Goal: Information Seeking & Learning: Learn about a topic

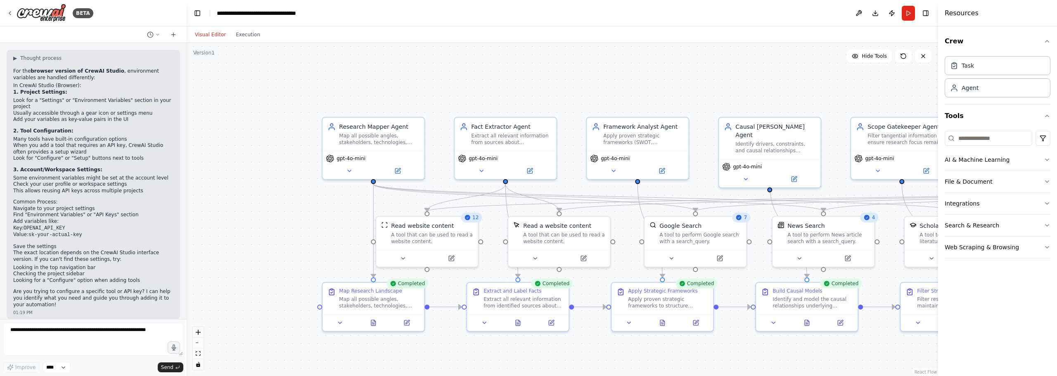
click at [1055, 371] on div "Crew Task Agent Tools AI & Machine Learning File & Document Integrations Search…" at bounding box center [997, 201] width 119 height 350
click at [934, 11] on header "**********" at bounding box center [562, 13] width 751 height 26
click at [931, 10] on button "Toggle Right Sidebar" at bounding box center [926, 13] width 12 height 12
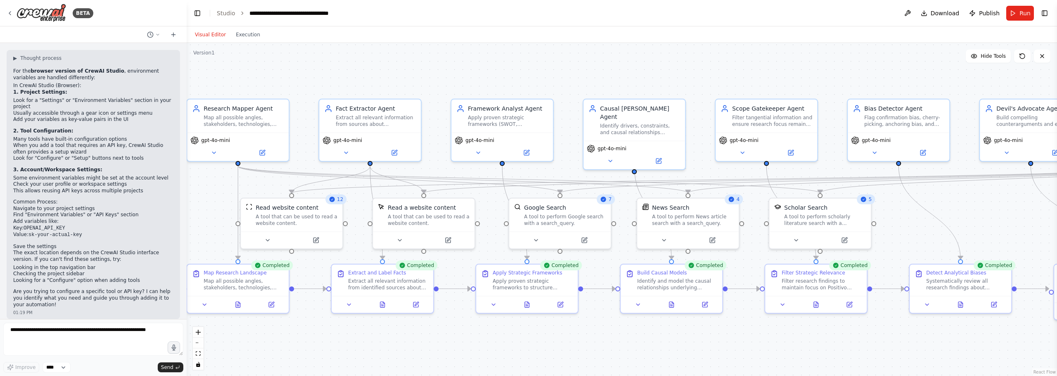
drag, startPoint x: 938, startPoint y: 107, endPoint x: 803, endPoint y: 89, distance: 135.8
click at [803, 89] on div ".deletable-edge-delete-btn { width: 20px; height: 20px; border: 0px solid #ffff…" at bounding box center [622, 209] width 870 height 333
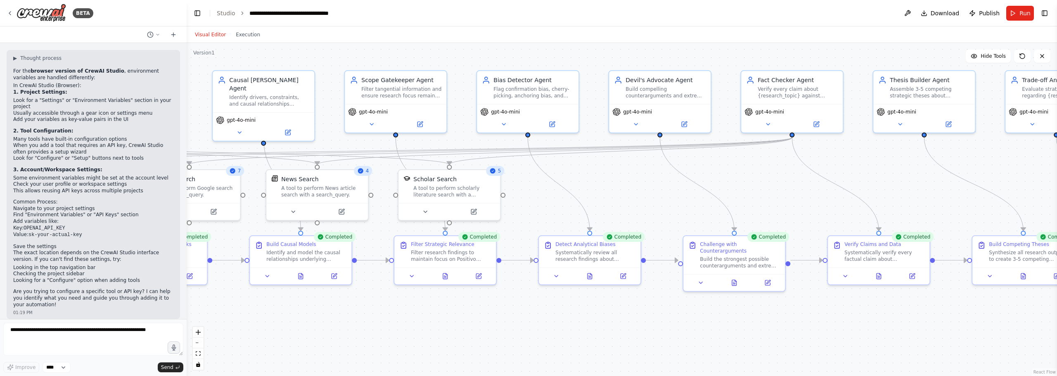
drag, startPoint x: 958, startPoint y: 204, endPoint x: 586, endPoint y: 174, distance: 373.6
click at [586, 174] on div ".deletable-edge-delete-btn { width: 20px; height: 20px; border: 0px solid #ffff…" at bounding box center [622, 209] width 870 height 333
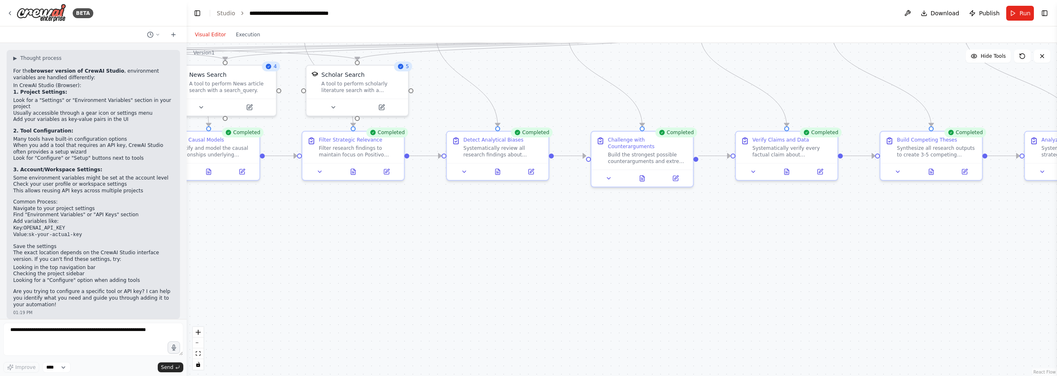
drag, startPoint x: 913, startPoint y: 182, endPoint x: 1023, endPoint y: 91, distance: 143.2
click at [1023, 91] on div ".deletable-edge-delete-btn { width: 20px; height: 20px; border: 0px solid #ffff…" at bounding box center [622, 209] width 870 height 333
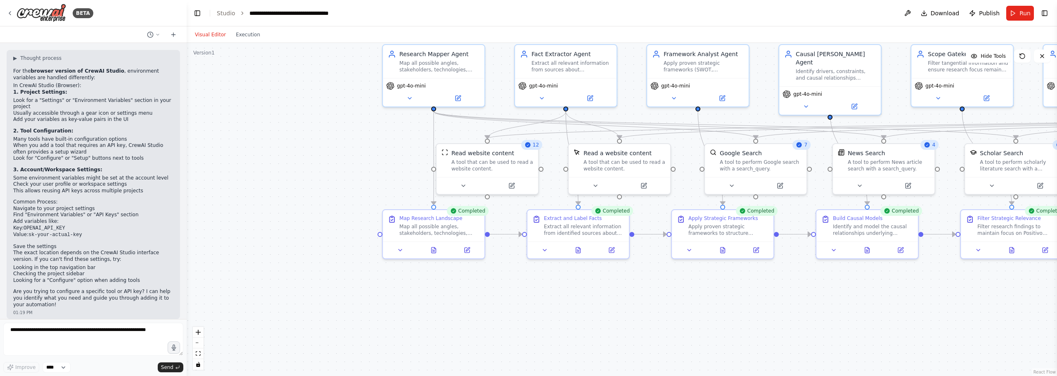
drag, startPoint x: 451, startPoint y: 254, endPoint x: 899, endPoint y: 320, distance: 452.8
click at [910, 319] on div ".deletable-edge-delete-btn { width: 20px; height: 20px; border: 0px solid #ffff…" at bounding box center [622, 209] width 870 height 333
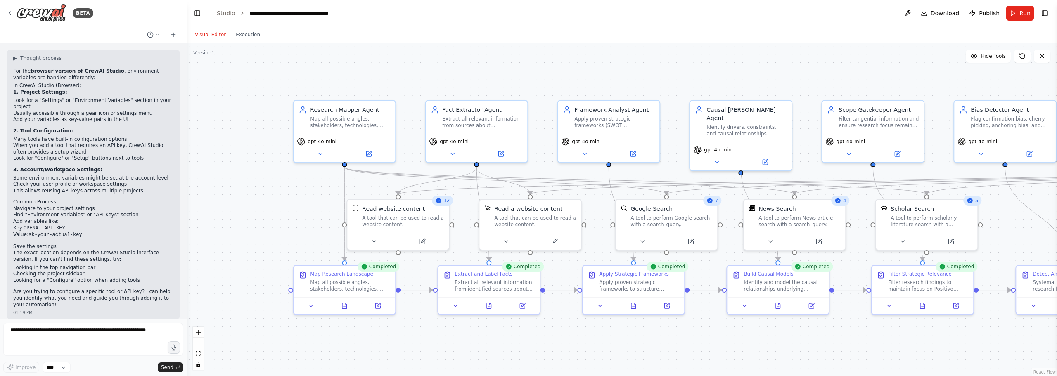
drag, startPoint x: 634, startPoint y: 338, endPoint x: 561, endPoint y: 386, distance: 87.6
click at [561, 376] on html "BETA Hello! I'm the CrewAI assistant. What kind of automation do you want to bu…" at bounding box center [528, 188] width 1057 height 376
drag, startPoint x: 324, startPoint y: 73, endPoint x: 319, endPoint y: 79, distance: 7.6
click at [324, 75] on div ".deletable-edge-delete-btn { width: 20px; height: 20px; border: 0px solid #ffff…" at bounding box center [622, 209] width 870 height 333
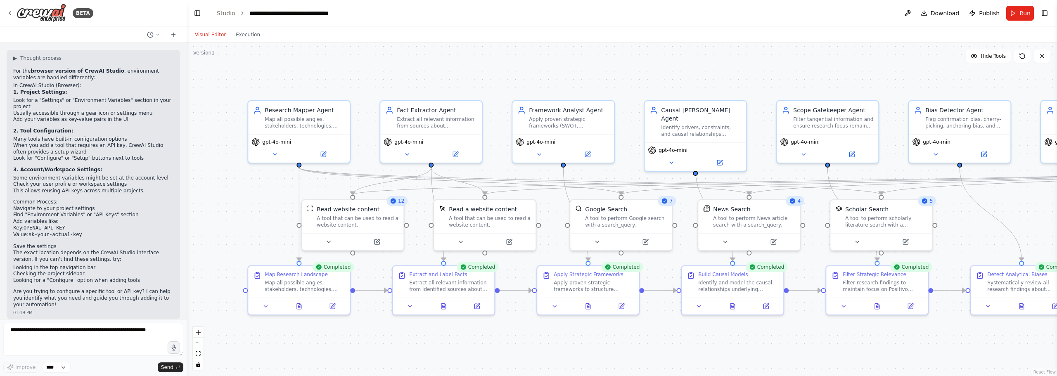
drag, startPoint x: 329, startPoint y: 66, endPoint x: 281, endPoint y: 64, distance: 47.5
click at [281, 64] on div ".deletable-edge-delete-btn { width: 20px; height: 20px; border: 0px solid #ffff…" at bounding box center [622, 209] width 870 height 333
click at [229, 12] on link "Studio" at bounding box center [226, 13] width 19 height 7
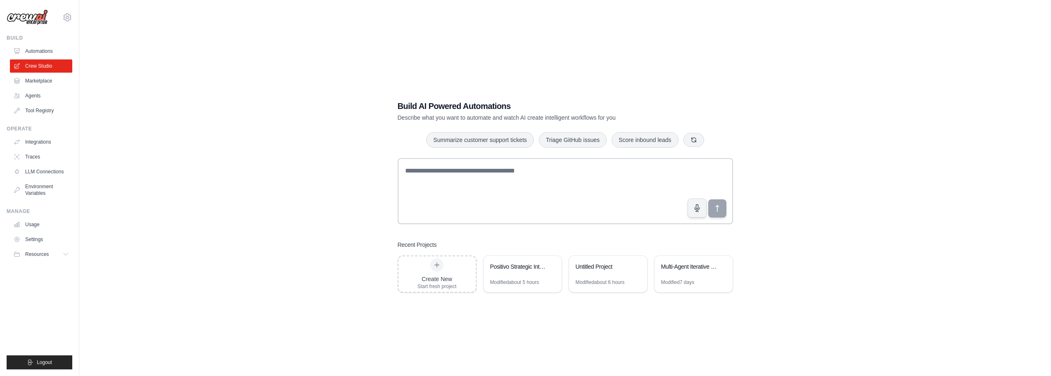
click at [192, 57] on div "Build AI Powered Automations Describe what you want to automate and watch AI cr…" at bounding box center [564, 196] width 945 height 376
click at [55, 255] on button "Resources" at bounding box center [42, 254] width 62 height 13
click at [37, 224] on link "Usage" at bounding box center [42, 224] width 62 height 13
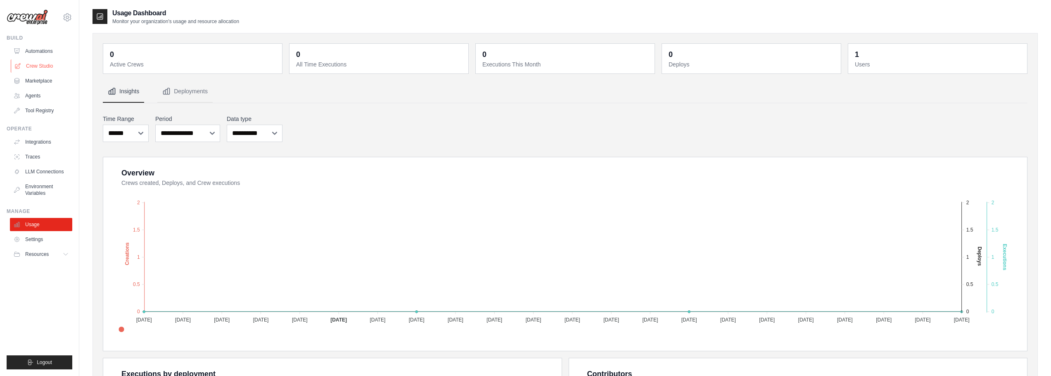
click at [43, 69] on link "Crew Studio" at bounding box center [42, 65] width 62 height 13
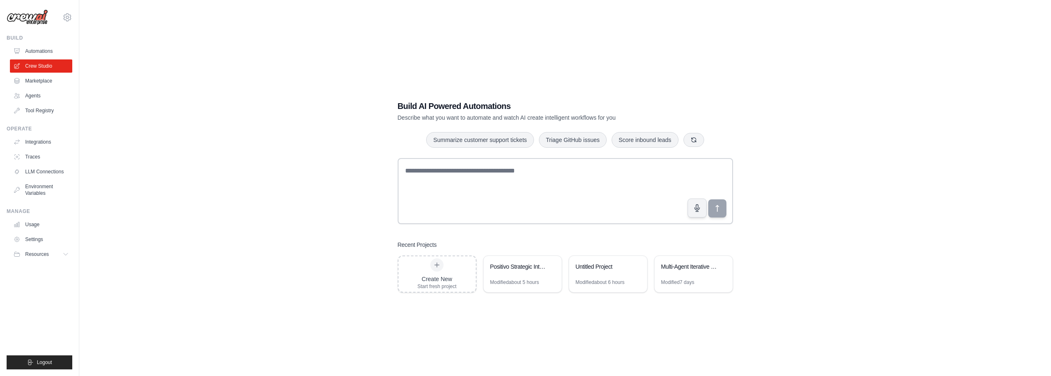
drag, startPoint x: 851, startPoint y: 80, endPoint x: 858, endPoint y: 86, distance: 8.8
click at [858, 86] on div "Build AI Powered Automations Describe what you want to automate and watch AI cr…" at bounding box center [564, 196] width 945 height 376
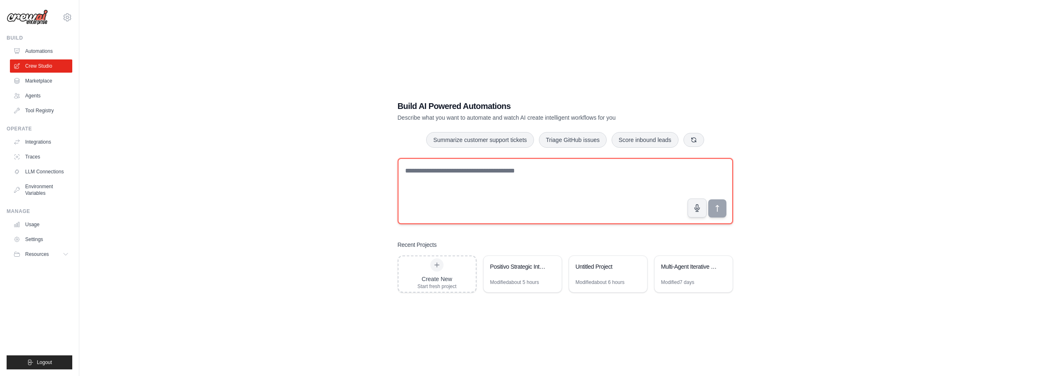
click at [516, 197] on textarea at bounding box center [565, 191] width 335 height 66
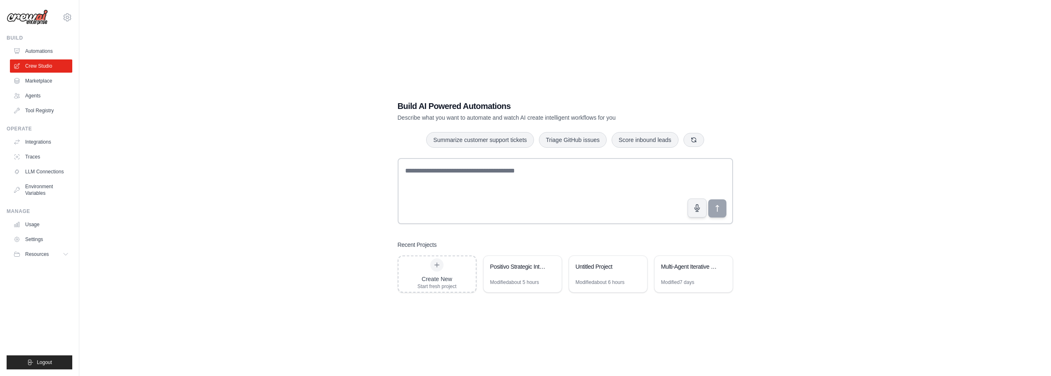
click at [804, 165] on div "Build AI Powered Automations Describe what you want to automate and watch AI cr…" at bounding box center [564, 196] width 945 height 376
click at [599, 277] on div "Untitled Project" at bounding box center [608, 267] width 78 height 23
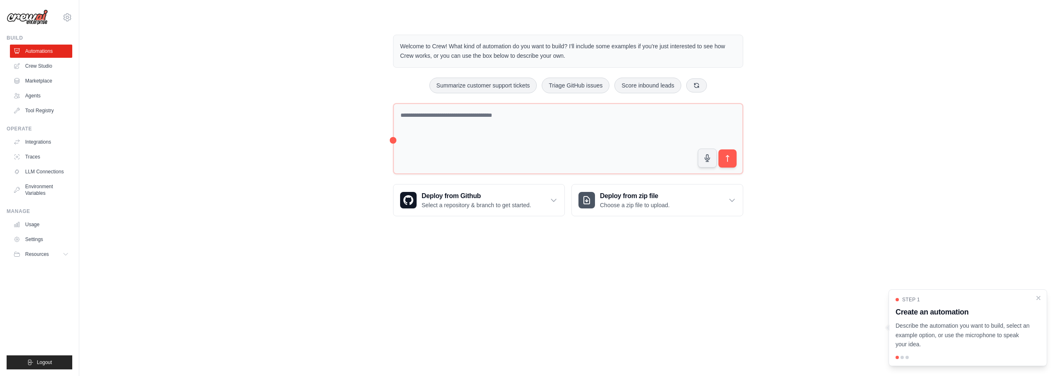
click at [359, 130] on div "Welcome to Crew! What kind of automation do you want to build? I'll include som…" at bounding box center [567, 125] width 951 height 208
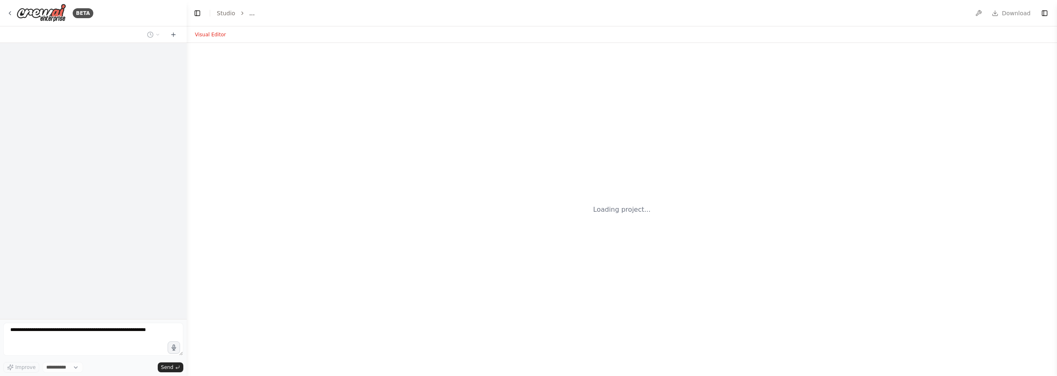
select select "****"
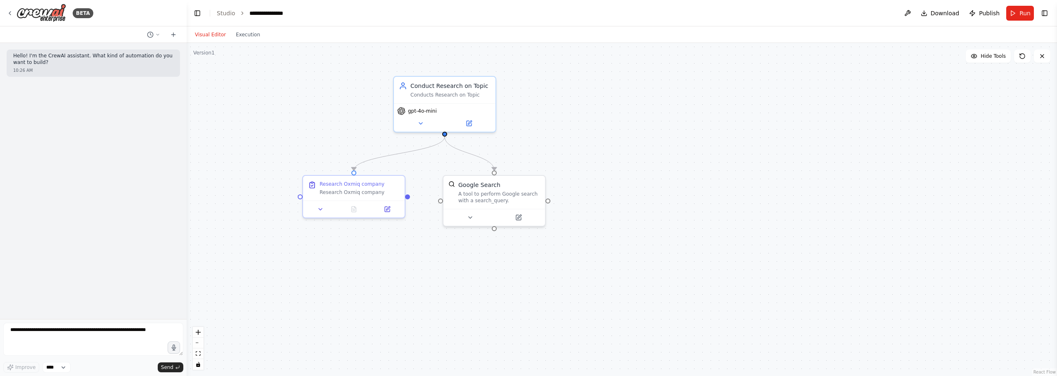
click at [540, 97] on div ".deletable-edge-delete-btn { width: 20px; height: 20px; border: 0px solid #ffff…" at bounding box center [622, 209] width 870 height 333
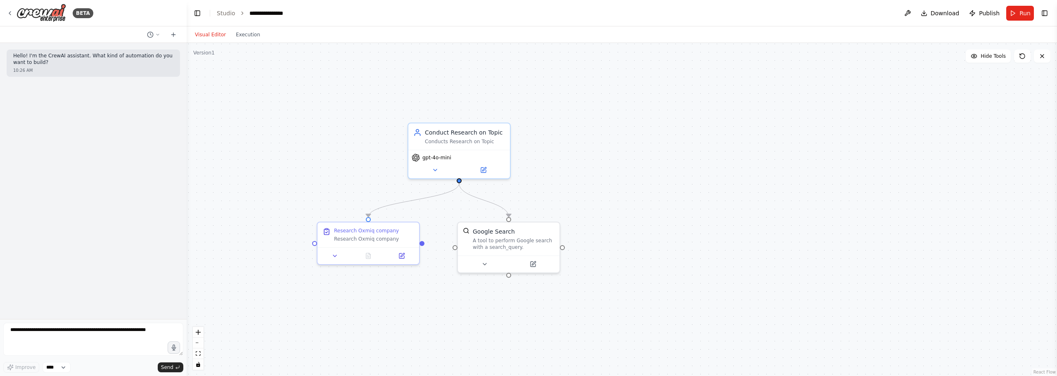
drag, startPoint x: 553, startPoint y: 89, endPoint x: 570, endPoint y: 141, distance: 54.8
click at [570, 141] on div ".deletable-edge-delete-btn { width: 20px; height: 20px; border: 0px solid #ffff…" at bounding box center [622, 209] width 870 height 333
click at [481, 132] on div "Conduct Research on Topic" at bounding box center [468, 136] width 80 height 8
click at [229, 15] on link "Studio" at bounding box center [226, 13] width 19 height 7
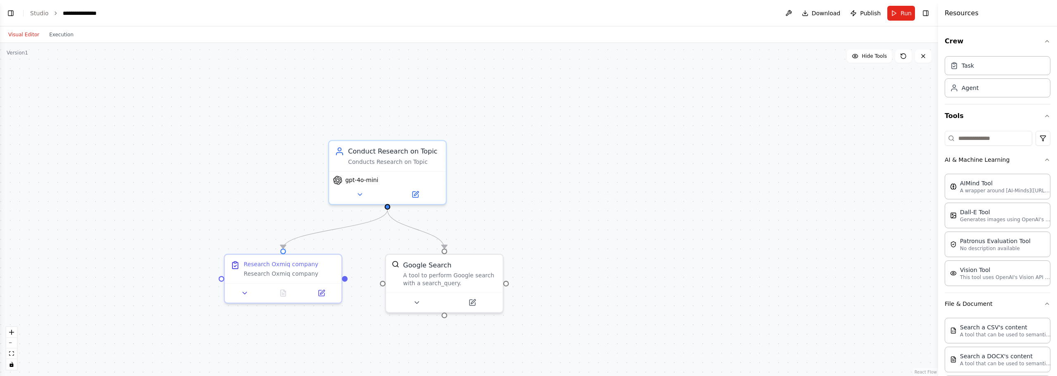
drag, startPoint x: 531, startPoint y: 123, endPoint x: 625, endPoint y: 186, distance: 113.0
click at [625, 186] on div ".deletable-edge-delete-btn { width: 20px; height: 20px; border: 0px solid #ffff…" at bounding box center [469, 209] width 938 height 333
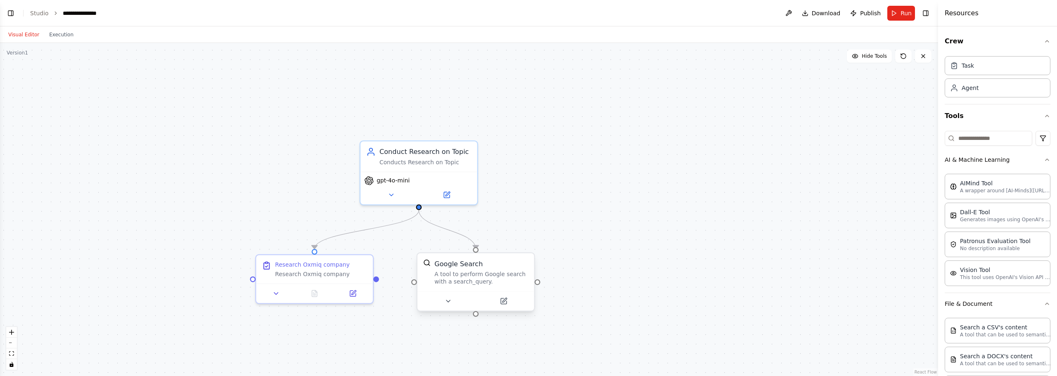
click at [476, 258] on div "Google Search A tool to perform Google search with a search_query." at bounding box center [475, 272] width 117 height 38
click at [528, 242] on button at bounding box center [528, 245] width 11 height 11
click at [506, 248] on button "Confirm" at bounding box center [504, 245] width 29 height 10
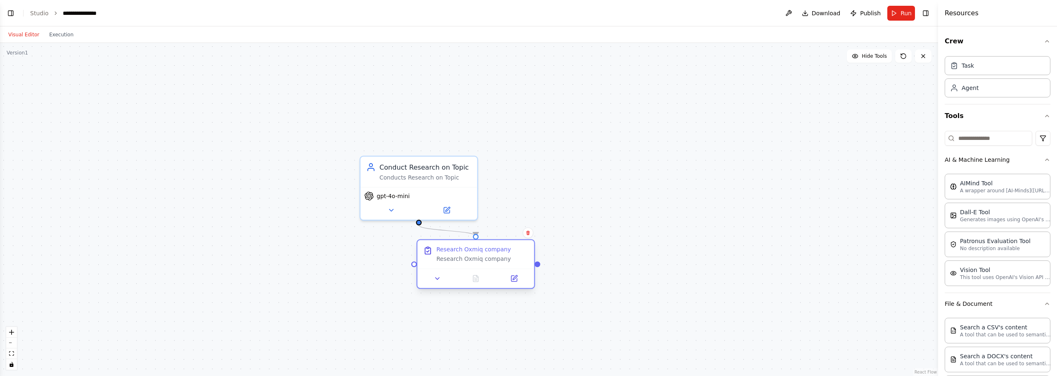
drag, startPoint x: 326, startPoint y: 270, endPoint x: 489, endPoint y: 258, distance: 163.5
click at [489, 260] on div "Research Oxmiq company" at bounding box center [482, 259] width 92 height 7
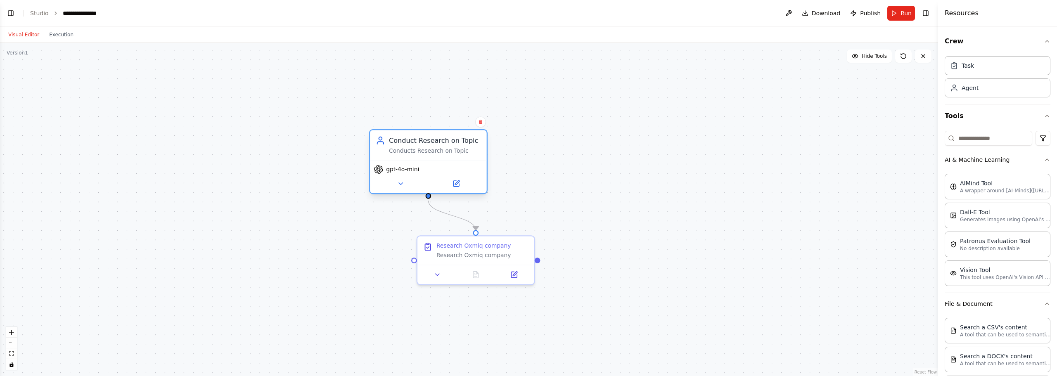
drag, startPoint x: 442, startPoint y: 180, endPoint x: 451, endPoint y: 153, distance: 28.3
click at [451, 153] on div "Conduct Research on Topic Conducts Research on Topic" at bounding box center [428, 145] width 117 height 31
click at [567, 167] on div ".deletable-edge-delete-btn { width: 20px; height: 20px; border: 0px solid #ffff…" at bounding box center [469, 209] width 938 height 333
click at [385, 146] on div "Conduct Research on Topic Conducts Research on Topic" at bounding box center [428, 145] width 105 height 19
click at [407, 141] on div "Conduct Research on Topic" at bounding box center [435, 140] width 92 height 9
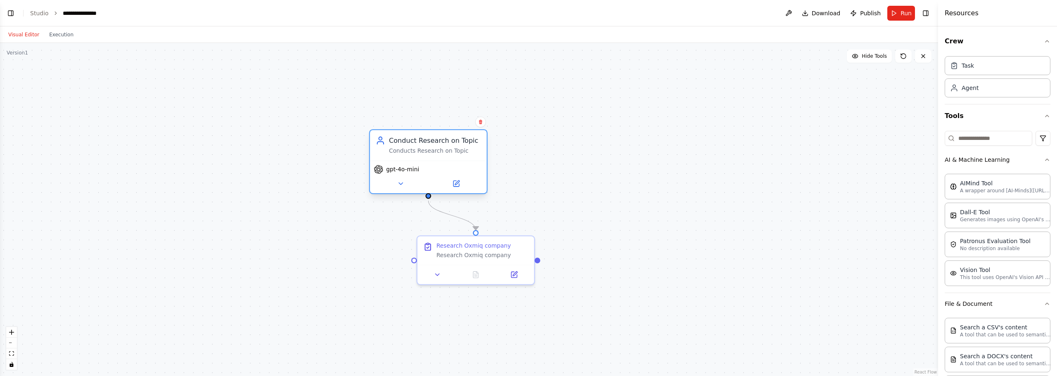
click at [407, 141] on div "Conduct Research on Topic" at bounding box center [435, 140] width 92 height 9
click at [433, 134] on div "Conduct Research on Topic Conducts Research on Topic" at bounding box center [428, 145] width 117 height 31
click at [457, 150] on div "Conducts Research on Topic" at bounding box center [435, 150] width 92 height 7
click at [458, 149] on div "Conducts Research on Topic" at bounding box center [435, 150] width 92 height 7
click at [443, 159] on div "Conduct Research on Topic Conducts Research on Topic" at bounding box center [428, 145] width 117 height 31
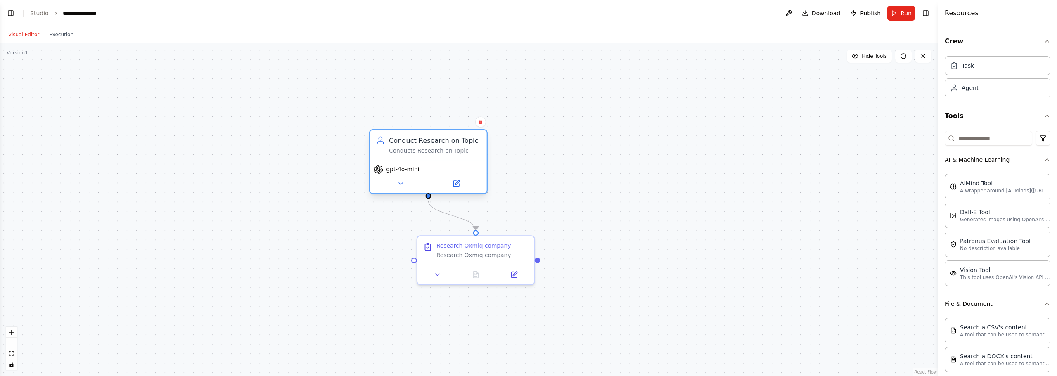
click at [443, 159] on div "Conduct Research on Topic Conducts Research on Topic" at bounding box center [428, 145] width 117 height 31
click at [452, 186] on icon at bounding box center [455, 183] width 7 height 7
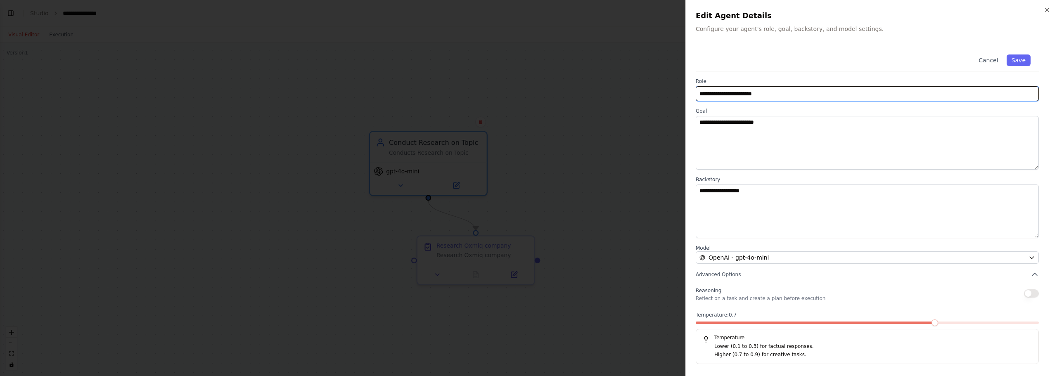
drag, startPoint x: 789, startPoint y: 98, endPoint x: 592, endPoint y: 76, distance: 198.2
click at [592, 76] on body "**********" at bounding box center [528, 188] width 1057 height 376
type input "**********"
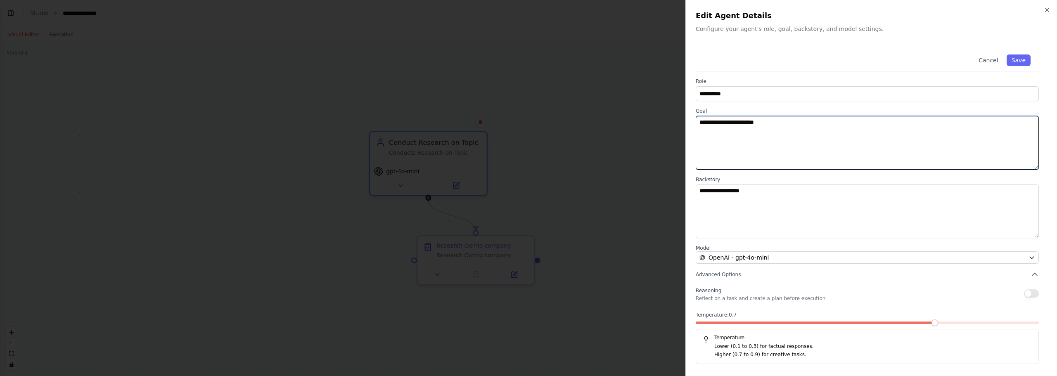
click at [822, 128] on textarea "**********" at bounding box center [867, 143] width 343 height 54
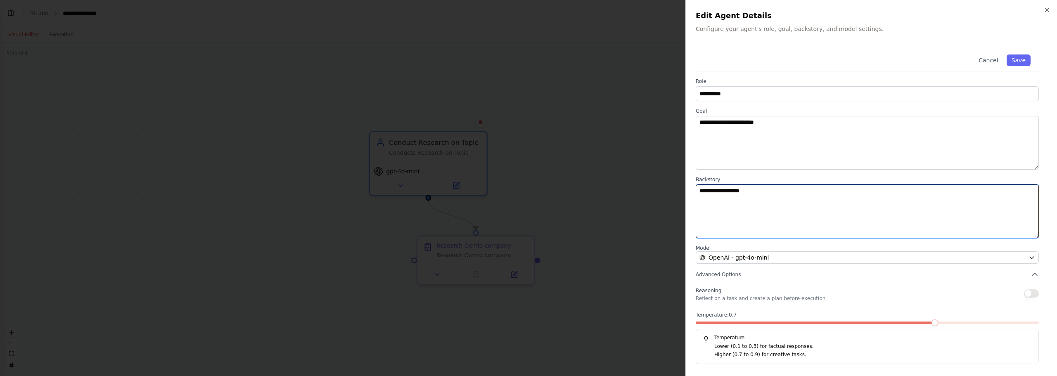
click at [781, 195] on textarea "**********" at bounding box center [867, 212] width 343 height 54
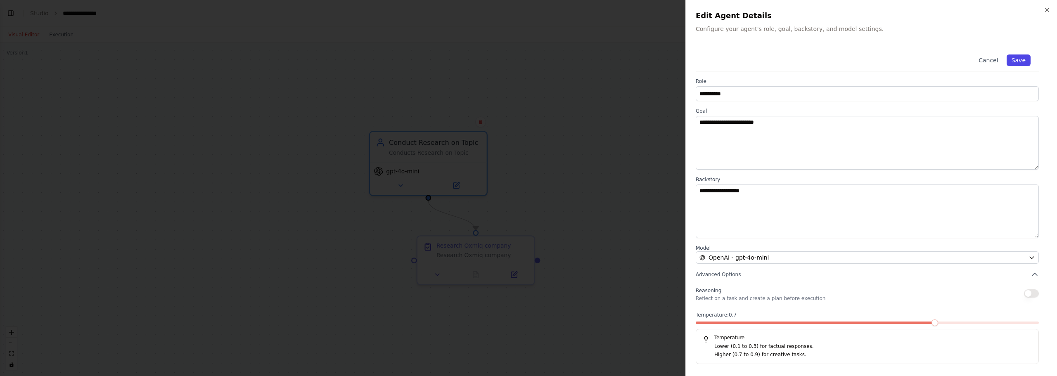
click at [1023, 59] on button "Save" at bounding box center [1019, 60] width 24 height 12
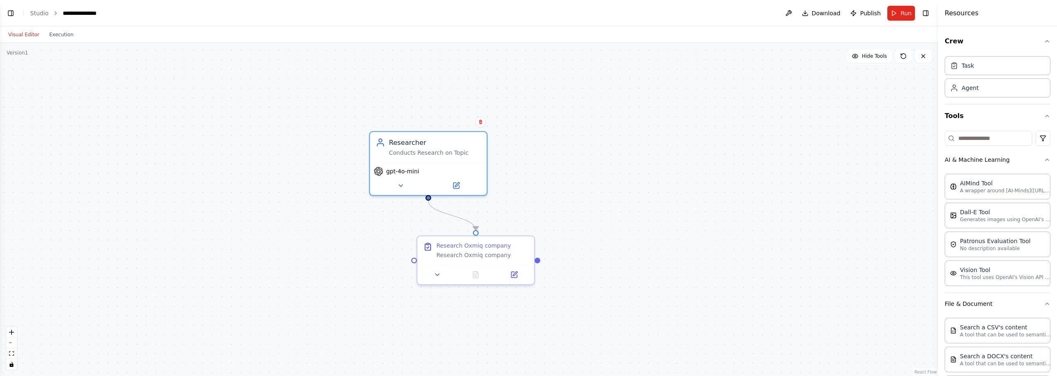
click at [560, 168] on div ".deletable-edge-delete-btn { width: 20px; height: 20px; border: 0px solid #ffff…" at bounding box center [469, 209] width 938 height 333
drag, startPoint x: 617, startPoint y: 182, endPoint x: 590, endPoint y: 155, distance: 39.1
click at [590, 155] on div "Role of the agent Goal of the agent" at bounding box center [589, 145] width 117 height 31
click at [572, 141] on div "Role of the agent" at bounding box center [596, 140] width 92 height 9
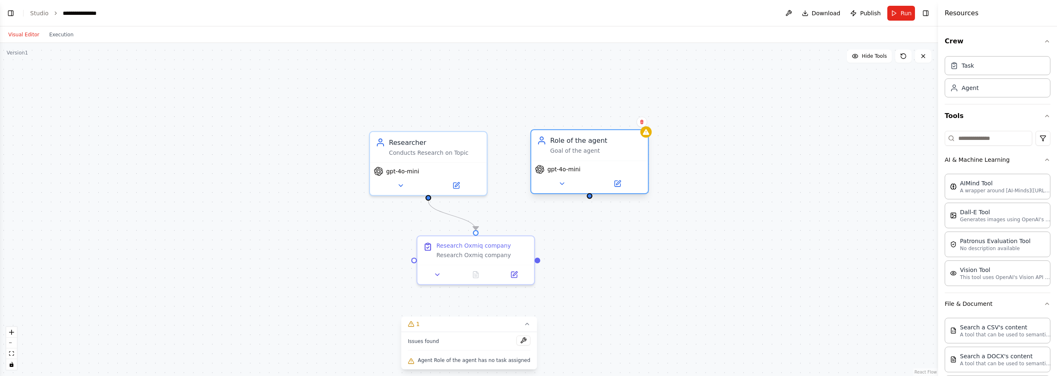
click at [572, 141] on div "Role of the agent" at bounding box center [596, 140] width 92 height 9
click at [557, 140] on div "Role of the agent" at bounding box center [596, 140] width 92 height 9
click at [576, 137] on div "Role of the agent" at bounding box center [596, 140] width 92 height 9
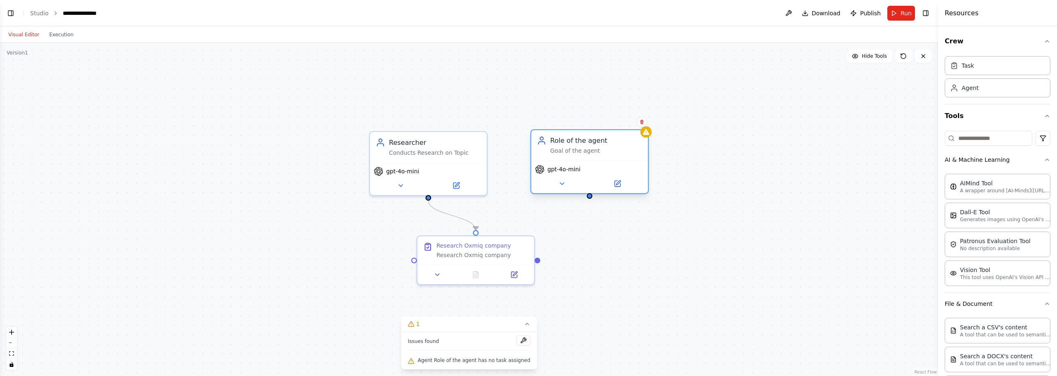
click at [573, 142] on div "Role of the agent" at bounding box center [596, 140] width 92 height 9
click at [616, 185] on icon at bounding box center [618, 182] width 5 height 5
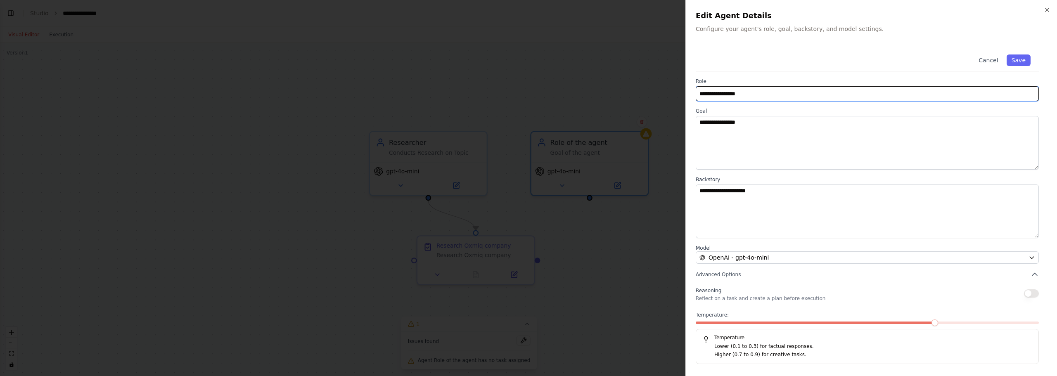
drag, startPoint x: 759, startPoint y: 97, endPoint x: 471, endPoint y: 46, distance: 292.2
click at [471, 46] on body "**********" at bounding box center [528, 188] width 1057 height 376
type input "******"
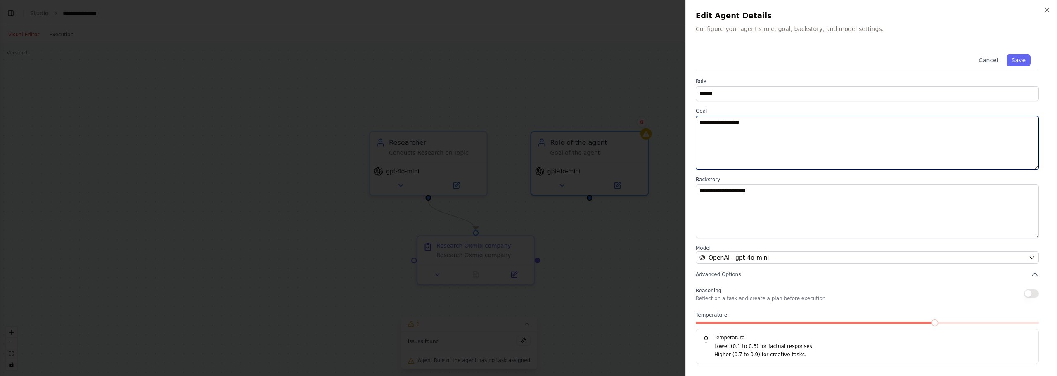
type textarea "**********"
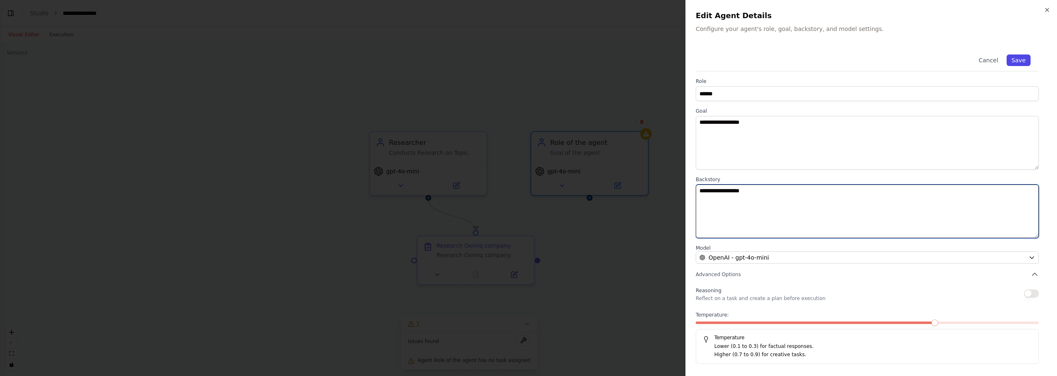
type textarea "**********"
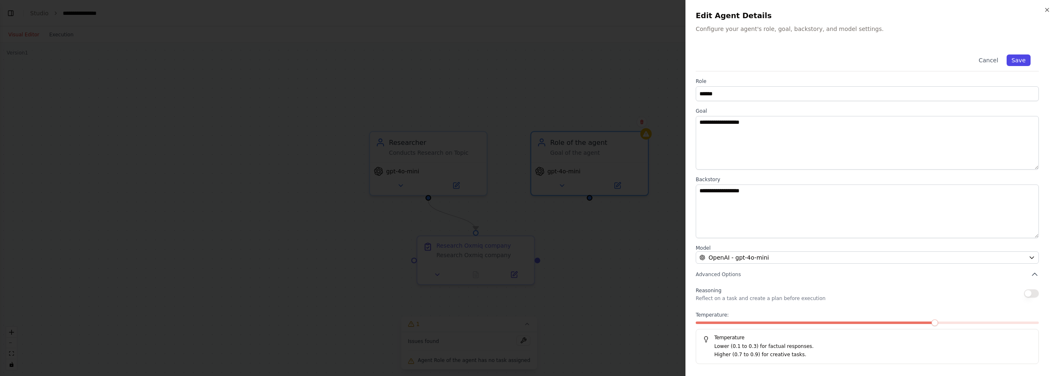
click at [1017, 55] on button "Save" at bounding box center [1019, 60] width 24 height 12
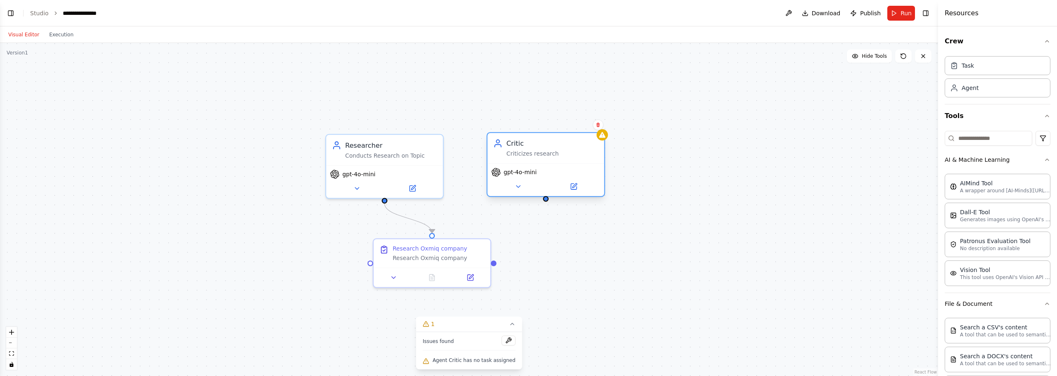
drag, startPoint x: 593, startPoint y: 197, endPoint x: 549, endPoint y: 200, distance: 43.9
click at [549, 200] on div ".deletable-edge-delete-btn { width: 20px; height: 20px; border: 0px solid #ffff…" at bounding box center [469, 209] width 938 height 333
drag, startPoint x: 545, startPoint y: 200, endPoint x: 433, endPoint y: 239, distance: 119.2
click at [431, 240] on div "Researcher Conducts Research on Topic gpt-4o-mini Research Oxmiq company Resear…" at bounding box center [617, 306] width 1078 height 383
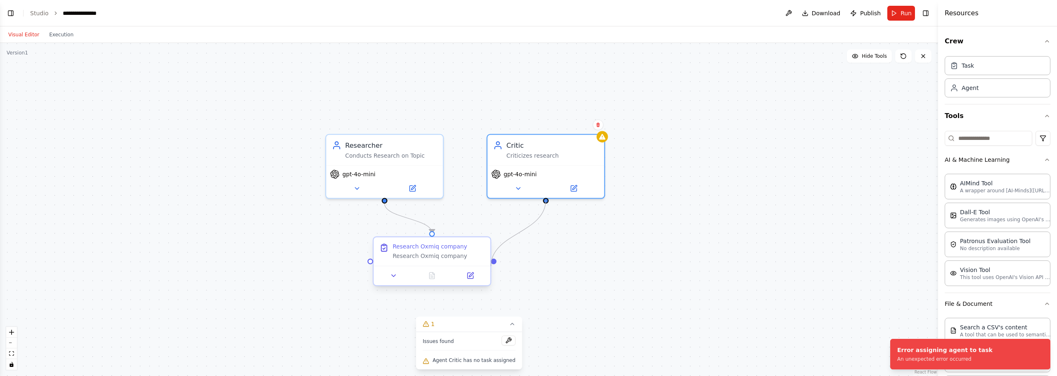
drag, startPoint x: 547, startPoint y: 198, endPoint x: 491, endPoint y: 266, distance: 88.3
click at [491, 266] on div "Researcher Conducts Research on Topic gpt-4o-mini Research Oxmiq company Resear…" at bounding box center [617, 306] width 1078 height 383
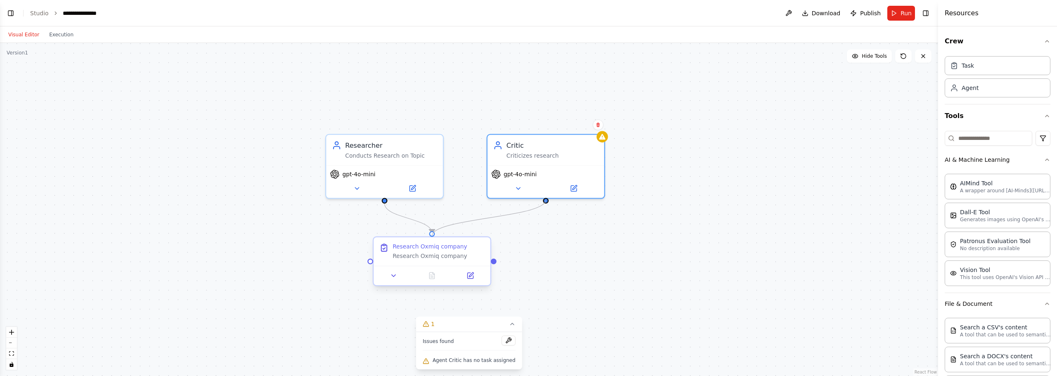
drag, startPoint x: 546, startPoint y: 198, endPoint x: 431, endPoint y: 233, distance: 119.9
click at [431, 233] on div "Researcher Conducts Research on Topic gpt-4o-mini Research Oxmiq company Resear…" at bounding box center [617, 306] width 1078 height 383
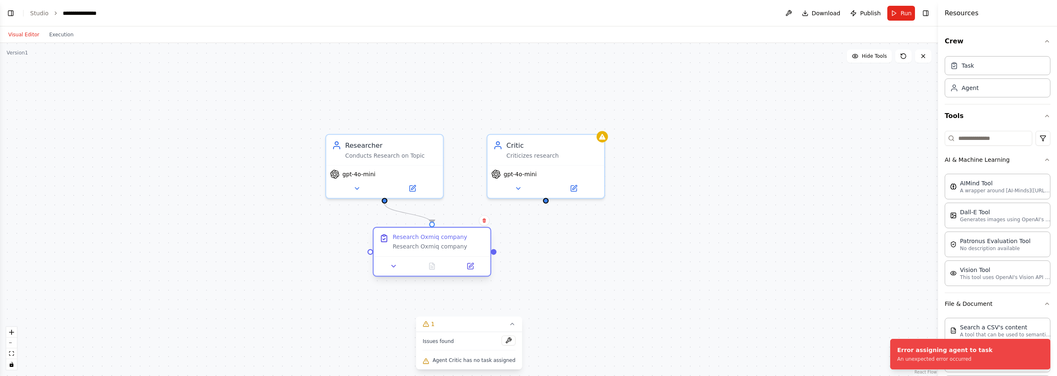
drag, startPoint x: 475, startPoint y: 250, endPoint x: 474, endPoint y: 241, distance: 9.2
click at [474, 241] on div "Research Oxmiq company" at bounding box center [439, 237] width 92 height 7
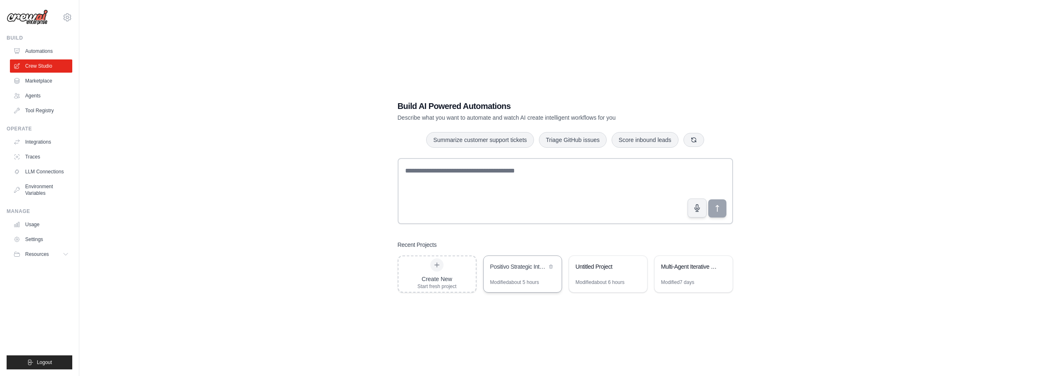
click at [519, 272] on div "Positivo Strategic Intelligence System" at bounding box center [518, 268] width 57 height 10
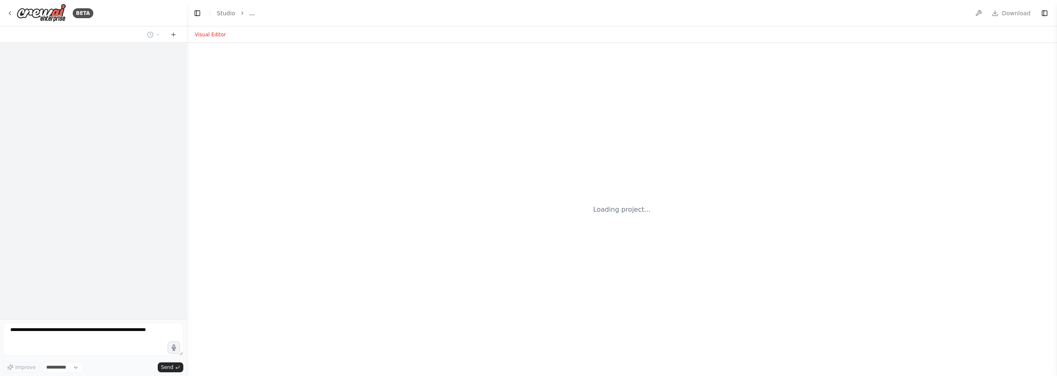
select select "****"
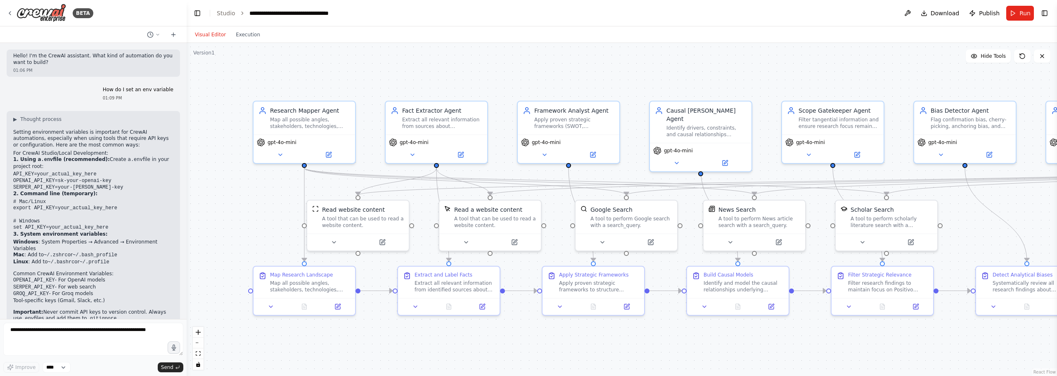
drag, startPoint x: 323, startPoint y: 53, endPoint x: 348, endPoint y: 69, distance: 29.8
click at [348, 69] on div ".deletable-edge-delete-btn { width: 20px; height: 20px; border: 0px solid #ffff…" at bounding box center [622, 209] width 870 height 333
click at [144, 38] on button at bounding box center [154, 35] width 20 height 10
click at [141, 58] on button "Go back, put the google tools back in Today 11:26 AM" at bounding box center [137, 64] width 98 height 13
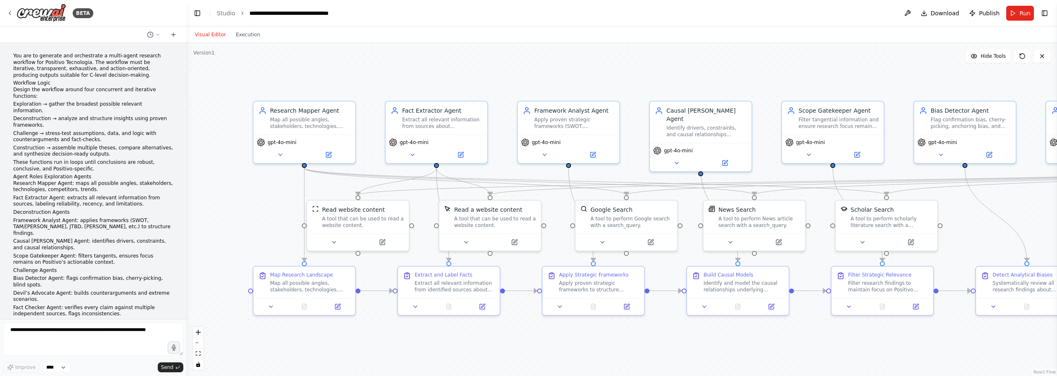
scroll to position [3882, 0]
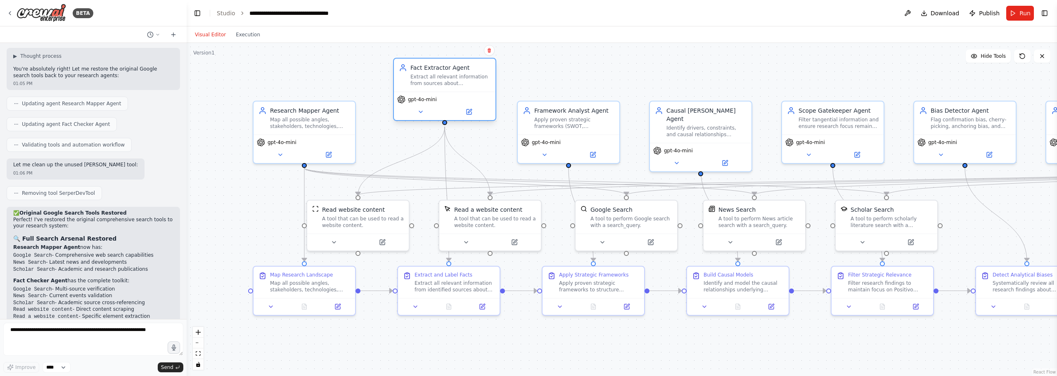
drag, startPoint x: 442, startPoint y: 135, endPoint x: 439, endPoint y: 100, distance: 34.8
click at [439, 100] on div "gpt-4o-mini" at bounding box center [444, 99] width 95 height 8
drag, startPoint x: 312, startPoint y: 298, endPoint x: 262, endPoint y: 311, distance: 51.4
click at [262, 311] on div "Map Research Landscape Map all possible angles, stakeholders, technologies, com…" at bounding box center [255, 297] width 102 height 31
drag, startPoint x: 511, startPoint y: 293, endPoint x: 488, endPoint y: 302, distance: 24.8
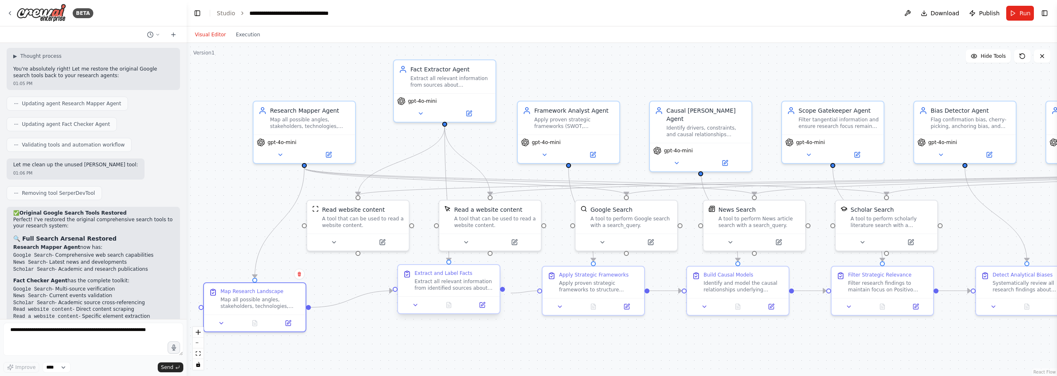
click at [490, 293] on div ".deletable-edge-delete-btn { width: 20px; height: 20px; border: 0px solid #ffff…" at bounding box center [646, 225] width 870 height 333
drag, startPoint x: 488, startPoint y: 302, endPoint x: 454, endPoint y: 322, distance: 38.9
click at [454, 324] on div "Extract and Label Facts Extract all relevant information from identified source…" at bounding box center [420, 313] width 102 height 31
click at [505, 261] on div ".deletable-edge-delete-btn { width: 20px; height: 20px; border: 0px solid #ffff…" at bounding box center [622, 209] width 870 height 333
click at [495, 291] on div ".deletable-edge-delete-btn { width: 20px; height: 20px; border: 0px solid #ffff…" at bounding box center [622, 209] width 870 height 333
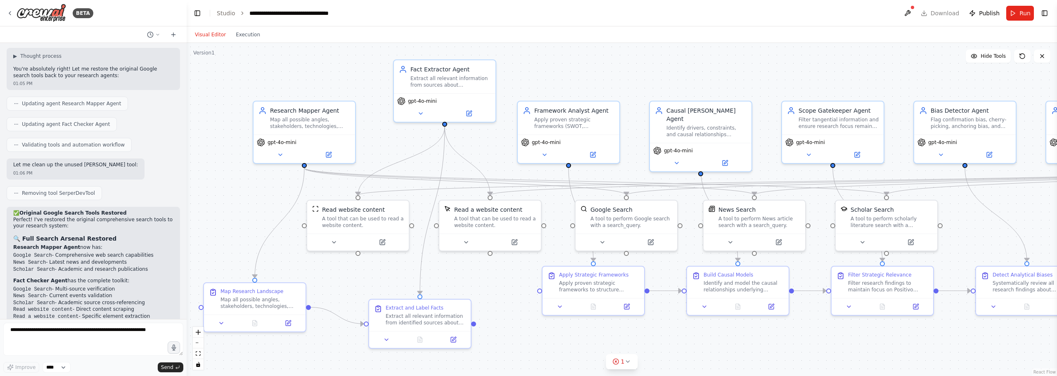
click at [509, 296] on div ".deletable-edge-delete-btn { width: 20px; height: 20px; border: 0px solid #ffff…" at bounding box center [622, 209] width 870 height 333
drag, startPoint x: 474, startPoint y: 323, endPoint x: 538, endPoint y: 291, distance: 70.9
click at [538, 291] on div "Research Mapper Agent Map all possible angles, stakeholders, technologies, comp…" at bounding box center [646, 225] width 870 height 333
drag, startPoint x: 436, startPoint y: 322, endPoint x: 455, endPoint y: 313, distance: 20.5
click at [455, 313] on div "Extract all relevant information from identified sources about {research_topic}…" at bounding box center [442, 309] width 80 height 13
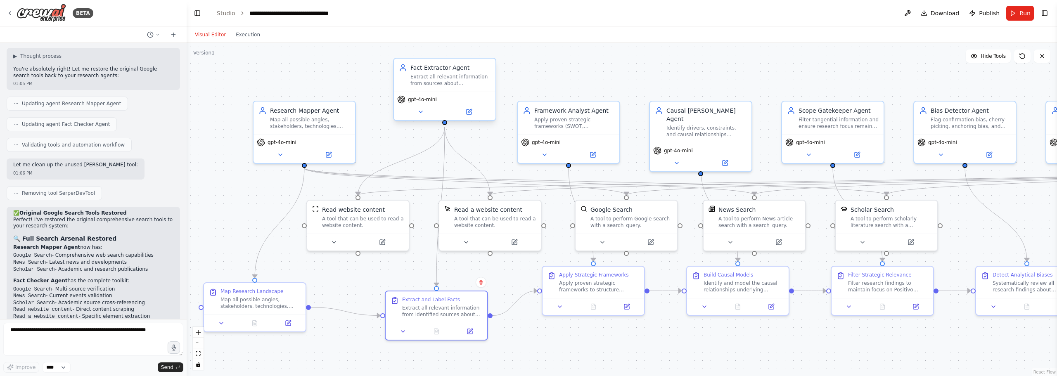
click at [477, 86] on div "Extract all relevant information from sources about {research_topic}, rigorousl…" at bounding box center [450, 79] width 80 height 13
click at [451, 82] on div "Extract all relevant information from sources about {research_topic}, rigorousl…" at bounding box center [450, 79] width 80 height 13
click at [438, 110] on button at bounding box center [420, 112] width 47 height 10
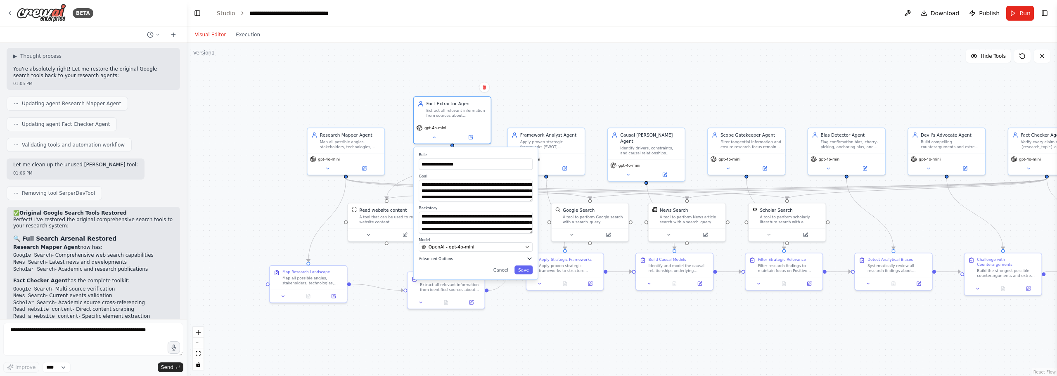
click at [531, 259] on icon "button" at bounding box center [529, 259] width 6 height 6
click at [529, 259] on icon "button" at bounding box center [530, 259] width 4 height 2
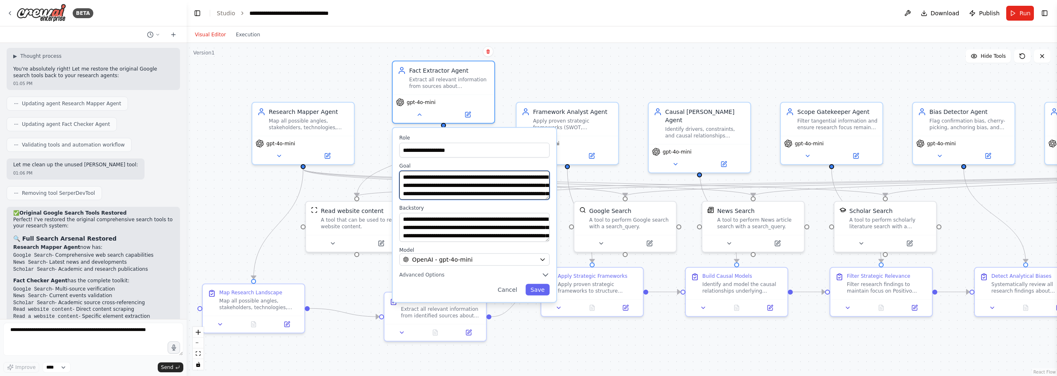
click at [547, 196] on textarea "**********" at bounding box center [474, 185] width 150 height 29
click at [274, 80] on div ".deletable-edge-delete-btn { width: 20px; height: 20px; border: 0px solid #ffff…" at bounding box center [622, 209] width 870 height 333
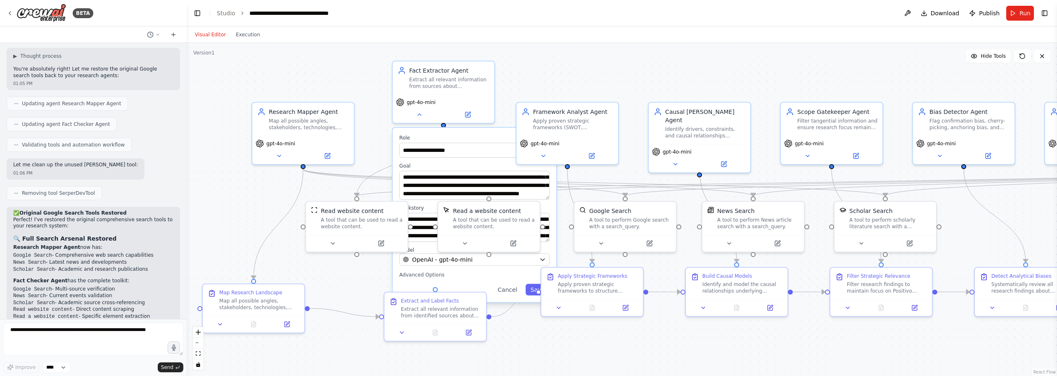
click at [283, 83] on div ".deletable-edge-delete-btn { width: 20px; height: 20px; border: 0px solid #ffff…" at bounding box center [622, 209] width 870 height 333
click at [245, 222] on div ".deletable-edge-delete-btn { width: 20px; height: 20px; border: 0px solid #ffff…" at bounding box center [622, 209] width 870 height 333
click at [248, 220] on div ".deletable-edge-delete-btn { width: 20px; height: 20px; border: 0px solid #ffff…" at bounding box center [622, 209] width 870 height 333
click at [256, 211] on div ".deletable-edge-delete-btn { width: 20px; height: 20px; border: 0px solid #ffff…" at bounding box center [622, 209] width 870 height 333
click at [561, 50] on div ".deletable-edge-delete-btn { width: 20px; height: 20px; border: 0px solid #ffff…" at bounding box center [622, 209] width 870 height 333
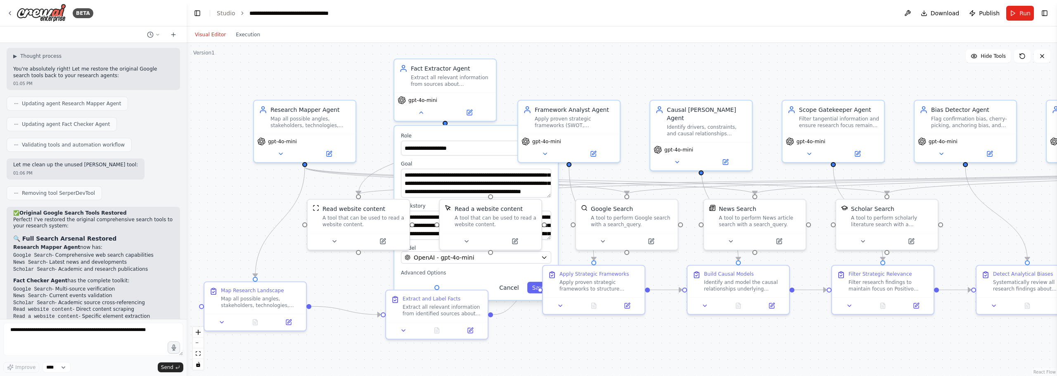
click at [512, 291] on button "Cancel" at bounding box center [508, 288] width 29 height 12
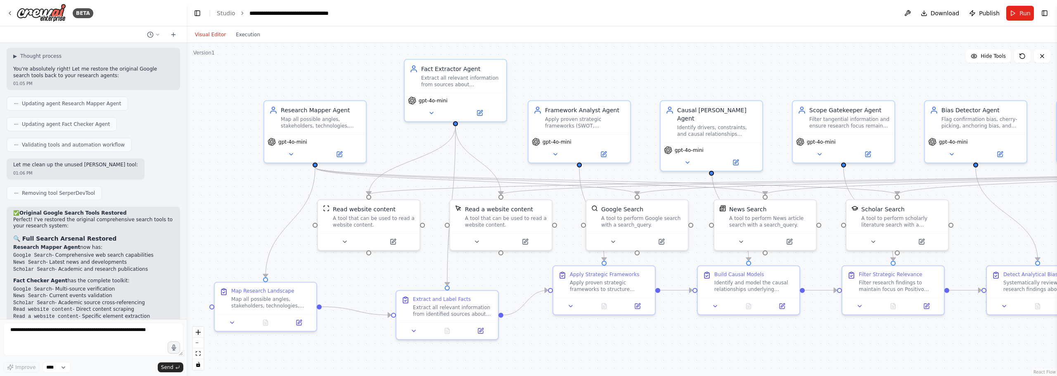
drag, startPoint x: 348, startPoint y: 273, endPoint x: 455, endPoint y: 280, distance: 107.2
click at [444, 280] on div ".deletable-edge-delete-btn { width: 20px; height: 20px; border: 0px solid #ffff…" at bounding box center [622, 209] width 870 height 333
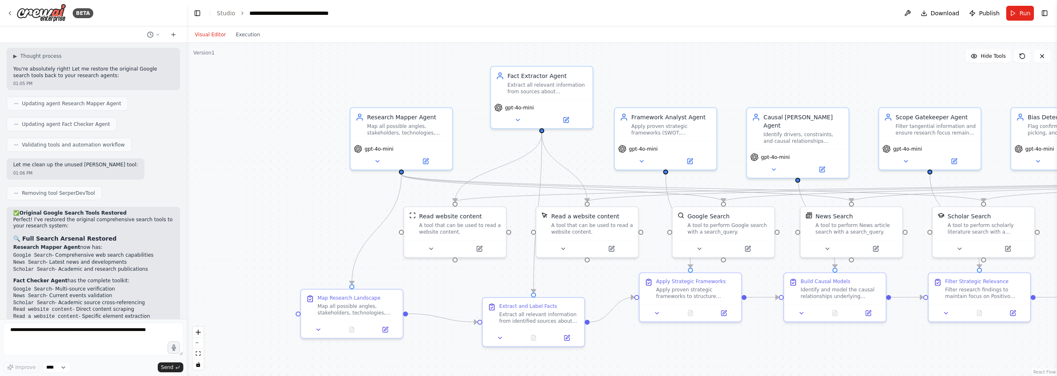
click at [455, 280] on div ".deletable-edge-delete-btn { width: 20px; height: 20px; border: 0px solid #ffff…" at bounding box center [622, 209] width 870 height 333
click at [472, 230] on div "A tool that can be used to read a website content." at bounding box center [460, 226] width 82 height 13
drag, startPoint x: 472, startPoint y: 224, endPoint x: 479, endPoint y: 224, distance: 7.0
click at [479, 224] on div "A tool that can be used to read a website content." at bounding box center [464, 226] width 82 height 13
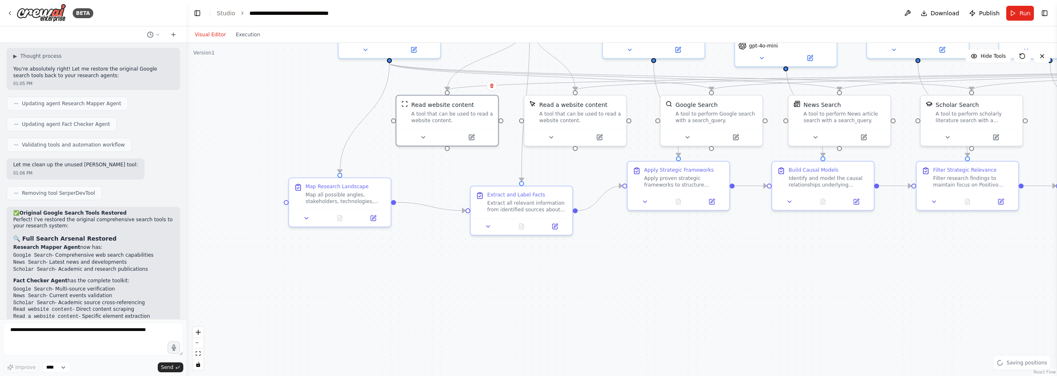
drag, startPoint x: 615, startPoint y: 287, endPoint x: 603, endPoint y: 175, distance: 112.1
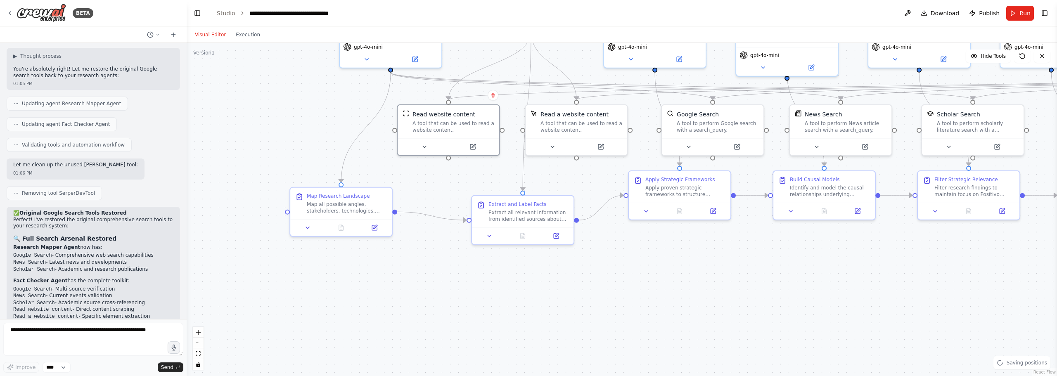
drag, startPoint x: 599, startPoint y: 176, endPoint x: 592, endPoint y: 200, distance: 25.0
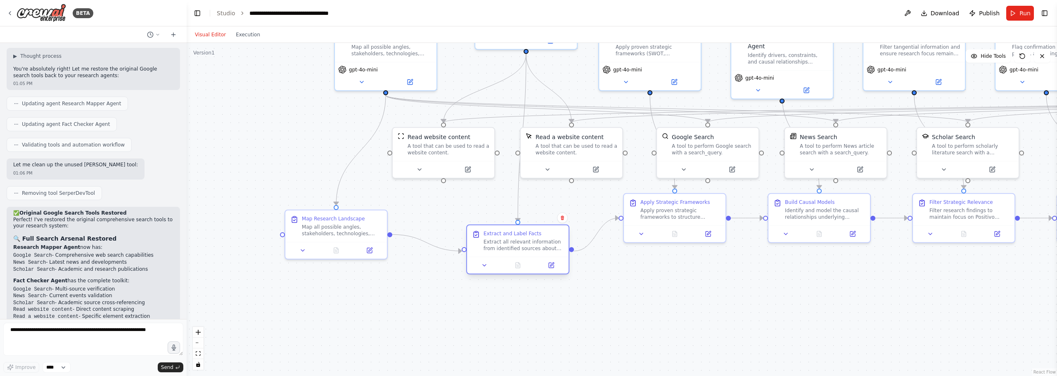
drag, startPoint x: 529, startPoint y: 242, endPoint x: 526, endPoint y: 251, distance: 9.9
click at [526, 251] on div "Extract all relevant information from identified sources about {research_topic}…" at bounding box center [523, 245] width 80 height 13
click at [490, 317] on div ".deletable-edge-delete-btn { width: 20px; height: 20px; border: 0px solid #ffff…" at bounding box center [622, 209] width 870 height 333
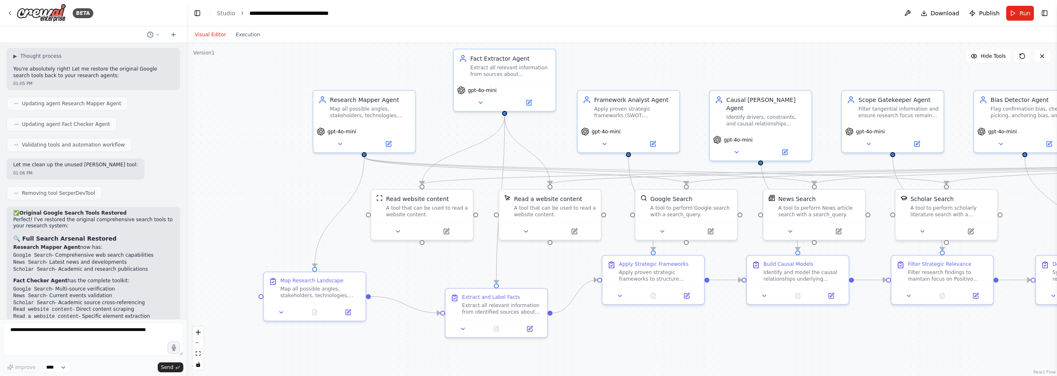
drag, startPoint x: 438, startPoint y: 204, endPoint x: 417, endPoint y: 266, distance: 65.5
click at [417, 266] on div ".deletable-edge-delete-btn { width: 20px; height: 20px; border: 0px solid #ffff…" at bounding box center [622, 209] width 870 height 333
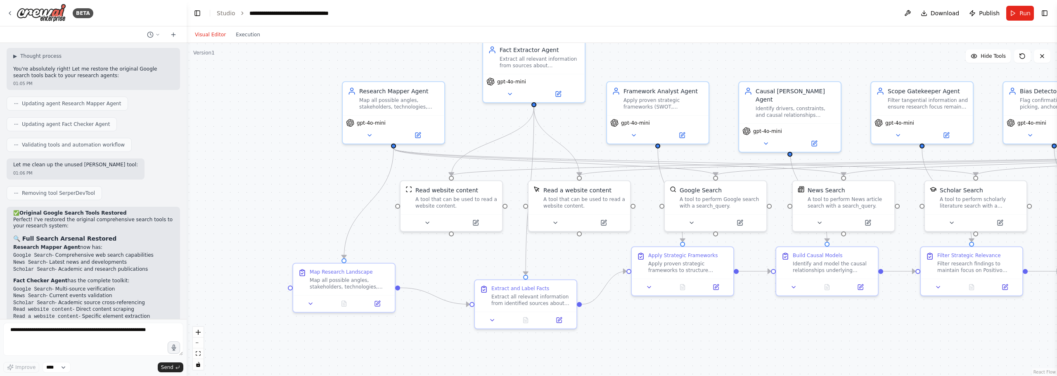
drag, startPoint x: 311, startPoint y: 239, endPoint x: 460, endPoint y: 235, distance: 148.3
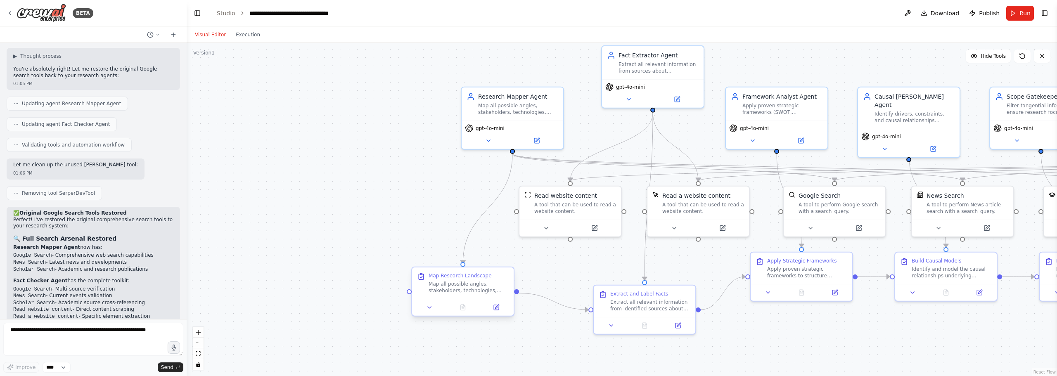
click at [431, 314] on div at bounding box center [463, 307] width 102 height 17
click at [431, 303] on button at bounding box center [429, 308] width 28 height 10
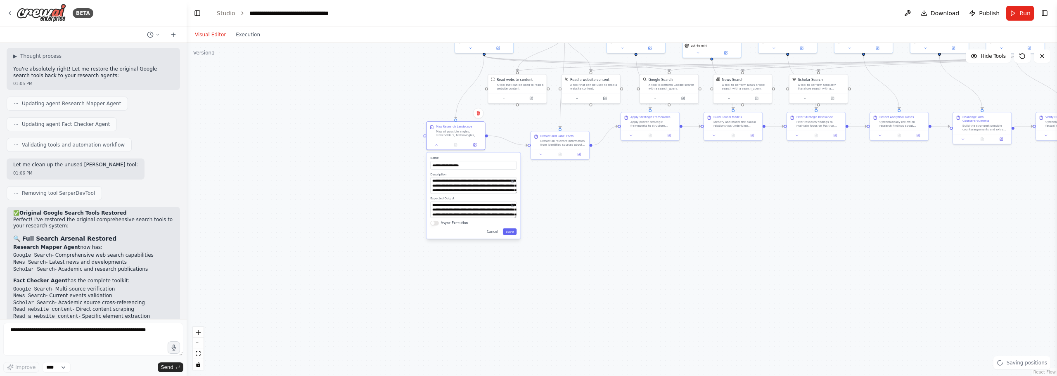
drag, startPoint x: 462, startPoint y: 334, endPoint x: 463, endPoint y: 176, distance: 157.7
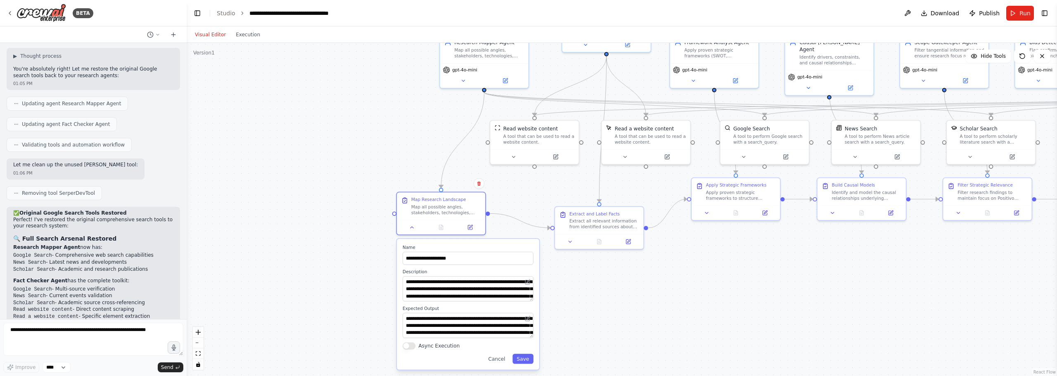
drag, startPoint x: 379, startPoint y: 164, endPoint x: 377, endPoint y: 291, distance: 127.2
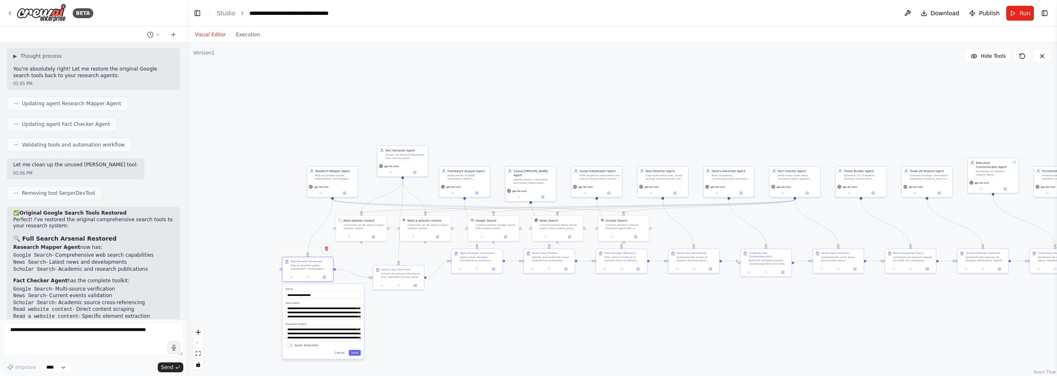
drag, startPoint x: 785, startPoint y: 291, endPoint x: 596, endPoint y: 313, distance: 189.9
click at [599, 315] on div ".deletable-edge-delete-btn { width: 20px; height: 20px; border: 0px solid #ffff…" at bounding box center [622, 209] width 870 height 333
drag, startPoint x: 329, startPoint y: 175, endPoint x: 354, endPoint y: 98, distance: 81.6
click at [350, 91] on div "Map all possible angles, stakeholders, technologies, competitors, and trends re…" at bounding box center [354, 93] width 40 height 7
click at [412, 308] on div ".deletable-edge-delete-btn { width: 20px; height: 20px; border: 0px solid #ffff…" at bounding box center [622, 209] width 870 height 333
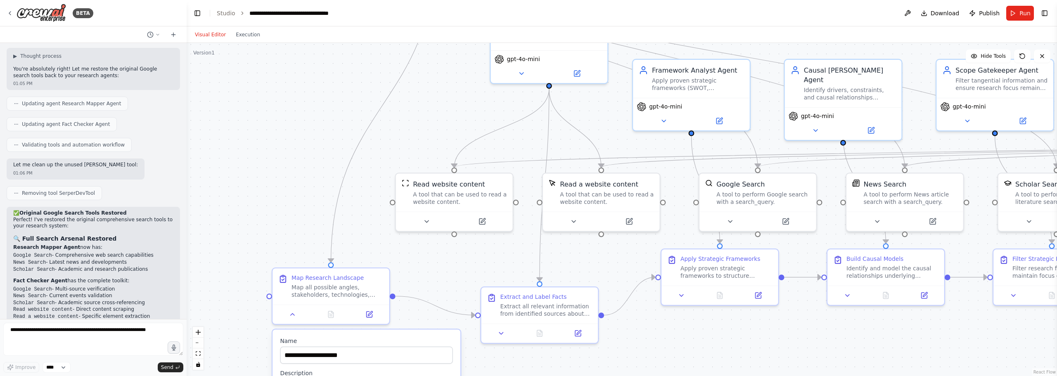
drag, startPoint x: 384, startPoint y: 231, endPoint x: 400, endPoint y: 184, distance: 49.2
click at [407, 175] on div ".deletable-edge-delete-btn { width: 20px; height: 20px; border: 0px solid #ffff…" at bounding box center [622, 209] width 870 height 333
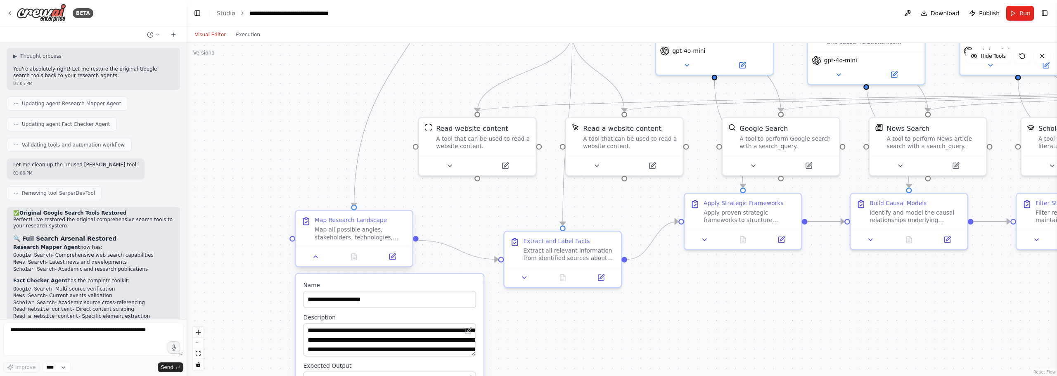
click at [360, 235] on div "Map all possible angles, stakeholders, technologies, competitors, and trends re…" at bounding box center [361, 233] width 92 height 15
click at [450, 335] on textarea "**********" at bounding box center [389, 339] width 173 height 33
drag, startPoint x: 459, startPoint y: 341, endPoint x: 411, endPoint y: 341, distance: 47.9
click at [411, 341] on textarea "**********" at bounding box center [389, 339] width 173 height 33
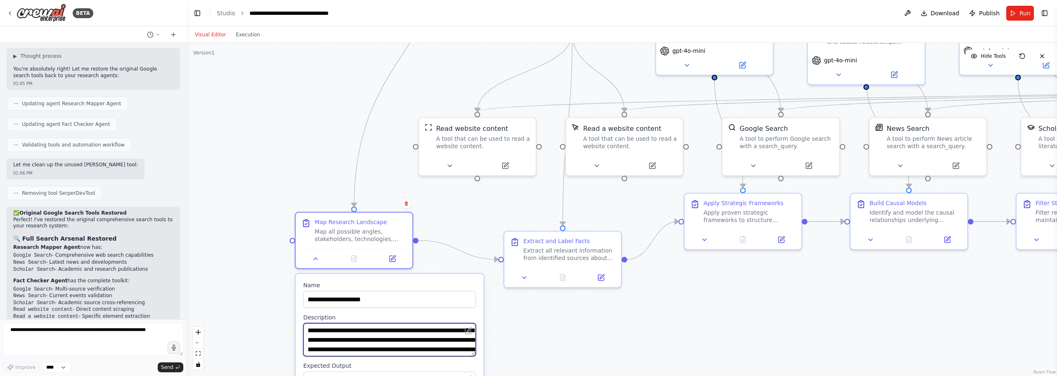
click at [419, 341] on textarea "**********" at bounding box center [389, 339] width 173 height 33
drag, startPoint x: 460, startPoint y: 339, endPoint x: 412, endPoint y: 342, distance: 48.4
click at [412, 342] on textarea "**********" at bounding box center [389, 339] width 173 height 33
click at [615, 325] on div ".deletable-edge-delete-btn { width: 20px; height: 20px; border: 0px solid #ffff…" at bounding box center [622, 209] width 870 height 333
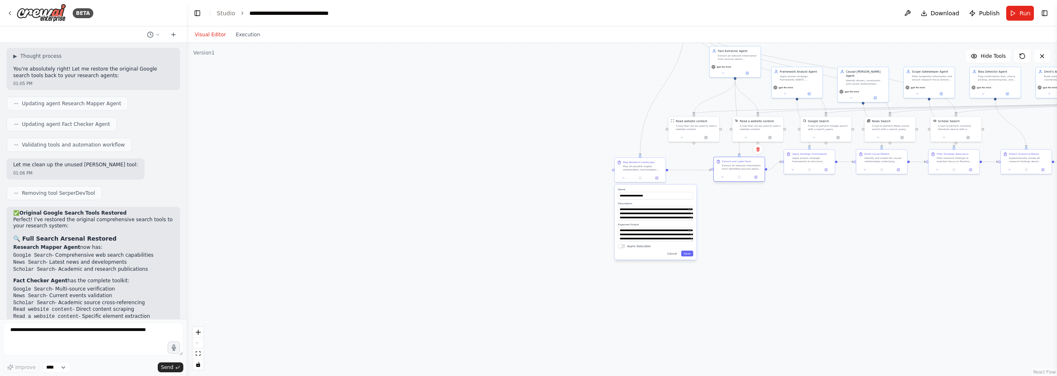
drag, startPoint x: 750, startPoint y: 175, endPoint x: 764, endPoint y: 167, distance: 16.1
click at [758, 166] on div "Extract all relevant information from identified sources about {research_topic}…" at bounding box center [742, 167] width 40 height 7
click at [848, 202] on div ".deletable-edge-delete-btn { width: 20px; height: 20px; border: 0px solid #ffff…" at bounding box center [622, 209] width 870 height 333
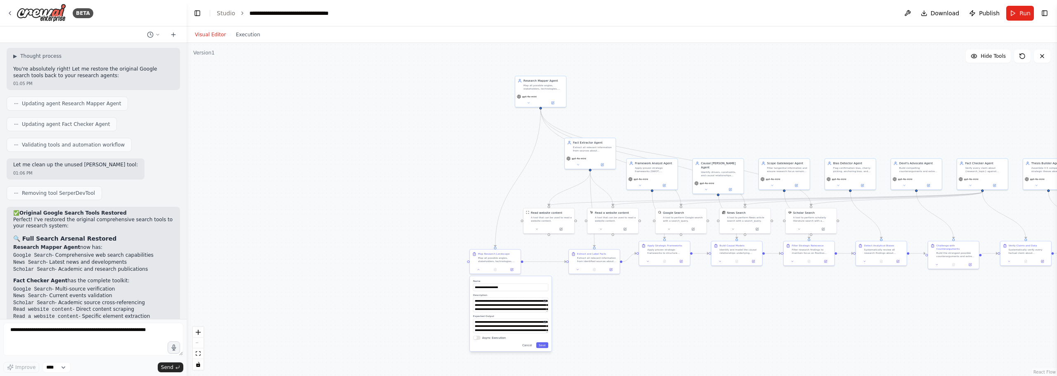
drag, startPoint x: 898, startPoint y: 198, endPoint x: 752, endPoint y: 291, distance: 173.2
click at [752, 291] on div ".deletable-edge-delete-btn { width: 20px; height: 20px; border: 0px solid #ffff…" at bounding box center [622, 209] width 870 height 333
click at [906, 14] on button at bounding box center [907, 13] width 13 height 15
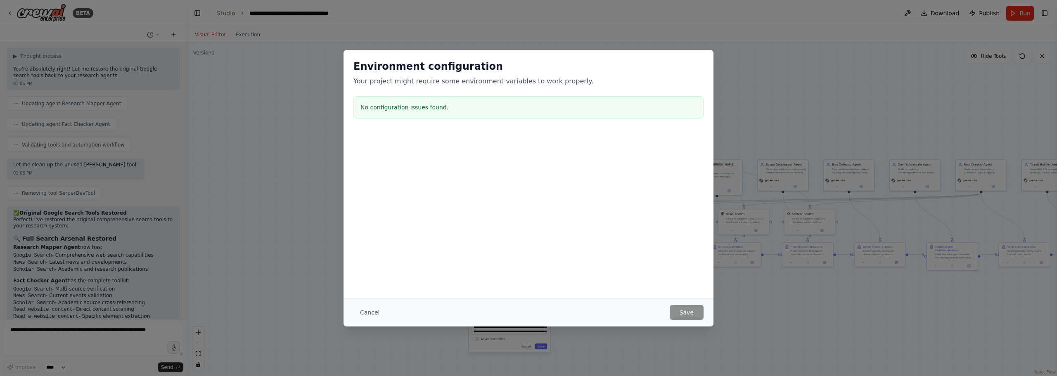
click at [741, 34] on div "Environment configuration Your project might require some environment variables…" at bounding box center [528, 188] width 1057 height 376
click at [362, 320] on div "Cancel Save" at bounding box center [528, 312] width 370 height 28
click at [366, 310] on button "Cancel" at bounding box center [369, 312] width 33 height 15
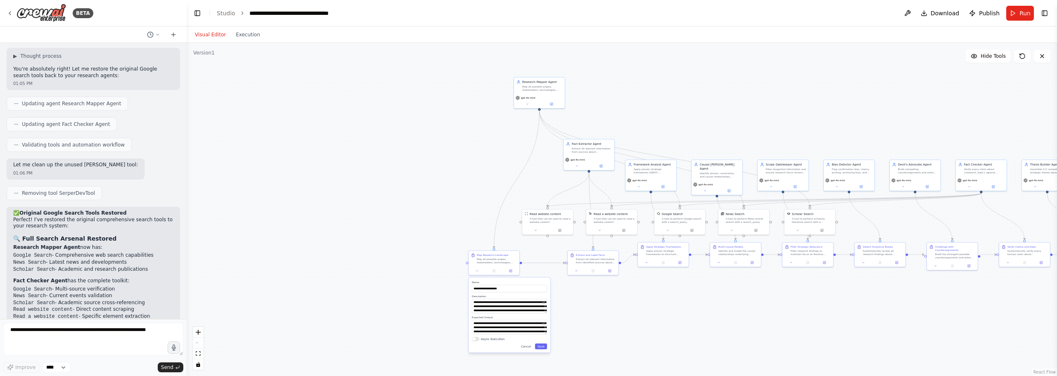
click at [258, 243] on div ".deletable-edge-delete-btn { width: 20px; height: 20px; border: 0px solid #ffff…" at bounding box center [622, 209] width 870 height 333
click at [420, 162] on div ".deletable-edge-delete-btn { width: 20px; height: 20px; border: 0px solid #ffff…" at bounding box center [622, 209] width 870 height 333
click at [416, 111] on div ".deletable-edge-delete-btn { width: 20px; height: 20px; border: 0px solid #ffff…" at bounding box center [622, 209] width 870 height 333
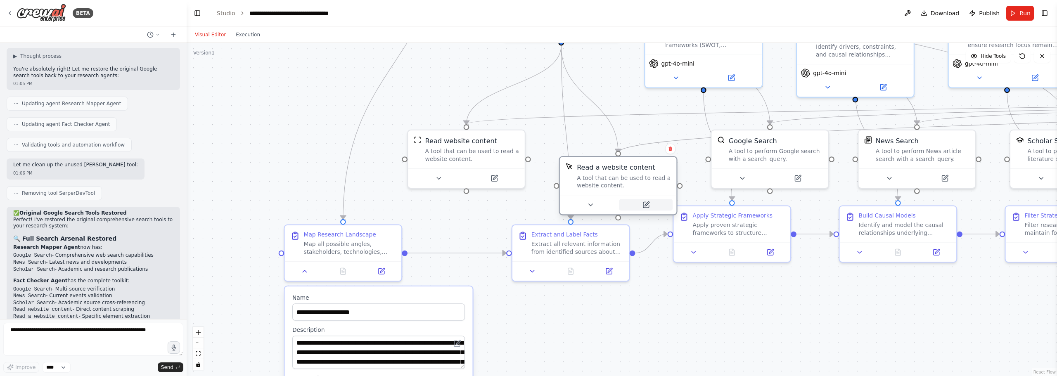
drag, startPoint x: 640, startPoint y: 179, endPoint x: 647, endPoint y: 248, distance: 69.3
click at [647, 211] on button at bounding box center [646, 205] width 54 height 12
drag, startPoint x: 652, startPoint y: 210, endPoint x: 656, endPoint y: 149, distance: 60.8
click at [658, 163] on div "Read a website content" at bounding box center [624, 167] width 94 height 9
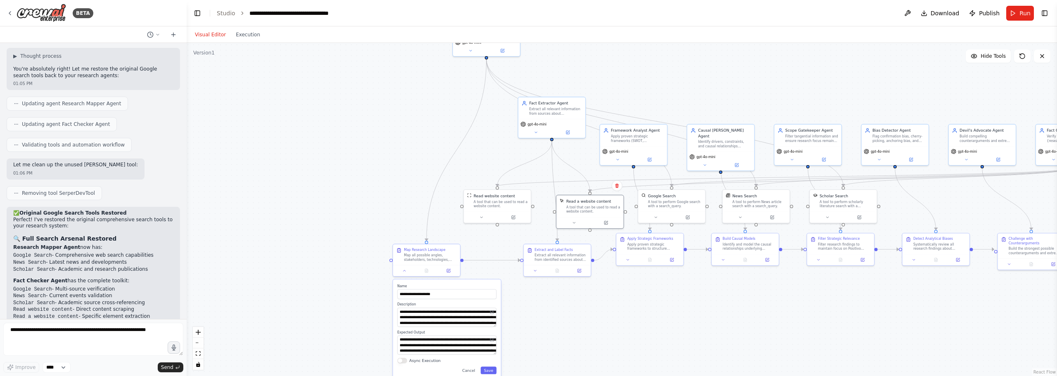
drag, startPoint x: 730, startPoint y: 73, endPoint x: 675, endPoint y: 102, distance: 61.7
click at [675, 102] on div ".deletable-edge-delete-btn { width: 20px; height: 20px; border: 0px solid #ffff…" at bounding box center [622, 209] width 870 height 333
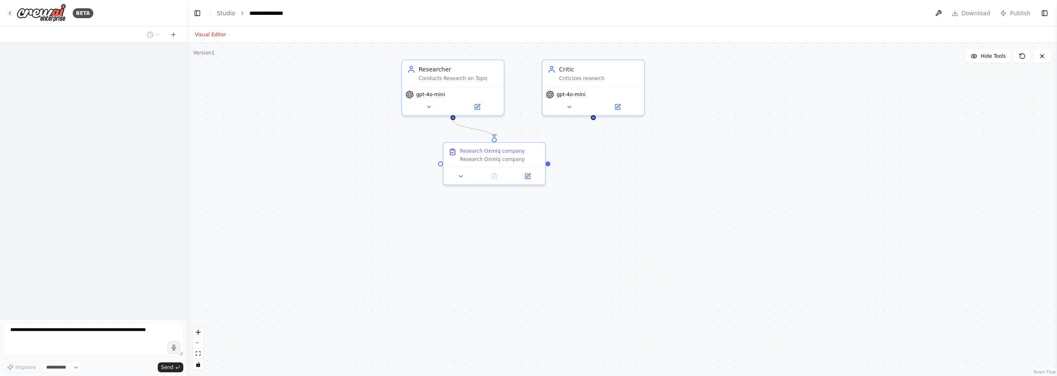
select select "****"
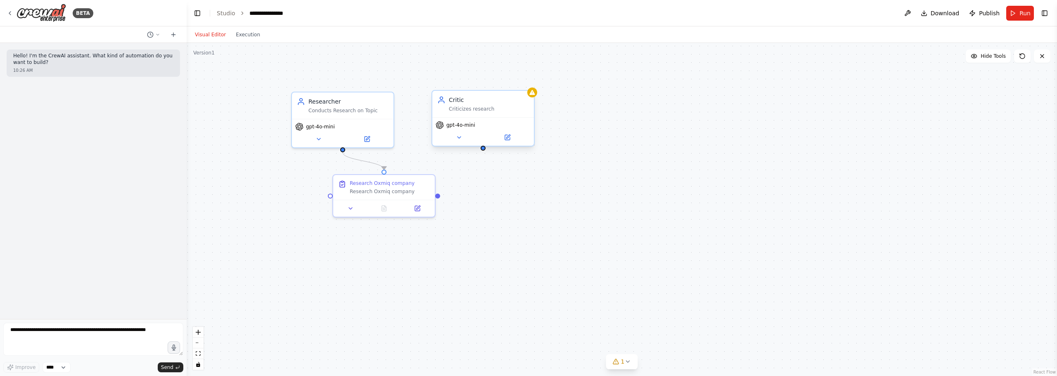
drag, startPoint x: 593, startPoint y: 119, endPoint x: 510, endPoint y: 154, distance: 90.1
click at [510, 154] on div ".deletable-edge-delete-btn { width: 20px; height: 20px; border: 0px solid #ffff…" at bounding box center [622, 209] width 870 height 333
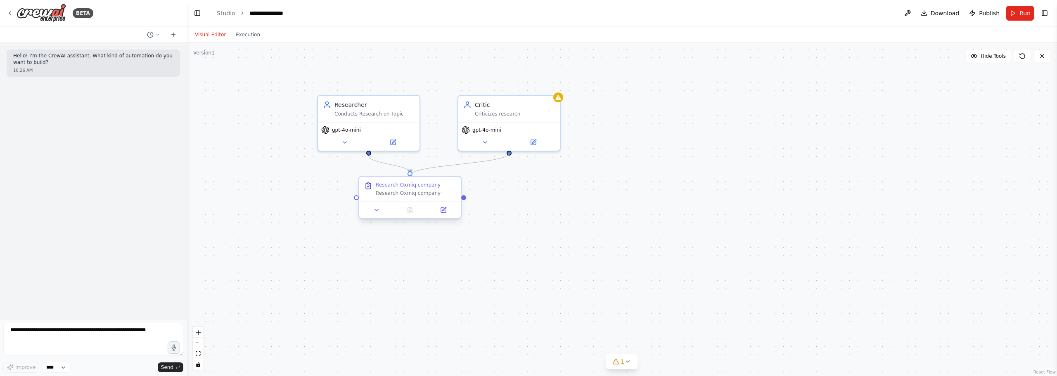
drag, startPoint x: 509, startPoint y: 153, endPoint x: 415, endPoint y: 178, distance: 98.2
click at [415, 178] on div "Researcher Conducts Research on Topic gpt-4o-mini Research Oxmiq company Resear…" at bounding box center [537, 244] width 870 height 333
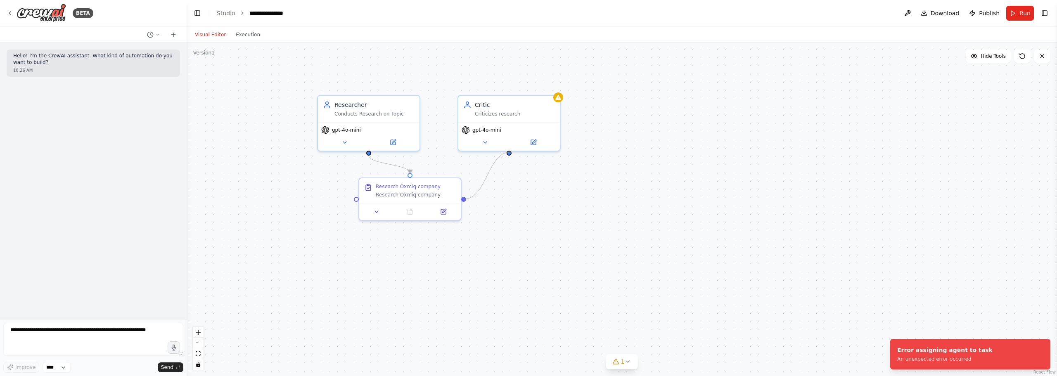
drag, startPoint x: 464, startPoint y: 199, endPoint x: 511, endPoint y: 152, distance: 66.3
click at [511, 152] on div ".deletable-edge-delete-btn { width: 20px; height: 20px; border: 0px solid #ffff…" at bounding box center [622, 209] width 870 height 333
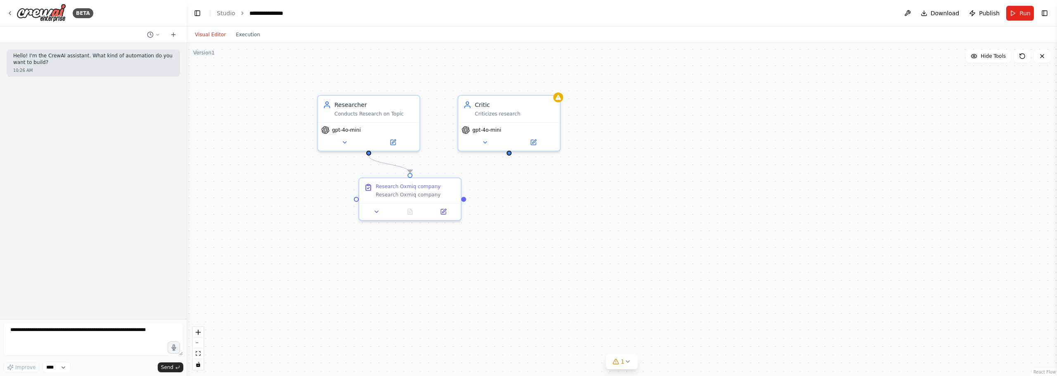
drag, startPoint x: 461, startPoint y: 199, endPoint x: 463, endPoint y: 194, distance: 5.4
click at [463, 194] on div ".deletable-edge-delete-btn { width: 20px; height: 20px; border: 0px solid #ffff…" at bounding box center [622, 209] width 870 height 333
drag, startPoint x: 465, startPoint y: 197, endPoint x: 464, endPoint y: 116, distance: 81.8
click at [464, 116] on div "Researcher Conducts Research on Topic gpt-4o-mini Research Oxmiq company Resear…" at bounding box center [537, 244] width 870 height 333
drag, startPoint x: 519, startPoint y: 124, endPoint x: 501, endPoint y: 242, distance: 119.1
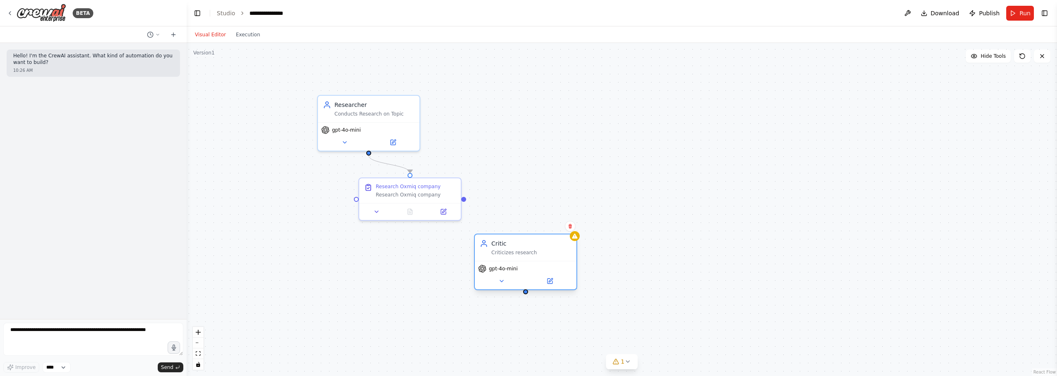
click at [528, 261] on div "gpt-4o-mini" at bounding box center [526, 275] width 102 height 28
click at [327, 208] on div ".deletable-edge-delete-btn { width: 20px; height: 20px; border: 0px solid #ffff…" at bounding box center [622, 209] width 870 height 333
drag, startPoint x: 357, startPoint y: 199, endPoint x: 487, endPoint y: 259, distance: 143.3
click at [487, 261] on div "Researcher Conducts Research on Topic gpt-4o-mini Research Oxmiq company Resear…" at bounding box center [537, 244] width 870 height 333
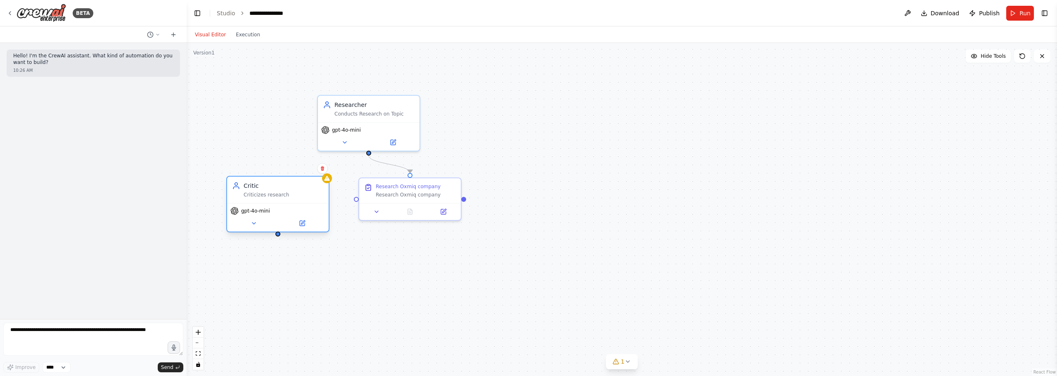
drag, startPoint x: 526, startPoint y: 248, endPoint x: 285, endPoint y: 197, distance: 246.0
click at [285, 197] on div "Critic Criticizes research" at bounding box center [278, 190] width 102 height 26
drag, startPoint x: 279, startPoint y: 234, endPoint x: 362, endPoint y: 196, distance: 90.7
click at [362, 196] on div "Researcher Conducts Research on Topic gpt-4o-mini Research Oxmiq company Resear…" at bounding box center [537, 244] width 870 height 333
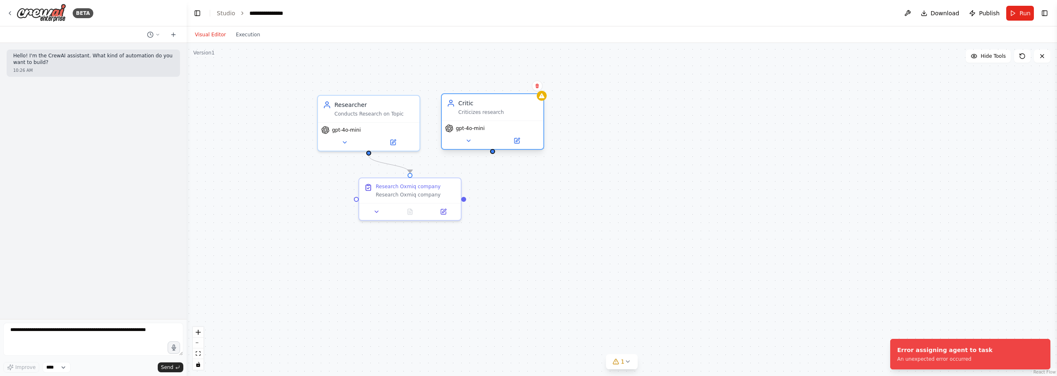
drag, startPoint x: 281, startPoint y: 214, endPoint x: 495, endPoint y: 131, distance: 229.4
click at [495, 131] on div "gpt-4o-mini" at bounding box center [492, 128] width 95 height 8
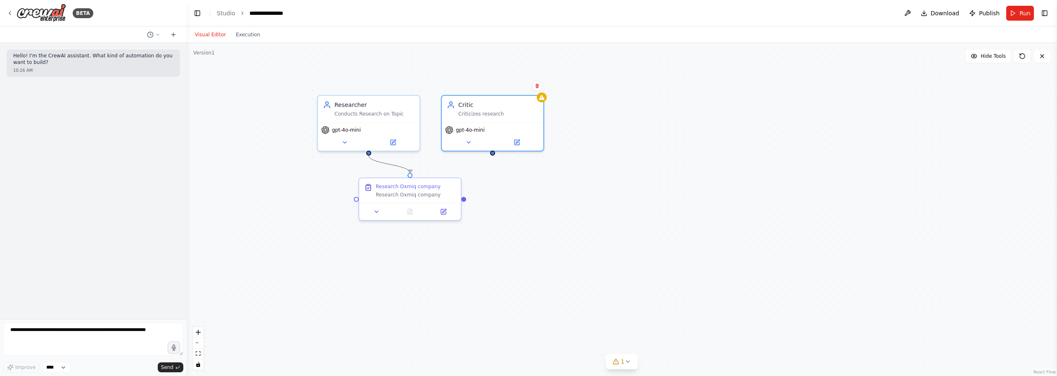
click at [407, 170] on circle "Edge from 51efe9b1-3457-450b-93e0-3b276e3c3a39 to 3289fc40-8216-41ff-ac59-67bde…" at bounding box center [410, 169] width 8 height 8
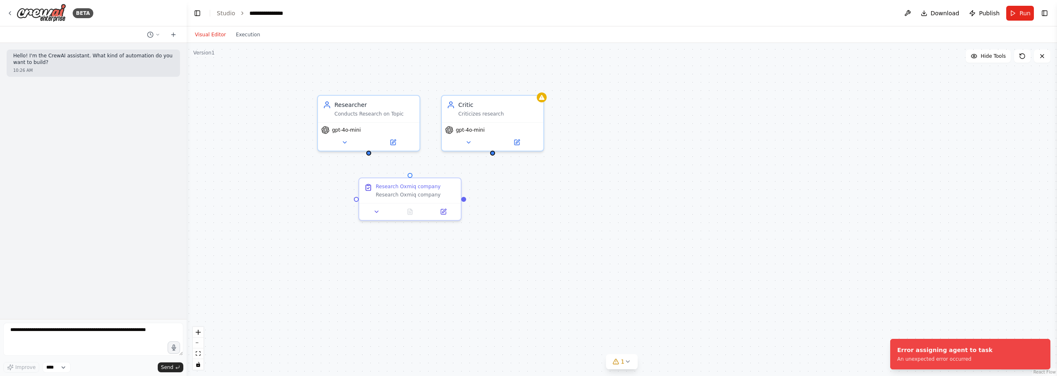
click at [388, 163] on div "Researcher Conducts Research on Topic gpt-4o-mini Research Oxmiq company Resear…" at bounding box center [622, 209] width 870 height 333
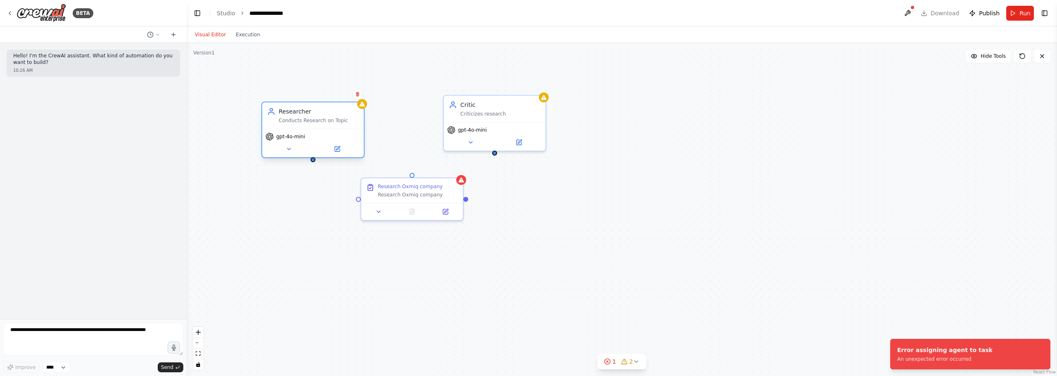
drag, startPoint x: 384, startPoint y: 139, endPoint x: 310, endPoint y: 144, distance: 74.0
click at [315, 145] on button at bounding box center [337, 149] width 47 height 10
drag, startPoint x: 305, startPoint y: 161, endPoint x: 361, endPoint y: 199, distance: 67.2
click at [361, 199] on div "Researcher Conducts Research on Topic gpt-4o-mini Research Oxmiq company Resear…" at bounding box center [539, 244] width 870 height 333
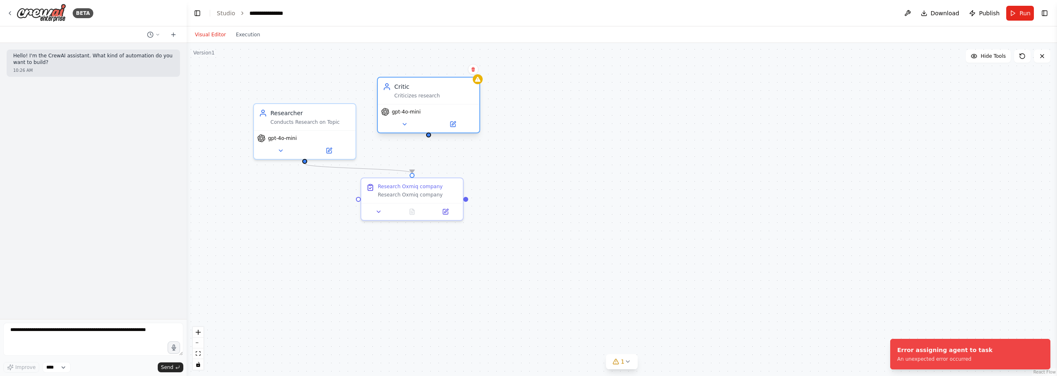
drag, startPoint x: 476, startPoint y: 133, endPoint x: 417, endPoint y: 118, distance: 61.5
click at [415, 117] on div "gpt-4o-mini" at bounding box center [429, 118] width 102 height 28
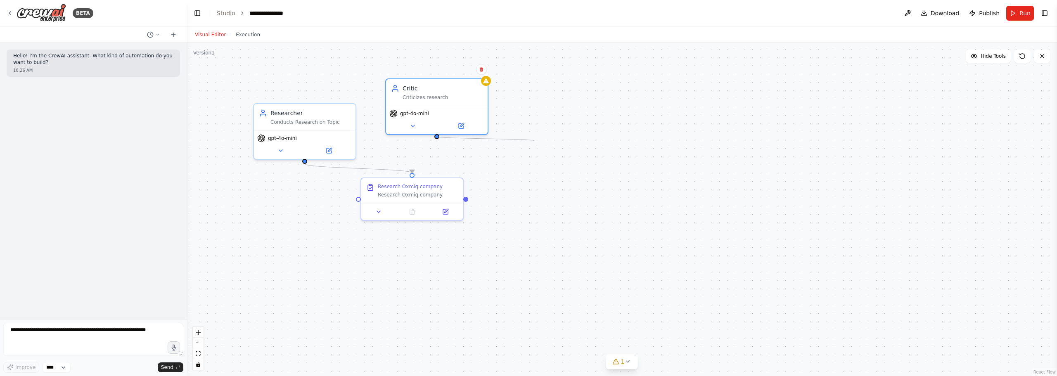
drag, startPoint x: 438, startPoint y: 137, endPoint x: 534, endPoint y: 141, distance: 95.8
click at [534, 141] on div ".deletable-edge-delete-btn { width: 20px; height: 20px; border: 0px solid #ffff…" at bounding box center [622, 209] width 870 height 333
click at [346, 170] on icon "Edge from 51efe9b1-3457-450b-93e0-3b276e3c3a39 to 3289fc40-8216-41ff-ac59-67bde…" at bounding box center [358, 168] width 107 height 9
click at [361, 169] on icon at bounding box center [358, 168] width 6 height 7
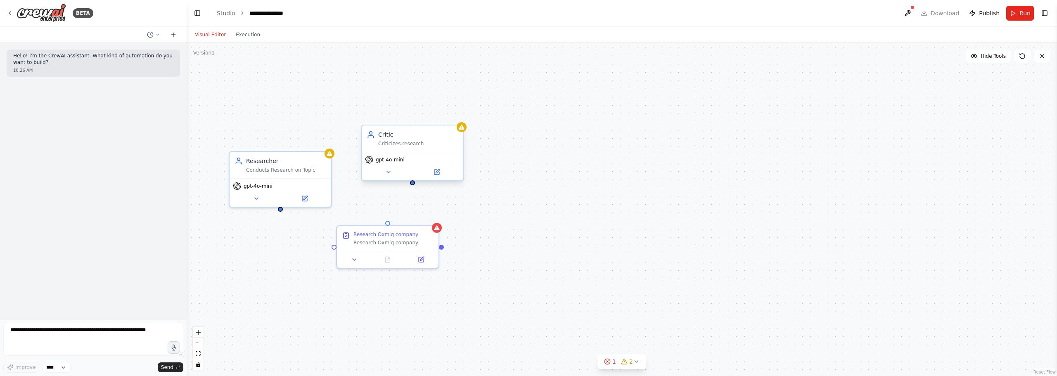
drag, startPoint x: 438, startPoint y: 138, endPoint x: 420, endPoint y: 176, distance: 41.4
click at [421, 177] on div "Researcher Conducts Research on Topic gpt-4o-mini Research Oxmiq company Resear…" at bounding box center [622, 209] width 870 height 333
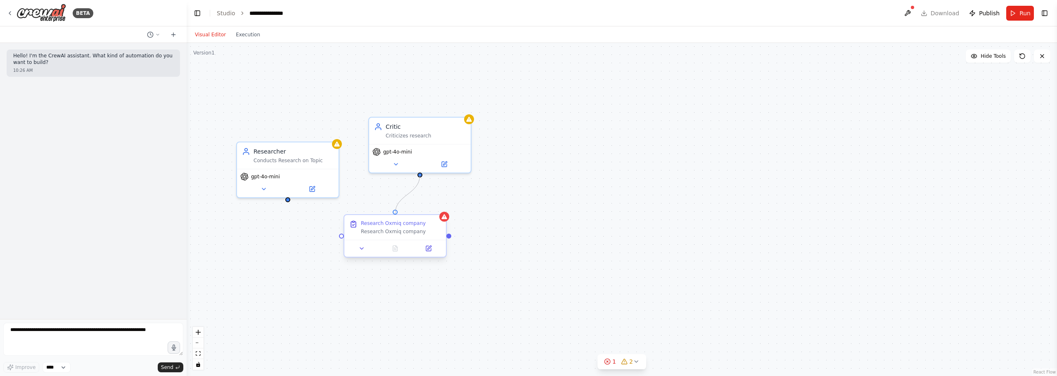
drag, startPoint x: 420, startPoint y: 174, endPoint x: 396, endPoint y: 216, distance: 48.5
click at [396, 216] on div "Researcher Conducts Research on Topic gpt-4o-mini Research Oxmiq company Resear…" at bounding box center [523, 283] width 870 height 333
click at [291, 201] on div ".deletable-edge-delete-btn { width: 20px; height: 20px; border: 0px solid #ffff…" at bounding box center [622, 209] width 870 height 333
drag, startPoint x: 289, startPoint y: 197, endPoint x: 343, endPoint y: 237, distance: 67.1
click at [343, 237] on div "Researcher Conducts Research on Topic gpt-4o-mini Research Oxmiq company Resear…" at bounding box center [524, 284] width 870 height 333
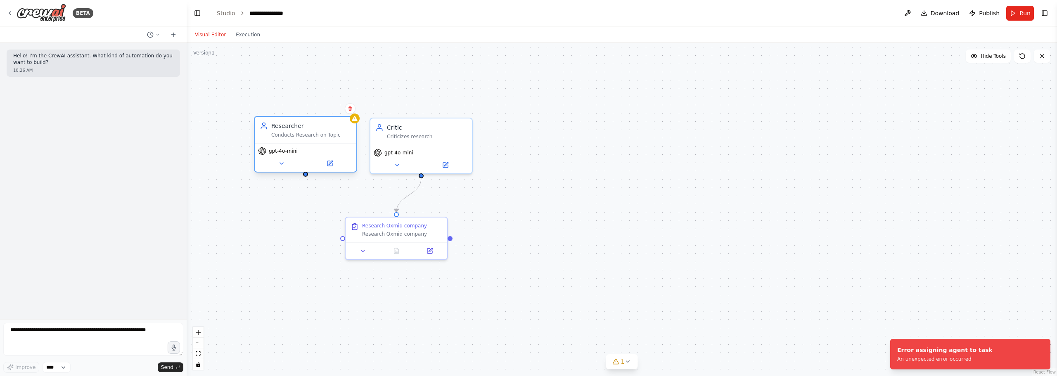
drag, startPoint x: 305, startPoint y: 161, endPoint x: 322, endPoint y: 137, distance: 29.7
click at [322, 137] on div "Conducts Research on Topic" at bounding box center [311, 135] width 80 height 7
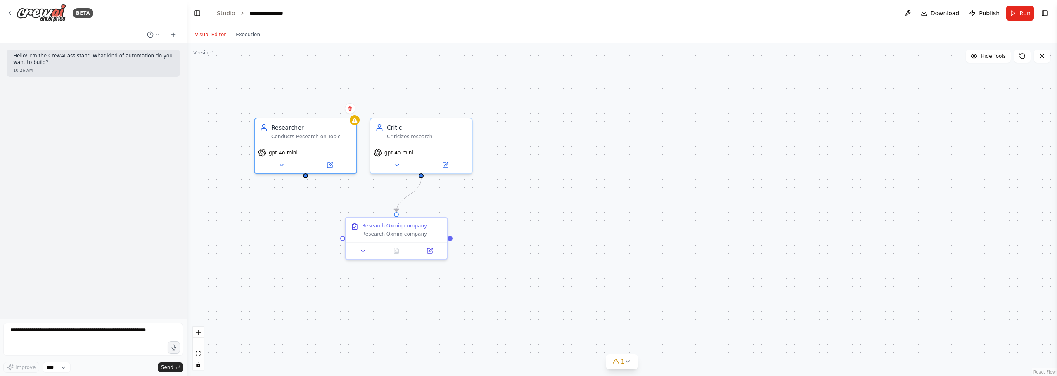
click at [493, 80] on div ".deletable-edge-delete-btn { width: 20px; height: 20px; border: 0px solid #ffff…" at bounding box center [622, 209] width 870 height 333
drag, startPoint x: 451, startPoint y: 239, endPoint x: 305, endPoint y: 166, distance: 163.2
click at [309, 171] on div "Researcher Conducts Research on Topic gpt-4o-mini Research Oxmiq company Resear…" at bounding box center [524, 284] width 870 height 333
drag, startPoint x: 328, startPoint y: 151, endPoint x: 506, endPoint y: 227, distance: 194.0
click at [522, 230] on div "Researcher Conducts Research on Topic" at bounding box center [537, 221] width 102 height 26
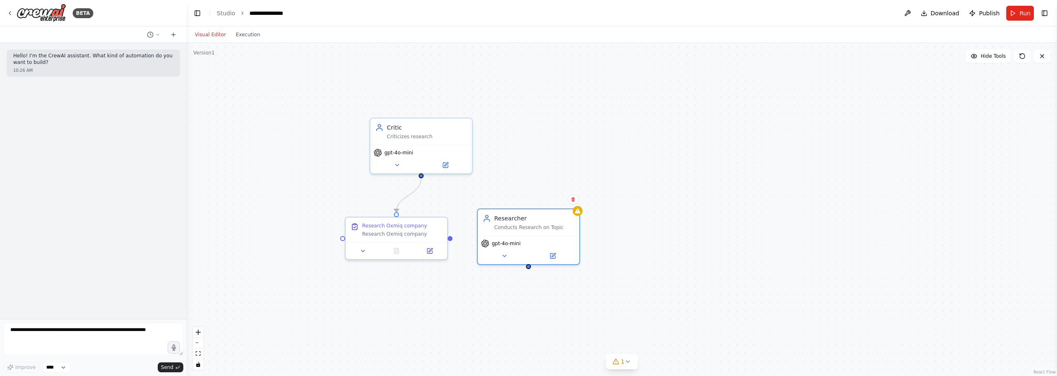
drag, startPoint x: 415, startPoint y: 307, endPoint x: 433, endPoint y: 265, distance: 46.0
click at [415, 302] on div ".deletable-edge-delete-btn { width: 20px; height: 20px; border: 0px solid #ffff…" at bounding box center [622, 209] width 870 height 333
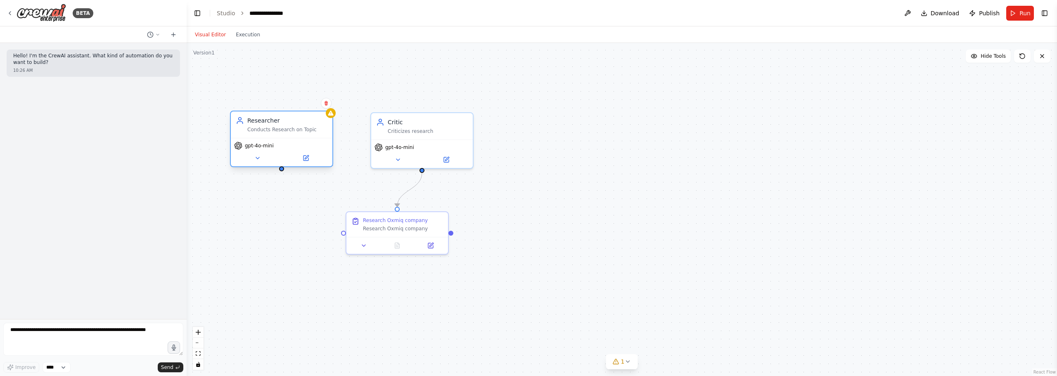
drag, startPoint x: 520, startPoint y: 220, endPoint x: 275, endPoint y: 128, distance: 262.5
click at [275, 128] on div "Conducts Research on Topic" at bounding box center [287, 129] width 80 height 7
click at [490, 249] on div ".deletable-edge-delete-btn { width: 20px; height: 20px; border: 0px solid #ffff…" at bounding box center [622, 209] width 870 height 333
drag, startPoint x: 496, startPoint y: 230, endPoint x: 576, endPoint y: 253, distance: 84.0
click at [576, 253] on div ".deletable-edge-delete-btn { width: 20px; height: 20px; border: 0px solid #ffff…" at bounding box center [622, 209] width 870 height 333
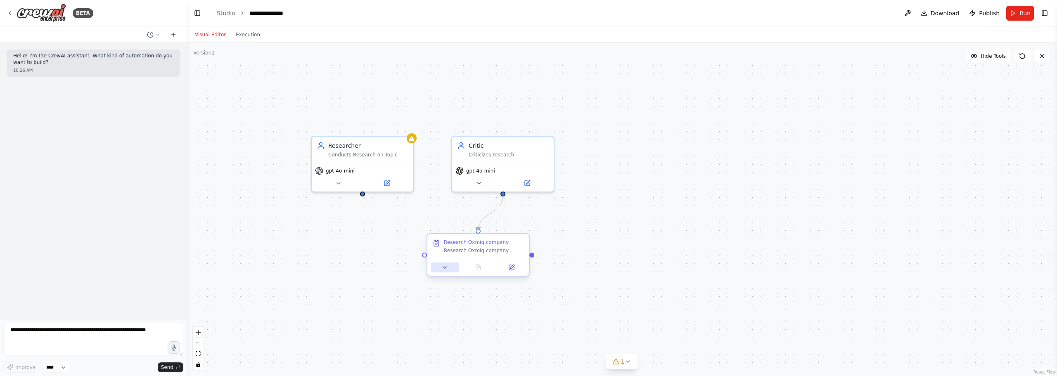
click at [441, 270] on button at bounding box center [445, 268] width 28 height 10
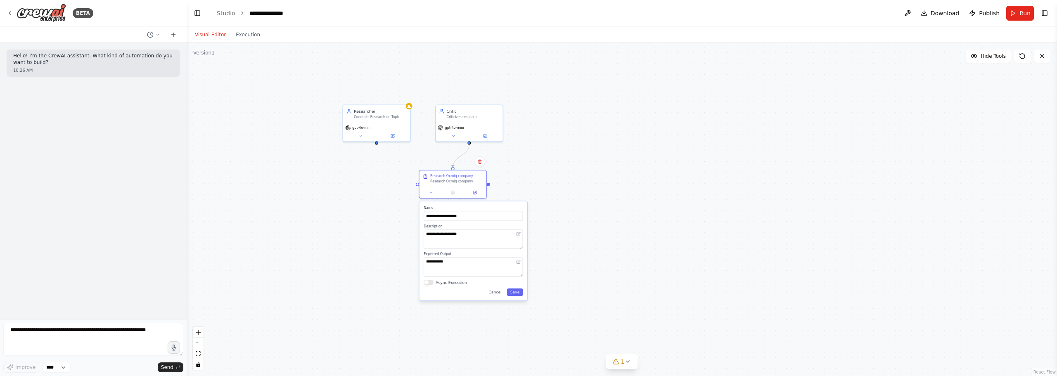
drag, startPoint x: 605, startPoint y: 260, endPoint x: 589, endPoint y: 213, distance: 49.0
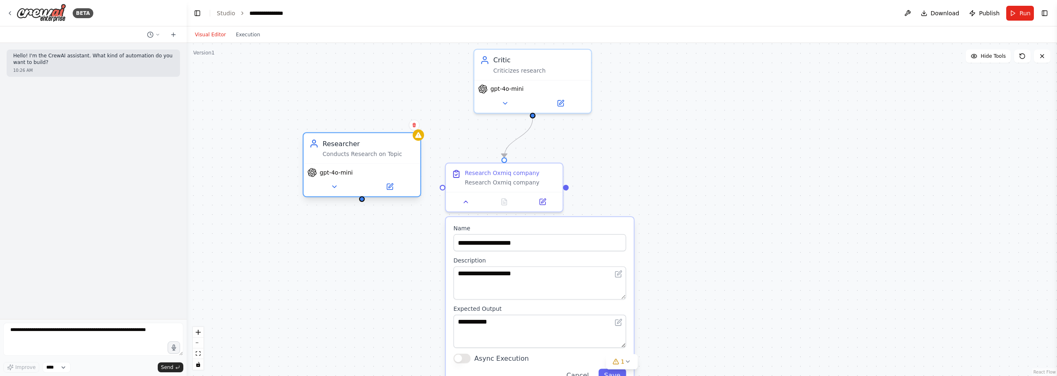
drag, startPoint x: 380, startPoint y: 53, endPoint x: 367, endPoint y: 156, distance: 104.1
click at [367, 157] on div "Researcher Conducts Research on Topic" at bounding box center [361, 148] width 117 height 31
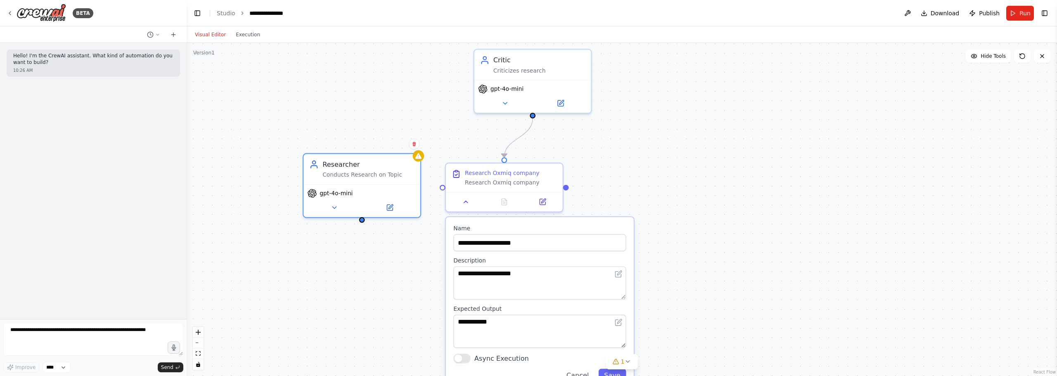
click at [433, 106] on div ".deletable-edge-delete-btn { width: 20px; height: 20px; border: 0px solid #ffff…" at bounding box center [622, 209] width 870 height 333
click at [728, 187] on div ".deletable-edge-delete-btn { width: 20px; height: 20px; border: 0px solid #ffff…" at bounding box center [622, 209] width 870 height 333
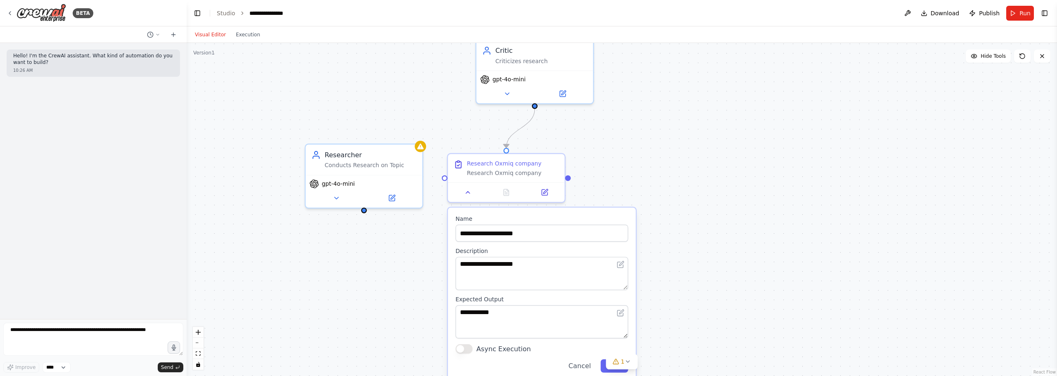
drag, startPoint x: 696, startPoint y: 295, endPoint x: 694, endPoint y: 259, distance: 35.6
click at [694, 259] on div ".deletable-edge-delete-btn { width: 20px; height: 20px; border: 0px solid #ffff…" at bounding box center [622, 209] width 870 height 333
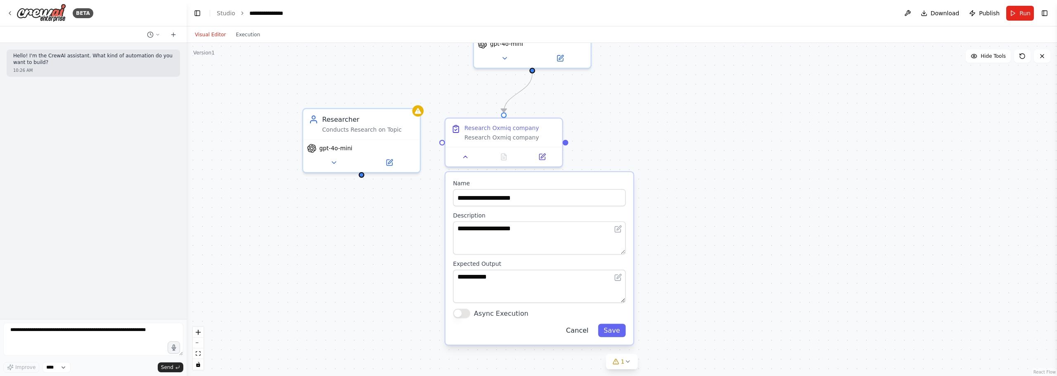
click at [581, 335] on button "Cancel" at bounding box center [577, 330] width 34 height 13
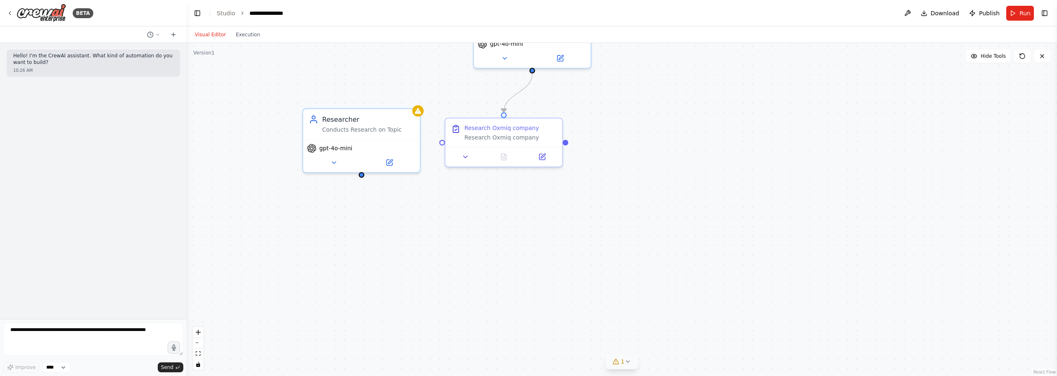
click at [625, 364] on icon at bounding box center [627, 361] width 7 height 7
click at [661, 339] on button at bounding box center [668, 341] width 14 height 10
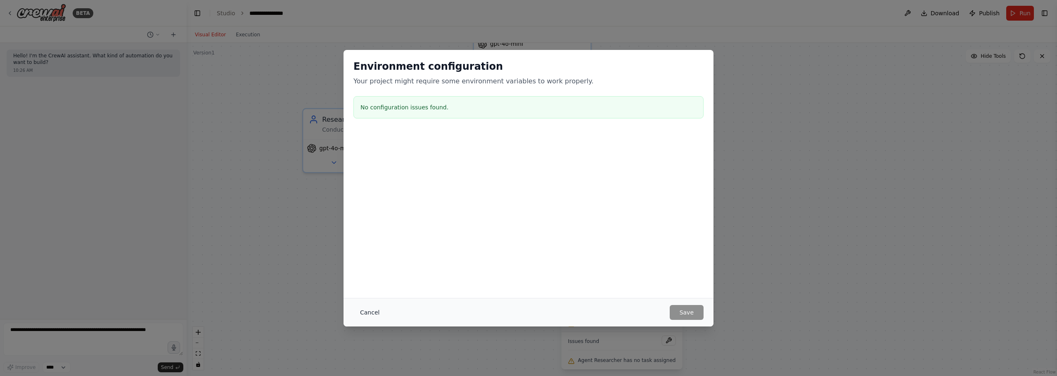
drag, startPoint x: 360, startPoint y: 314, endPoint x: 368, endPoint y: 268, distance: 47.0
click at [360, 314] on button "Cancel" at bounding box center [369, 312] width 33 height 15
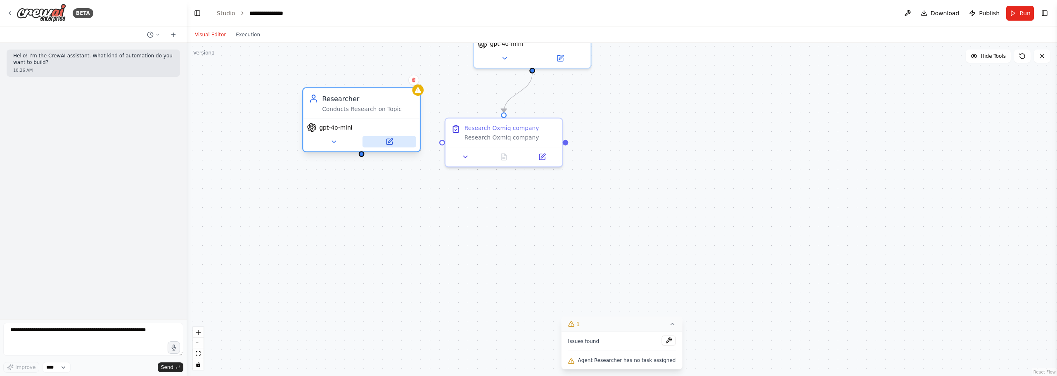
drag, startPoint x: 372, startPoint y: 140, endPoint x: 361, endPoint y: 70, distance: 71.1
click at [362, 136] on button at bounding box center [389, 142] width 54 height 12
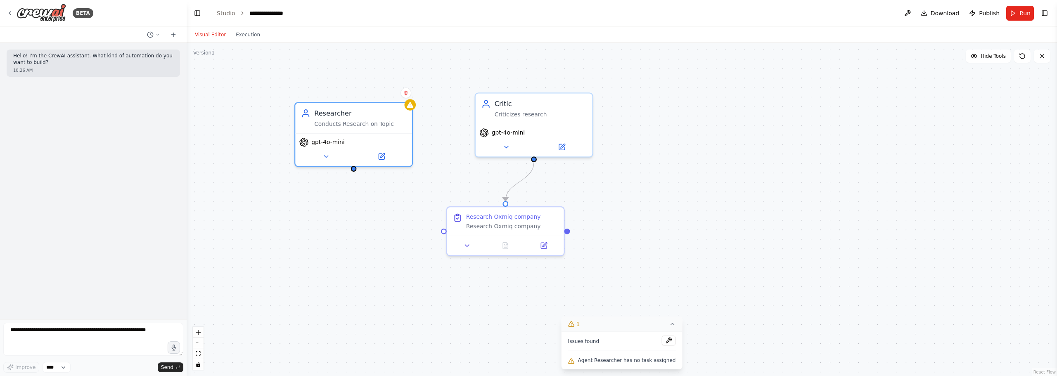
drag, startPoint x: 410, startPoint y: 218, endPoint x: 386, endPoint y: 232, distance: 28.1
drag, startPoint x: 354, startPoint y: 174, endPoint x: 449, endPoint y: 239, distance: 115.3
click at [449, 239] on div "Researcher Conducts Research on Topic gpt-4o-mini Research Oxmiq company Resear…" at bounding box center [653, 288] width 1000 height 383
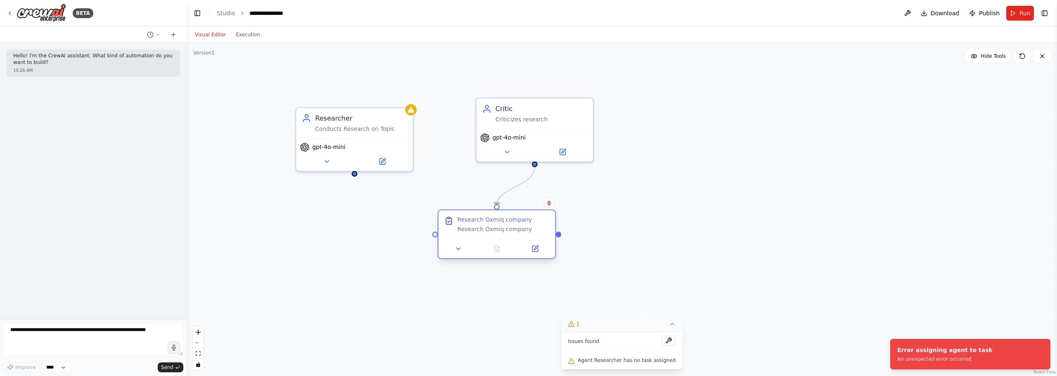
drag, startPoint x: 447, startPoint y: 236, endPoint x: 433, endPoint y: 237, distance: 14.5
click at [438, 237] on div "Research Oxmiq company Research Oxmiq company" at bounding box center [497, 234] width 118 height 50
click at [431, 235] on div ".deletable-edge-delete-btn { width: 20px; height: 20px; border: 0px solid #ffff…" at bounding box center [622, 209] width 870 height 333
drag, startPoint x: 436, startPoint y: 237, endPoint x: 357, endPoint y: 173, distance: 101.2
click at [357, 173] on div "Researcher Conducts Research on Topic gpt-4o-mini Research Oxmiq company Resear…" at bounding box center [653, 288] width 1000 height 383
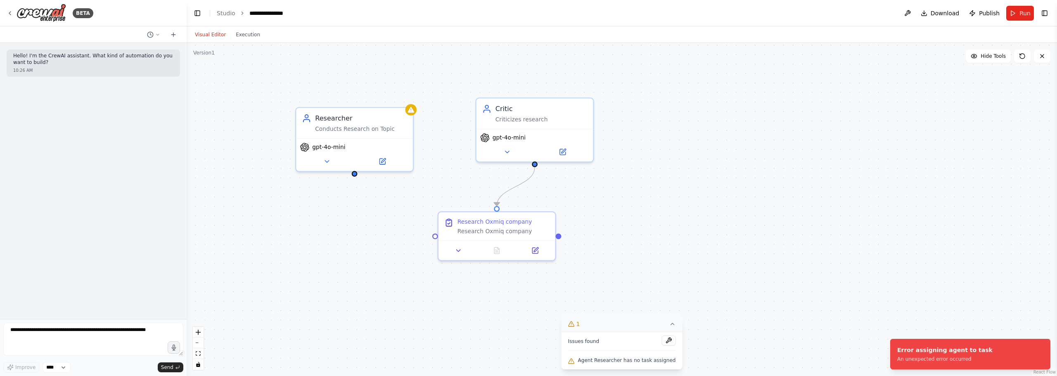
click at [629, 199] on div ".deletable-edge-delete-btn { width: 20px; height: 20px; border: 0px solid #ffff…" at bounding box center [622, 209] width 870 height 333
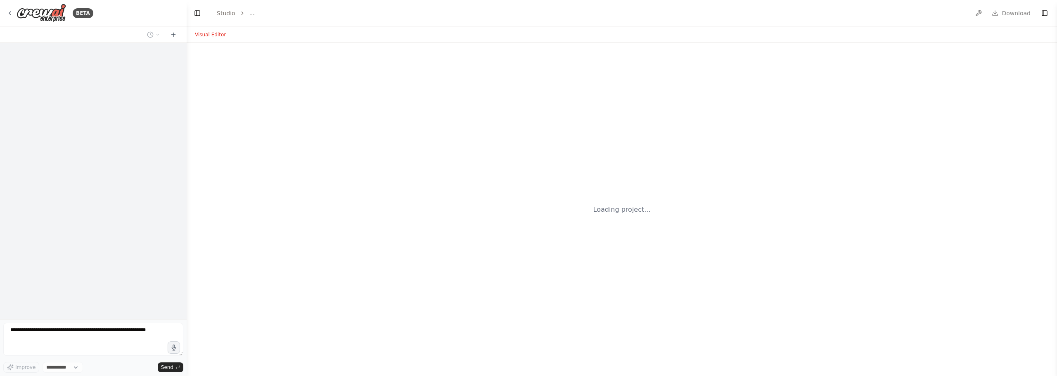
select select "****"
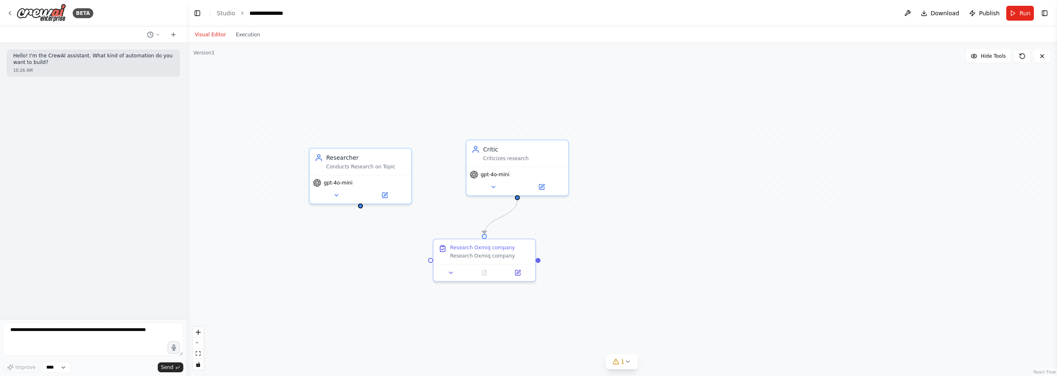
drag, startPoint x: 556, startPoint y: 176, endPoint x: 552, endPoint y: 262, distance: 86.0
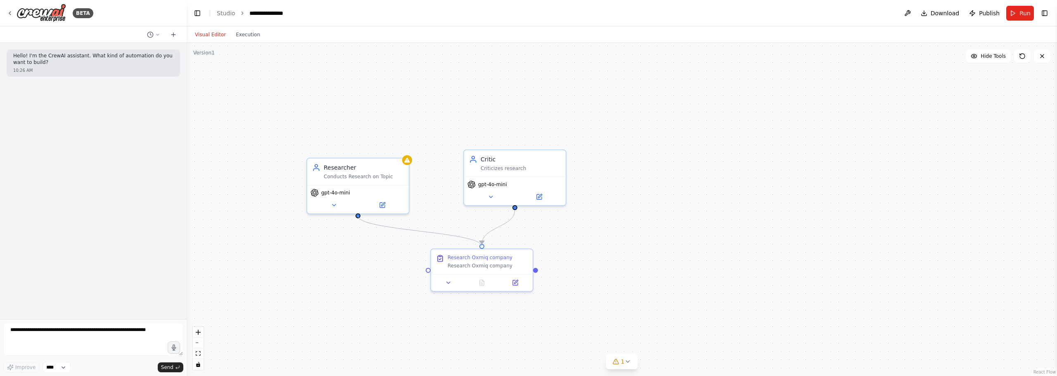
drag, startPoint x: 483, startPoint y: 246, endPoint x: 351, endPoint y: 216, distance: 135.1
click at [351, 216] on div ".deletable-edge-delete-btn { width: 20px; height: 20px; border: 0px solid #ffff…" at bounding box center [622, 209] width 870 height 333
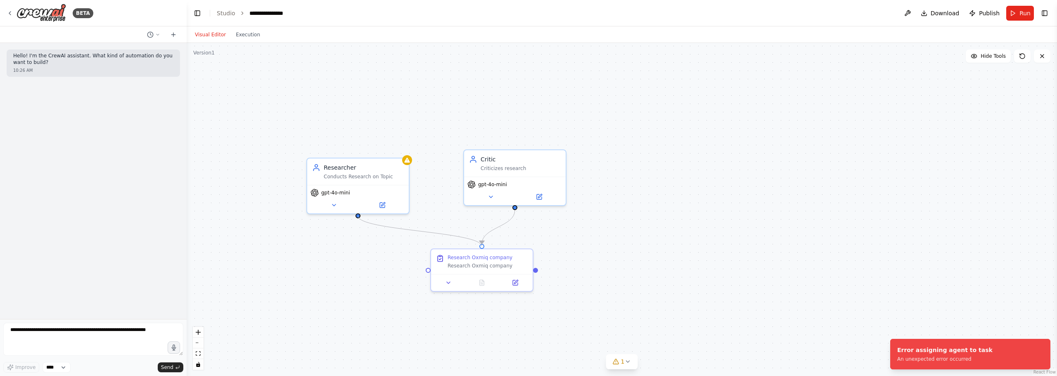
drag, startPoint x: 358, startPoint y: 215, endPoint x: 486, endPoint y: 246, distance: 131.0
click at [486, 246] on div ".deletable-edge-delete-btn { width: 20px; height: 20px; border: 0px solid #ffff…" at bounding box center [622, 209] width 870 height 333
drag, startPoint x: 358, startPoint y: 217, endPoint x: 471, endPoint y: 171, distance: 122.4
click at [471, 171] on div "Researcher Conducts Research on Topic gpt-4o-mini Research Oxmiq company Resear…" at bounding box center [617, 315] width 870 height 333
drag, startPoint x: 364, startPoint y: 185, endPoint x: 399, endPoint y: 178, distance: 35.8
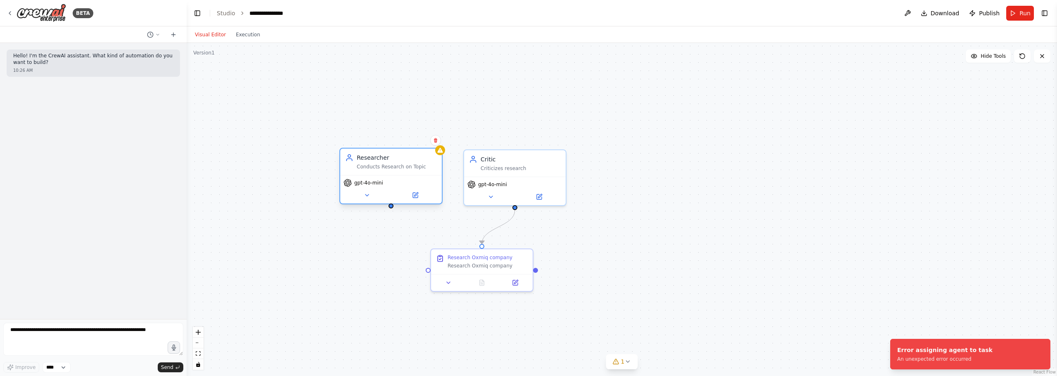
click at [399, 178] on div "gpt-4o-mini" at bounding box center [391, 189] width 102 height 28
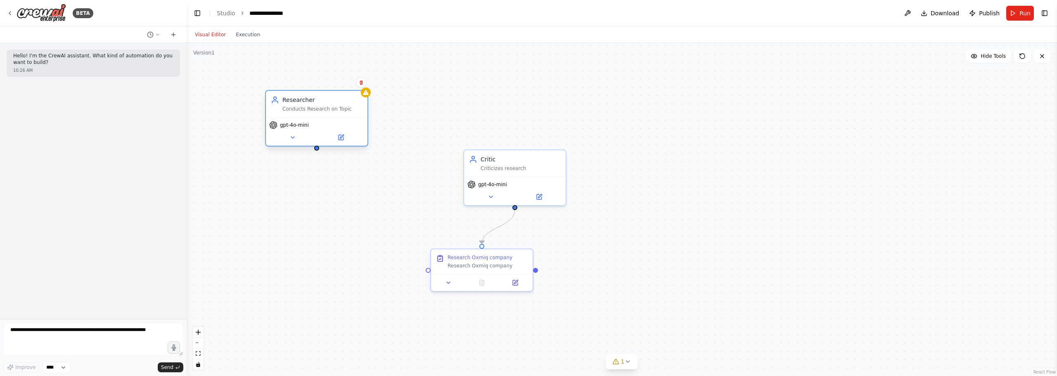
drag, startPoint x: 389, startPoint y: 171, endPoint x: 313, endPoint y: 114, distance: 95.0
click at [313, 114] on div "Researcher Conducts Research on Topic" at bounding box center [317, 104] width 102 height 26
click at [315, 152] on div ".deletable-edge-delete-btn { width: 20px; height: 20px; border: 0px solid #ffff…" at bounding box center [622, 209] width 870 height 333
click at [317, 149] on div at bounding box center [316, 148] width 5 height 5
drag, startPoint x: 317, startPoint y: 149, endPoint x: 364, endPoint y: 197, distance: 66.6
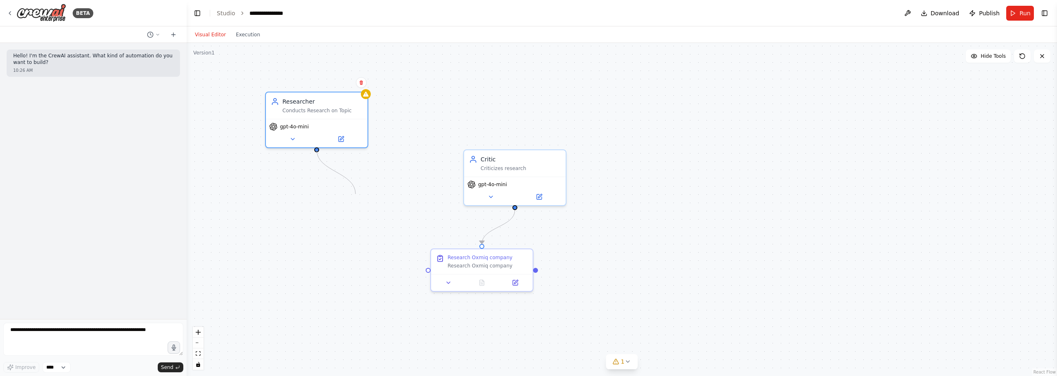
click at [364, 199] on div ".deletable-edge-delete-btn { width: 20px; height: 20px; border: 0px solid #ffff…" at bounding box center [622, 209] width 870 height 333
click at [996, 57] on span "Hide Tools" at bounding box center [993, 56] width 25 height 7
click at [994, 54] on span "Show Tools" at bounding box center [991, 56] width 27 height 7
click at [1041, 11] on button "Toggle Right Sidebar" at bounding box center [1045, 13] width 12 height 12
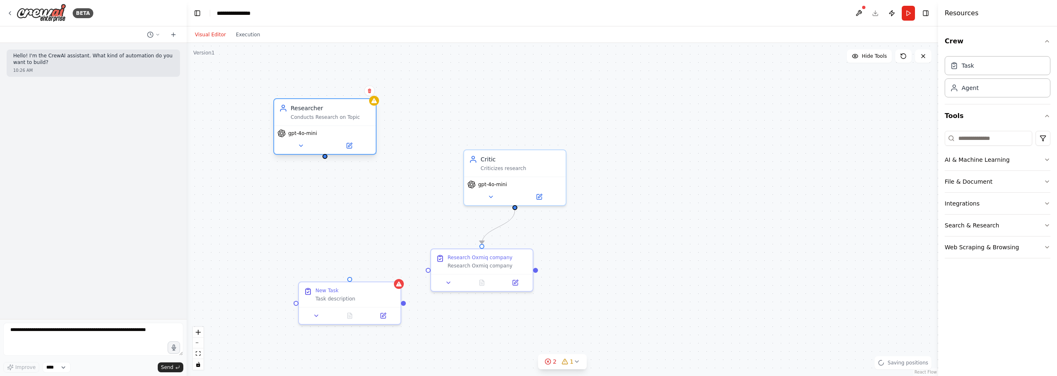
drag, startPoint x: 313, startPoint y: 146, endPoint x: 314, endPoint y: 153, distance: 7.4
click at [314, 153] on div "Researcher Conducts Research on Topic gpt-4o-mini" at bounding box center [324, 126] width 103 height 57
click at [320, 160] on div ".deletable-edge-delete-btn { width: 20px; height: 20px; border: 0px solid #ffff…" at bounding box center [562, 209] width 751 height 333
drag, startPoint x: 316, startPoint y: 157, endPoint x: 350, endPoint y: 272, distance: 120.5
click at [350, 272] on div ".deletable-edge-delete-btn { width: 20px; height: 20px; border: 0px solid #ffff…" at bounding box center [562, 209] width 751 height 333
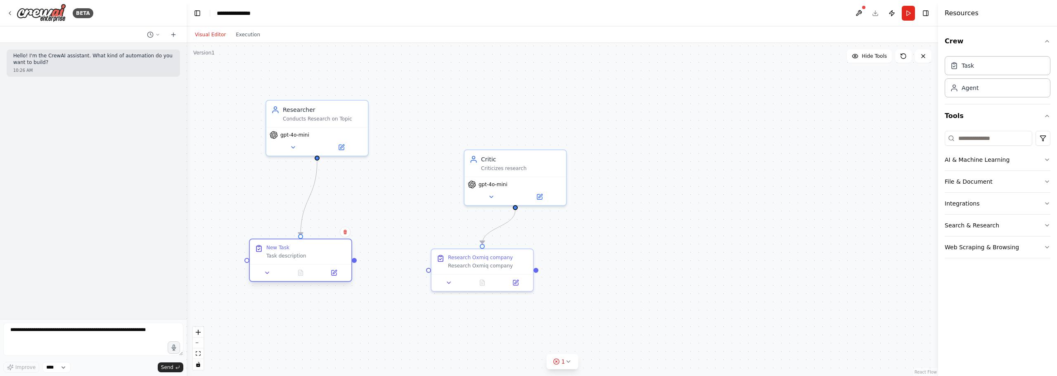
drag, startPoint x: 370, startPoint y: 305, endPoint x: 332, endPoint y: 270, distance: 51.7
click at [328, 270] on div at bounding box center [301, 272] width 102 height 17
drag, startPoint x: 365, startPoint y: 270, endPoint x: 432, endPoint y: 269, distance: 67.3
click at [431, 268] on div "Researcher Conducts Research on Topic gpt-4o-mini Research Oxmiq company Resear…" at bounding box center [558, 315] width 751 height 333
click at [400, 307] on div ".deletable-edge-delete-btn { width: 20px; height: 20px; border: 0px solid #ffff…" at bounding box center [562, 209] width 751 height 333
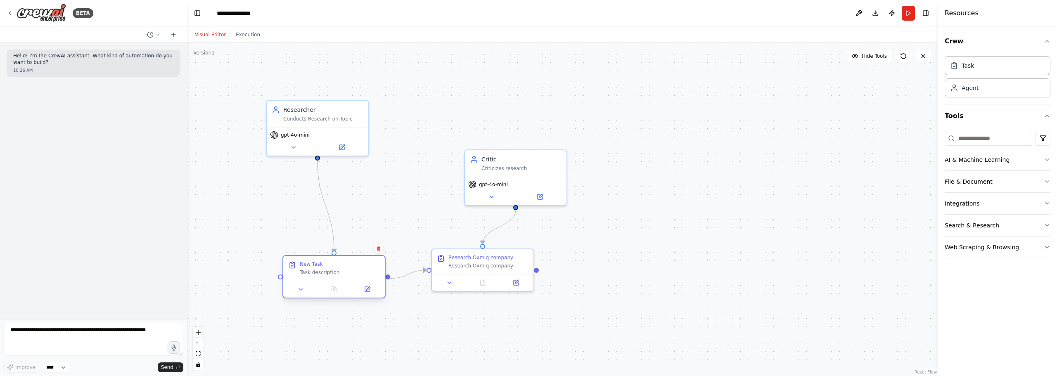
drag, startPoint x: 326, startPoint y: 262, endPoint x: 348, endPoint y: 265, distance: 22.5
click at [347, 269] on div "Task description" at bounding box center [340, 272] width 80 height 7
drag, startPoint x: 318, startPoint y: 156, endPoint x: 484, endPoint y: 245, distance: 188.6
click at [484, 245] on div "Researcher Conducts Research on Topic gpt-4o-mini Research Oxmiq company Resear…" at bounding box center [558, 315] width 751 height 333
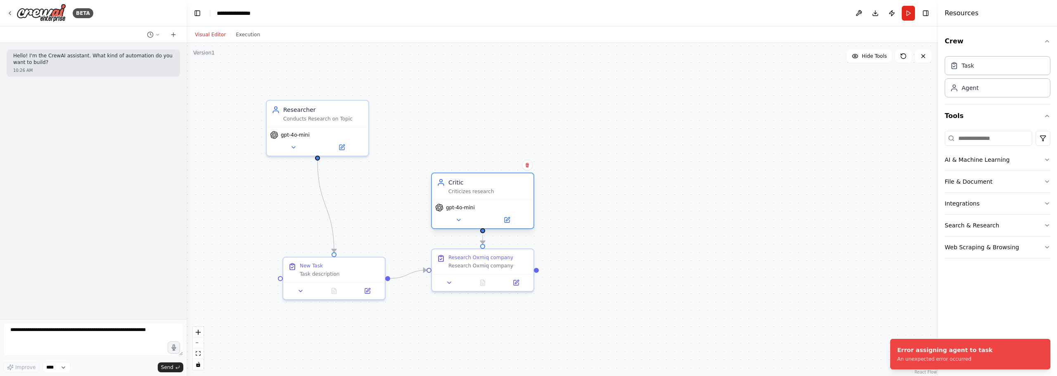
drag, startPoint x: 500, startPoint y: 166, endPoint x: 485, endPoint y: 192, distance: 30.2
click at [484, 192] on div "Criticizes research" at bounding box center [488, 191] width 80 height 7
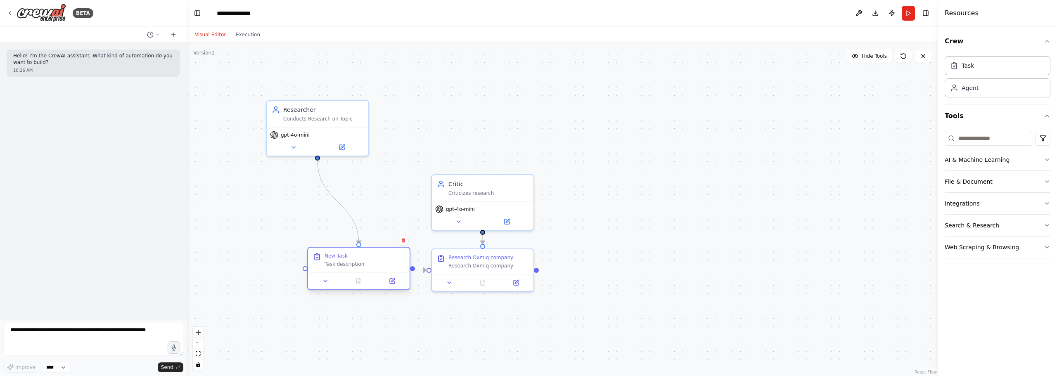
drag, startPoint x: 364, startPoint y: 275, endPoint x: 385, endPoint y: 268, distance: 22.2
click at [385, 268] on div "New Task Task description" at bounding box center [359, 260] width 102 height 25
drag, startPoint x: 514, startPoint y: 209, endPoint x: 552, endPoint y: 185, distance: 45.1
click at [583, 162] on div "gpt-4o-mini" at bounding box center [549, 166] width 102 height 28
drag, startPoint x: 379, startPoint y: 263, endPoint x: 659, endPoint y: 259, distance: 280.4
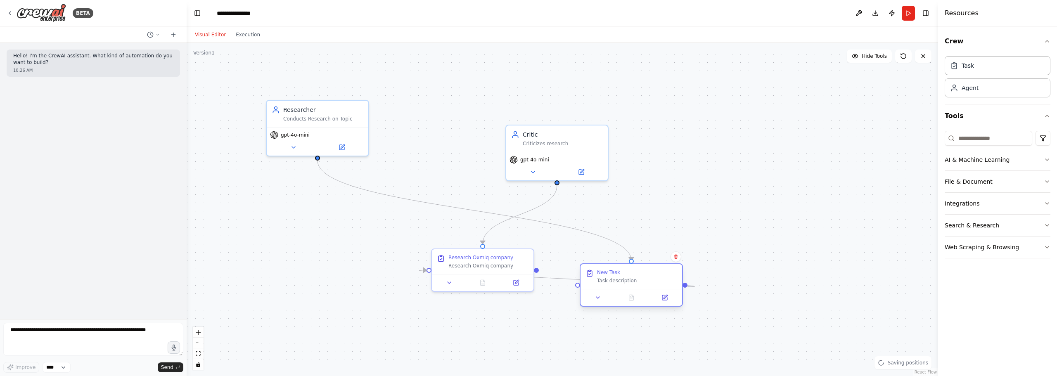
click at [659, 269] on div "New Task Task description" at bounding box center [637, 276] width 80 height 15
click at [568, 270] on icon "Edge from e8832f6f-8bca-42d5-a485-3f3f217abbfe to 3289fc40-8216-41ff-ac59-67bde…" at bounding box center [561, 270] width 284 height 0
click at [561, 270] on icon at bounding box center [560, 270] width 3 height 3
drag, startPoint x: 537, startPoint y: 269, endPoint x: 585, endPoint y: 267, distance: 48.3
click at [585, 267] on div ".deletable-edge-delete-btn { width: 20px; height: 20px; border: 0px solid #ffff…" at bounding box center [562, 209] width 751 height 333
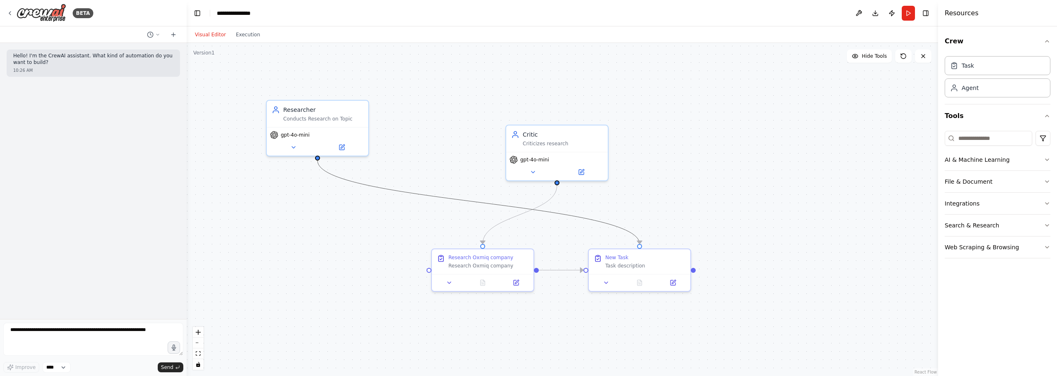
click at [613, 223] on icon "Edge from 51efe9b1-3457-450b-93e0-3b276e3c3a39 to e8832f6f-8bca-42d5-a485-3f3f2…" at bounding box center [478, 202] width 322 height 83
click at [478, 204] on icon at bounding box center [478, 202] width 6 height 7
click at [541, 204] on icon "Edge from 1b36937e-e0c7-42dd-96ca-eaac472043b9 to 3289fc40-8216-41ff-ac59-67bde…" at bounding box center [520, 214] width 74 height 59
click at [515, 216] on div ".deletable-edge-delete-btn { width: 20px; height: 20px; border: 0px solid #ffff…" at bounding box center [558, 315] width 751 height 333
click at [520, 214] on icon at bounding box center [519, 214] width 6 height 7
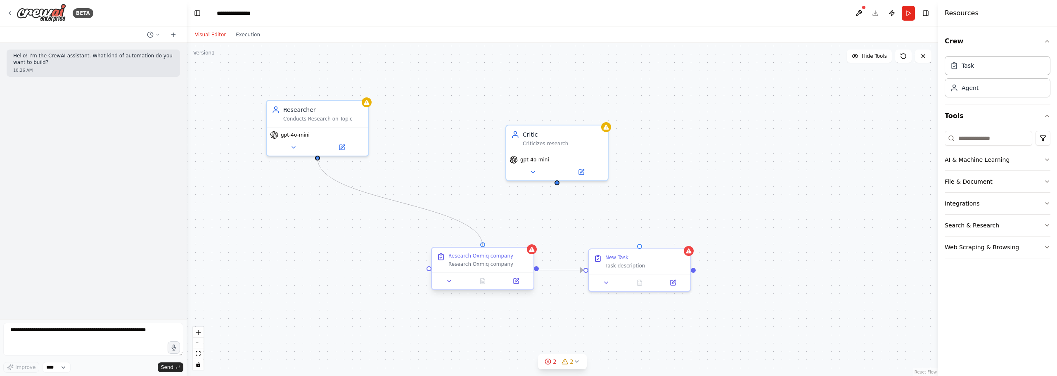
drag, startPoint x: 318, startPoint y: 159, endPoint x: 482, endPoint y: 247, distance: 186.2
click at [482, 247] on div "Researcher Conducts Research on Topic gpt-4o-mini Research Oxmiq company Resear…" at bounding box center [558, 315] width 751 height 333
drag, startPoint x: 477, startPoint y: 262, endPoint x: 313, endPoint y: 258, distance: 164.4
click at [313, 261] on div "Research Oxmiq company" at bounding box center [323, 264] width 80 height 7
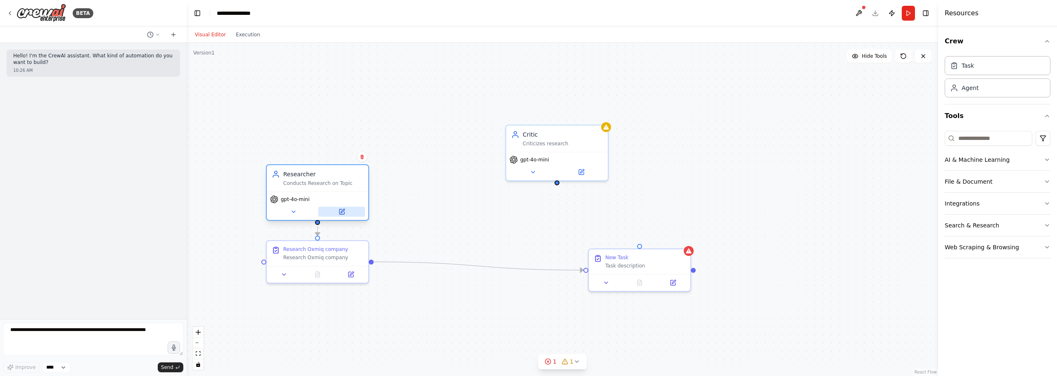
drag, startPoint x: 323, startPoint y: 141, endPoint x: 325, endPoint y: 208, distance: 66.9
click at [325, 208] on button at bounding box center [341, 212] width 47 height 10
drag, startPoint x: 650, startPoint y: 262, endPoint x: 471, endPoint y: 254, distance: 179.4
click at [471, 254] on div "Task description" at bounding box center [464, 256] width 80 height 7
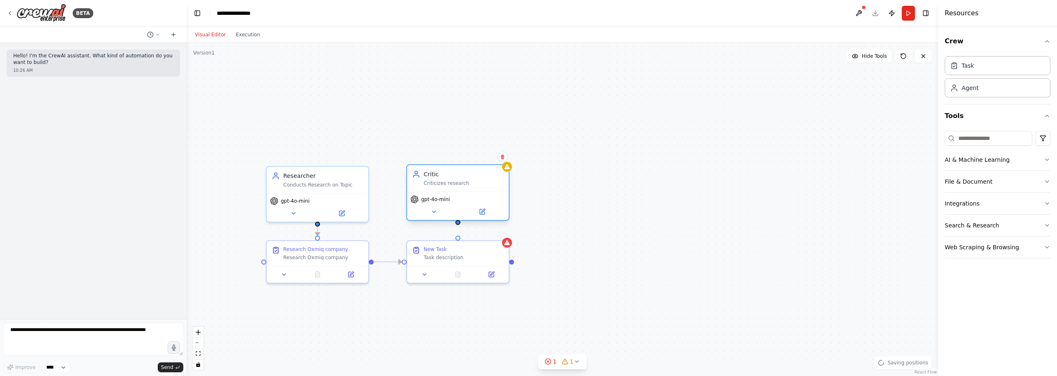
drag, startPoint x: 533, startPoint y: 152, endPoint x: 433, endPoint y: 192, distance: 107.6
click at [433, 192] on div "gpt-4o-mini" at bounding box center [458, 206] width 102 height 28
drag, startPoint x: 458, startPoint y: 225, endPoint x: 461, endPoint y: 238, distance: 13.9
click at [461, 238] on div ".deletable-edge-delete-btn { width: 20px; height: 20px; border: 0px solid #ffff…" at bounding box center [562, 209] width 751 height 333
drag, startPoint x: 510, startPoint y: 261, endPoint x: 264, endPoint y: 261, distance: 245.7
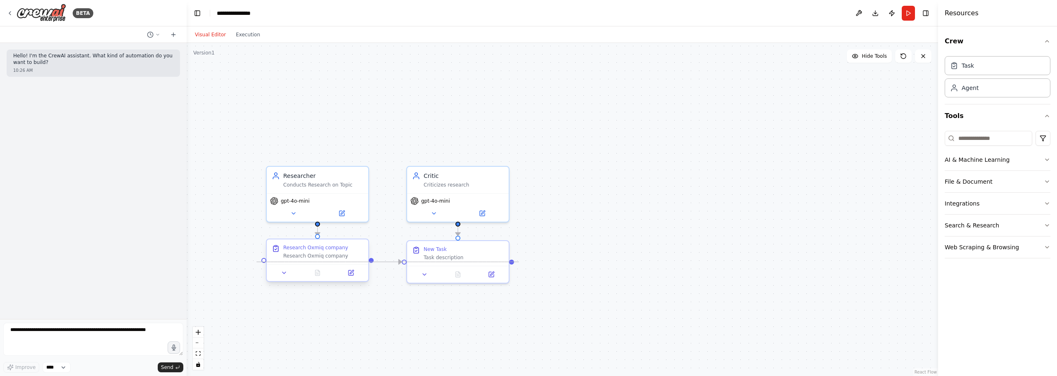
click at [264, 261] on div "Researcher Conducts Research on Topic gpt-4o-mini Research Oxmiq company Resear…" at bounding box center [558, 315] width 751 height 333
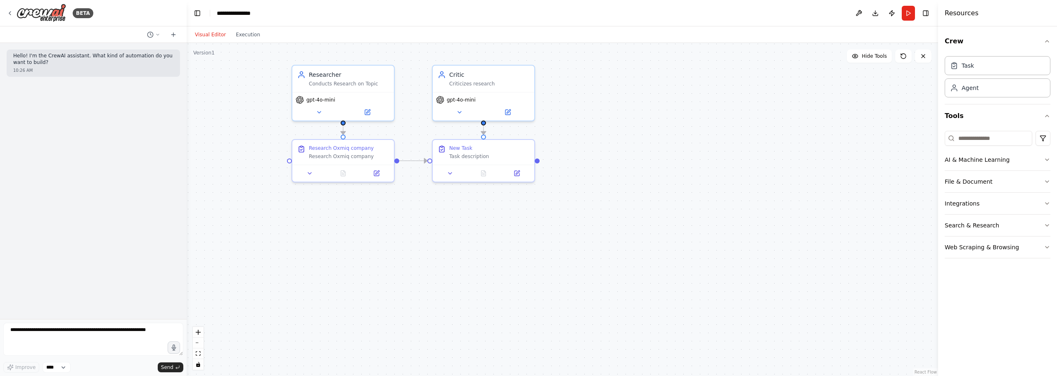
drag, startPoint x: 510, startPoint y: 263, endPoint x: 548, endPoint y: 178, distance: 92.8
click at [546, 175] on div ".deletable-edge-delete-btn { width: 20px; height: 20px; border: 0px solid #ffff…" at bounding box center [562, 209] width 751 height 333
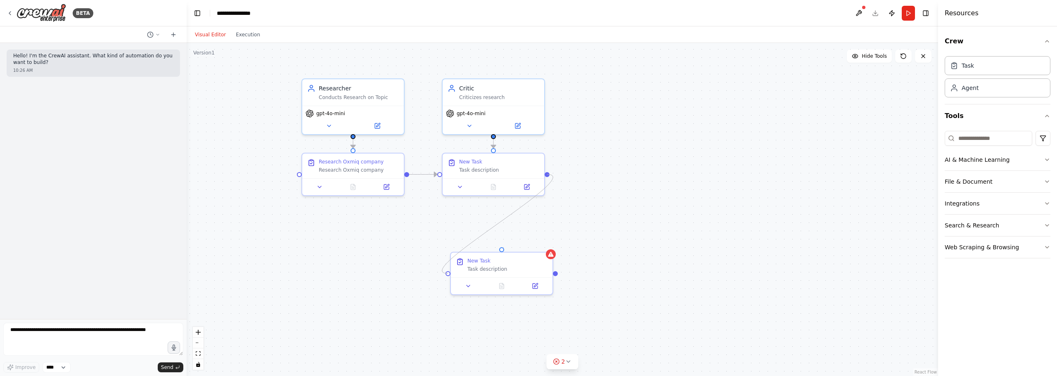
drag, startPoint x: 547, startPoint y: 175, endPoint x: 447, endPoint y: 275, distance: 141.3
click at [447, 275] on div "Researcher Conducts Research on Topic gpt-4o-mini Research Oxmiq company Resear…" at bounding box center [594, 228] width 751 height 333
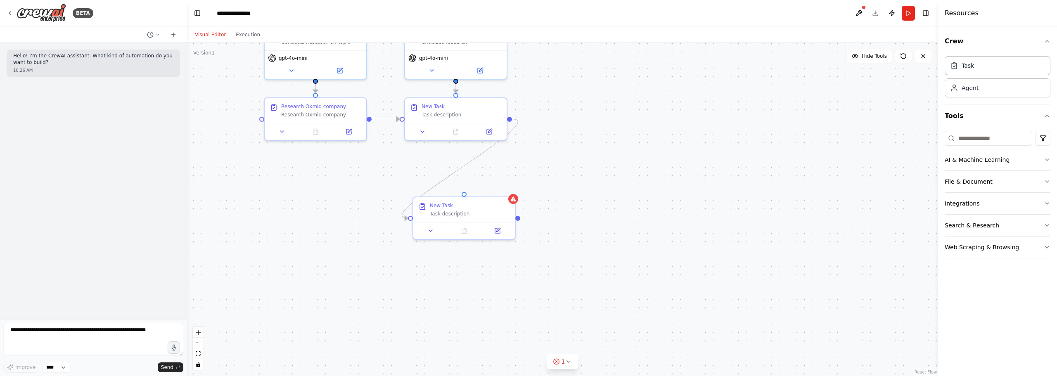
drag, startPoint x: 558, startPoint y: 274, endPoint x: 528, endPoint y: 222, distance: 59.6
click at [528, 220] on div ".deletable-edge-delete-btn { width: 20px; height: 20px; border: 0px solid #ffff…" at bounding box center [562, 209] width 751 height 333
drag, startPoint x: 526, startPoint y: 221, endPoint x: 269, endPoint y: 119, distance: 275.9
click at [269, 119] on div "Researcher Conducts Research on Topic gpt-4o-mini Research Oxmiq company Resear…" at bounding box center [563, 174] width 751 height 333
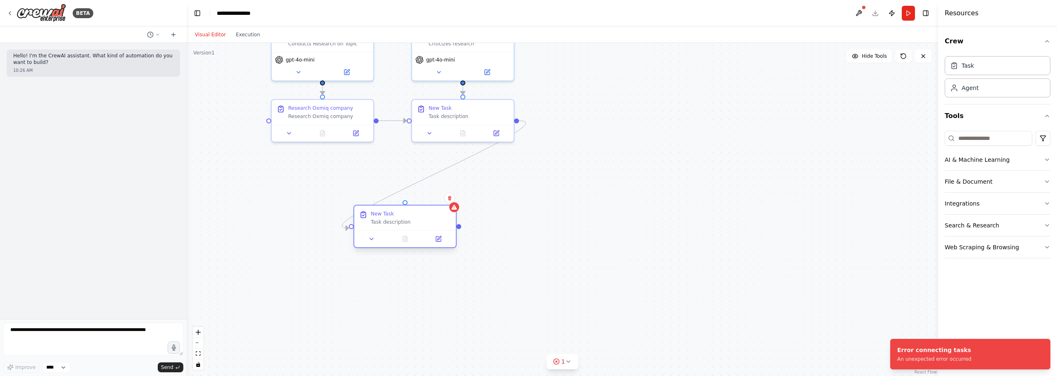
drag, startPoint x: 480, startPoint y: 213, endPoint x: 481, endPoint y: 247, distance: 34.3
click at [451, 225] on div "Task description" at bounding box center [411, 222] width 80 height 7
click at [516, 221] on icon at bounding box center [515, 223] width 3 height 5
click at [515, 224] on icon at bounding box center [515, 222] width 5 height 5
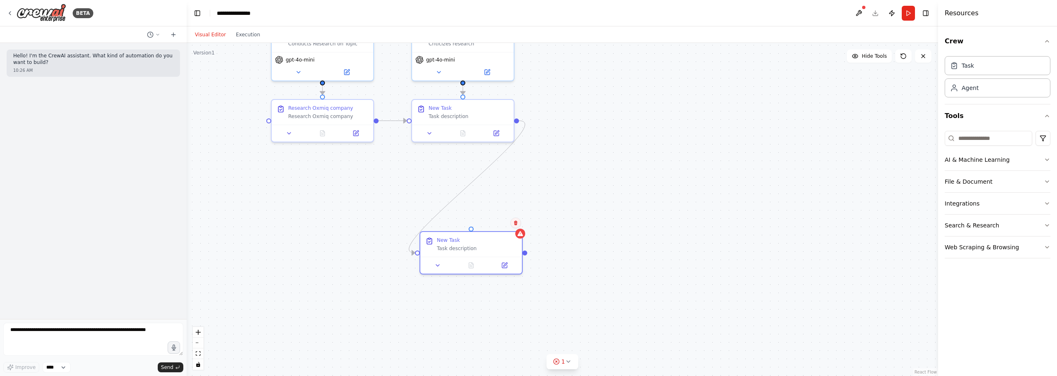
drag, startPoint x: 511, startPoint y: 225, endPoint x: 519, endPoint y: 224, distance: 7.5
click at [513, 225] on button at bounding box center [515, 223] width 11 height 11
click at [519, 224] on icon at bounding box center [517, 222] width 3 height 5
click at [520, 223] on icon at bounding box center [517, 222] width 3 height 5
click at [518, 222] on icon at bounding box center [518, 222] width 3 height 5
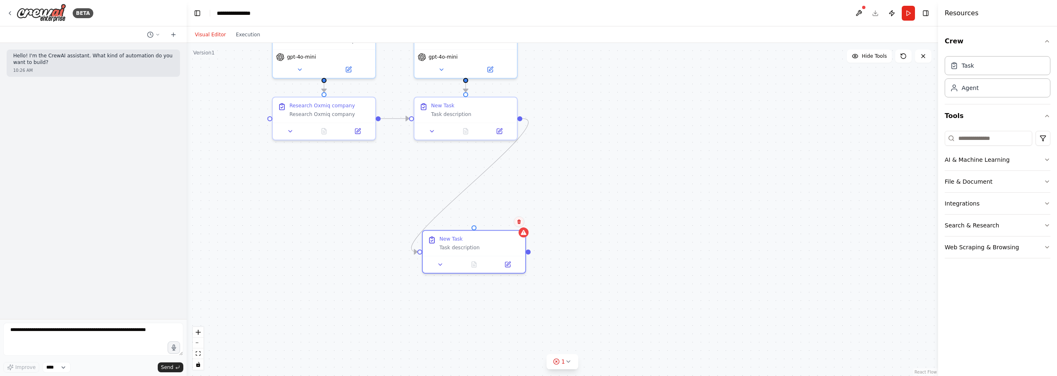
click at [518, 222] on icon at bounding box center [518, 222] width 3 height 5
click at [517, 218] on icon at bounding box center [517, 220] width 3 height 5
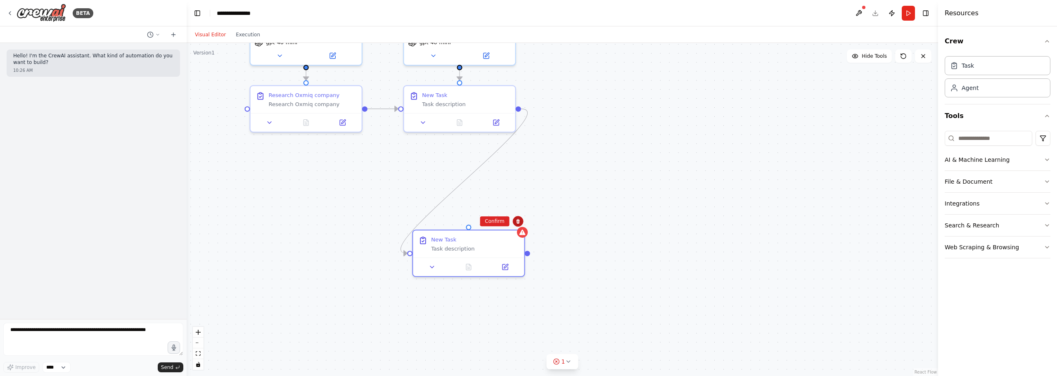
click at [517, 218] on button at bounding box center [518, 221] width 11 height 11
drag, startPoint x: 526, startPoint y: 178, endPoint x: 547, endPoint y: 205, distance: 33.5
click at [546, 203] on div ".deletable-edge-delete-btn { width: 20px; height: 20px; border: 0px solid #ffff…" at bounding box center [562, 209] width 751 height 333
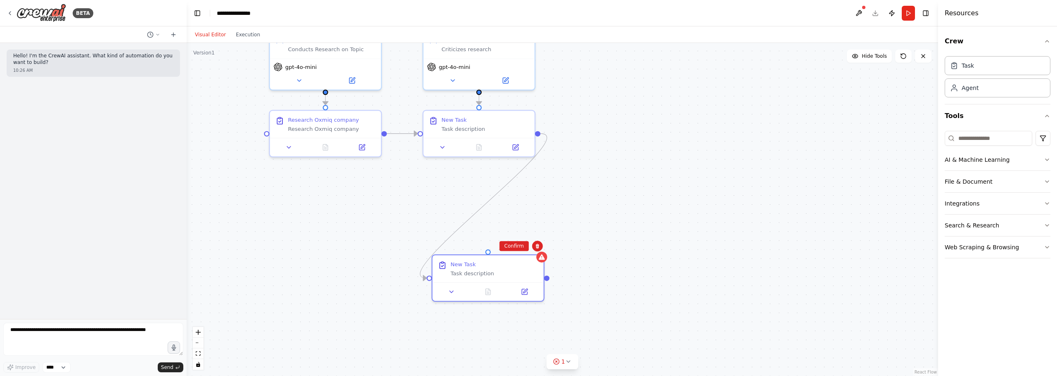
click at [562, 216] on div ".deletable-edge-delete-btn { width: 20px; height: 20px; border: 0px solid #ffff…" at bounding box center [562, 209] width 751 height 333
click at [514, 263] on div "New Task" at bounding box center [494, 262] width 88 height 7
click at [540, 244] on button at bounding box center [537, 246] width 11 height 11
click at [490, 194] on icon "Edge from e8832f6f-8bca-42d5-a485-3f3f217abbfe to 0498f832-3a81-4d8e-a3d3-dc360…" at bounding box center [483, 206] width 127 height 144
click at [483, 206] on icon at bounding box center [483, 205] width 3 height 3
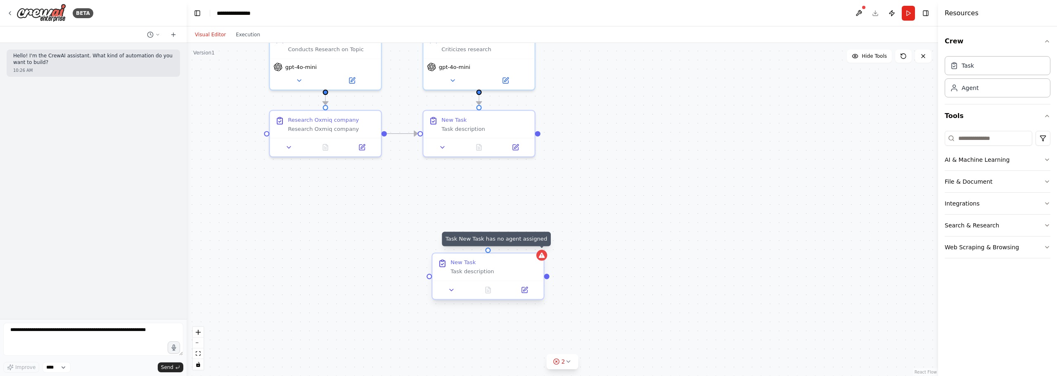
click at [546, 256] on div at bounding box center [541, 255] width 11 height 11
click at [537, 248] on icon at bounding box center [536, 246] width 3 height 5
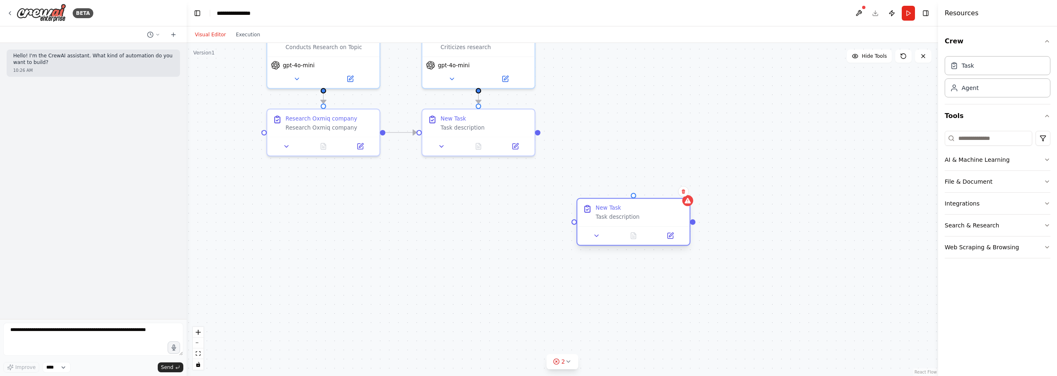
drag, startPoint x: 487, startPoint y: 280, endPoint x: 729, endPoint y: 216, distance: 250.4
click at [689, 216] on div "New Task Task description" at bounding box center [633, 212] width 112 height 27
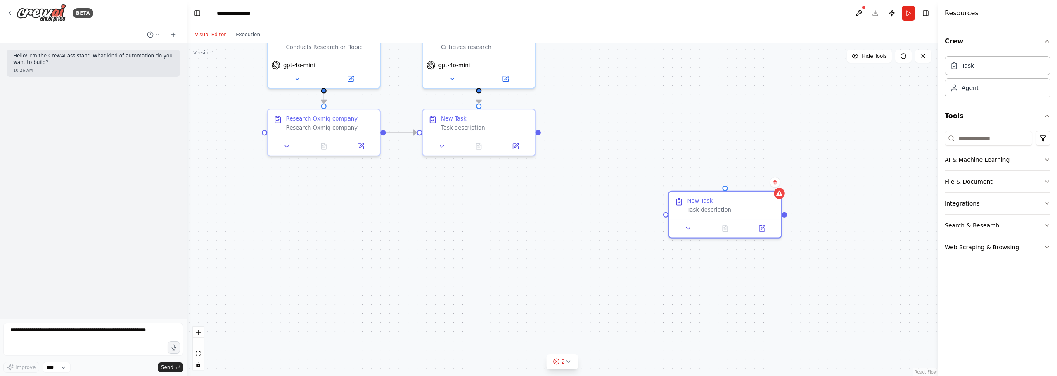
click at [572, 195] on div ".deletable-edge-delete-btn { width: 20px; height: 20px; border: 0px solid #ffff…" at bounding box center [562, 209] width 751 height 333
click at [590, 193] on div ".deletable-edge-delete-btn { width: 20px; height: 20px; border: 0px solid #ffff…" at bounding box center [562, 209] width 751 height 333
drag, startPoint x: 686, startPoint y: 216, endPoint x: 656, endPoint y: 178, distance: 48.0
click at [656, 178] on div ".deletable-edge-delete-btn { width: 20px; height: 20px; border: 0px solid #ffff…" at bounding box center [562, 209] width 751 height 333
click at [651, 145] on div ".deletable-edge-delete-btn { width: 20px; height: 20px; border: 0px solid #ffff…" at bounding box center [562, 209] width 751 height 333
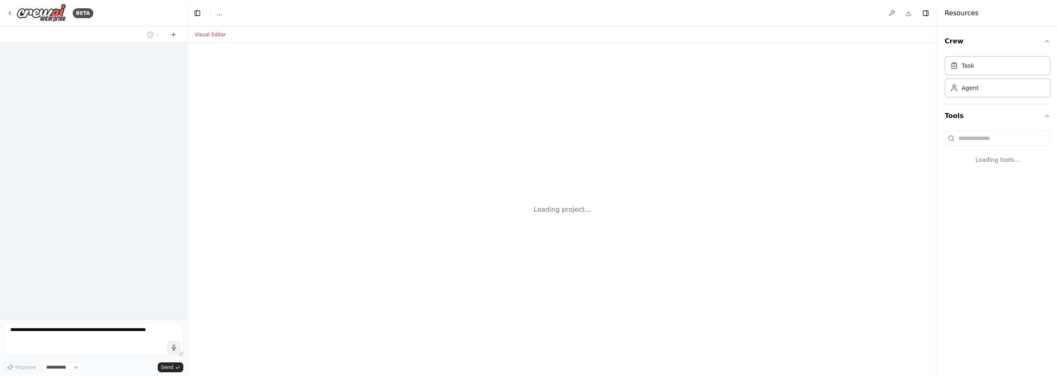
select select "****"
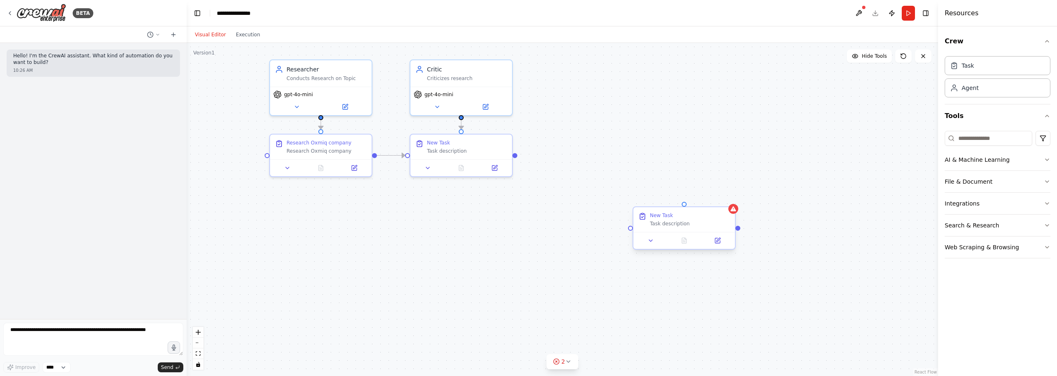
click at [716, 212] on div "New Task Task description" at bounding box center [684, 219] width 102 height 25
click at [730, 201] on icon at bounding box center [728, 200] width 3 height 5
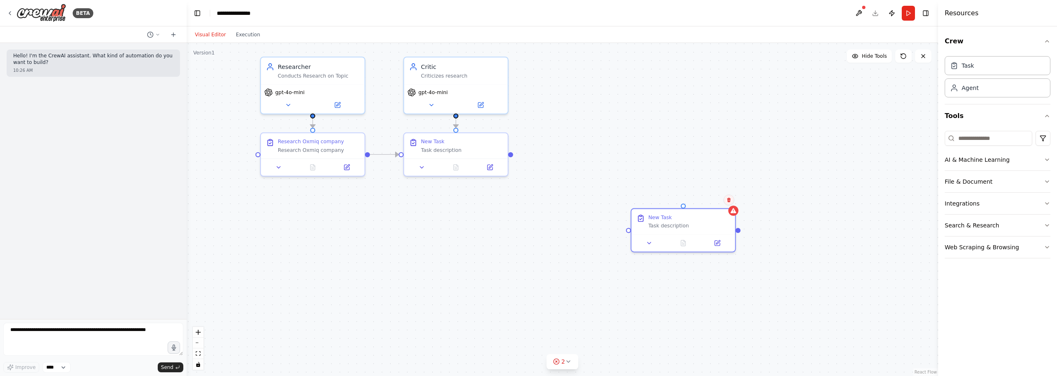
click at [725, 197] on button at bounding box center [728, 199] width 11 height 11
click at [706, 201] on button "Confirm" at bounding box center [705, 200] width 29 height 10
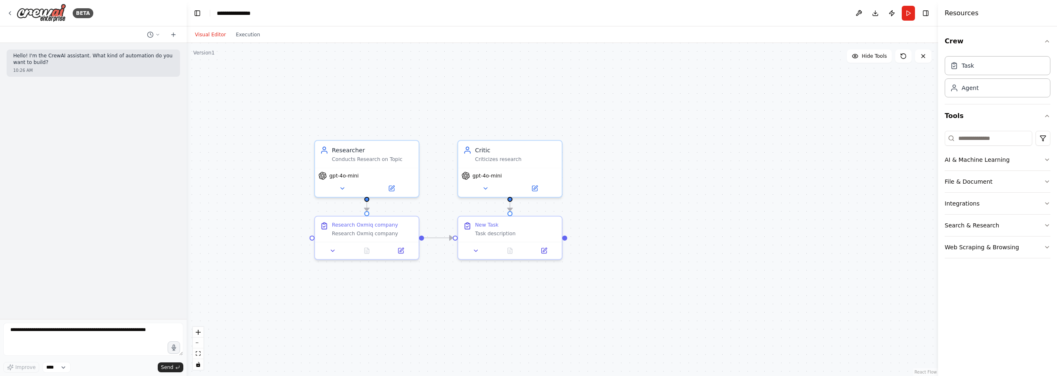
drag, startPoint x: 646, startPoint y: 212, endPoint x: 580, endPoint y: 218, distance: 66.3
click at [663, 250] on div ".deletable-edge-delete-btn { width: 20px; height: 20px; border: 0px solid #ffff…" at bounding box center [562, 209] width 751 height 333
click at [492, 218] on div "New Task Task description" at bounding box center [507, 230] width 104 height 25
click at [489, 230] on div "New Task Task description" at bounding box center [513, 230] width 82 height 15
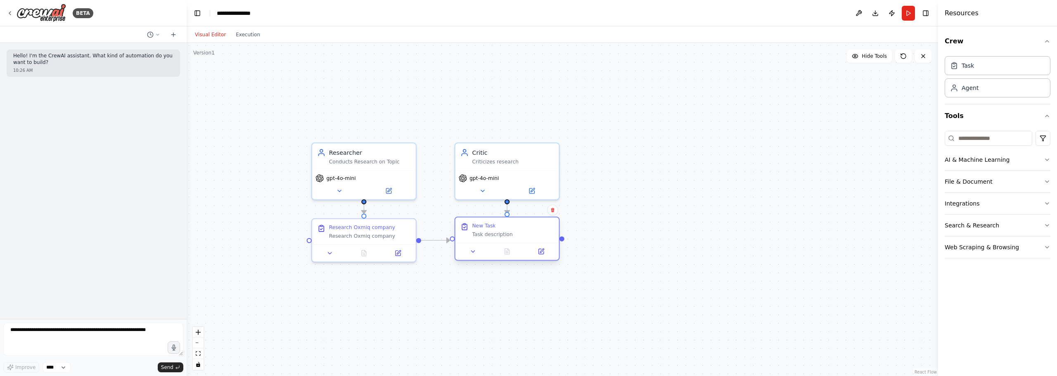
click at [490, 224] on div "New Task" at bounding box center [484, 226] width 24 height 7
click at [486, 225] on div "New Task" at bounding box center [484, 226] width 24 height 7
click at [474, 251] on icon at bounding box center [473, 251] width 7 height 7
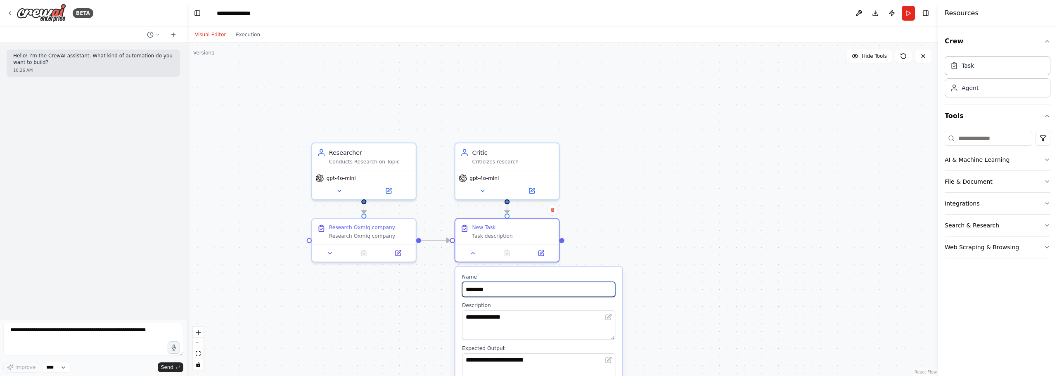
drag, startPoint x: 510, startPoint y: 288, endPoint x: 424, endPoint y: 261, distance: 90.8
click at [410, 265] on div ".deletable-edge-delete-btn { width: 20px; height: 20px; border: 0px solid #ffff…" at bounding box center [562, 209] width 751 height 333
drag, startPoint x: 527, startPoint y: 298, endPoint x: 539, endPoint y: 300, distance: 12.1
click at [539, 300] on div "**********" at bounding box center [547, 343] width 167 height 153
drag, startPoint x: 510, startPoint y: 296, endPoint x: 463, endPoint y: 288, distance: 47.6
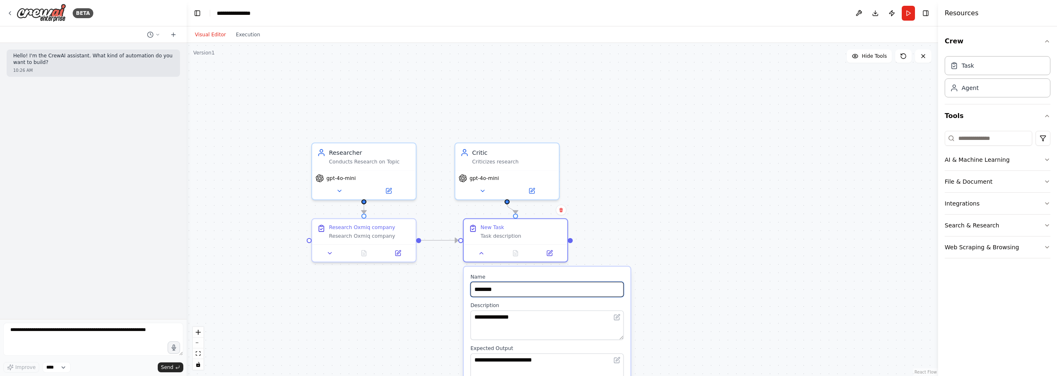
click at [463, 288] on div "**********" at bounding box center [547, 343] width 168 height 155
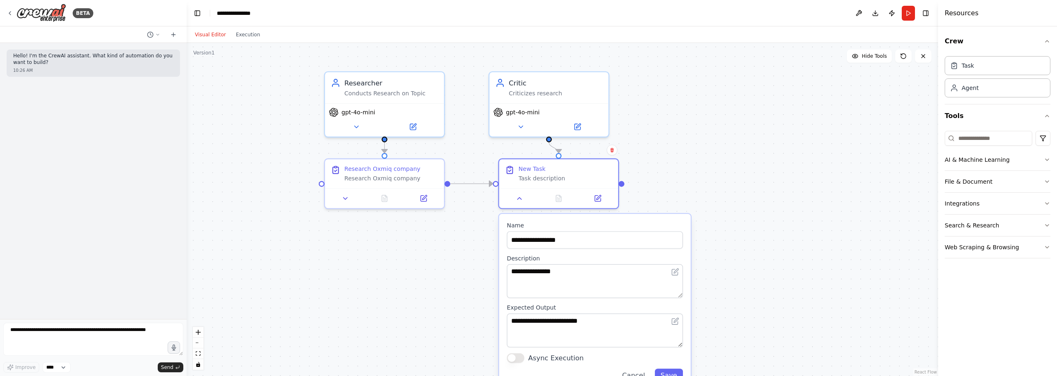
drag, startPoint x: 424, startPoint y: 286, endPoint x: 428, endPoint y: 246, distance: 40.6
click at [428, 246] on div ".deletable-edge-delete-btn { width: 20px; height: 20px; border: 0px solid #ffff…" at bounding box center [562, 209] width 751 height 333
drag, startPoint x: 619, startPoint y: 273, endPoint x: 468, endPoint y: 256, distance: 152.5
click at [468, 256] on div ".deletable-edge-delete-btn { width: 20px; height: 20px; border: 0px solid #ffff…" at bounding box center [562, 209] width 751 height 333
drag, startPoint x: 607, startPoint y: 255, endPoint x: 597, endPoint y: 251, distance: 10.6
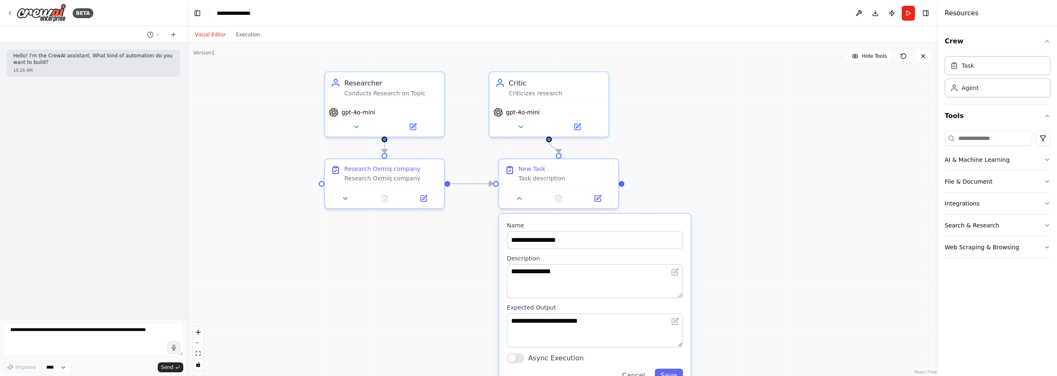
click at [597, 255] on label "Description" at bounding box center [595, 259] width 176 height 8
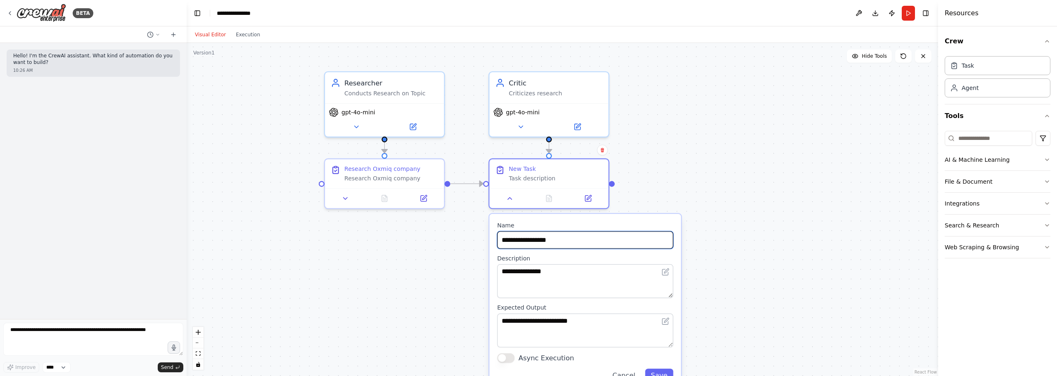
drag, startPoint x: 587, startPoint y: 241, endPoint x: 496, endPoint y: 233, distance: 92.0
click at [496, 233] on div "**********" at bounding box center [585, 302] width 192 height 176
click at [574, 237] on input "**********" at bounding box center [585, 239] width 176 height 17
drag, startPoint x: 574, startPoint y: 237, endPoint x: 517, endPoint y: 240, distance: 56.7
click at [517, 240] on input "**********" at bounding box center [585, 239] width 176 height 17
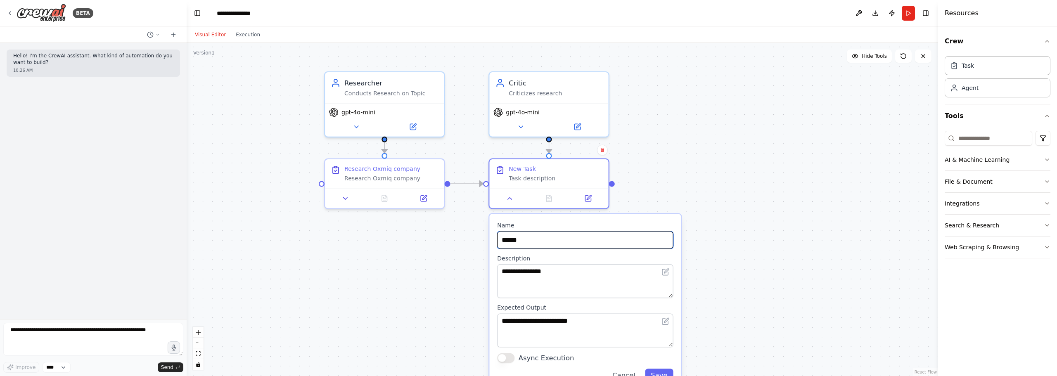
type input "******"
paste textarea "**"
type textarea "**********"
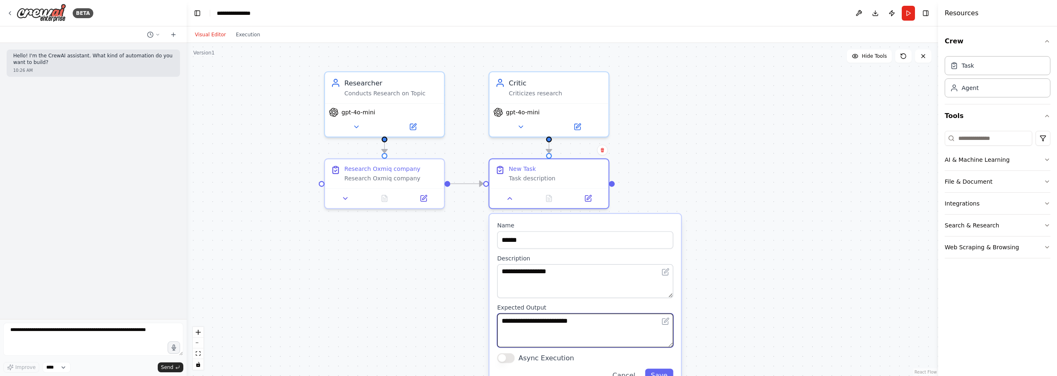
drag, startPoint x: 522, startPoint y: 322, endPoint x: 455, endPoint y: 316, distance: 66.7
click at [454, 317] on div ".deletable-edge-delete-btn { width: 20px; height: 20px; border: 0px solid #ffff…" at bounding box center [562, 209] width 751 height 333
paste textarea "**********"
drag, startPoint x: 648, startPoint y: 324, endPoint x: 495, endPoint y: 327, distance: 152.8
click at [495, 327] on div "**********" at bounding box center [585, 302] width 192 height 176
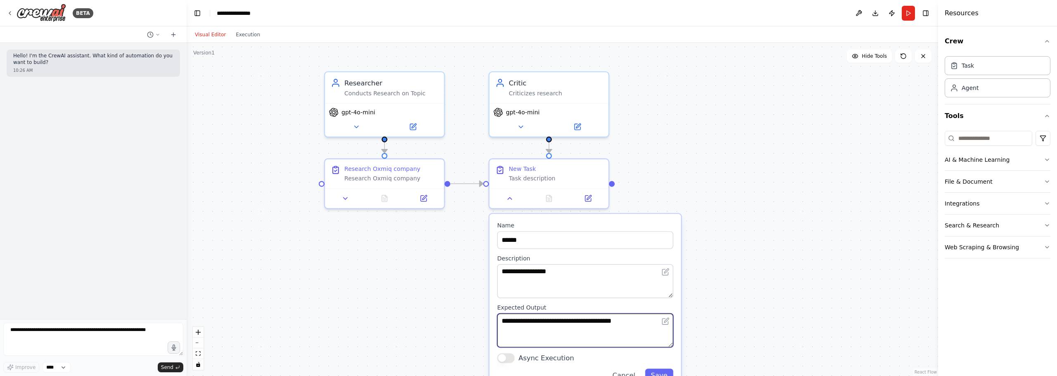
paste textarea
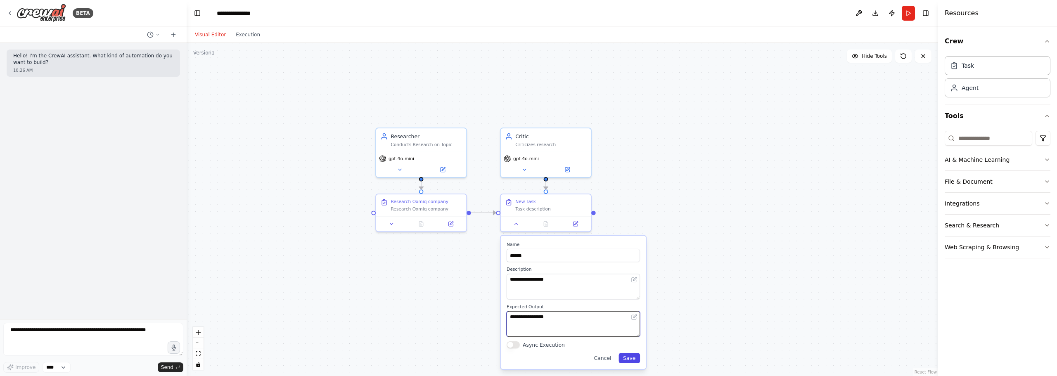
type textarea "**********"
click at [632, 358] on button "Save" at bounding box center [628, 358] width 21 height 10
click at [522, 199] on div "Critic" at bounding box center [521, 200] width 12 height 6
click at [520, 199] on div "Critic" at bounding box center [521, 200] width 12 height 6
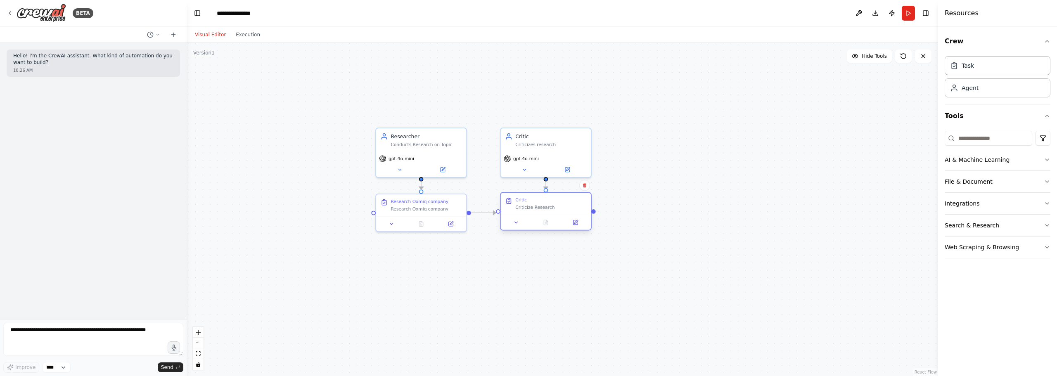
click at [520, 199] on div "Critic" at bounding box center [521, 200] width 12 height 6
click at [514, 224] on icon at bounding box center [516, 223] width 6 height 6
click at [562, 261] on input "******" at bounding box center [573, 255] width 133 height 13
drag, startPoint x: 565, startPoint y: 282, endPoint x: 510, endPoint y: 263, distance: 58.2
click at [420, 259] on div ".deletable-edge-delete-btn { width: 20px; height: 20px; border: 0px solid #ffff…" at bounding box center [562, 209] width 751 height 333
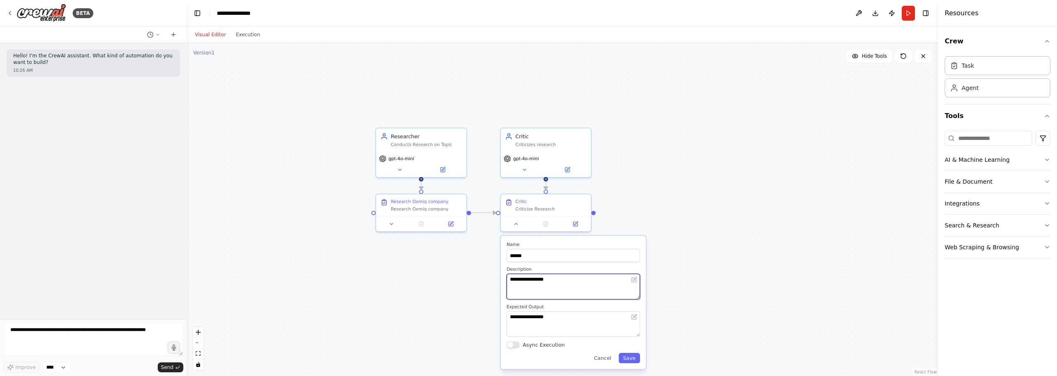
drag, startPoint x: 571, startPoint y: 284, endPoint x: 450, endPoint y: 265, distance: 122.9
click at [450, 265] on div ".deletable-edge-delete-btn { width: 20px; height: 20px; border: 0px solid #ffff…" at bounding box center [562, 209] width 751 height 333
drag, startPoint x: 539, startPoint y: 282, endPoint x: 503, endPoint y: 279, distance: 36.0
click at [503, 279] on div "**********" at bounding box center [573, 302] width 145 height 133
drag, startPoint x: 525, startPoint y: 258, endPoint x: 494, endPoint y: 256, distance: 30.7
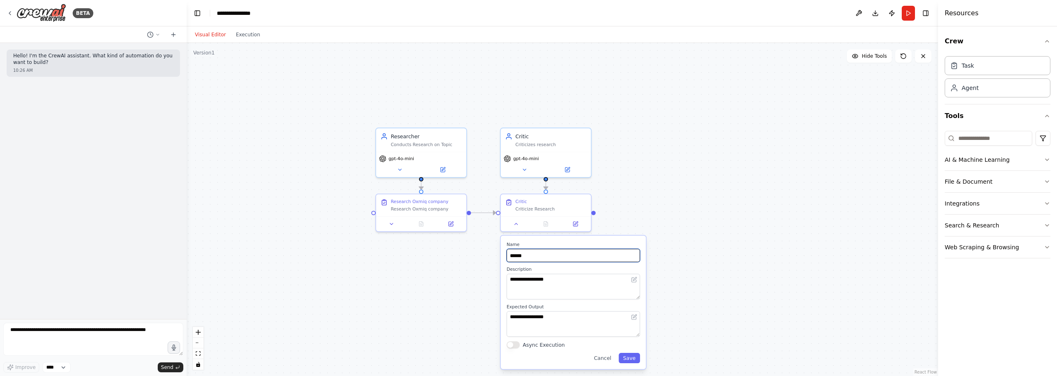
click at [494, 256] on div ".deletable-edge-delete-btn { width: 20px; height: 20px; border: 0px solid #ffff…" at bounding box center [562, 209] width 751 height 333
drag, startPoint x: 535, startPoint y: 261, endPoint x: 499, endPoint y: 259, distance: 36.0
click at [499, 259] on div ".deletable-edge-delete-btn { width: 20px; height: 20px; border: 0px solid #ffff…" at bounding box center [562, 209] width 751 height 333
drag, startPoint x: 524, startPoint y: 258, endPoint x: 509, endPoint y: 257, distance: 14.9
click at [509, 257] on input "******" at bounding box center [573, 255] width 133 height 13
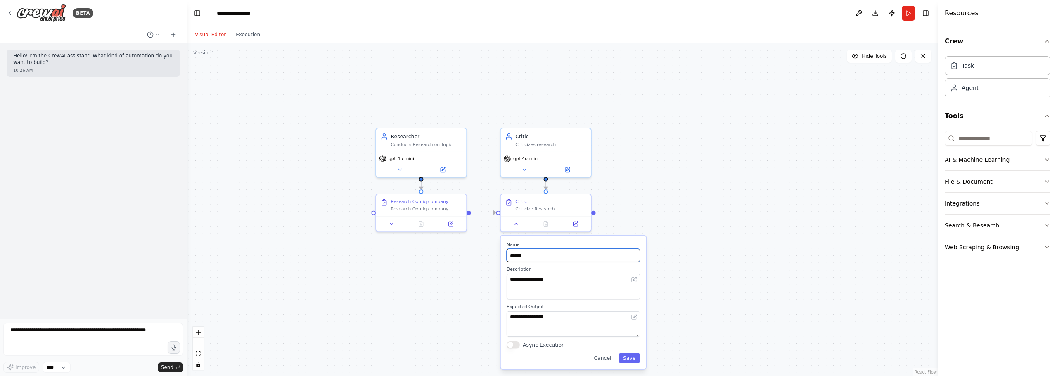
paste input "**********"
type input "**********"
click at [629, 358] on button "Save" at bounding box center [628, 358] width 21 height 10
click at [965, 230] on button "Search & Research" at bounding box center [998, 225] width 106 height 21
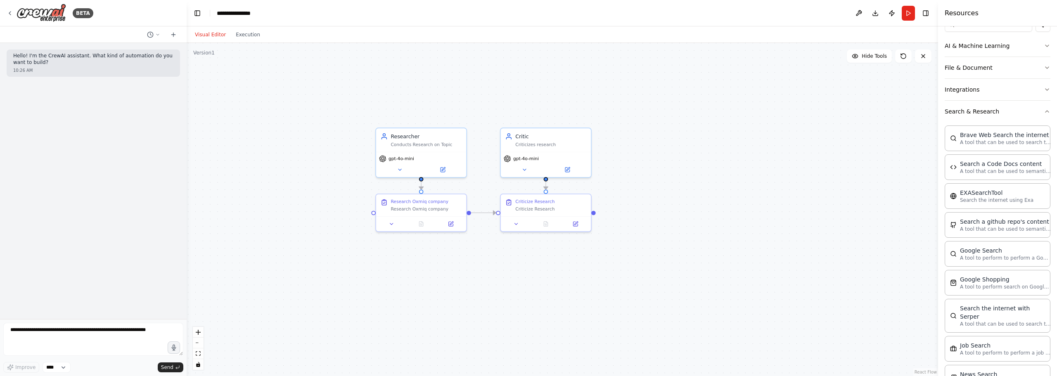
scroll to position [124, 0]
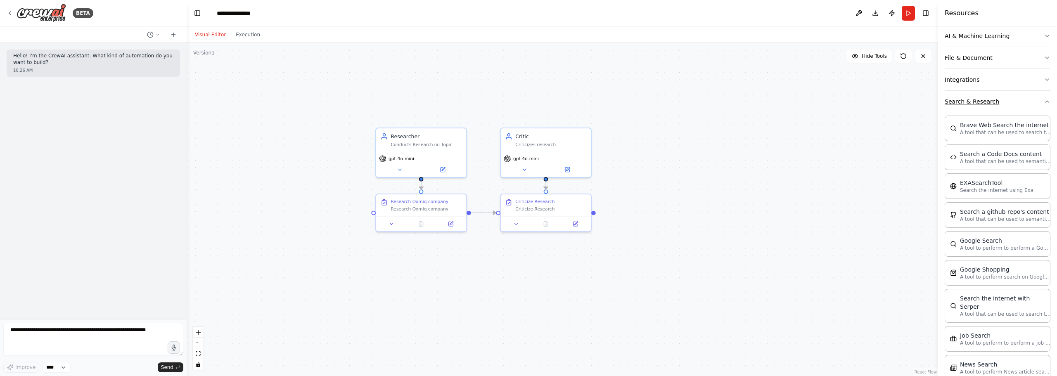
click at [962, 100] on button "Search & Research" at bounding box center [998, 101] width 106 height 21
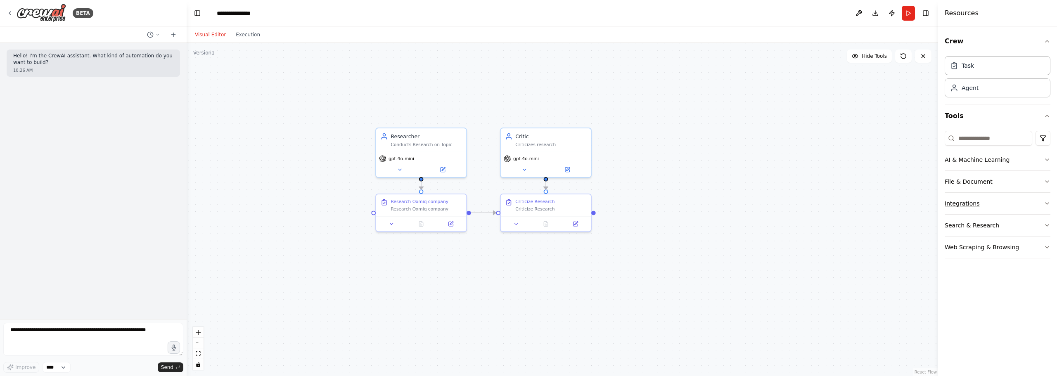
click at [977, 206] on button "Integrations" at bounding box center [998, 203] width 106 height 21
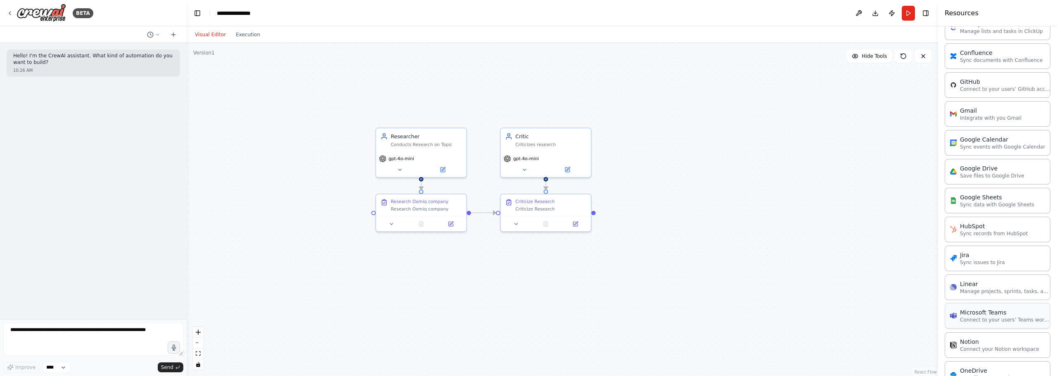
scroll to position [248, 0]
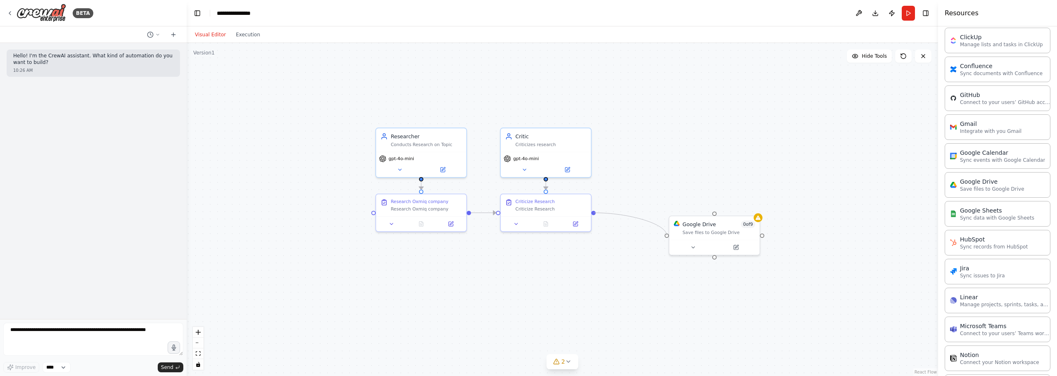
drag, startPoint x: 592, startPoint y: 213, endPoint x: 663, endPoint y: 237, distance: 74.9
click at [663, 237] on div ".deletable-edge-delete-btn { width: 20px; height: 20px; border: 0px solid #ffff…" at bounding box center [562, 209] width 751 height 333
drag, startPoint x: 724, startPoint y: 233, endPoint x: 689, endPoint y: 210, distance: 41.8
click at [689, 210] on div "Save files to Google Drive" at bounding box center [682, 209] width 73 height 6
drag, startPoint x: 593, startPoint y: 212, endPoint x: 636, endPoint y: 217, distance: 43.6
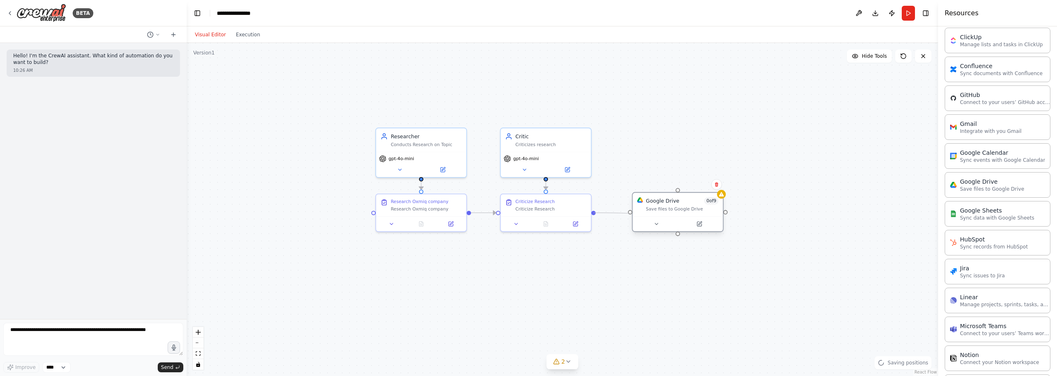
click at [636, 217] on div "Researcher Conducts Research on Topic gpt-4o-mini Research Oxmiq company Resear…" at bounding box center [635, 261] width 667 height 296
click at [574, 139] on div "Critic Criticizes research" at bounding box center [550, 138] width 71 height 15
drag, startPoint x: 546, startPoint y: 178, endPoint x: 680, endPoint y: 193, distance: 135.4
click at [680, 193] on div "Researcher Conducts Research on Topic gpt-4o-mini Research Oxmiq company Resear…" at bounding box center [635, 261] width 667 height 296
click at [616, 187] on icon "Edge from 1b36937e-e0c7-42dd-96ca-eaac472043b9 to 946f3c25-63ea-4c0f-9ad9-4fc28…" at bounding box center [612, 186] width 132 height 8
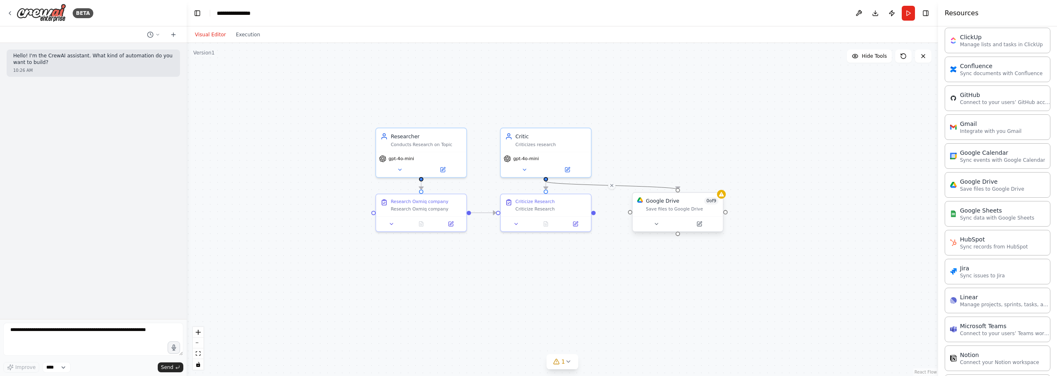
click at [667, 204] on div "Google Drive" at bounding box center [662, 200] width 33 height 7
click at [674, 201] on div "Google Drive" at bounding box center [662, 200] width 33 height 7
click at [674, 208] on div "Save files to Google Drive" at bounding box center [682, 209] width 73 height 6
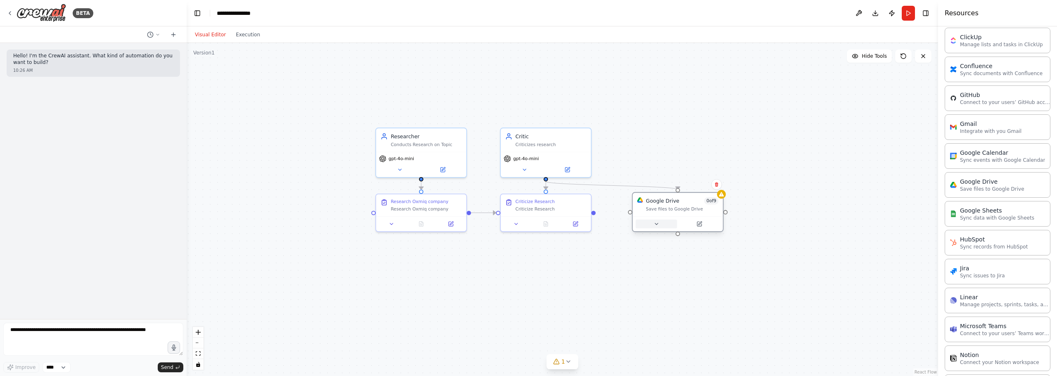
click at [655, 227] on button at bounding box center [655, 224] width 41 height 9
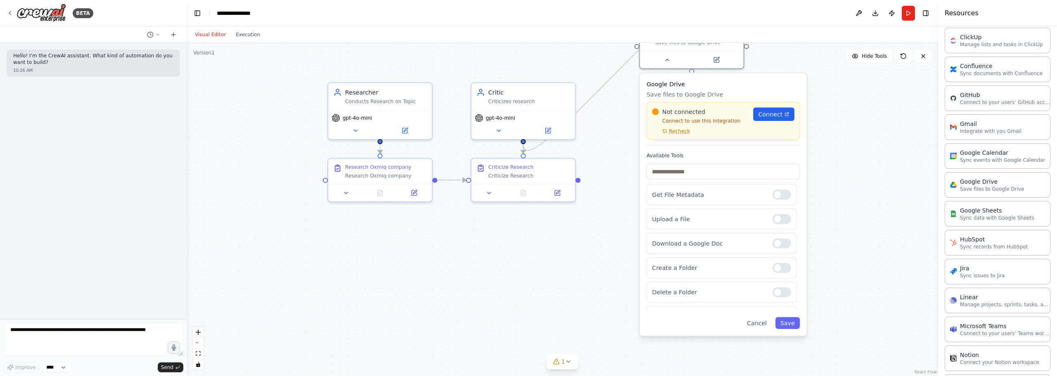
drag, startPoint x: 696, startPoint y: 258, endPoint x: 716, endPoint y: 121, distance: 138.5
click at [716, 121] on p "Connect to use this integration" at bounding box center [700, 121] width 96 height 7
click at [774, 224] on div at bounding box center [781, 219] width 19 height 10
click at [772, 120] on link "Connect" at bounding box center [773, 114] width 41 height 14
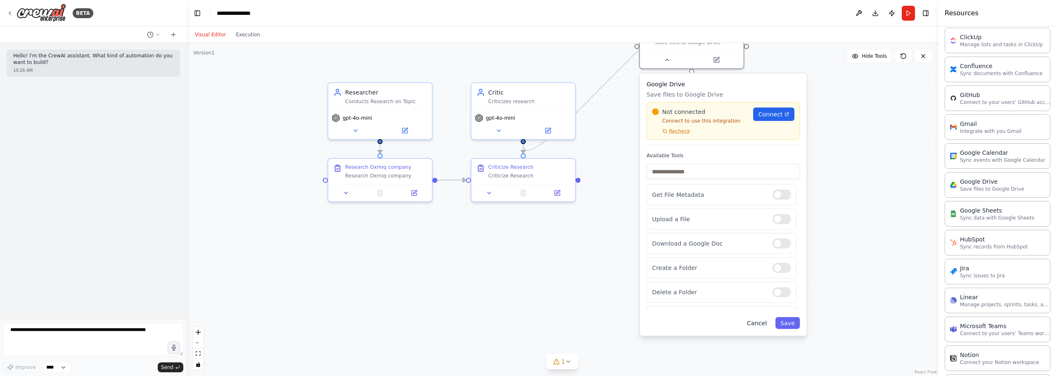
click at [760, 321] on button "Cancel" at bounding box center [757, 323] width 30 height 12
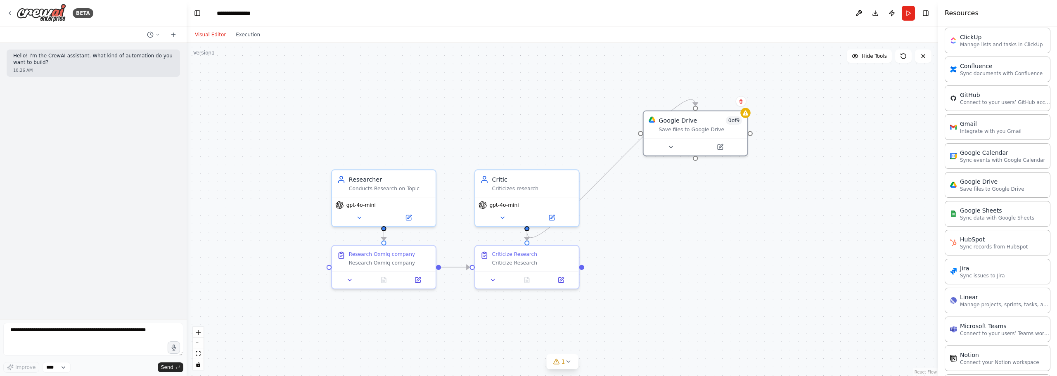
drag, startPoint x: 702, startPoint y: 167, endPoint x: 702, endPoint y: 252, distance: 85.0
click at [702, 252] on div ".deletable-edge-delete-btn { width: 20px; height: 20px; border: 0px solid #ffff…" at bounding box center [562, 209] width 751 height 333
drag, startPoint x: 715, startPoint y: 136, endPoint x: 712, endPoint y: 268, distance: 132.1
click at [712, 268] on div "Google Drive 0 of 9 Save files to Google Drive" at bounding box center [696, 257] width 104 height 27
click at [789, 144] on div ".deletable-edge-delete-btn { width: 20px; height: 20px; border: 0px solid #ffff…" at bounding box center [562, 209] width 751 height 333
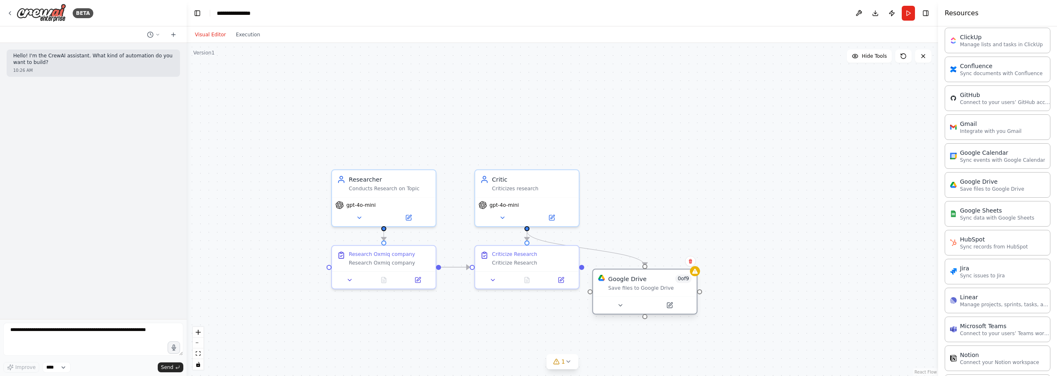
drag, startPoint x: 699, startPoint y: 268, endPoint x: 649, endPoint y: 296, distance: 57.7
click at [649, 296] on div "Google Drive 0 of 9 Save files to Google Drive" at bounding box center [644, 292] width 105 height 46
drag, startPoint x: 647, startPoint y: 280, endPoint x: 645, endPoint y: 247, distance: 33.1
click at [645, 247] on div "Google Drive 0 of 9 Save files to Google Drive" at bounding box center [645, 257] width 104 height 27
drag, startPoint x: 650, startPoint y: 246, endPoint x: 675, endPoint y: 246, distance: 25.2
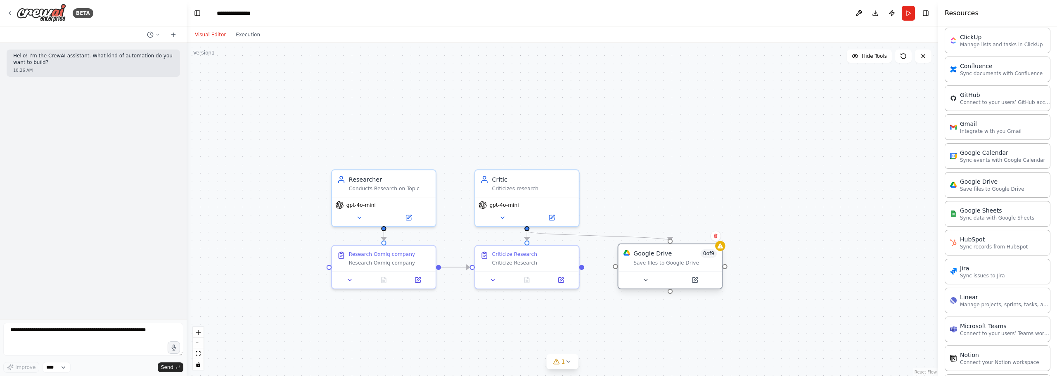
click at [675, 246] on div "Google Drive 0 of 9 Save files to Google Drive" at bounding box center [670, 257] width 104 height 27
click at [621, 175] on div ".deletable-edge-delete-btn { width: 20px; height: 20px; border: 0px solid #ffff…" at bounding box center [562, 209] width 751 height 333
drag, startPoint x: 660, startPoint y: 256, endPoint x: 637, endPoint y: 258, distance: 22.7
click at [637, 258] on div "Google Drive 0 of 9 Save files to Google Drive" at bounding box center [652, 257] width 83 height 17
click at [616, 235] on icon "Edge from 1b36937e-e0c7-42dd-96ca-eaac472043b9 to 946f3c25-63ea-4c0f-9ad9-4fc28…" at bounding box center [588, 234] width 118 height 9
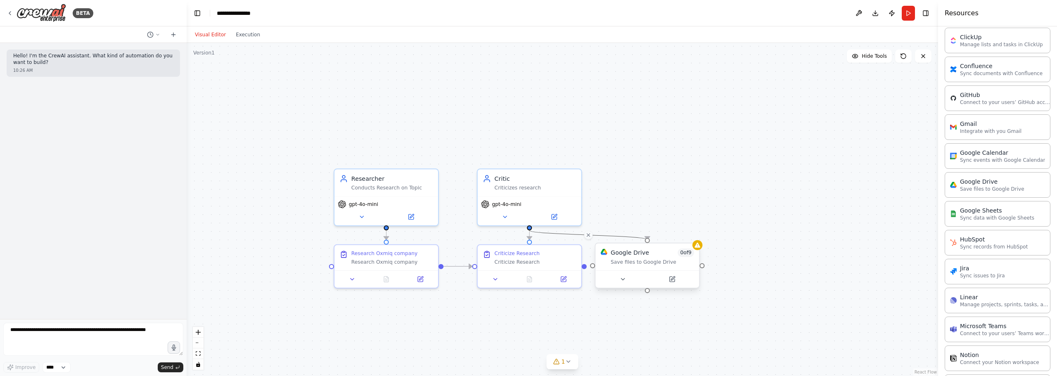
click at [687, 265] on div "Save files to Google Drive" at bounding box center [652, 262] width 83 height 7
click at [692, 237] on icon at bounding box center [692, 235] width 5 height 5
click at [661, 238] on button "Confirm" at bounding box center [669, 235] width 29 height 10
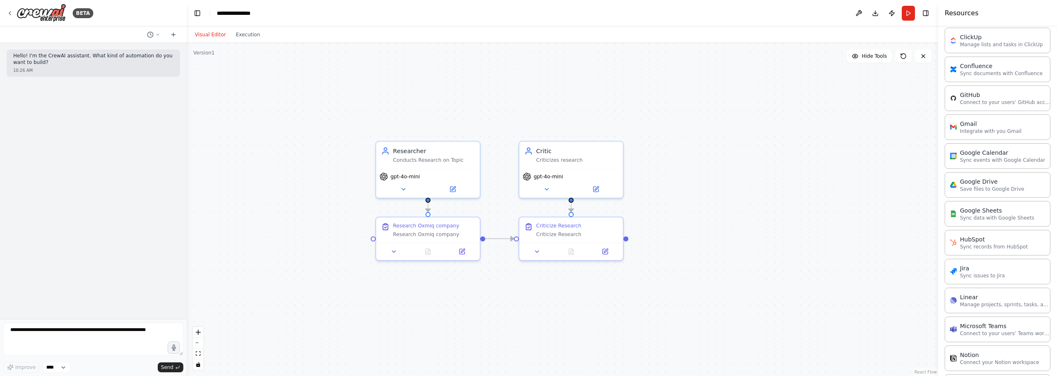
drag, startPoint x: 390, startPoint y: 149, endPoint x: 431, endPoint y: 121, distance: 49.7
click at [431, 121] on div ".deletable-edge-delete-btn { width: 20px; height: 20px; border: 0px solid #ffff…" at bounding box center [562, 209] width 751 height 333
click at [912, 9] on button "Run" at bounding box center [908, 13] width 13 height 15
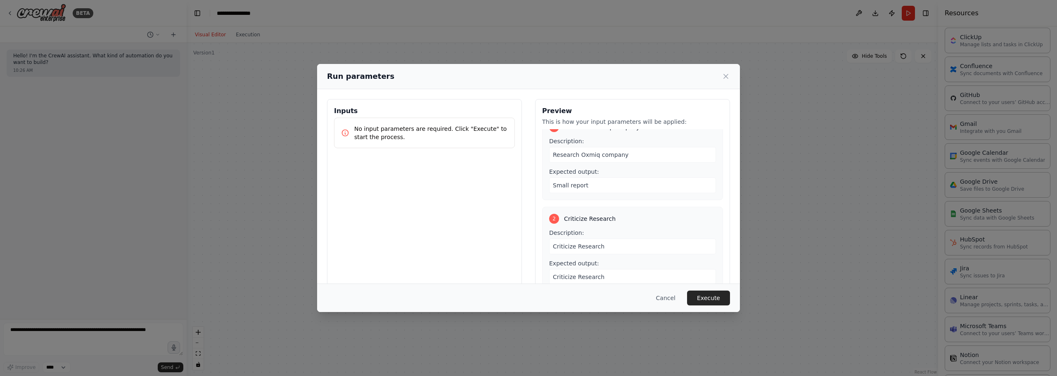
scroll to position [18, 0]
click at [708, 301] on button "Execute" at bounding box center [708, 298] width 43 height 15
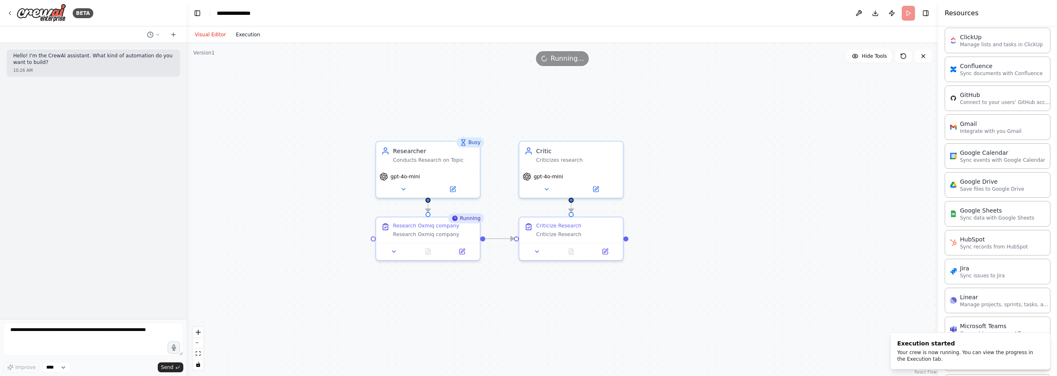
click at [236, 30] on button "Execution" at bounding box center [248, 35] width 34 height 10
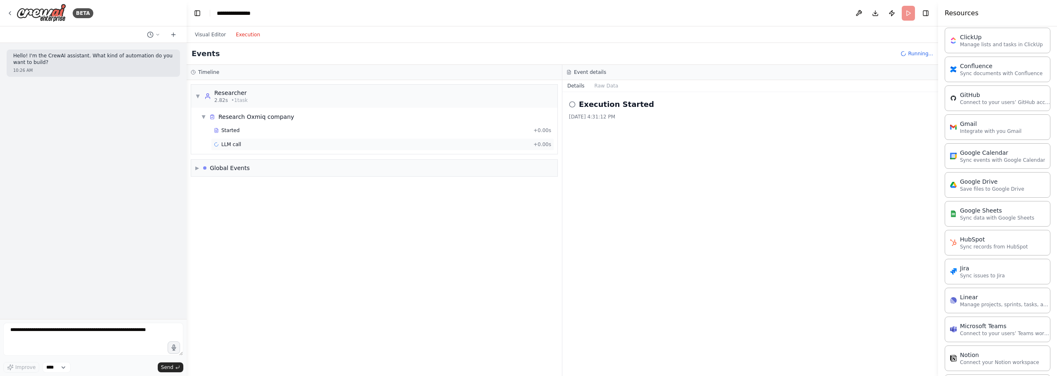
click at [267, 147] on div "LLM call + 0.00s" at bounding box center [382, 144] width 337 height 7
click at [825, 299] on div "LLM call 8/21/2025, 4:31:15 PM Running Started 4:31:15 PM" at bounding box center [750, 234] width 376 height 284
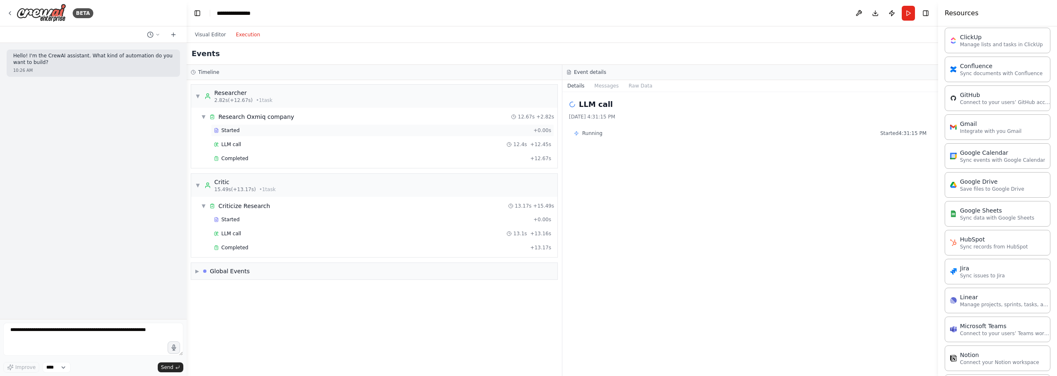
click at [349, 132] on div "Started" at bounding box center [372, 130] width 316 height 7
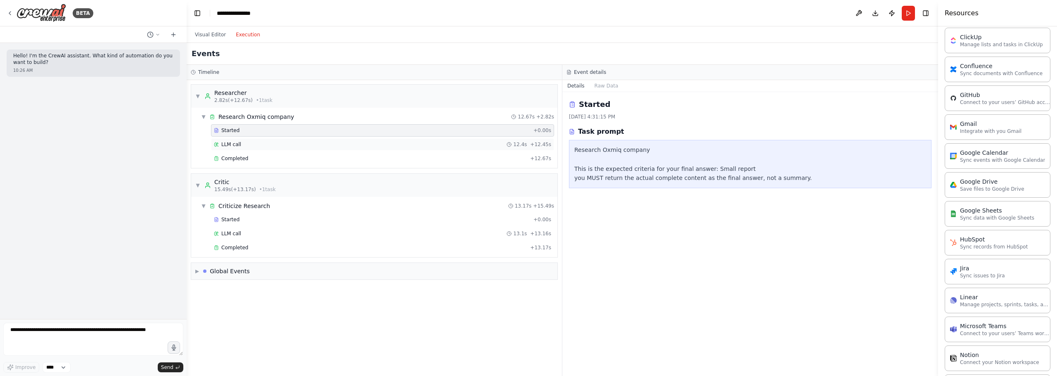
drag, startPoint x: 349, startPoint y: 132, endPoint x: 329, endPoint y: 145, distance: 23.8
click at [329, 145] on div "LLM call 12.4s + 12.45s" at bounding box center [382, 144] width 337 height 7
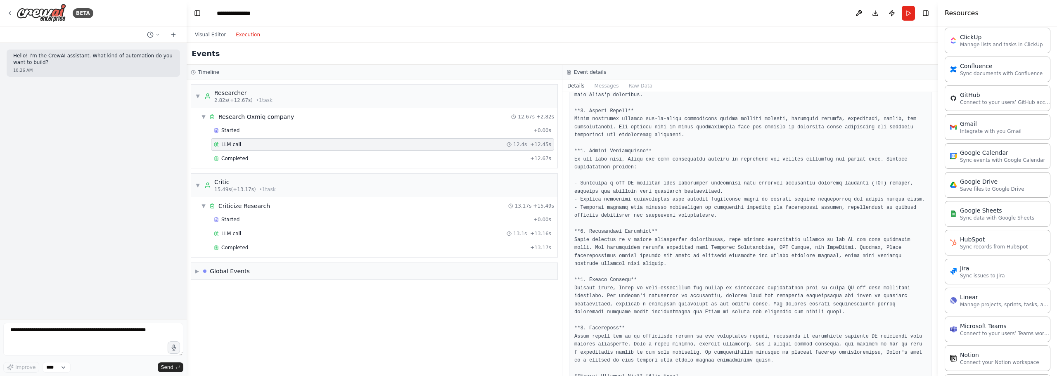
scroll to position [313, 0]
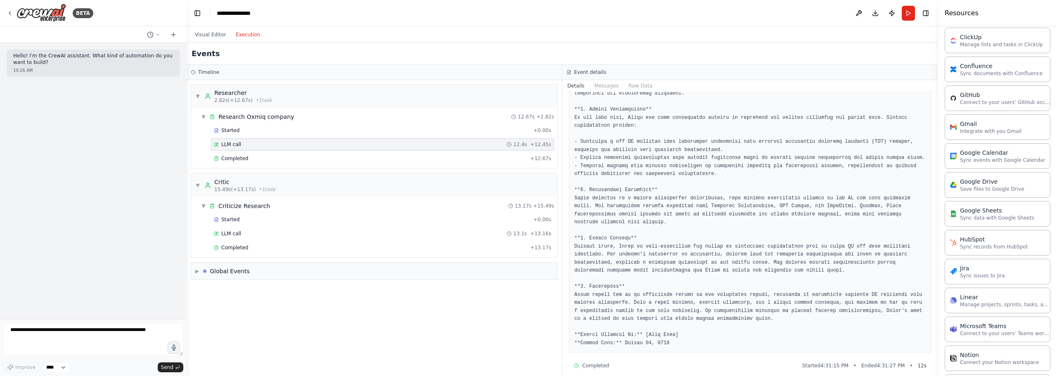
drag, startPoint x: 672, startPoint y: 141, endPoint x: 670, endPoint y: 201, distance: 59.9
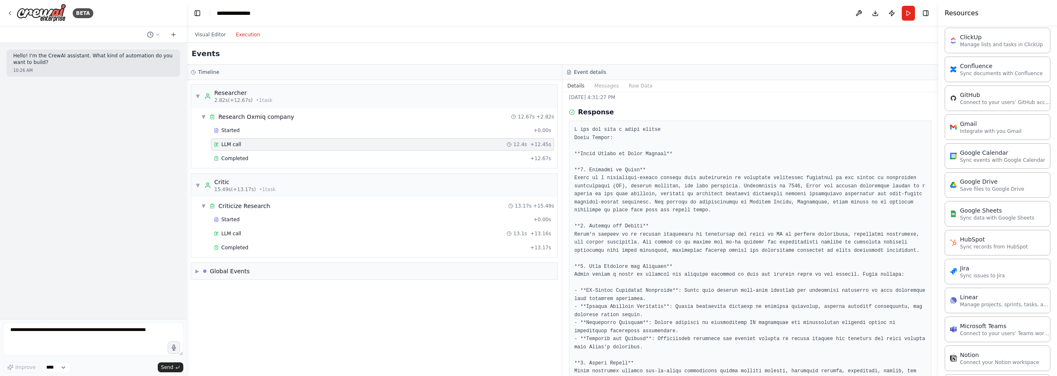
scroll to position [0, 0]
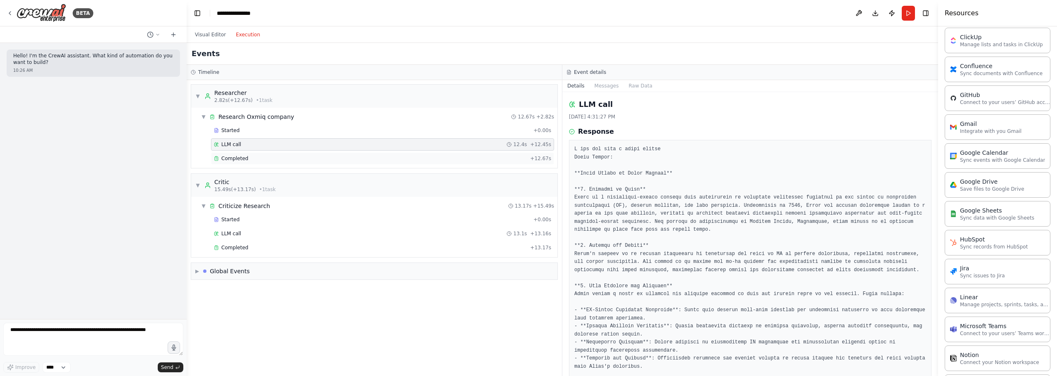
click at [402, 155] on div "Completed + 12.67s" at bounding box center [382, 158] width 343 height 12
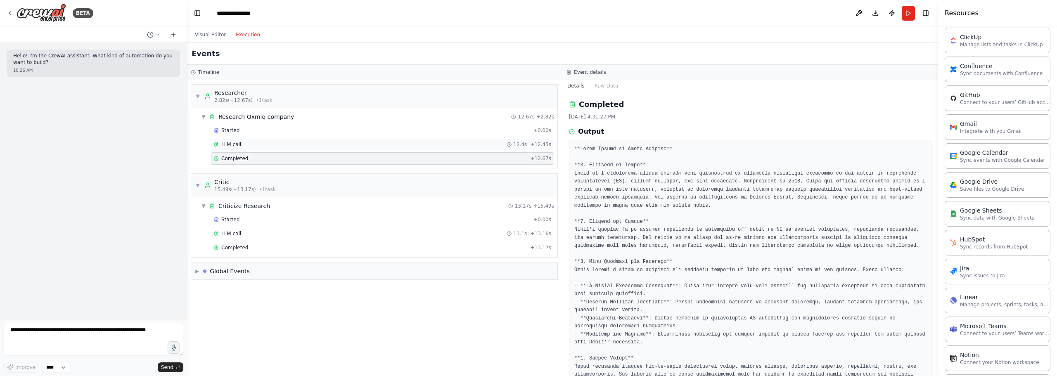
click at [426, 147] on div "LLM call 12.4s + 12.45s" at bounding box center [382, 144] width 337 height 7
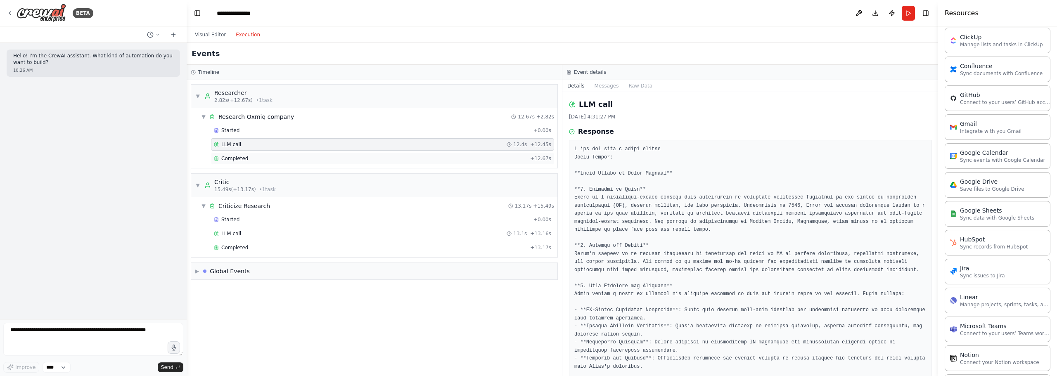
click at [430, 161] on div "Completed" at bounding box center [370, 158] width 313 height 7
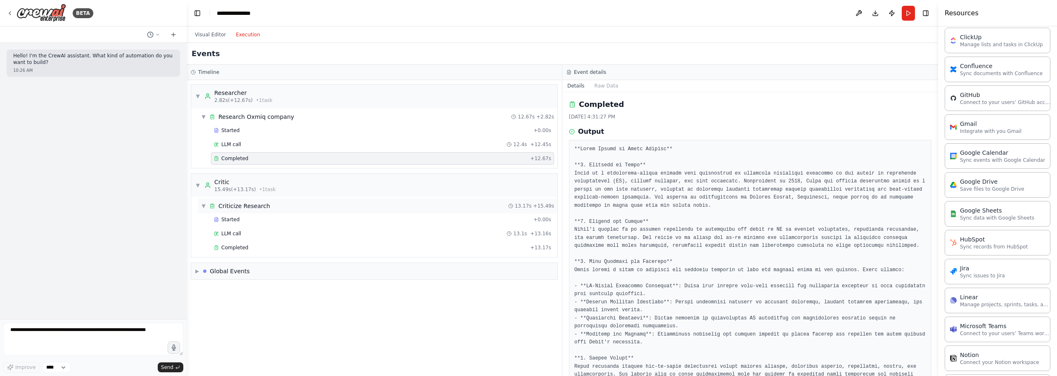
click at [259, 206] on div "Criticize Research" at bounding box center [244, 206] width 52 height 8
click at [261, 212] on div "▶ Criticize Research 13.17s + 15.49s" at bounding box center [374, 206] width 366 height 18
click at [264, 202] on div "▶ Criticize Research 13.17s + 15.49s" at bounding box center [378, 206] width 360 height 15
click at [260, 222] on div "Started" at bounding box center [372, 219] width 316 height 7
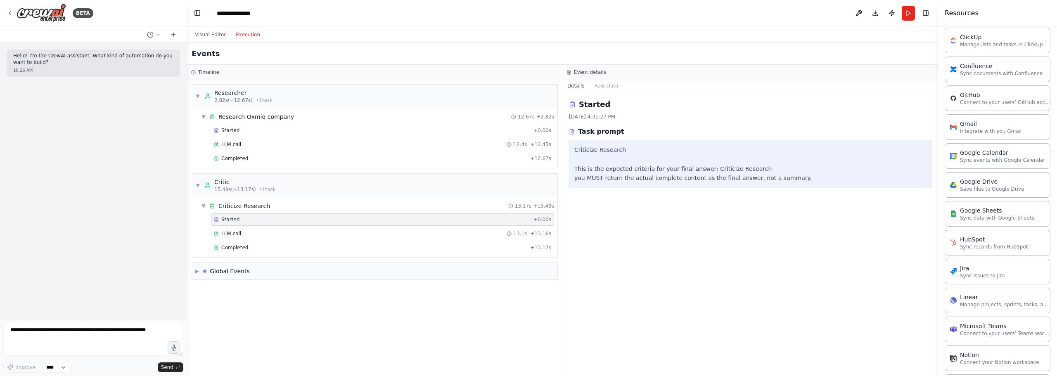
click at [325, 223] on div "Started" at bounding box center [372, 219] width 316 height 7
click at [321, 233] on div "LLM call 13.1s + 13.16s" at bounding box center [382, 233] width 337 height 7
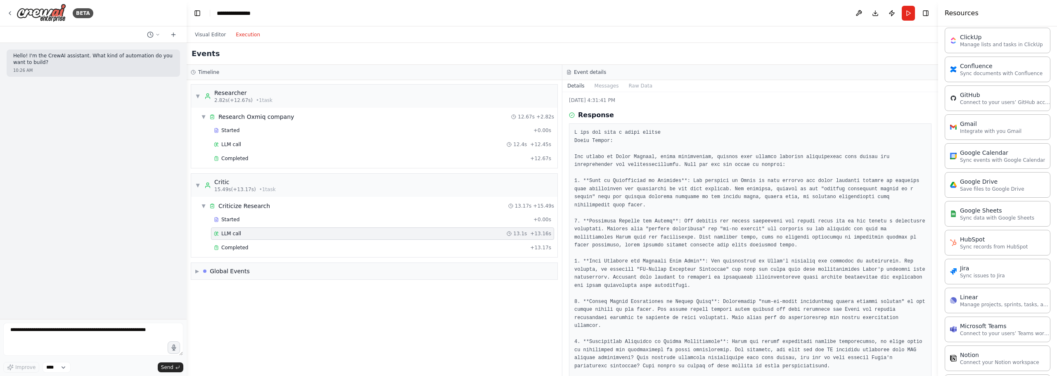
drag, startPoint x: 680, startPoint y: 161, endPoint x: 695, endPoint y: 173, distance: 19.5
click at [322, 250] on div "Completed" at bounding box center [370, 247] width 313 height 7
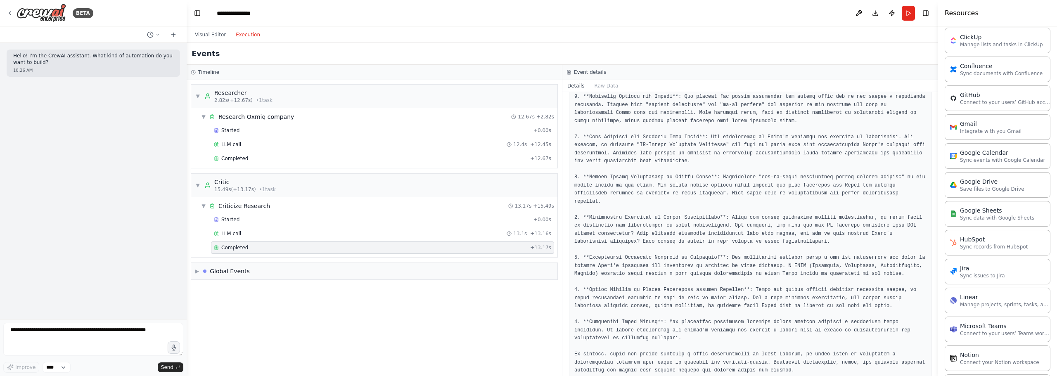
scroll to position [118, 0]
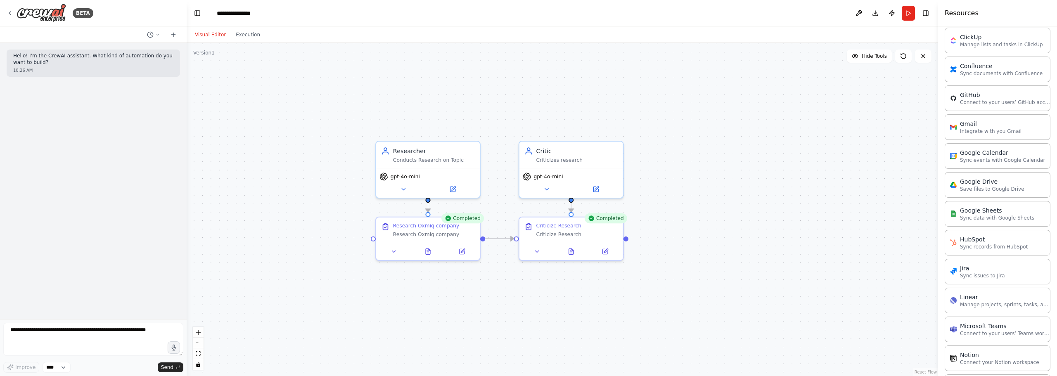
click at [204, 31] on button "Visual Editor" at bounding box center [210, 35] width 41 height 10
click at [688, 230] on div ".deletable-edge-delete-btn { width: 20px; height: 20px; border: 0px solid #ffff…" at bounding box center [562, 209] width 751 height 333
click at [673, 210] on div ".deletable-edge-delete-btn { width: 20px; height: 20px; border: 0px solid #ffff…" at bounding box center [562, 209] width 751 height 333
click at [676, 185] on div ".deletable-edge-delete-btn { width: 20px; height: 20px; border: 0px solid #ffff…" at bounding box center [562, 209] width 751 height 333
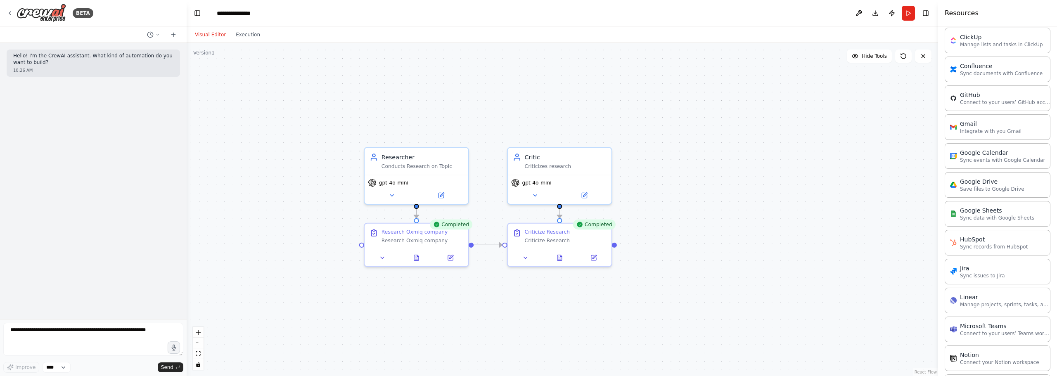
drag, startPoint x: 690, startPoint y: 162, endPoint x: 636, endPoint y: 187, distance: 59.3
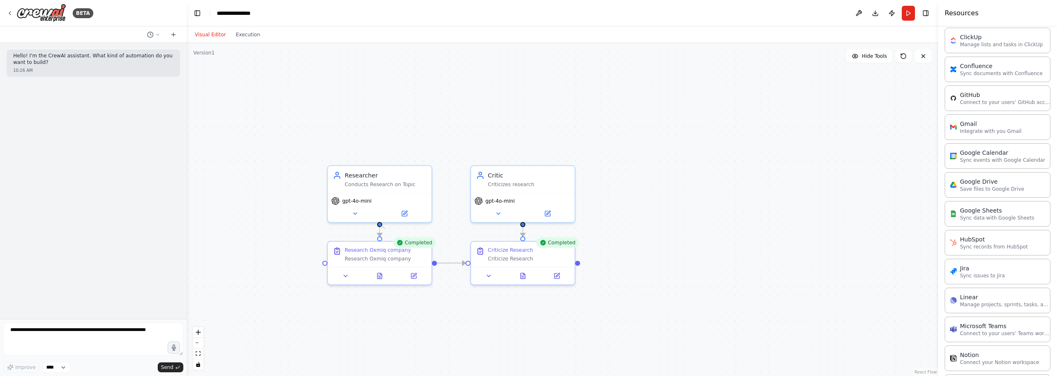
drag, startPoint x: 380, startPoint y: 226, endPoint x: 385, endPoint y: 229, distance: 5.7
click at [385, 229] on div ".deletable-edge-delete-btn { width: 20px; height: 20px; border: 0px solid #ffff…" at bounding box center [562, 209] width 751 height 333
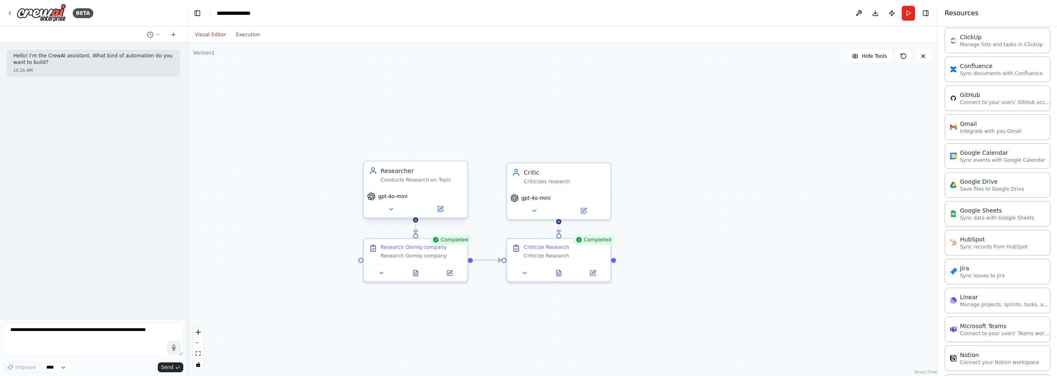
drag, startPoint x: 381, startPoint y: 226, endPoint x: 417, endPoint y: 223, distance: 36.0
click at [417, 223] on div ".deletable-edge-delete-btn { width: 20px; height: 20px; border: 0px solid #ffff…" at bounding box center [562, 209] width 751 height 333
drag, startPoint x: 415, startPoint y: 220, endPoint x: 558, endPoint y: 235, distance: 144.1
click at [558, 235] on div "Researcher Conducts Research on Topic gpt-4o-mini Completed Research Oxmiq comp…" at bounding box center [662, 315] width 766 height 340
click at [683, 202] on div ".deletable-edge-delete-btn { width: 20px; height: 20px; border: 0px solid #ffff…" at bounding box center [562, 209] width 751 height 333
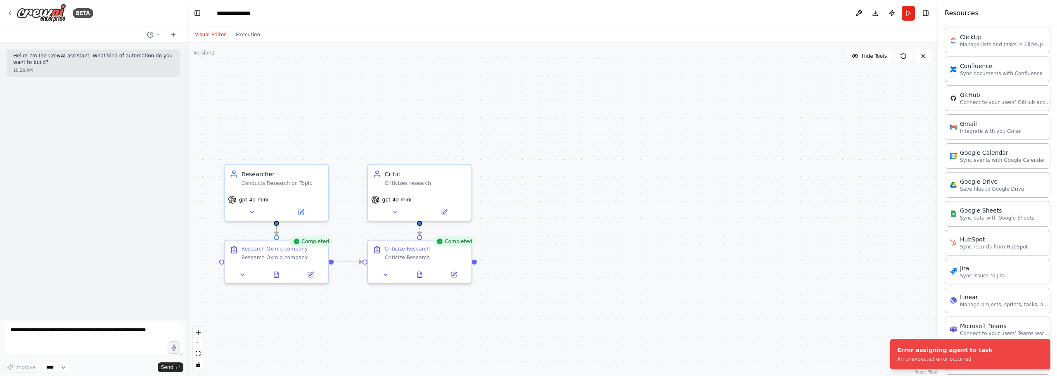
drag, startPoint x: 678, startPoint y: 224, endPoint x: 545, endPoint y: 224, distance: 133.4
click at [545, 224] on div ".deletable-edge-delete-btn { width: 20px; height: 20px; border: 0px solid #ffff…" at bounding box center [562, 209] width 751 height 333
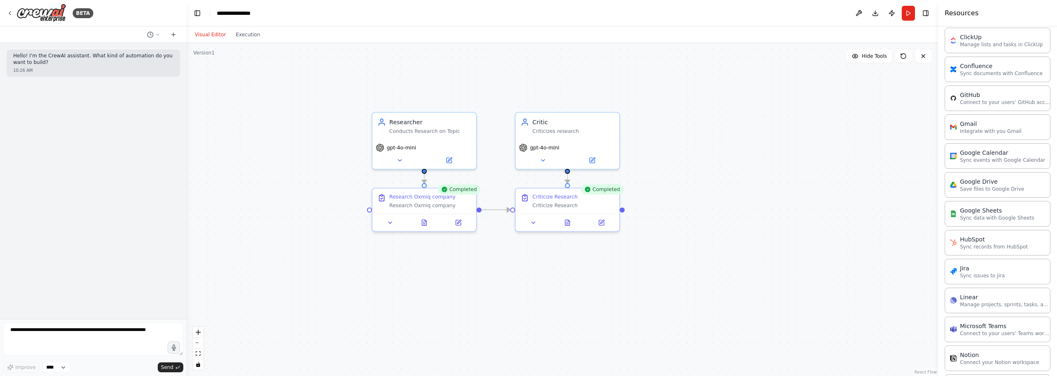
drag, startPoint x: 589, startPoint y: 235, endPoint x: 712, endPoint y: 186, distance: 132.3
click at [712, 186] on div ".deletable-edge-delete-btn { width: 20px; height: 20px; border: 0px solid #ffff…" at bounding box center [562, 209] width 751 height 333
click at [424, 212] on div at bounding box center [424, 220] width 104 height 17
drag, startPoint x: 397, startPoint y: 230, endPoint x: 396, endPoint y: 259, distance: 28.5
click at [396, 257] on div "Research Oxmiq company Research Oxmiq company" at bounding box center [422, 249] width 82 height 15
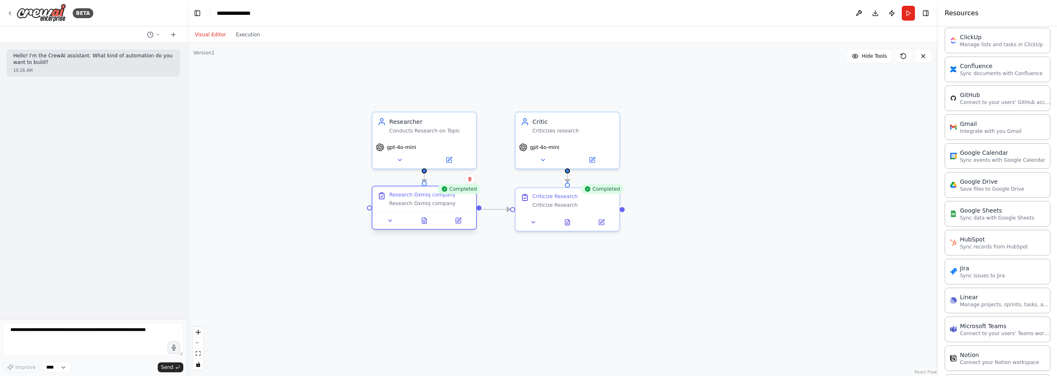
drag, startPoint x: 405, startPoint y: 260, endPoint x: 407, endPoint y: 204, distance: 56.6
click at [407, 204] on div "Research Oxmiq company" at bounding box center [430, 203] width 82 height 7
drag, startPoint x: 408, startPoint y: 202, endPoint x: 537, endPoint y: 303, distance: 164.4
click at [537, 303] on div ".deletable-edge-delete-btn { width: 20px; height: 20px; border: 0px solid #ffff…" at bounding box center [562, 209] width 751 height 333
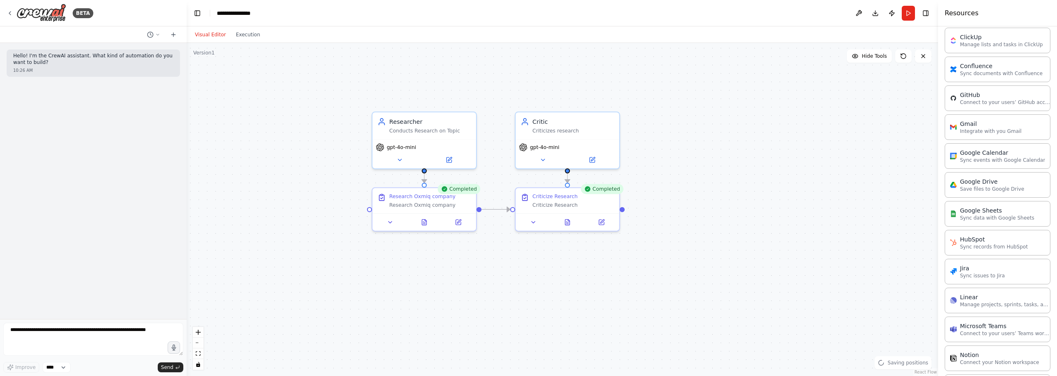
click at [487, 283] on div ".deletable-edge-delete-btn { width: 20px; height: 20px; border: 0px solid #ffff…" at bounding box center [562, 209] width 751 height 333
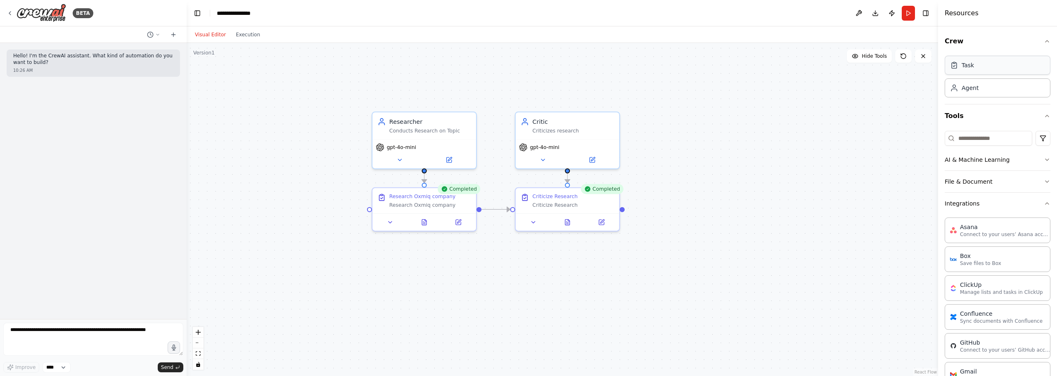
drag, startPoint x: 989, startPoint y: 65, endPoint x: 984, endPoint y: 68, distance: 5.4
click at [988, 65] on div "Task" at bounding box center [998, 65] width 106 height 19
drag, startPoint x: 469, startPoint y: 281, endPoint x: 464, endPoint y: 265, distance: 17.0
click at [464, 268] on div "Task description" at bounding box center [430, 271] width 82 height 7
click at [440, 195] on div "Research Oxmiq company" at bounding box center [422, 195] width 66 height 7
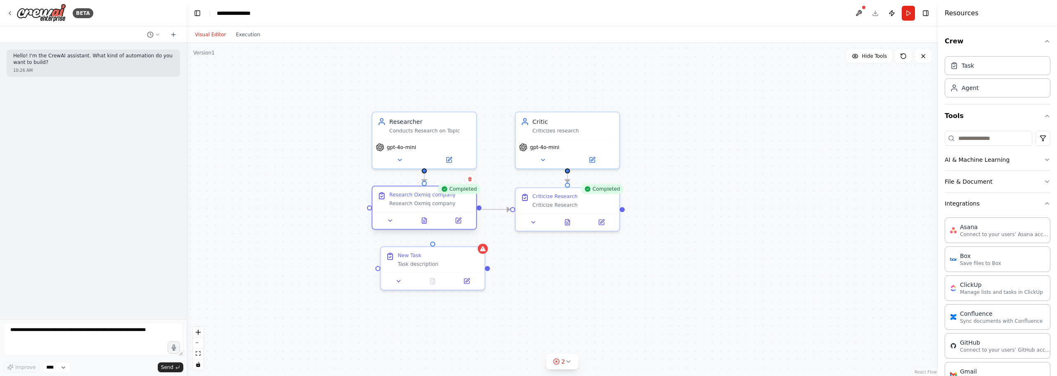
click at [440, 195] on div "Research Oxmiq company" at bounding box center [422, 195] width 66 height 7
drag, startPoint x: 434, startPoint y: 266, endPoint x: 422, endPoint y: 275, distance: 15.0
click at [422, 275] on div "New Task Task description" at bounding box center [424, 266] width 104 height 25
drag, startPoint x: 424, startPoint y: 171, endPoint x: 425, endPoint y: 255, distance: 84.2
click at [425, 255] on div "Researcher Conducts Research on Topic gpt-4o-mini Completed Research Oxmiq comp…" at bounding box center [670, 265] width 766 height 340
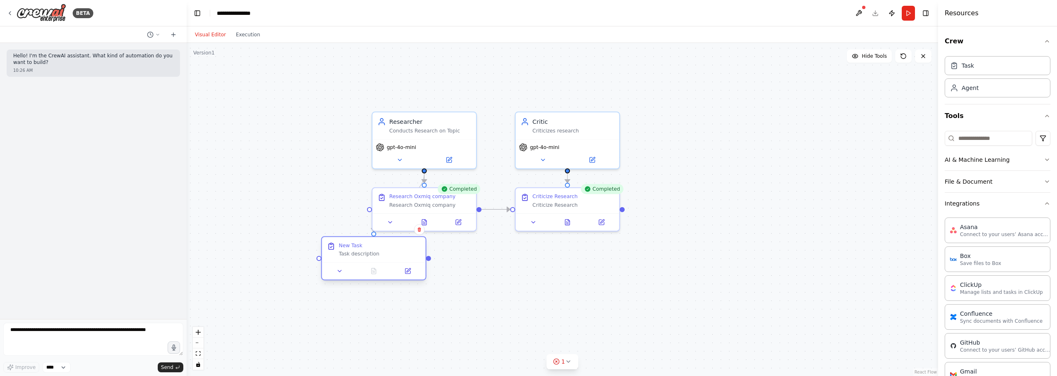
drag, startPoint x: 413, startPoint y: 272, endPoint x: 377, endPoint y: 258, distance: 37.9
click at [377, 258] on div "New Task Task description" at bounding box center [374, 249] width 104 height 25
drag, startPoint x: 456, startPoint y: 218, endPoint x: 343, endPoint y: 243, distance: 115.9
click at [522, 270] on icon at bounding box center [525, 273] width 7 height 7
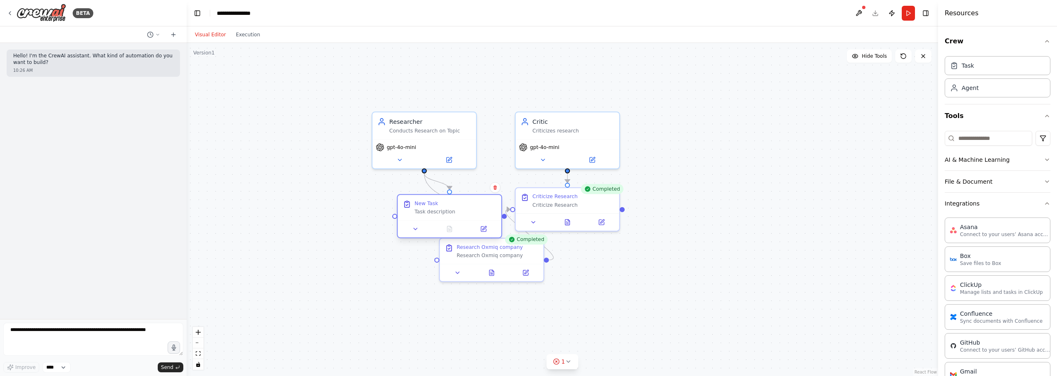
drag, startPoint x: 365, startPoint y: 241, endPoint x: 442, endPoint y: 197, distance: 88.5
click at [442, 197] on div "New Task Task description" at bounding box center [450, 207] width 104 height 25
drag, startPoint x: 474, startPoint y: 258, endPoint x: 410, endPoint y: 287, distance: 69.3
click at [410, 287] on div "Research Oxmiq company Research Oxmiq company" at bounding box center [424, 274] width 104 height 25
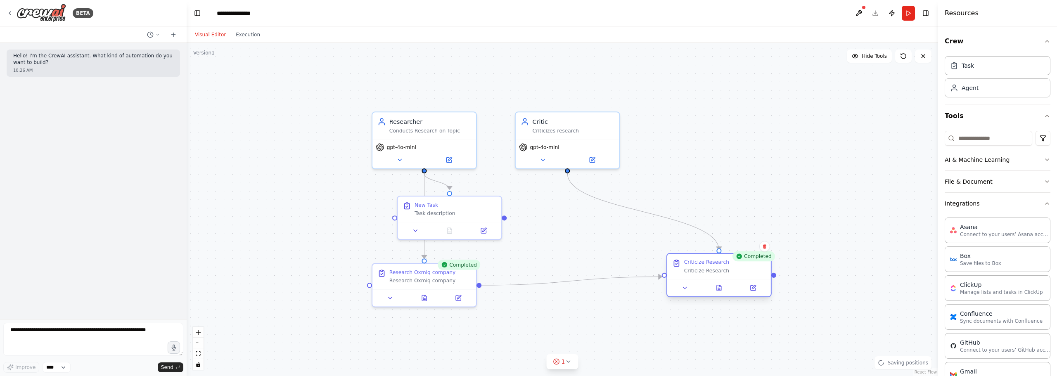
drag, startPoint x: 558, startPoint y: 211, endPoint x: 708, endPoint y: 280, distance: 165.3
click at [711, 281] on div "Criticize Research Criticize Research" at bounding box center [718, 275] width 105 height 44
drag, startPoint x: 555, startPoint y: 120, endPoint x: 778, endPoint y: 122, distance: 223.0
click at [732, 124] on div "Critic" at bounding box center [691, 128] width 82 height 8
drag, startPoint x: 453, startPoint y: 222, endPoint x: 492, endPoint y: 220, distance: 38.5
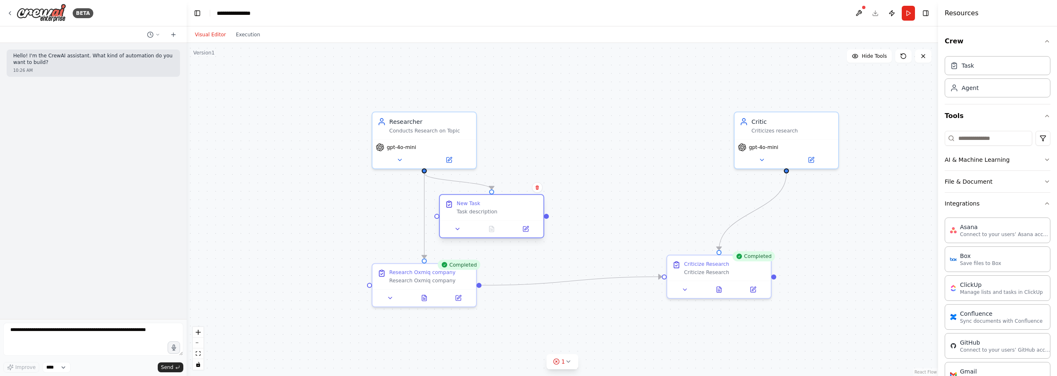
click at [492, 220] on div "New Task Task description" at bounding box center [492, 207] width 104 height 25
drag, startPoint x: 458, startPoint y: 268, endPoint x: 469, endPoint y: 261, distance: 13.1
click at [469, 261] on div "Completed" at bounding box center [467, 256] width 43 height 10
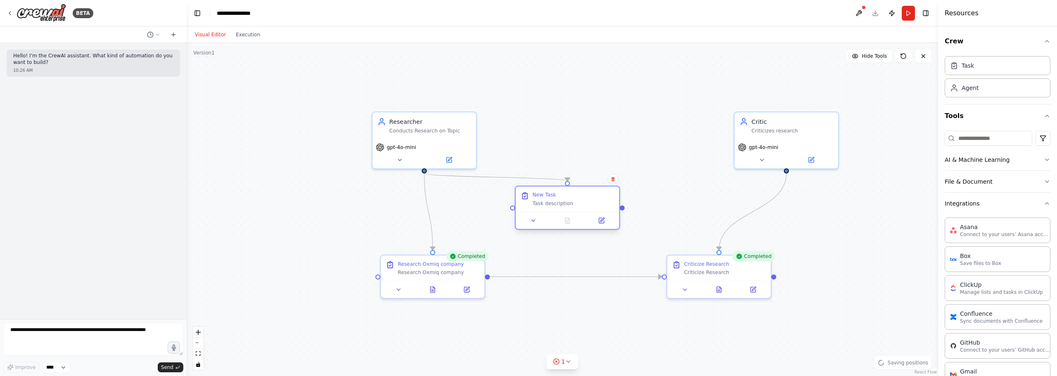
drag, startPoint x: 510, startPoint y: 213, endPoint x: 578, endPoint y: 204, distance: 69.2
click at [578, 204] on div "Task description" at bounding box center [574, 203] width 82 height 7
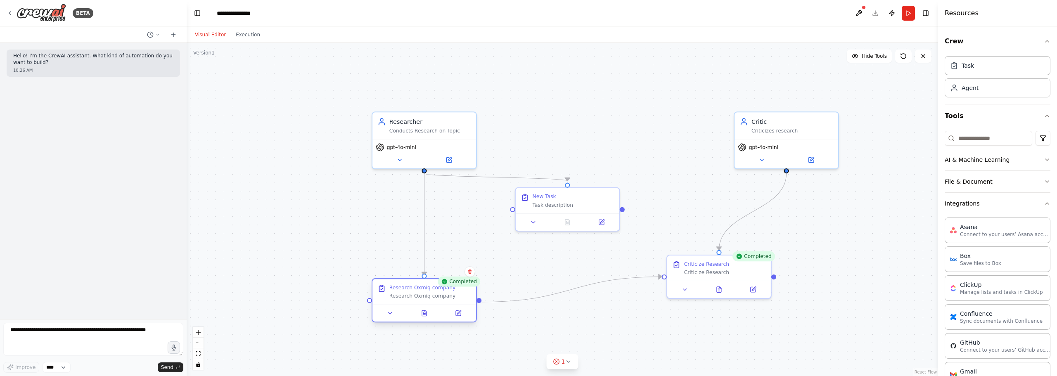
drag, startPoint x: 465, startPoint y: 267, endPoint x: 459, endPoint y: 291, distance: 24.3
click at [459, 291] on div "Research Oxmiq company Research Oxmiq company" at bounding box center [430, 291] width 82 height 15
drag, startPoint x: 562, startPoint y: 206, endPoint x: 475, endPoint y: 246, distance: 96.2
click at [475, 246] on div "Task description" at bounding box center [489, 245] width 82 height 7
click at [590, 197] on div ".deletable-edge-delete-btn { width: 20px; height: 20px; border: 0px solid #ffff…" at bounding box center [562, 209] width 751 height 333
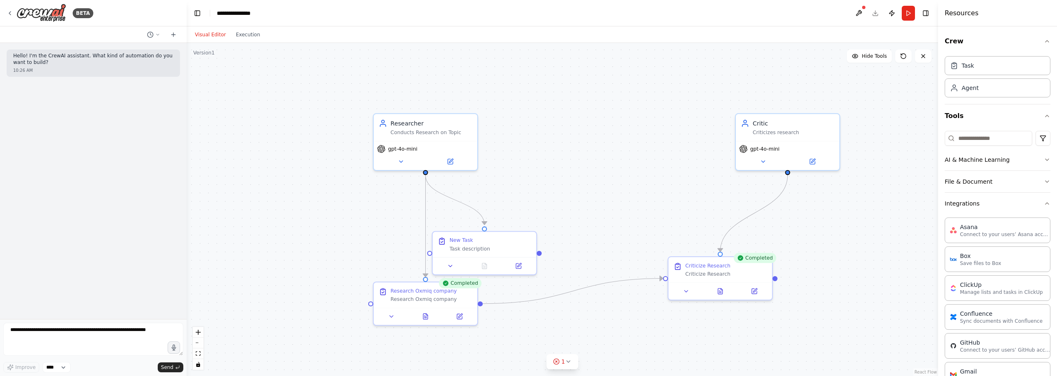
click at [427, 175] on div ".deletable-edge-delete-btn { width: 20px; height: 20px; border: 0px solid #ffff…" at bounding box center [562, 209] width 751 height 333
drag, startPoint x: 622, startPoint y: 193, endPoint x: 550, endPoint y: 194, distance: 72.3
click at [550, 194] on div "New Task Task description" at bounding box center [558, 192] width 82 height 15
click at [419, 291] on div "Research Oxmiq company" at bounding box center [424, 289] width 66 height 7
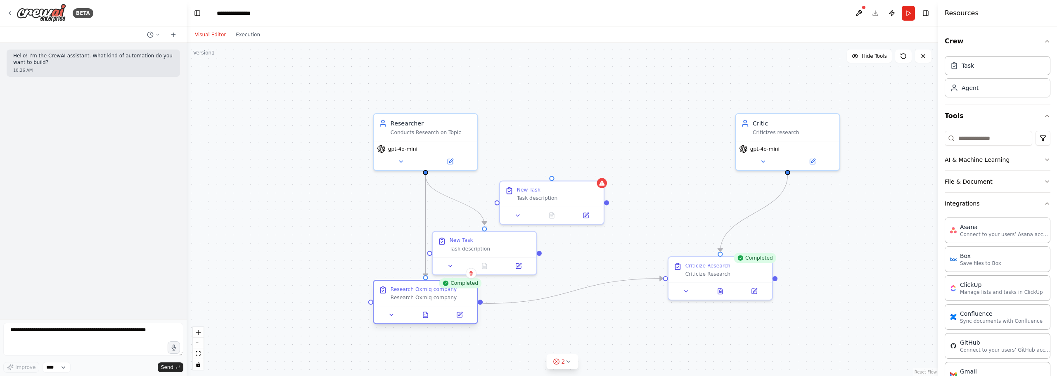
drag, startPoint x: 419, startPoint y: 291, endPoint x: 410, endPoint y: 298, distance: 10.6
click at [410, 298] on div "Research Oxmiq company" at bounding box center [432, 297] width 82 height 7
click at [411, 292] on div "Research Oxmiq company" at bounding box center [424, 289] width 66 height 7
click at [583, 312] on div ".deletable-edge-delete-btn { width: 20px; height: 20px; border: 0px solid #ffff…" at bounding box center [562, 209] width 751 height 333
click at [537, 203] on div "New Task Task description" at bounding box center [552, 192] width 104 height 25
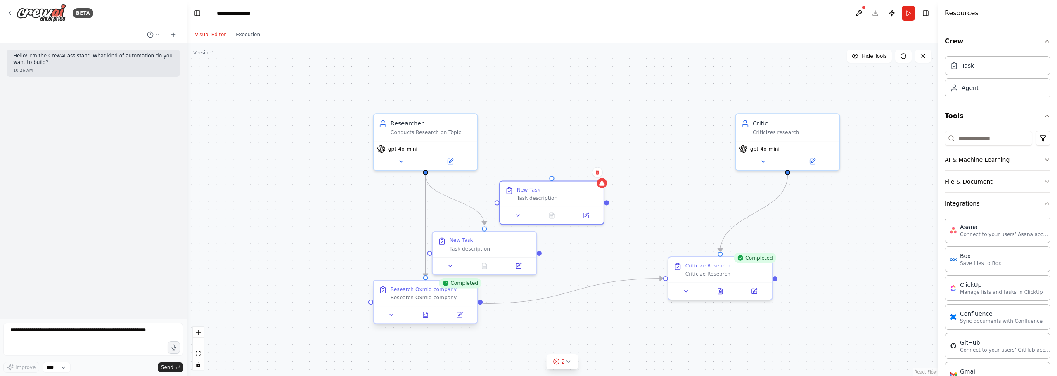
click at [430, 298] on div "Research Oxmiq company" at bounding box center [432, 297] width 82 height 7
click at [560, 185] on div "New Task" at bounding box center [558, 188] width 82 height 7
click at [653, 194] on div ".deletable-edge-delete-btn { width: 20px; height: 20px; border: 0px solid #ffff…" at bounding box center [562, 209] width 751 height 333
click at [460, 314] on icon at bounding box center [460, 314] width 4 height 4
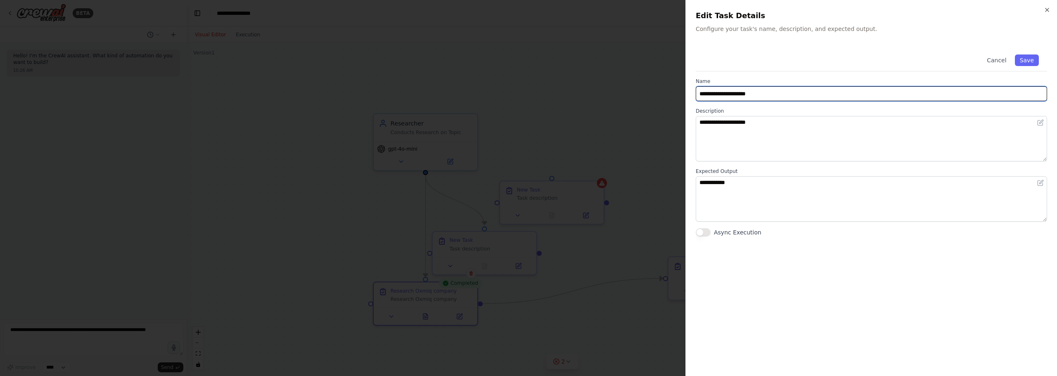
drag, startPoint x: 784, startPoint y: 95, endPoint x: 476, endPoint y: 43, distance: 311.6
click at [476, 43] on body "**********" at bounding box center [528, 188] width 1057 height 376
click at [796, 90] on input "**********" at bounding box center [871, 93] width 351 height 15
type input "**********"
drag, startPoint x: 750, startPoint y: 90, endPoint x: 861, endPoint y: 56, distance: 116.2
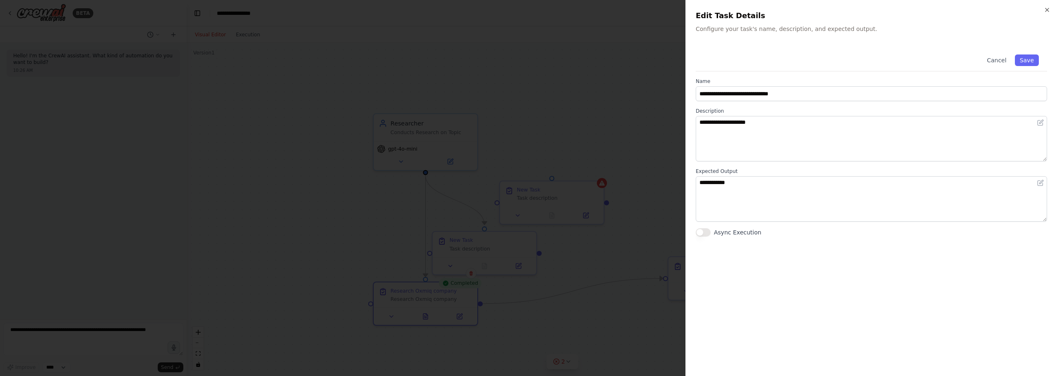
click at [861, 56] on div "Cancel Save" at bounding box center [871, 58] width 351 height 25
drag, startPoint x: 830, startPoint y: 97, endPoint x: 493, endPoint y: 107, distance: 337.9
click at [456, 94] on body "**********" at bounding box center [528, 188] width 1057 height 376
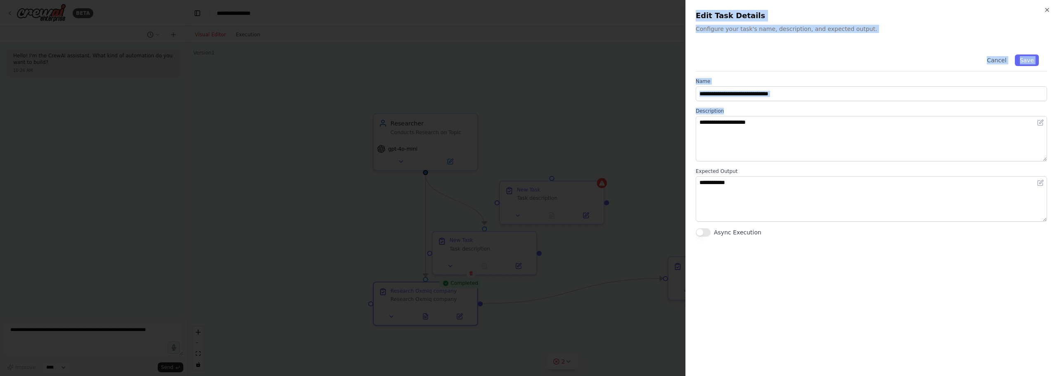
drag, startPoint x: 790, startPoint y: 114, endPoint x: 477, endPoint y: 108, distance: 313.0
click at [477, 107] on body "**********" at bounding box center [528, 188] width 1057 height 376
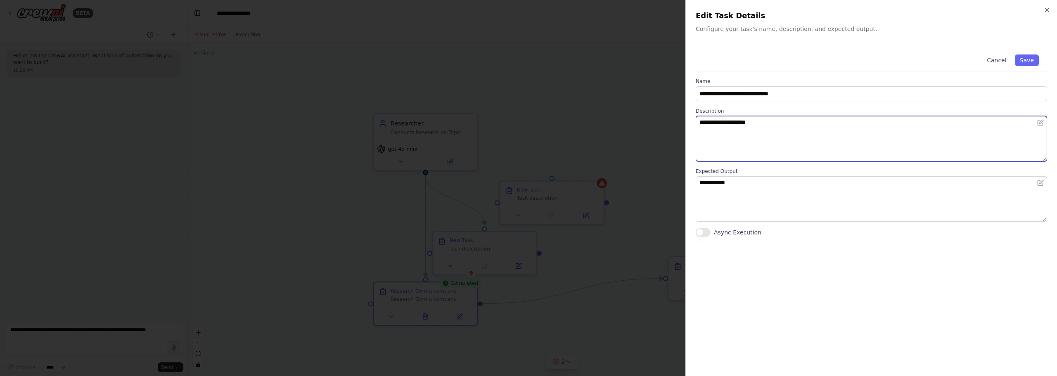
click at [793, 131] on textarea "**********" at bounding box center [871, 138] width 351 height 45
drag, startPoint x: 832, startPoint y: 127, endPoint x: 489, endPoint y: 109, distance: 343.6
click at [448, 106] on body "**********" at bounding box center [528, 188] width 1057 height 376
paste textarea "**********"
type textarea "**********"
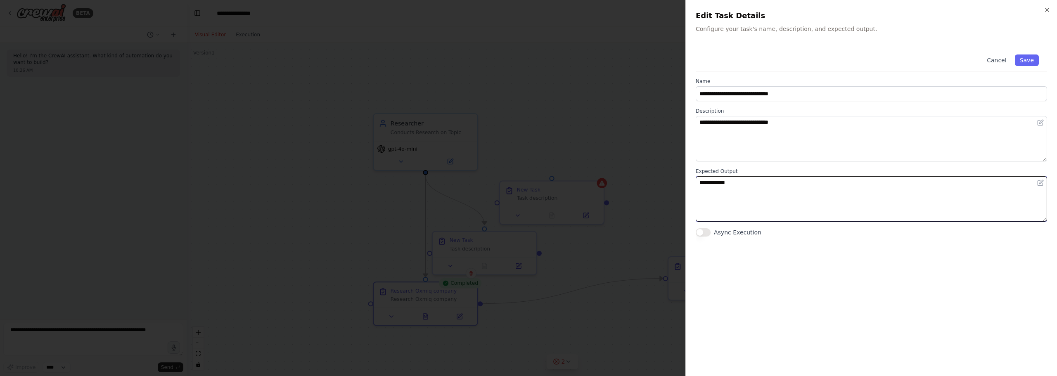
drag, startPoint x: 794, startPoint y: 204, endPoint x: 601, endPoint y: 182, distance: 193.7
click at [591, 183] on body "**********" at bounding box center [528, 188] width 1057 height 376
paste textarea "**********"
click at [770, 178] on textarea "**********" at bounding box center [871, 198] width 351 height 45
drag, startPoint x: 763, startPoint y: 192, endPoint x: 481, endPoint y: 164, distance: 283.4
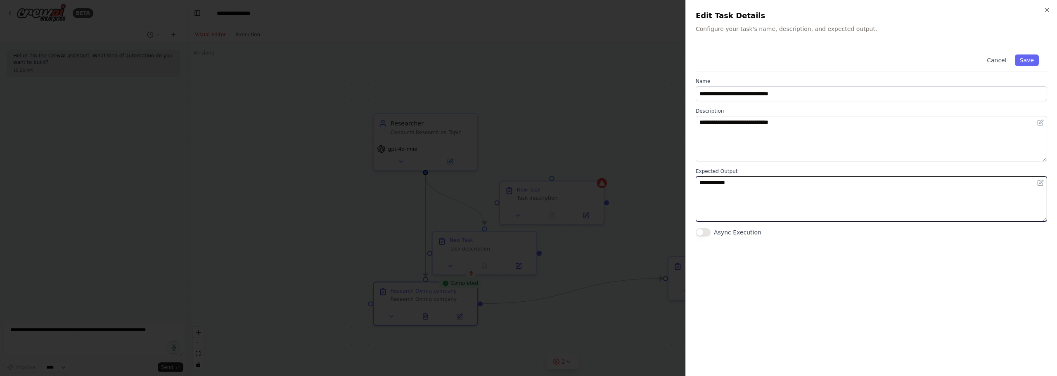
click at [481, 165] on body "**********" at bounding box center [528, 188] width 1057 height 376
type textarea "**********"
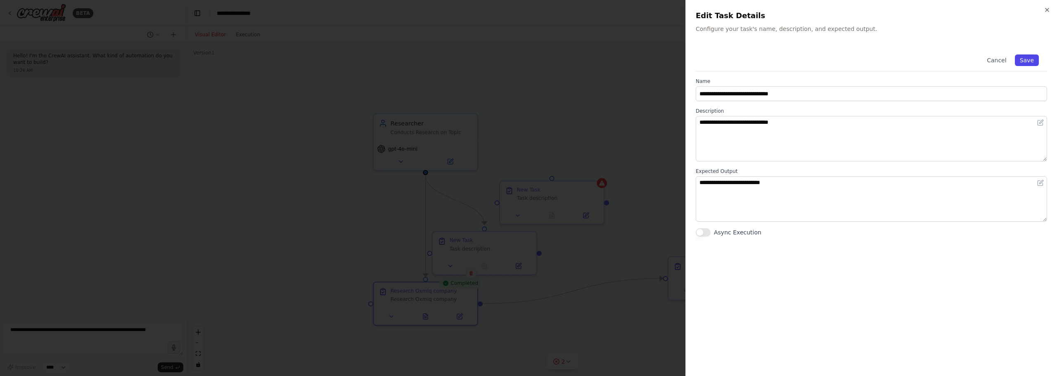
click at [1025, 57] on button "Save" at bounding box center [1027, 60] width 24 height 12
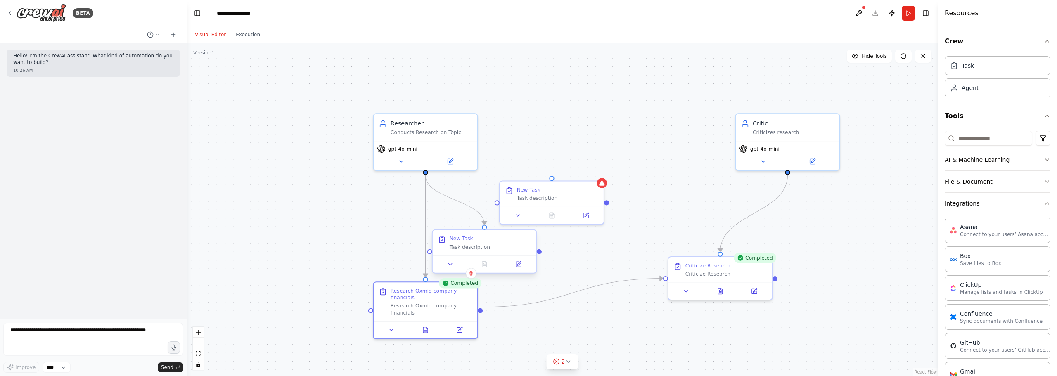
click at [500, 252] on div "New Task Task description" at bounding box center [485, 242] width 104 height 25
click at [481, 244] on div "Task description" at bounding box center [491, 247] width 82 height 7
click at [482, 244] on div "Task description" at bounding box center [491, 247] width 82 height 7
click at [467, 239] on div "New Task" at bounding box center [462, 238] width 24 height 7
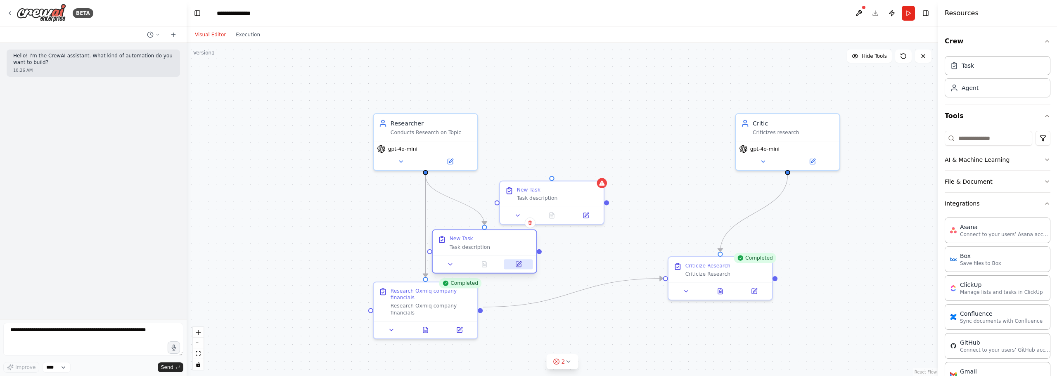
click at [525, 261] on button at bounding box center [518, 264] width 29 height 10
click at [526, 268] on button at bounding box center [518, 264] width 29 height 10
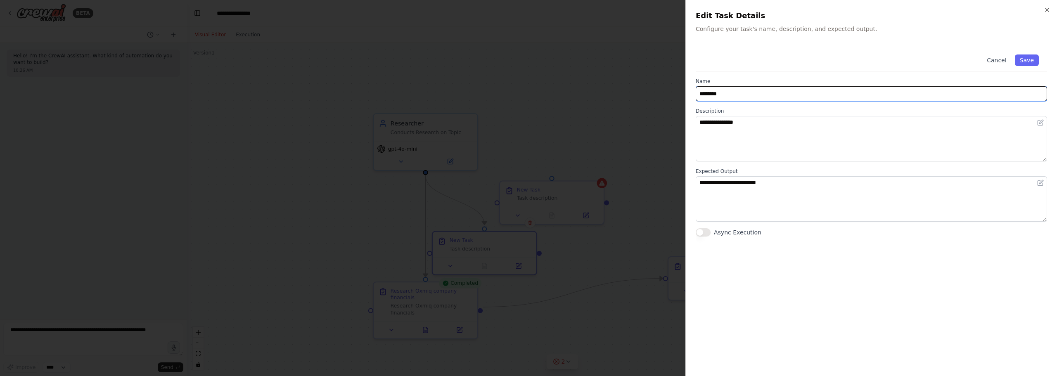
drag, startPoint x: 733, startPoint y: 90, endPoint x: 618, endPoint y: 93, distance: 114.8
click at [547, 86] on body "**********" at bounding box center [528, 188] width 1057 height 376
paste input "**********"
drag, startPoint x: 792, startPoint y: 91, endPoint x: 767, endPoint y: 91, distance: 25.6
click at [767, 91] on input "**********" at bounding box center [871, 93] width 351 height 15
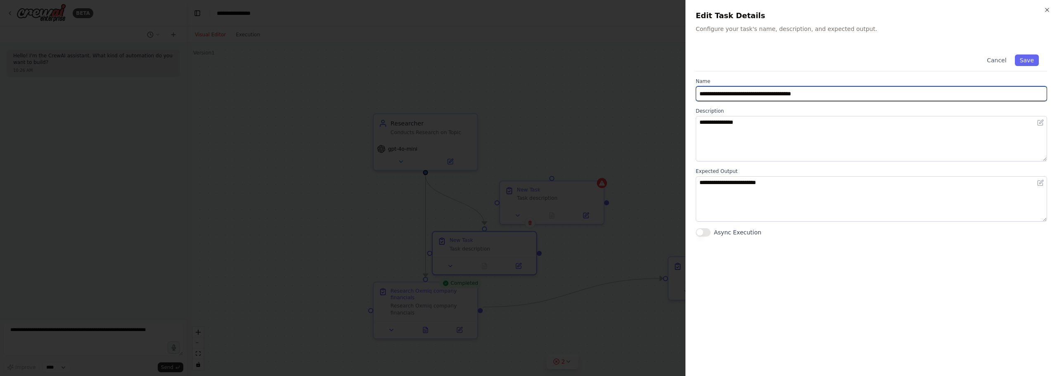
click at [824, 85] on div "**********" at bounding box center [871, 89] width 351 height 23
click at [841, 88] on input "**********" at bounding box center [871, 93] width 351 height 15
drag, startPoint x: 845, startPoint y: 92, endPoint x: 653, endPoint y: 115, distance: 193.4
click at [572, 90] on body "**********" at bounding box center [528, 188] width 1057 height 376
type input "**********"
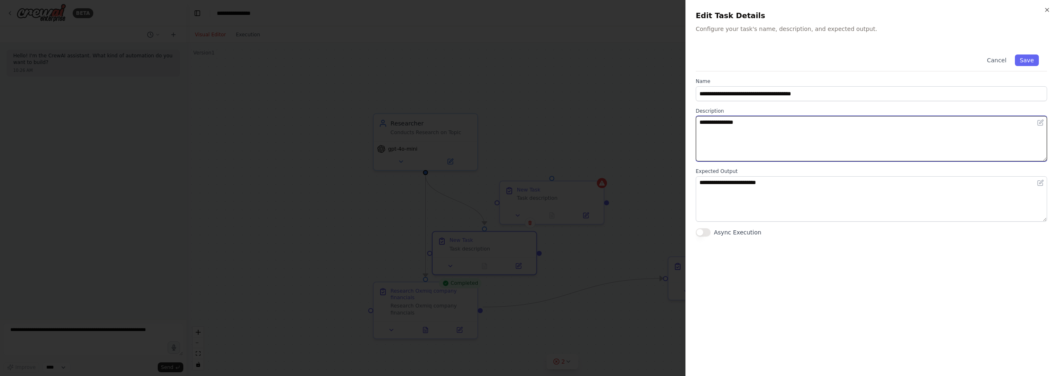
click at [762, 134] on textarea "**********" at bounding box center [871, 138] width 351 height 45
drag, startPoint x: 781, startPoint y: 135, endPoint x: 622, endPoint y: 142, distance: 159.1
click at [449, 110] on body "**********" at bounding box center [528, 188] width 1057 height 376
paste textarea "**********"
type textarea "**********"
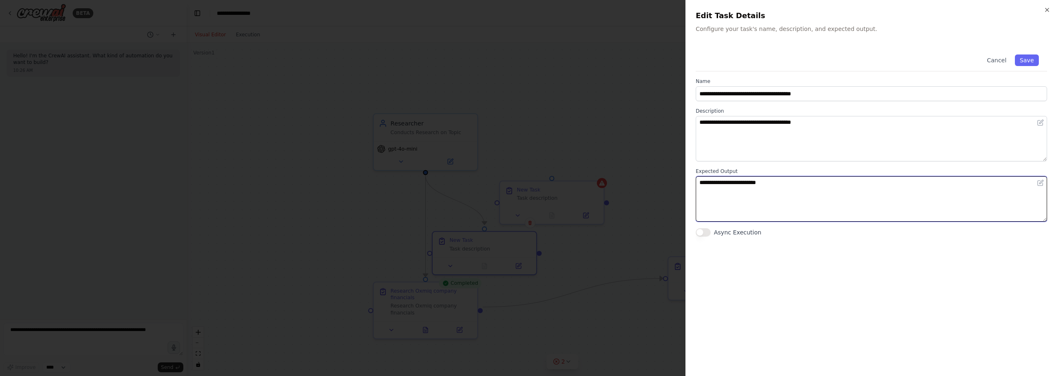
click at [799, 204] on textarea "**********" at bounding box center [871, 198] width 351 height 45
drag, startPoint x: 805, startPoint y: 208, endPoint x: 507, endPoint y: 168, distance: 301.2
click at [507, 168] on body "**********" at bounding box center [528, 188] width 1057 height 376
type textarea "**********"
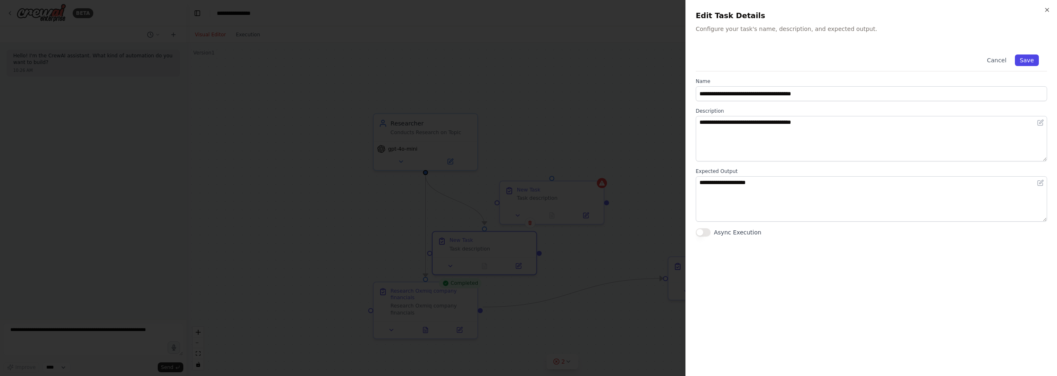
click at [1030, 62] on button "Save" at bounding box center [1027, 60] width 24 height 12
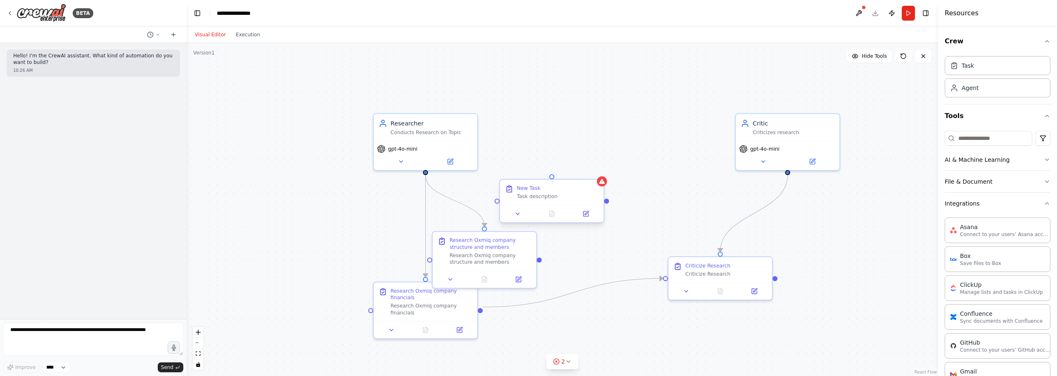
click at [566, 191] on div "New Task" at bounding box center [558, 188] width 82 height 7
drag, startPoint x: 549, startPoint y: 197, endPoint x: 540, endPoint y: 196, distance: 9.1
click at [539, 196] on div "Task description" at bounding box center [549, 196] width 82 height 7
click at [580, 213] on icon at bounding box center [577, 214] width 7 height 7
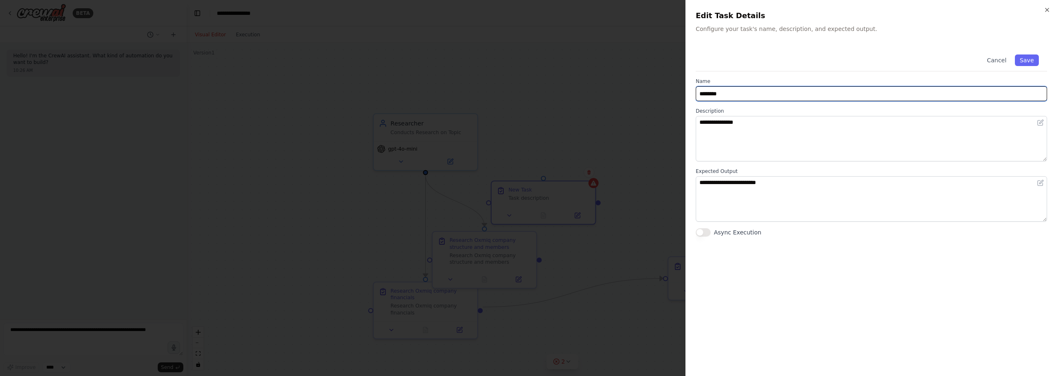
drag, startPoint x: 672, startPoint y: 85, endPoint x: 540, endPoint y: 73, distance: 132.7
click at [527, 70] on body "**********" at bounding box center [528, 188] width 1057 height 376
paste input "**********"
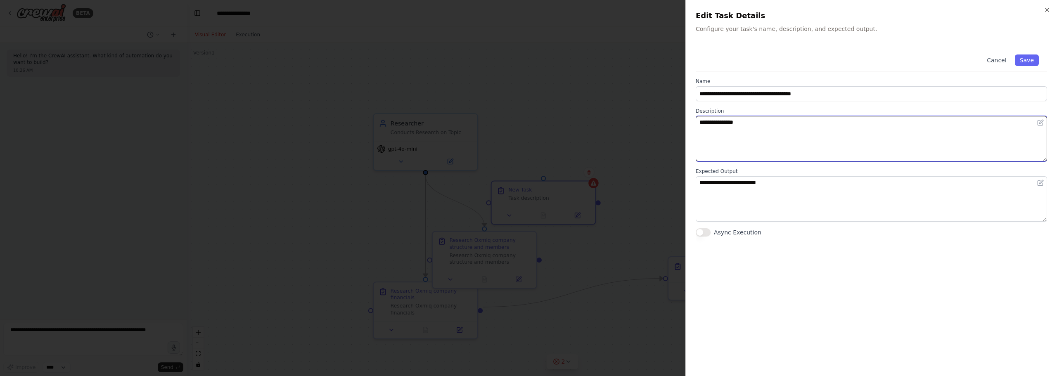
click at [839, 131] on textarea "**********" at bounding box center [871, 138] width 351 height 45
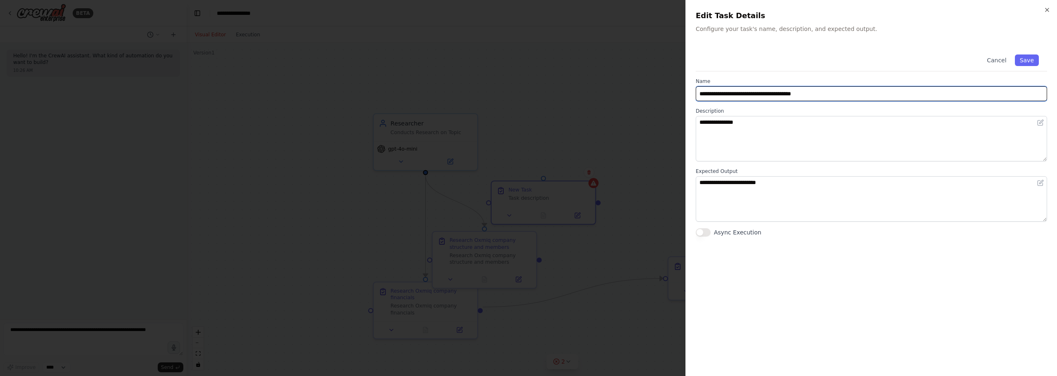
click at [833, 98] on input "**********" at bounding box center [871, 93] width 351 height 15
click at [852, 92] on input "**********" at bounding box center [871, 93] width 351 height 15
click at [853, 91] on input "**********" at bounding box center [871, 93] width 351 height 15
drag, startPoint x: 879, startPoint y: 88, endPoint x: 635, endPoint y: 73, distance: 244.5
click at [635, 73] on body "**********" at bounding box center [528, 188] width 1057 height 376
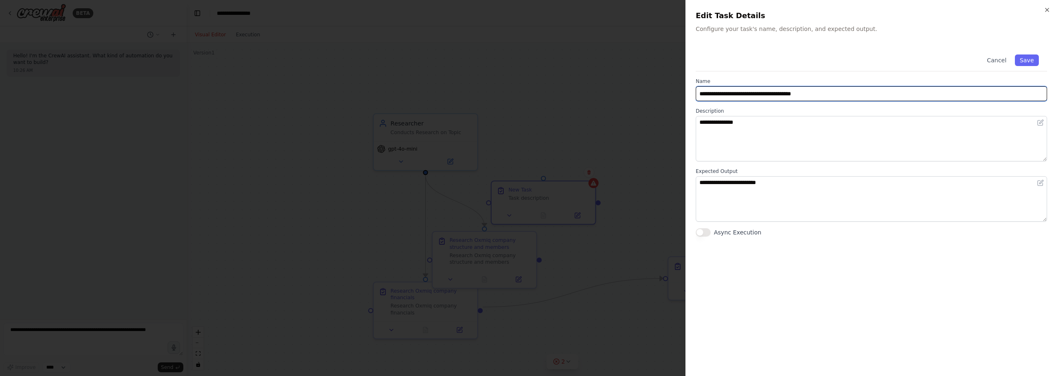
click at [847, 95] on input "**********" at bounding box center [871, 93] width 351 height 15
drag, startPoint x: 840, startPoint y: 93, endPoint x: 788, endPoint y: 90, distance: 52.2
click at [788, 90] on input "**********" at bounding box center [871, 93] width 351 height 15
click at [820, 88] on input "**********" at bounding box center [871, 93] width 351 height 15
drag, startPoint x: 843, startPoint y: 94, endPoint x: 851, endPoint y: 93, distance: 8.3
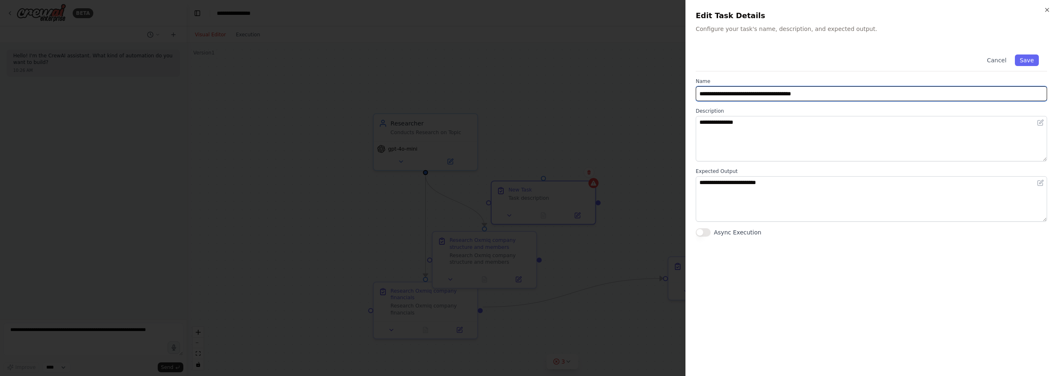
click at [847, 95] on input "**********" at bounding box center [871, 93] width 351 height 15
drag, startPoint x: 863, startPoint y: 93, endPoint x: 768, endPoint y: 93, distance: 95.4
click at [768, 93] on input "**********" at bounding box center [871, 93] width 351 height 15
drag, startPoint x: 809, startPoint y: 86, endPoint x: 539, endPoint y: 78, distance: 270.5
click at [537, 77] on body "**********" at bounding box center [528, 188] width 1057 height 376
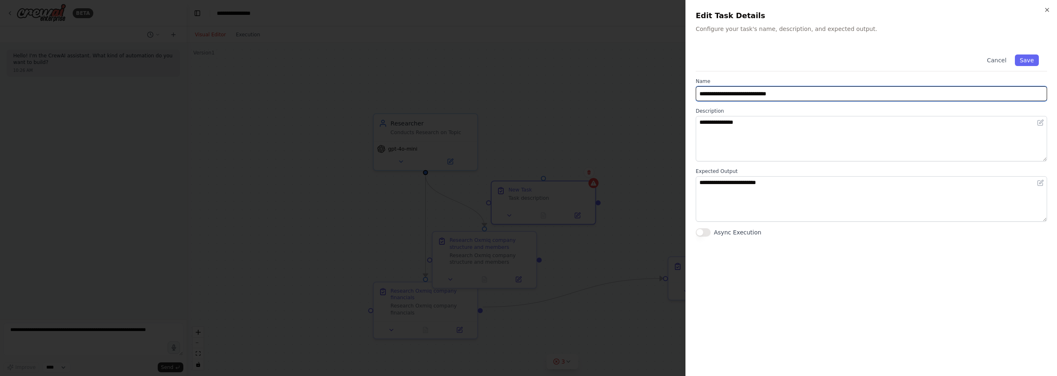
type input "**********"
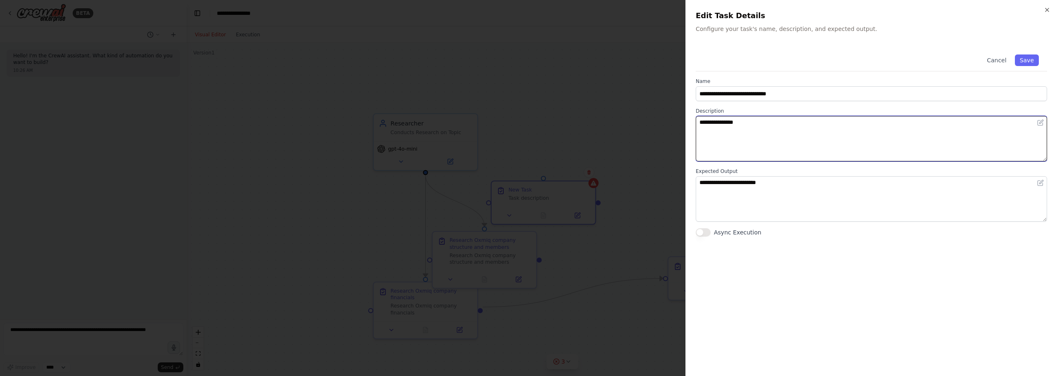
click at [802, 151] on textarea "**********" at bounding box center [871, 138] width 351 height 45
drag, startPoint x: 750, startPoint y: 147, endPoint x: 523, endPoint y: 125, distance: 228.1
click at [523, 125] on body "**********" at bounding box center [528, 188] width 1057 height 376
paste textarea "**********"
type textarea "**********"
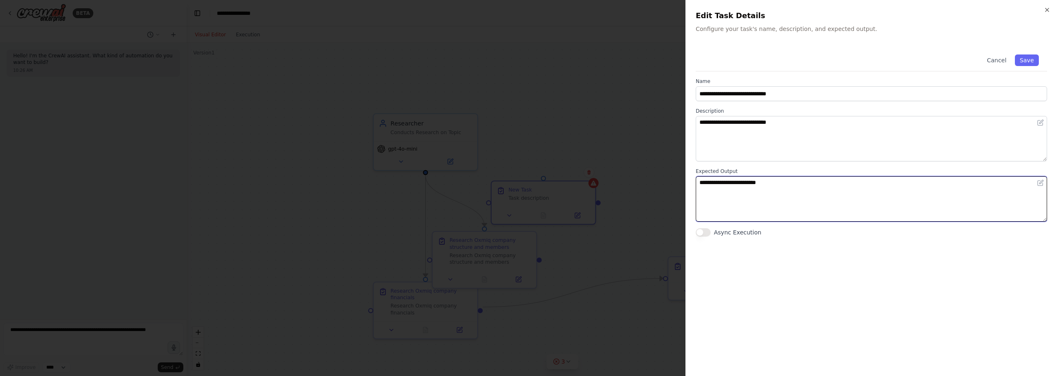
drag, startPoint x: 786, startPoint y: 191, endPoint x: 601, endPoint y: 162, distance: 188.0
click at [601, 162] on body "**********" at bounding box center [528, 188] width 1057 height 376
type textarea "**********"
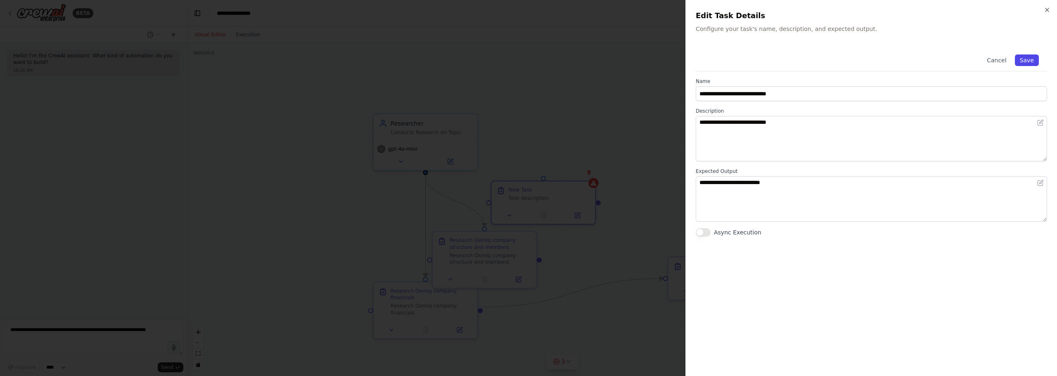
click at [1022, 57] on button "Save" at bounding box center [1027, 60] width 24 height 12
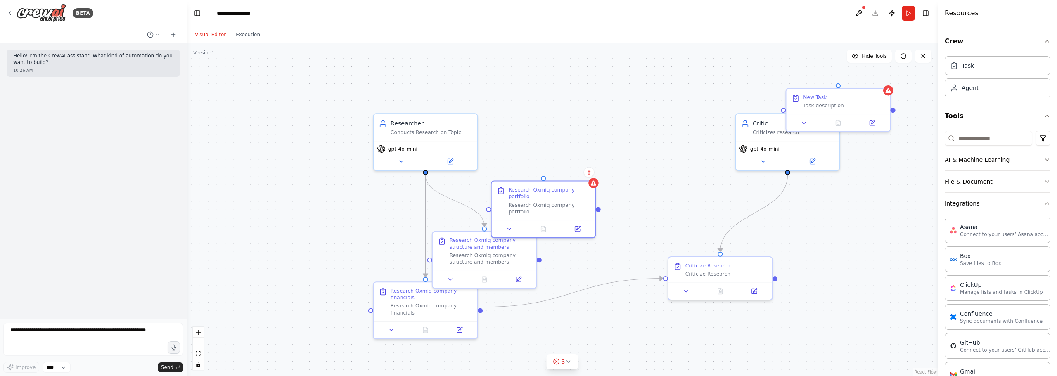
click at [722, 150] on div ".deletable-edge-delete-btn { width: 20px; height: 20px; border: 0px solid #ffff…" at bounding box center [562, 209] width 751 height 333
drag, startPoint x: 425, startPoint y: 173, endPoint x: 494, endPoint y: 208, distance: 77.2
click at [494, 208] on div "Researcher Conducts Research on Topic gpt-4o-mini Research Oxmiq company financ…" at bounding box center [672, 266] width 766 height 340
drag, startPoint x: 427, startPoint y: 171, endPoint x: 488, endPoint y: 202, distance: 68.3
click at [488, 202] on div "Researcher Conducts Research on Topic gpt-4o-mini Research Oxmiq company financ…" at bounding box center [672, 266] width 766 height 340
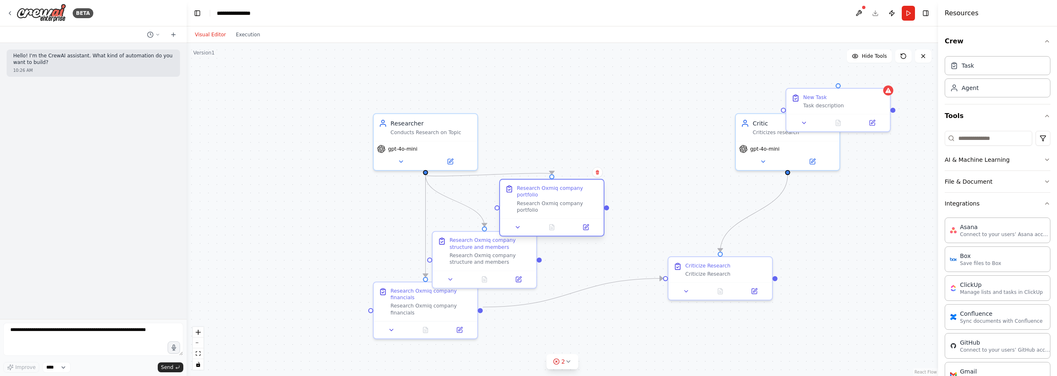
drag, startPoint x: 547, startPoint y: 197, endPoint x: 552, endPoint y: 197, distance: 5.0
click at [552, 200] on div "Research Oxmiq company portfolio" at bounding box center [558, 207] width 82 height 14
drag, startPoint x: 433, startPoint y: 134, endPoint x: 483, endPoint y: 114, distance: 54.7
click at [483, 114] on div "Conducts Research on Topic" at bounding box center [482, 114] width 82 height 7
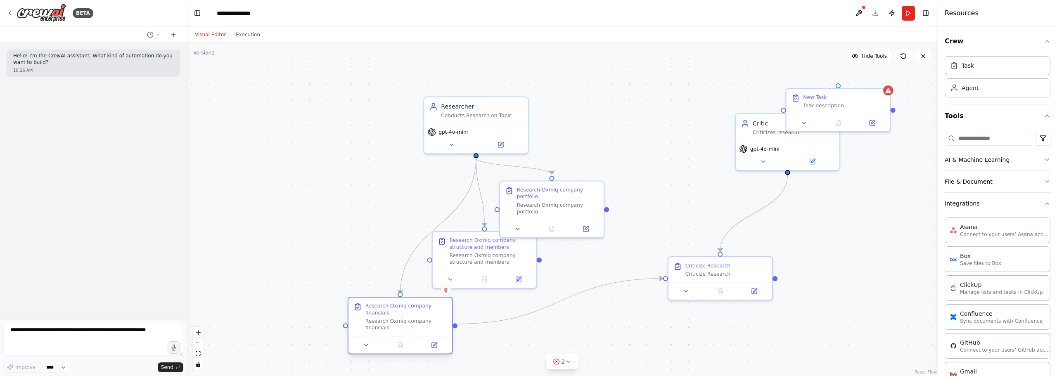
drag, startPoint x: 434, startPoint y: 313, endPoint x: 420, endPoint y: 321, distance: 15.7
click at [420, 321] on div "Research Oxmiq company financials" at bounding box center [406, 325] width 82 height 14
drag, startPoint x: 452, startPoint y: 117, endPoint x: 381, endPoint y: 133, distance: 72.5
click at [381, 133] on div "Conducts Research on Topic" at bounding box center [406, 131] width 82 height 7
click at [641, 180] on div ".deletable-edge-delete-btn { width: 20px; height: 20px; border: 0px solid #ffff…" at bounding box center [562, 209] width 751 height 333
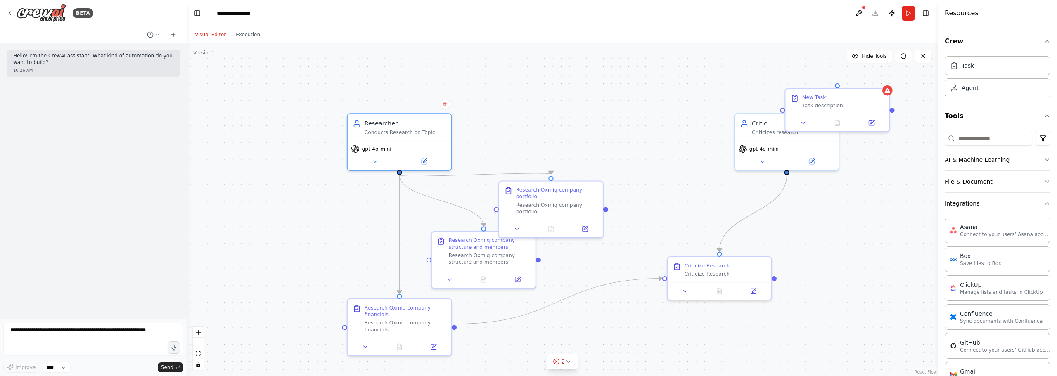
click at [640, 161] on div ".deletable-edge-delete-btn { width: 20px; height: 20px; border: 0px solid #ffff…" at bounding box center [562, 209] width 751 height 333
drag, startPoint x: 636, startPoint y: 169, endPoint x: 571, endPoint y: 176, distance: 66.1
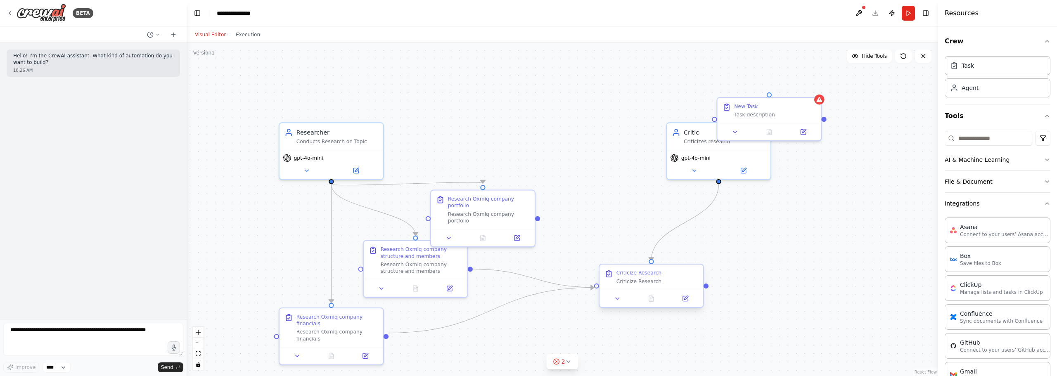
drag, startPoint x: 471, startPoint y: 270, endPoint x: 598, endPoint y: 287, distance: 127.9
click at [598, 287] on div "Researcher Conducts Research on Topic gpt-4o-mini Research Oxmiq company financ…" at bounding box center [603, 275] width 766 height 340
drag, startPoint x: 537, startPoint y: 210, endPoint x: 597, endPoint y: 292, distance: 101.9
click at [597, 292] on div ".deletable-edge-delete-btn { width: 20px; height: 20px; border: 0px solid #ffff…" at bounding box center [562, 209] width 751 height 333
click at [657, 277] on div "Criticize Research Criticize Research" at bounding box center [657, 277] width 82 height 15
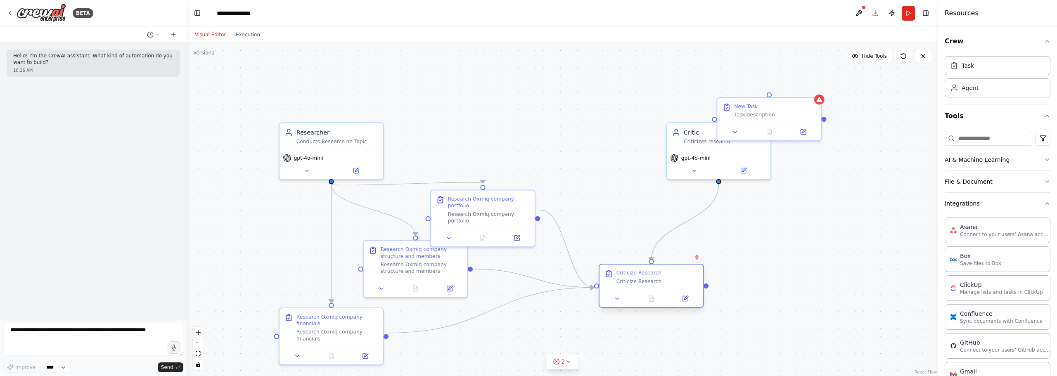
click at [657, 277] on div "Criticize Research Criticize Research" at bounding box center [657, 277] width 82 height 15
click at [649, 276] on div "Criticize Research" at bounding box center [638, 273] width 45 height 7
click at [684, 297] on icon at bounding box center [685, 298] width 5 height 5
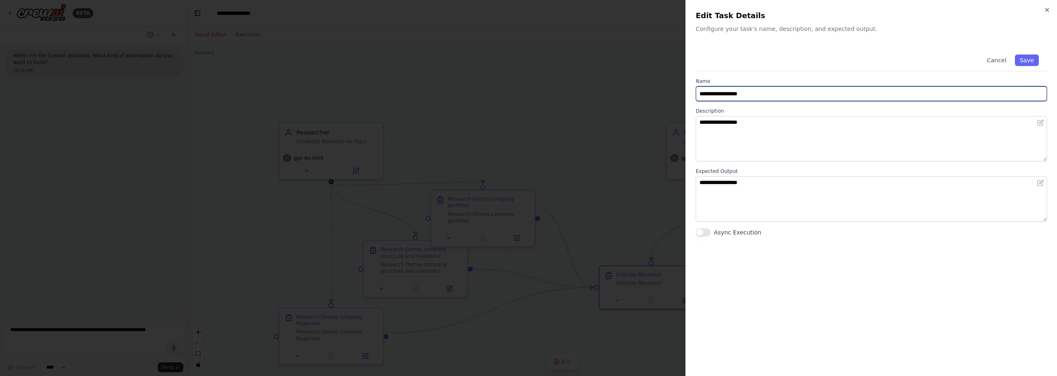
drag, startPoint x: 757, startPoint y: 87, endPoint x: 614, endPoint y: 71, distance: 144.2
click at [614, 71] on body "**********" at bounding box center [528, 188] width 1057 height 376
click at [738, 91] on input "**********" at bounding box center [871, 93] width 351 height 15
click at [799, 84] on label "Name" at bounding box center [871, 81] width 351 height 7
click at [781, 93] on input "**********" at bounding box center [871, 93] width 351 height 15
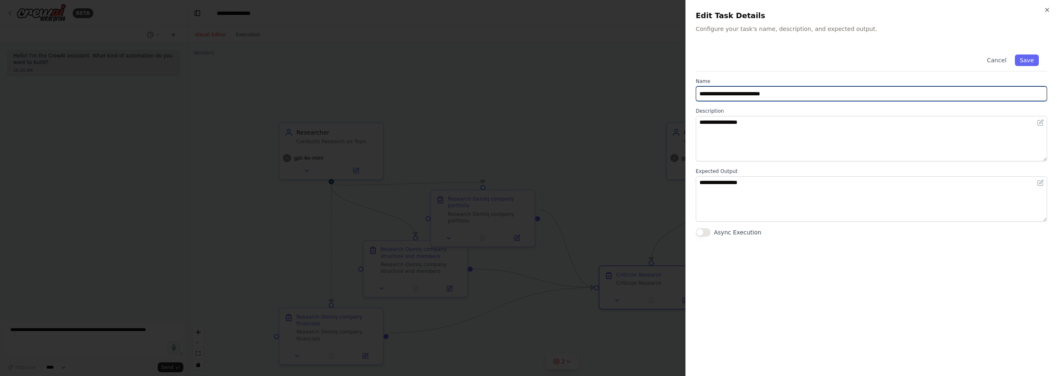
drag, startPoint x: 801, startPoint y: 95, endPoint x: 791, endPoint y: 98, distance: 10.1
click at [791, 98] on input "**********" at bounding box center [871, 93] width 351 height 15
type input "**********"
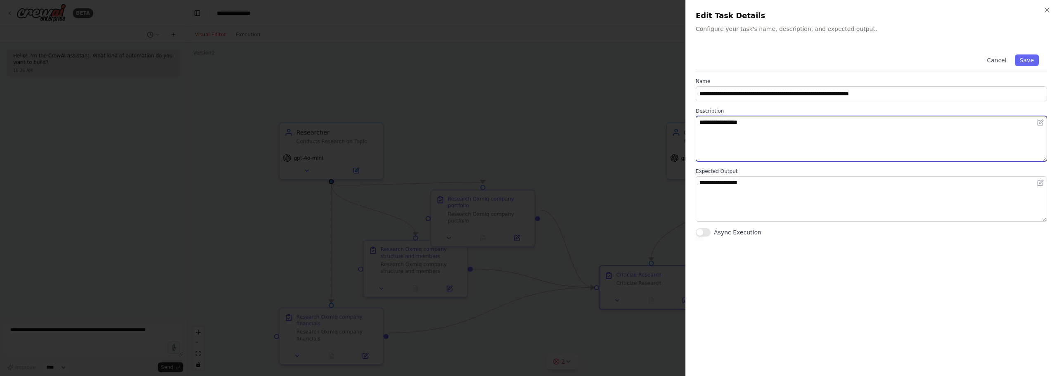
click at [756, 145] on textarea "**********" at bounding box center [871, 138] width 351 height 45
drag, startPoint x: 488, startPoint y: 115, endPoint x: 470, endPoint y: 112, distance: 18.8
click at [467, 113] on body "**********" at bounding box center [528, 188] width 1057 height 376
paste textarea "**********"
type textarea "**********"
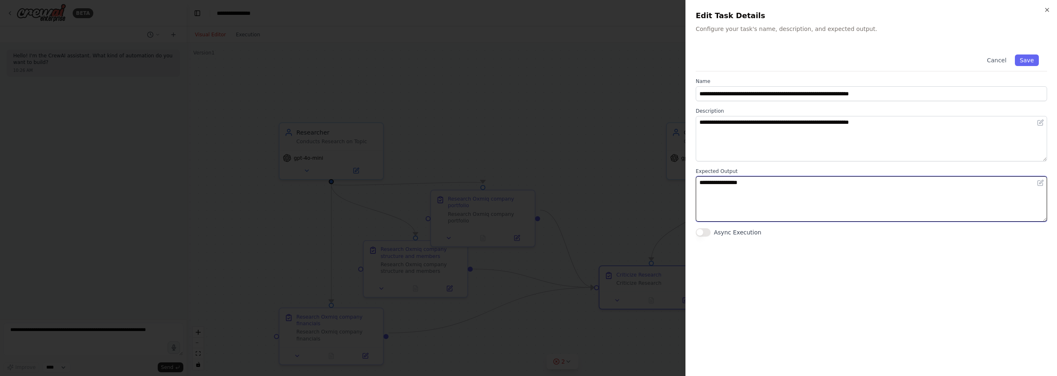
drag, startPoint x: 850, startPoint y: 199, endPoint x: 626, endPoint y: 180, distance: 225.0
click at [626, 180] on body "**********" at bounding box center [528, 188] width 1057 height 376
type textarea "**********"
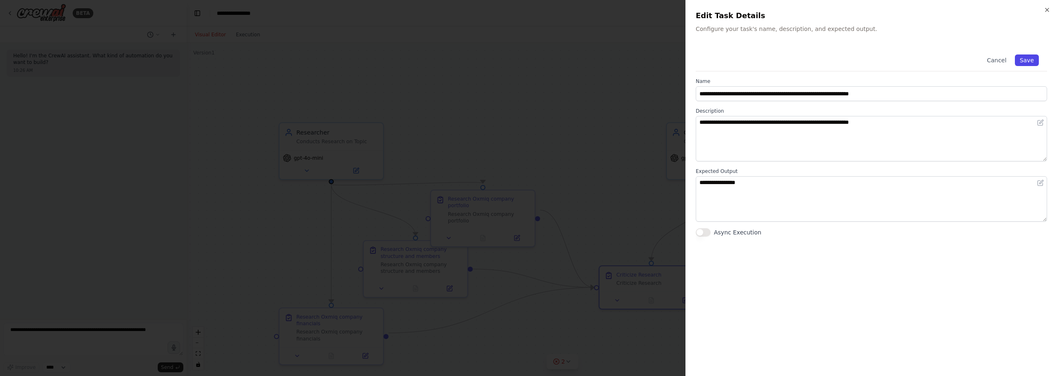
click at [1032, 54] on button "Save" at bounding box center [1027, 60] width 24 height 12
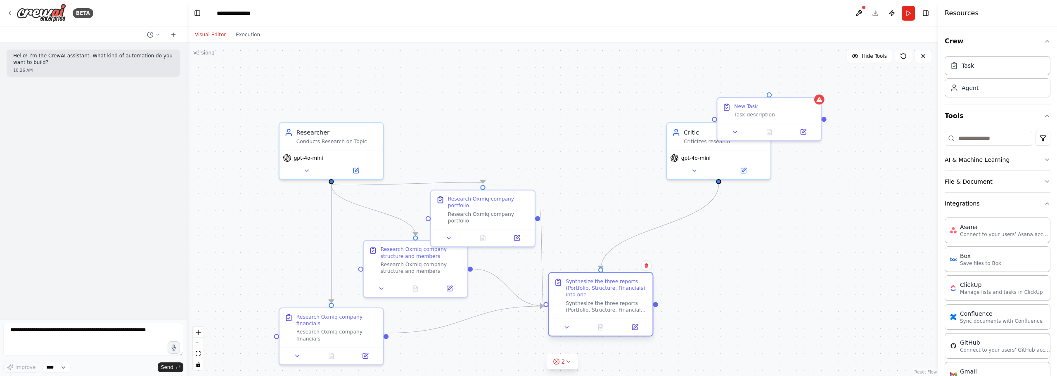
drag, startPoint x: 660, startPoint y: 302, endPoint x: 605, endPoint y: 311, distance: 55.7
click at [605, 311] on div "Synthesize the three reports (Portfolio, Structure, Financials) into one" at bounding box center [607, 307] width 82 height 14
drag, startPoint x: 691, startPoint y: 132, endPoint x: 600, endPoint y: 201, distance: 113.7
click at [599, 201] on div "Critic Criticizes research" at bounding box center [618, 210] width 104 height 27
click at [602, 200] on div "Critic Criticizes research" at bounding box center [618, 210] width 104 height 27
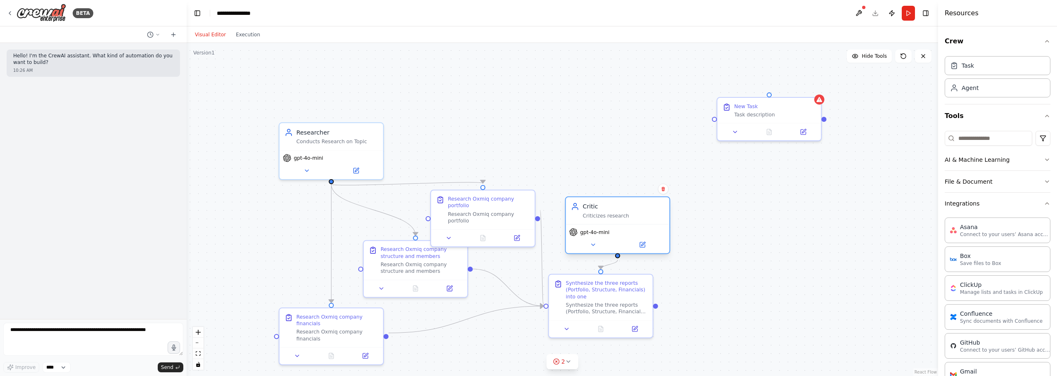
click at [602, 200] on div "Critic Criticizes research" at bounding box center [618, 210] width 104 height 27
click at [644, 244] on icon at bounding box center [643, 244] width 4 height 4
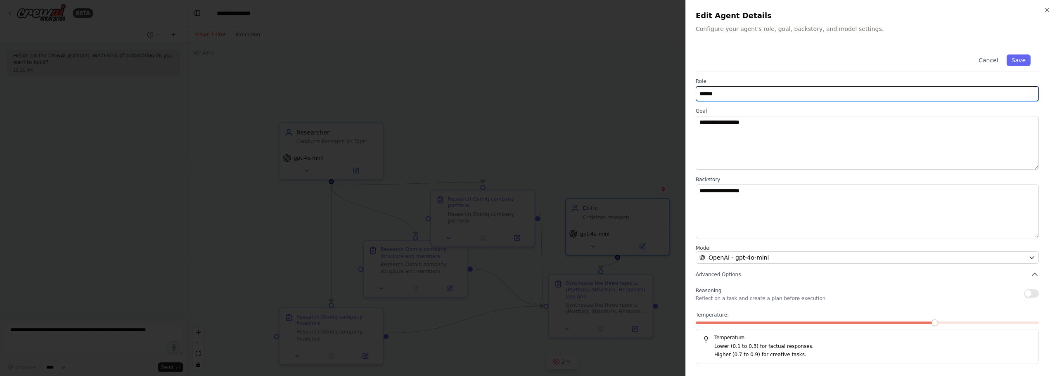
drag, startPoint x: 747, startPoint y: 89, endPoint x: 617, endPoint y: 75, distance: 130.8
click at [590, 73] on body "**********" at bounding box center [528, 188] width 1057 height 376
type input "**********"
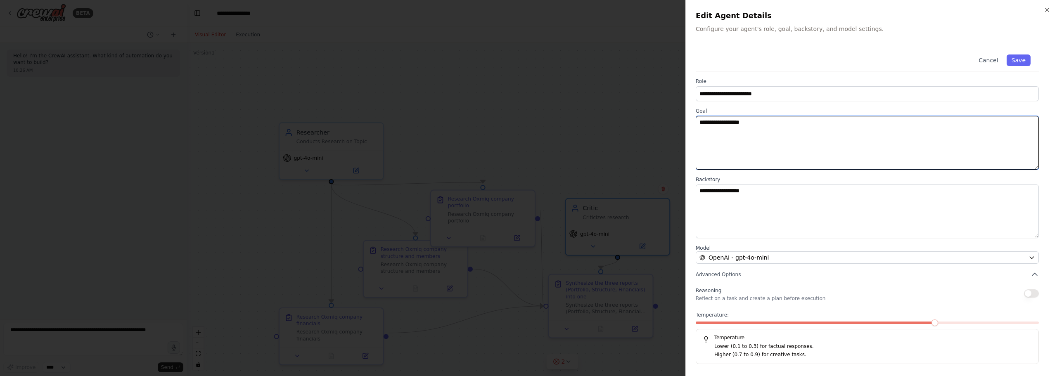
click at [796, 121] on textarea "**********" at bounding box center [867, 143] width 343 height 54
drag, startPoint x: 767, startPoint y: 128, endPoint x: 583, endPoint y: 105, distance: 185.9
click at [583, 105] on body "**********" at bounding box center [528, 188] width 1057 height 376
type textarea "*"
paste textarea "**********"
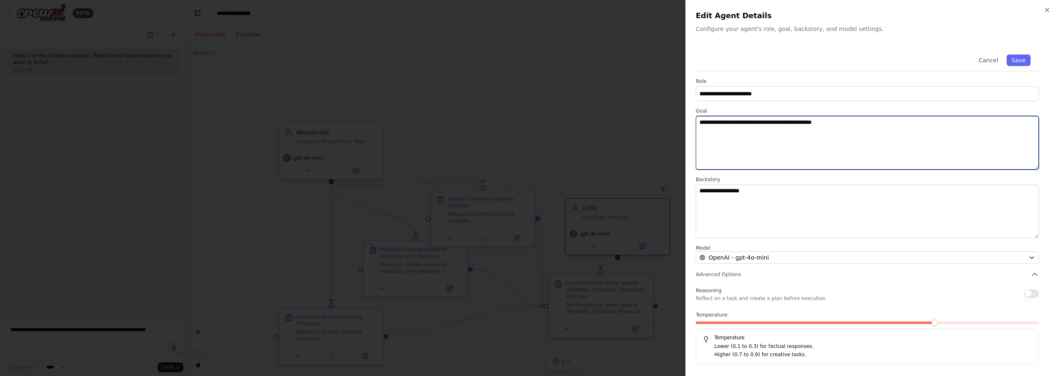
type textarea "**********"
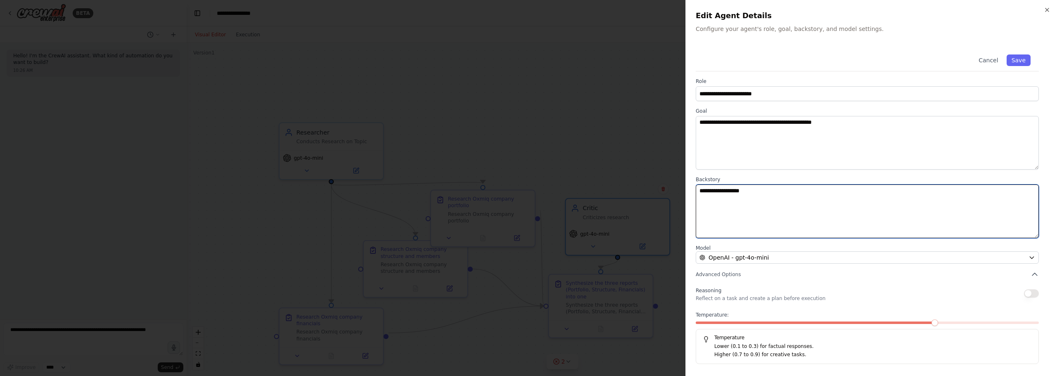
click at [781, 188] on textarea "**********" at bounding box center [867, 212] width 343 height 54
paste textarea "**********"
type textarea "**********"
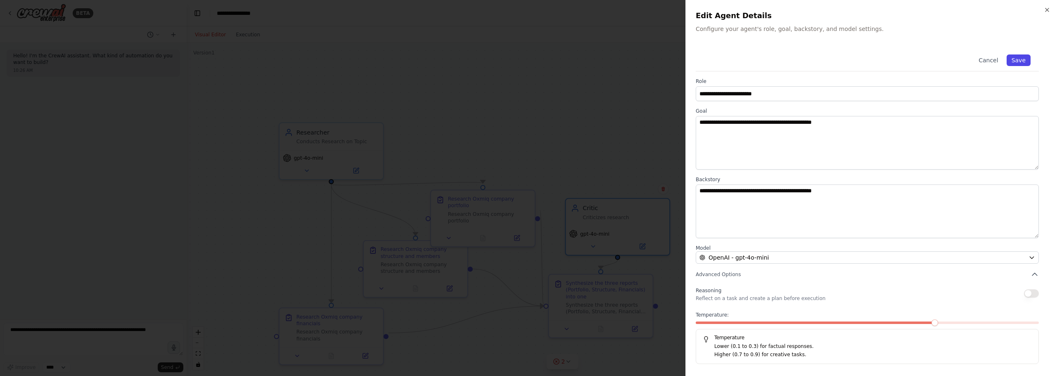
click at [1023, 60] on button "Save" at bounding box center [1019, 60] width 24 height 12
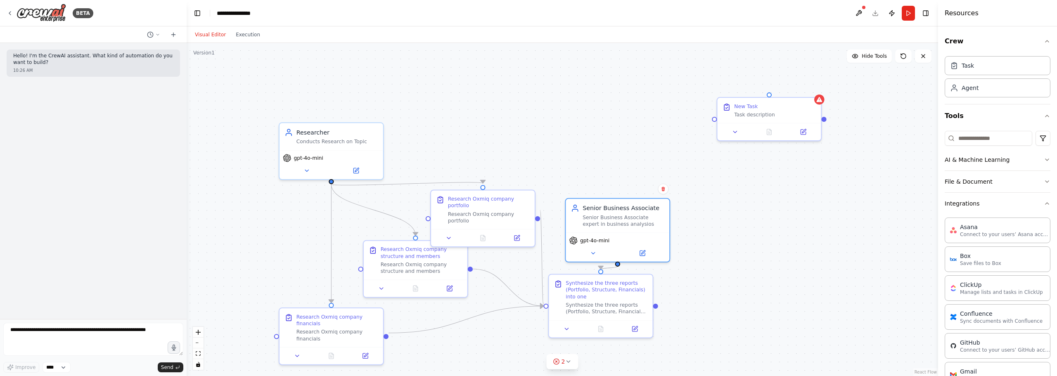
drag, startPoint x: 733, startPoint y: 244, endPoint x: 725, endPoint y: 230, distance: 15.9
click at [727, 235] on div ".deletable-edge-delete-btn { width: 20px; height: 20px; border: 0px solid #ffff…" at bounding box center [562, 209] width 751 height 333
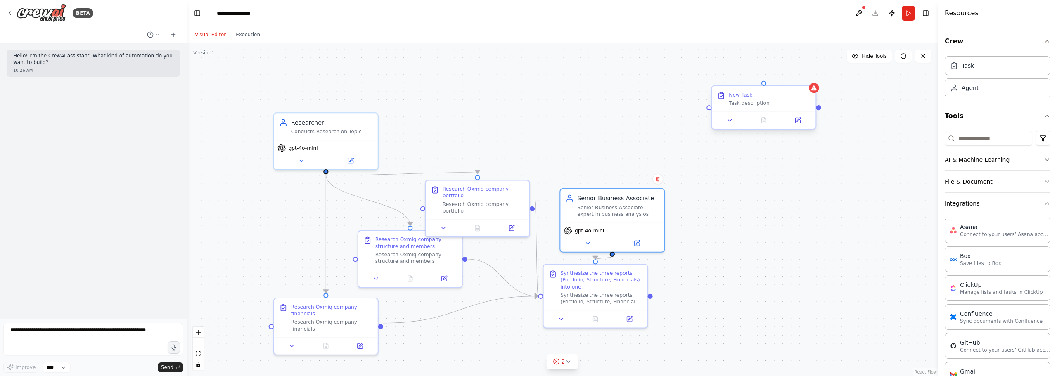
click at [796, 97] on div "New Task" at bounding box center [770, 94] width 82 height 7
click at [810, 76] on button at bounding box center [809, 78] width 11 height 11
click at [810, 78] on icon at bounding box center [809, 78] width 5 height 5
click at [810, 81] on icon at bounding box center [809, 79] width 3 height 5
click at [788, 81] on button "Confirm" at bounding box center [785, 79] width 29 height 10
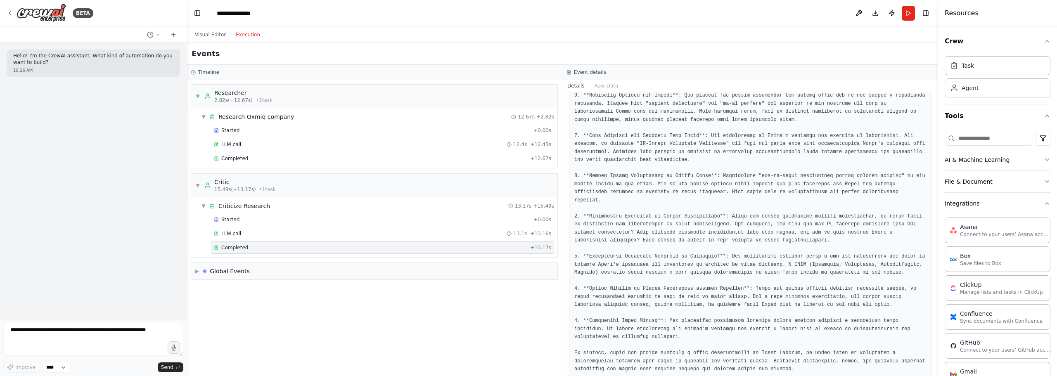
click at [256, 36] on button "Execution" at bounding box center [248, 35] width 34 height 10
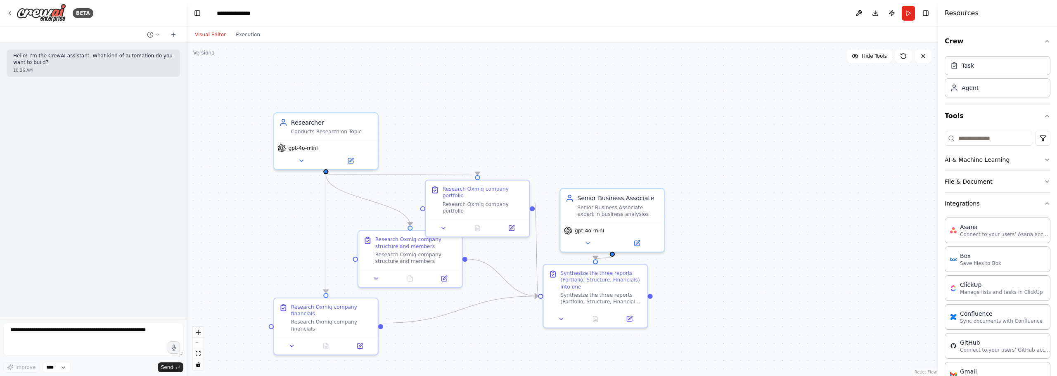
drag, startPoint x: 199, startPoint y: 35, endPoint x: 204, endPoint y: 33, distance: 5.5
click at [199, 34] on button "Visual Editor" at bounding box center [210, 35] width 41 height 10
click at [905, 12] on button "Run" at bounding box center [908, 13] width 13 height 15
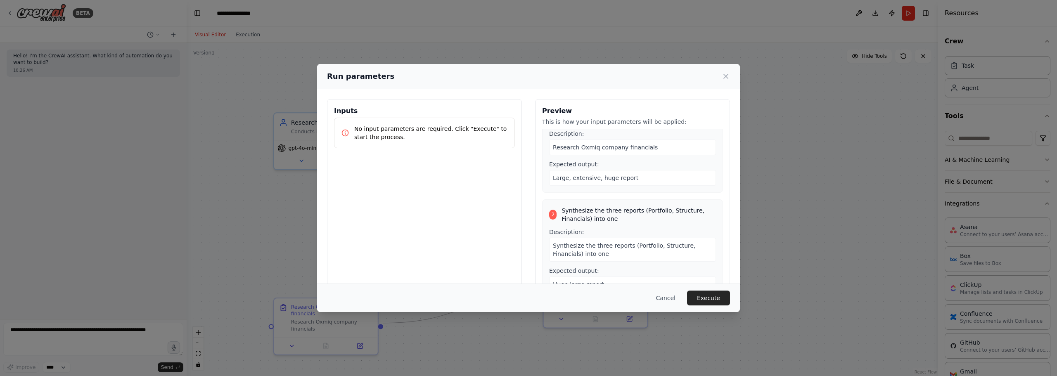
scroll to position [216, 0]
click at [710, 298] on button "Execute" at bounding box center [708, 298] width 43 height 15
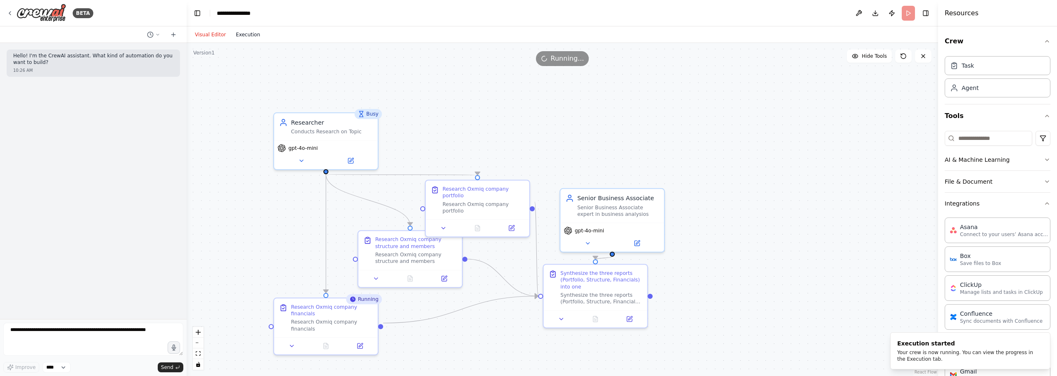
drag, startPoint x: 248, startPoint y: 35, endPoint x: 234, endPoint y: 35, distance: 14.0
click at [234, 35] on button "Execution" at bounding box center [248, 35] width 34 height 10
click at [215, 39] on button "Visual Editor" at bounding box center [210, 35] width 41 height 10
click at [250, 31] on button "Execution" at bounding box center [248, 35] width 34 height 10
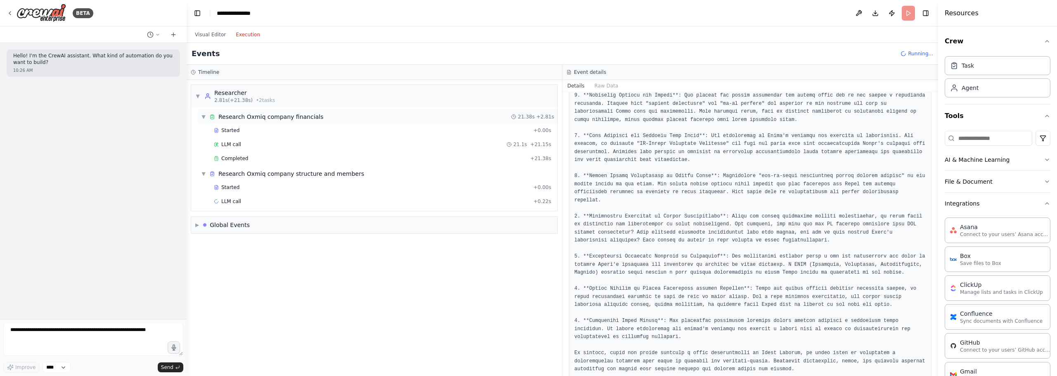
click at [295, 116] on div "Research Oxmiq company financials" at bounding box center [270, 117] width 105 height 8
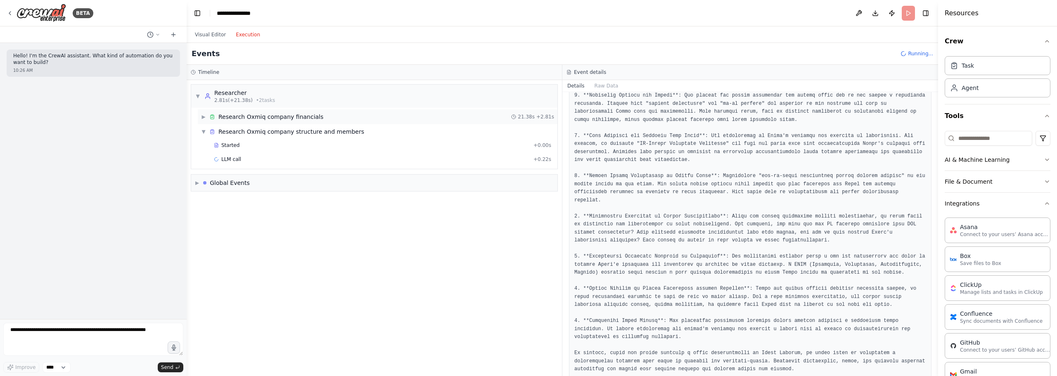
click at [288, 118] on div "Research Oxmiq company financials" at bounding box center [270, 117] width 105 height 8
click at [271, 136] on div "Started + 0.00s" at bounding box center [382, 130] width 343 height 12
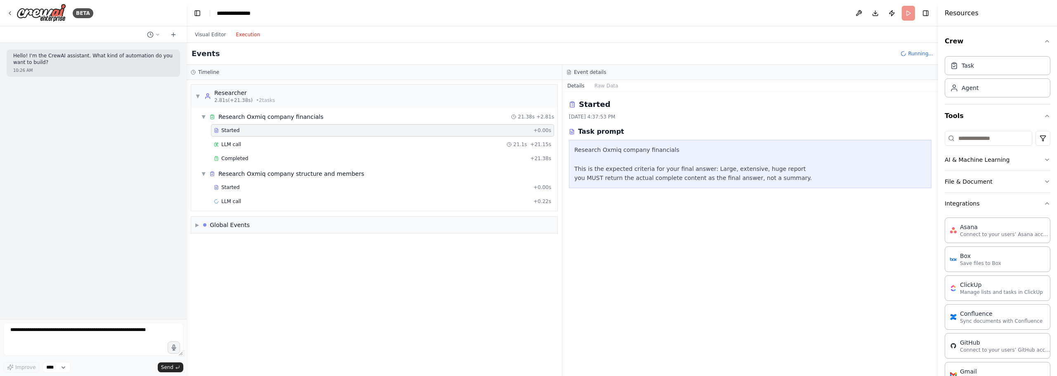
scroll to position [0, 0]
click at [270, 144] on div "LLM call 21.1s + 21.15s" at bounding box center [382, 144] width 337 height 7
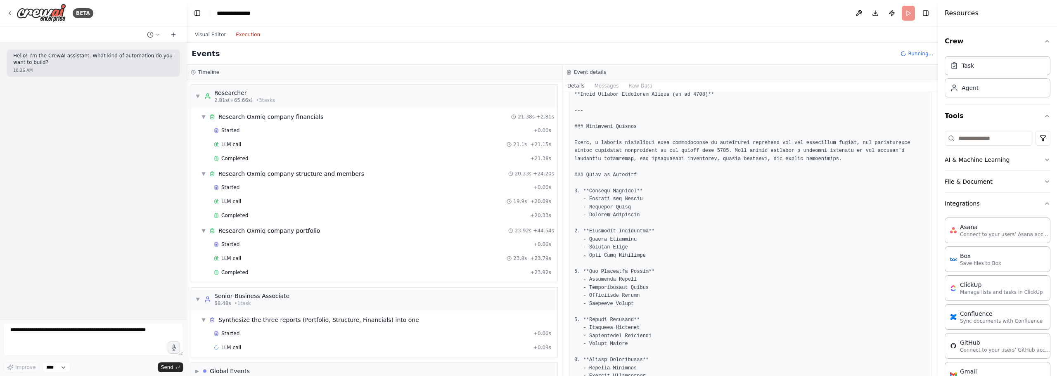
scroll to position [83, 0]
click at [256, 228] on div "Research Oxmiq company portfolio" at bounding box center [269, 231] width 102 height 8
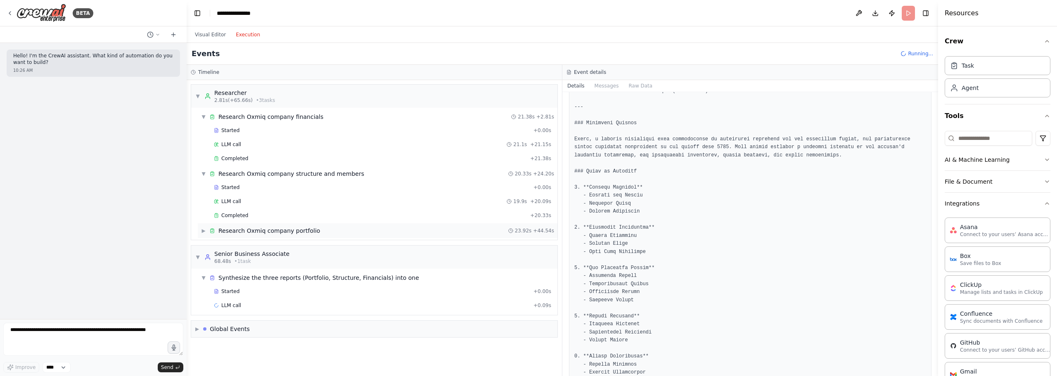
click at [256, 228] on div "Research Oxmiq company portfolio" at bounding box center [269, 231] width 102 height 8
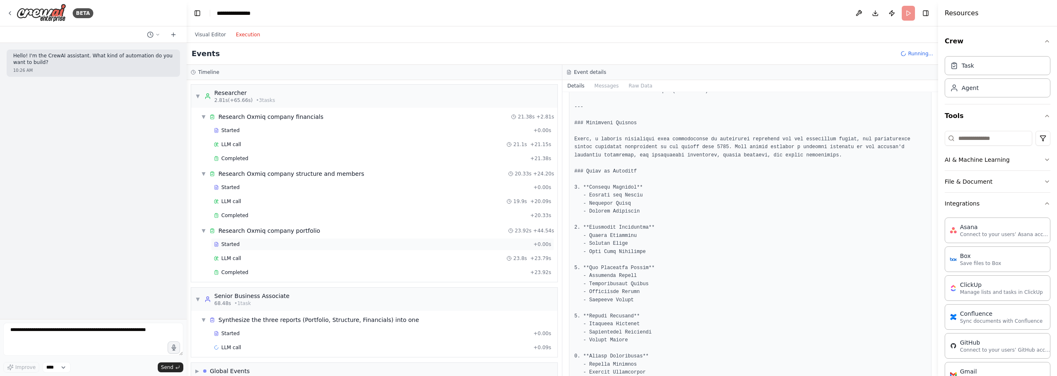
click at [246, 246] on div "Started" at bounding box center [372, 244] width 316 height 7
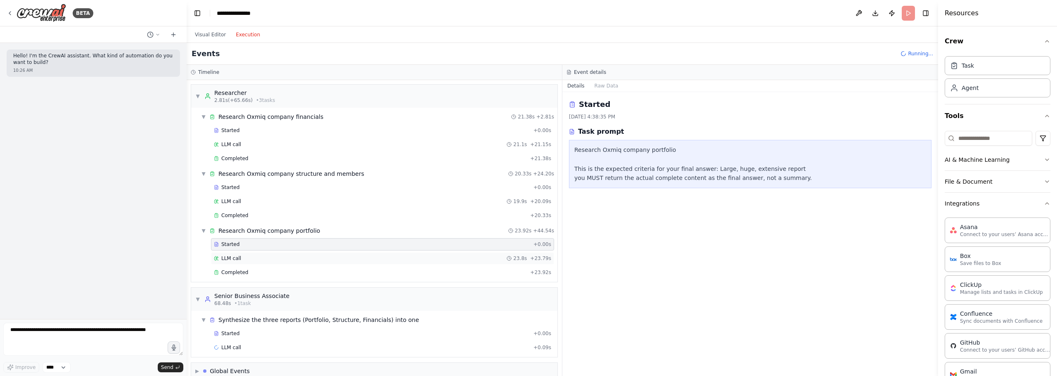
click at [249, 258] on div "LLM call 23.8s + 23.79s" at bounding box center [382, 258] width 337 height 7
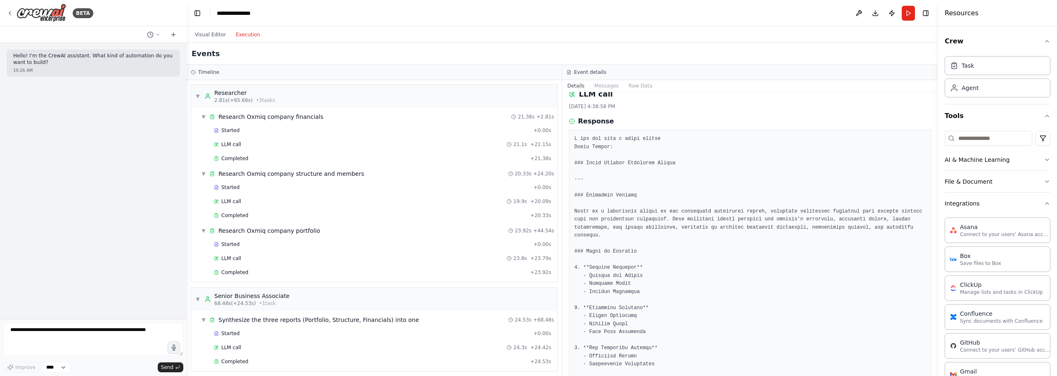
drag, startPoint x: 778, startPoint y: 154, endPoint x: 767, endPoint y: 162, distance: 13.8
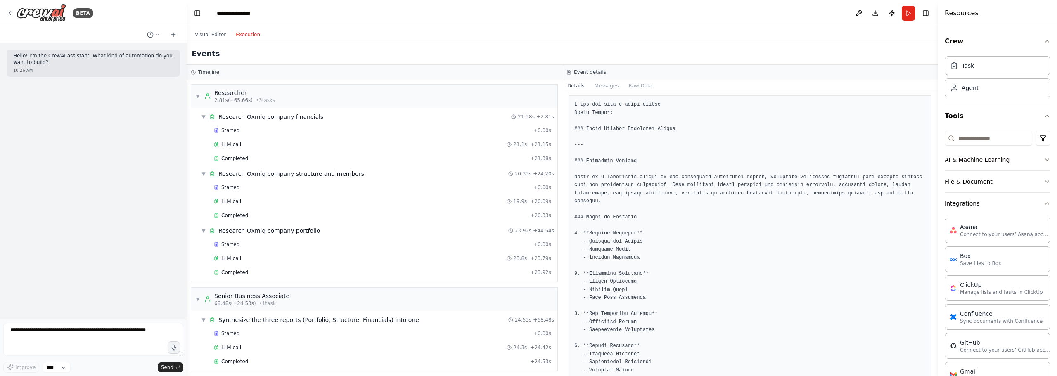
drag, startPoint x: 699, startPoint y: 141, endPoint x: 690, endPoint y: 159, distance: 19.4
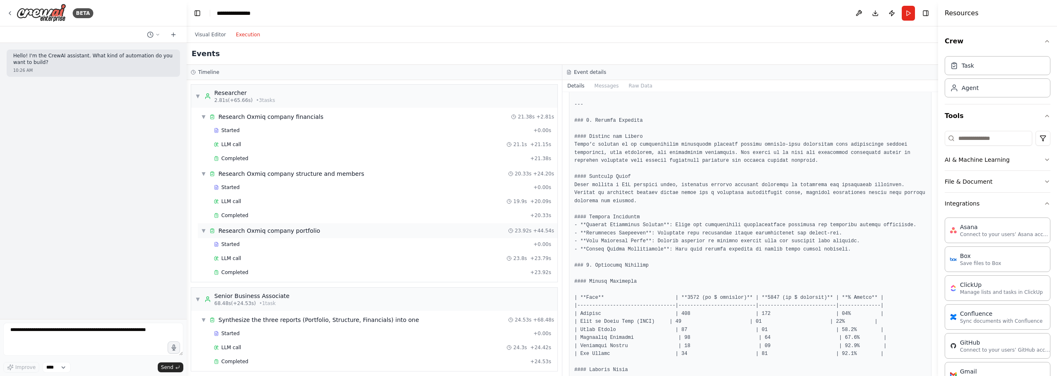
scroll to position [27, 0]
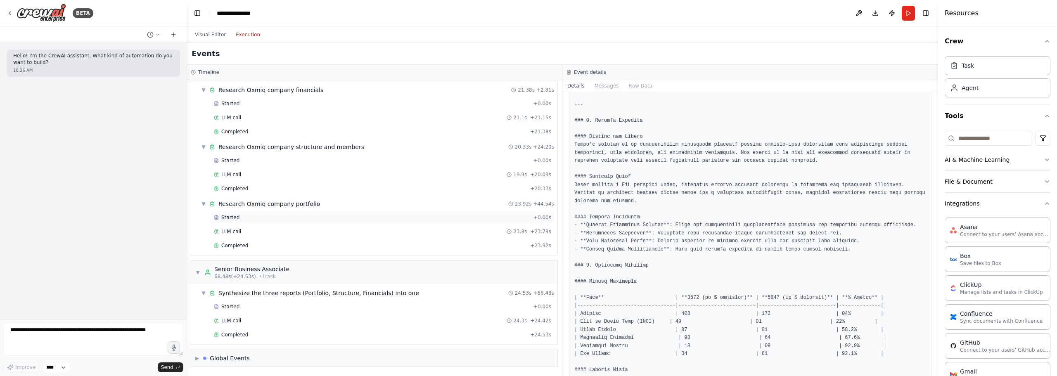
click at [251, 216] on div "Started" at bounding box center [372, 217] width 316 height 7
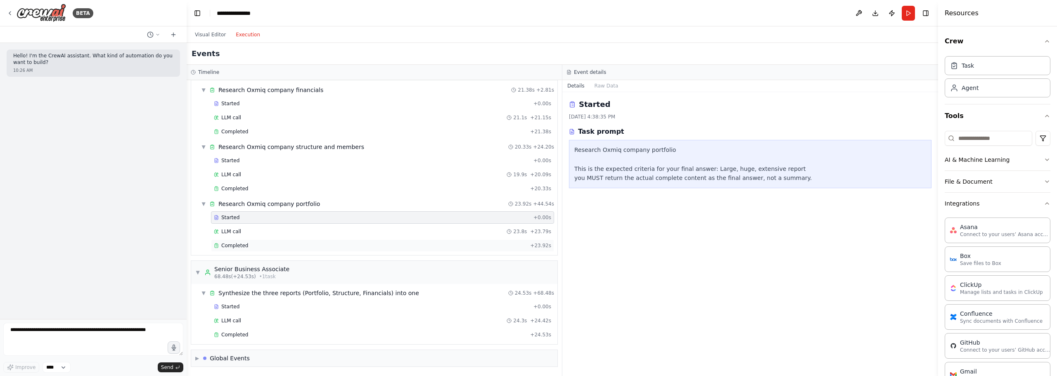
click at [263, 248] on div "Completed" at bounding box center [370, 245] width 313 height 7
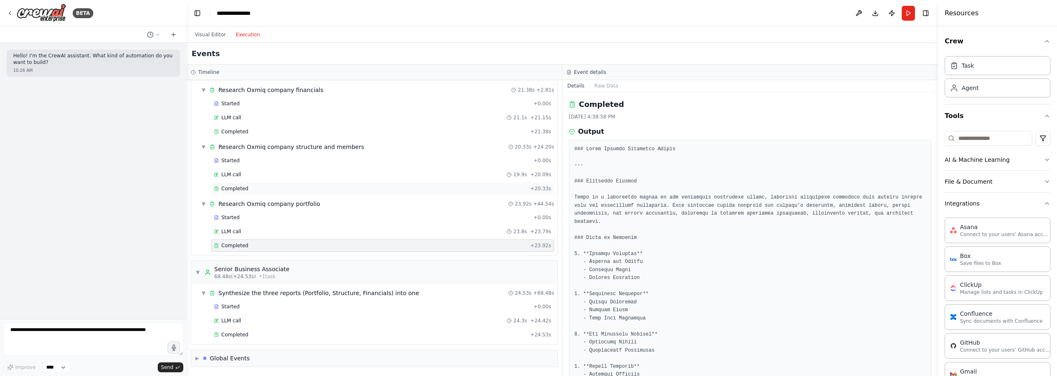
click at [256, 191] on div "Completed" at bounding box center [370, 188] width 313 height 7
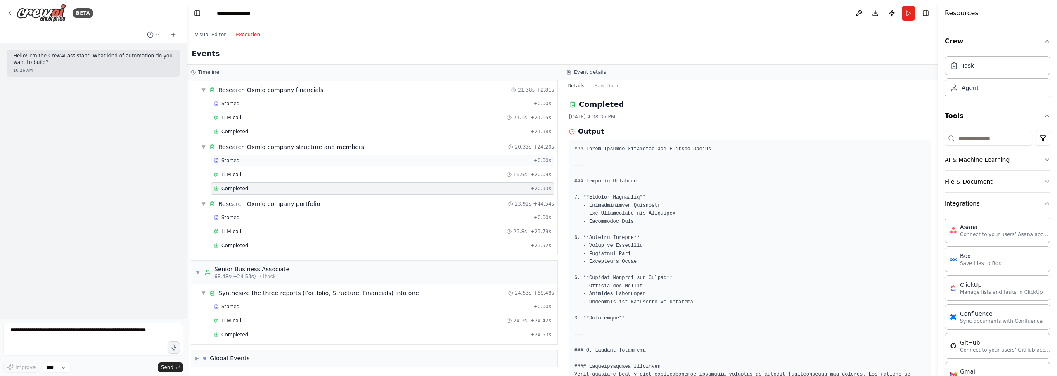
click at [257, 154] on div "Started + 0.00s" at bounding box center [382, 160] width 343 height 12
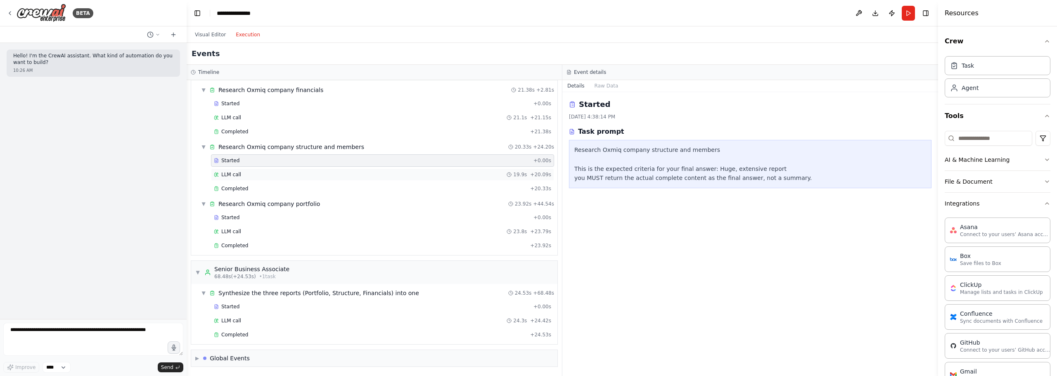
click at [247, 178] on div "LLM call 19.9s + 20.09s" at bounding box center [382, 174] width 343 height 12
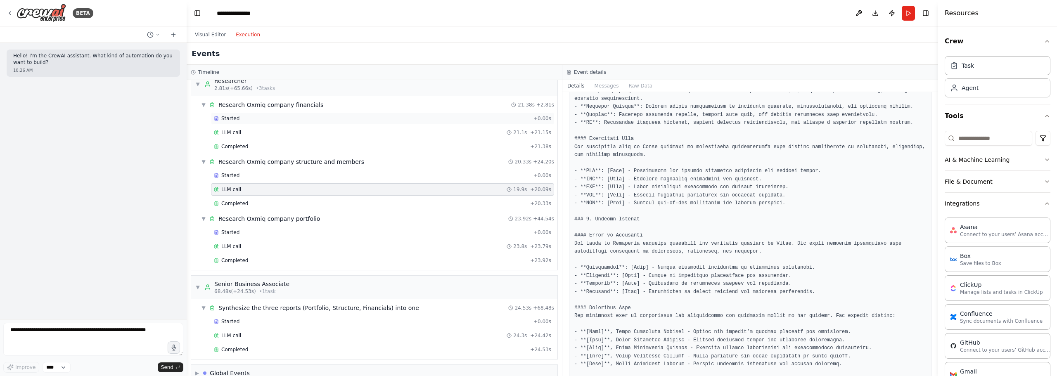
scroll to position [0, 0]
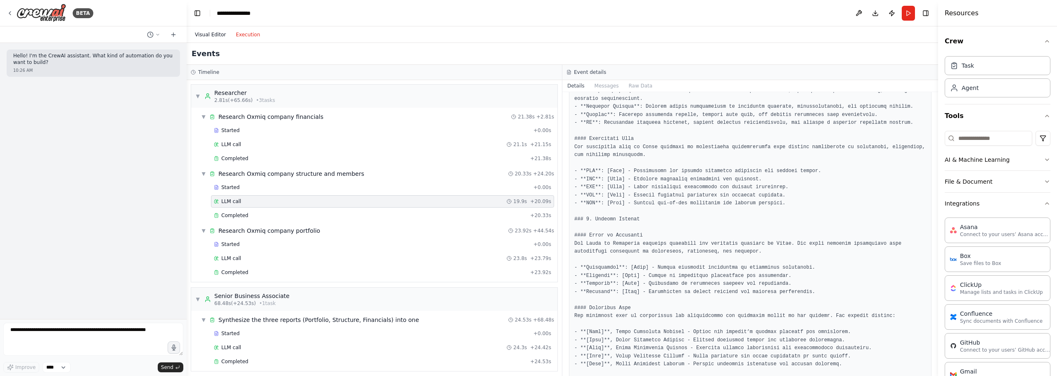
click at [208, 38] on button "Visual Editor" at bounding box center [210, 35] width 41 height 10
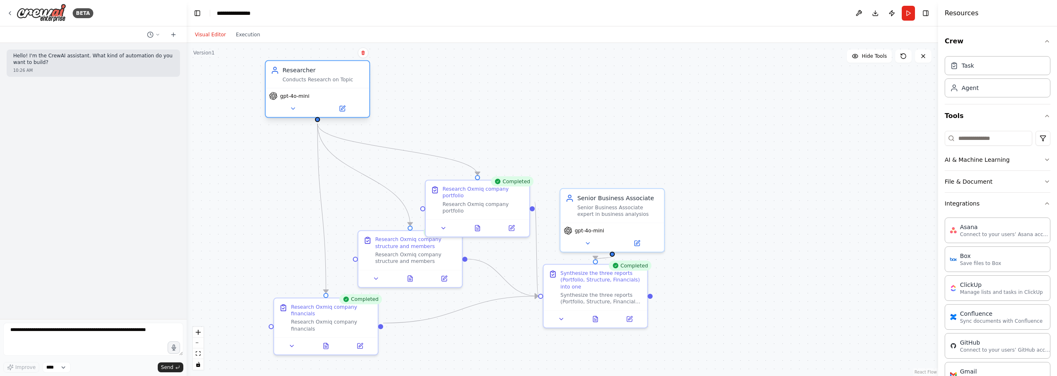
drag, startPoint x: 343, startPoint y: 144, endPoint x: 333, endPoint y: 97, distance: 48.9
click at [333, 97] on div "gpt-4o-mini" at bounding box center [317, 96] width 97 height 8
click at [985, 207] on button "Integrations" at bounding box center [998, 203] width 106 height 21
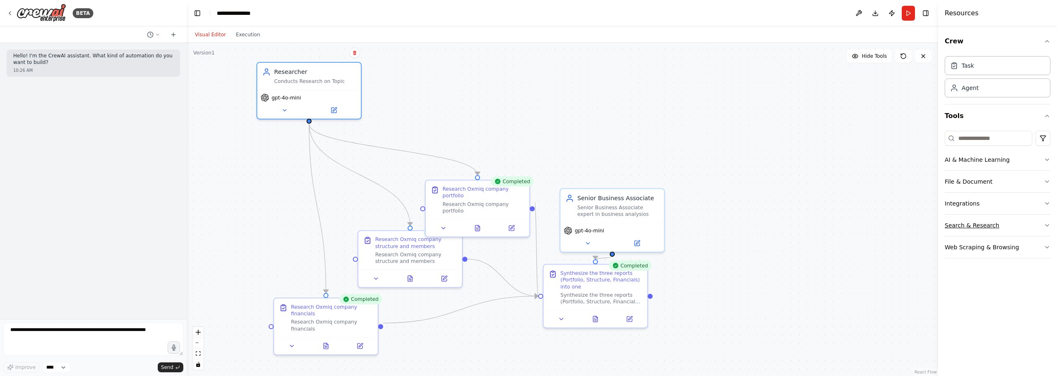
click at [1000, 229] on button "Search & Research" at bounding box center [998, 225] width 106 height 21
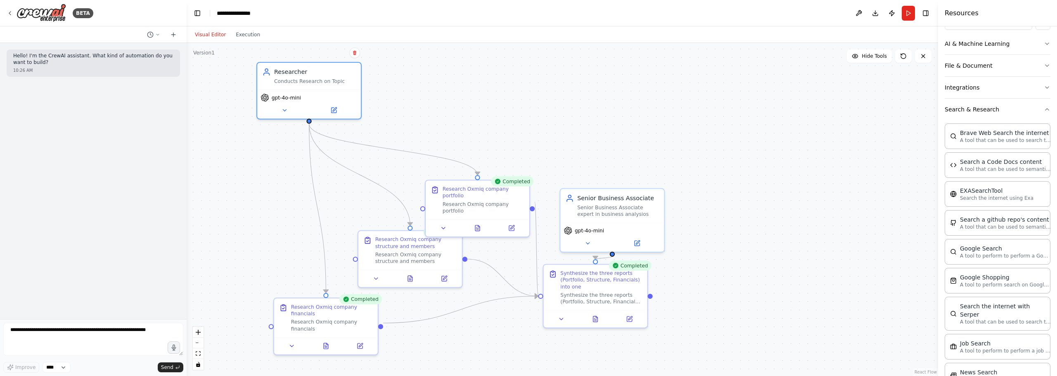
scroll to position [109, 0]
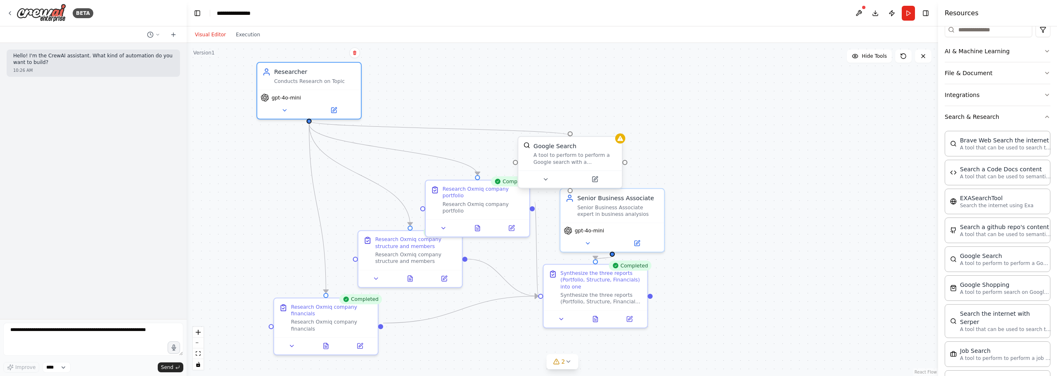
drag, startPoint x: 309, startPoint y: 122, endPoint x: 569, endPoint y: 139, distance: 260.7
click at [569, 139] on div "Researcher Conducts Research on Topic gpt-4o-mini Completed Research Oxmiq comp…" at bounding box center [597, 265] width 766 height 340
drag, startPoint x: 574, startPoint y: 157, endPoint x: 484, endPoint y: 104, distance: 104.4
click at [481, 104] on div "A tool to perform to perform a Google search with a search_query." at bounding box center [482, 109] width 83 height 14
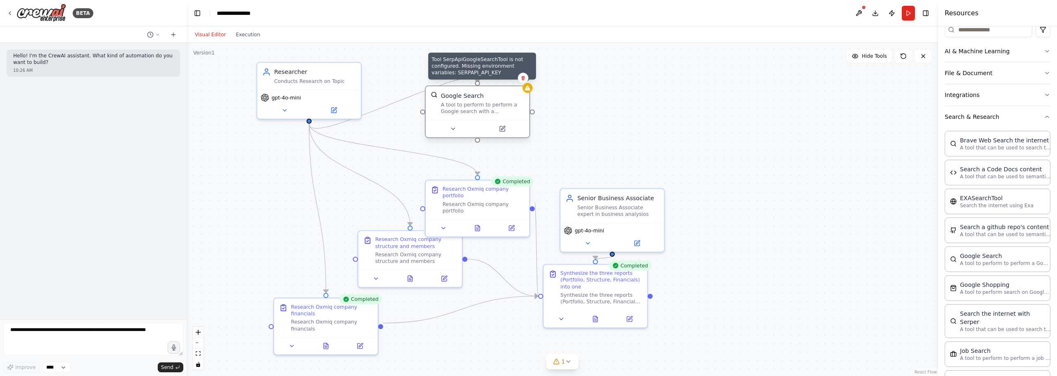
click at [528, 92] on div at bounding box center [528, 88] width 10 height 10
click at [527, 89] on icon at bounding box center [528, 87] width 6 height 5
click at [528, 88] on icon at bounding box center [528, 87] width 6 height 5
click at [462, 123] on div at bounding box center [478, 128] width 104 height 17
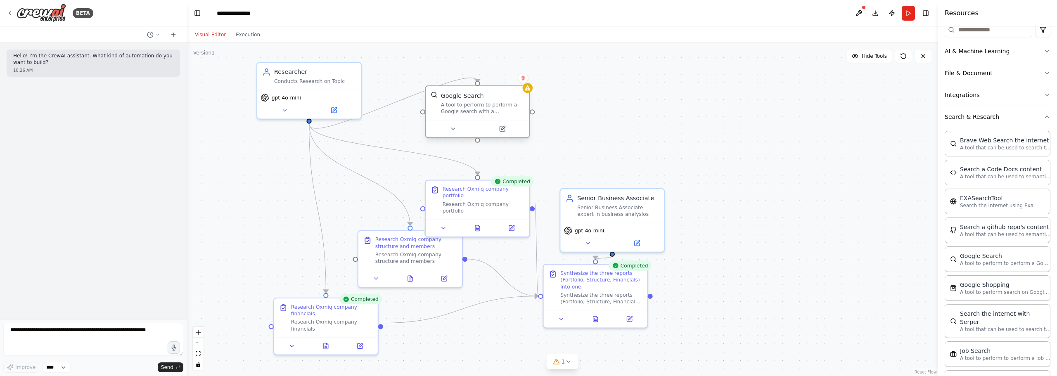
click at [499, 135] on div at bounding box center [478, 128] width 104 height 17
click at [504, 126] on icon at bounding box center [503, 128] width 4 height 4
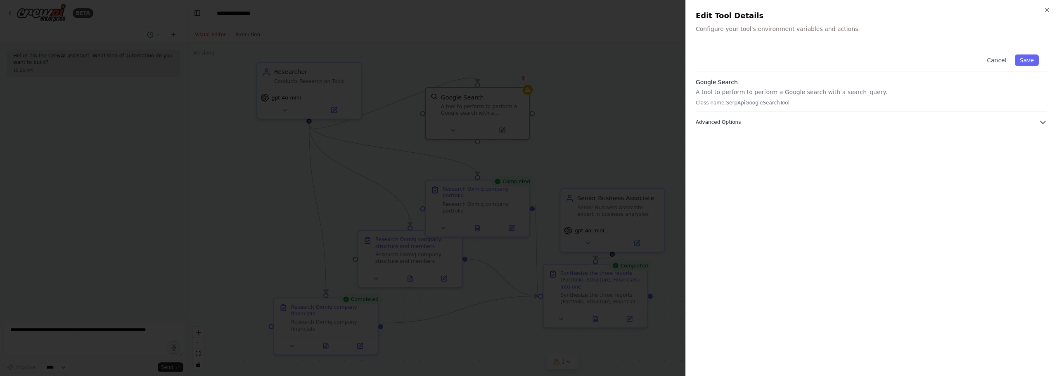
click at [746, 121] on button "Advanced Options" at bounding box center [871, 122] width 351 height 8
click at [752, 167] on input "text" at bounding box center [871, 167] width 341 height 15
click at [889, 144] on div "SERPAPI_API_KEY Required Required to work properly." at bounding box center [871, 165] width 351 height 45
click at [782, 155] on div "SERPAPI_API_KEY Required" at bounding box center [871, 152] width 341 height 8
click at [772, 163] on input "text" at bounding box center [871, 167] width 341 height 15
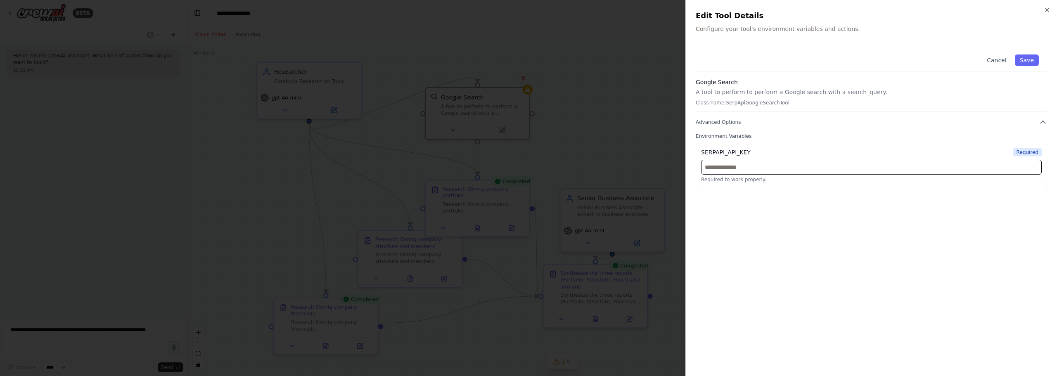
paste input "**********"
type input "**********"
click at [1025, 59] on button "Save" at bounding box center [1027, 60] width 24 height 12
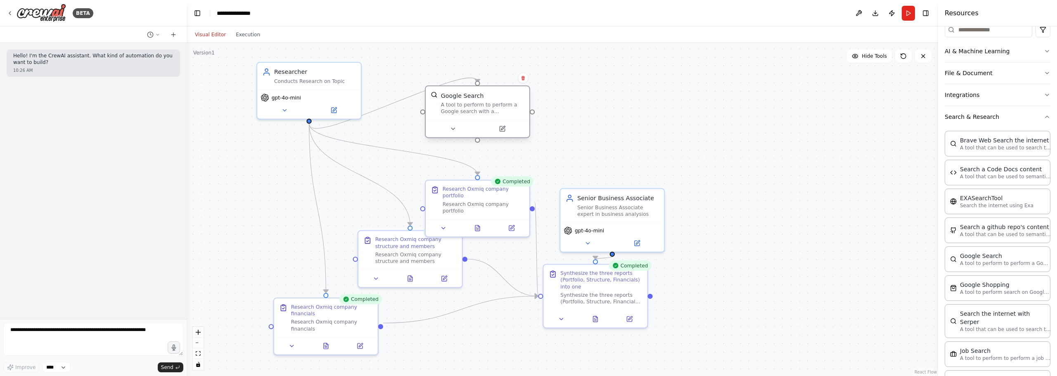
click at [500, 118] on div "Google Search A tool to perform to perform a Google search with a search_query." at bounding box center [478, 103] width 104 height 34
click at [656, 112] on div ".deletable-edge-delete-btn { width: 20px; height: 20px; border: 0px solid #ffff…" at bounding box center [562, 209] width 751 height 333
click at [907, 10] on button "Run" at bounding box center [908, 13] width 13 height 15
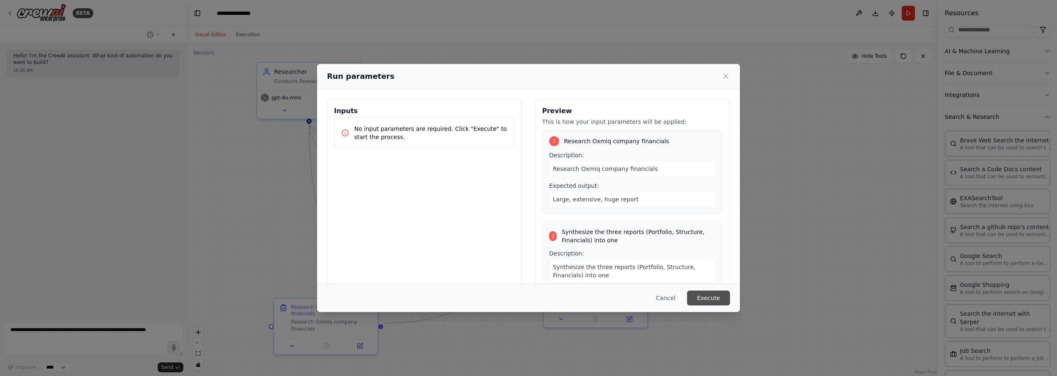
click at [718, 293] on button "Execute" at bounding box center [708, 298] width 43 height 15
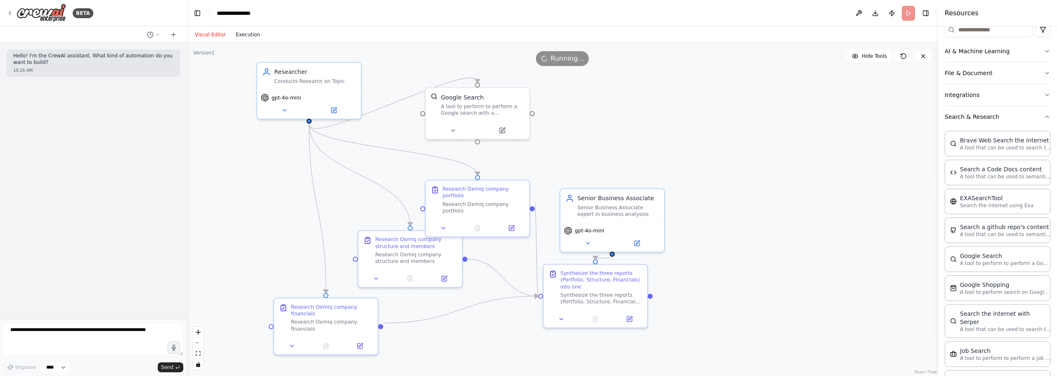
click at [249, 32] on button "Execution" at bounding box center [248, 35] width 34 height 10
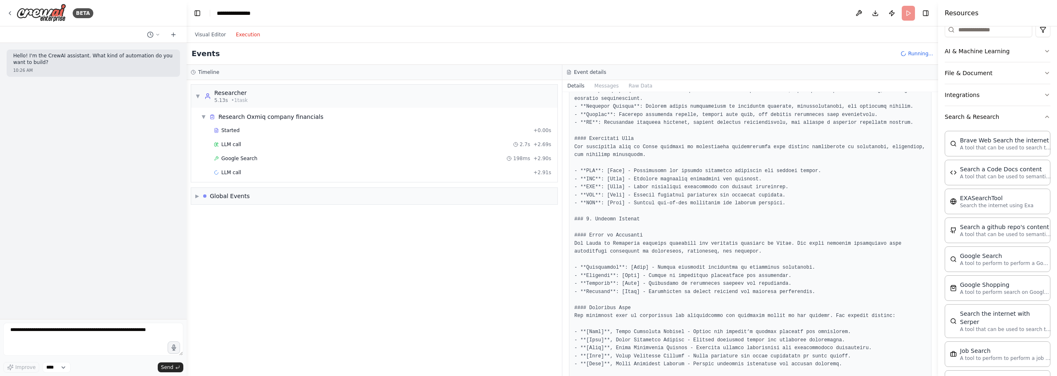
click at [286, 149] on div "LLM call 2.7s + 2.69s" at bounding box center [382, 144] width 343 height 12
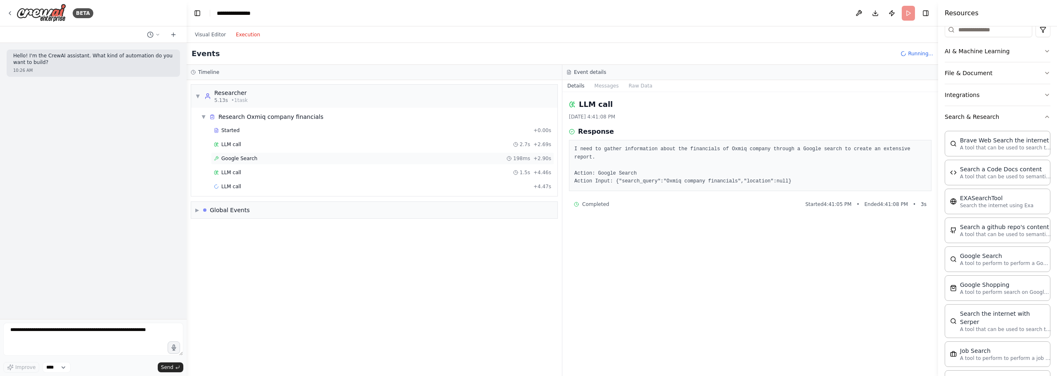
click at [276, 162] on div "Google Search 198ms + 2.90s" at bounding box center [382, 158] width 343 height 12
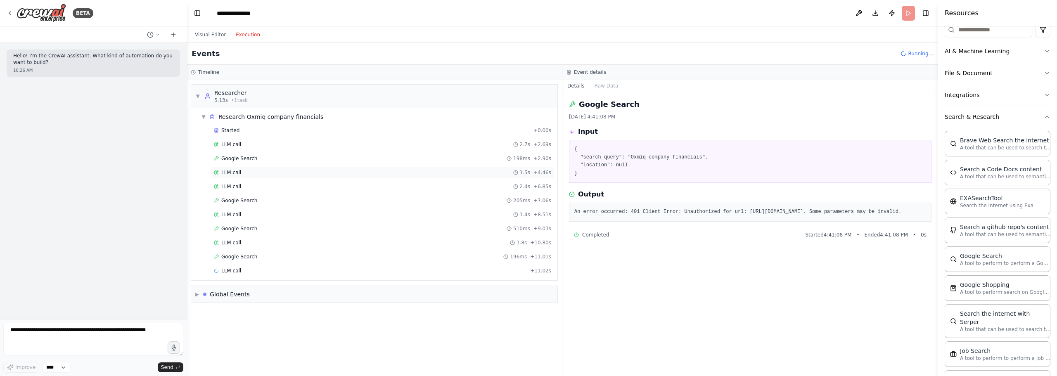
click at [260, 171] on div "LLM call 1.5s + 4.46s" at bounding box center [382, 172] width 337 height 7
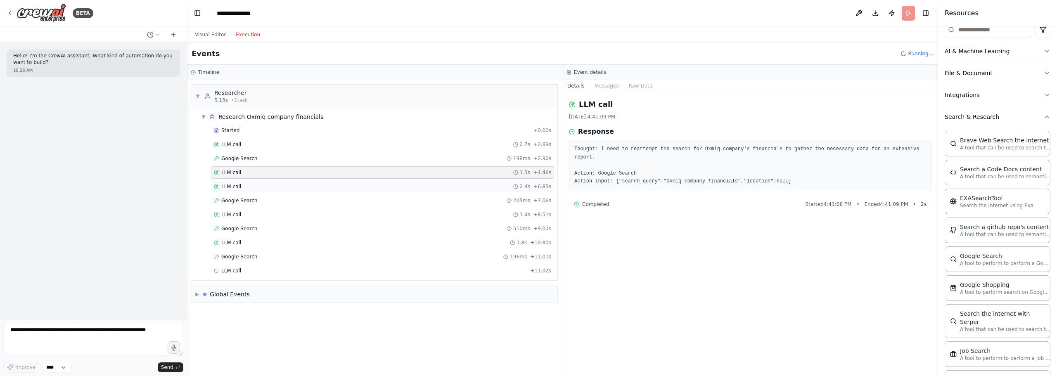
click at [258, 185] on div "LLM call 2.4s + 6.85s" at bounding box center [382, 186] width 337 height 7
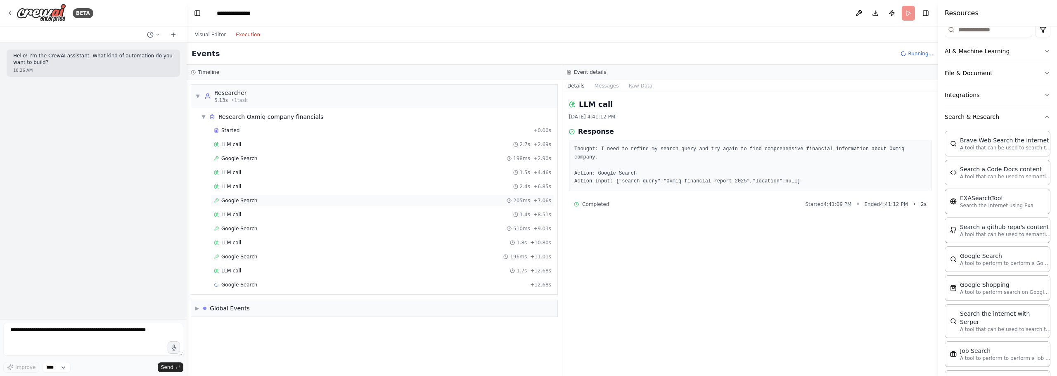
click at [258, 195] on div "Google Search 205ms + 7.06s" at bounding box center [382, 200] width 343 height 12
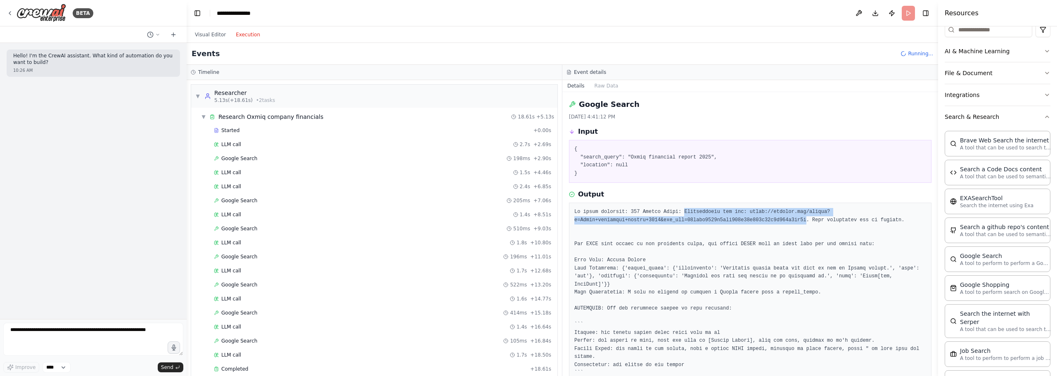
drag, startPoint x: 787, startPoint y: 220, endPoint x: 674, endPoint y: 210, distance: 113.5
click at [674, 210] on pre at bounding box center [750, 320] width 352 height 225
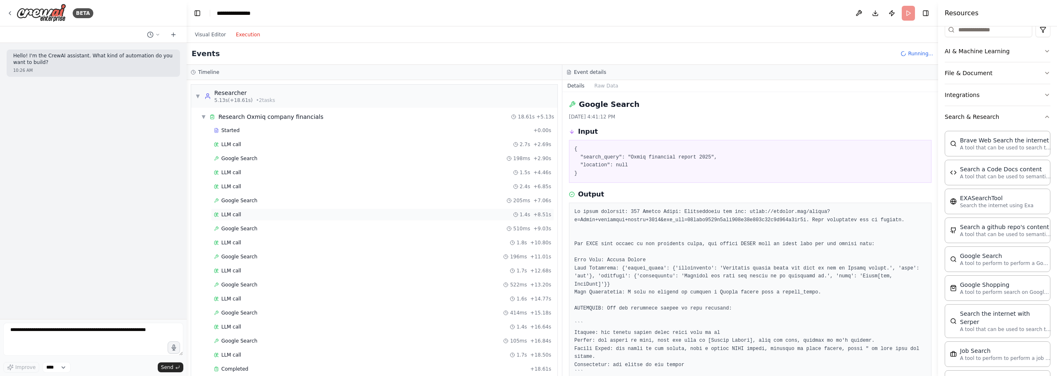
click at [323, 220] on div "LLM call 1.4s + 8.51s" at bounding box center [382, 214] width 343 height 12
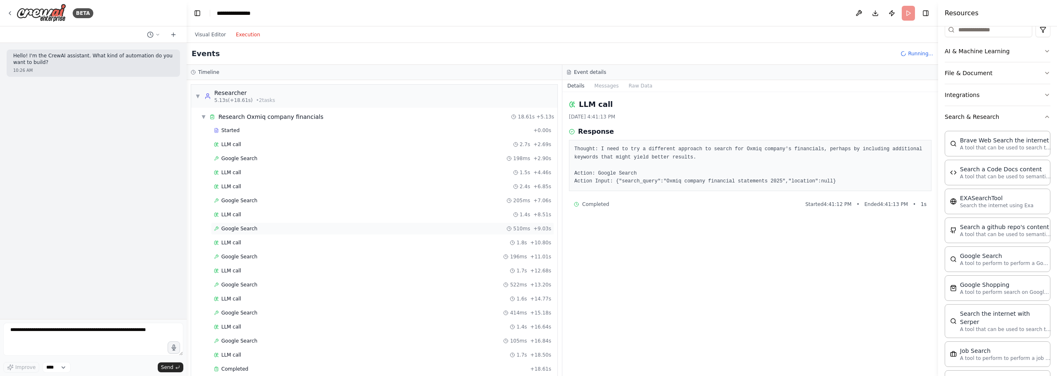
click at [322, 230] on div "Google Search 510ms + 9.03s" at bounding box center [382, 228] width 337 height 7
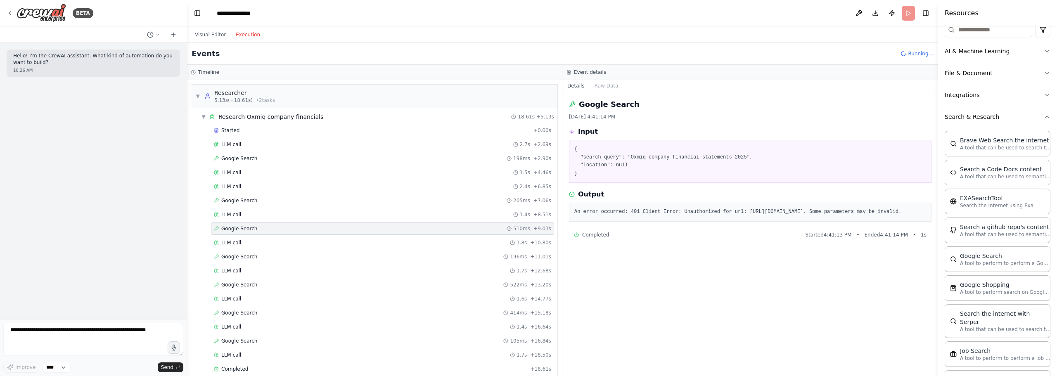
click at [323, 249] on div "Started + 0.00s LLM call 2.7s + 2.69s Google Search 198ms + 2.90s LLM call 1.5s…" at bounding box center [378, 250] width 360 height 253
click at [324, 239] on div "LLM call 1.8s + 10.80s" at bounding box center [382, 242] width 337 height 7
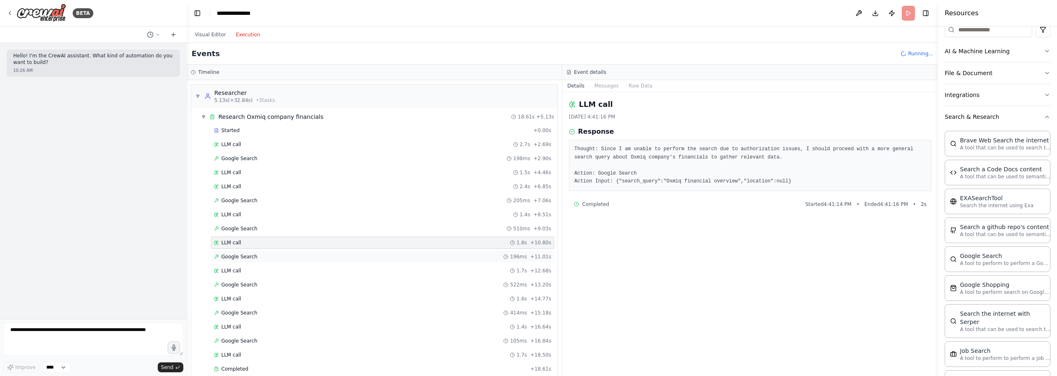
click at [320, 257] on div "Google Search 196ms + 11.01s" at bounding box center [382, 256] width 337 height 7
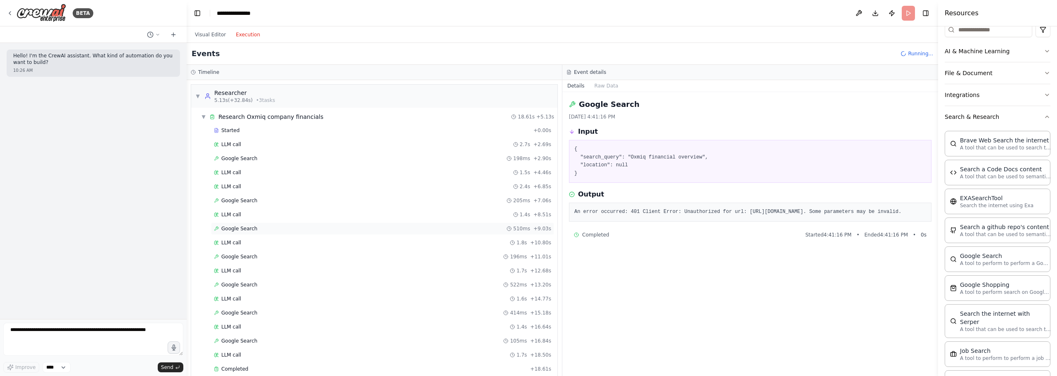
click at [325, 230] on div "Google Search 510ms + 9.03s" at bounding box center [382, 228] width 337 height 7
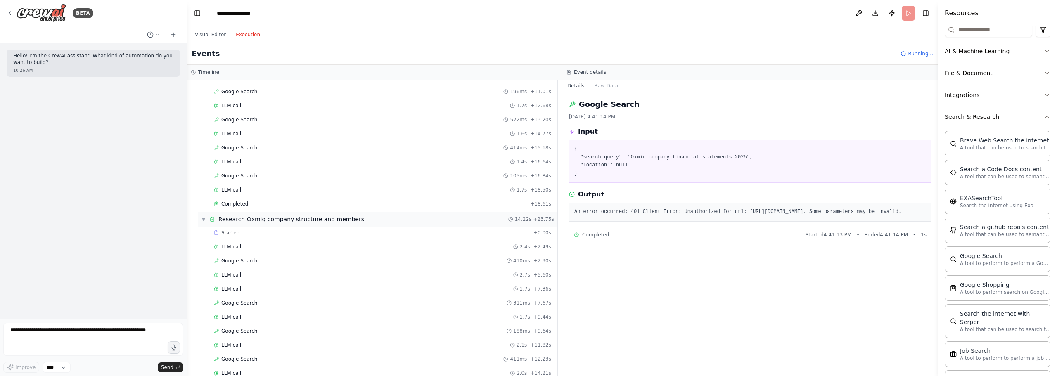
click at [254, 212] on div "▼ Research Oxmiq company structure and members 14.22s + 23.75s" at bounding box center [378, 219] width 360 height 15
click at [258, 205] on div "Completed" at bounding box center [370, 204] width 313 height 7
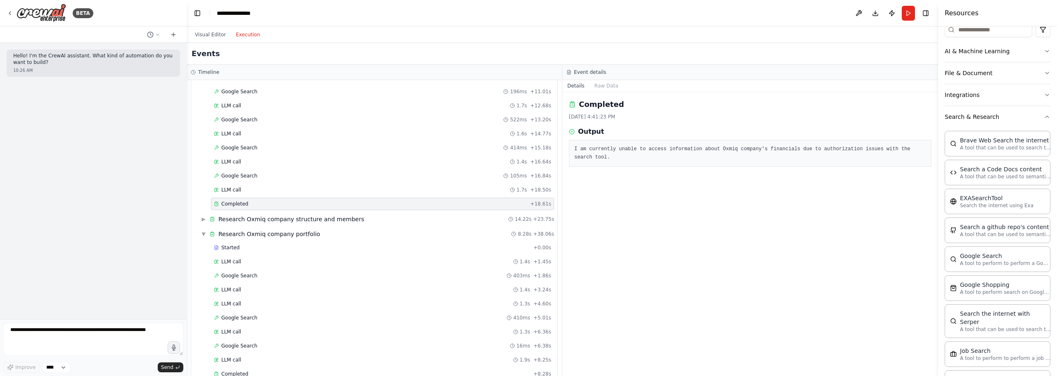
click at [268, 182] on div "Started + 0.00s LLM call 2.7s + 2.69s Google Search 198ms + 2.90s LLM call 1.5s…" at bounding box center [378, 85] width 360 height 253
click at [264, 171] on div "Google Search 105ms + 16.84s" at bounding box center [382, 176] width 343 height 12
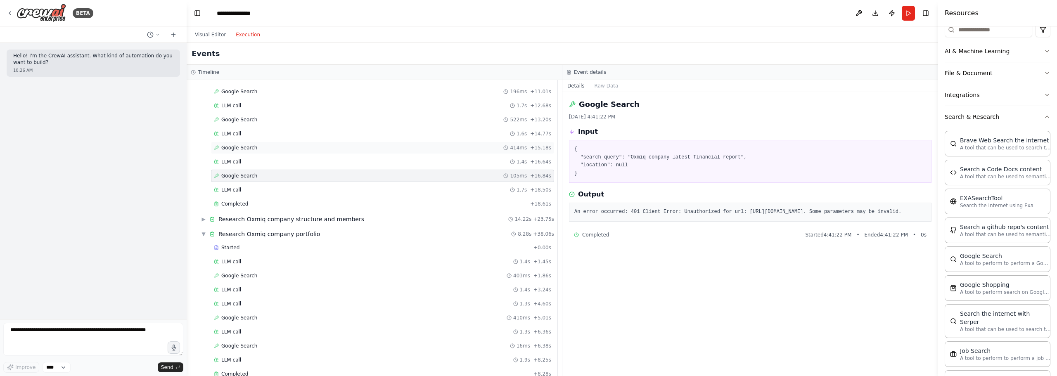
click at [259, 145] on div "Google Search 414ms + 15.18s" at bounding box center [382, 147] width 337 height 7
click at [258, 126] on div "Started + 0.00s LLM call 2.7s + 2.69s Google Search 198ms + 2.90s LLM call 1.5s…" at bounding box center [378, 85] width 360 height 253
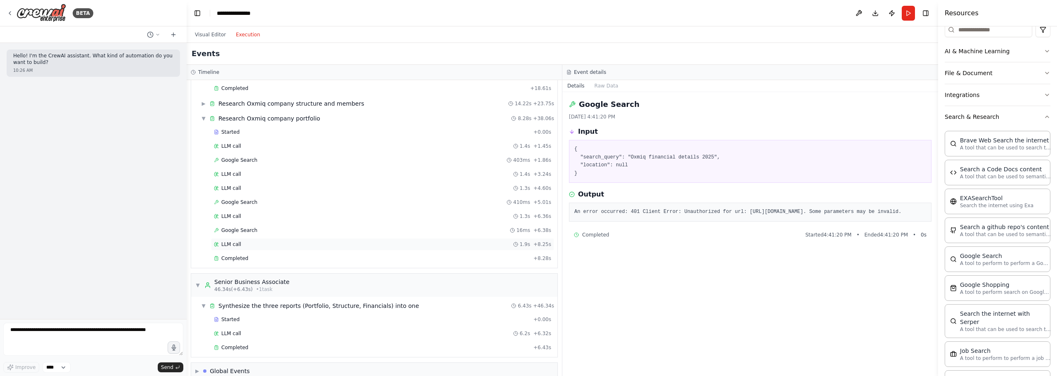
scroll to position [294, 0]
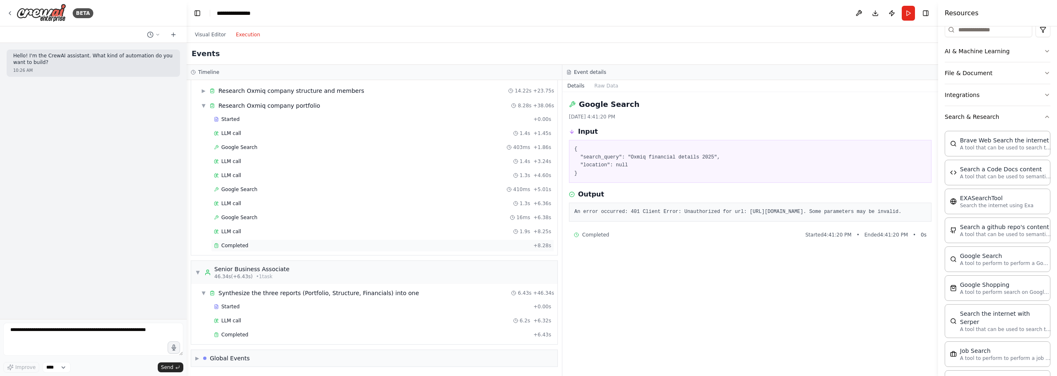
click at [274, 247] on div "Completed" at bounding box center [372, 245] width 316 height 7
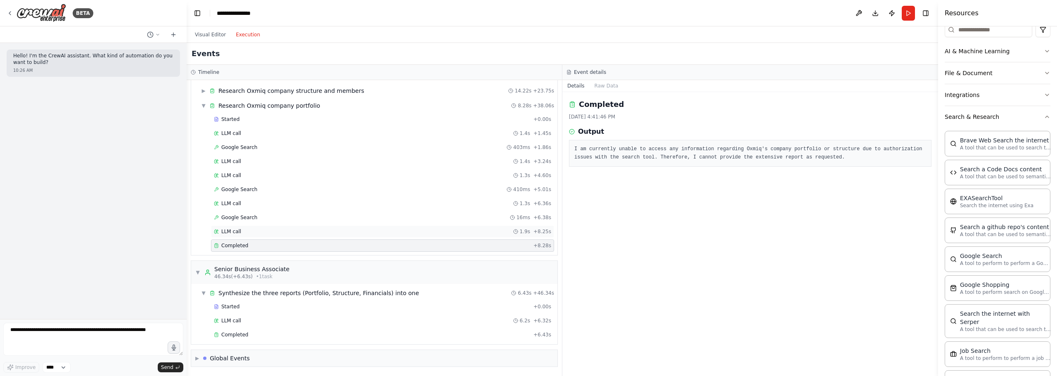
click at [272, 236] on div "LLM call 1.9s + 8.25s" at bounding box center [382, 231] width 343 height 12
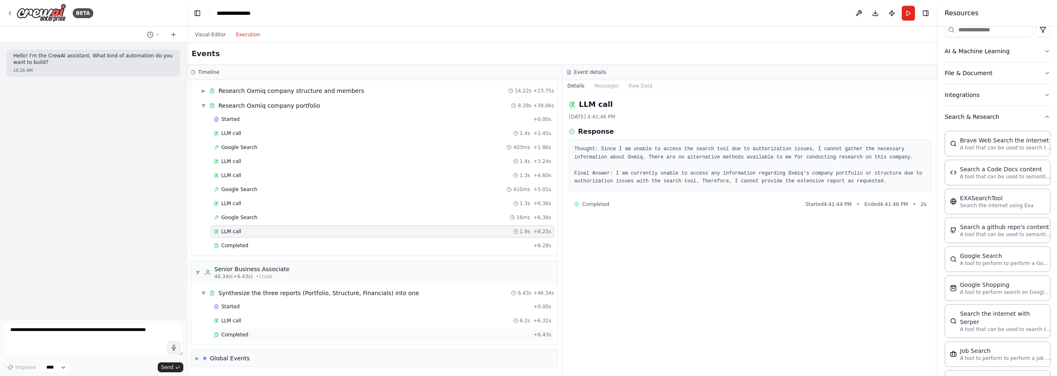
click at [239, 329] on div "Completed + 6.43s" at bounding box center [382, 335] width 343 height 12
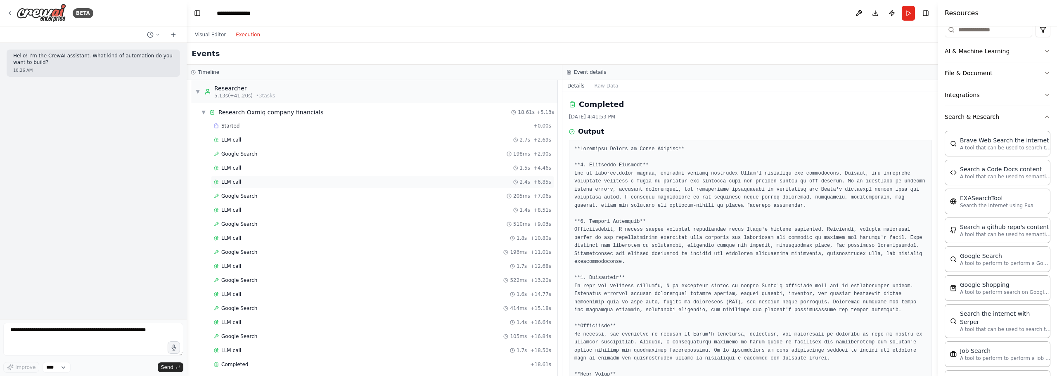
scroll to position [0, 0]
click at [213, 38] on button "Visual Editor" at bounding box center [210, 35] width 41 height 10
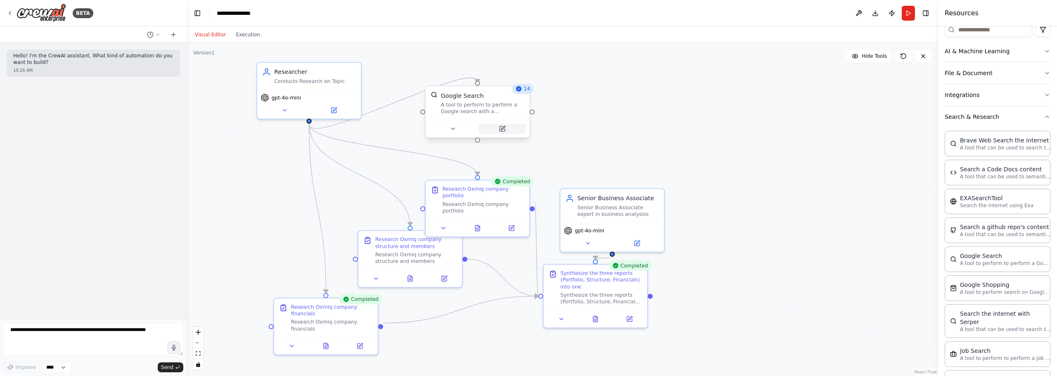
click at [505, 130] on icon at bounding box center [502, 128] width 5 height 5
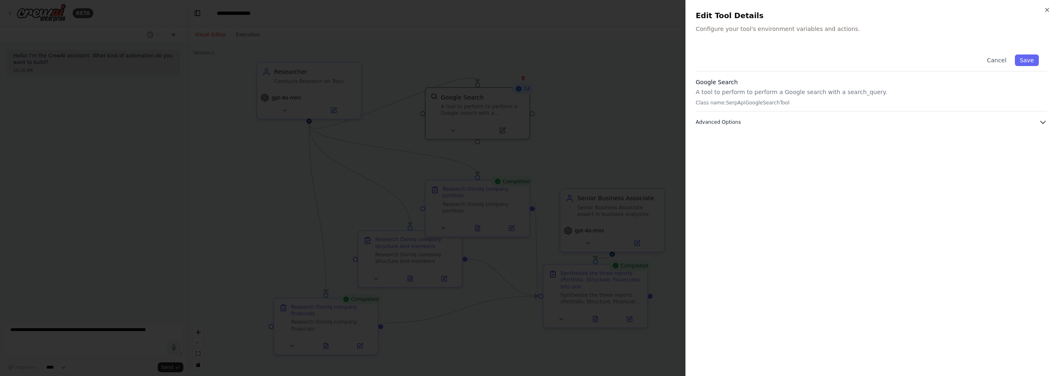
click at [745, 122] on button "Advanced Options" at bounding box center [871, 122] width 351 height 8
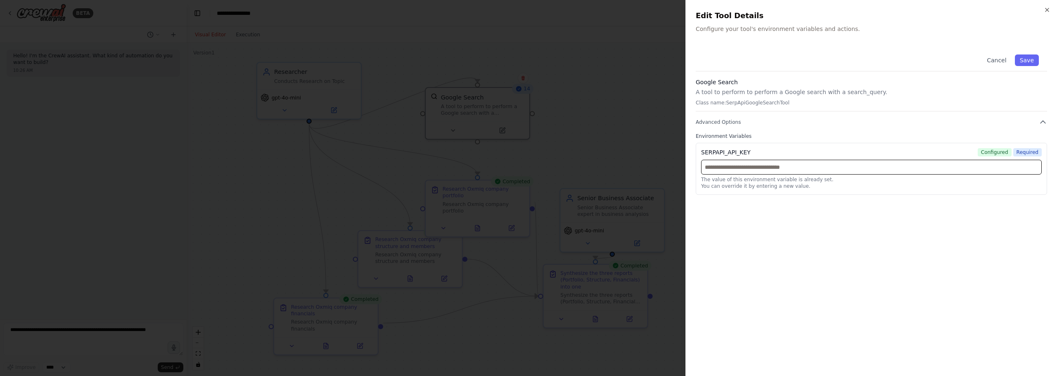
drag, startPoint x: 825, startPoint y: 167, endPoint x: 746, endPoint y: 171, distance: 79.0
click at [750, 171] on input "text" at bounding box center [871, 167] width 341 height 15
paste input "**********"
type input "**********"
click at [1029, 54] on div "Cancel Save" at bounding box center [871, 58] width 351 height 25
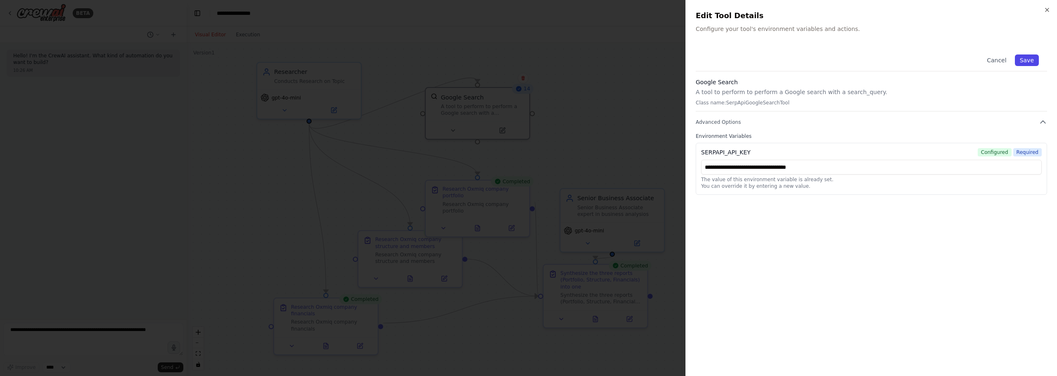
click at [1029, 59] on button "Save" at bounding box center [1027, 60] width 24 height 12
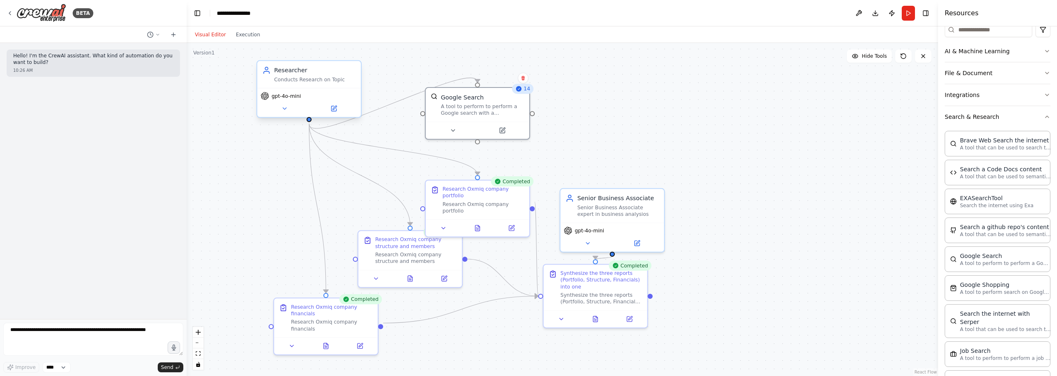
click at [339, 90] on div "gpt-4o-mini" at bounding box center [309, 102] width 104 height 29
click at [654, 85] on div ".deletable-edge-delete-btn { width: 20px; height: 20px; border: 0px solid #ffff…" at bounding box center [562, 209] width 751 height 333
click at [906, 7] on button "Run" at bounding box center [908, 13] width 13 height 15
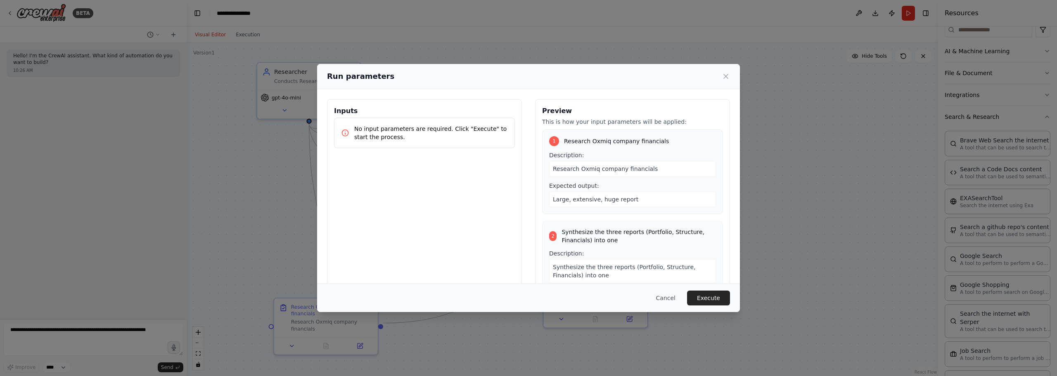
click at [705, 286] on div "Cancel Execute" at bounding box center [528, 298] width 423 height 28
click at [708, 298] on button "Execute" at bounding box center [708, 298] width 43 height 15
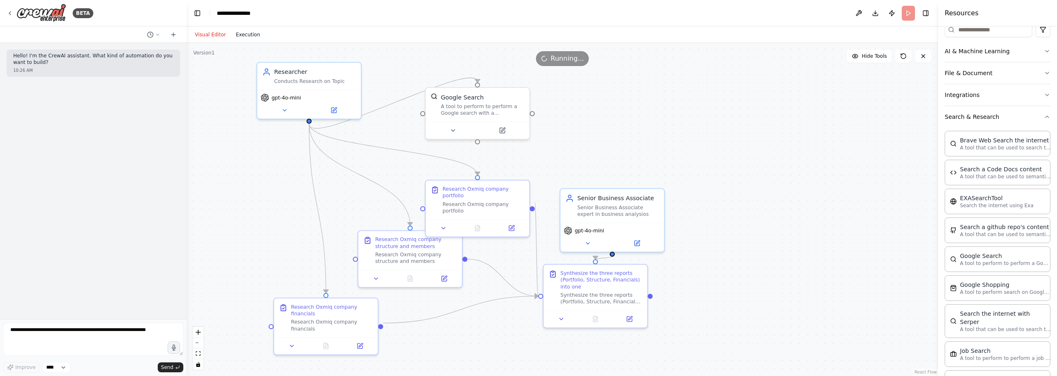
click at [247, 30] on button "Execution" at bounding box center [248, 35] width 34 height 10
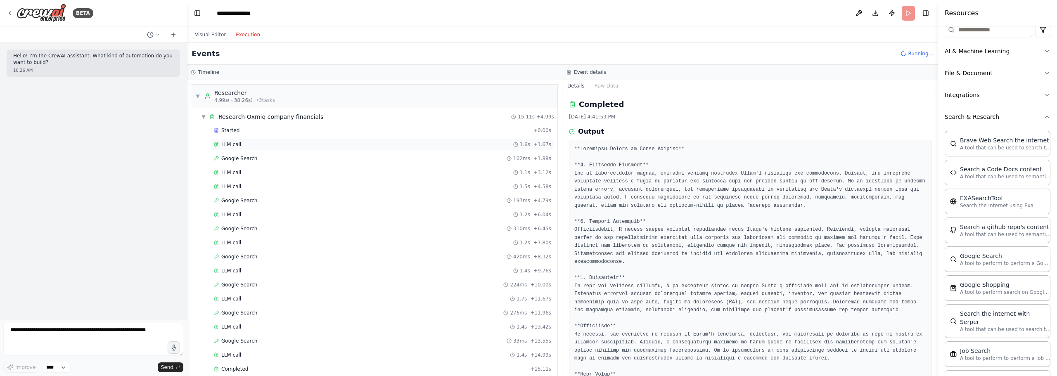
click at [270, 143] on div "LLM call 1.6s + 1.67s" at bounding box center [382, 144] width 337 height 7
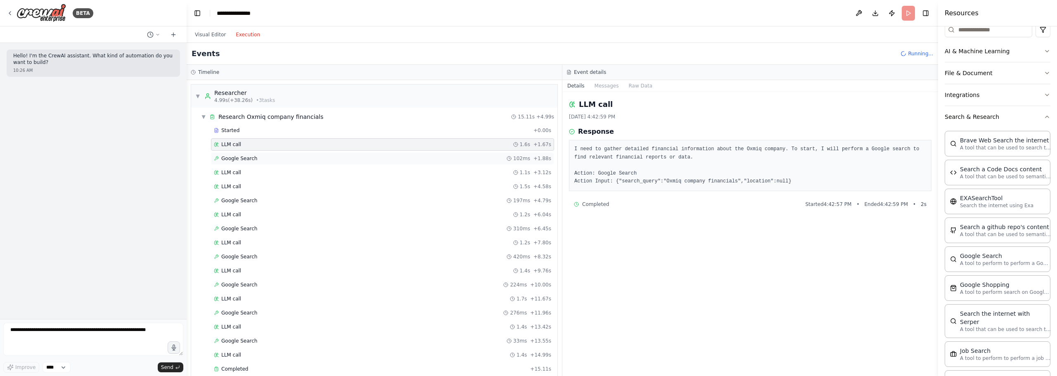
click at [268, 161] on div "Google Search 102ms + 1.88s" at bounding box center [382, 158] width 337 height 7
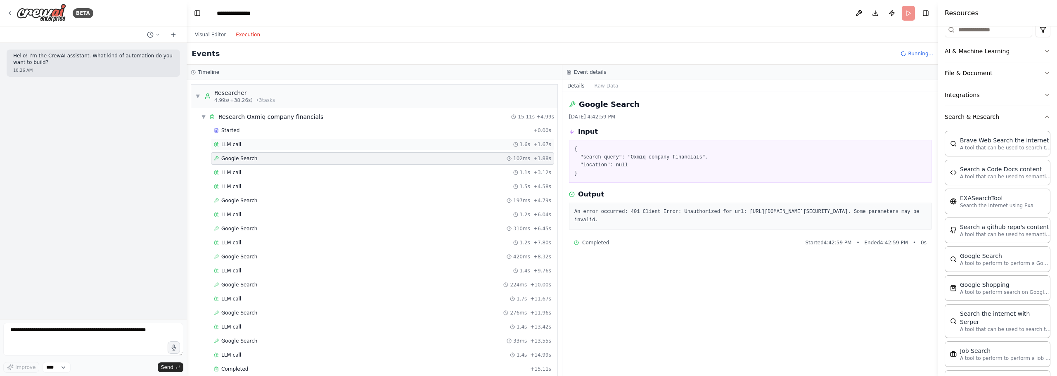
drag, startPoint x: 276, startPoint y: 147, endPoint x: 268, endPoint y: 147, distance: 7.9
click at [269, 147] on div "LLM call 1.6s + 1.67s" at bounding box center [382, 144] width 337 height 7
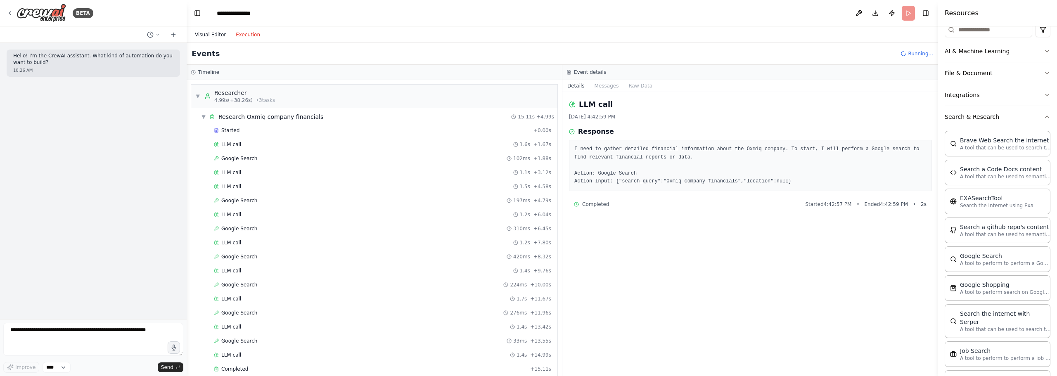
click at [213, 38] on button "Visual Editor" at bounding box center [210, 35] width 41 height 10
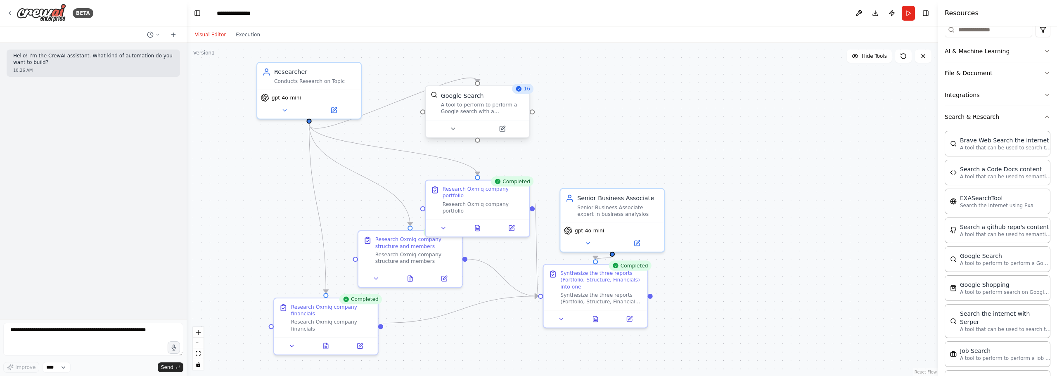
click at [476, 115] on div "A tool to perform to perform a Google search with a search_query." at bounding box center [482, 109] width 83 height 14
click at [527, 78] on button at bounding box center [523, 78] width 11 height 11
click at [498, 80] on button "Confirm" at bounding box center [499, 78] width 29 height 10
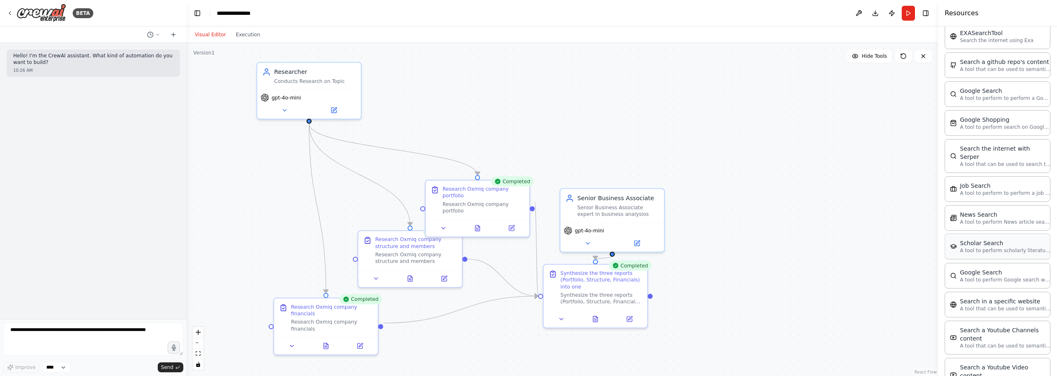
scroll to position [315, 0]
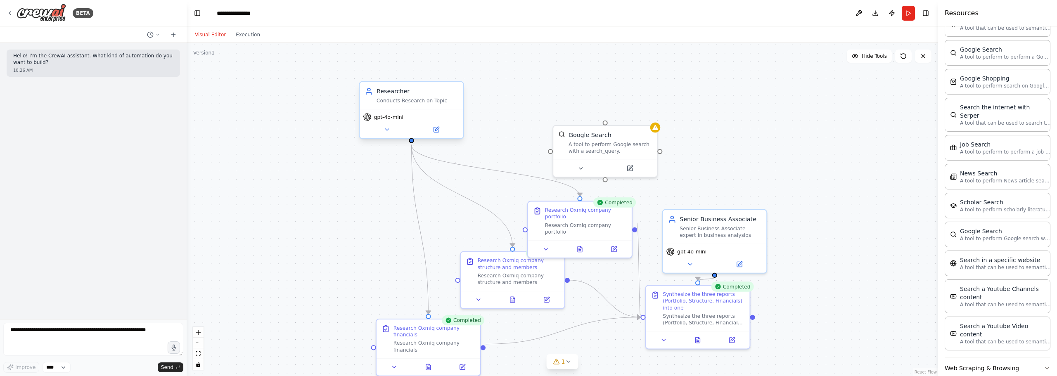
drag, startPoint x: 310, startPoint y: 123, endPoint x: 351, endPoint y: 142, distance: 45.2
click at [351, 142] on div ".deletable-edge-delete-btn { width: 20px; height: 20px; border: 0px solid #ffff…" at bounding box center [562, 209] width 751 height 333
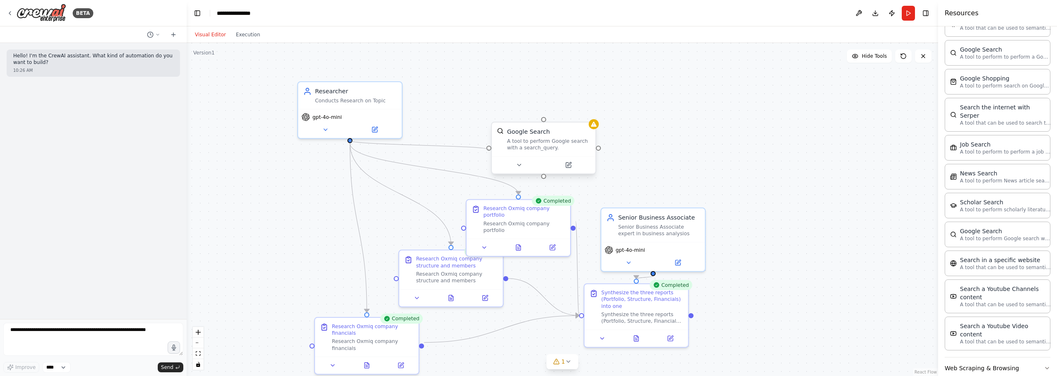
drag, startPoint x: 350, startPoint y: 140, endPoint x: 497, endPoint y: 149, distance: 147.3
click at [496, 150] on div "Researcher Conducts Research on Topic gpt-4o-mini Completed Research Oxmiq comp…" at bounding box center [638, 285] width 766 height 340
drag, startPoint x: 545, startPoint y: 149, endPoint x: 543, endPoint y: 130, distance: 19.0
click at [543, 130] on div "A tool to perform Google search with a search_query." at bounding box center [548, 128] width 83 height 14
click at [575, 145] on button at bounding box center [568, 148] width 47 height 10
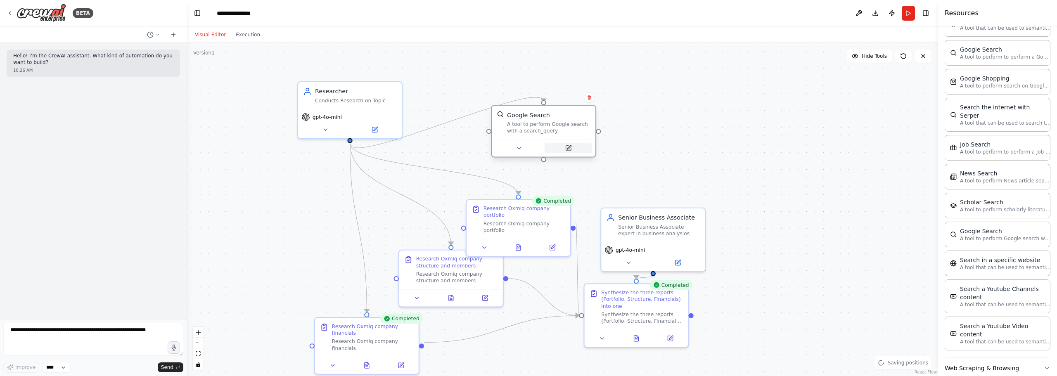
click at [569, 149] on icon at bounding box center [569, 147] width 4 height 4
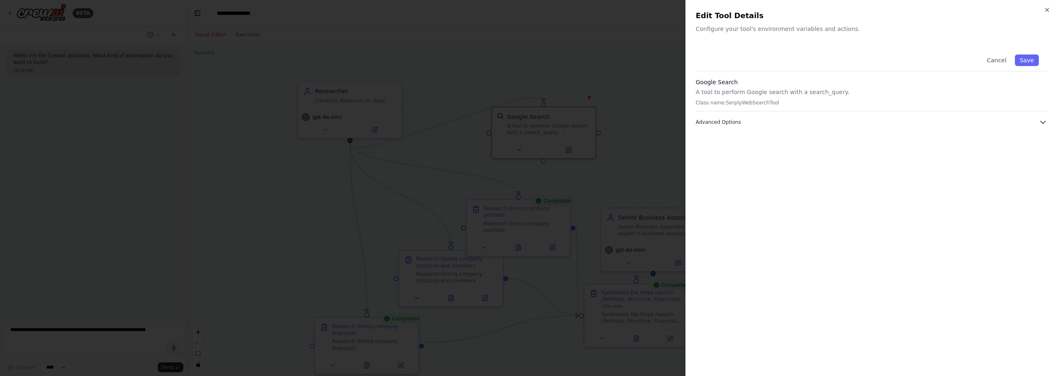
click at [722, 123] on span "Advanced Options" at bounding box center [718, 122] width 45 height 7
drag, startPoint x: 770, startPoint y: 151, endPoint x: 693, endPoint y: 152, distance: 77.6
click at [693, 152] on div "Close Edit Tool Details Configure your tool's environment variables and actions…" at bounding box center [871, 188] width 372 height 376
copy div "SERPLY_API_KEY"
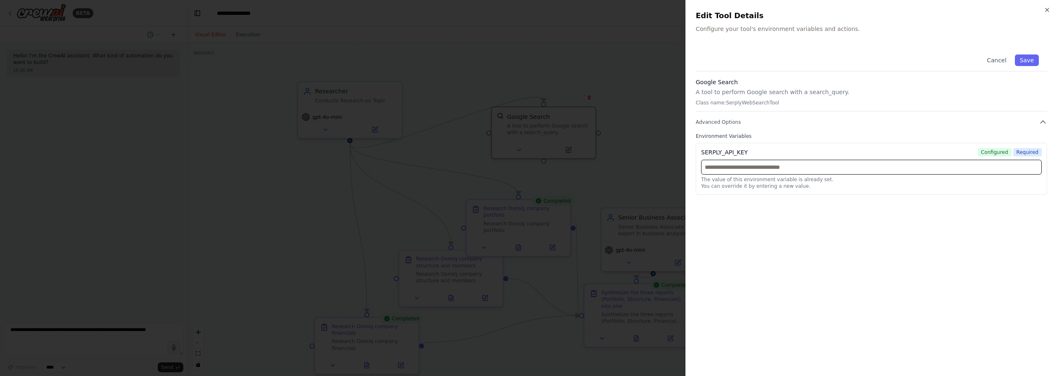
click at [779, 166] on input "text" at bounding box center [871, 167] width 341 height 15
paste input "**********"
type input "**********"
click at [1030, 57] on button "Save" at bounding box center [1027, 60] width 24 height 12
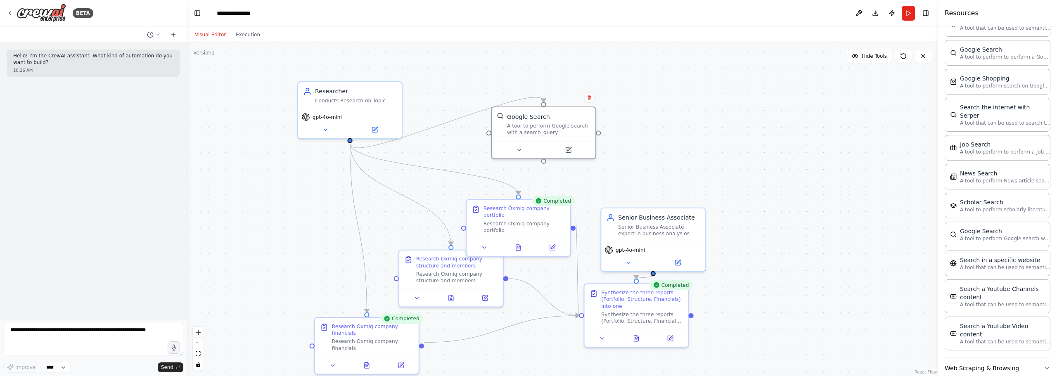
click at [915, 8] on header "**********" at bounding box center [562, 13] width 751 height 26
click at [910, 9] on button "Run" at bounding box center [908, 13] width 13 height 15
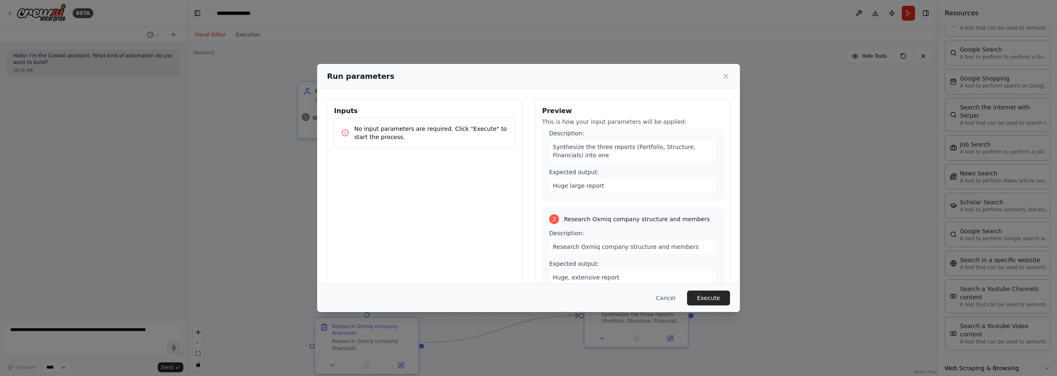
scroll to position [206, 0]
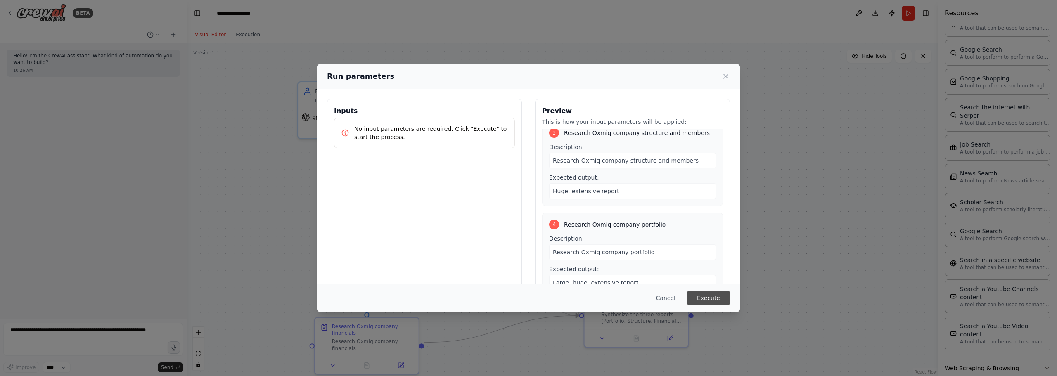
click at [710, 292] on button "Execute" at bounding box center [708, 298] width 43 height 15
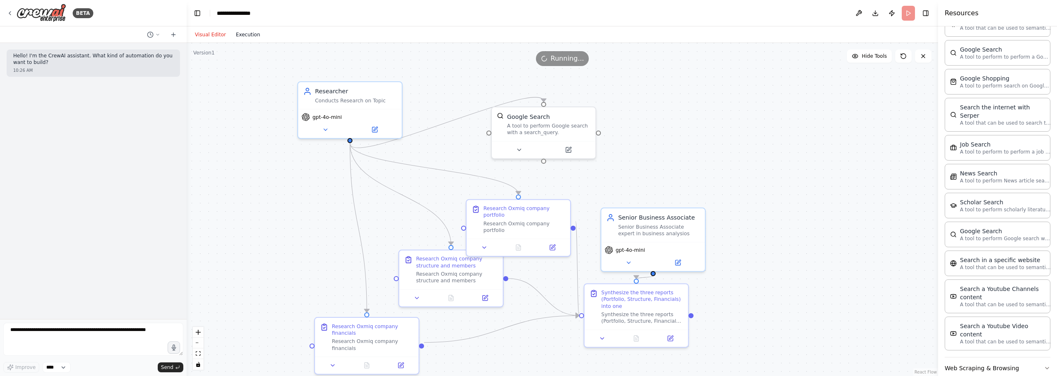
click at [247, 36] on button "Execution" at bounding box center [248, 35] width 34 height 10
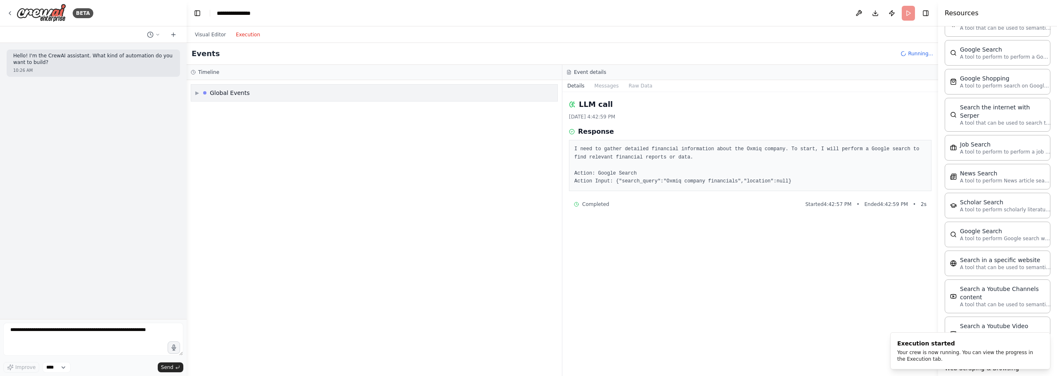
click at [222, 89] on div "Global Events" at bounding box center [230, 93] width 40 height 8
click at [393, 174] on div "▼ Global Events Execution Started" at bounding box center [374, 228] width 375 height 296
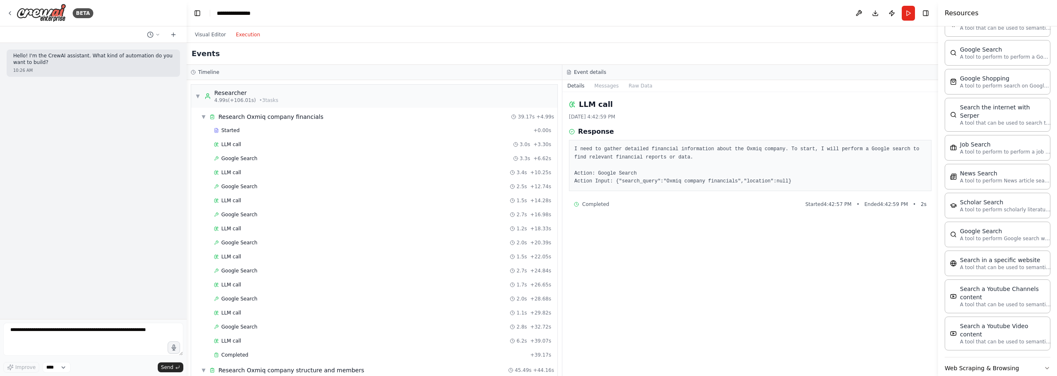
click at [705, 280] on div "LLM call 8/21/2025, 4:42:59 PM Response I need to gather detailed financial inf…" at bounding box center [750, 234] width 376 height 284
click at [682, 219] on div "LLM call 8/21/2025, 4:42:59 PM Response I need to gather detailed financial inf…" at bounding box center [750, 234] width 376 height 284
click at [288, 142] on div "LLM call 3.0s + 3.30s" at bounding box center [382, 144] width 337 height 7
click at [289, 153] on div "Google Search 3.3s + 6.62s" at bounding box center [382, 158] width 343 height 12
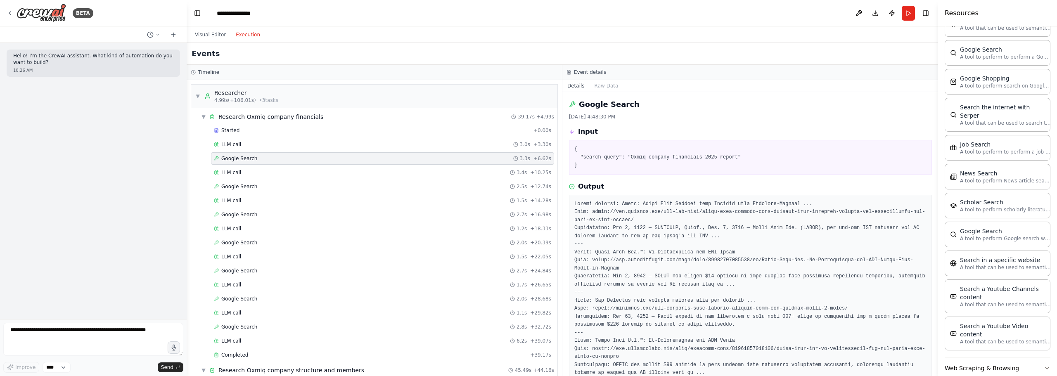
click at [288, 164] on div "Google Search 3.3s + 6.62s" at bounding box center [382, 158] width 343 height 12
click at [280, 173] on div "LLM call 3.4s + 10.25s" at bounding box center [382, 172] width 337 height 7
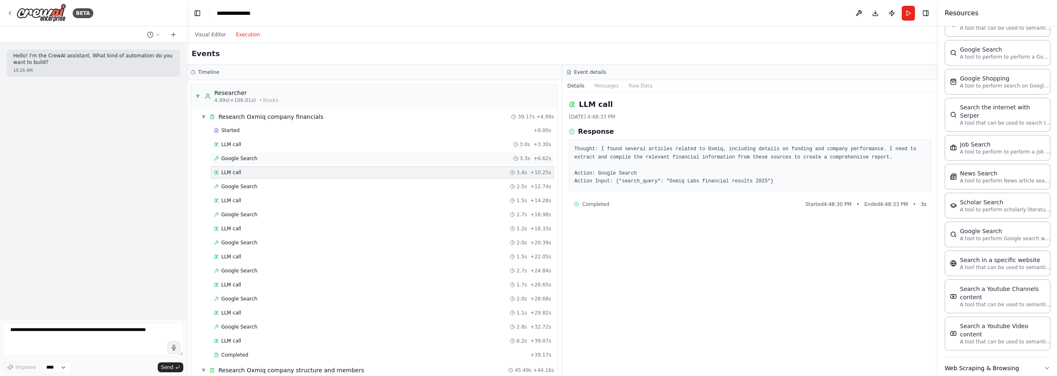
click at [302, 157] on div "Google Search 3.3s + 6.62s" at bounding box center [382, 158] width 337 height 7
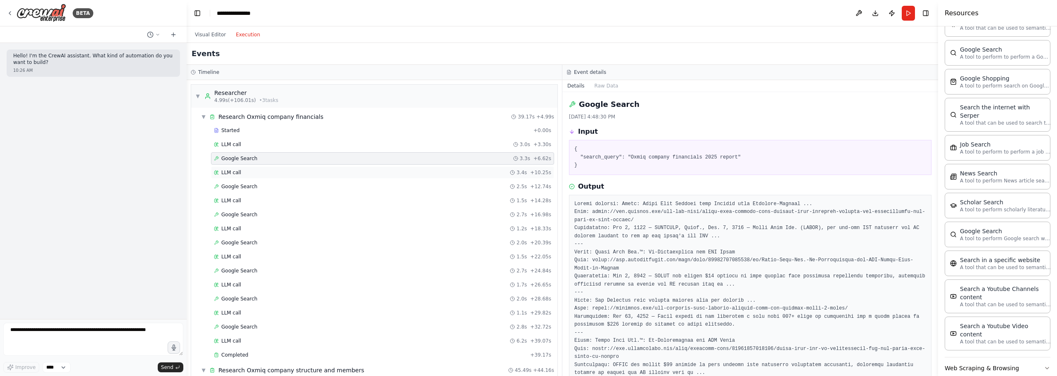
click at [297, 168] on div "LLM call 3.4s + 10.25s" at bounding box center [382, 172] width 343 height 12
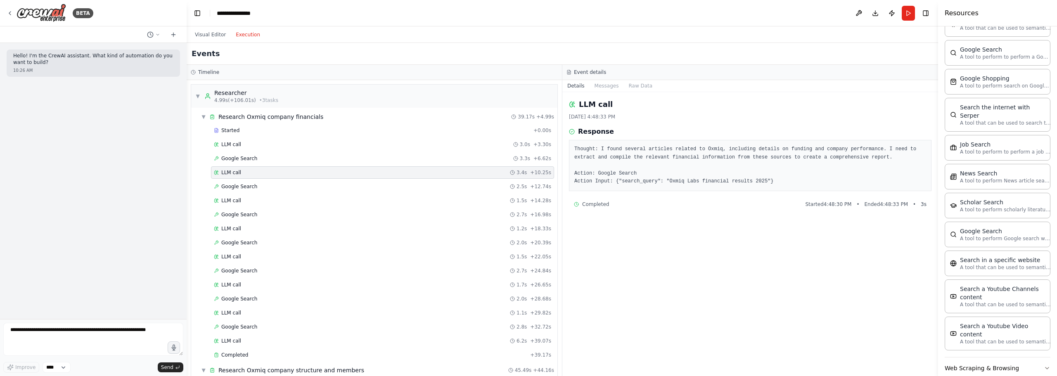
click at [306, 152] on div "Started + 0.00s LLM call 3.0s + 3.30s Google Search 3.3s + 6.62s LLM call 3.4s …" at bounding box center [378, 243] width 360 height 239
click at [281, 157] on div "Google Search 3.3s + 6.62s" at bounding box center [382, 158] width 337 height 7
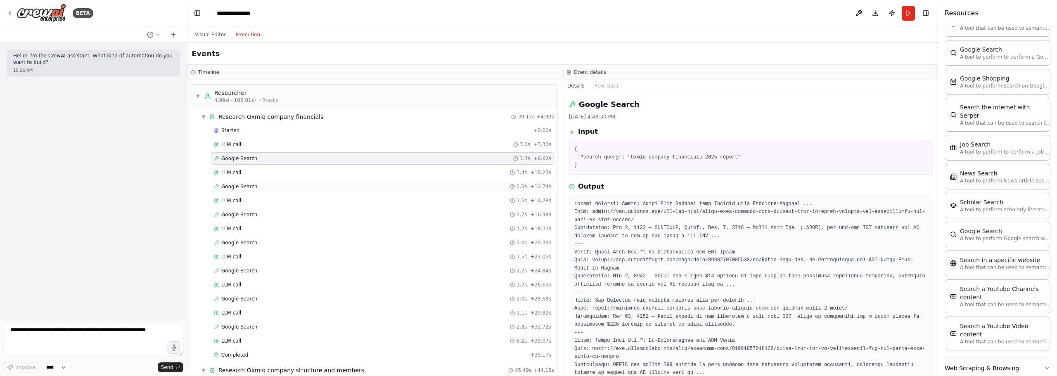
click at [319, 180] on div "Google Search 2.5s + 12.74s" at bounding box center [382, 186] width 343 height 12
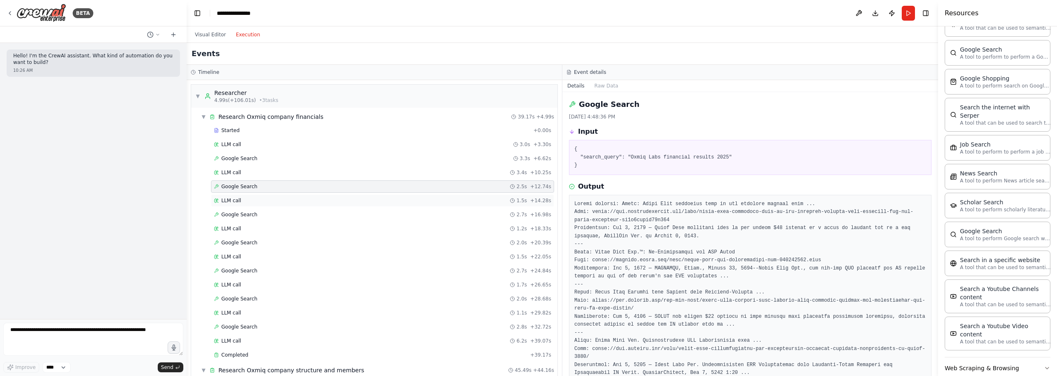
click at [320, 204] on div "LLM call 1.5s + 14.28s" at bounding box center [382, 200] width 337 height 7
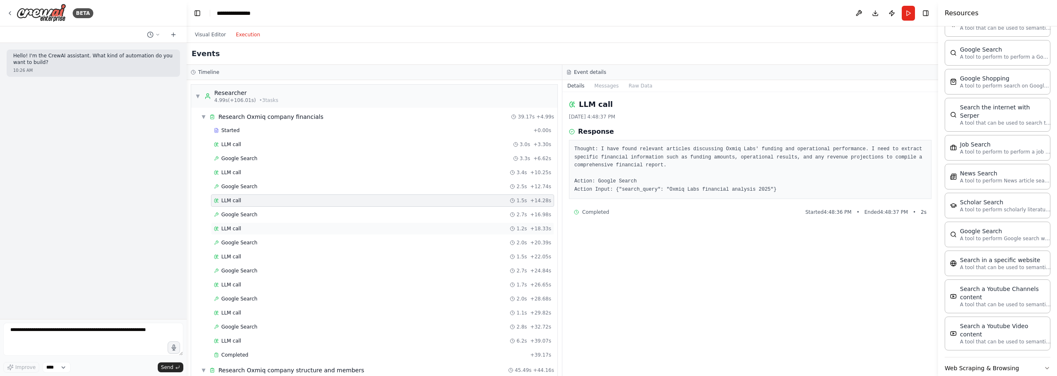
click at [321, 230] on div "LLM call 1.2s + 18.33s" at bounding box center [382, 228] width 337 height 7
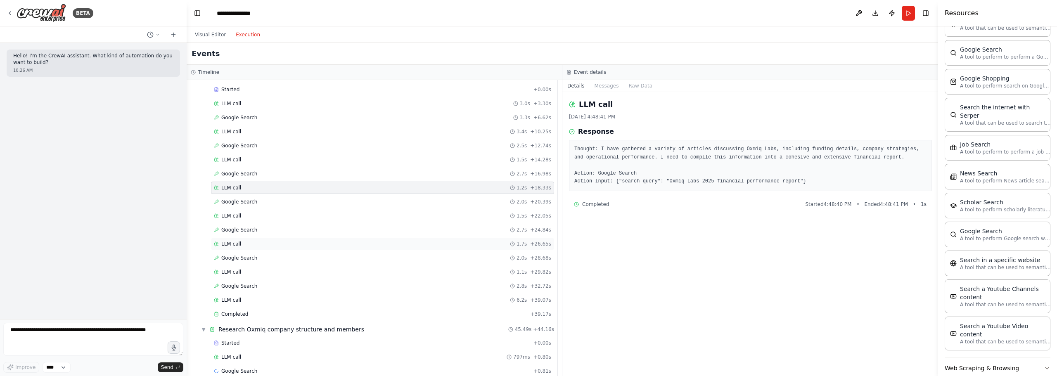
scroll to position [41, 0]
click at [316, 189] on div "LLM call 1.2s + 18.33s" at bounding box center [382, 187] width 337 height 7
click at [309, 200] on div "Google Search 2.0s + 20.39s" at bounding box center [382, 201] width 337 height 7
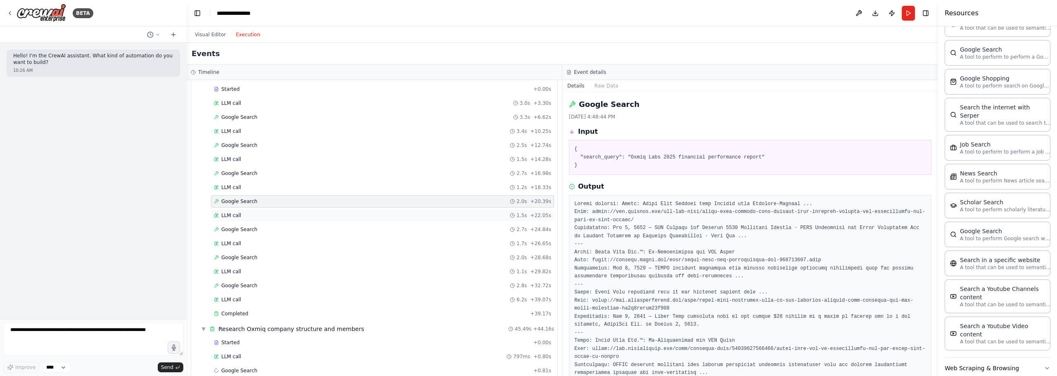
click at [300, 221] on div "LLM call 1.5s + 22.05s" at bounding box center [382, 215] width 343 height 12
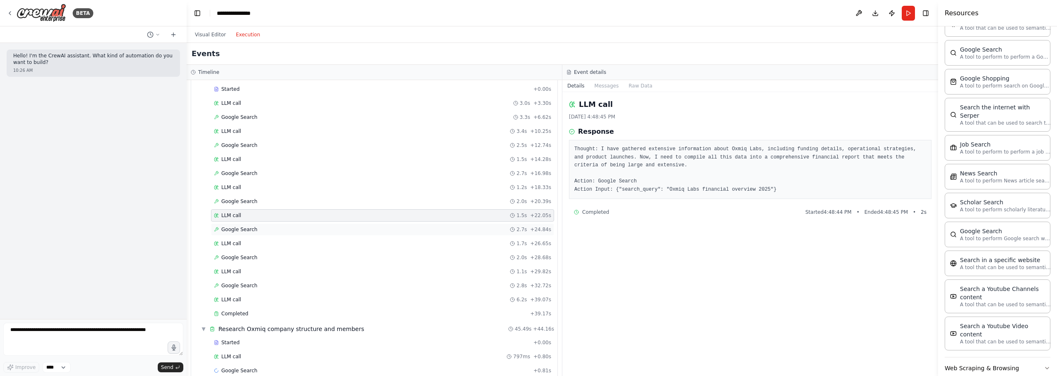
click at [296, 233] on div "Google Search 2.7s + 24.84s" at bounding box center [382, 229] width 343 height 12
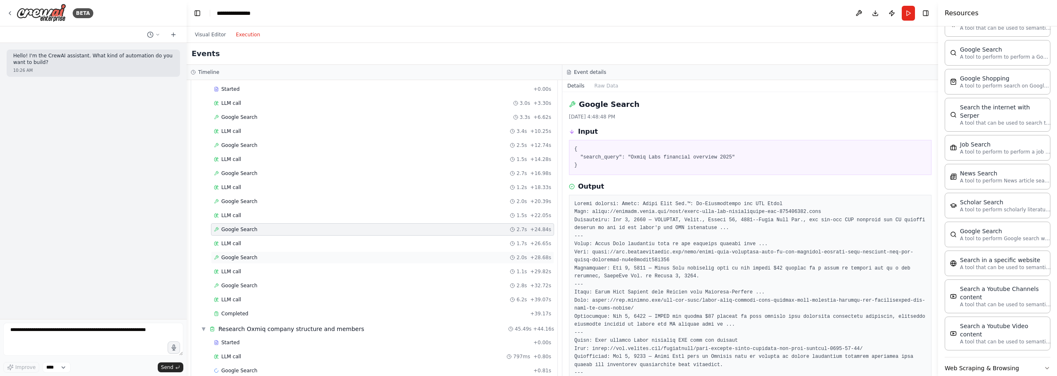
click at [286, 254] on div "Google Search 2.0s + 28.68s" at bounding box center [382, 257] width 343 height 12
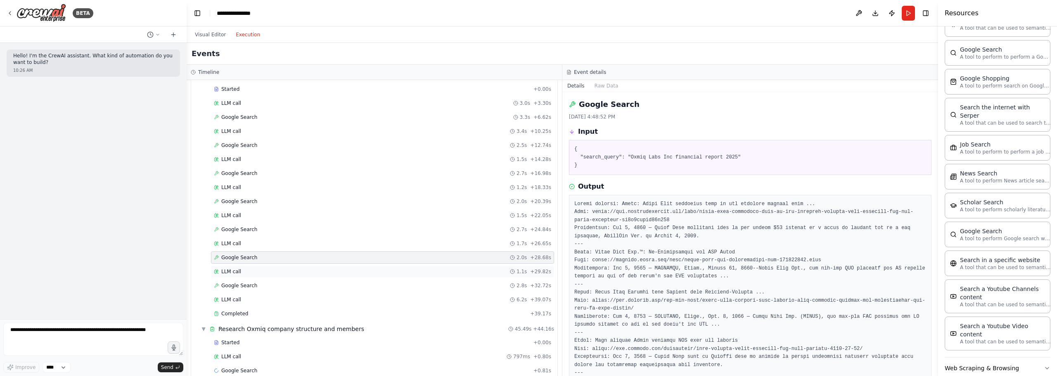
click at [289, 266] on div "LLM call 1.1s + 29.82s" at bounding box center [382, 271] width 343 height 12
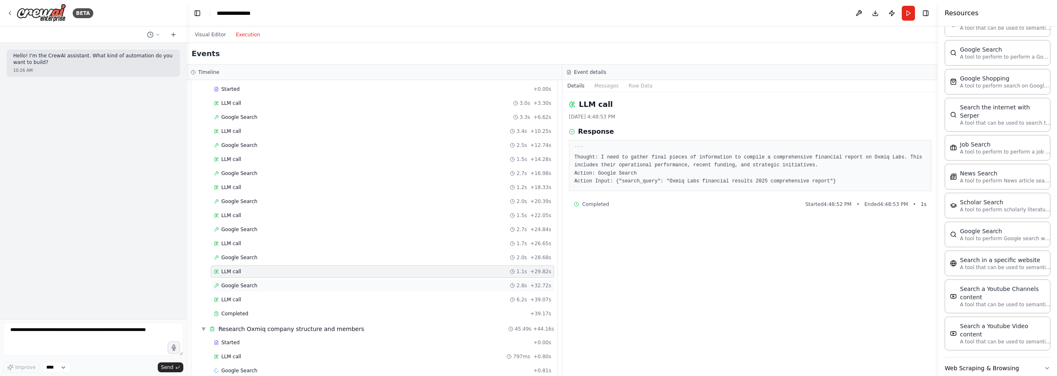
click at [289, 284] on div "Google Search 2.8s + 32.72s" at bounding box center [382, 285] width 337 height 7
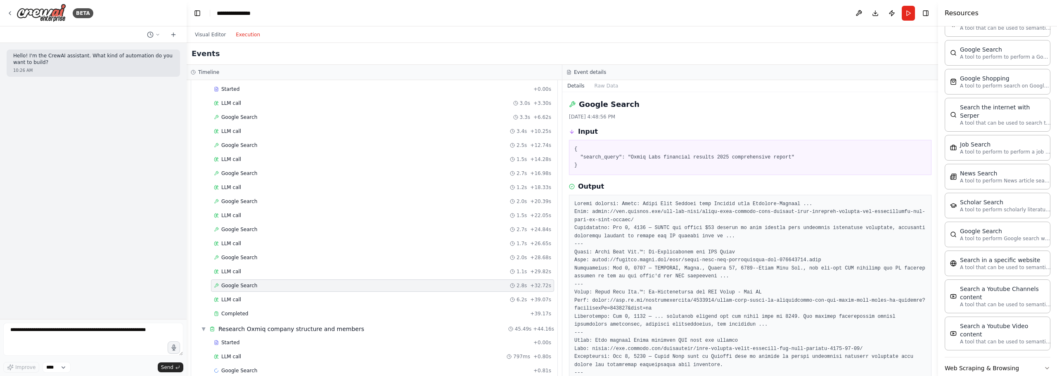
click at [298, 291] on div "Google Search 2.8s + 32.72s" at bounding box center [382, 286] width 343 height 12
click at [291, 313] on div "Completed" at bounding box center [370, 313] width 313 height 7
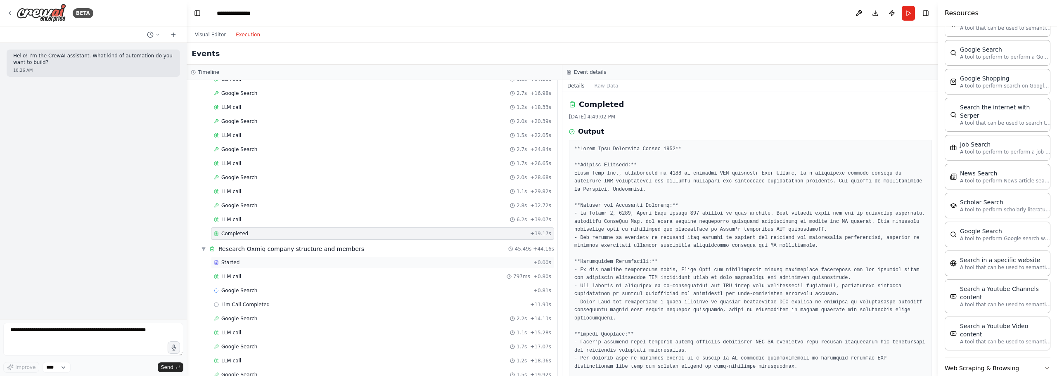
scroll to position [124, 0]
click at [270, 258] on div "Started" at bounding box center [372, 260] width 316 height 7
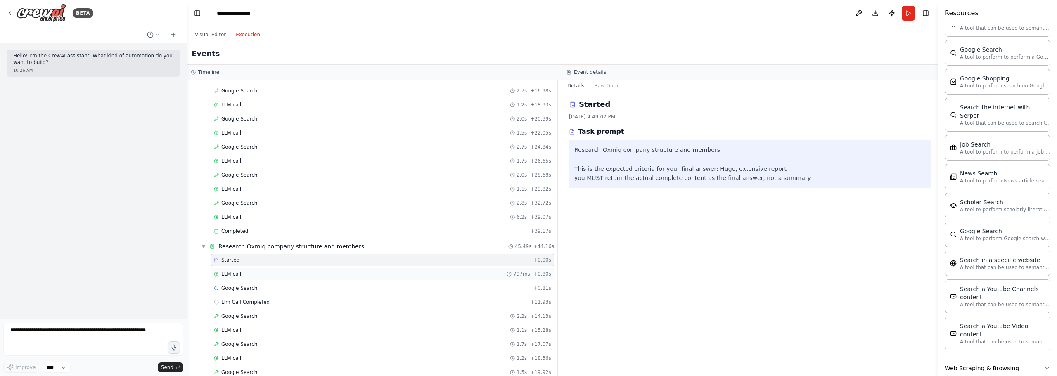
click at [276, 276] on div "LLM call 797ms + 0.80s" at bounding box center [382, 274] width 337 height 7
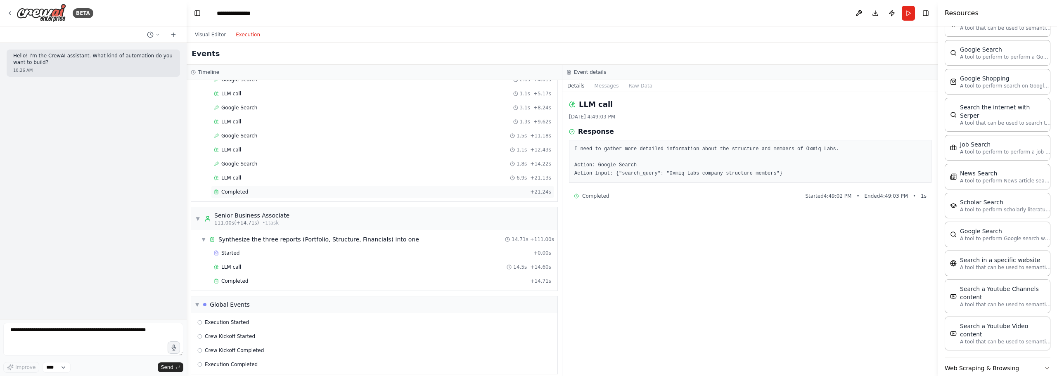
scroll to position [649, 0]
click at [283, 225] on div "▼ Synthesize the three reports (Portfolio, Structure, Financials) into one 14.7…" at bounding box center [378, 232] width 360 height 15
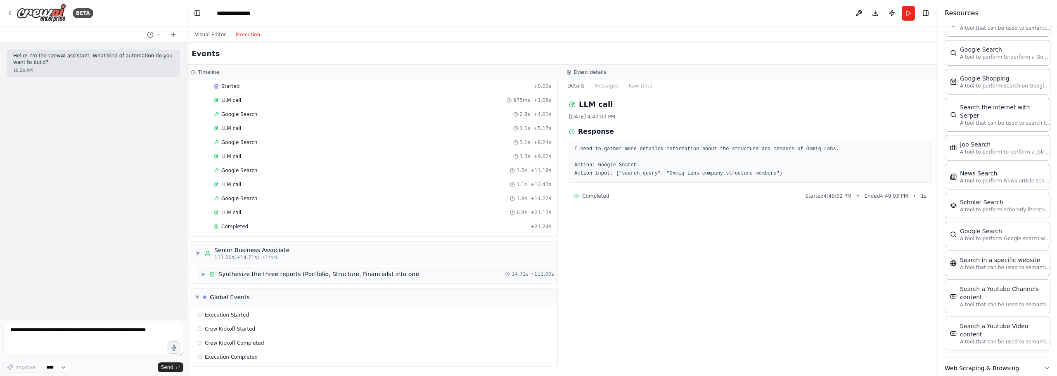
scroll to position [607, 0]
click at [236, 278] on div "Synthesize the three reports (Portfolio, Structure, Financials) into one" at bounding box center [318, 274] width 201 height 8
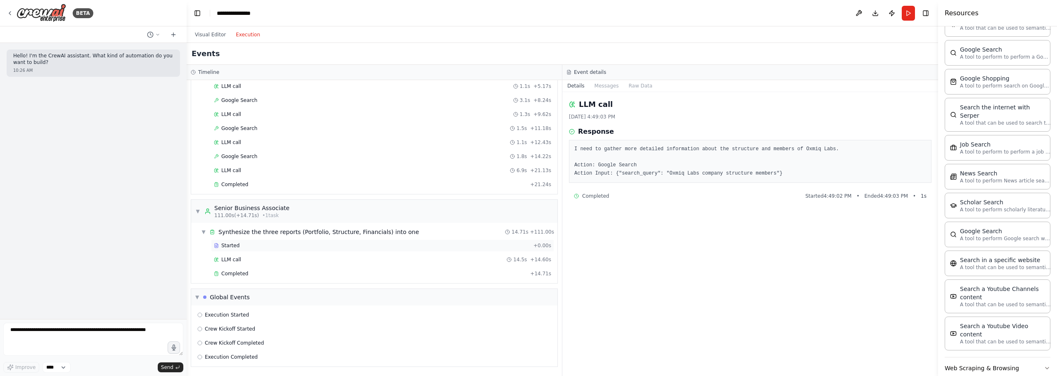
click at [257, 246] on div "Started" at bounding box center [372, 245] width 316 height 7
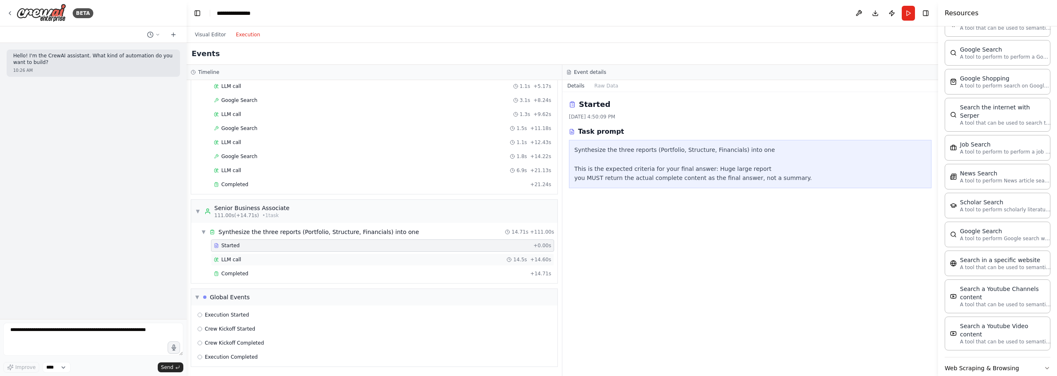
click at [258, 259] on div "LLM call 14.5s + 14.60s" at bounding box center [382, 259] width 337 height 7
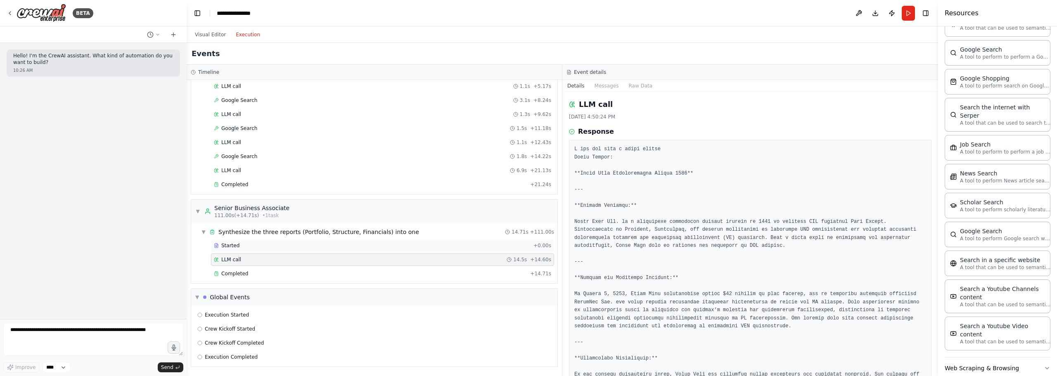
click at [276, 244] on div "Started" at bounding box center [372, 245] width 316 height 7
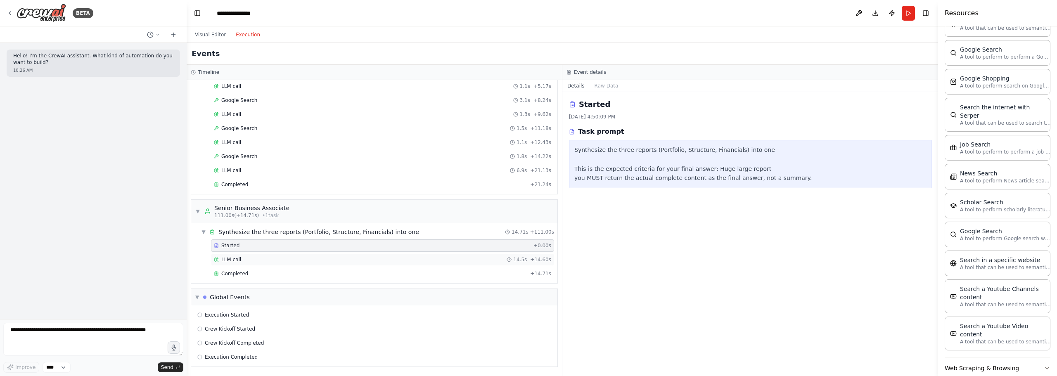
click at [268, 255] on div "LLM call 14.5s + 14.60s" at bounding box center [382, 259] width 343 height 12
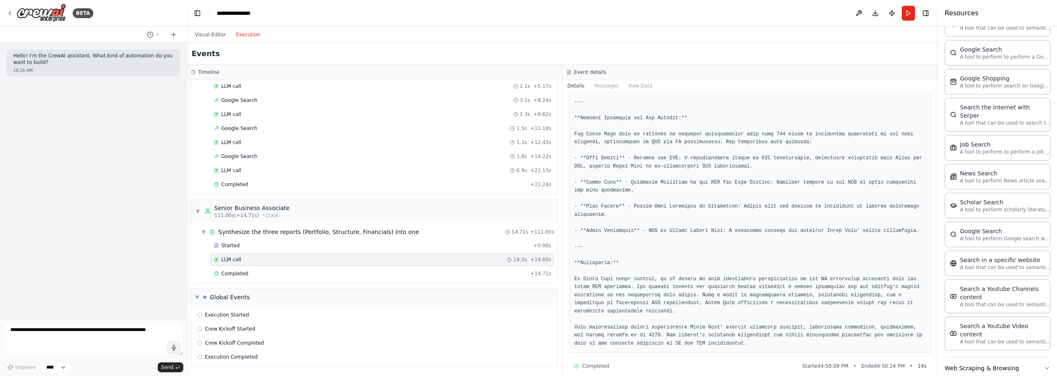
scroll to position [539, 0]
click at [379, 272] on div "Completed" at bounding box center [370, 273] width 313 height 7
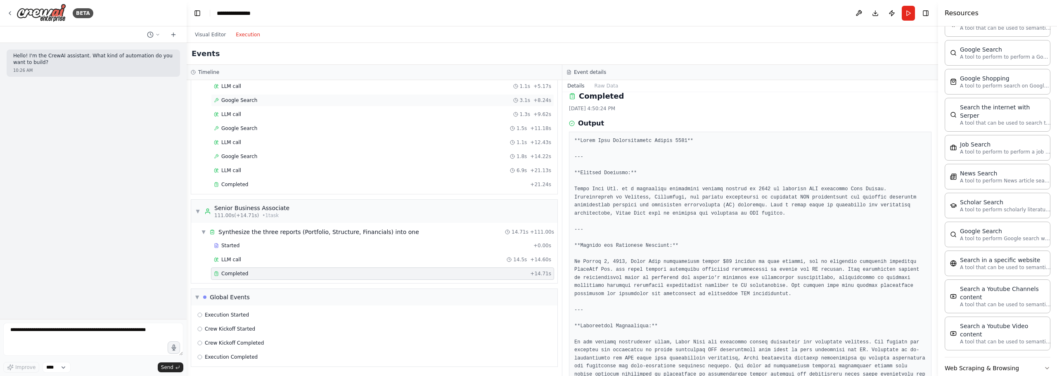
scroll to position [0, 0]
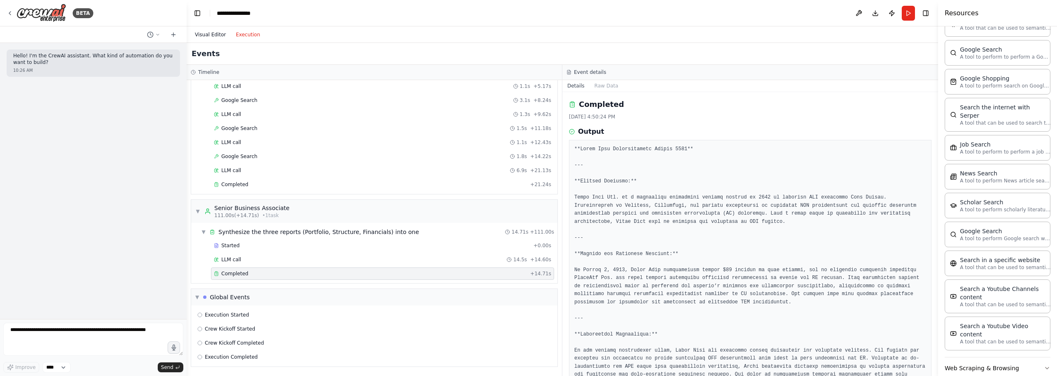
click at [222, 36] on button "Visual Editor" at bounding box center [210, 35] width 41 height 10
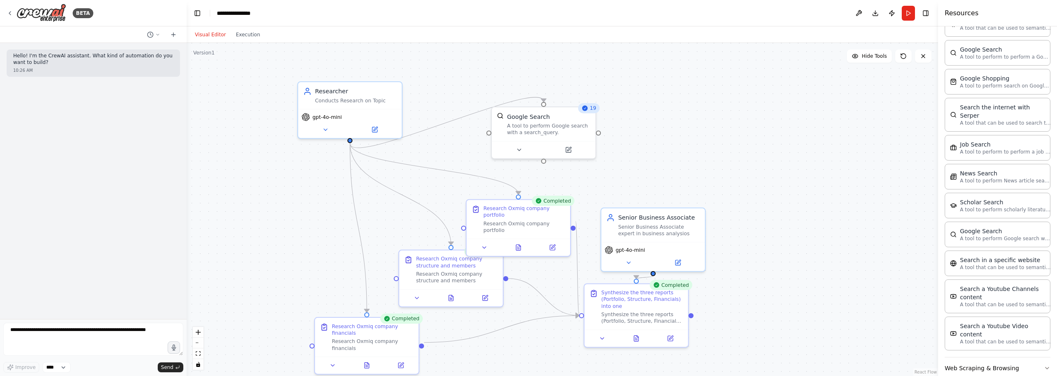
click at [705, 100] on div ".deletable-edge-delete-btn { width: 20px; height: 20px; border: 0px solid #ffff…" at bounding box center [562, 209] width 751 height 333
drag, startPoint x: 560, startPoint y: 137, endPoint x: 648, endPoint y: 119, distance: 90.1
click at [632, 118] on div "Google Search A tool to perform Google search with a search_query." at bounding box center [603, 106] width 104 height 34
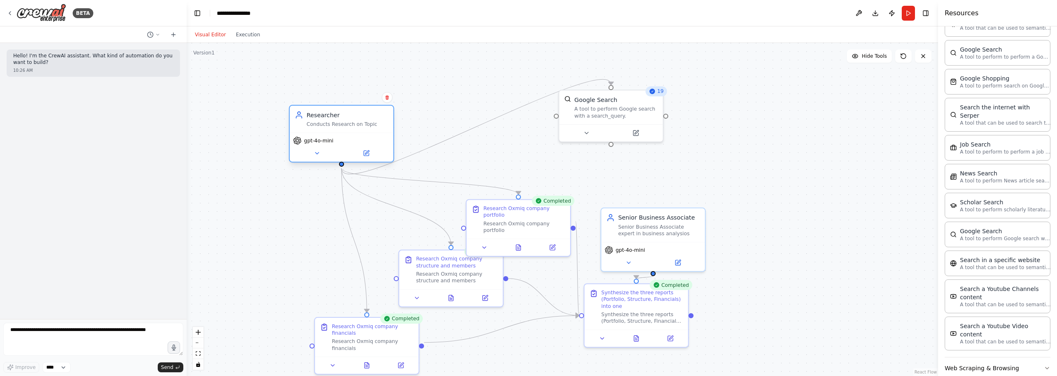
drag, startPoint x: 362, startPoint y: 98, endPoint x: 350, endPoint y: 127, distance: 31.6
click at [350, 127] on div "Conducts Research on Topic" at bounding box center [347, 124] width 82 height 7
click at [753, 179] on div ".deletable-edge-delete-btn { width: 20px; height: 20px; border: 0px solid #ffff…" at bounding box center [562, 209] width 751 height 333
drag, startPoint x: 753, startPoint y: 179, endPoint x: 998, endPoint y: 126, distance: 250.5
click at [918, 156] on div ".deletable-edge-delete-btn { width: 20px; height: 20px; border: 0px solid #ffff…" at bounding box center [562, 209] width 751 height 333
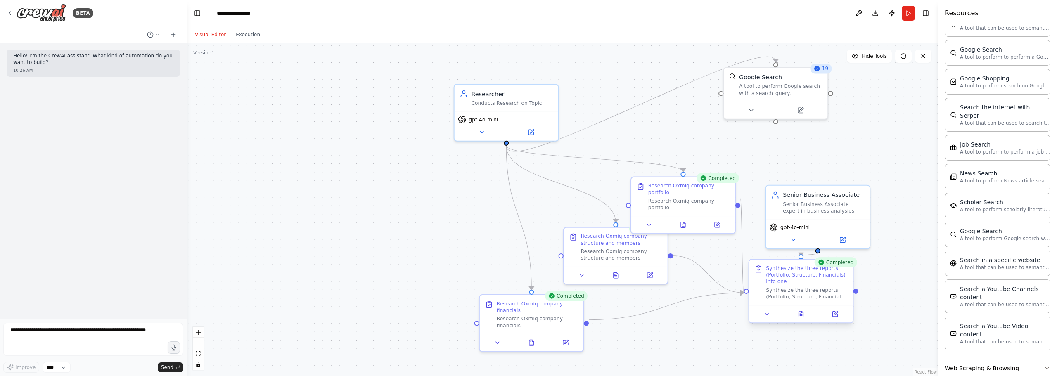
click at [777, 284] on div "Synthesize the three reports (Portfolio, Structure, Financials) into one" at bounding box center [807, 275] width 82 height 20
click at [766, 316] on icon at bounding box center [767, 314] width 7 height 7
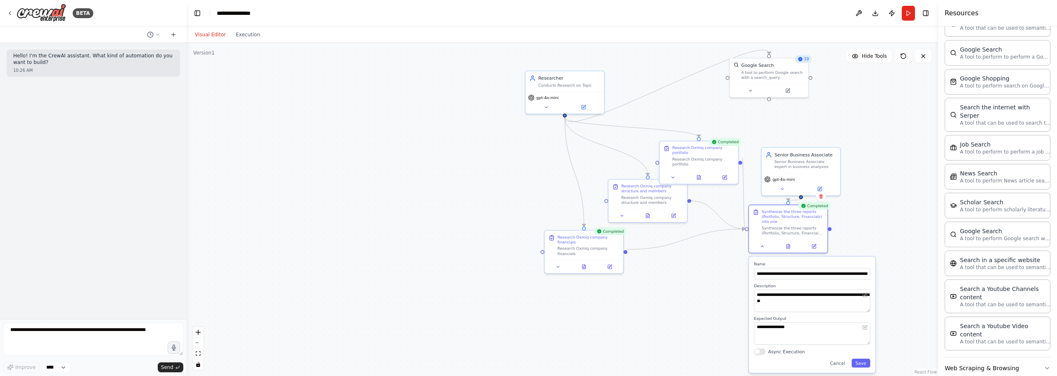
drag, startPoint x: 791, startPoint y: 325, endPoint x: 784, endPoint y: 280, distance: 46.5
drag, startPoint x: 813, startPoint y: 272, endPoint x: 932, endPoint y: 275, distance: 118.5
click at [932, 275] on div ".deletable-edge-delete-btn { width: 20px; height: 20px; border: 0px solid #ffff…" at bounding box center [562, 209] width 751 height 333
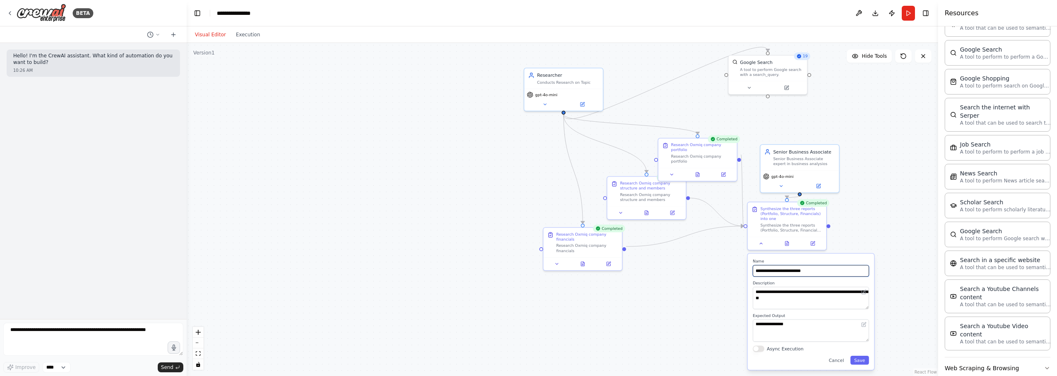
type input "**********"
drag, startPoint x: 834, startPoint y: 300, endPoint x: 810, endPoint y: 284, distance: 28.3
click at [810, 284] on div "**********" at bounding box center [811, 294] width 116 height 29
type textarea "**********"
drag, startPoint x: 827, startPoint y: 330, endPoint x: 710, endPoint y: 319, distance: 117.4
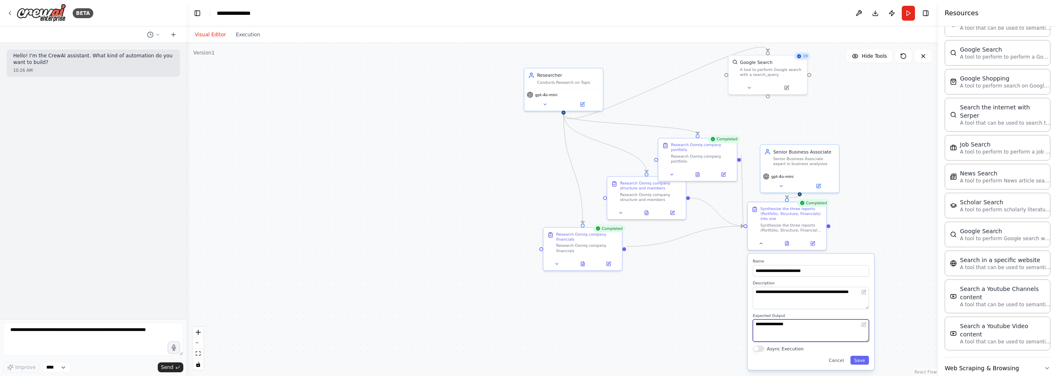
click at [710, 319] on div ".deletable-edge-delete-btn { width: 20px; height: 20px; border: 0px solid #ffff…" at bounding box center [562, 209] width 751 height 333
drag, startPoint x: 800, startPoint y: 328, endPoint x: 682, endPoint y: 319, distance: 118.8
click at [682, 319] on div ".deletable-edge-delete-btn { width: 20px; height: 20px; border: 0px solid #ffff…" at bounding box center [562, 209] width 751 height 333
type textarea "*"
type textarea "**********"
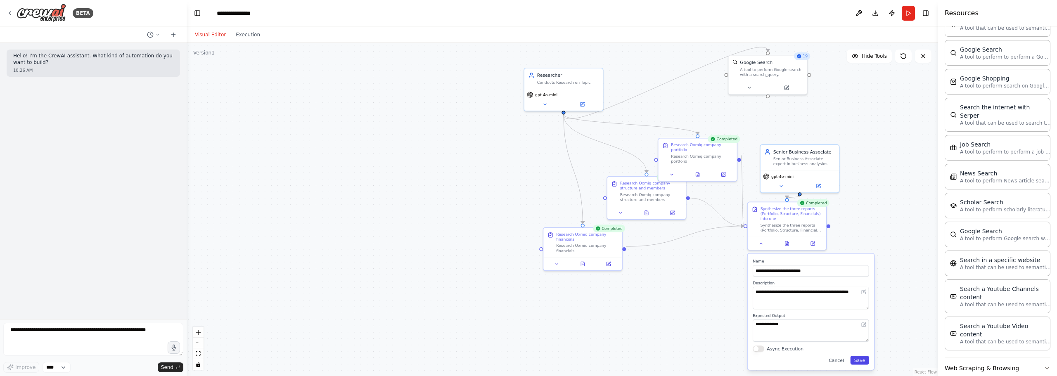
click at [859, 363] on button "Save" at bounding box center [859, 360] width 19 height 9
click at [862, 359] on button "Save" at bounding box center [859, 360] width 19 height 9
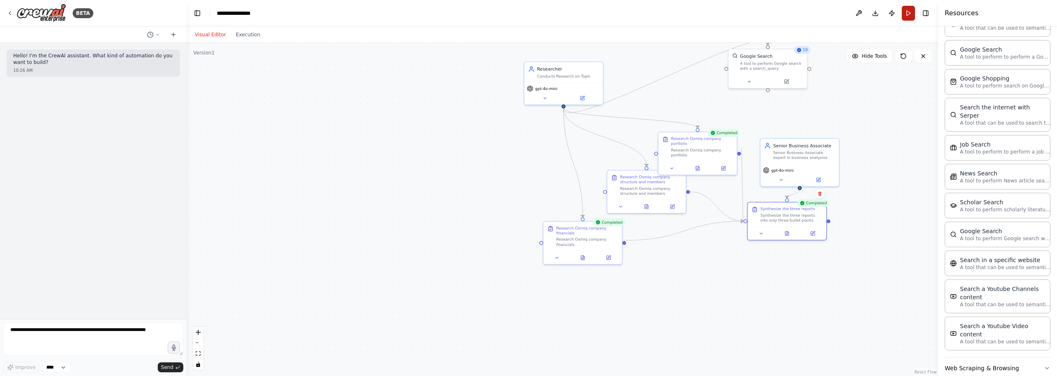
click at [908, 12] on button "Run" at bounding box center [908, 13] width 13 height 15
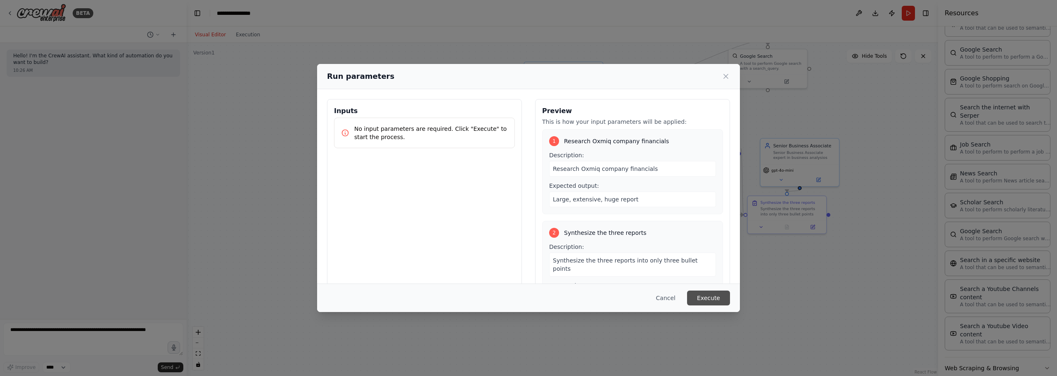
click at [727, 298] on button "Execute" at bounding box center [708, 298] width 43 height 15
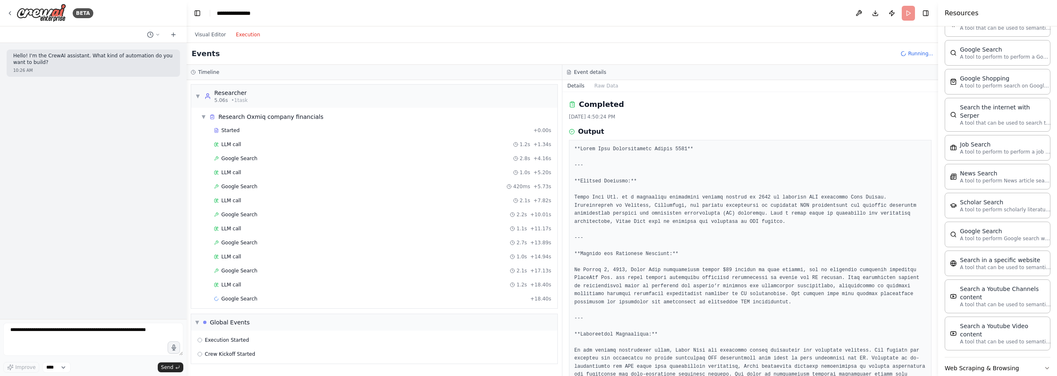
click at [245, 38] on button "Execution" at bounding box center [248, 35] width 34 height 10
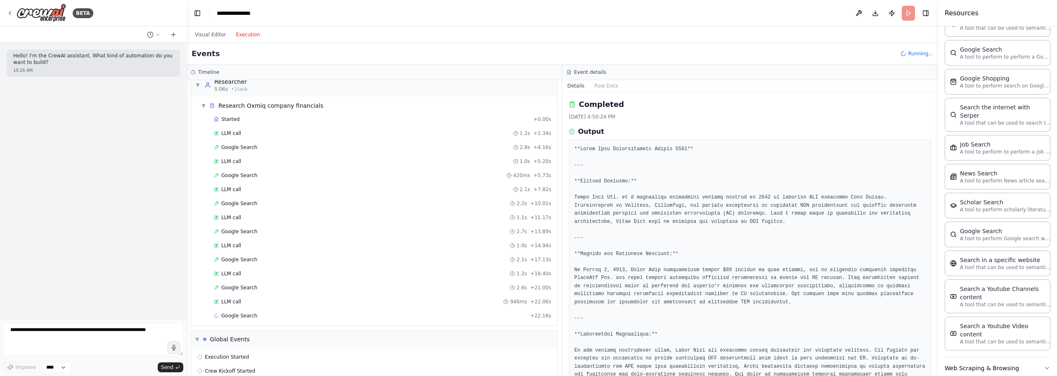
click at [319, 140] on div "Started + 0.00s LLM call 1.2s + 1.34s Google Search 2.8s + 4.16s LLM call 1.0s …" at bounding box center [378, 218] width 360 height 211
click at [317, 131] on div "LLM call 1.2s + 1.34s" at bounding box center [382, 133] width 337 height 7
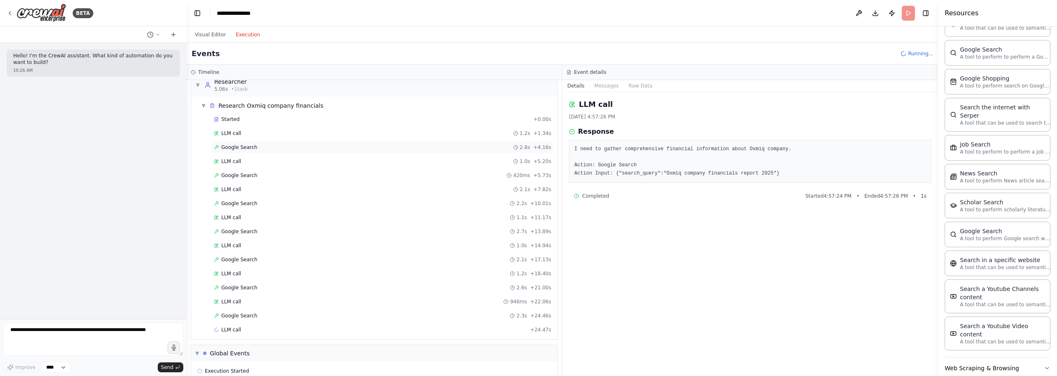
click at [308, 147] on div "Google Search 2.8s + 4.16s" at bounding box center [382, 147] width 337 height 7
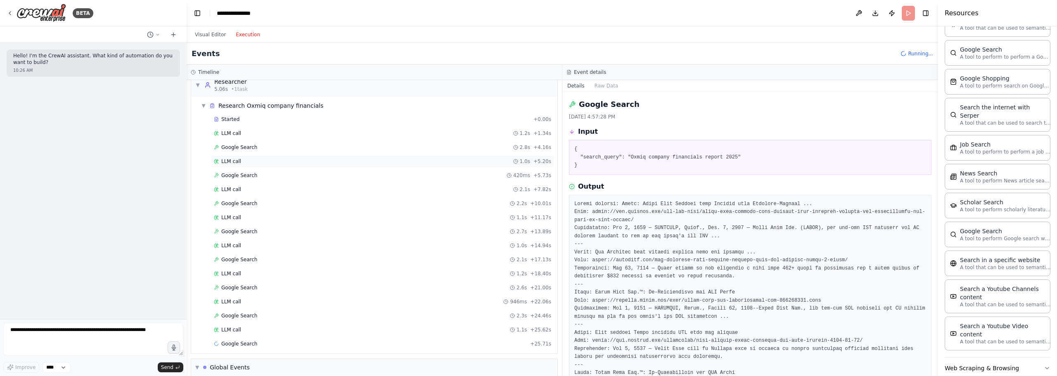
click at [309, 156] on div "LLM call 1.0s + 5.20s" at bounding box center [382, 161] width 343 height 12
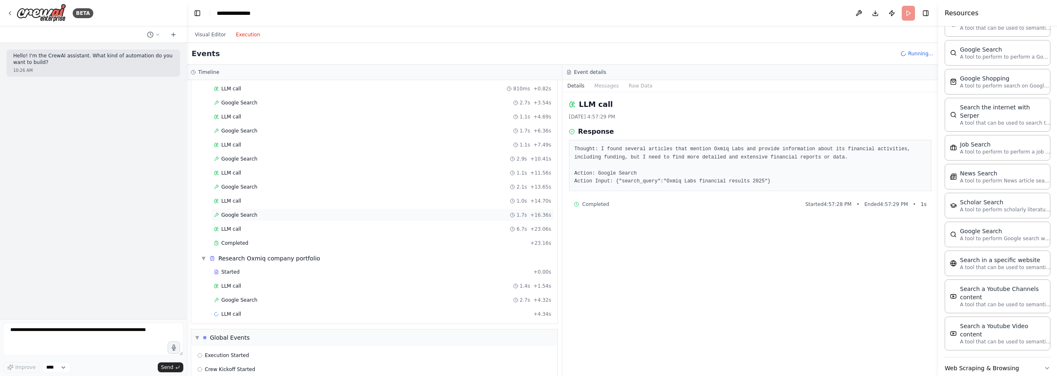
scroll to position [659, 0]
click at [270, 269] on div "LLM call 1.4s + 1.54s" at bounding box center [382, 274] width 343 height 12
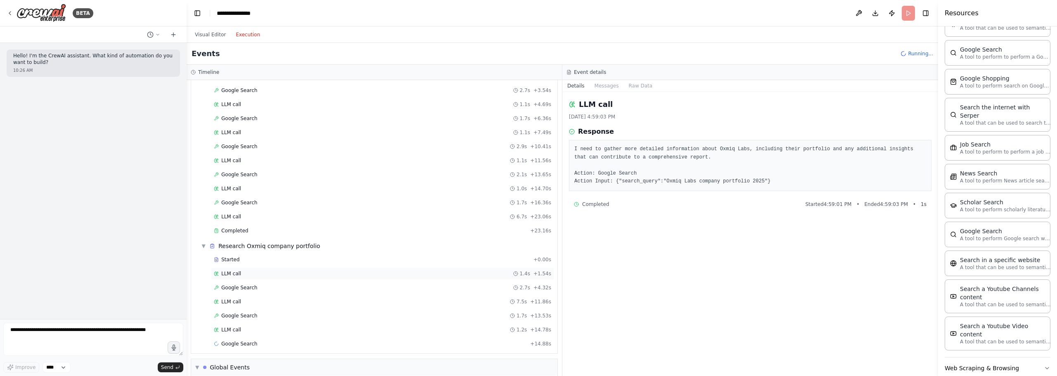
click at [261, 274] on div "LLM call 1.4s + 1.54s" at bounding box center [382, 273] width 337 height 7
click at [255, 284] on div "Google Search 2.7s + 4.32s" at bounding box center [382, 288] width 343 height 12
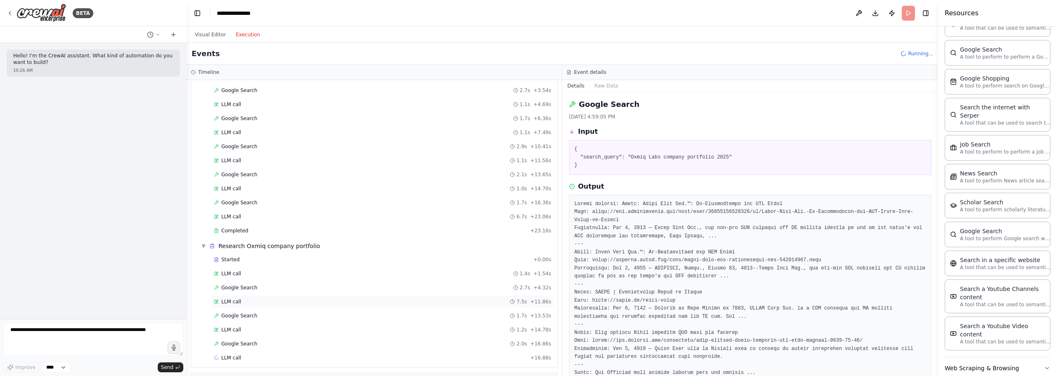
click at [257, 298] on div "LLM call 7.5s + 11.86s" at bounding box center [382, 301] width 337 height 7
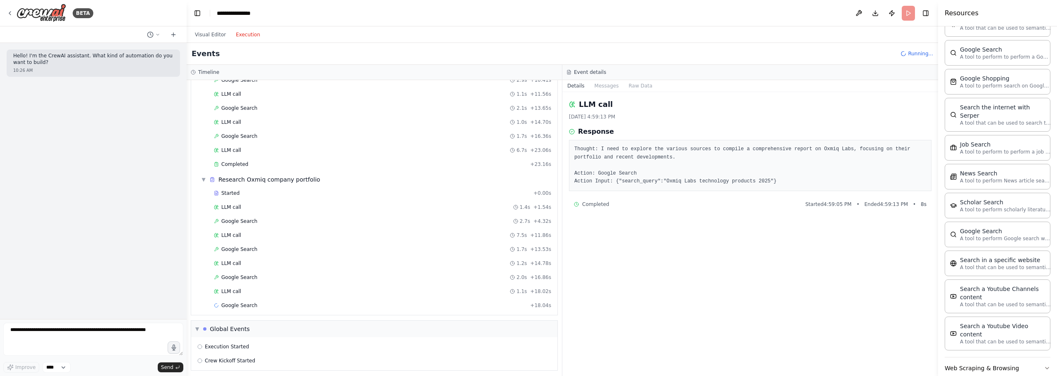
scroll to position [729, 0]
click at [258, 282] on div "LLM call 1.1s + 18.02s" at bounding box center [382, 288] width 343 height 12
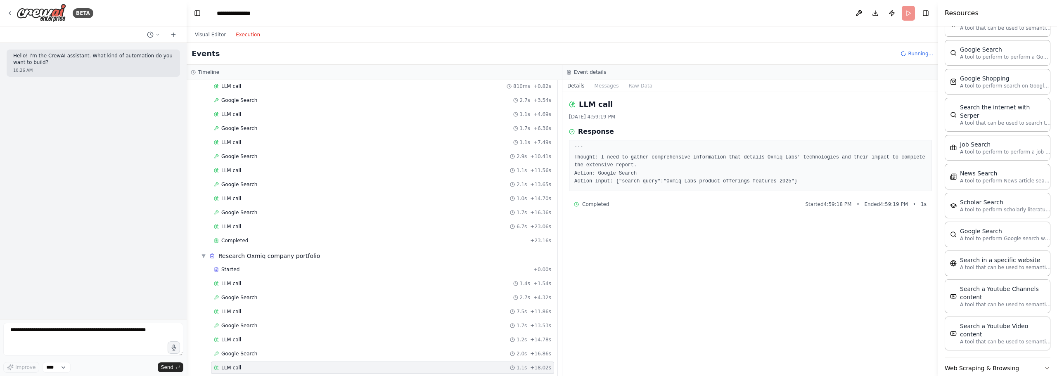
scroll to position [646, 0]
click at [257, 232] on div "LLM call 6.7s + 23.06s" at bounding box center [382, 229] width 343 height 12
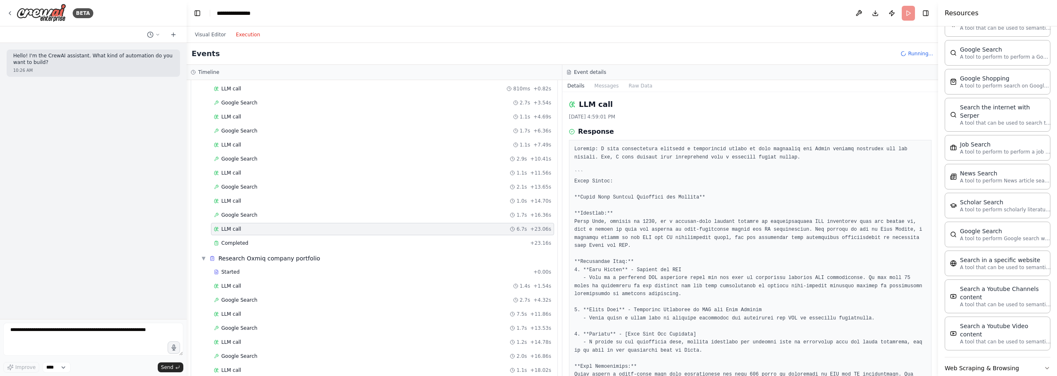
click at [260, 222] on div "Started + 0.00s LLM call 810ms + 0.82s Google Search 2.7s + 3.54s LLM call 1.1s…" at bounding box center [378, 160] width 360 height 182
click at [259, 218] on div "Google Search 1.7s + 16.36s" at bounding box center [382, 215] width 343 height 12
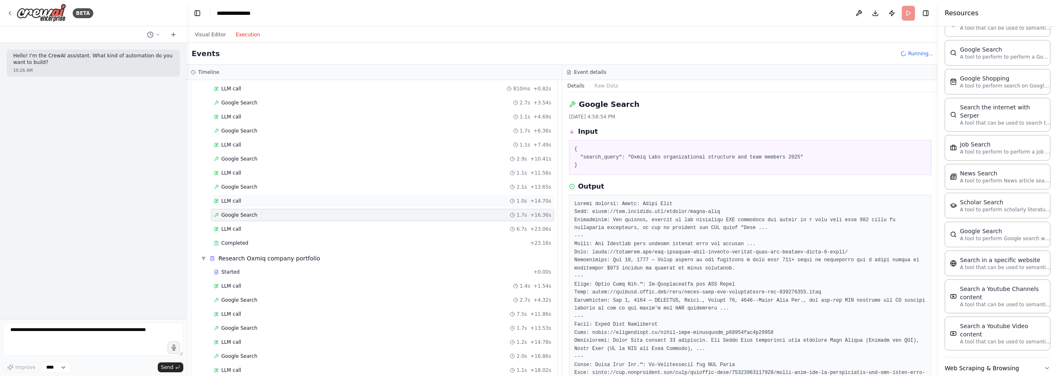
click at [271, 199] on div "LLM call 1.0s + 14.70s" at bounding box center [382, 201] width 337 height 7
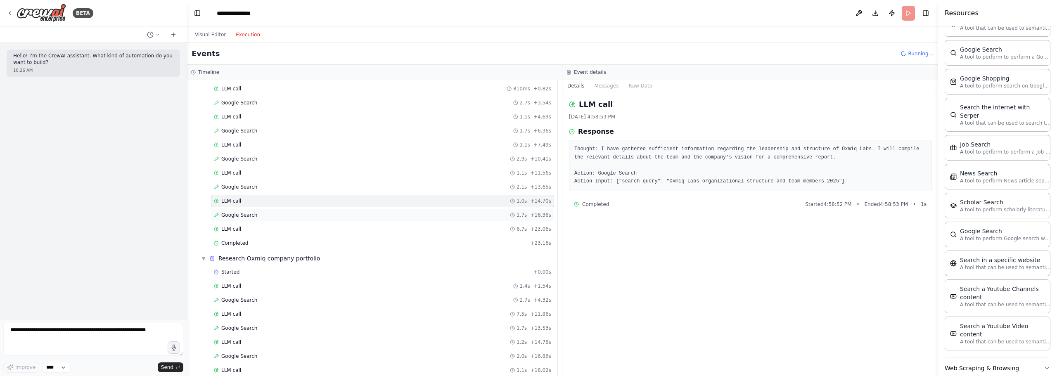
click at [261, 220] on div "Google Search 1.7s + 16.36s" at bounding box center [382, 215] width 343 height 12
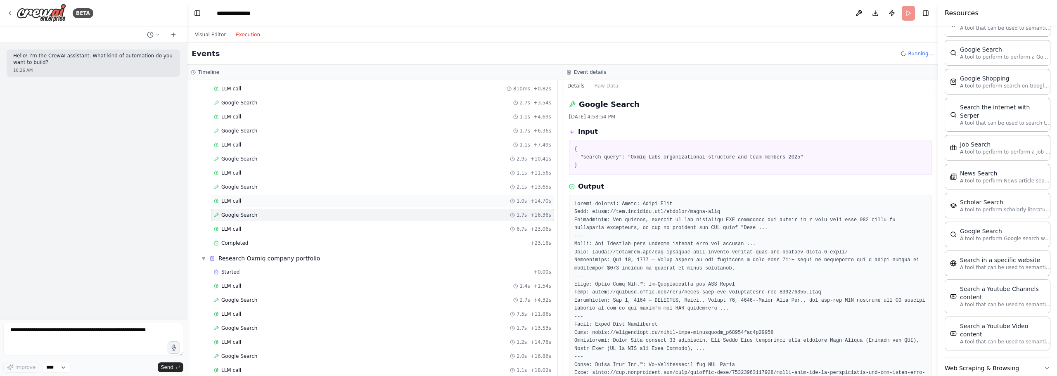
click at [271, 203] on div "LLM call 1.0s + 14.70s" at bounding box center [382, 201] width 337 height 7
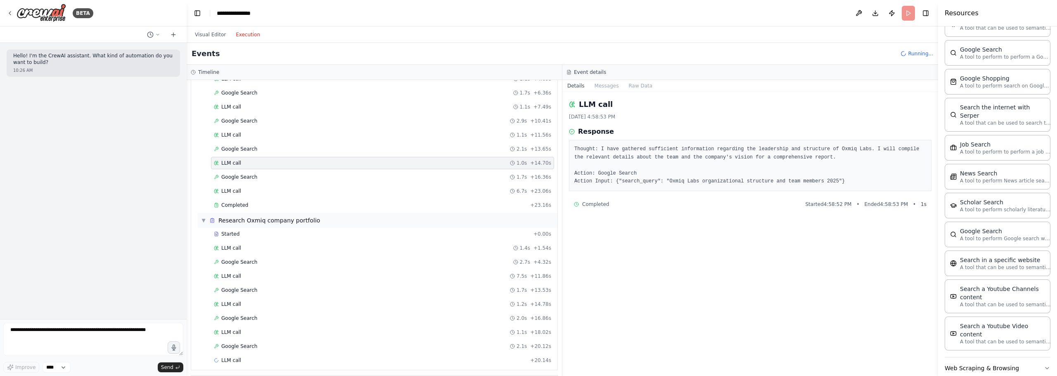
scroll to position [687, 0]
click at [260, 171] on div "Google Search 1.7s + 16.36s" at bounding box center [382, 174] width 337 height 7
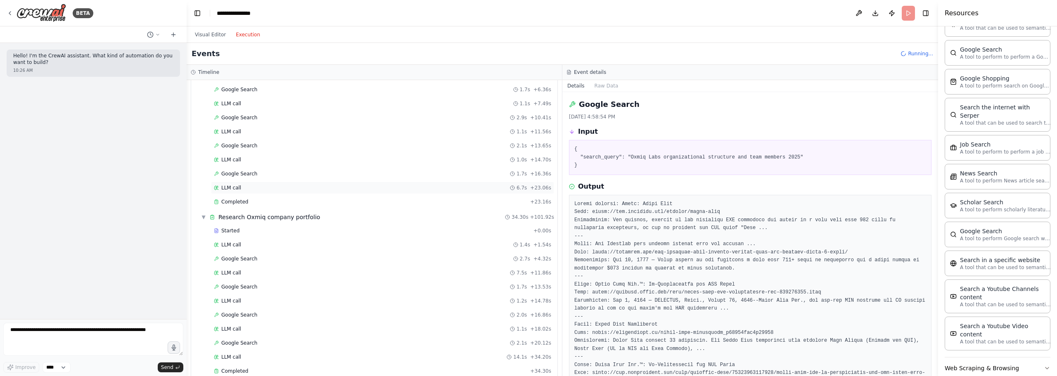
click at [254, 185] on div "LLM call 6.7s + 23.06s" at bounding box center [382, 188] width 337 height 7
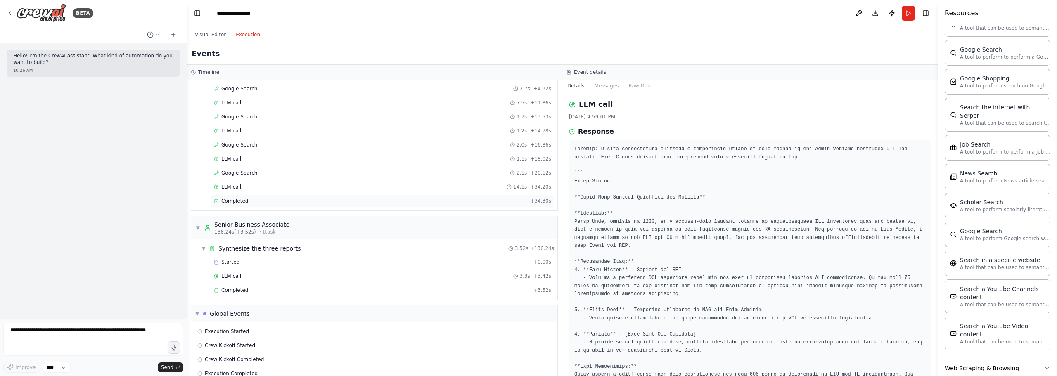
scroll to position [874, 0]
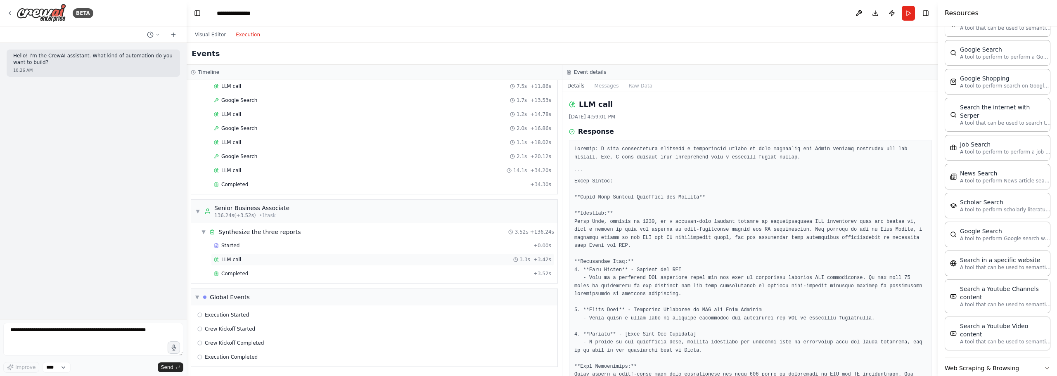
click at [236, 257] on span "LLM call" at bounding box center [231, 259] width 20 height 7
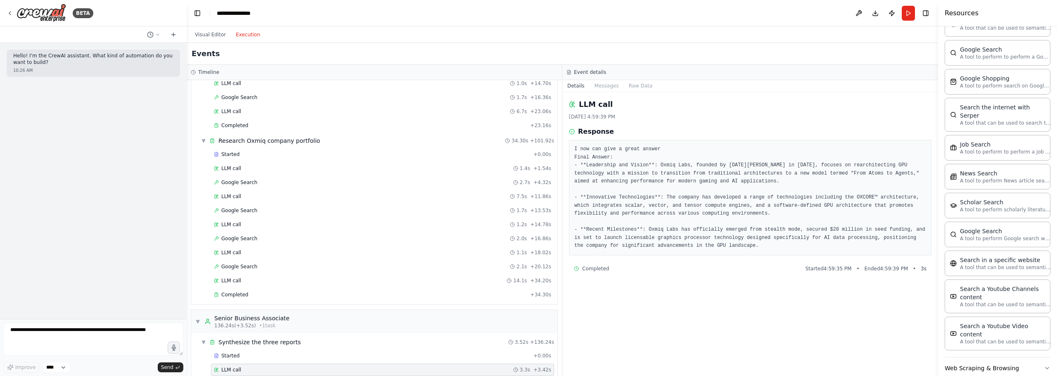
scroll to position [626, 0]
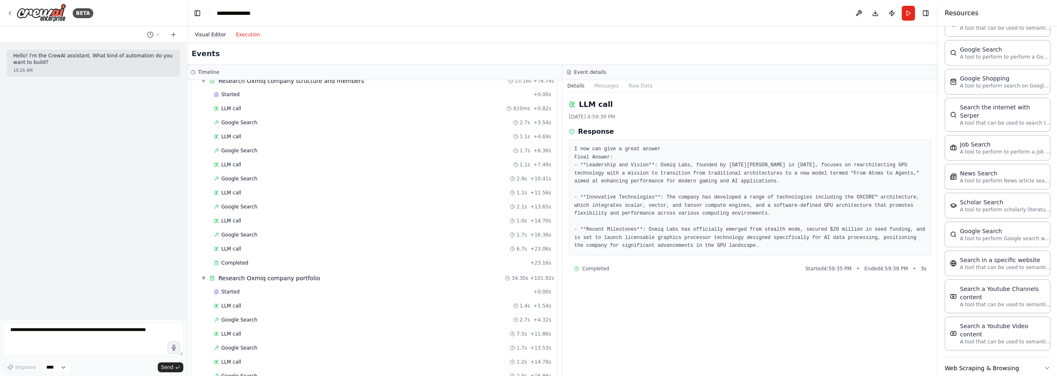
click at [213, 33] on button "Visual Editor" at bounding box center [210, 35] width 41 height 10
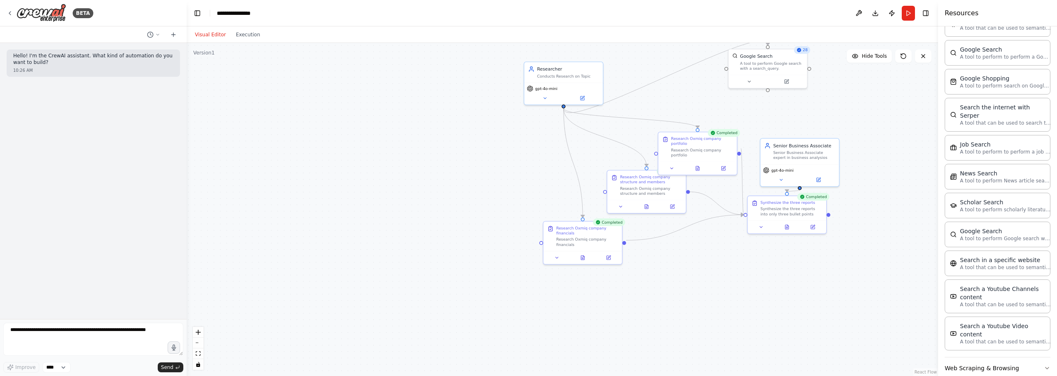
click at [450, 144] on div ".deletable-edge-delete-btn { width: 20px; height: 20px; border: 0px solid #ffff…" at bounding box center [562, 209] width 751 height 333
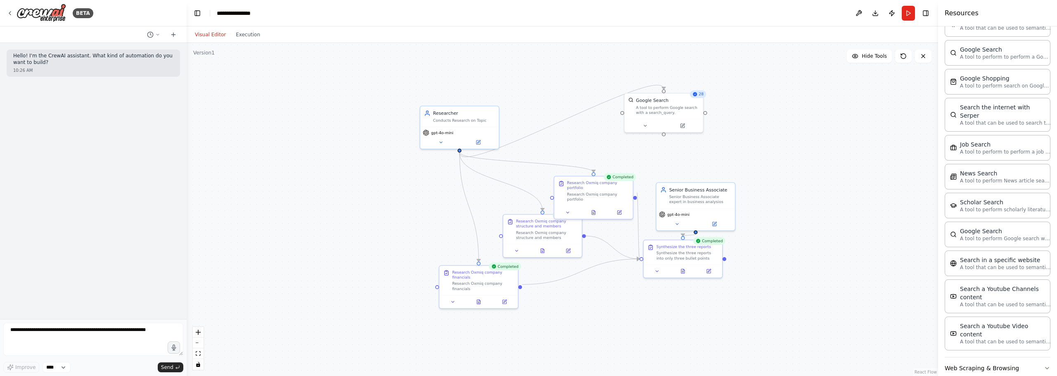
drag, startPoint x: 445, startPoint y: 137, endPoint x: 324, endPoint y: 180, distance: 128.0
click at [324, 180] on div ".deletable-edge-delete-btn { width: 20px; height: 20px; border: 0px solid #ffff…" at bounding box center [562, 209] width 751 height 333
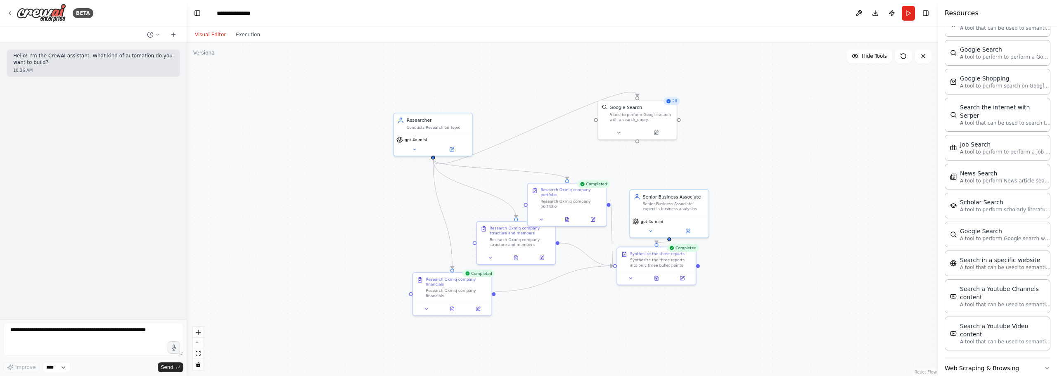
click at [587, 184] on div "Completed" at bounding box center [593, 184] width 32 height 8
drag, startPoint x: 584, startPoint y: 187, endPoint x: 787, endPoint y: 154, distance: 205.8
click at [787, 154] on div ".deletable-edge-delete-btn { width: 20px; height: 20px; border: 0px solid #ffff…" at bounding box center [562, 209] width 751 height 333
click at [730, 131] on div ".deletable-edge-delete-btn { width: 20px; height: 20px; border: 0px solid #ffff…" at bounding box center [562, 209] width 751 height 333
click at [711, 121] on div ".deletable-edge-delete-btn { width: 20px; height: 20px; border: 0px solid #ffff…" at bounding box center [562, 209] width 751 height 333
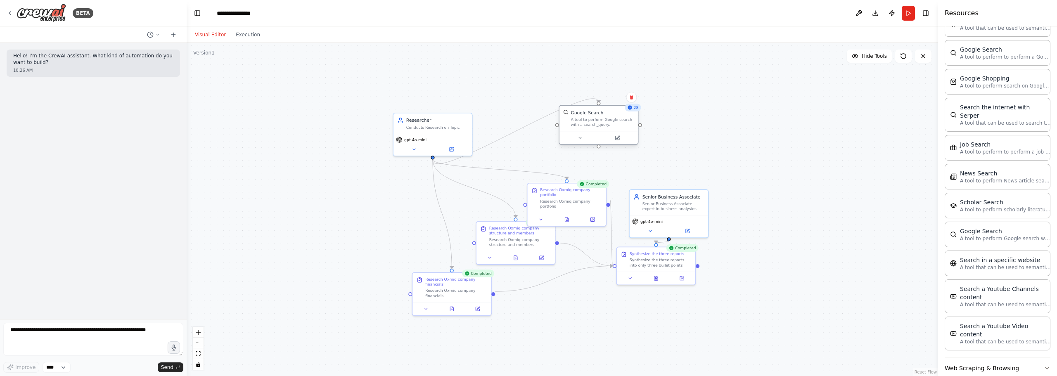
drag, startPoint x: 633, startPoint y: 117, endPoint x: 595, endPoint y: 126, distance: 38.9
click at [595, 126] on div "A tool to perform Google search with a search_query." at bounding box center [602, 122] width 63 height 10
click at [708, 113] on div ".deletable-edge-delete-btn { width: 20px; height: 20px; border: 0px solid #ffff…" at bounding box center [562, 209] width 751 height 333
drag, startPoint x: 420, startPoint y: 123, endPoint x: 454, endPoint y: 69, distance: 64.0
click at [454, 69] on div "Researcher Conducts Research on Topic" at bounding box center [469, 71] width 62 height 13
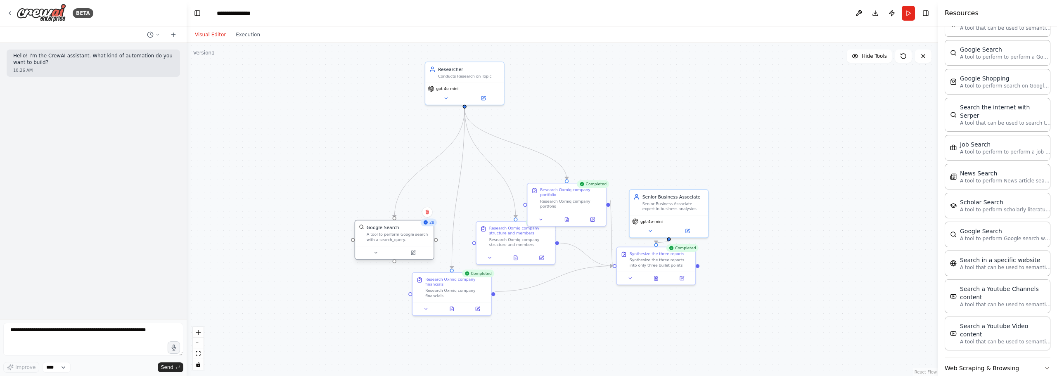
drag, startPoint x: 617, startPoint y: 130, endPoint x: 446, endPoint y: 207, distance: 187.3
click at [416, 245] on div "Google Search A tool to perform Google search with a search_query." at bounding box center [394, 235] width 78 height 26
drag, startPoint x: 478, startPoint y: 92, endPoint x: 468, endPoint y: 172, distance: 81.1
click at [468, 172] on div "gpt-4o-mini" at bounding box center [451, 182] width 78 height 22
click at [559, 129] on div ".deletable-edge-delete-btn { width: 20px; height: 20px; border: 0px solid #ffff…" at bounding box center [562, 209] width 751 height 333
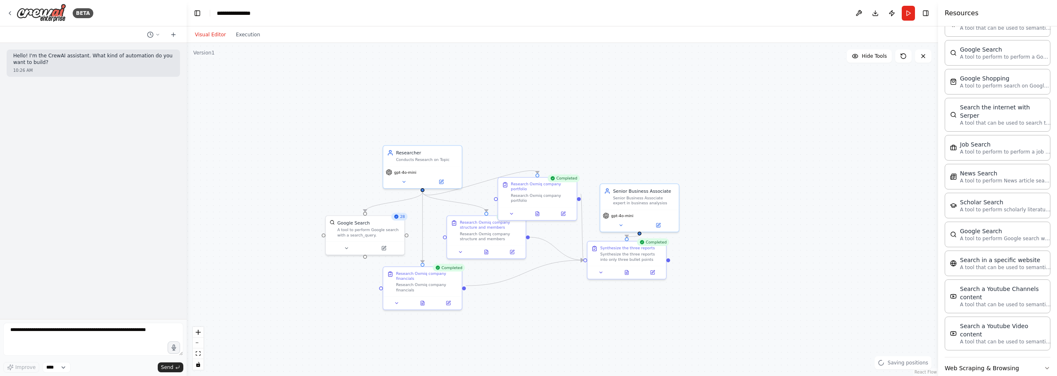
drag, startPoint x: 635, startPoint y: 145, endPoint x: 601, endPoint y: 104, distance: 53.4
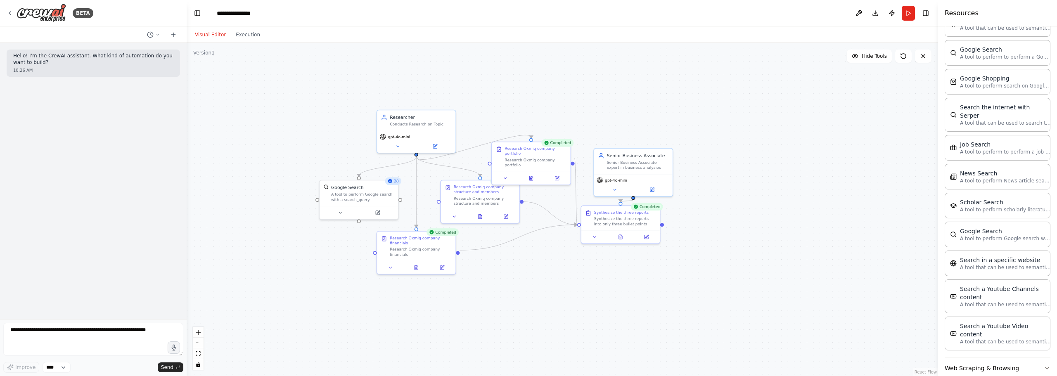
click at [623, 109] on div ".deletable-edge-delete-btn { width: 20px; height: 20px; border: 0px solid #ffff…" at bounding box center [562, 209] width 751 height 333
click at [591, 108] on div ".deletable-edge-delete-btn { width: 20px; height: 20px; border: 0px solid #ffff…" at bounding box center [562, 209] width 751 height 333
click at [781, 113] on div ".deletable-edge-delete-btn { width: 20px; height: 20px; border: 0px solid #ffff…" at bounding box center [562, 209] width 751 height 333
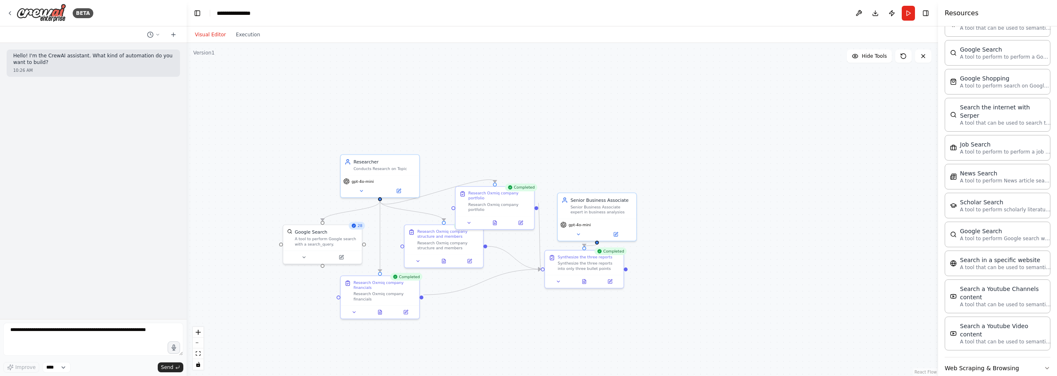
drag, startPoint x: 690, startPoint y: 95, endPoint x: 655, endPoint y: 140, distance: 57.0
click at [654, 141] on div ".deletable-edge-delete-btn { width: 20px; height: 20px; border: 0px solid #ffff…" at bounding box center [562, 209] width 751 height 333
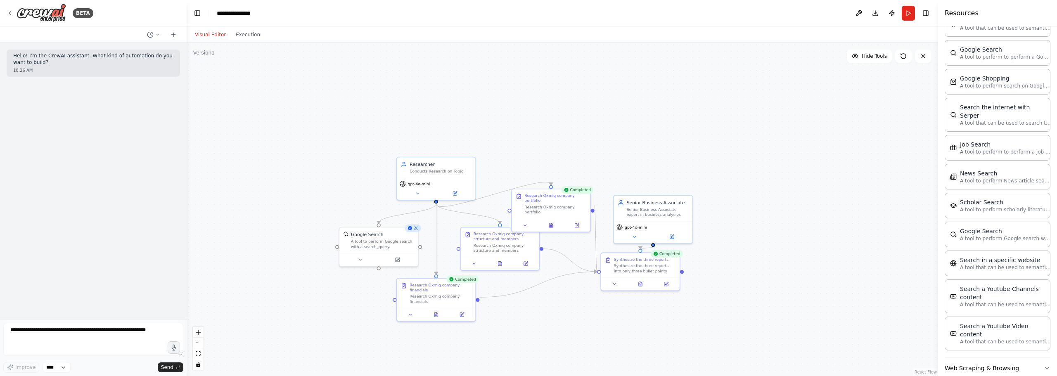
drag, startPoint x: 446, startPoint y: 135, endPoint x: 493, endPoint y: 135, distance: 46.2
click at [541, 91] on div ".deletable-edge-delete-btn { width: 20px; height: 20px; border: 0px solid #ffff…" at bounding box center [562, 209] width 751 height 333
click at [449, 125] on div ".deletable-edge-delete-btn { width: 20px; height: 20px; border: 0px solid #ffff…" at bounding box center [562, 209] width 751 height 333
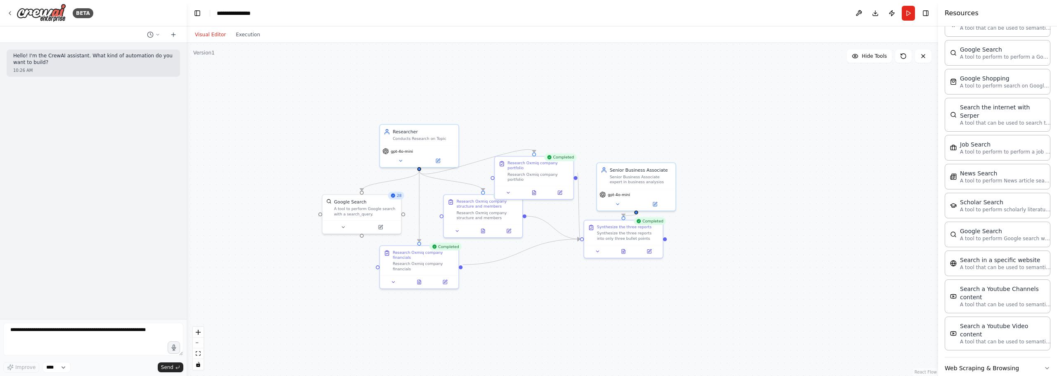
drag, startPoint x: 398, startPoint y: 109, endPoint x: 382, endPoint y: 75, distance: 37.7
click at [382, 75] on div ".deletable-edge-delete-btn { width: 20px; height: 20px; border: 0px solid #ffff…" at bounding box center [562, 209] width 751 height 333
click at [245, 14] on div "**********" at bounding box center [237, 13] width 41 height 8
click at [245, 14] on div "**********" at bounding box center [248, 13] width 62 height 8
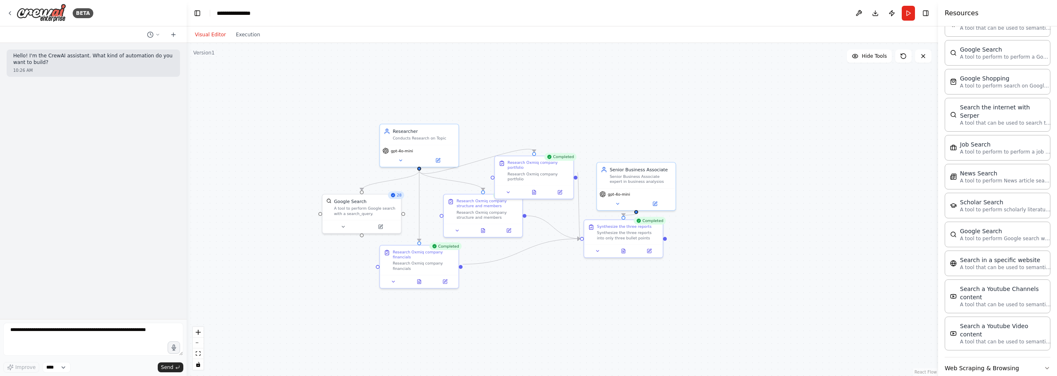
click at [295, 18] on header "**********" at bounding box center [562, 13] width 751 height 26
click at [265, 14] on icon "breadcrumb" at bounding box center [264, 13] width 7 height 7
click at [215, 12] on header "**********" at bounding box center [562, 13] width 751 height 26
click at [5, 14] on div "BETA" at bounding box center [93, 13] width 187 height 26
click at [9, 12] on icon at bounding box center [10, 13] width 7 height 7
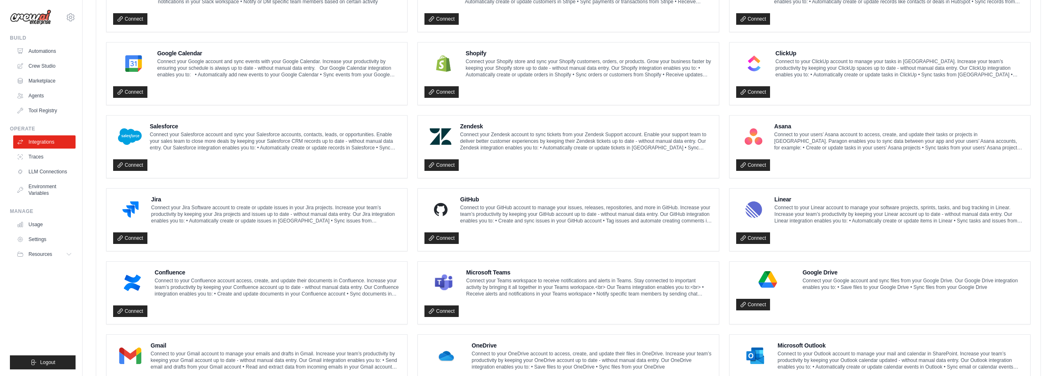
scroll to position [400, 0]
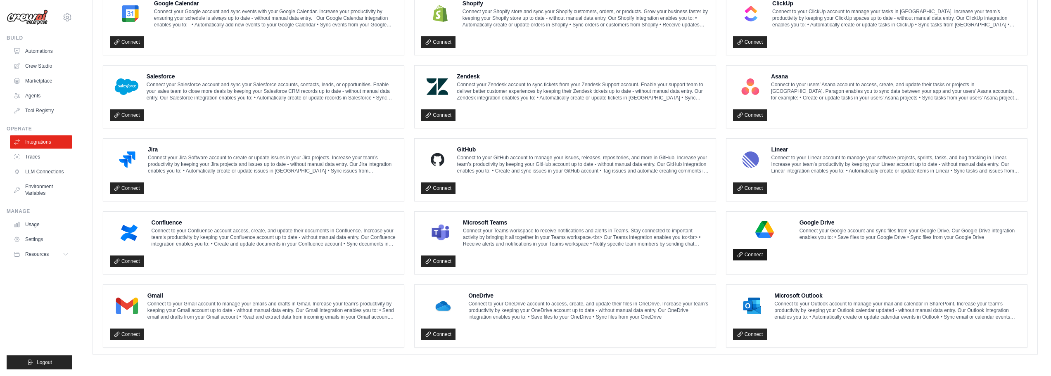
click at [751, 253] on link "Connect" at bounding box center [750, 255] width 34 height 12
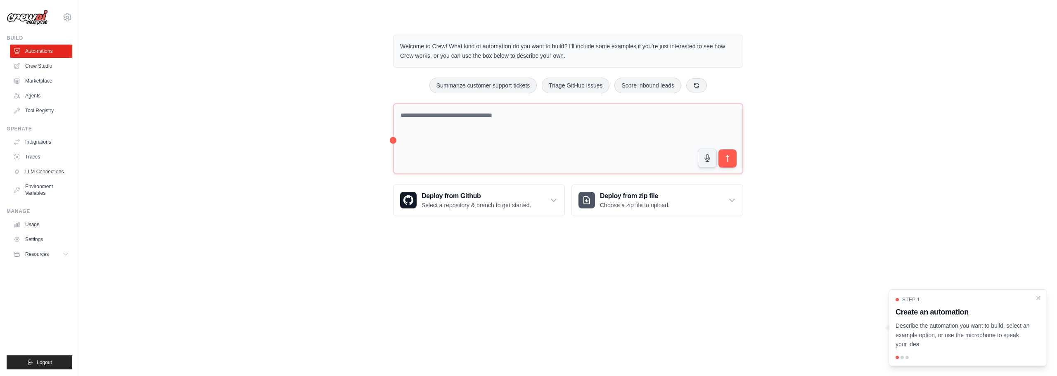
click at [886, 123] on div "Welcome to Crew! What kind of automation do you want to build? I'll include som…" at bounding box center [567, 125] width 951 height 208
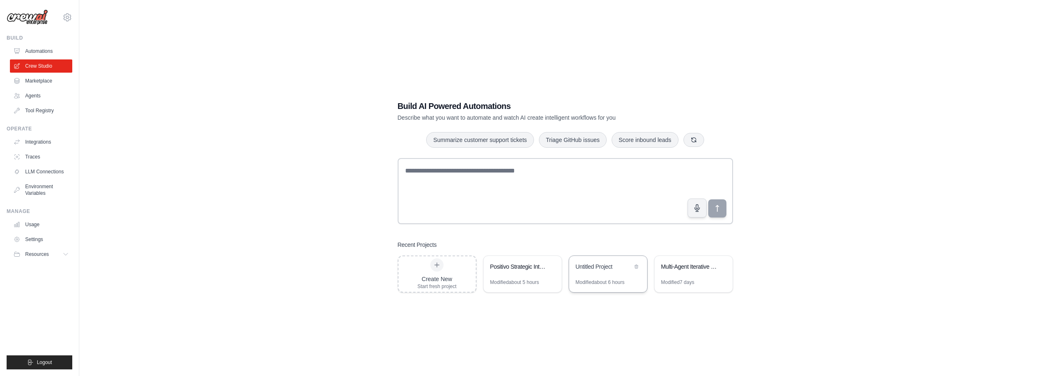
click at [611, 271] on div "Untitled Project" at bounding box center [604, 268] width 57 height 10
click at [242, 229] on div "Build AI Powered Automations Describe what you want to automate and watch AI cr…" at bounding box center [564, 196] width 945 height 376
click at [998, 217] on div "Build AI Powered Automations Describe what you want to automate and watch AI cr…" at bounding box center [564, 196] width 945 height 376
click at [752, 210] on div "Build AI Powered Automations Describe what you want to automate and watch AI cr…" at bounding box center [564, 196] width 945 height 376
click at [326, 173] on div "Build AI Powered Automations Describe what you want to automate and watch AI cr…" at bounding box center [564, 196] width 945 height 376
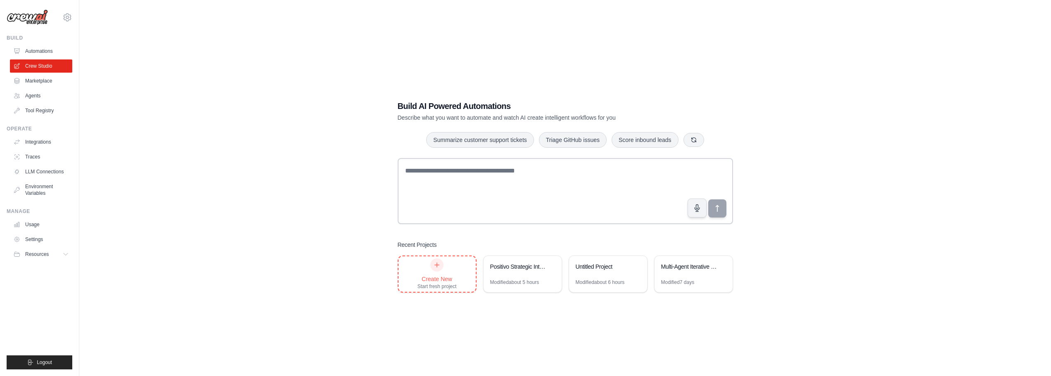
click at [450, 281] on div "Create New" at bounding box center [436, 279] width 39 height 8
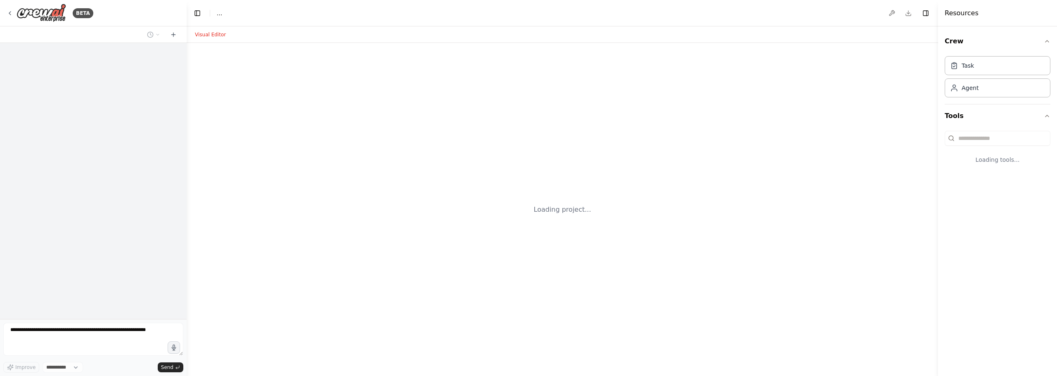
select select "****"
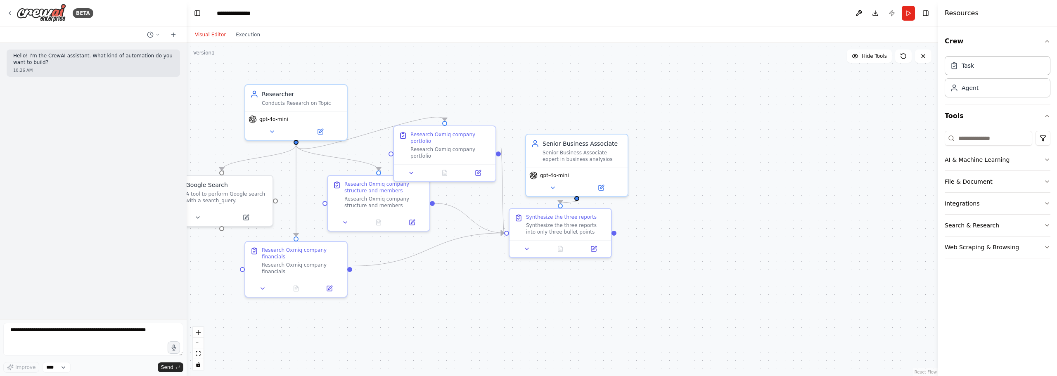
click at [427, 93] on div ".deletable-edge-delete-btn { width: 20px; height: 20px; border: 0px solid #ffff…" at bounding box center [562, 209] width 751 height 333
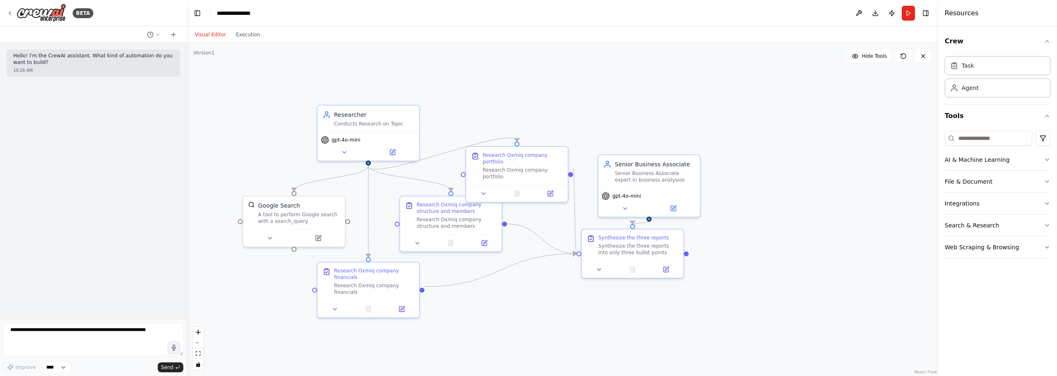
drag, startPoint x: 389, startPoint y: 75, endPoint x: 461, endPoint y: 95, distance: 75.0
click at [461, 95] on div ".deletable-edge-delete-btn { width: 20px; height: 20px; border: 0px solid #ffff…" at bounding box center [562, 209] width 751 height 333
click at [858, 11] on button at bounding box center [858, 13] width 13 height 15
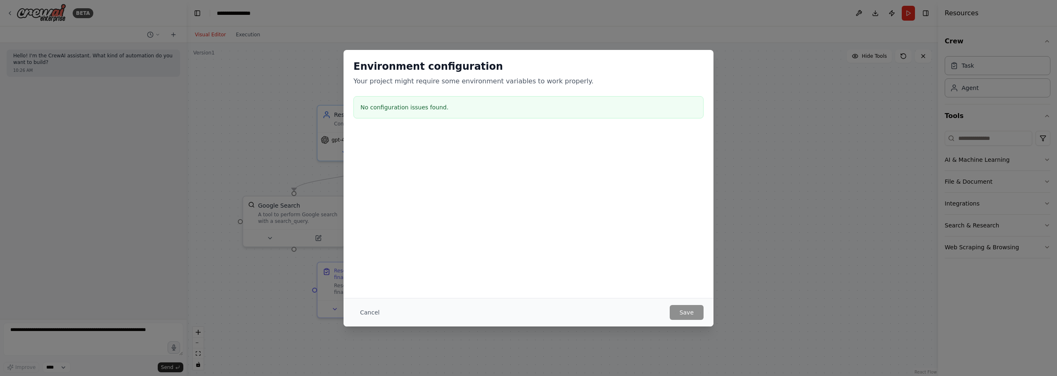
click at [226, 64] on div "Environment configuration Your project might require some environment variables…" at bounding box center [528, 188] width 1057 height 376
click at [379, 315] on button "Cancel" at bounding box center [369, 312] width 33 height 15
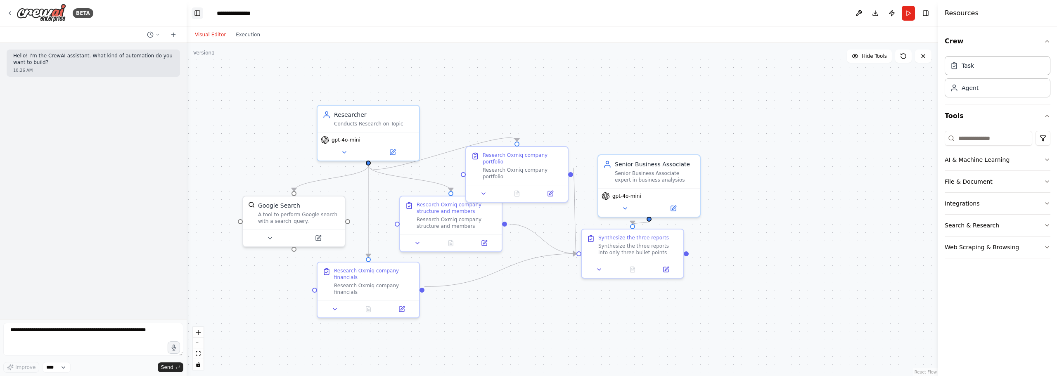
click at [193, 11] on button "Toggle Left Sidebar" at bounding box center [198, 13] width 12 height 12
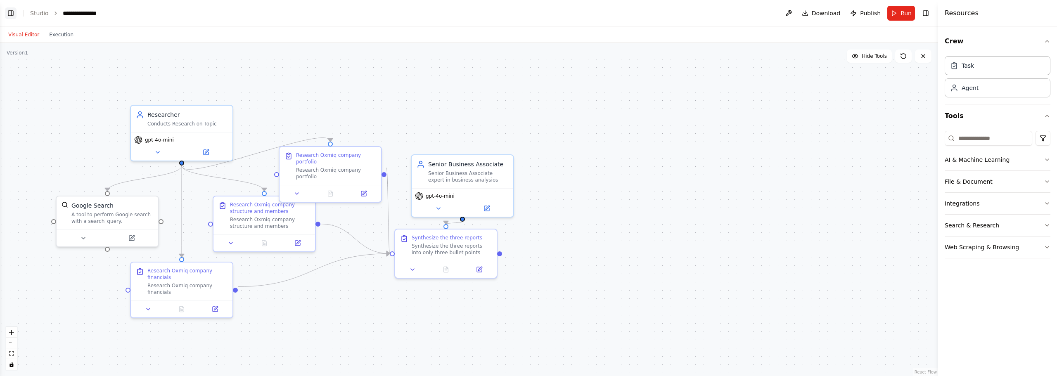
click at [14, 12] on button "Toggle Left Sidebar" at bounding box center [11, 13] width 12 height 12
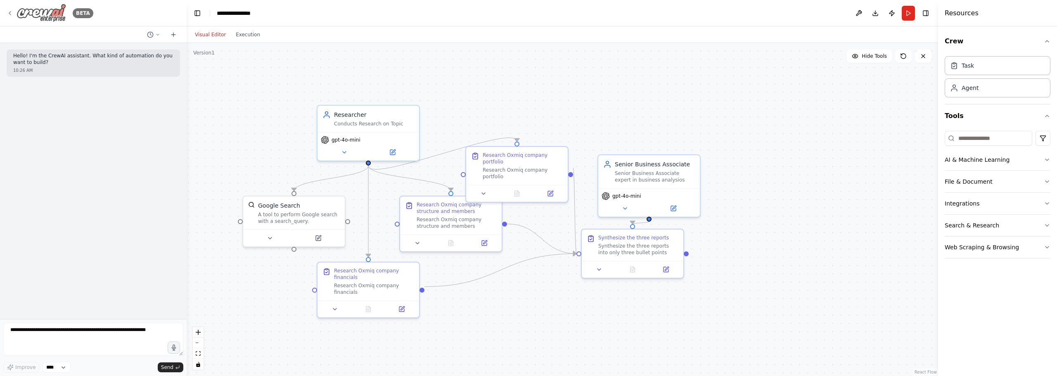
click at [33, 10] on img at bounding box center [42, 13] width 50 height 19
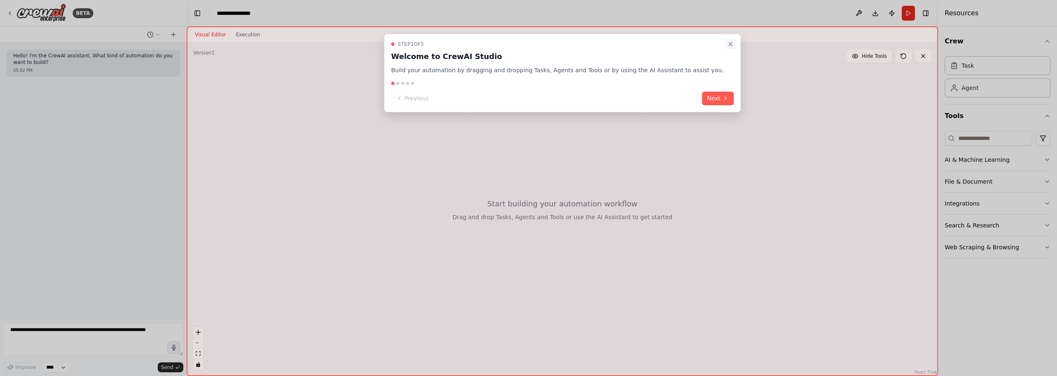
click at [725, 40] on button "Close walkthrough" at bounding box center [730, 44] width 10 height 10
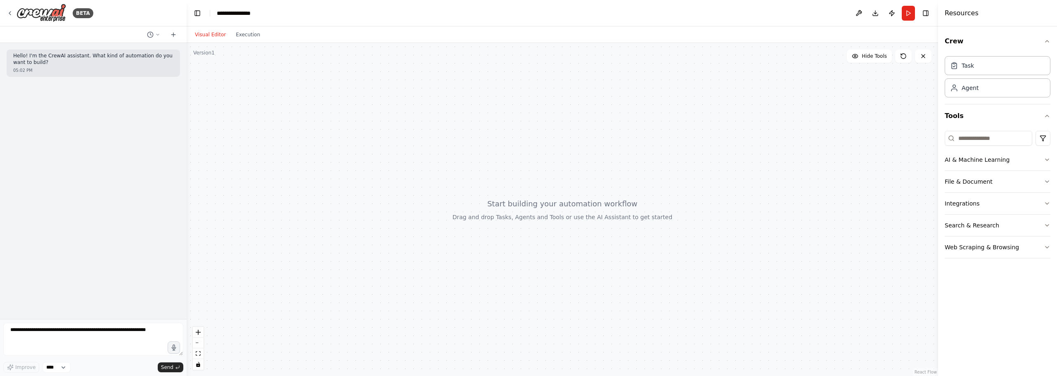
click at [471, 127] on div at bounding box center [562, 209] width 751 height 333
click at [361, 101] on div at bounding box center [562, 209] width 751 height 333
click at [427, 135] on div at bounding box center [562, 209] width 751 height 333
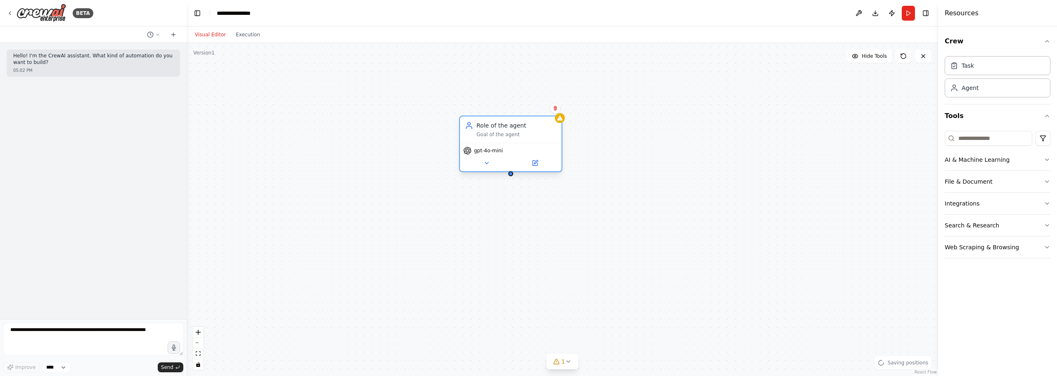
drag, startPoint x: 532, startPoint y: 149, endPoint x: 505, endPoint y: 128, distance: 34.4
click at [505, 128] on div "Role of the agent" at bounding box center [516, 125] width 80 height 8
click at [502, 120] on div "Role of the agent Goal of the agent" at bounding box center [511, 129] width 102 height 26
click at [509, 128] on div "Role of the agent" at bounding box center [516, 125] width 80 height 8
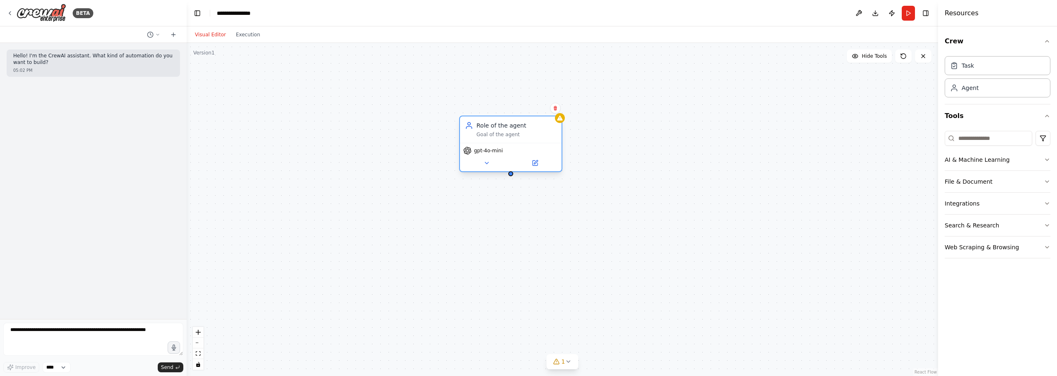
click at [509, 128] on div "Role of the agent" at bounding box center [516, 125] width 80 height 8
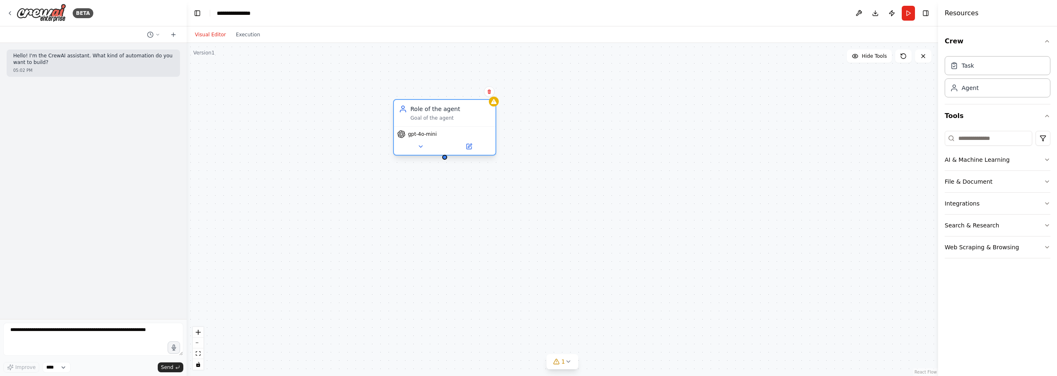
drag, startPoint x: 509, startPoint y: 125, endPoint x: 441, endPoint y: 110, distance: 69.7
click at [441, 110] on div "Role of the agent" at bounding box center [450, 109] width 80 height 8
click at [467, 146] on icon at bounding box center [469, 146] width 5 height 5
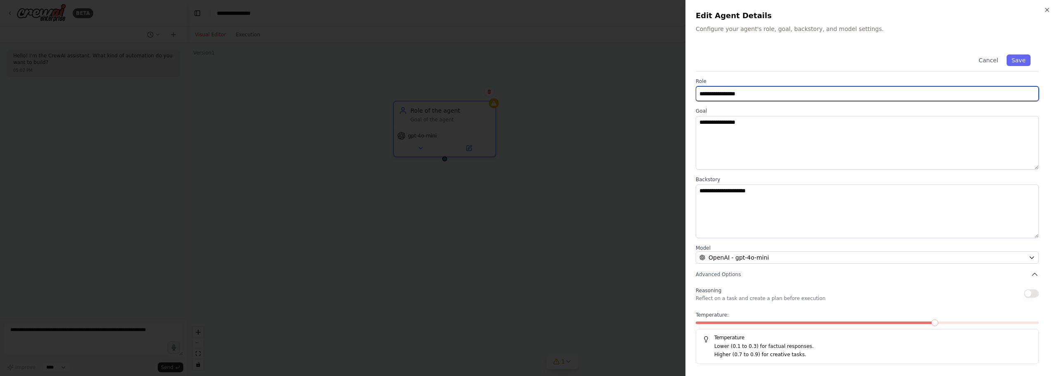
drag, startPoint x: 753, startPoint y: 90, endPoint x: 600, endPoint y: 75, distance: 154.3
click at [600, 75] on body "**********" at bounding box center [528, 188] width 1057 height 376
type input "**********"
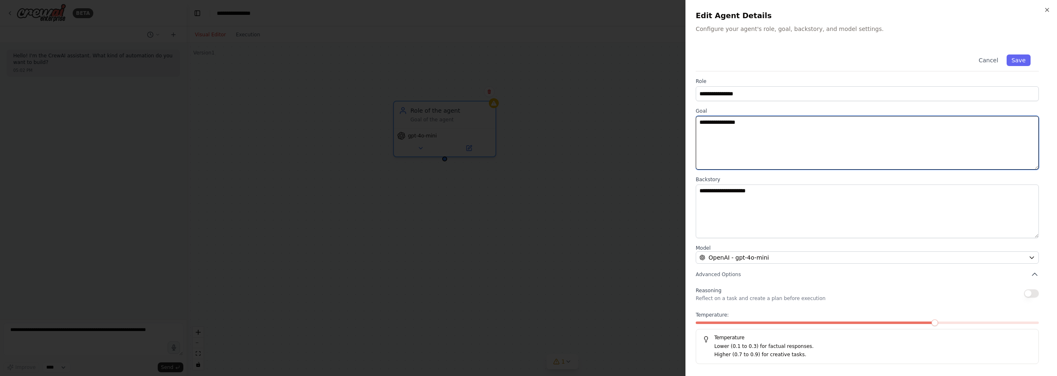
drag, startPoint x: 791, startPoint y: 127, endPoint x: 689, endPoint y: 109, distance: 104.3
click at [688, 109] on div "**********" at bounding box center [871, 188] width 372 height 376
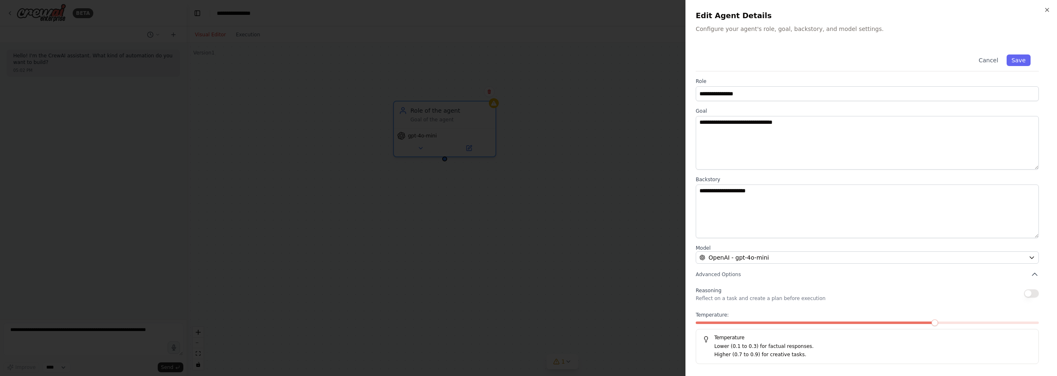
click at [1024, 289] on div "Reasoning Reflect on a task and create a plan before execution" at bounding box center [867, 293] width 343 height 17
click at [1035, 295] on button "button" at bounding box center [1031, 293] width 15 height 8
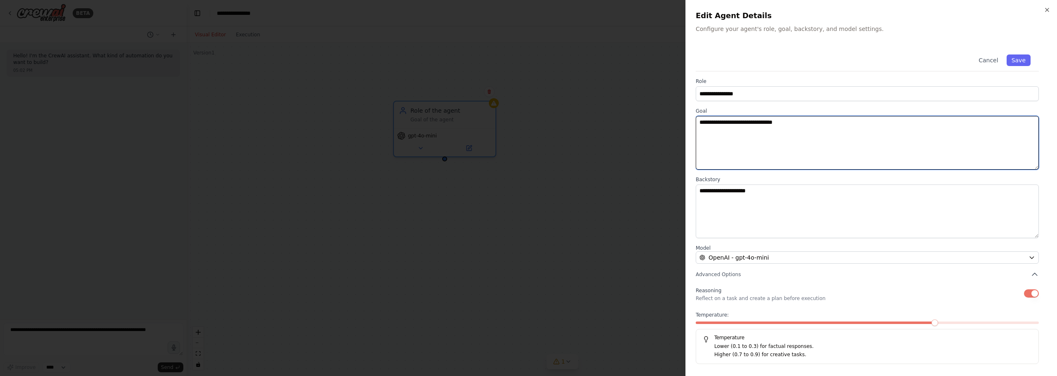
click at [815, 139] on textarea "**********" at bounding box center [867, 143] width 343 height 54
type textarea "**********"
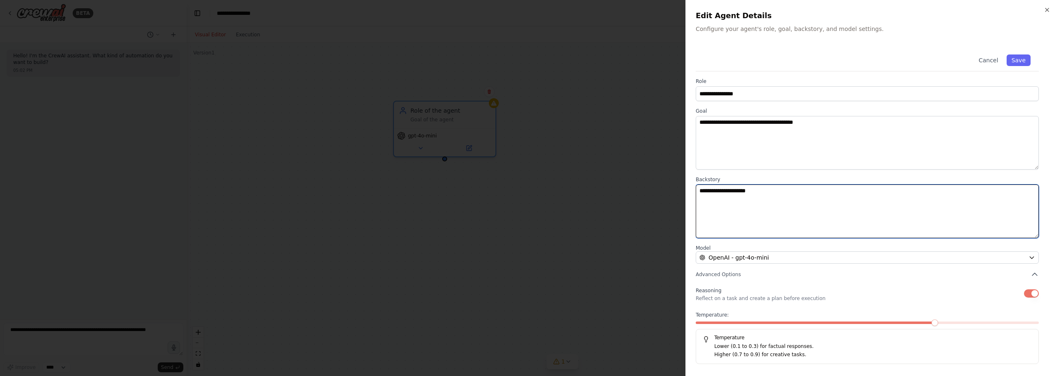
drag, startPoint x: 805, startPoint y: 189, endPoint x: 638, endPoint y: 159, distance: 169.8
click at [638, 159] on body "**********" at bounding box center [528, 188] width 1057 height 376
type textarea "**********"
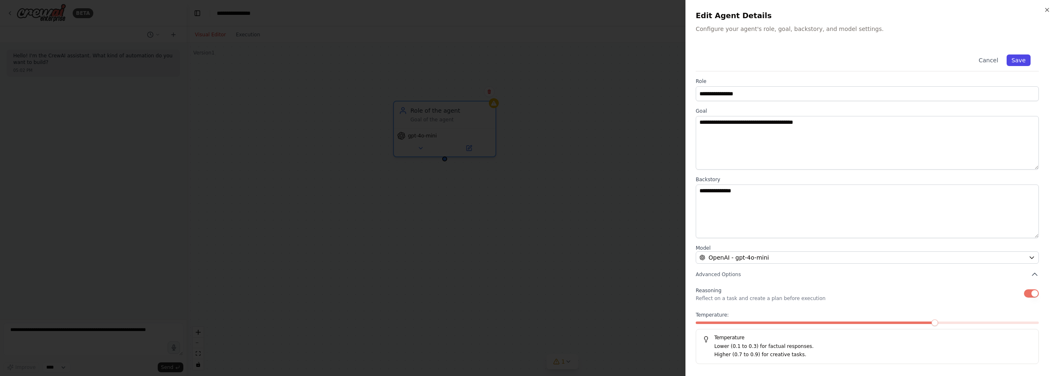
click at [1016, 55] on button "Save" at bounding box center [1019, 60] width 24 height 12
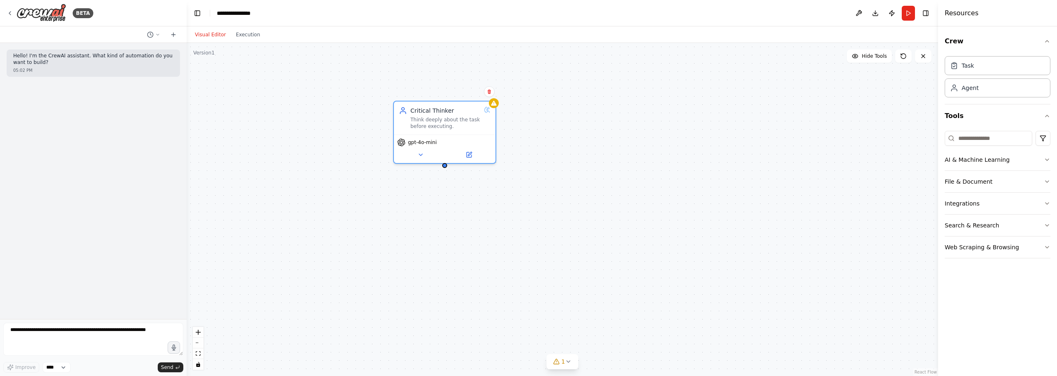
click at [568, 107] on div "Critical Thinker Think deeply about the task before executing. gpt-4o-mini" at bounding box center [562, 209] width 751 height 333
drag, startPoint x: 552, startPoint y: 138, endPoint x: 573, endPoint y: 154, distance: 26.3
click at [573, 154] on div "Critical Thinker Think deeply about the task before executing. gpt-4o-mini" at bounding box center [562, 209] width 751 height 333
drag, startPoint x: 379, startPoint y: 133, endPoint x: 468, endPoint y: 149, distance: 89.7
click at [468, 149] on div "Critical Thinker Think deeply about the task before executing. gpt-4o-mini" at bounding box center [562, 209] width 751 height 333
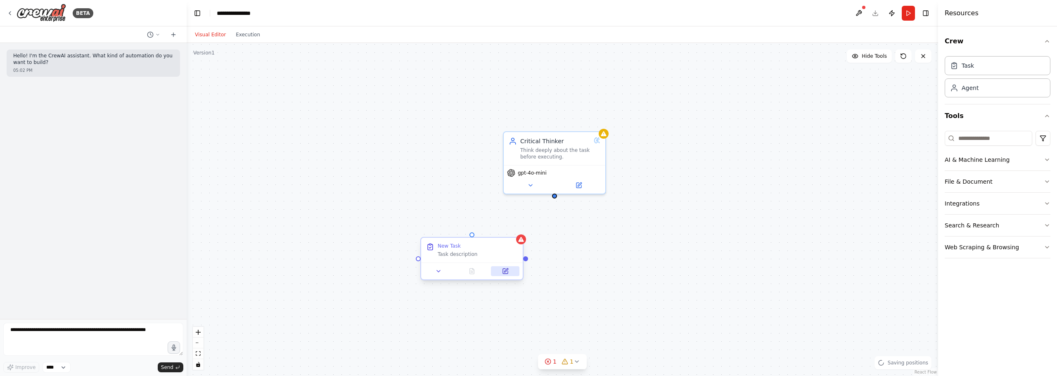
click at [509, 272] on button at bounding box center [505, 271] width 28 height 10
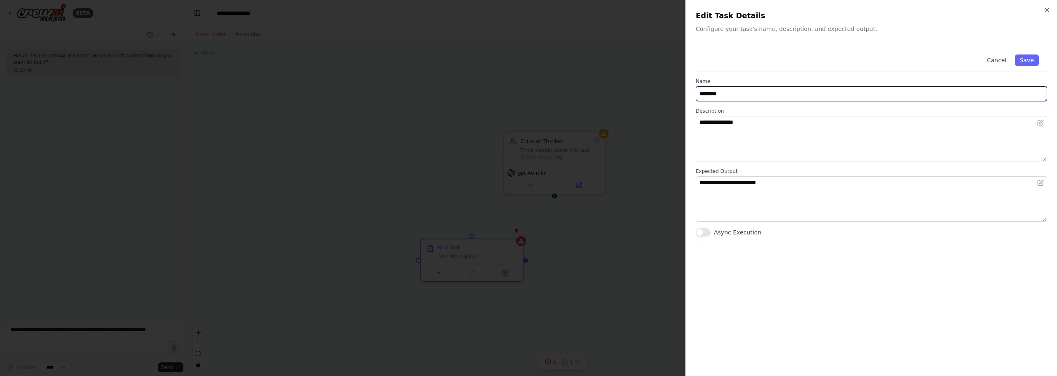
drag, startPoint x: 759, startPoint y: 96, endPoint x: 550, endPoint y: 76, distance: 209.5
click at [550, 76] on body "**********" at bounding box center [528, 188] width 1057 height 376
type input "**********"
drag, startPoint x: 777, startPoint y: 88, endPoint x: 544, endPoint y: 82, distance: 233.7
click at [544, 82] on body "**********" at bounding box center [528, 188] width 1057 height 376
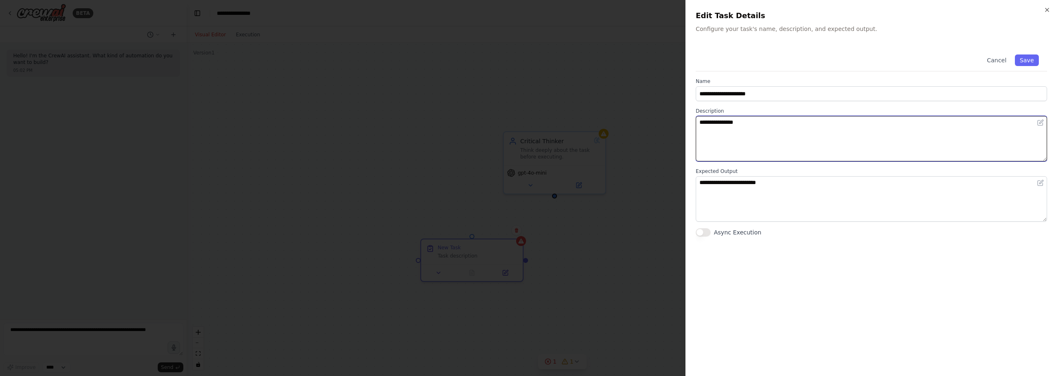
click at [762, 120] on textarea "**********" at bounding box center [871, 138] width 351 height 45
paste textarea "**********"
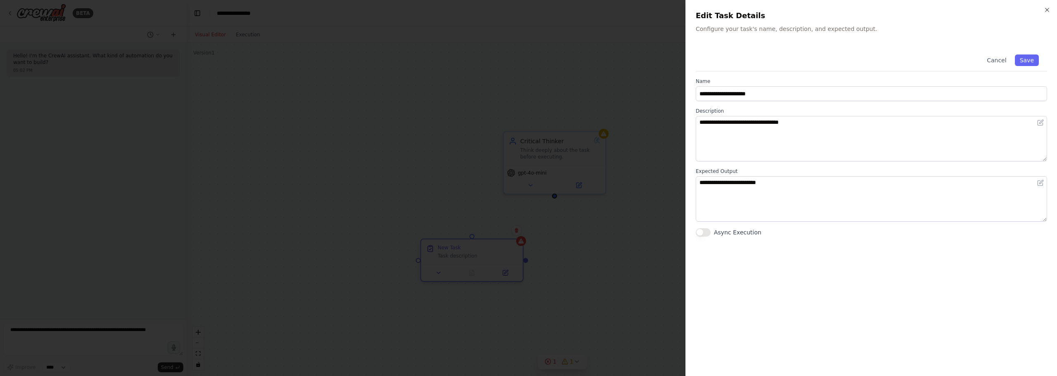
click at [769, 287] on div "**********" at bounding box center [871, 206] width 351 height 320
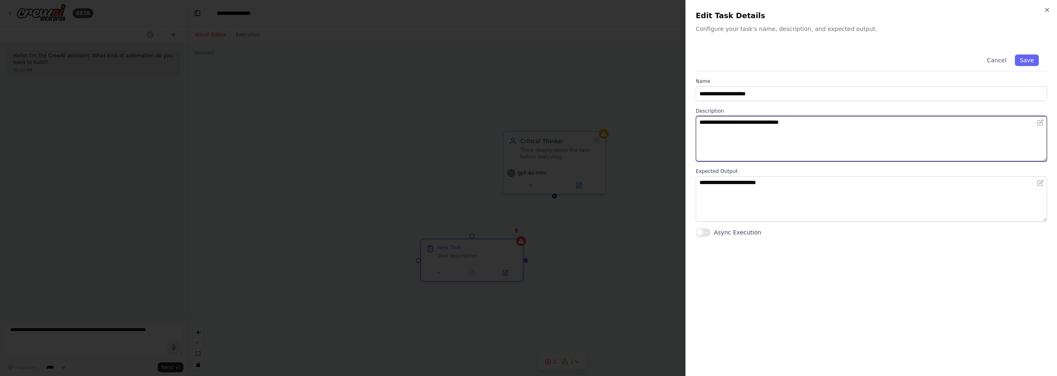
click at [891, 147] on textarea "**********" at bounding box center [871, 138] width 351 height 45
type textarea "**********"
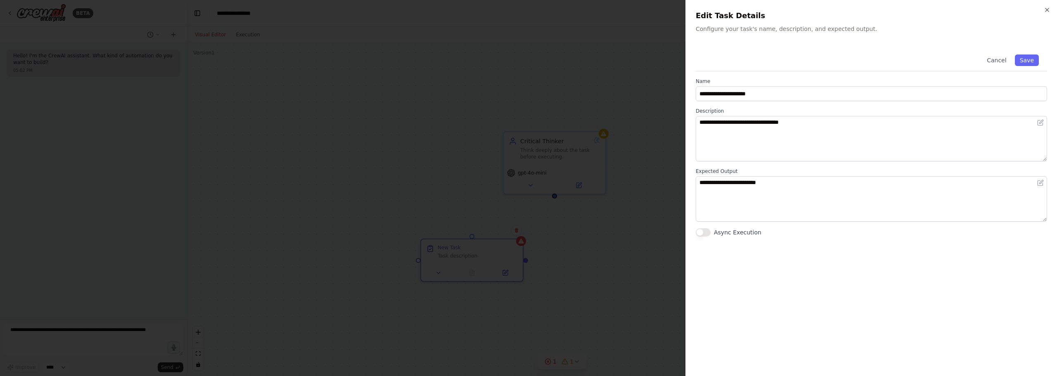
click at [945, 25] on p "Configure your task's name, description, and expected output." at bounding box center [871, 29] width 351 height 8
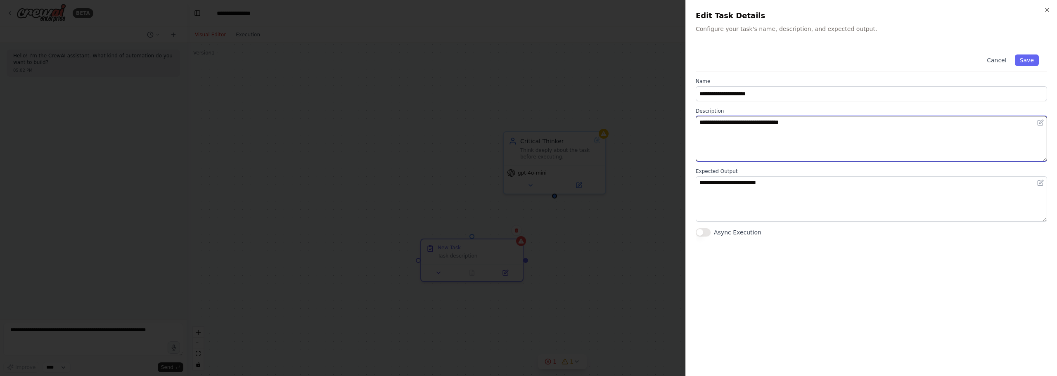
click at [847, 133] on textarea "**********" at bounding box center [871, 138] width 351 height 45
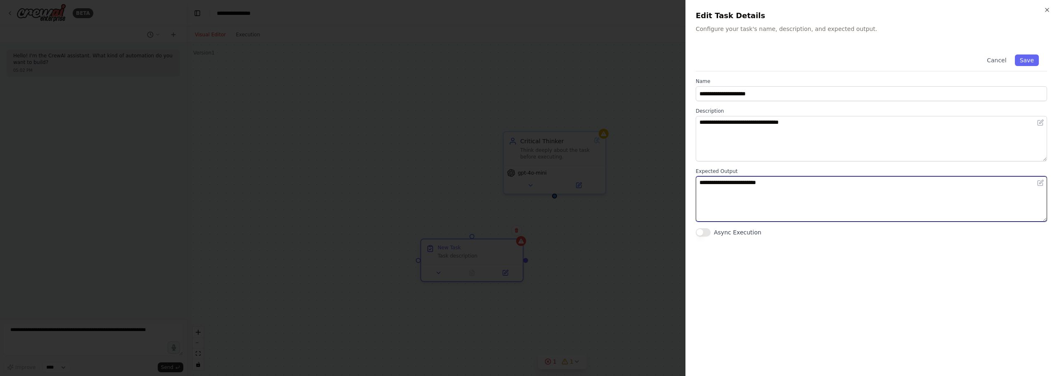
click at [834, 208] on textarea "**********" at bounding box center [871, 198] width 351 height 45
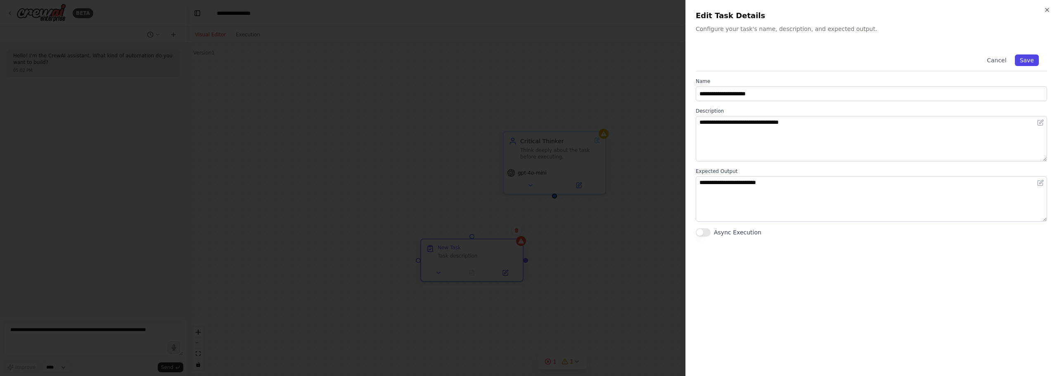
click at [1027, 56] on button "Save" at bounding box center [1027, 60] width 24 height 12
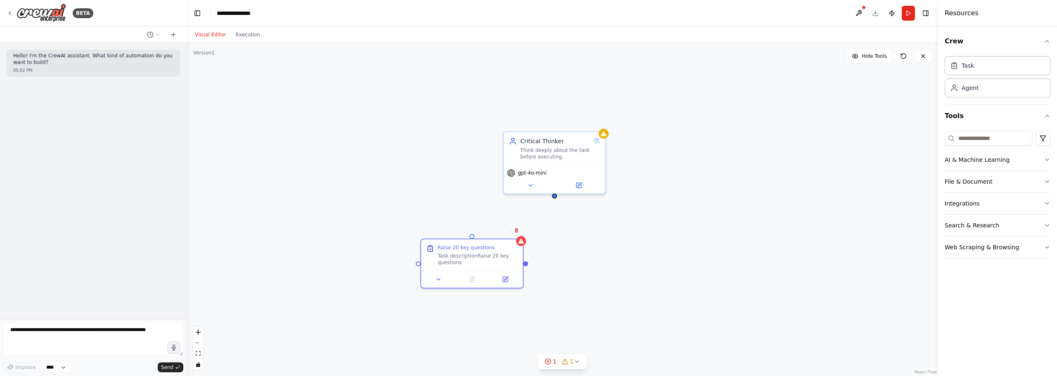
click at [379, 194] on div "Critical Thinker Think deeply about the task before executing. gpt-4o-mini Rais…" at bounding box center [562, 209] width 751 height 333
drag, startPoint x: 474, startPoint y: 254, endPoint x: 554, endPoint y: 220, distance: 87.0
click at [554, 220] on div "Task descriptionRaise 20 key questions" at bounding box center [560, 224] width 80 height 13
click at [341, 95] on div "Critical Thinker Think deeply about the task before executing. gpt-4o-mini Rais…" at bounding box center [562, 209] width 751 height 333
click at [588, 242] on icon at bounding box center [588, 245] width 7 height 7
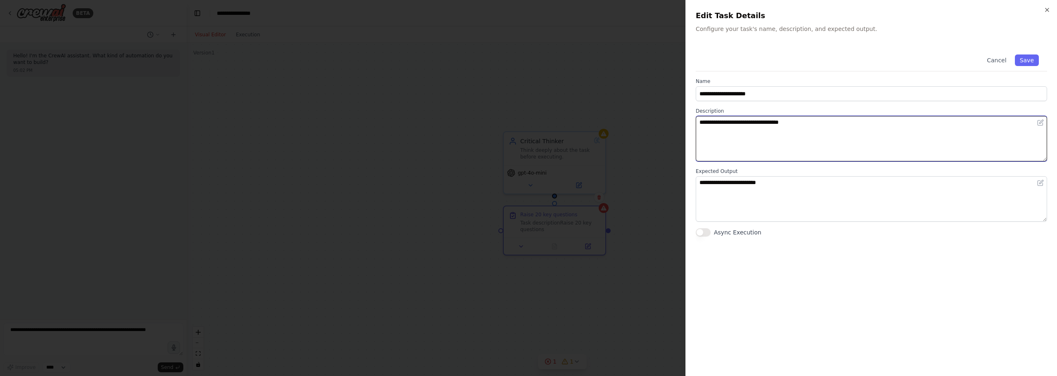
drag, startPoint x: 742, startPoint y: 125, endPoint x: 733, endPoint y: 123, distance: 9.2
click at [621, 116] on body "**********" at bounding box center [528, 188] width 1057 height 376
click at [750, 123] on textarea "**********" at bounding box center [871, 138] width 351 height 45
drag, startPoint x: 739, startPoint y: 120, endPoint x: 575, endPoint y: 114, distance: 164.4
click at [575, 114] on body "**********" at bounding box center [528, 188] width 1057 height 376
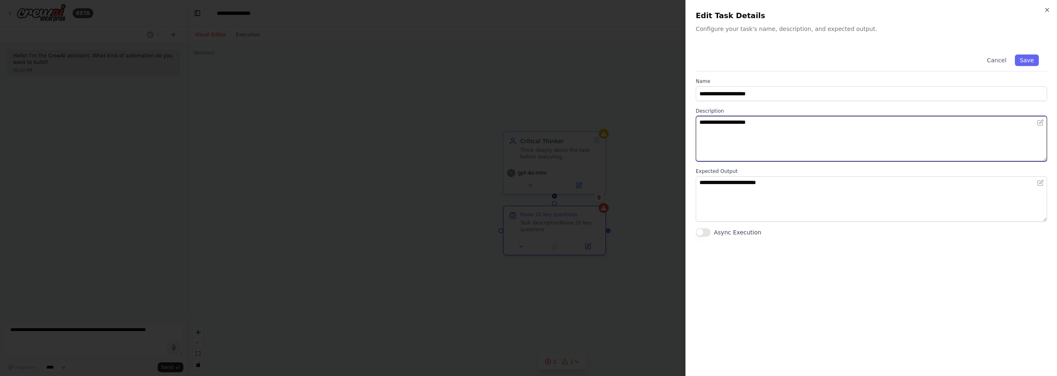
click at [824, 127] on textarea "**********" at bounding box center [871, 138] width 351 height 45
paste textarea "**********"
type textarea "**********"
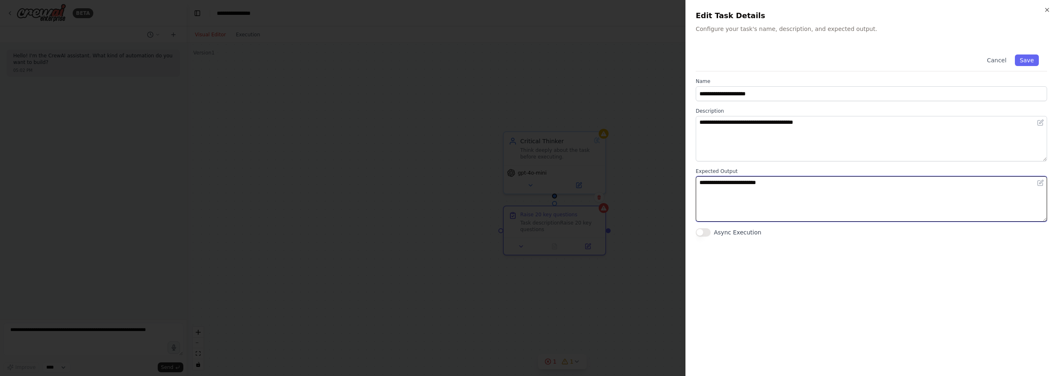
click at [828, 183] on textarea "**********" at bounding box center [871, 198] width 351 height 45
drag, startPoint x: 802, startPoint y: 194, endPoint x: 589, endPoint y: 168, distance: 214.6
click at [589, 168] on body "**********" at bounding box center [528, 188] width 1057 height 376
type textarea "**********"
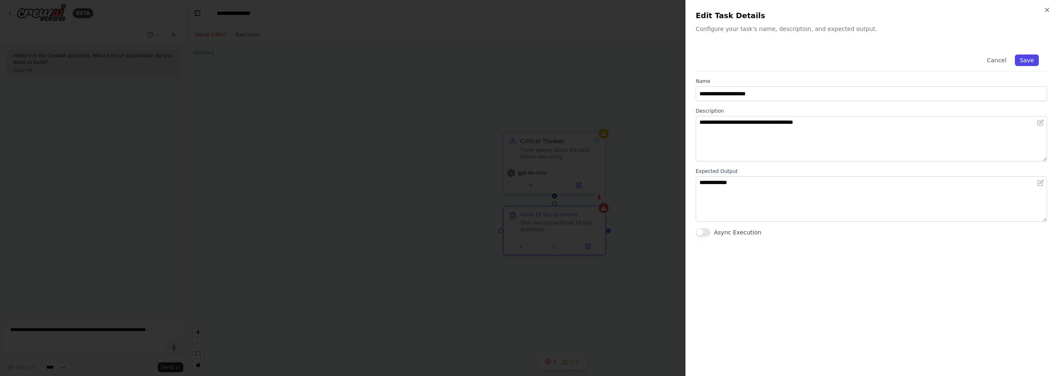
click at [1031, 55] on button "Save" at bounding box center [1027, 60] width 24 height 12
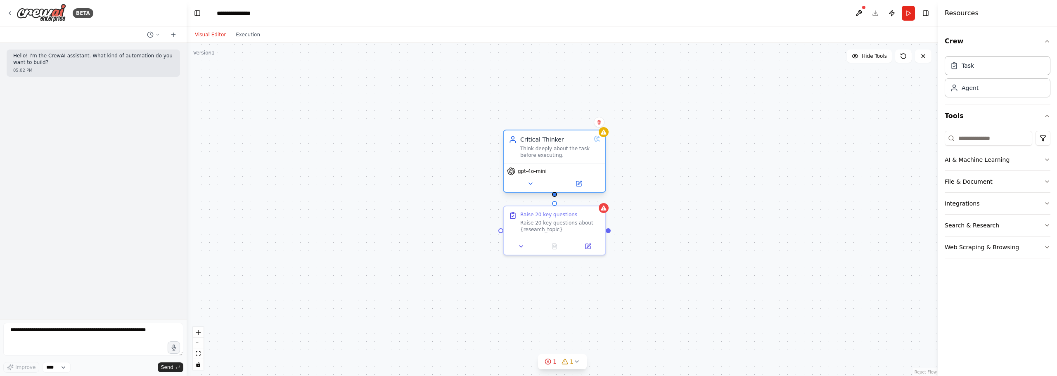
drag, startPoint x: 549, startPoint y: 158, endPoint x: 553, endPoint y: 142, distance: 16.6
click at [553, 142] on div "Critical Thinker Think deeply about the task before executing." at bounding box center [555, 146] width 102 height 33
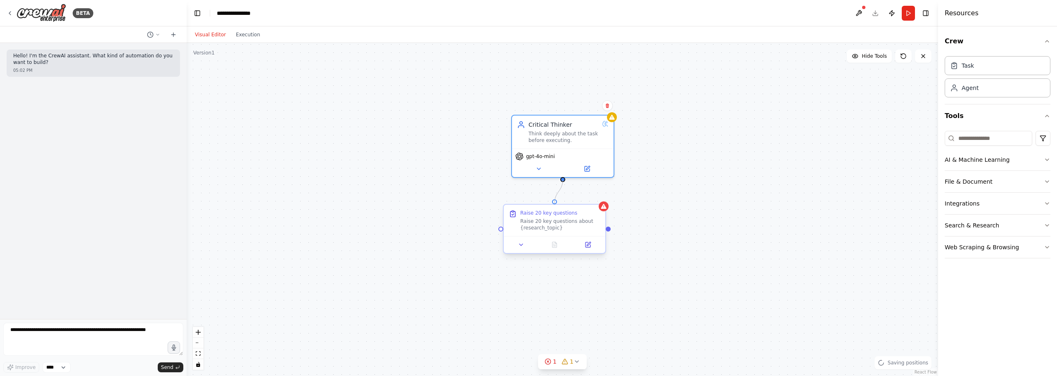
drag, startPoint x: 562, startPoint y: 179, endPoint x: 554, endPoint y: 203, distance: 25.9
click at [554, 203] on div "Critical Thinker Think deeply about the task before executing. gpt-4o-mini Rais…" at bounding box center [671, 239] width 751 height 333
drag, startPoint x: 557, startPoint y: 148, endPoint x: 546, endPoint y: 159, distance: 16.1
click at [546, 159] on div "gpt-4o-mini" at bounding box center [555, 169] width 102 height 28
click at [705, 158] on div ".deletable-edge-delete-btn { width: 20px; height: 20px; border: 0px solid #ffff…" at bounding box center [562, 209] width 751 height 333
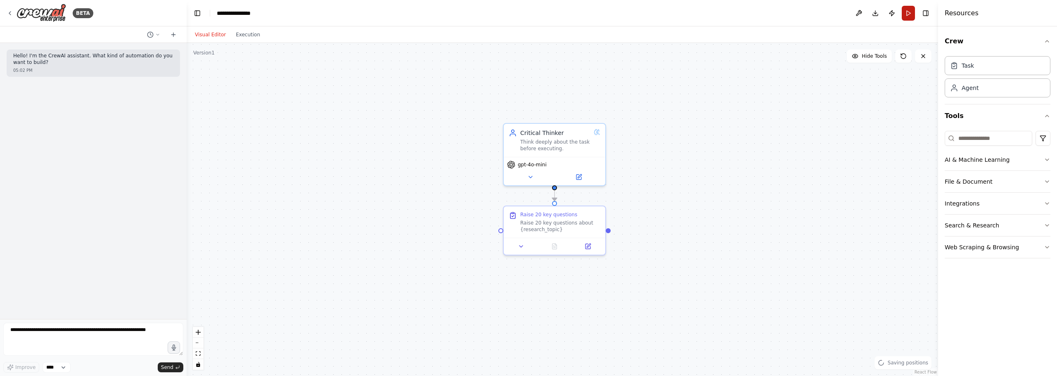
click at [911, 10] on button "Run" at bounding box center [908, 13] width 13 height 15
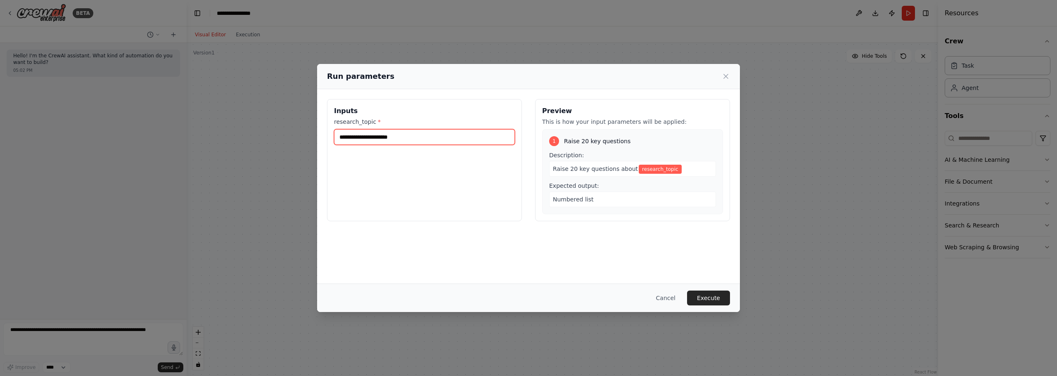
click at [459, 134] on input "research_topic *" at bounding box center [424, 137] width 181 height 16
click at [407, 137] on input "research_topic *" at bounding box center [424, 137] width 181 height 16
type input "**********"
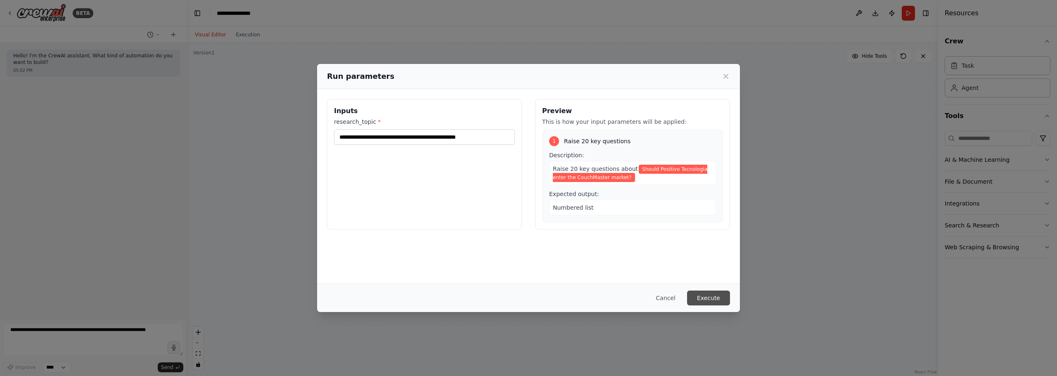
click at [714, 299] on button "Execute" at bounding box center [708, 298] width 43 height 15
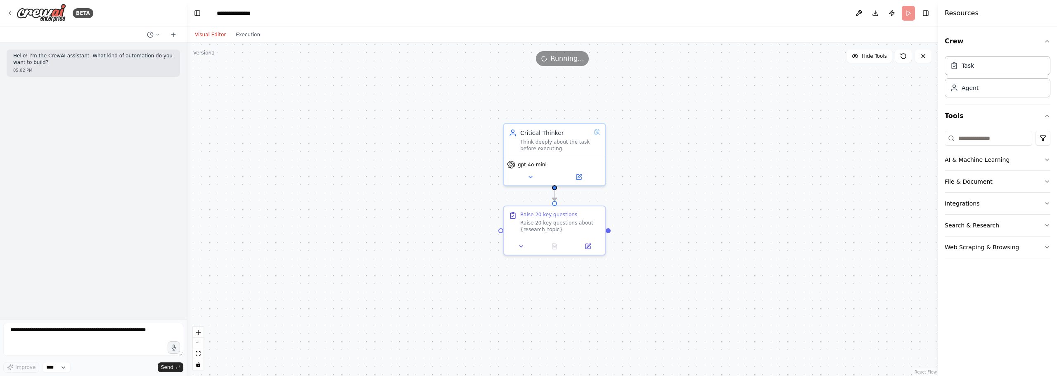
drag, startPoint x: 497, startPoint y: 212, endPoint x: 363, endPoint y: 171, distance: 140.1
click at [353, 178] on div ".deletable-edge-delete-btn { width: 20px; height: 20px; border: 0px solid #ffff…" at bounding box center [562, 209] width 751 height 333
click at [429, 135] on div ".deletable-edge-delete-btn { width: 20px; height: 20px; border: 0px solid #ffff…" at bounding box center [562, 209] width 751 height 333
click at [557, 213] on div "Raise 20 key questions" at bounding box center [548, 213] width 57 height 7
click at [559, 248] on button at bounding box center [554, 245] width 35 height 10
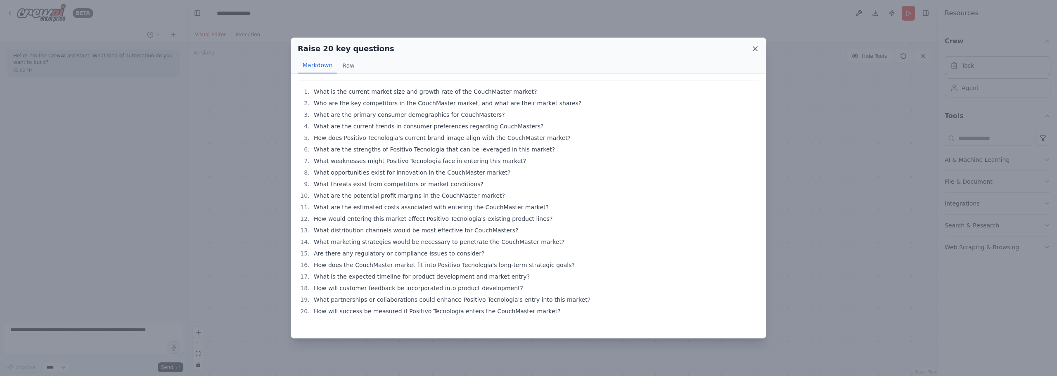
click at [754, 47] on icon at bounding box center [755, 49] width 8 height 8
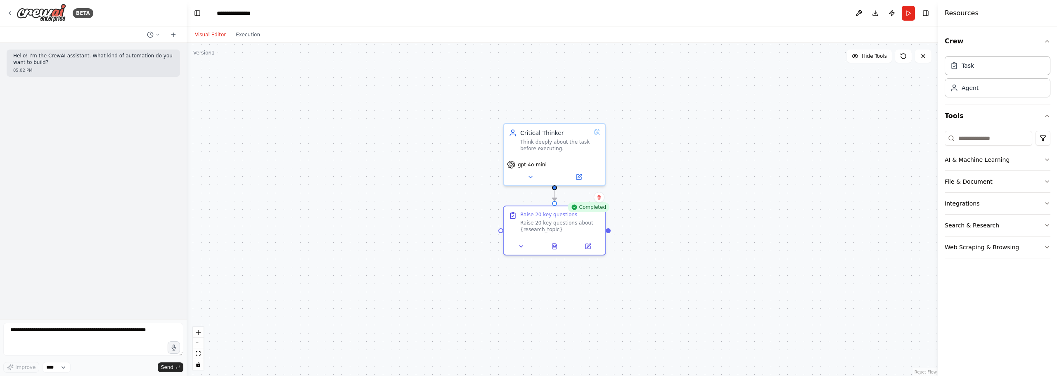
drag, startPoint x: 702, startPoint y: 177, endPoint x: 670, endPoint y: 197, distance: 37.6
click at [702, 177] on div ".deletable-edge-delete-btn { width: 20px; height: 20px; border: 0px solid #ffff…" at bounding box center [562, 209] width 751 height 333
drag, startPoint x: 583, startPoint y: 227, endPoint x: 628, endPoint y: 234, distance: 44.8
click at [628, 234] on div "Raise 20 key questions about {research_topic}" at bounding box center [601, 232] width 80 height 13
drag, startPoint x: 620, startPoint y: 232, endPoint x: 578, endPoint y: 228, distance: 41.9
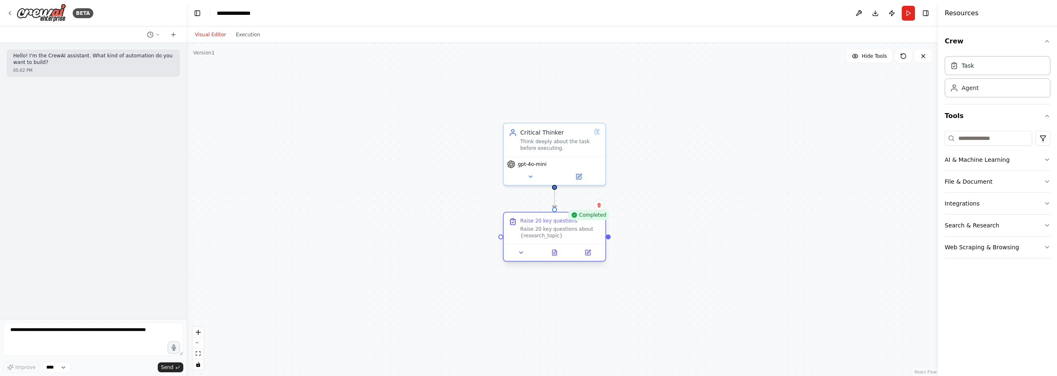
click at [578, 228] on div "Raise 20 key questions about {research_topic}" at bounding box center [560, 232] width 80 height 13
click at [672, 171] on div ".deletable-edge-delete-btn { width: 20px; height: 20px; border: 0px solid #ffff…" at bounding box center [562, 209] width 751 height 333
click at [977, 62] on div "Task" at bounding box center [998, 65] width 106 height 19
drag, startPoint x: 697, startPoint y: 243, endPoint x: 668, endPoint y: 228, distance: 33.2
click at [668, 228] on div "New Task" at bounding box center [664, 229] width 23 height 7
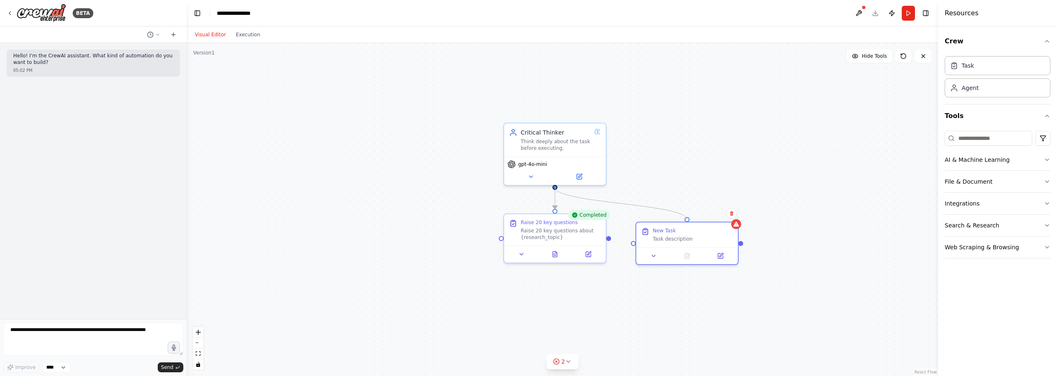
drag, startPoint x: 554, startPoint y: 185, endPoint x: 689, endPoint y: 220, distance: 139.9
click at [689, 220] on div ".deletable-edge-delete-btn { width: 20px; height: 20px; border: 0px solid #ffff…" at bounding box center [562, 209] width 751 height 333
drag, startPoint x: 694, startPoint y: 239, endPoint x: 696, endPoint y: 230, distance: 9.3
click at [696, 230] on div "Task description" at bounding box center [693, 229] width 80 height 7
drag, startPoint x: 609, startPoint y: 237, endPoint x: 642, endPoint y: 232, distance: 33.4
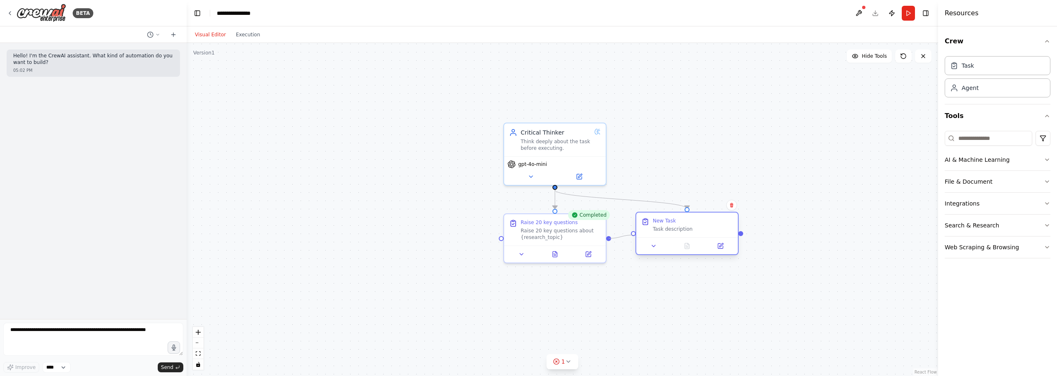
click at [642, 232] on div "Critical Thinker Think deeply about the task before executing. gpt-4o-mini Comp…" at bounding box center [672, 239] width 751 height 333
drag, startPoint x: 609, startPoint y: 239, endPoint x: 631, endPoint y: 232, distance: 22.5
click at [631, 232] on div ".deletable-edge-delete-btn { width: 20px; height: 20px; border: 0px solid #ffff…" at bounding box center [562, 209] width 751 height 333
drag, startPoint x: 682, startPoint y: 222, endPoint x: 685, endPoint y: 228, distance: 7.2
click at [685, 228] on div "New Task" at bounding box center [693, 229] width 80 height 7
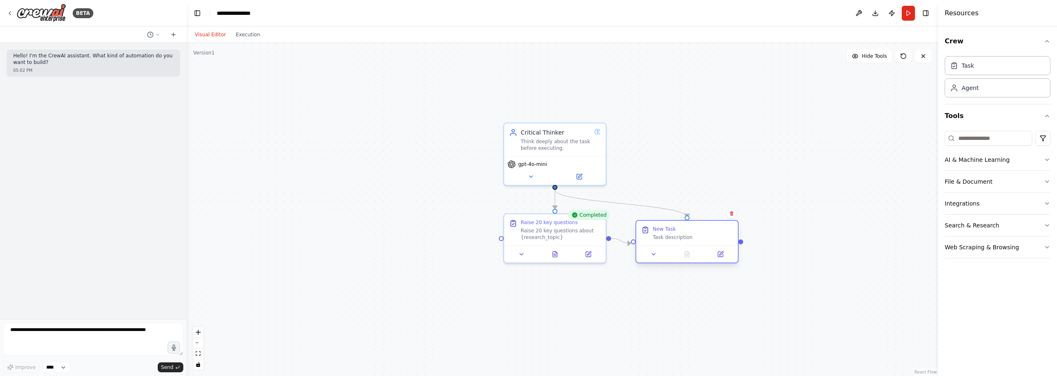
click at [675, 224] on div "New Task Task description" at bounding box center [687, 233] width 102 height 25
click at [668, 229] on div "New Task" at bounding box center [664, 229] width 23 height 7
click at [668, 231] on div "New Task" at bounding box center [664, 229] width 23 height 7
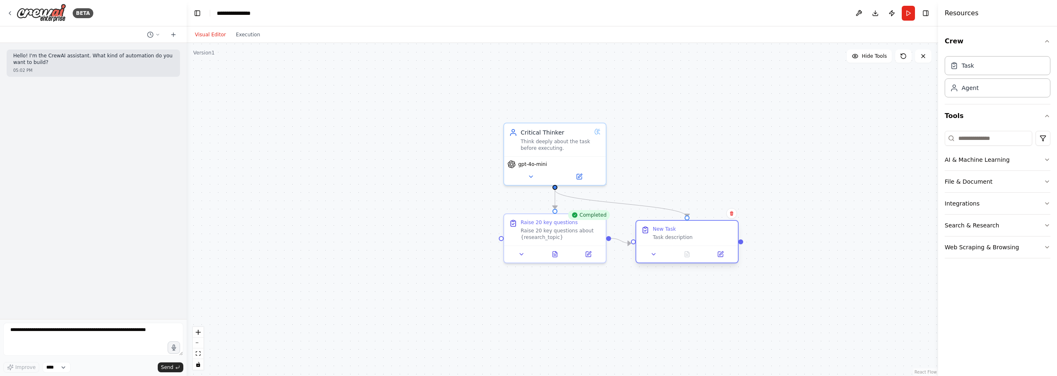
click at [668, 231] on div "New Task" at bounding box center [664, 229] width 23 height 7
click at [659, 239] on div "Task description" at bounding box center [693, 237] width 80 height 7
click at [718, 258] on button at bounding box center [720, 254] width 28 height 10
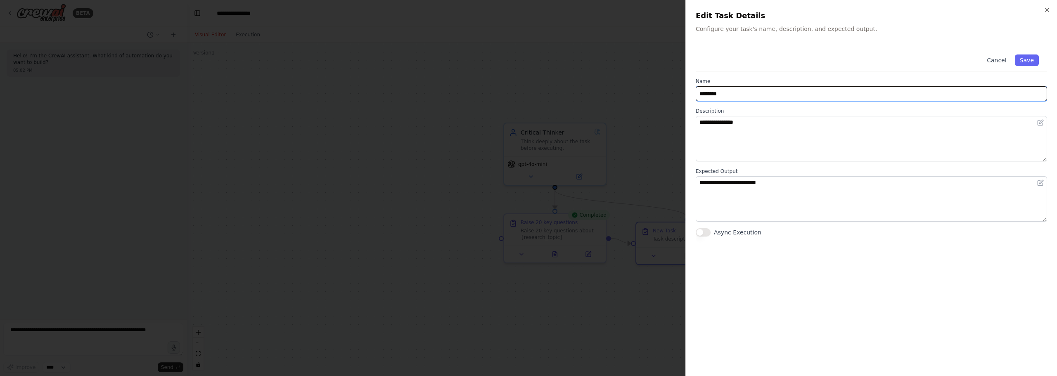
drag, startPoint x: 749, startPoint y: 95, endPoint x: 590, endPoint y: 78, distance: 160.6
click at [590, 77] on body "**********" at bounding box center [528, 188] width 1057 height 376
type input "**********"
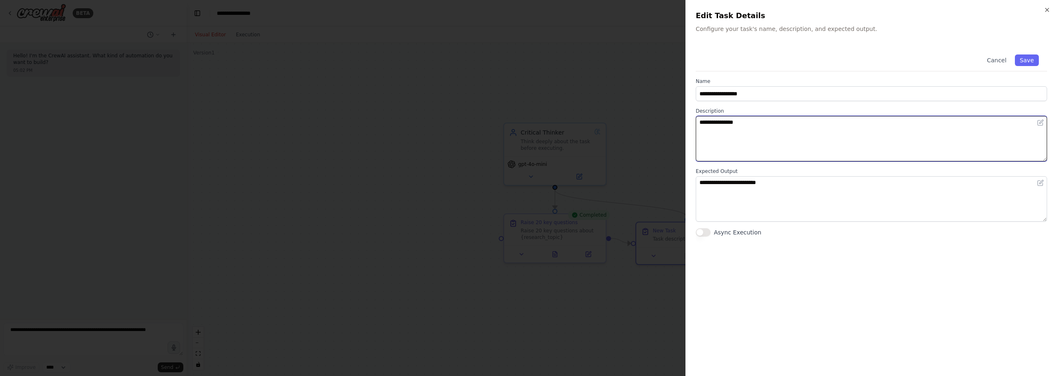
click at [719, 137] on textarea "**********" at bounding box center [871, 138] width 351 height 45
click at [758, 118] on textarea "**********" at bounding box center [871, 138] width 351 height 45
drag, startPoint x: 762, startPoint y: 121, endPoint x: 664, endPoint y: 116, distance: 98.3
click at [652, 114] on body "**********" at bounding box center [528, 188] width 1057 height 376
paste textarea "**********"
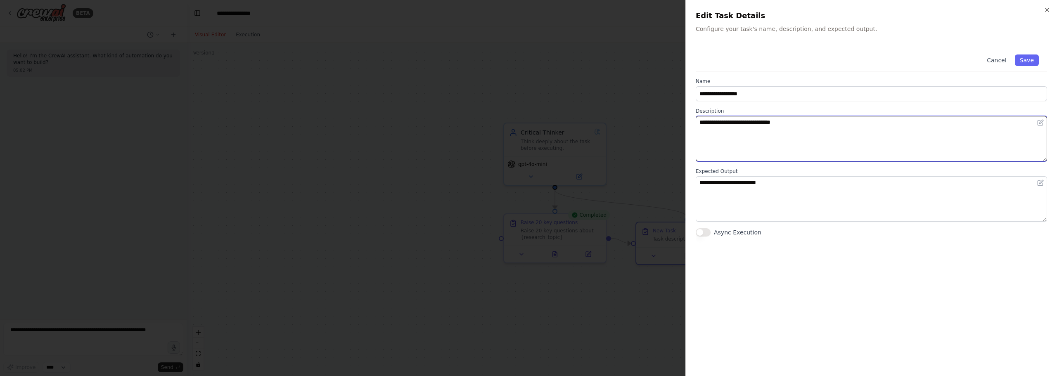
click at [794, 127] on textarea "**********" at bounding box center [871, 138] width 351 height 45
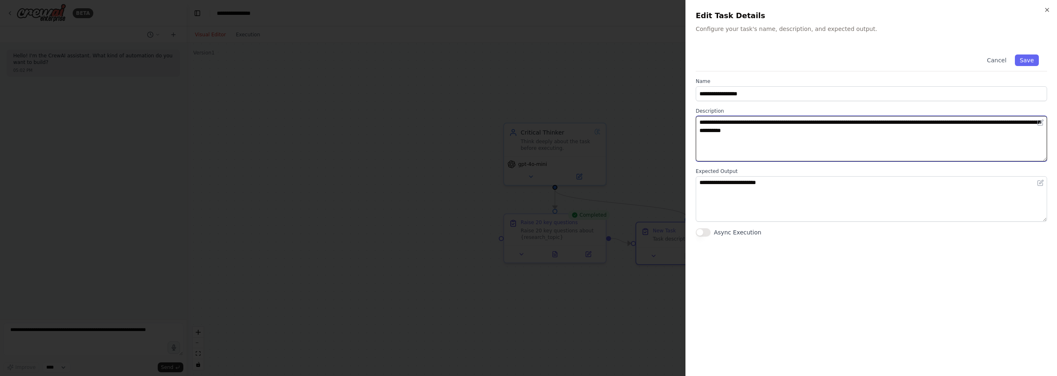
type textarea "**********"
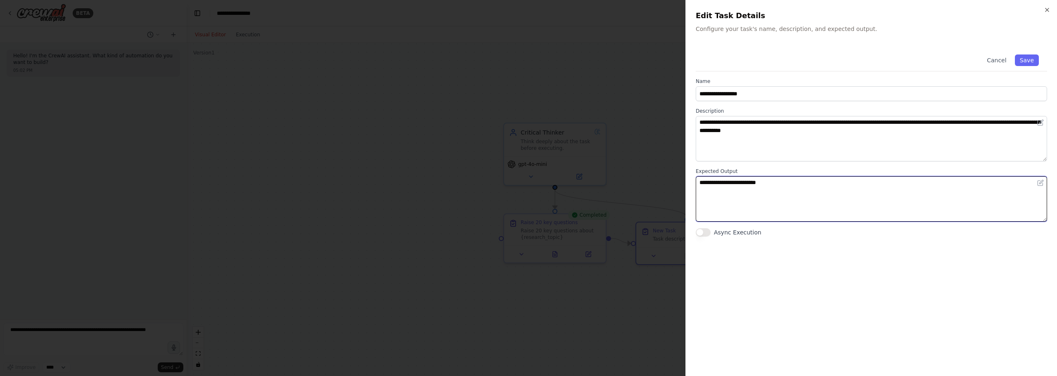
drag, startPoint x: 833, startPoint y: 182, endPoint x: 608, endPoint y: 161, distance: 226.3
click at [608, 161] on body "**********" at bounding box center [528, 188] width 1057 height 376
type textarea "**********"
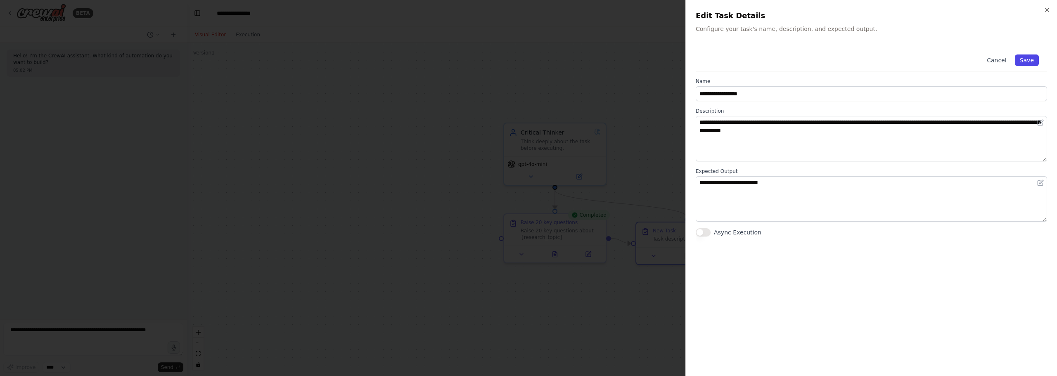
click at [1030, 57] on button "Save" at bounding box center [1027, 60] width 24 height 12
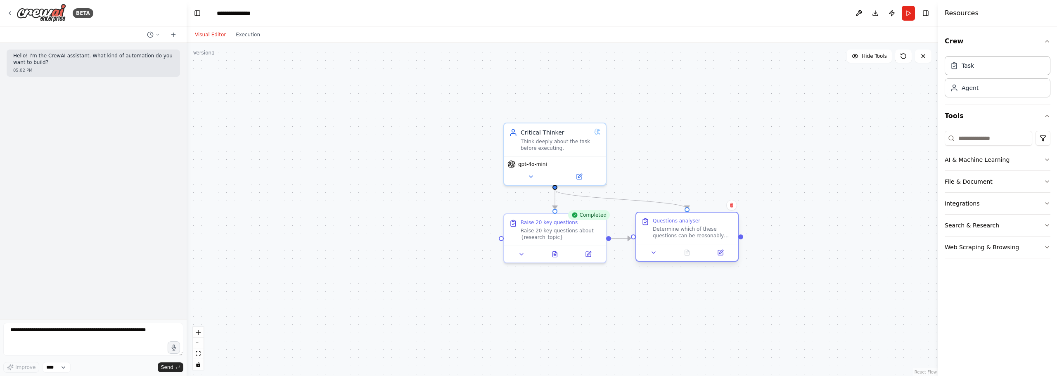
drag, startPoint x: 702, startPoint y: 240, endPoint x: 701, endPoint y: 230, distance: 10.8
click at [701, 230] on div "Determine which of these questions can be reasonably answered through web searc…" at bounding box center [693, 232] width 80 height 13
click at [905, 12] on button "Run" at bounding box center [908, 13] width 13 height 15
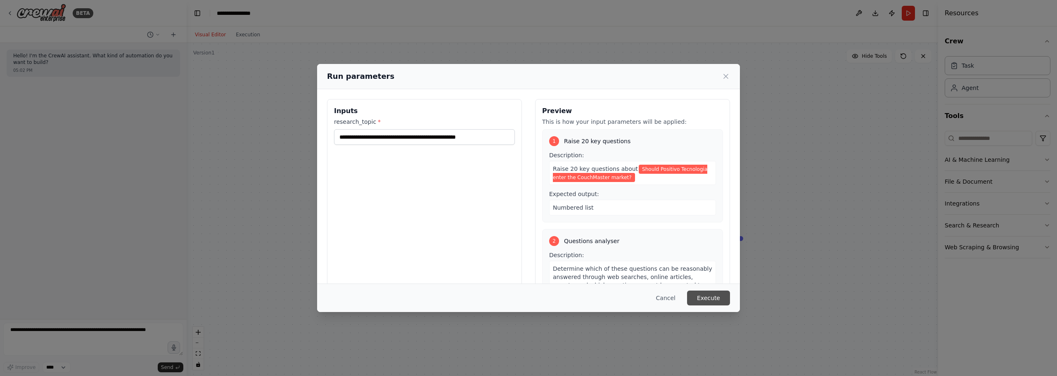
click at [708, 293] on button "Execute" at bounding box center [708, 298] width 43 height 15
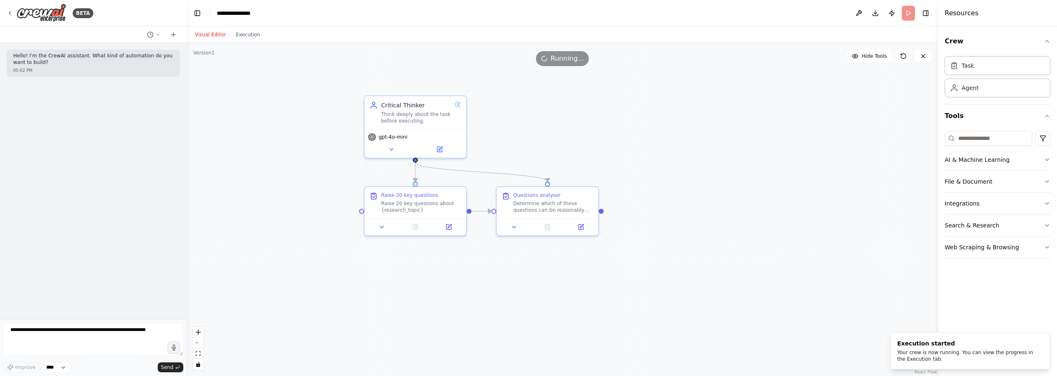
drag, startPoint x: 774, startPoint y: 165, endPoint x: 608, endPoint y: 133, distance: 169.0
click at [608, 133] on div ".deletable-edge-delete-btn { width: 20px; height: 20px; border: 0px solid #ffff…" at bounding box center [562, 209] width 751 height 333
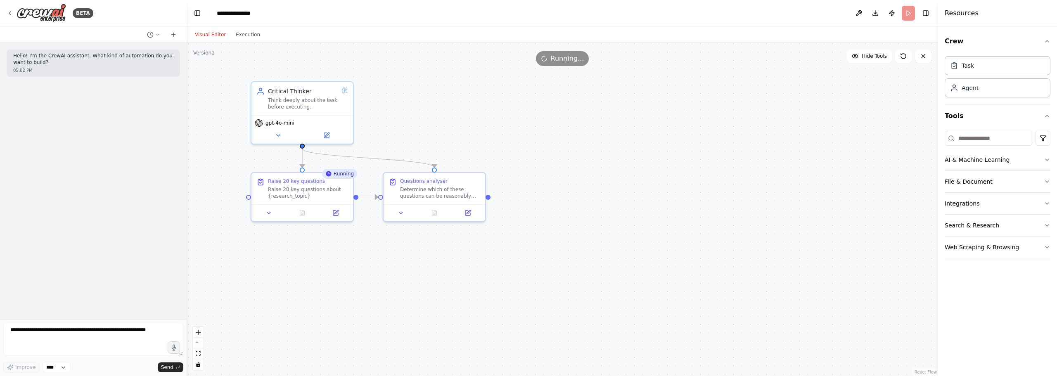
drag, startPoint x: 658, startPoint y: 167, endPoint x: 571, endPoint y: 160, distance: 87.4
click at [571, 160] on div ".deletable-edge-delete-btn { width: 20px; height: 20px; border: 0px solid #ffff…" at bounding box center [562, 209] width 751 height 333
click at [244, 32] on button "Execution" at bounding box center [248, 35] width 34 height 10
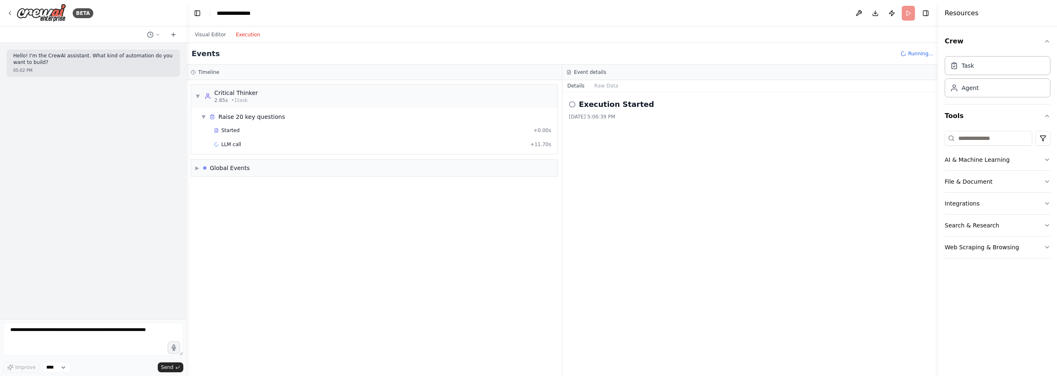
click at [263, 137] on div "Started + 0.00s LLM call + 11.70s" at bounding box center [378, 138] width 360 height 28
click at [251, 135] on div "Started + 0.00s" at bounding box center [382, 130] width 343 height 12
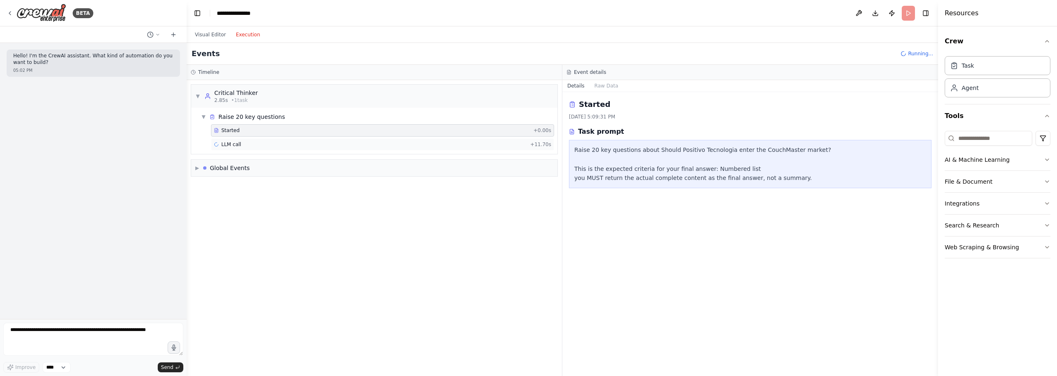
click at [247, 146] on div "LLM call + 11.70s" at bounding box center [382, 144] width 337 height 7
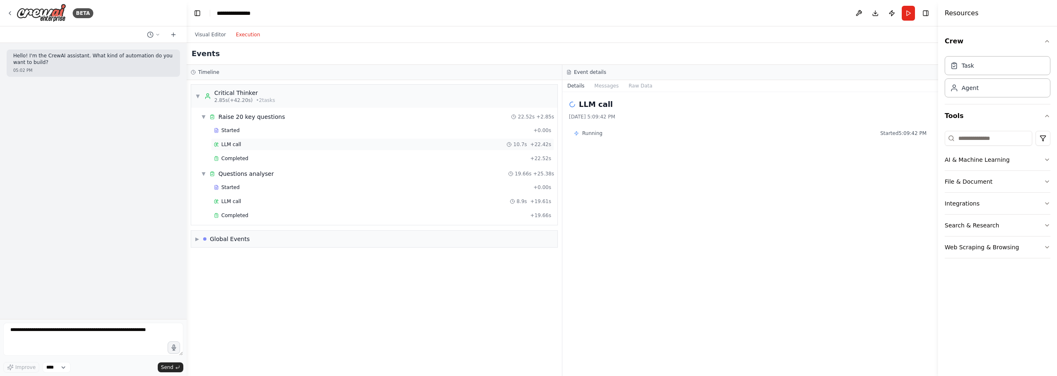
click at [305, 149] on div "LLM call 10.7s + 22.42s" at bounding box center [382, 144] width 343 height 12
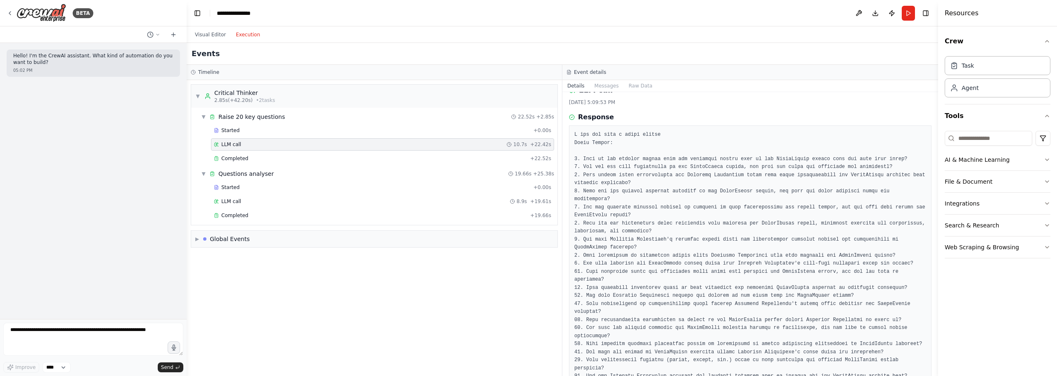
scroll to position [31, 0]
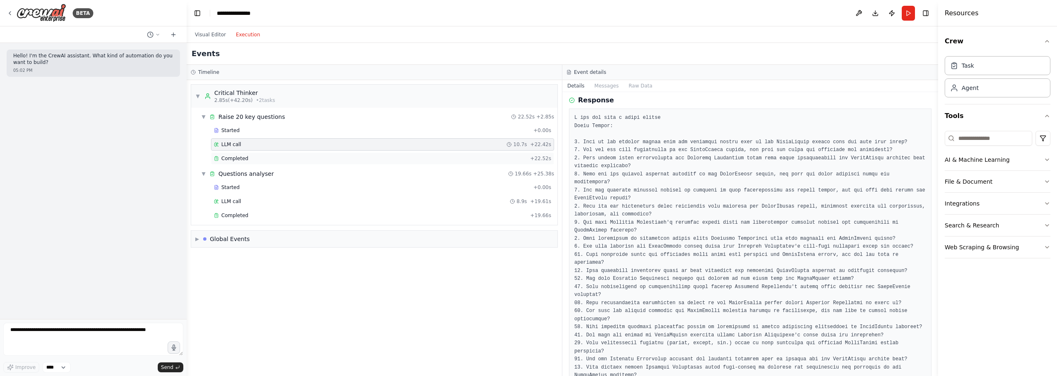
click at [277, 161] on div "Completed" at bounding box center [370, 158] width 313 height 7
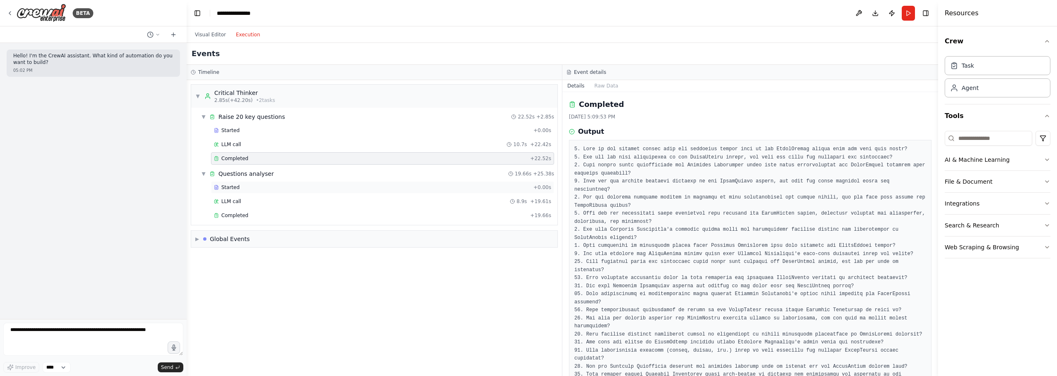
click at [284, 192] on div "Started + 0.00s" at bounding box center [382, 187] width 343 height 12
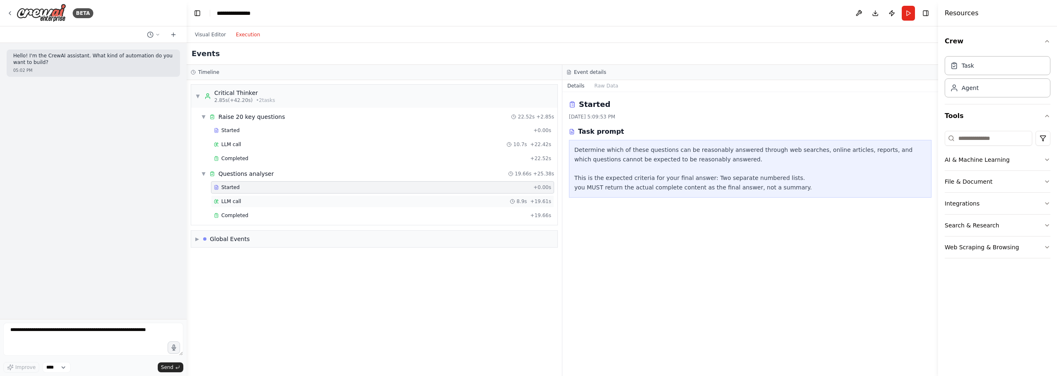
click at [284, 204] on div "LLM call 8.9s + 19.61s" at bounding box center [382, 201] width 337 height 7
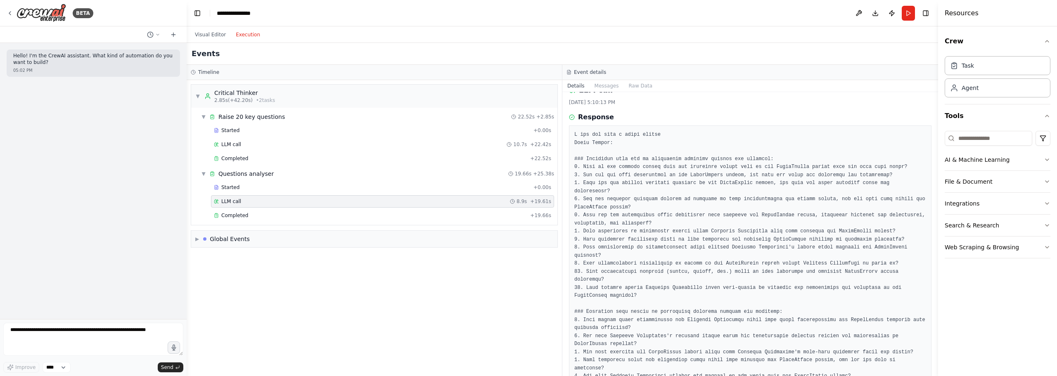
scroll to position [56, 0]
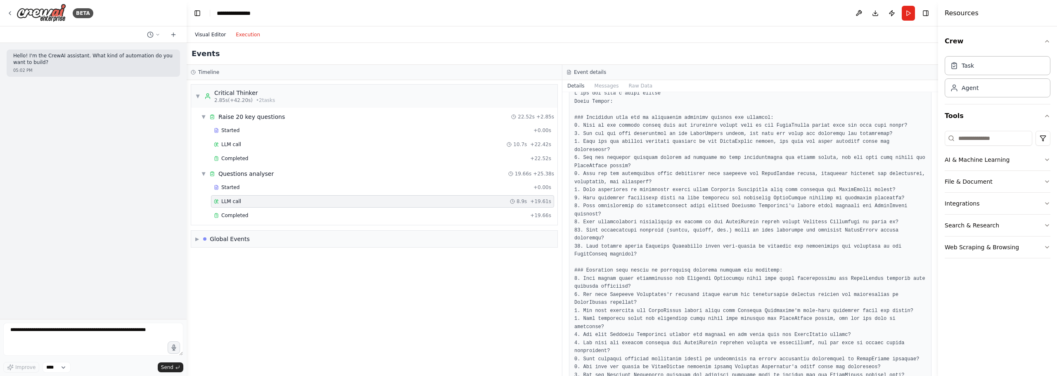
click at [208, 30] on button "Visual Editor" at bounding box center [210, 35] width 41 height 10
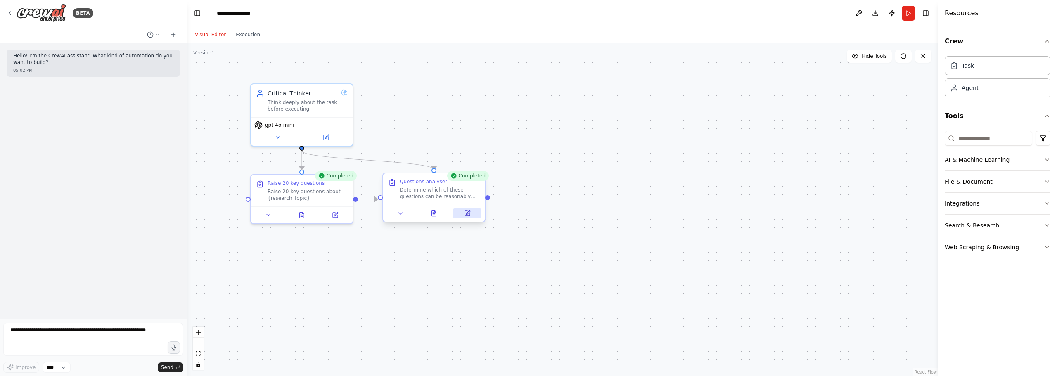
click at [470, 216] on icon at bounding box center [467, 213] width 7 height 7
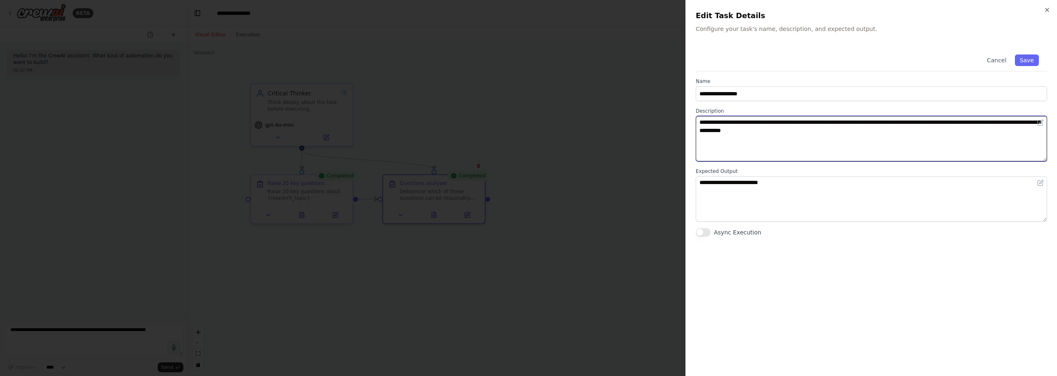
click at [843, 133] on textarea "**********" at bounding box center [871, 138] width 351 height 45
type textarea "**********"
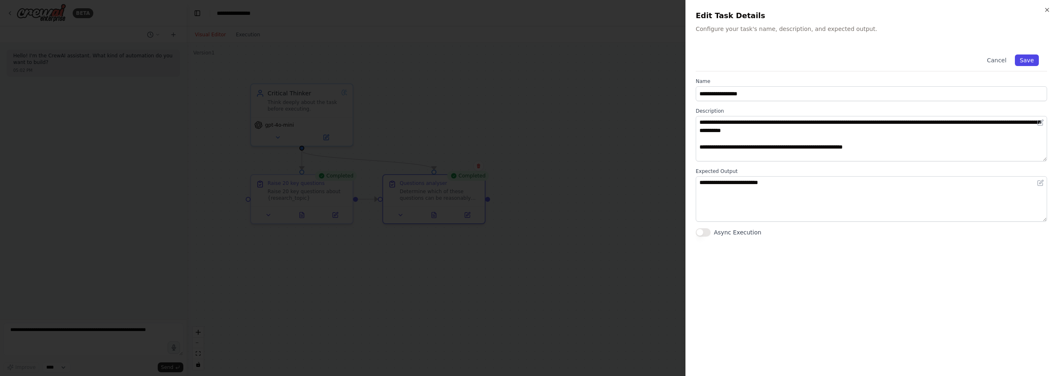
click at [1024, 60] on button "Save" at bounding box center [1027, 60] width 24 height 12
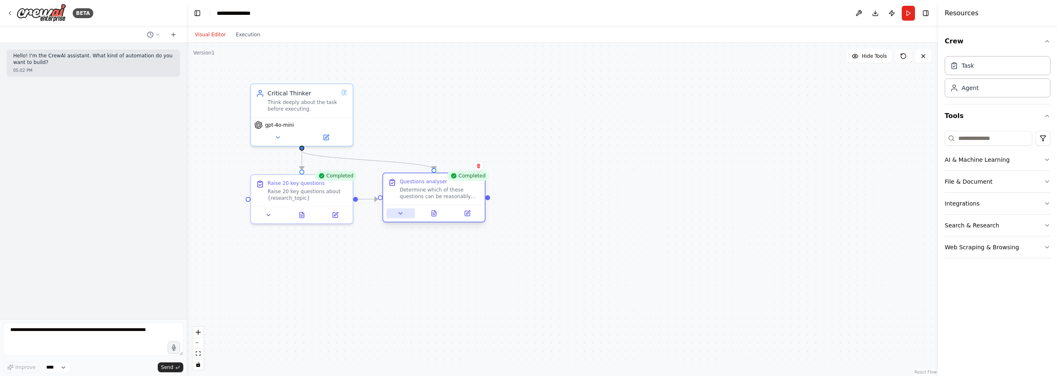
click at [399, 213] on icon at bounding box center [400, 213] width 7 height 7
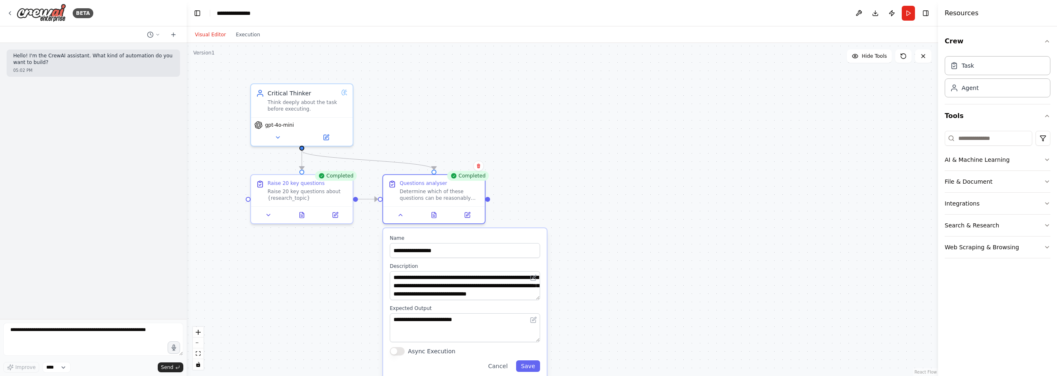
click at [535, 111] on div ".deletable-edge-delete-btn { width: 20px; height: 20px; border: 0px solid #ffff…" at bounding box center [562, 209] width 751 height 333
click at [905, 9] on button "Run" at bounding box center [908, 13] width 13 height 15
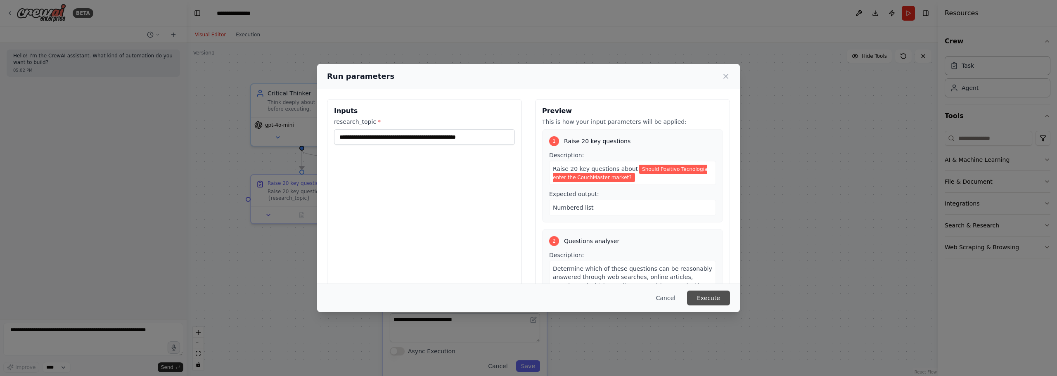
click at [706, 300] on button "Execute" at bounding box center [708, 298] width 43 height 15
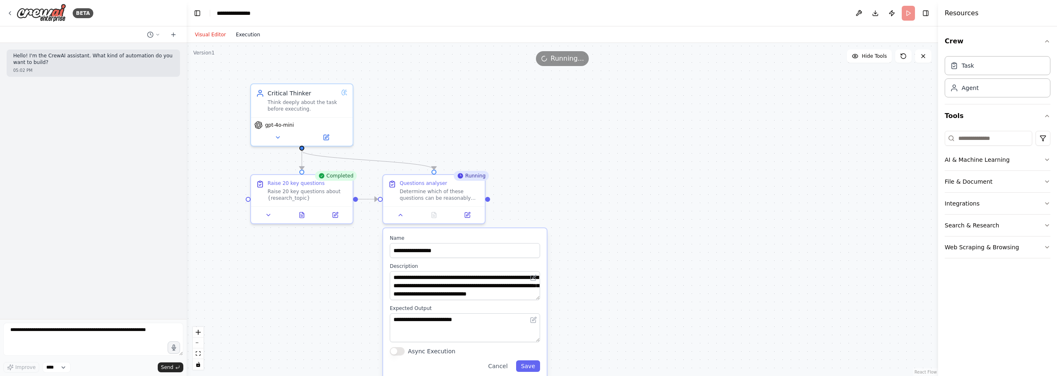
click at [238, 36] on button "Execution" at bounding box center [248, 35] width 34 height 10
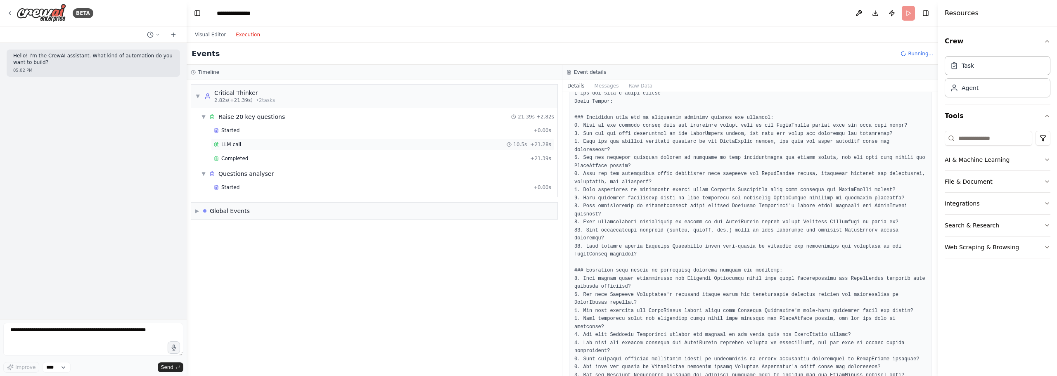
click at [295, 141] on div "LLM call 10.5s + 21.28s" at bounding box center [382, 144] width 337 height 7
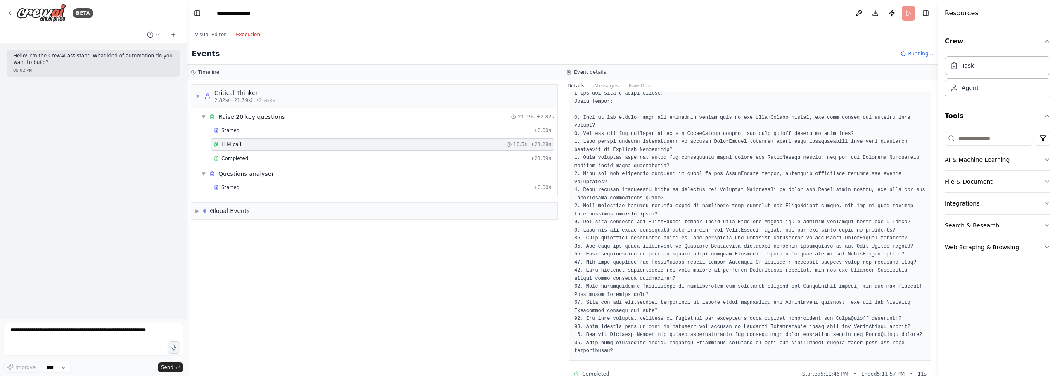
scroll to position [47, 0]
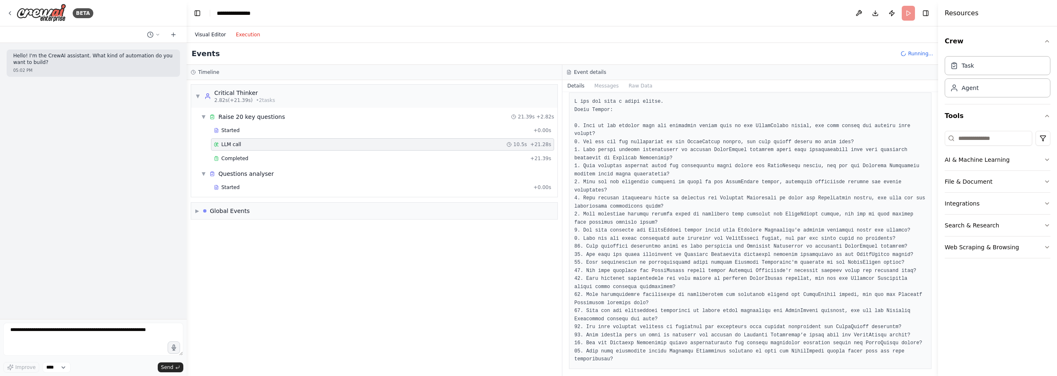
click at [216, 30] on button "Visual Editor" at bounding box center [210, 35] width 41 height 10
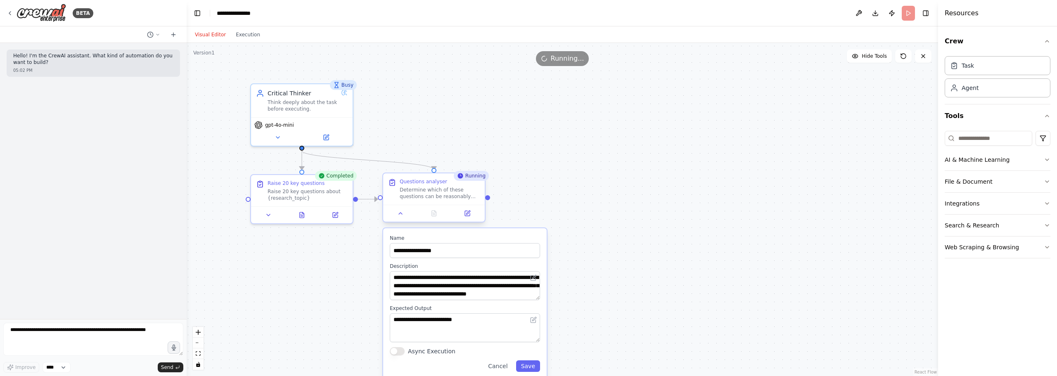
click at [435, 192] on div "Determine which of these questions can be reasonably answered through web searc…" at bounding box center [440, 193] width 80 height 13
click at [245, 29] on div "Visual Editor Execution" at bounding box center [227, 34] width 75 height 17
click at [243, 35] on button "Execution" at bounding box center [248, 35] width 34 height 10
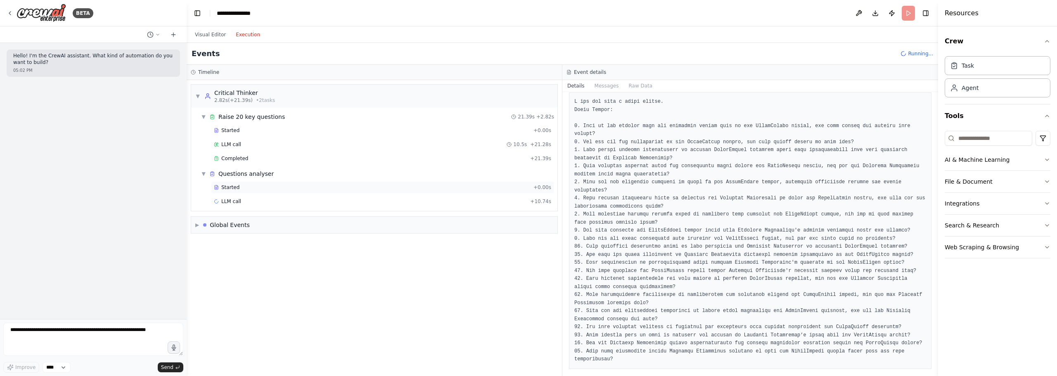
click at [247, 187] on div "Started" at bounding box center [372, 187] width 316 height 7
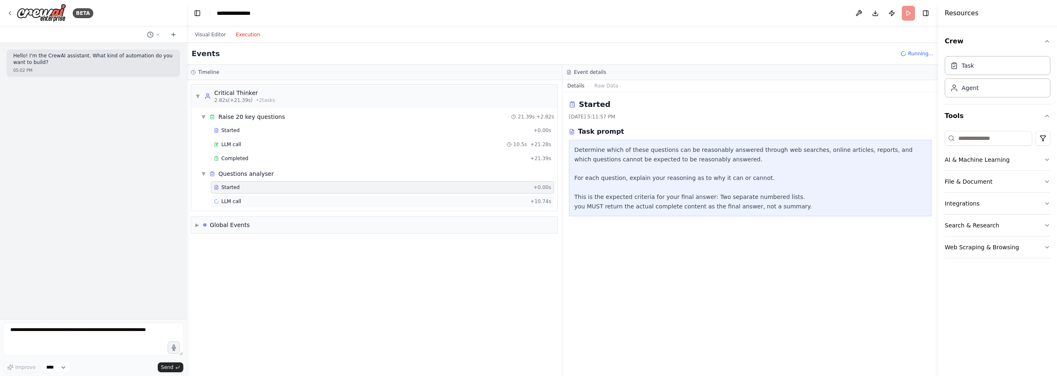
click at [246, 202] on div "LLM call + 10.74s" at bounding box center [382, 201] width 337 height 7
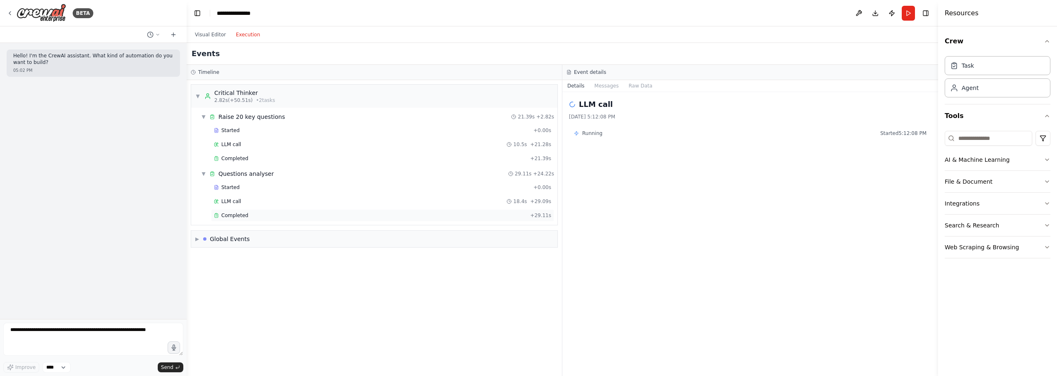
click at [260, 214] on div "Completed" at bounding box center [370, 215] width 313 height 7
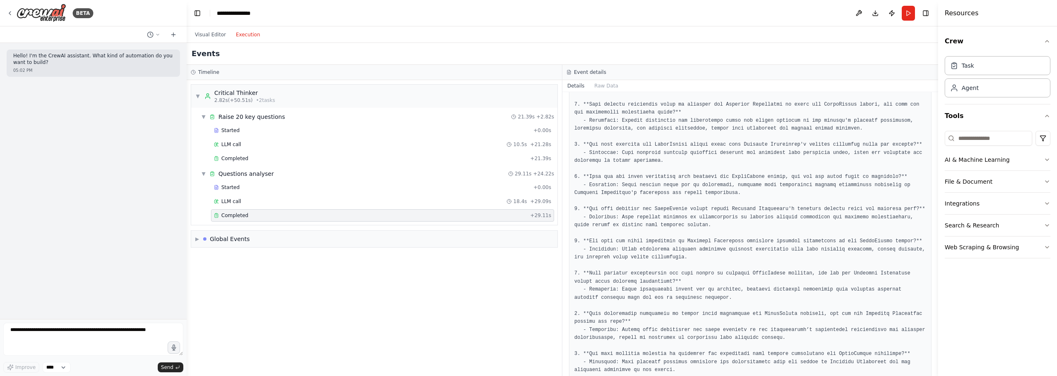
drag, startPoint x: 758, startPoint y: 158, endPoint x: 756, endPoint y: 180, distance: 22.8
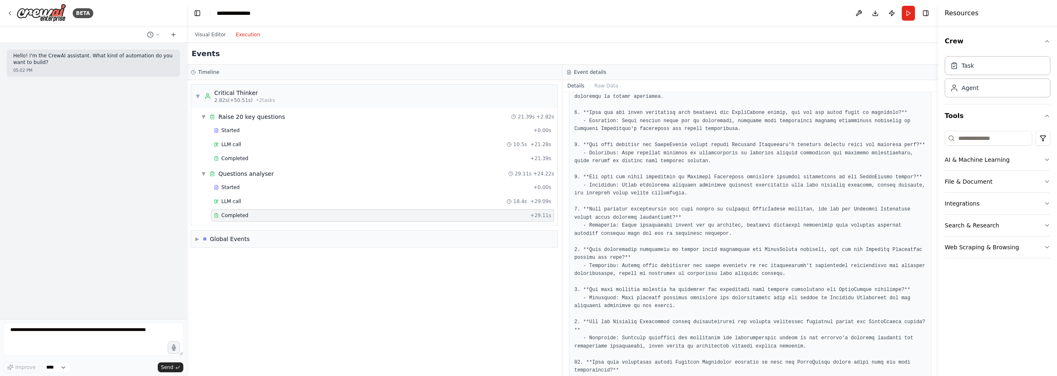
scroll to position [505, 0]
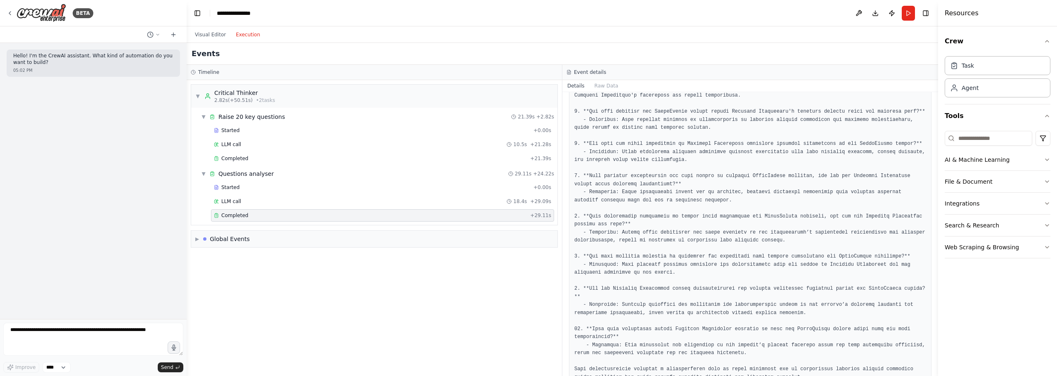
drag, startPoint x: 756, startPoint y: 180, endPoint x: 750, endPoint y: 208, distance: 28.3
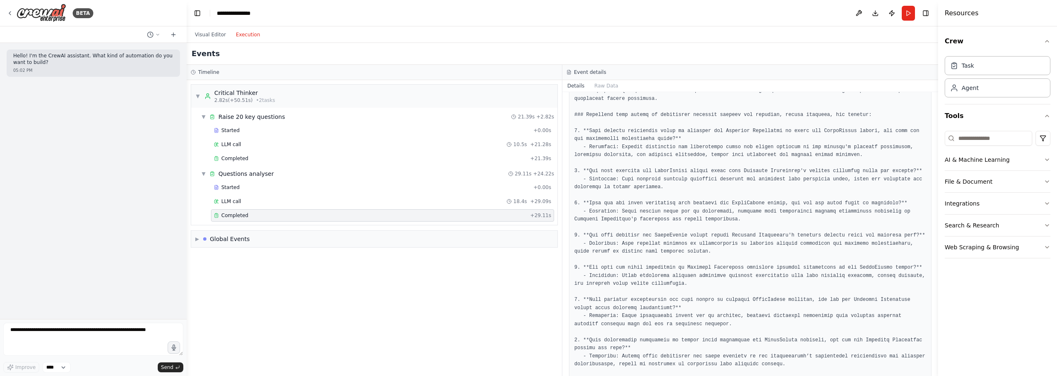
scroll to position [339, 0]
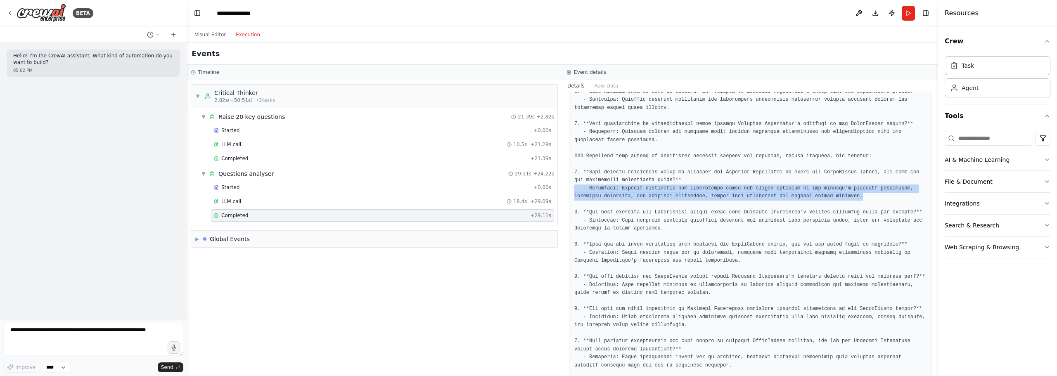
drag, startPoint x: 820, startPoint y: 181, endPoint x: 571, endPoint y: 171, distance: 249.1
click at [571, 171] on div at bounding box center [750, 176] width 362 height 751
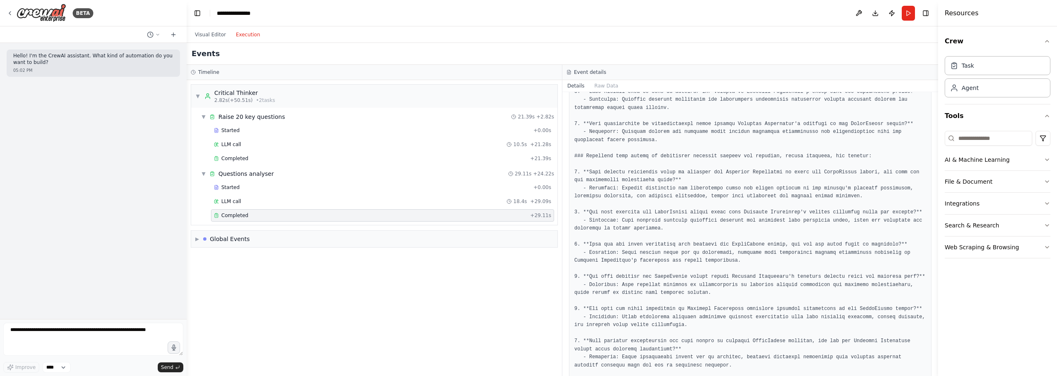
click at [706, 143] on pre at bounding box center [750, 176] width 352 height 741
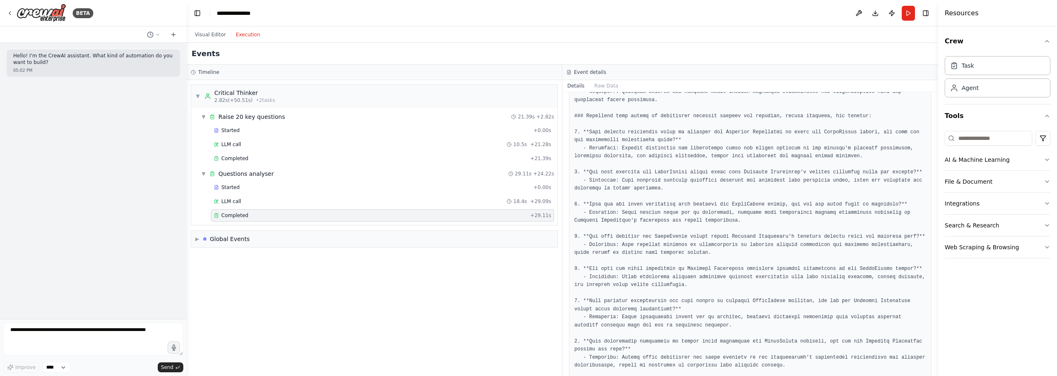
scroll to position [381, 0]
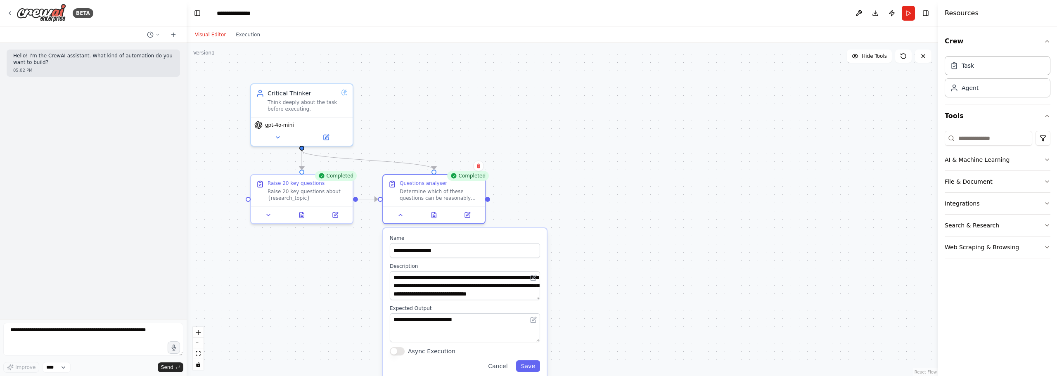
click at [218, 37] on button "Visual Editor" at bounding box center [210, 35] width 41 height 10
click at [553, 127] on div ".deletable-edge-delete-btn { width: 20px; height: 20px; border: 0px solid #ffff…" at bounding box center [562, 209] width 751 height 333
click at [615, 188] on div ".deletable-edge-delete-btn { width: 20px; height: 20px; border: 0px solid #ffff…" at bounding box center [562, 209] width 751 height 333
click at [533, 160] on div ".deletable-edge-delete-btn { width: 20px; height: 20px; border: 0px solid #ffff…" at bounding box center [562, 209] width 751 height 333
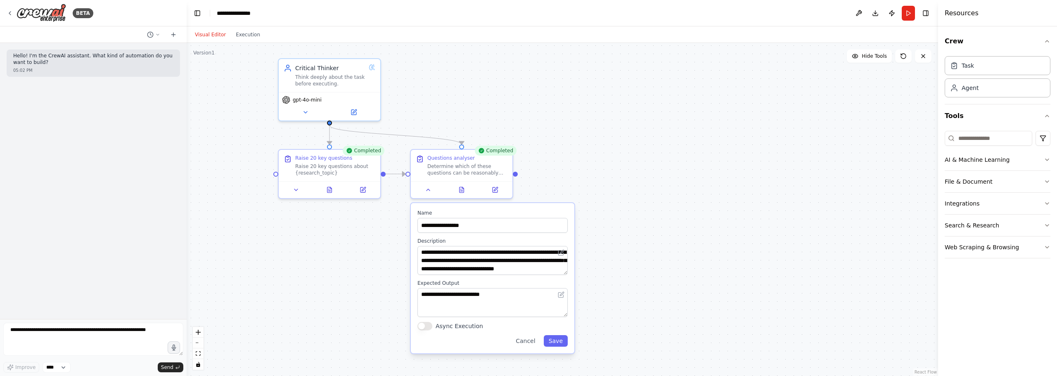
drag, startPoint x: 590, startPoint y: 264, endPoint x: 611, endPoint y: 246, distance: 27.8
click at [611, 246] on div ".deletable-edge-delete-btn { width: 20px; height: 20px; border: 0px solid #ffff…" at bounding box center [562, 209] width 751 height 333
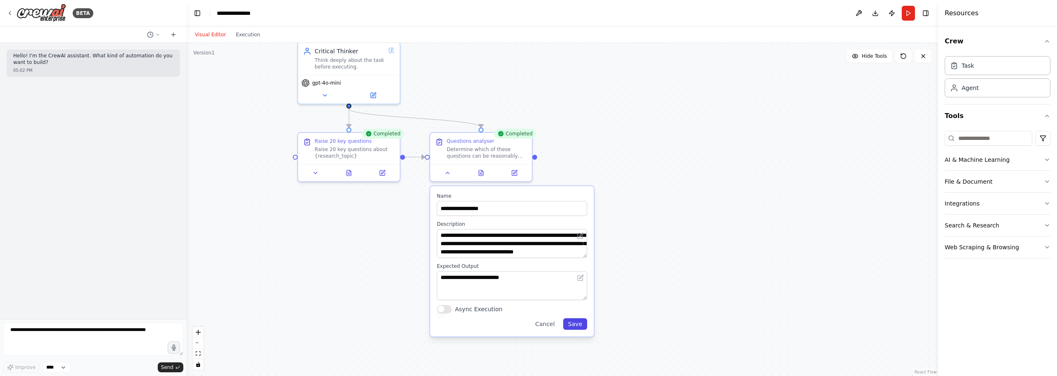
click at [579, 327] on button "Save" at bounding box center [575, 324] width 24 height 12
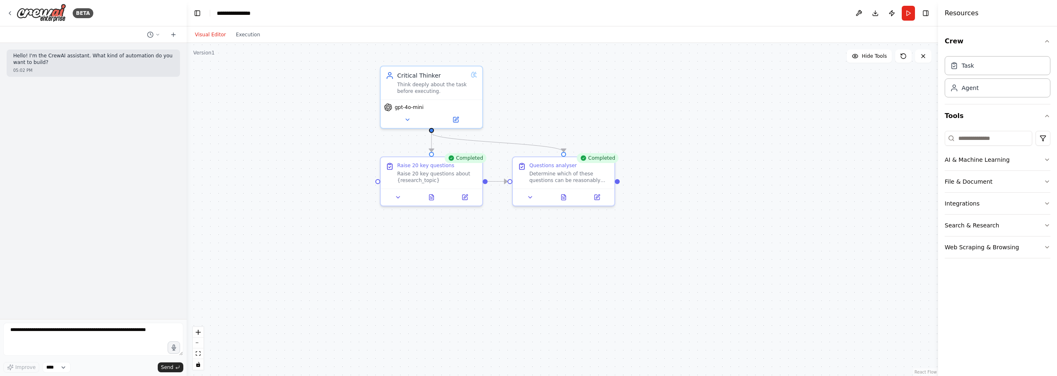
drag, startPoint x: 419, startPoint y: 253, endPoint x: 506, endPoint y: 288, distance: 93.2
click at [506, 288] on div ".deletable-edge-delete-btn { width: 20px; height: 20px; border: 0px solid #ffff…" at bounding box center [562, 209] width 751 height 333
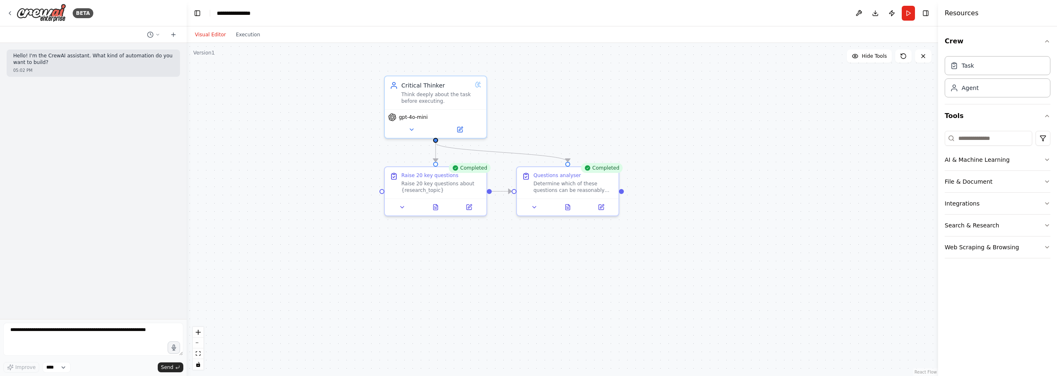
click at [680, 75] on div ".deletable-edge-delete-btn { width: 20px; height: 20px; border: 0px solid #ffff…" at bounding box center [562, 209] width 751 height 333
click at [543, 130] on div ".deletable-edge-delete-btn { width: 20px; height: 20px; border: 0px solid #ffff…" at bounding box center [562, 209] width 751 height 333
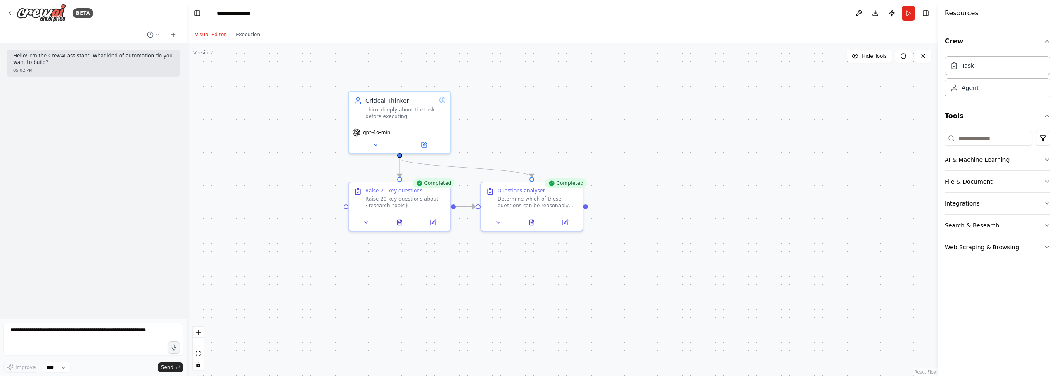
drag, startPoint x: 649, startPoint y: 140, endPoint x: 612, endPoint y: 155, distance: 40.0
click at [612, 155] on div ".deletable-edge-delete-btn { width: 20px; height: 20px; border: 0px solid #ffff…" at bounding box center [562, 209] width 751 height 333
click at [699, 231] on div ".deletable-edge-delete-btn { width: 20px; height: 20px; border: 0px solid #ffff…" at bounding box center [562, 209] width 751 height 333
drag, startPoint x: 758, startPoint y: 137, endPoint x: 751, endPoint y: 108, distance: 30.1
click at [751, 108] on div "Role of the agent Goal of the agent" at bounding box center [744, 111] width 80 height 17
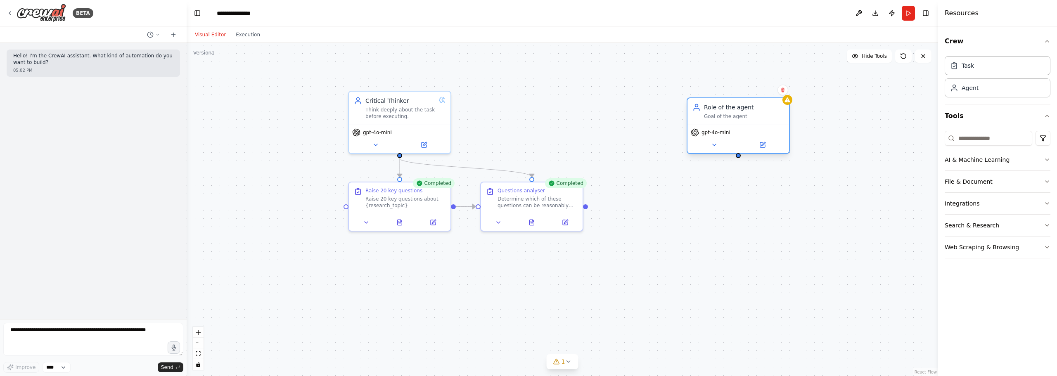
click at [748, 104] on div "Role of the agent" at bounding box center [744, 107] width 80 height 8
click at [744, 111] on div "Role of the agent" at bounding box center [744, 107] width 80 height 8
click at [748, 106] on div "Role of the agent" at bounding box center [744, 107] width 80 height 8
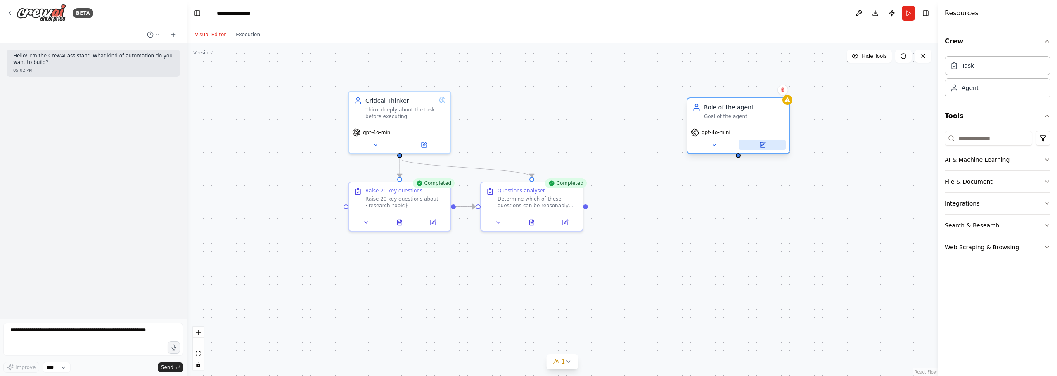
click at [765, 144] on icon at bounding box center [762, 145] width 7 height 7
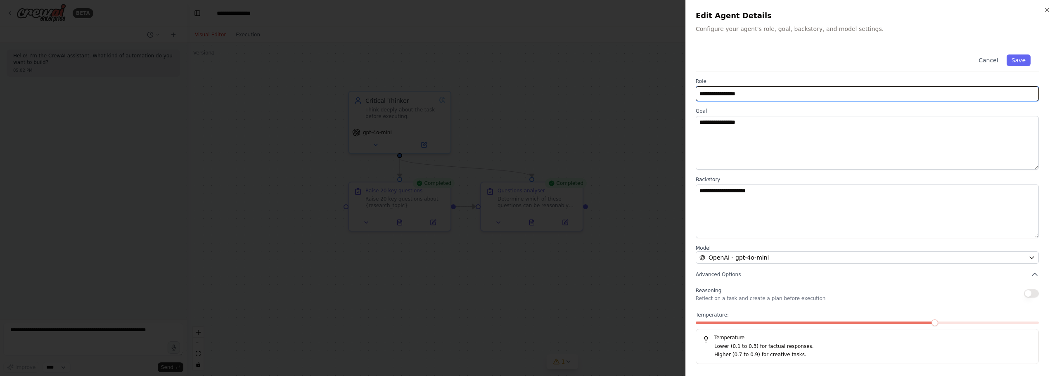
drag, startPoint x: 756, startPoint y: 93, endPoint x: 652, endPoint y: 78, distance: 104.3
click at [652, 78] on body "**********" at bounding box center [528, 188] width 1057 height 376
click at [747, 96] on input "*********" at bounding box center [867, 93] width 343 height 15
drag, startPoint x: 727, startPoint y: 97, endPoint x: 687, endPoint y: 126, distance: 50.0
click at [512, 92] on body "**********" at bounding box center [528, 188] width 1057 height 376
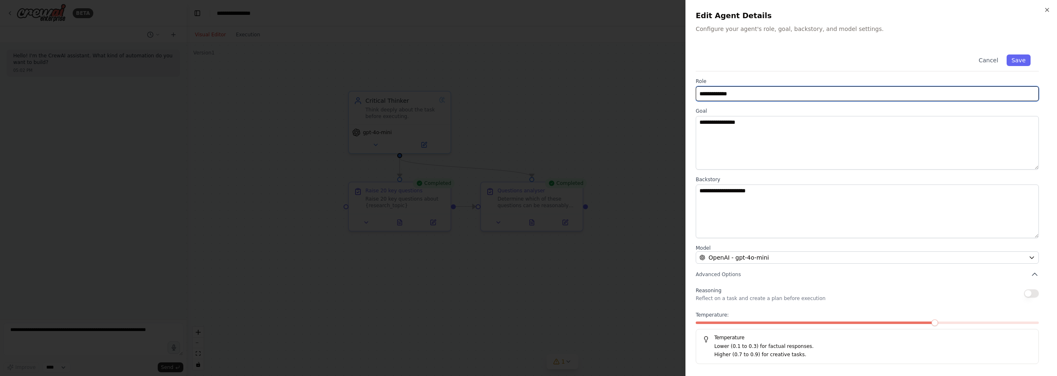
type input "**********"
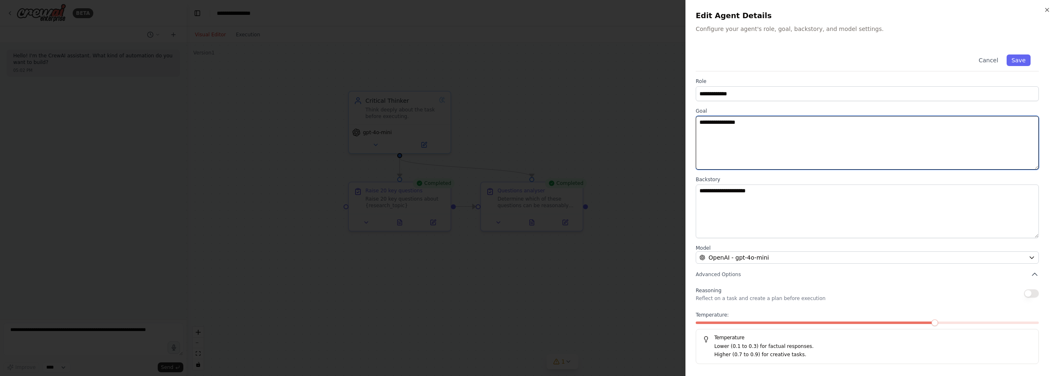
click at [757, 122] on textarea "**********" at bounding box center [867, 143] width 343 height 54
drag, startPoint x: 753, startPoint y: 123, endPoint x: 691, endPoint y: 123, distance: 61.9
click at [691, 123] on div "**********" at bounding box center [871, 188] width 372 height 376
type textarea "**********"
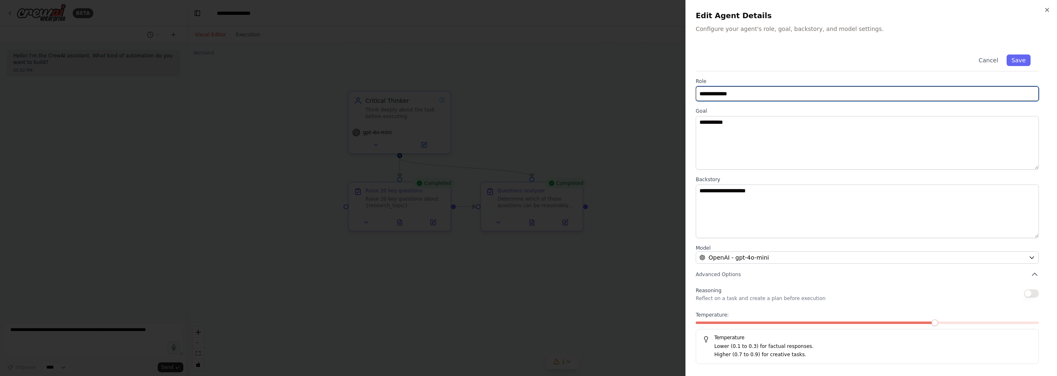
click at [763, 99] on input "**********" at bounding box center [867, 93] width 343 height 15
drag, startPoint x: 803, startPoint y: 96, endPoint x: 600, endPoint y: 92, distance: 202.7
click at [600, 92] on body "**********" at bounding box center [528, 188] width 1057 height 376
type input "**********"
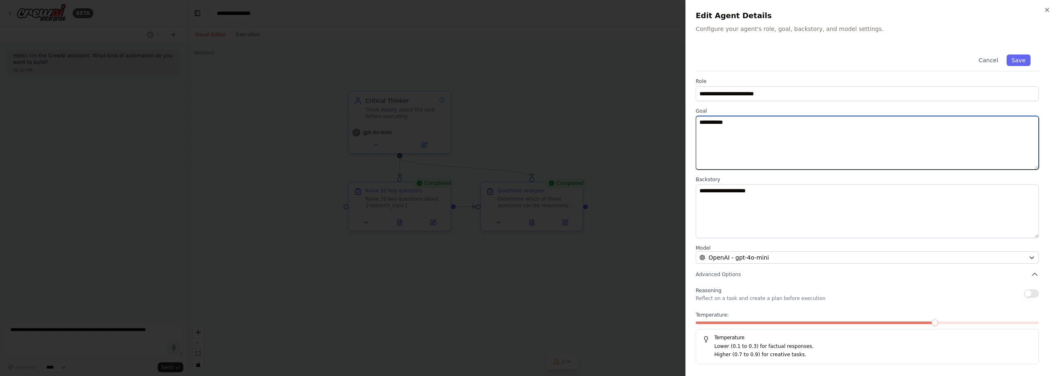
click at [773, 141] on textarea "**********" at bounding box center [867, 143] width 343 height 54
type textarea "**********"
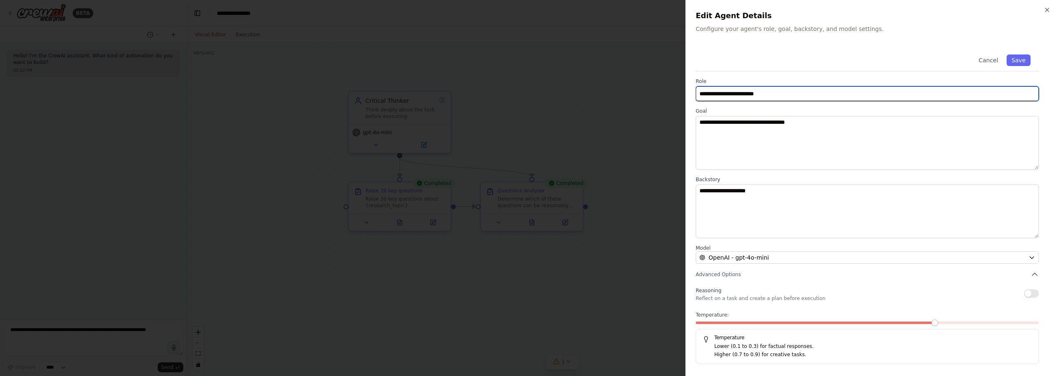
drag, startPoint x: 822, startPoint y: 92, endPoint x: 632, endPoint y: 97, distance: 189.6
click at [632, 97] on body "**********" at bounding box center [528, 188] width 1057 height 376
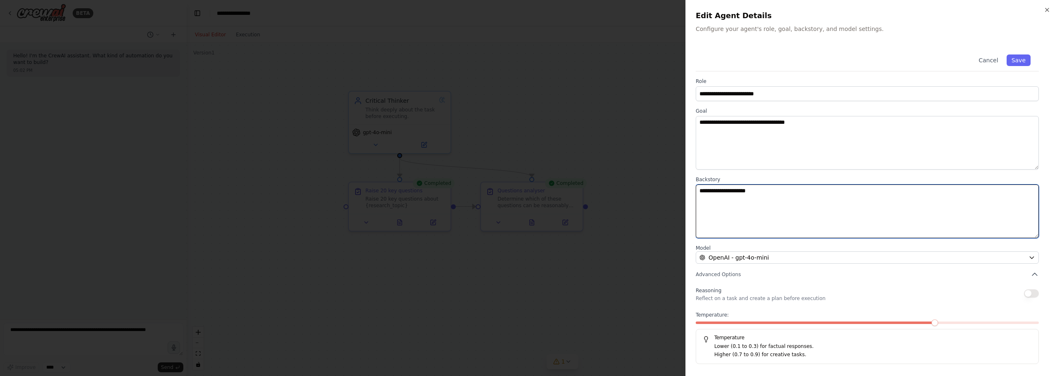
drag, startPoint x: 860, startPoint y: 213, endPoint x: 581, endPoint y: 182, distance: 280.0
click at [578, 183] on body "**********" at bounding box center [528, 188] width 1057 height 376
paste textarea "****"
type textarea "**********"
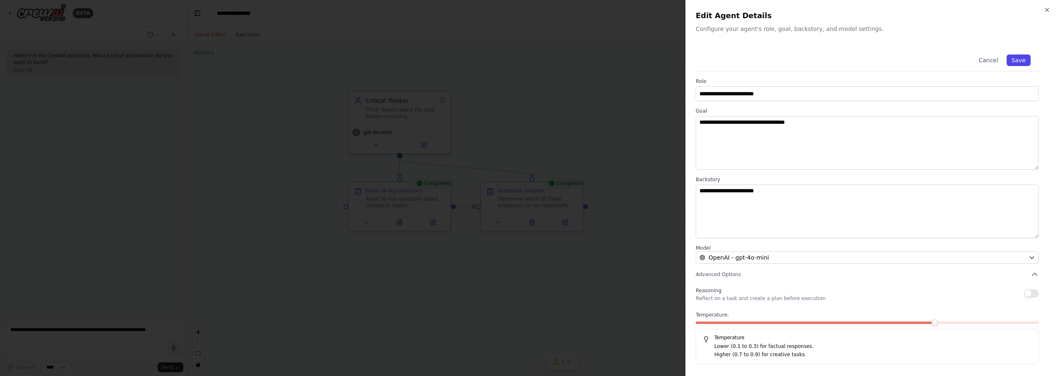
click at [1012, 59] on button "Save" at bounding box center [1019, 60] width 24 height 12
click at [583, 83] on div at bounding box center [528, 188] width 1057 height 376
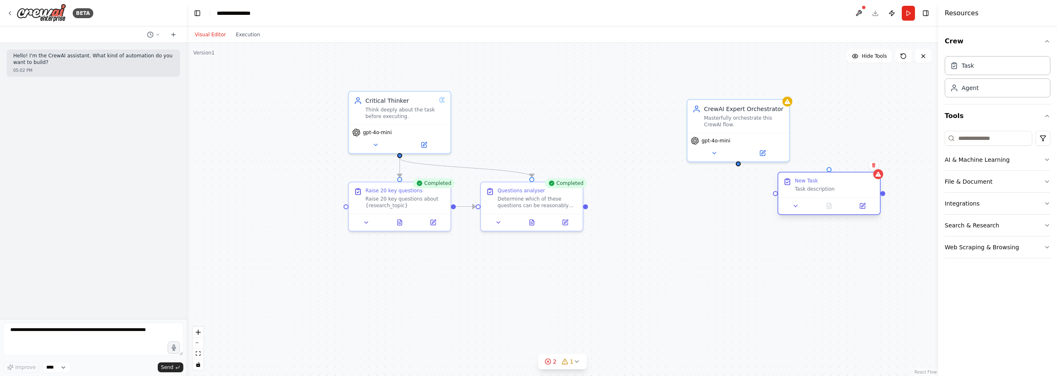
drag, startPoint x: 725, startPoint y: 277, endPoint x: 839, endPoint y: 194, distance: 139.8
click at [839, 194] on div "New Task Task description" at bounding box center [829, 185] width 102 height 25
click at [601, 194] on div ".deletable-edge-delete-btn { width: 20px; height: 20px; border: 0px solid #ffff…" at bounding box center [562, 209] width 751 height 333
click at [555, 201] on div "Determine which of these questions can be reasonably answered through web searc…" at bounding box center [537, 200] width 80 height 13
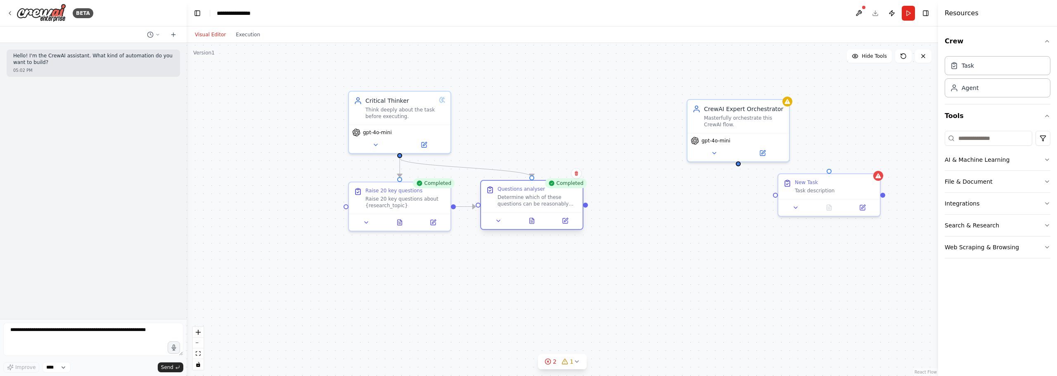
click at [515, 197] on div "Determine which of these questions can be reasonably answered through web searc…" at bounding box center [537, 200] width 80 height 13
click at [519, 196] on div "Determine which of these questions can be reasonably answered through web searc…" at bounding box center [537, 200] width 80 height 13
click at [517, 197] on div "Determine which of these questions can be reasonably answered through web searc…" at bounding box center [537, 200] width 80 height 13
click at [515, 197] on div "Determine which of these questions can be reasonably answered through web searc…" at bounding box center [537, 200] width 80 height 13
click at [521, 201] on div "Determine which of these questions can be reasonably answered through web searc…" at bounding box center [537, 200] width 80 height 13
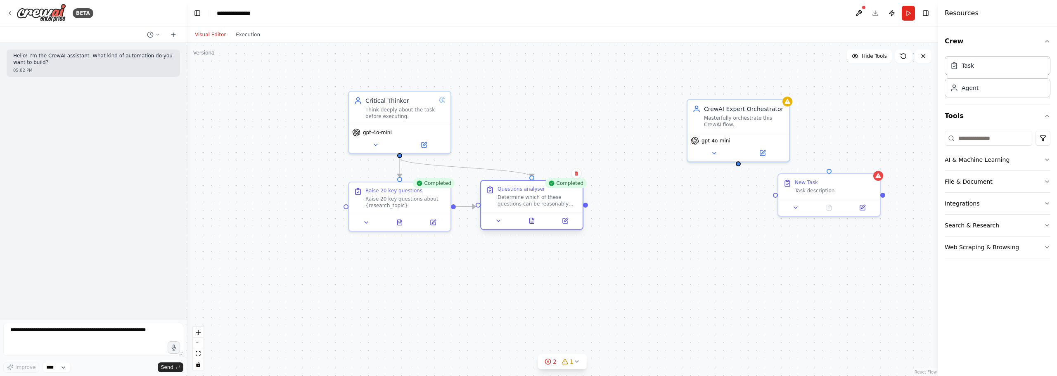
click at [521, 201] on div "Determine which of these questions can be reasonably answered through web searc…" at bounding box center [537, 200] width 80 height 13
click at [614, 83] on div ".deletable-edge-delete-btn { width: 20px; height: 20px; border: 0px solid #ffff…" at bounding box center [562, 209] width 751 height 333
click at [552, 73] on div ".deletable-edge-delete-btn { width: 20px; height: 20px; border: 0px solid #ffff…" at bounding box center [562, 209] width 751 height 333
click at [561, 55] on div ".deletable-edge-delete-btn { width: 20px; height: 20px; border: 0px solid #ffff…" at bounding box center [562, 209] width 751 height 333
drag, startPoint x: 560, startPoint y: 46, endPoint x: 564, endPoint y: 37, distance: 10.0
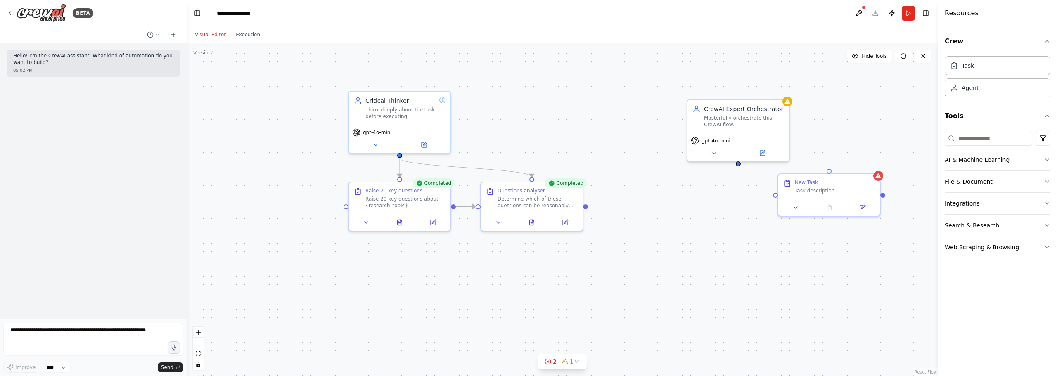
click at [560, 45] on div ".deletable-edge-delete-btn { width: 20px; height: 20px; border: 0px solid #ffff…" at bounding box center [562, 209] width 751 height 333
click at [564, 36] on div "Visual Editor Execution" at bounding box center [562, 34] width 751 height 17
click at [556, 65] on div ".deletable-edge-delete-btn { width: 20px; height: 20px; border: 0px solid #ffff…" at bounding box center [562, 209] width 751 height 333
click at [562, 121] on div ".deletable-edge-delete-btn { width: 20px; height: 20px; border: 0px solid #ffff…" at bounding box center [562, 209] width 751 height 333
click at [757, 135] on div "gpt-4o-mini" at bounding box center [738, 139] width 95 height 8
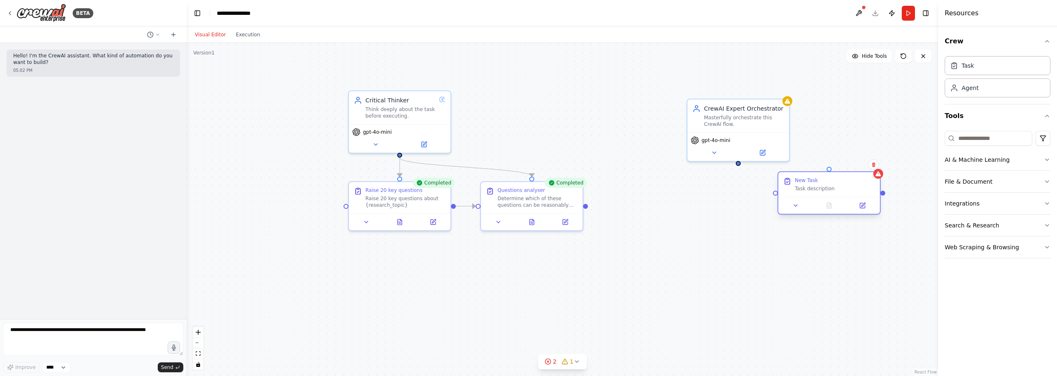
drag, startPoint x: 812, startPoint y: 96, endPoint x: 779, endPoint y: 211, distance: 120.0
click at [779, 211] on div at bounding box center [829, 205] width 102 height 17
drag, startPoint x: 814, startPoint y: 190, endPoint x: 402, endPoint y: 284, distance: 422.4
click at [401, 286] on div "Task description" at bounding box center [422, 287] width 80 height 7
click at [407, 282] on div "New Task" at bounding box center [422, 279] width 80 height 7
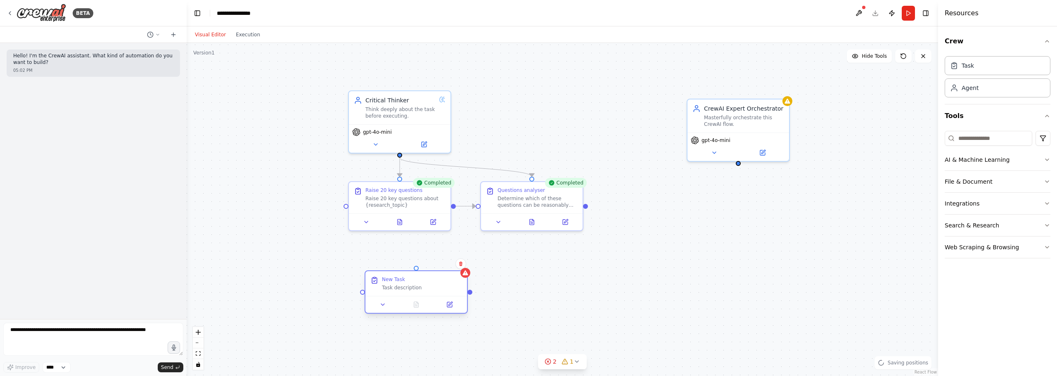
click at [407, 282] on div "New Task" at bounding box center [422, 279] width 80 height 7
click at [398, 280] on div "New Task" at bounding box center [393, 279] width 23 height 7
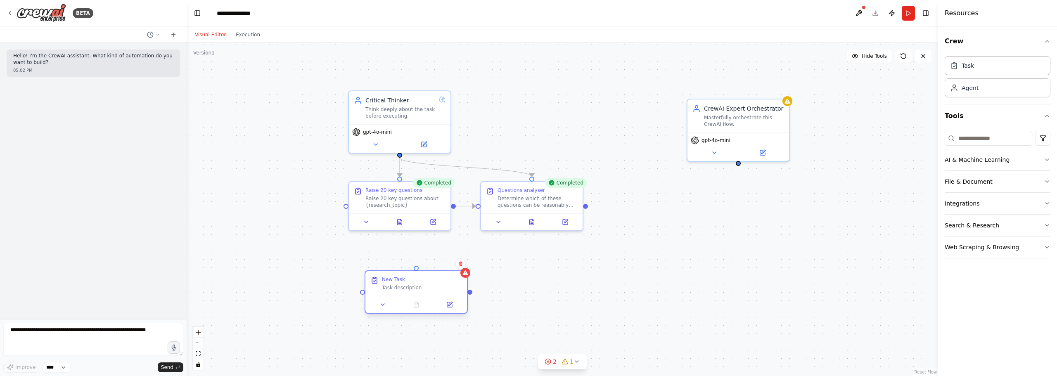
click at [418, 292] on div "New Task Task description" at bounding box center [416, 283] width 102 height 25
drag, startPoint x: 400, startPoint y: 154, endPoint x: 422, endPoint y: 269, distance: 116.8
click at [423, 270] on div "Critical Thinker Think deeply about the task before executing. gpt-4o-mini Comp…" at bounding box center [517, 207] width 751 height 333
drag, startPoint x: 436, startPoint y: 286, endPoint x: 290, endPoint y: 206, distance: 166.1
click at [290, 206] on div "Task description" at bounding box center [273, 205] width 80 height 7
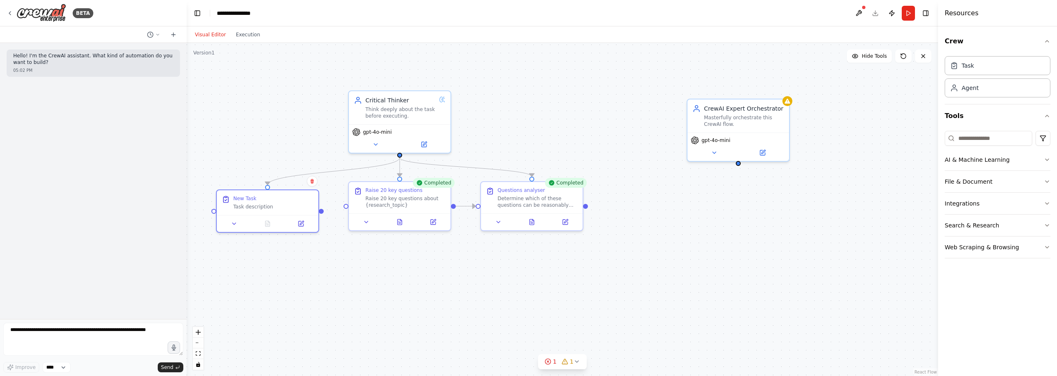
click at [405, 246] on div ".deletable-edge-delete-btn { width: 20px; height: 20px; border: 0px solid #ffff…" at bounding box center [562, 209] width 751 height 333
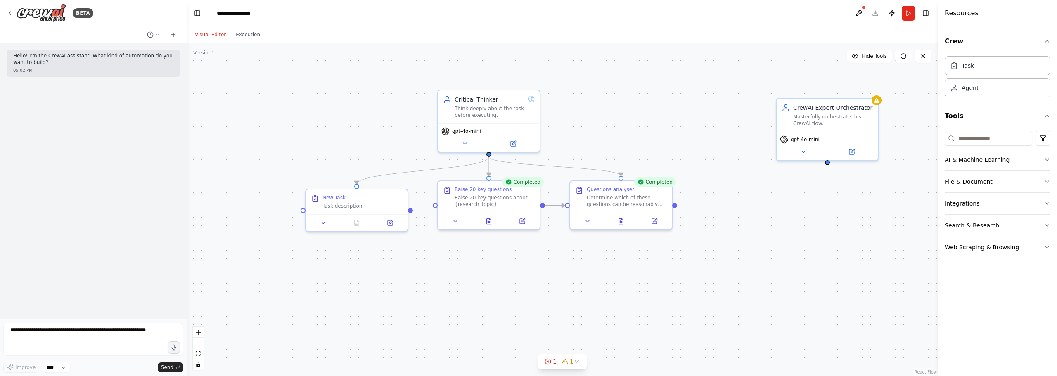
drag, startPoint x: 505, startPoint y: 265, endPoint x: 628, endPoint y: 273, distance: 123.3
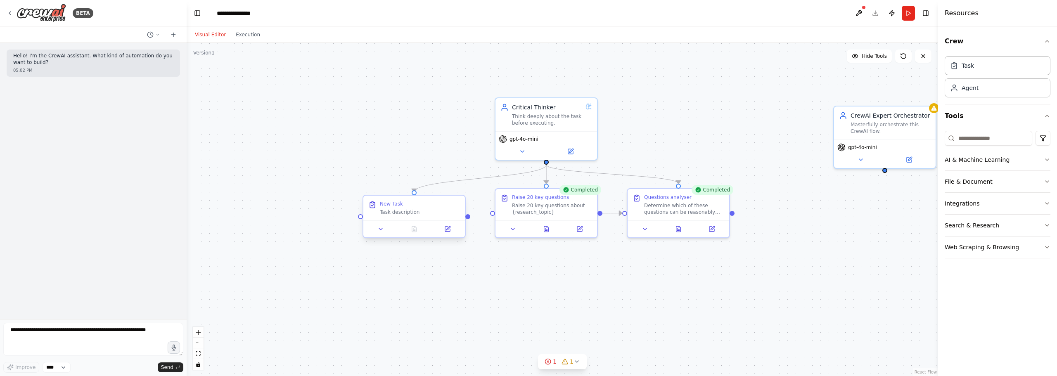
click at [377, 210] on div "New Task Task description" at bounding box center [414, 208] width 92 height 15
click at [388, 199] on div "New Task Task description" at bounding box center [414, 208] width 102 height 25
click at [395, 208] on div "New Task Task description" at bounding box center [420, 208] width 80 height 15
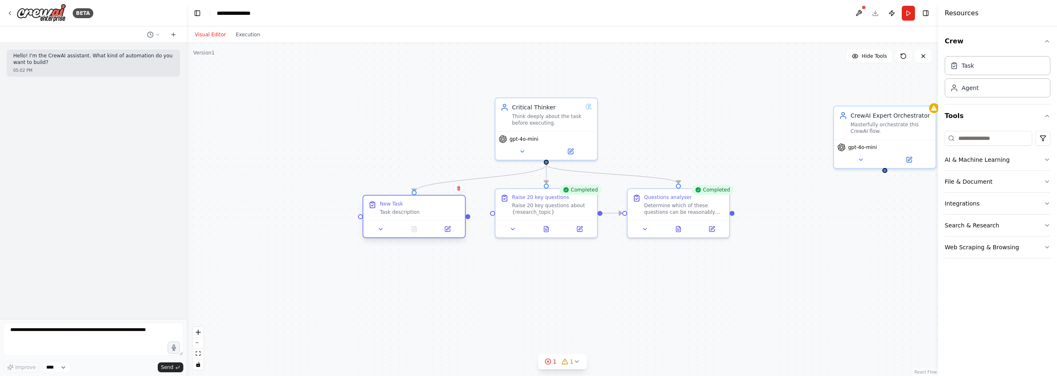
click at [395, 208] on div "New Task Task description" at bounding box center [420, 208] width 80 height 15
click at [453, 232] on button at bounding box center [447, 229] width 28 height 10
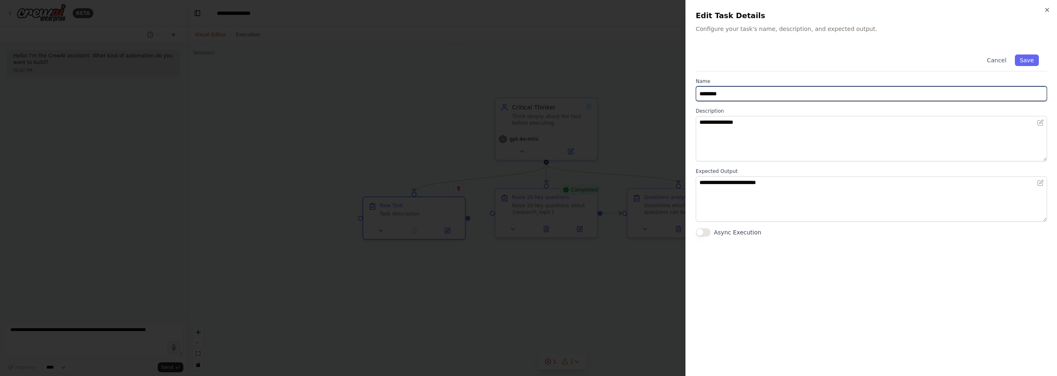
drag, startPoint x: 742, startPoint y: 99, endPoint x: 678, endPoint y: 95, distance: 64.1
click at [678, 95] on body "**********" at bounding box center [528, 188] width 1057 height 376
type input "**********"
click at [812, 85] on div "**********" at bounding box center [871, 89] width 351 height 23
drag, startPoint x: 805, startPoint y: 90, endPoint x: 555, endPoint y: 91, distance: 250.6
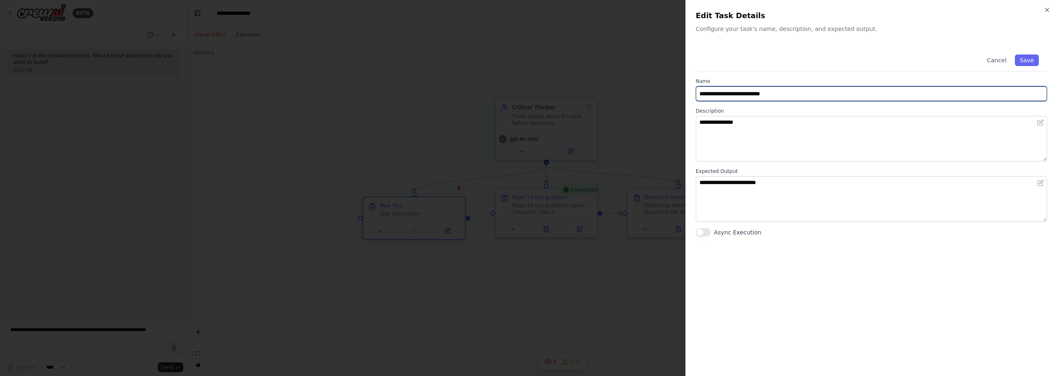
click at [550, 91] on body "**********" at bounding box center [528, 188] width 1057 height 376
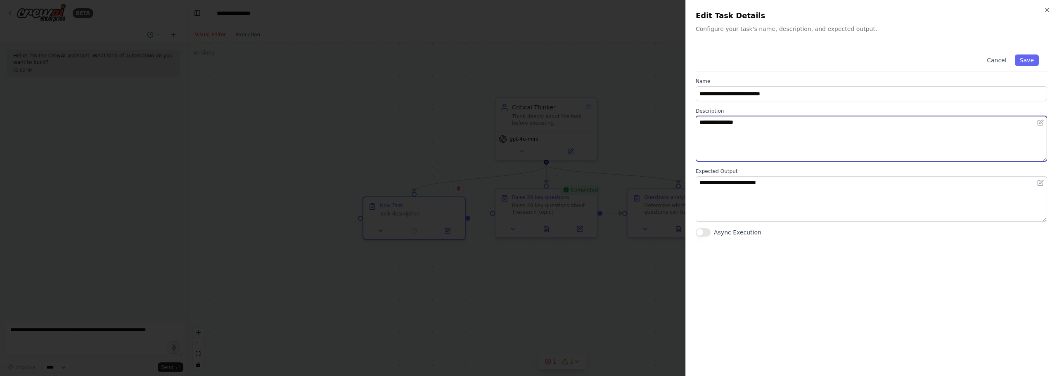
click at [748, 134] on textarea "**********" at bounding box center [871, 138] width 351 height 45
drag, startPoint x: 766, startPoint y: 136, endPoint x: 587, endPoint y: 119, distance: 179.1
click at [587, 119] on body "**********" at bounding box center [528, 188] width 1057 height 376
paste textarea "**********"
type textarea "**********"
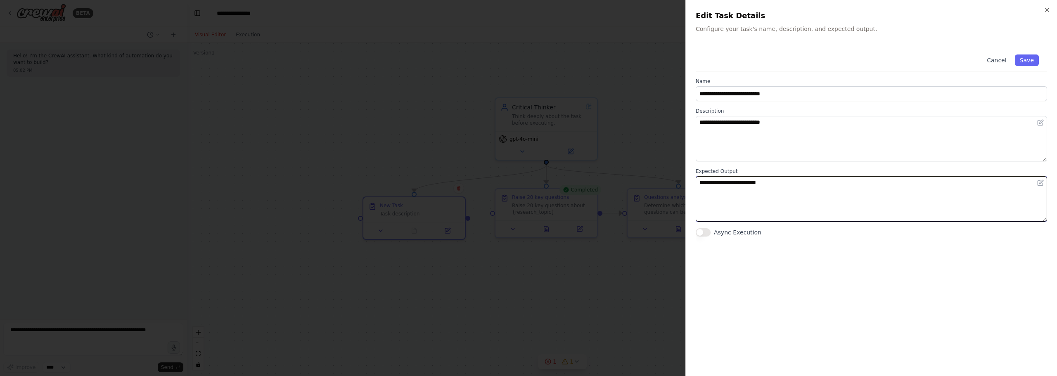
drag, startPoint x: 815, startPoint y: 187, endPoint x: 810, endPoint y: 189, distance: 5.0
click at [810, 189] on textarea "**********" at bounding box center [871, 198] width 351 height 45
drag, startPoint x: 831, startPoint y: 187, endPoint x: 666, endPoint y: 168, distance: 166.2
click at [666, 169] on body "**********" at bounding box center [528, 188] width 1057 height 376
type textarea "**********"
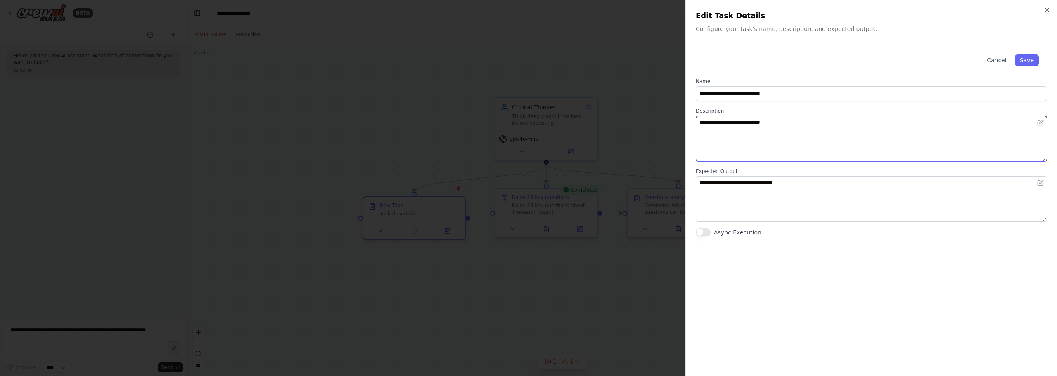
click at [784, 128] on textarea "**********" at bounding box center [871, 138] width 351 height 45
type textarea "**********"
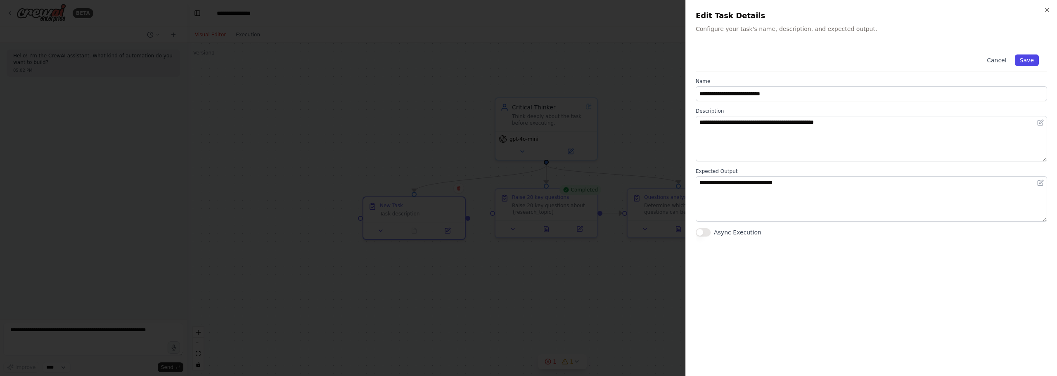
click at [1029, 56] on button "Save" at bounding box center [1027, 60] width 24 height 12
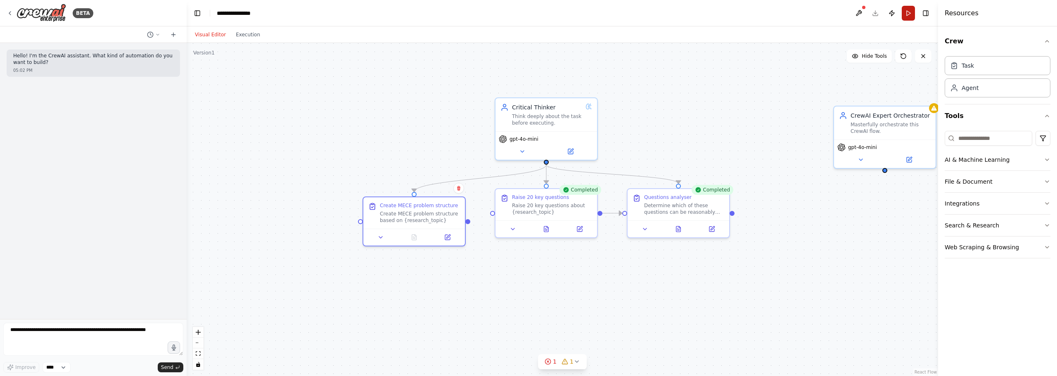
click at [907, 10] on button "Run" at bounding box center [908, 13] width 13 height 15
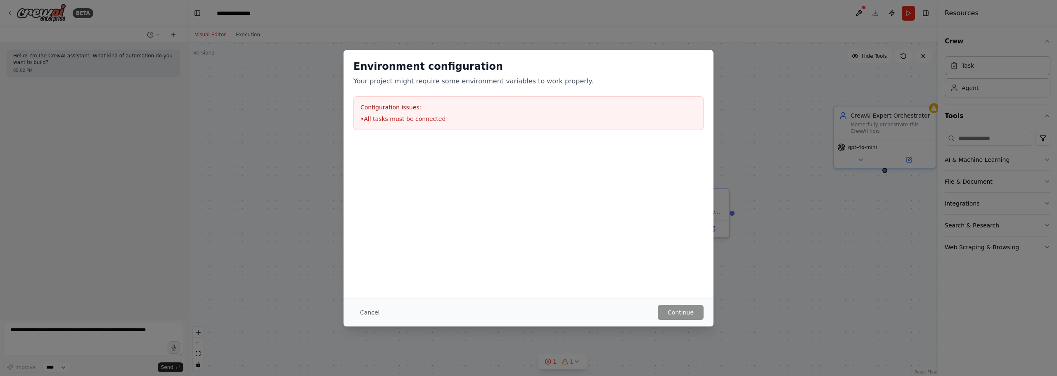
click at [812, 269] on div "Environment configuration Your project might require some environment variables…" at bounding box center [528, 188] width 1057 height 376
click at [369, 311] on button "Cancel" at bounding box center [369, 312] width 33 height 15
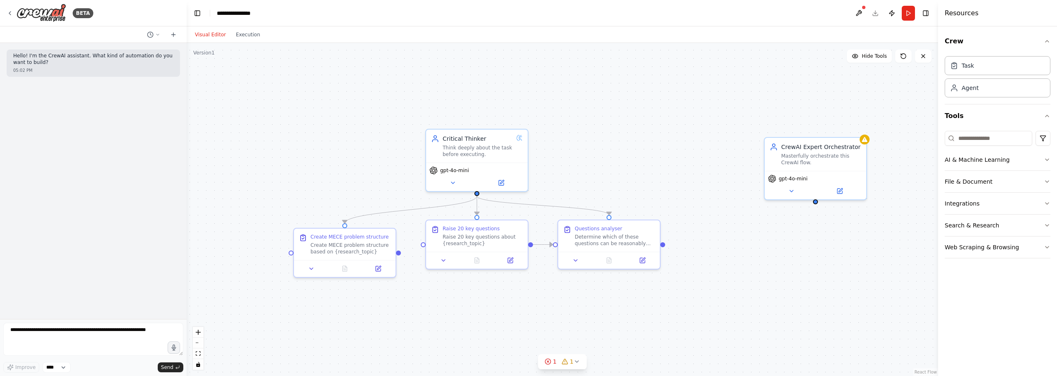
drag, startPoint x: 469, startPoint y: 222, endPoint x: 400, endPoint y: 253, distance: 75.6
click at [400, 253] on div ".deletable-edge-delete-btn { width: 20px; height: 20px; border: 0px solid #ffff…" at bounding box center [562, 209] width 751 height 333
drag, startPoint x: 398, startPoint y: 251, endPoint x: 410, endPoint y: 283, distance: 34.0
click at [410, 283] on div ".deletable-edge-delete-btn { width: 20px; height: 20px; border: 0px solid #ffff…" at bounding box center [562, 209] width 751 height 333
click at [523, 305] on div ".deletable-edge-delete-btn { width: 20px; height: 20px; border: 0px solid #ffff…" at bounding box center [562, 209] width 751 height 333
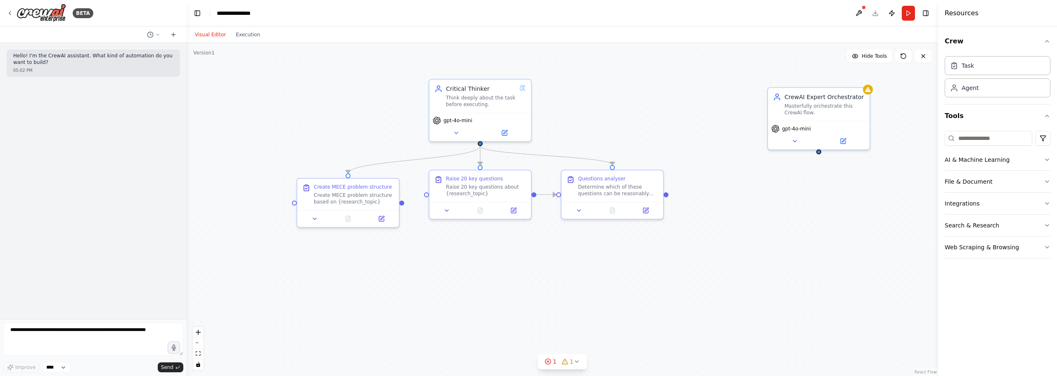
drag, startPoint x: 866, startPoint y: 288, endPoint x: 877, endPoint y: 248, distance: 41.6
click at [877, 248] on div ".deletable-edge-delete-btn { width: 20px; height: 20px; border: 0px solid #ffff…" at bounding box center [562, 209] width 751 height 333
click at [817, 99] on div "CrewAI Expert Orchestrator" at bounding box center [824, 95] width 80 height 8
click at [837, 102] on div "Masterfully orchestrate this CrewAI flow." at bounding box center [824, 107] width 80 height 13
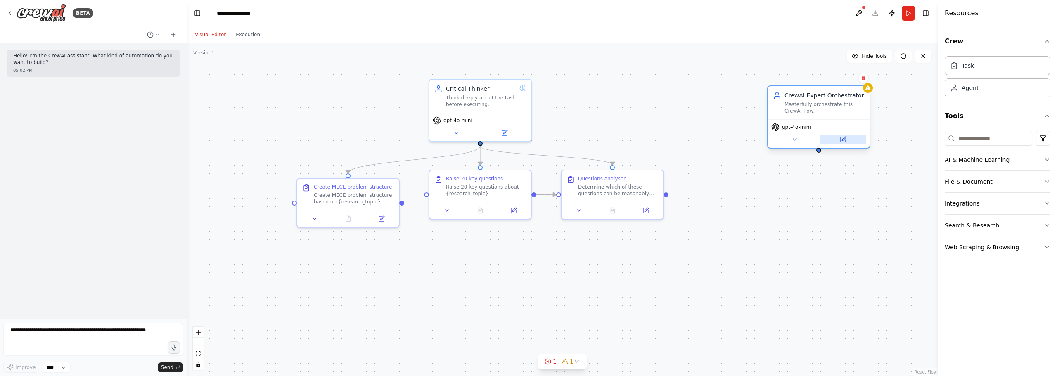
click at [847, 140] on button at bounding box center [843, 140] width 47 height 10
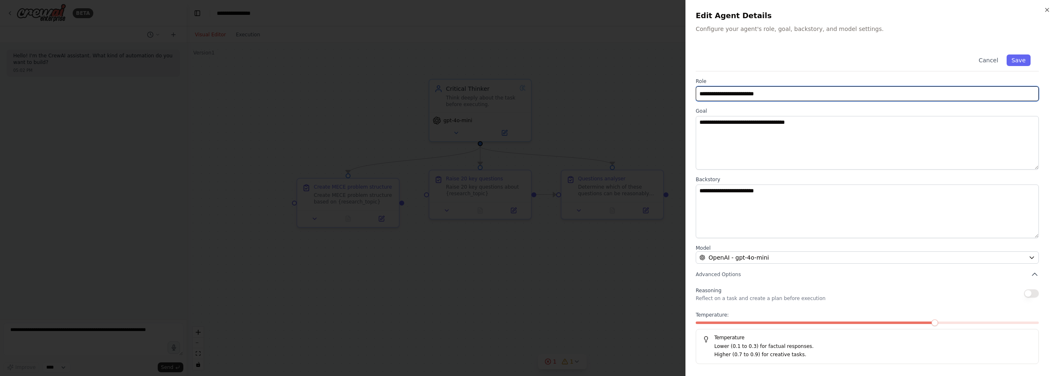
drag, startPoint x: 786, startPoint y: 88, endPoint x: 567, endPoint y: 64, distance: 220.1
click at [567, 64] on body "**********" at bounding box center [528, 188] width 1057 height 376
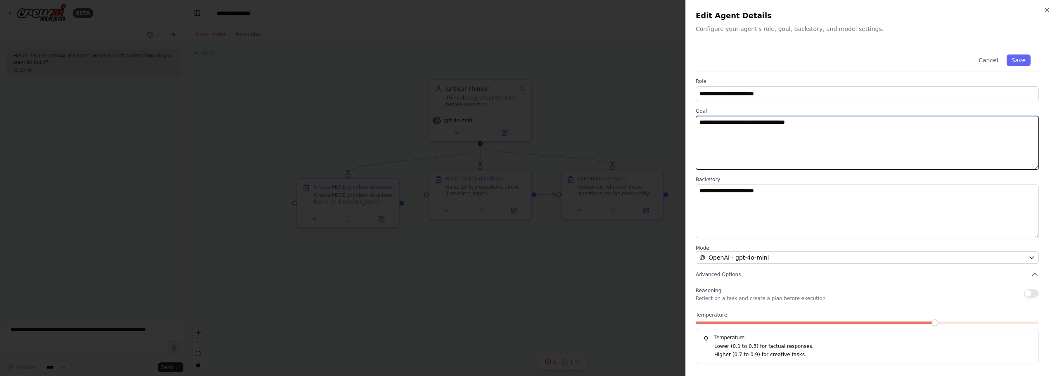
drag, startPoint x: 831, startPoint y: 130, endPoint x: 824, endPoint y: 133, distance: 7.2
click at [824, 133] on textarea "**********" at bounding box center [867, 143] width 343 height 54
drag, startPoint x: 833, startPoint y: 128, endPoint x: 550, endPoint y: 88, distance: 286.1
click at [550, 88] on body "**********" at bounding box center [528, 188] width 1057 height 376
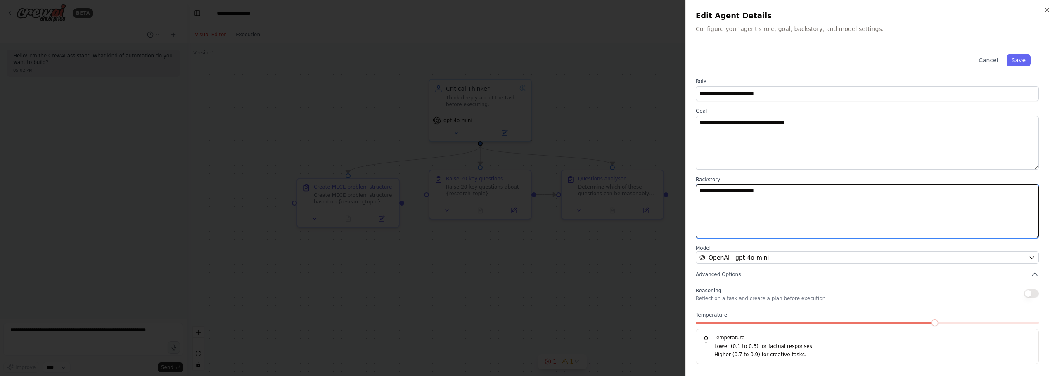
click at [755, 206] on textarea "**********" at bounding box center [867, 212] width 343 height 54
click at [841, 230] on textarea "**********" at bounding box center [867, 212] width 343 height 54
drag, startPoint x: 756, startPoint y: 199, endPoint x: 381, endPoint y: 149, distance: 379.1
click at [381, 149] on body "**********" at bounding box center [528, 188] width 1057 height 376
type textarea "*"
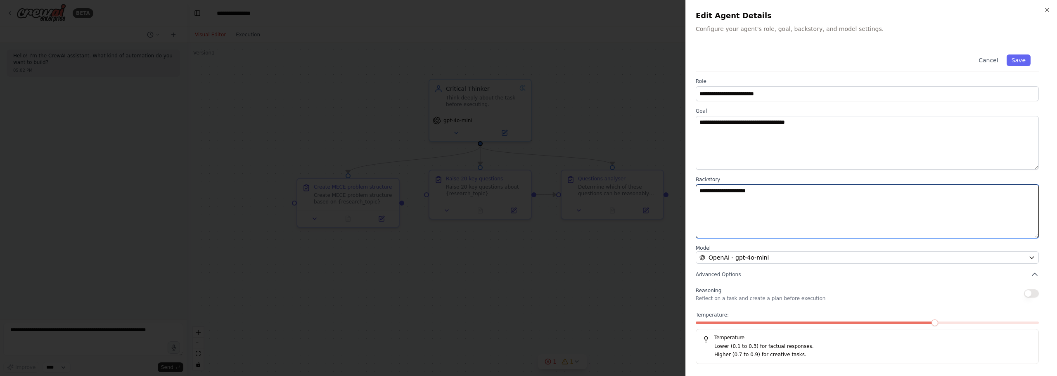
type textarea "**********"
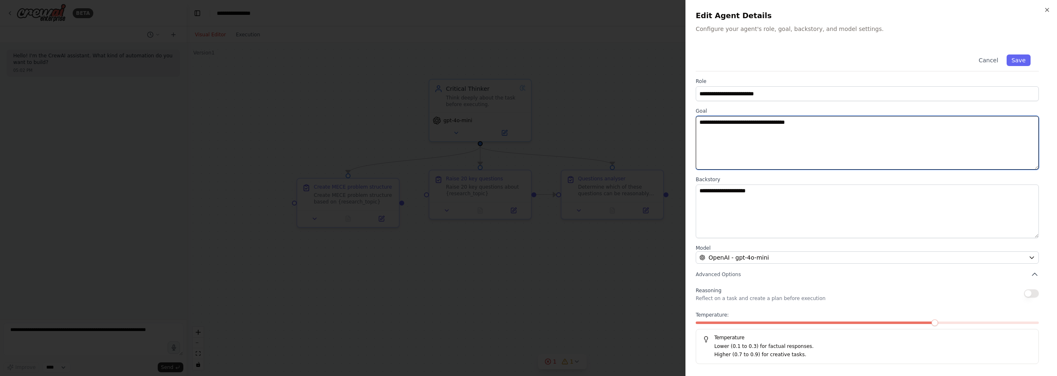
click at [868, 124] on textarea "**********" at bounding box center [867, 143] width 343 height 54
drag, startPoint x: 824, startPoint y: 124, endPoint x: 422, endPoint y: 79, distance: 405.1
click at [422, 79] on body "**********" at bounding box center [528, 188] width 1057 height 376
drag, startPoint x: 873, startPoint y: 119, endPoint x: 879, endPoint y: 121, distance: 6.9
click at [873, 119] on textarea "**********" at bounding box center [867, 143] width 343 height 54
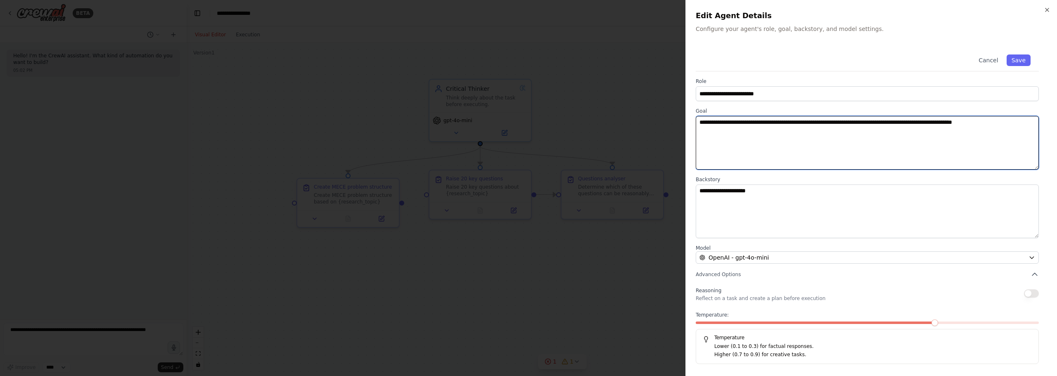
type textarea "**********"
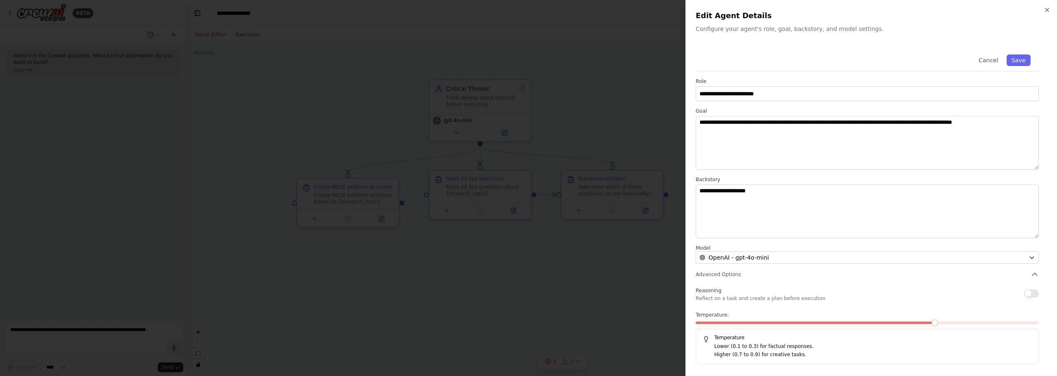
drag, startPoint x: 756, startPoint y: 176, endPoint x: 763, endPoint y: 185, distance: 10.8
click at [763, 185] on div "**********" at bounding box center [871, 205] width 351 height 318
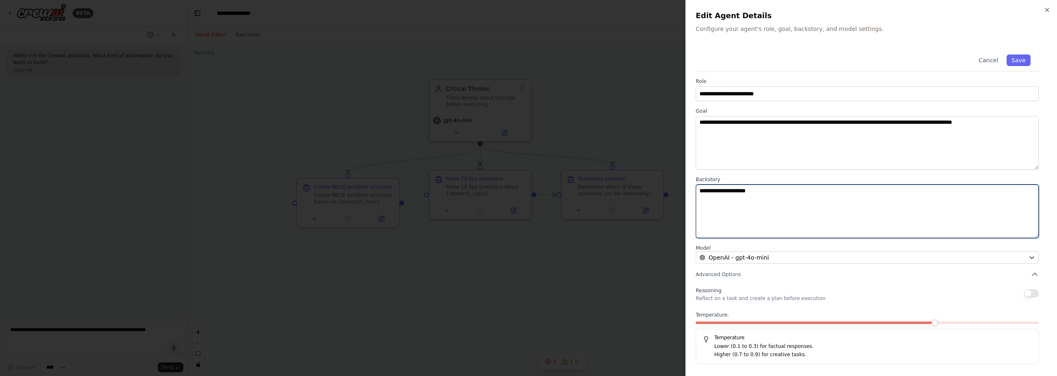
drag, startPoint x: 819, startPoint y: 190, endPoint x: 521, endPoint y: 135, distance: 303.6
click at [526, 136] on body "**********" at bounding box center [528, 188] width 1057 height 376
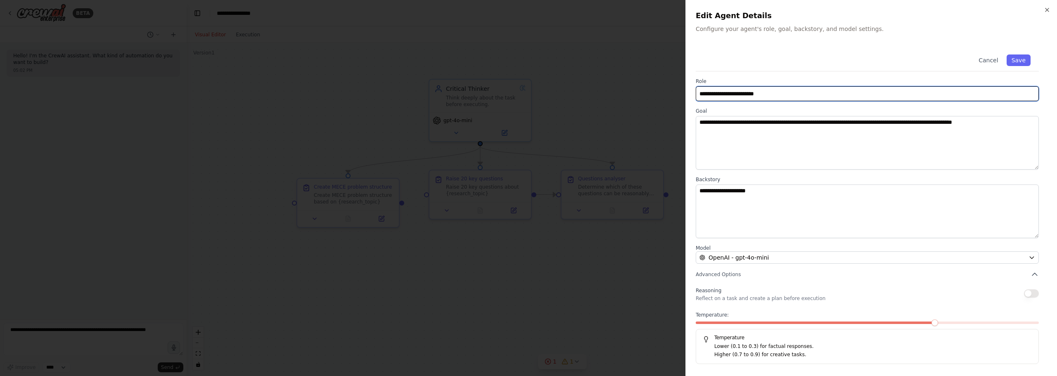
drag, startPoint x: 801, startPoint y: 92, endPoint x: 644, endPoint y: 83, distance: 157.1
click at [628, 76] on body "**********" at bounding box center [528, 188] width 1057 height 376
paste input "text"
type input "**********"
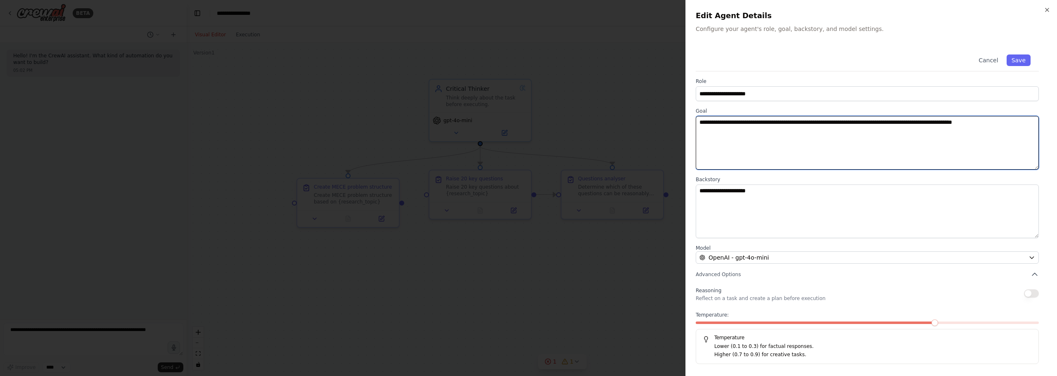
click at [867, 153] on textarea "**********" at bounding box center [867, 143] width 343 height 54
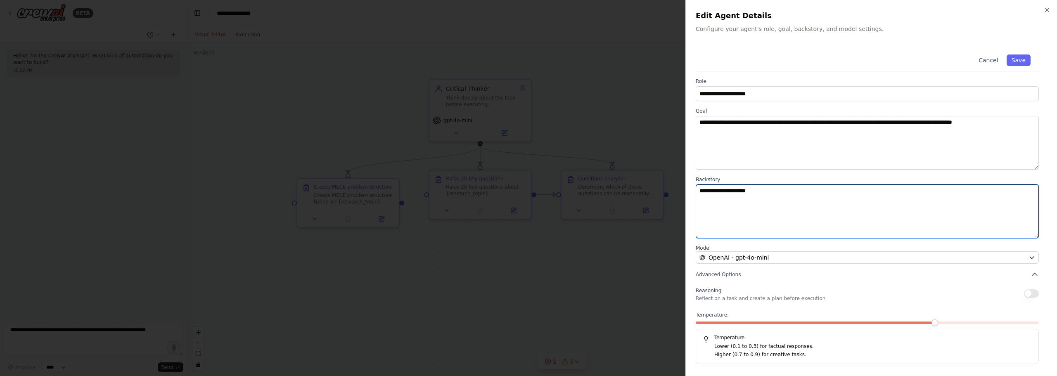
click at [885, 194] on textarea "**********" at bounding box center [867, 212] width 343 height 54
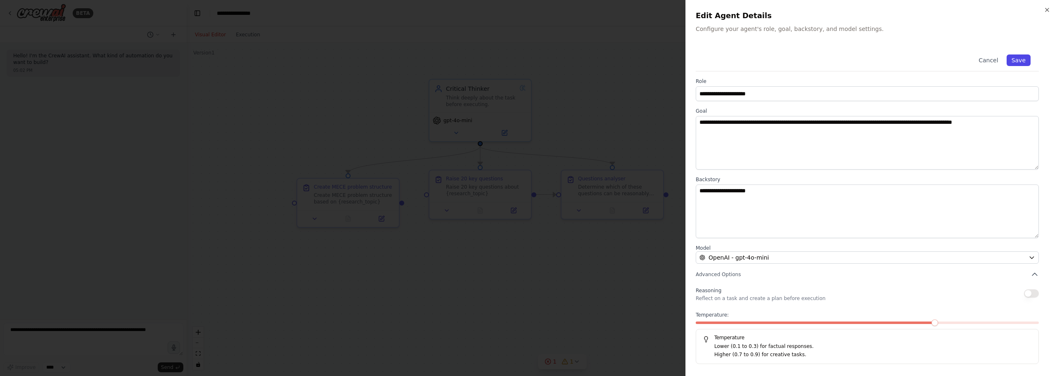
click at [1016, 59] on button "Save" at bounding box center [1019, 60] width 24 height 12
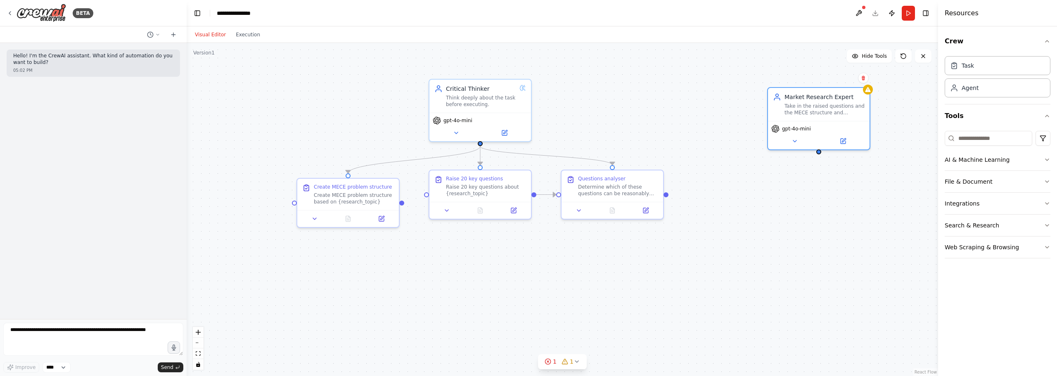
click at [423, 260] on div ".deletable-edge-delete-btn { width: 20px; height: 20px; border: 0px solid #ffff…" at bounding box center [562, 209] width 751 height 333
drag, startPoint x: 343, startPoint y: 204, endPoint x: 381, endPoint y: 263, distance: 70.0
click at [380, 264] on div "Create MECE problem structure Create MECE problem structure based on {research_…" at bounding box center [390, 258] width 102 height 31
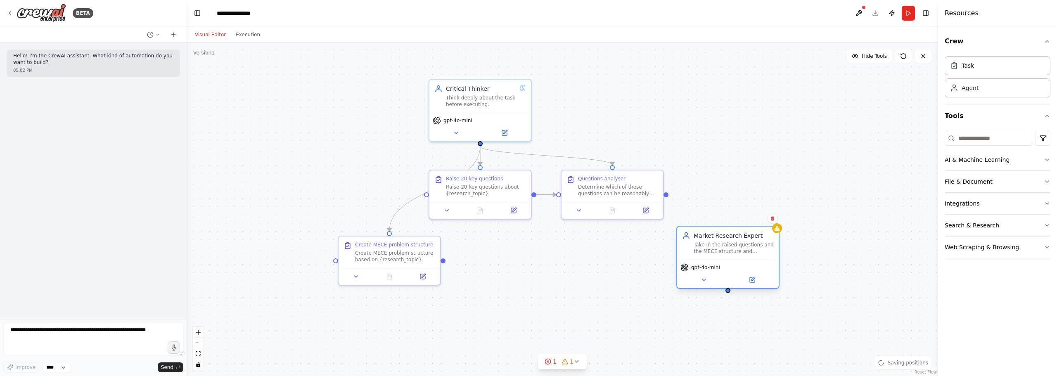
drag, startPoint x: 825, startPoint y: 89, endPoint x: 737, endPoint y: 236, distance: 171.5
click at [737, 236] on div "Market Research Expert Take in the raised questions and the MECE structure and …" at bounding box center [728, 243] width 102 height 33
drag, startPoint x: 443, startPoint y: 261, endPoint x: 587, endPoint y: 288, distance: 146.2
click at [587, 288] on div ".deletable-edge-delete-btn { width: 20px; height: 20px; border: 0px solid #ffff…" at bounding box center [562, 209] width 751 height 333
drag, startPoint x: 371, startPoint y: 254, endPoint x: 371, endPoint y: 269, distance: 14.5
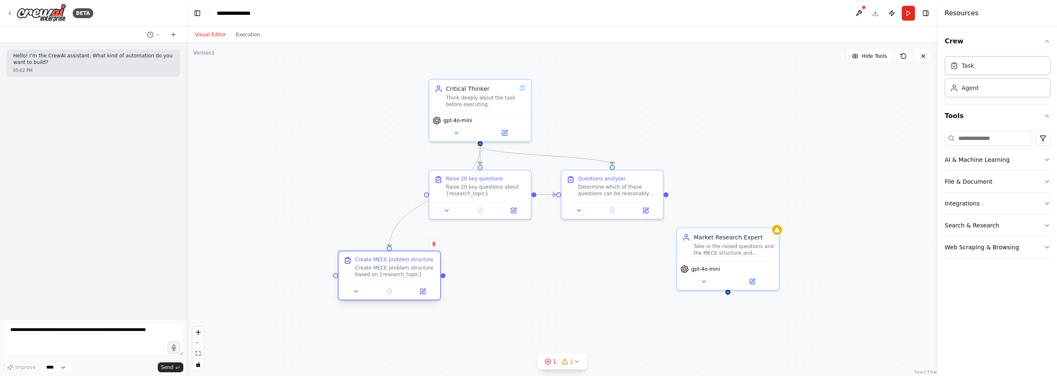
click at [371, 269] on div "Create MECE problem structure based on {research_topic}" at bounding box center [395, 271] width 80 height 13
click at [732, 242] on div "Take in the raised questions and the MECE structure and propose an actionable r…" at bounding box center [734, 248] width 80 height 13
click at [744, 239] on div "Market Research Expert" at bounding box center [734, 236] width 80 height 8
click at [761, 280] on button at bounding box center [752, 280] width 47 height 10
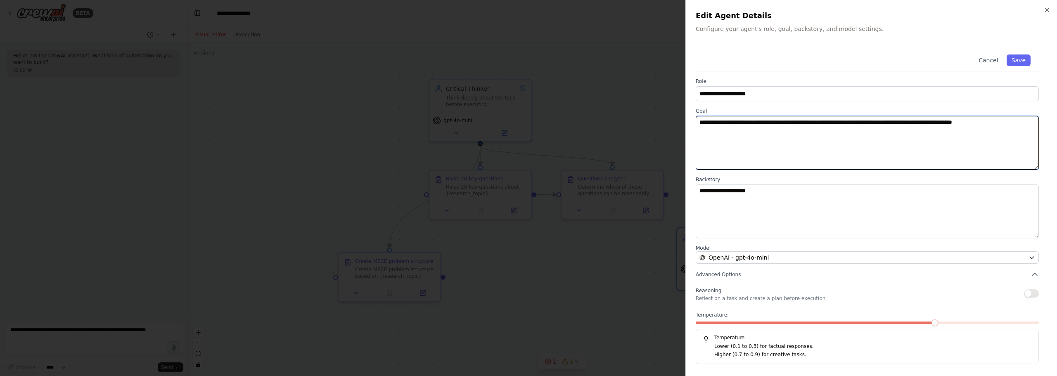
drag, startPoint x: 1026, startPoint y: 126, endPoint x: 331, endPoint y: 90, distance: 695.7
click at [331, 90] on body "**********" at bounding box center [528, 188] width 1057 height 376
type textarea "**"
type textarea "*"
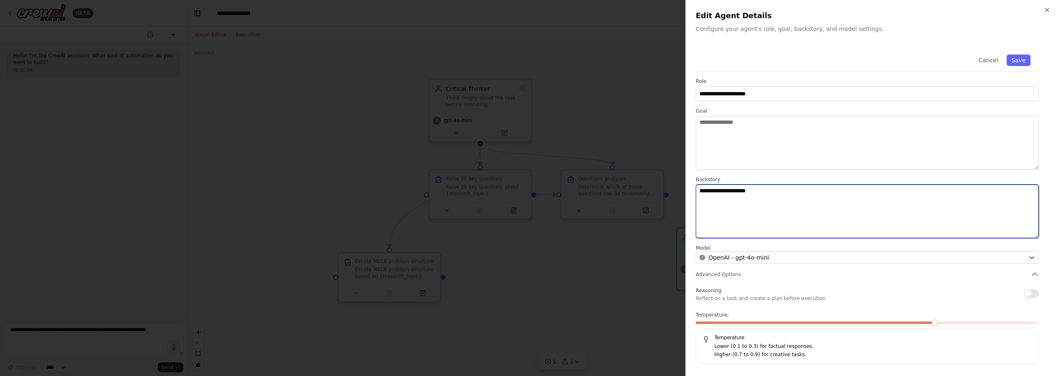
drag, startPoint x: 799, startPoint y: 201, endPoint x: 541, endPoint y: 171, distance: 259.7
click at [542, 172] on body "**********" at bounding box center [528, 188] width 1057 height 376
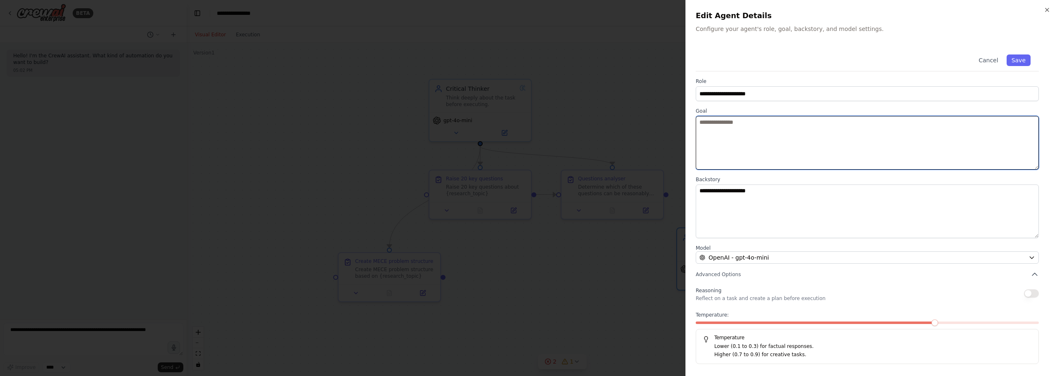
click at [808, 163] on textarea at bounding box center [867, 143] width 343 height 54
type textarea "**********"
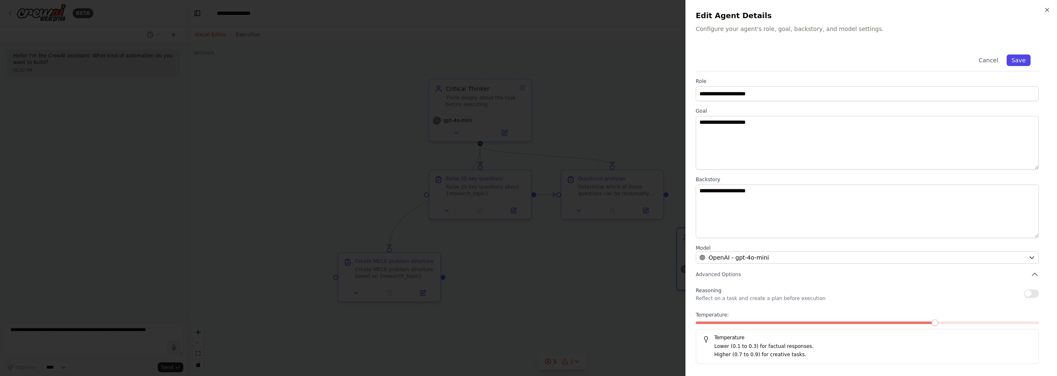
click at [1021, 61] on button "Save" at bounding box center [1019, 60] width 24 height 12
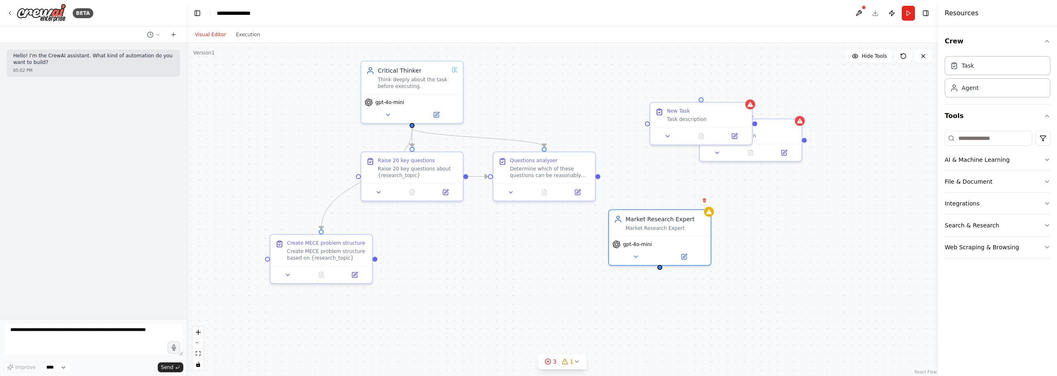
drag, startPoint x: 838, startPoint y: 207, endPoint x: 765, endPoint y: 190, distance: 74.9
drag, startPoint x: 800, startPoint y: 163, endPoint x: 839, endPoint y: 224, distance: 72.8
click at [839, 224] on div "Task description" at bounding box center [809, 226] width 80 height 7
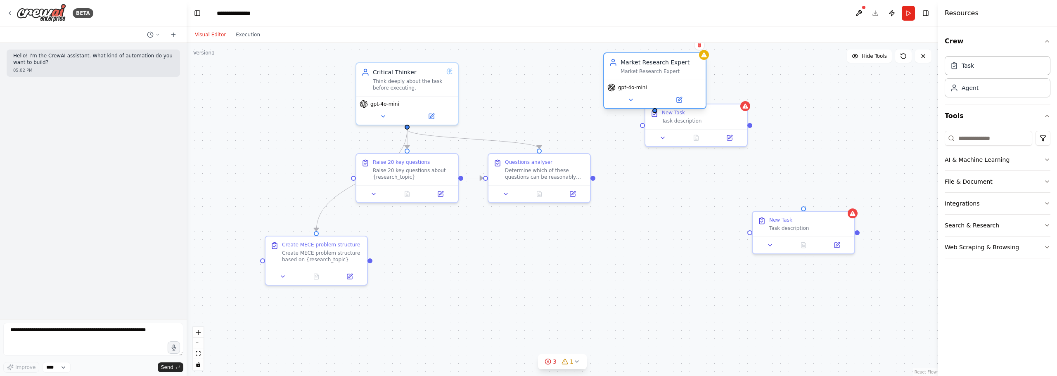
drag, startPoint x: 654, startPoint y: 227, endPoint x: 722, endPoint y: 80, distance: 162.6
click at [706, 80] on div "Market Research Expert Market Research Expert gpt-4o-mini" at bounding box center [654, 80] width 103 height 57
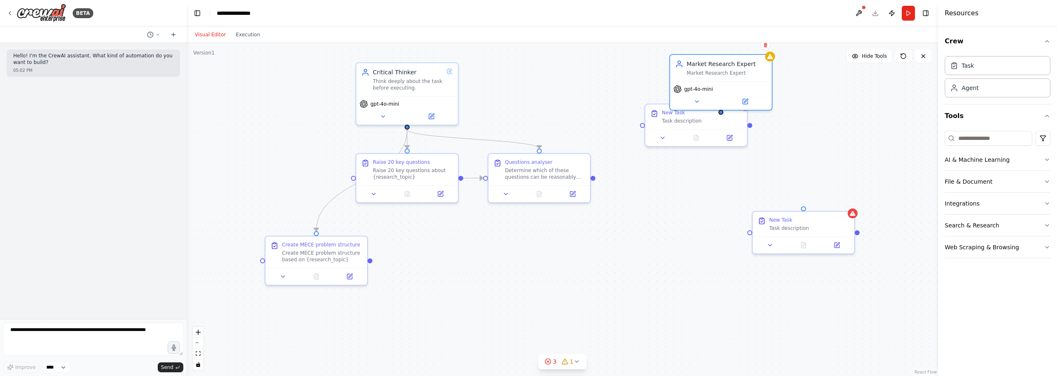
click at [655, 217] on div ".deletable-edge-delete-btn { width: 20px; height: 20px; border: 0px solid #ffff…" at bounding box center [562, 209] width 751 height 333
drag, startPoint x: 662, startPoint y: 121, endPoint x: 639, endPoint y: 208, distance: 90.5
click at [639, 232] on div "Task description" at bounding box center [677, 235] width 80 height 7
click at [710, 222] on div at bounding box center [672, 226] width 102 height 17
click at [707, 228] on icon at bounding box center [704, 227] width 5 height 5
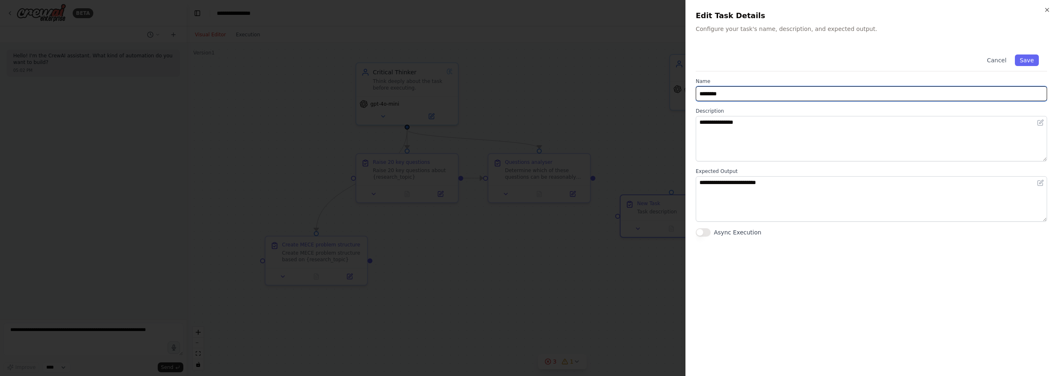
drag, startPoint x: 736, startPoint y: 98, endPoint x: 628, endPoint y: 90, distance: 108.0
click at [628, 90] on body "**********" at bounding box center [528, 188] width 1057 height 376
paste input "**********"
type input "********"
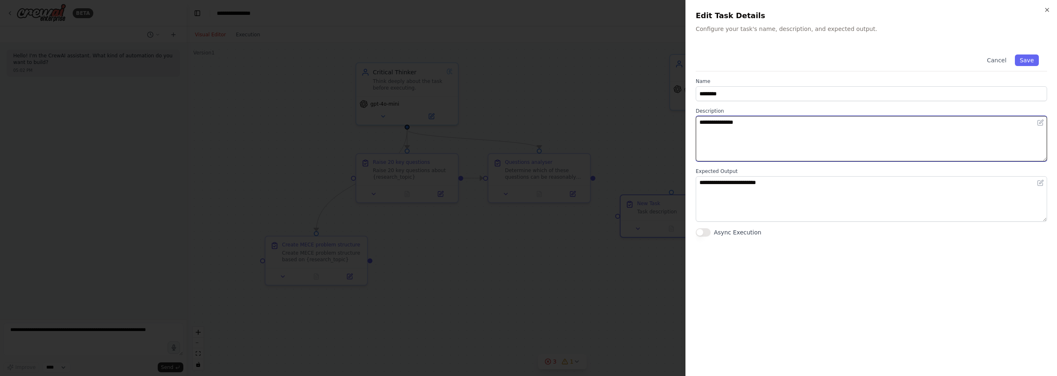
click at [782, 157] on textarea "**********" at bounding box center [871, 138] width 351 height 45
drag, startPoint x: 789, startPoint y: 156, endPoint x: 580, endPoint y: 137, distance: 209.3
click at [592, 142] on body "**********" at bounding box center [528, 188] width 1057 height 376
paste textarea "**********"
type textarea "**********"
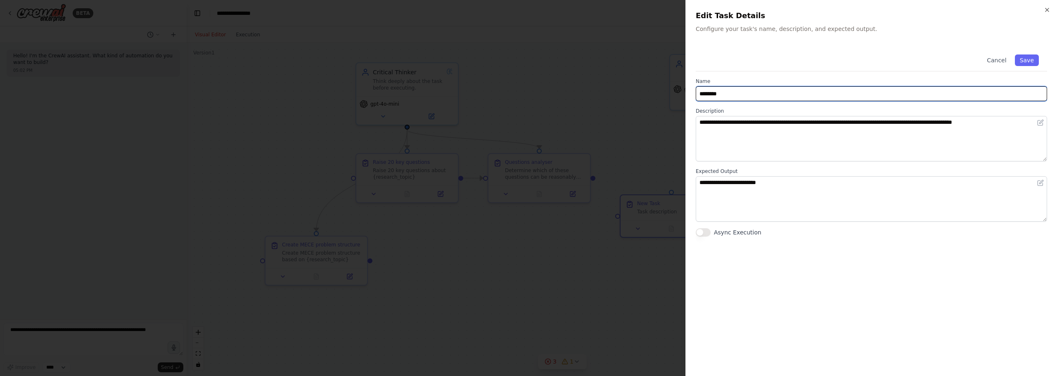
drag, startPoint x: 737, startPoint y: 93, endPoint x: 596, endPoint y: 82, distance: 141.6
click at [596, 82] on body "**********" at bounding box center [528, 188] width 1057 height 376
type input "**********"
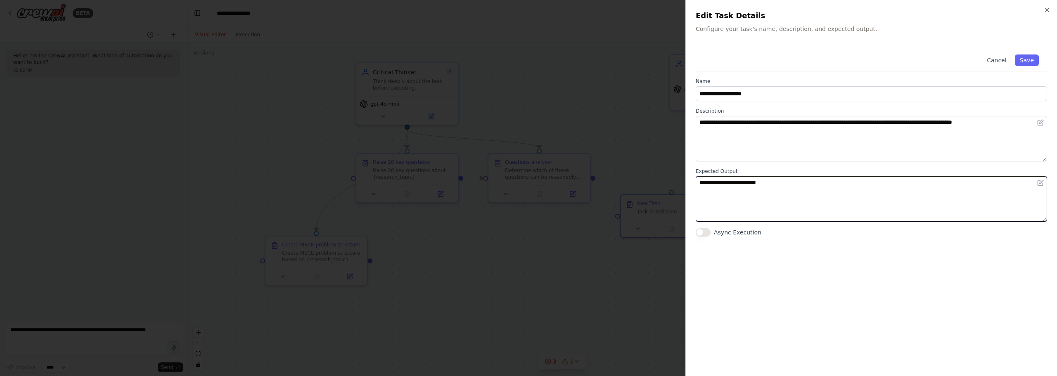
drag, startPoint x: 795, startPoint y: 194, endPoint x: 597, endPoint y: 175, distance: 199.1
click at [597, 175] on body "**********" at bounding box center [528, 188] width 1057 height 376
type textarea "**********"
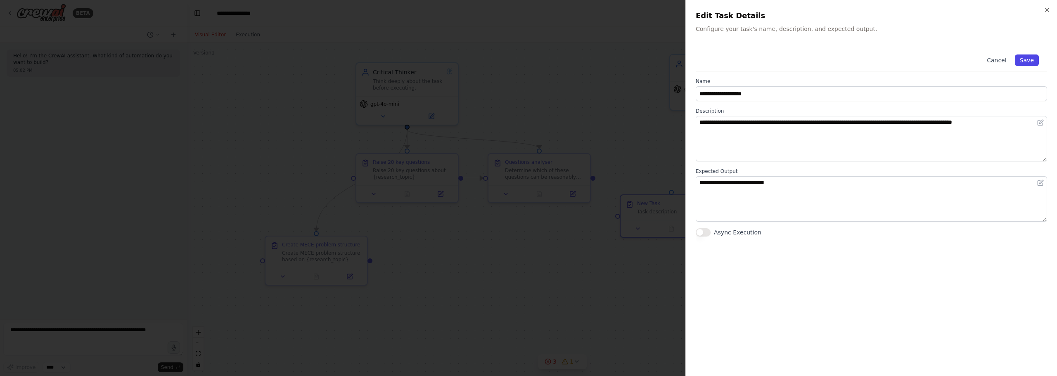
click at [1031, 57] on button "Save" at bounding box center [1027, 60] width 24 height 12
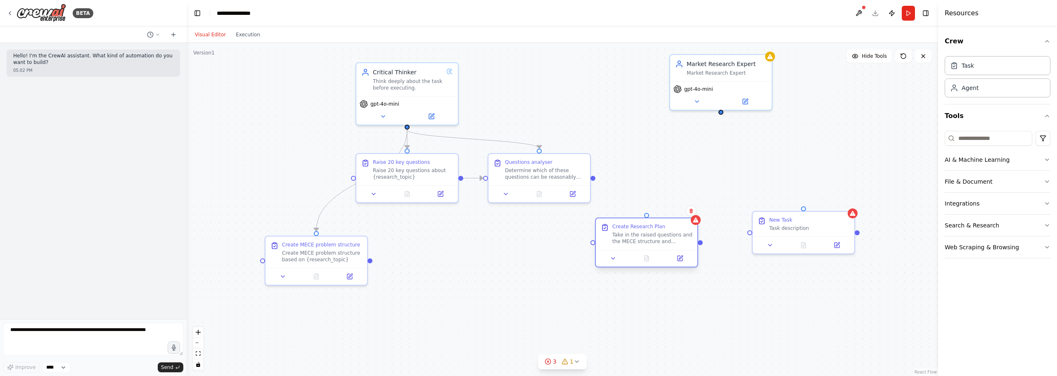
drag, startPoint x: 658, startPoint y: 220, endPoint x: 623, endPoint y: 244, distance: 42.4
click at [630, 243] on div "Take in the raised questions and the MECE structure and propose an actionable r…" at bounding box center [652, 238] width 80 height 13
drag, startPoint x: 370, startPoint y: 258, endPoint x: 594, endPoint y: 242, distance: 224.3
click at [594, 242] on div "Critical Thinker Think deeply about the task before executing. gpt-4o-mini Rais…" at bounding box center [524, 179] width 751 height 333
drag, startPoint x: 593, startPoint y: 177, endPoint x: 602, endPoint y: 243, distance: 66.2
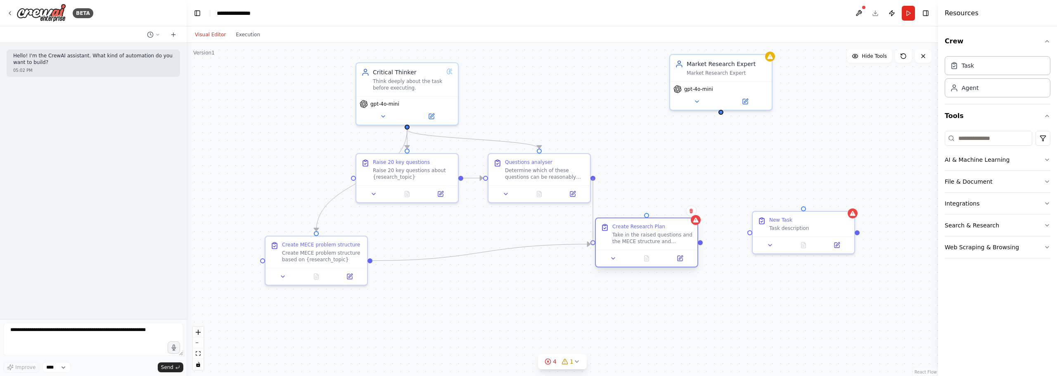
click at [592, 245] on div "Critical Thinker Think deeply about the task before executing. gpt-4o-mini Rais…" at bounding box center [524, 179] width 751 height 333
drag, startPoint x: 640, startPoint y: 233, endPoint x: 658, endPoint y: 245, distance: 21.4
click at [658, 245] on div "Take in the raised questions and the MECE structure and propose an actionable r…" at bounding box center [669, 246] width 80 height 13
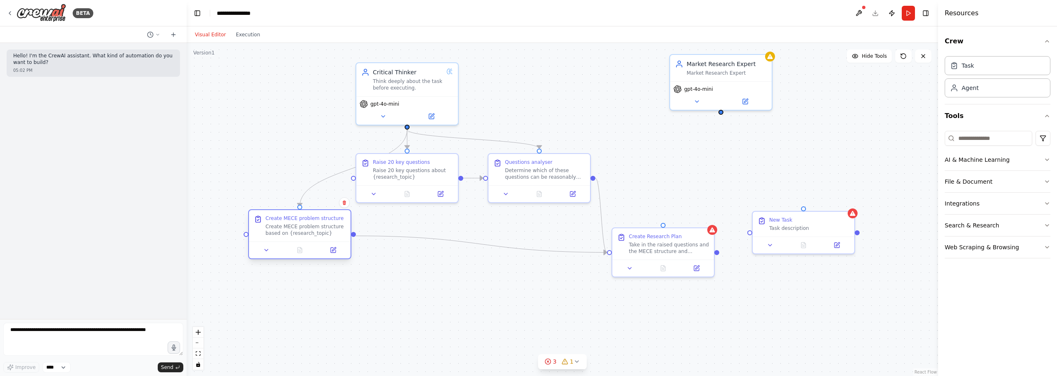
drag, startPoint x: 357, startPoint y: 254, endPoint x: 341, endPoint y: 225, distance: 32.9
click at [341, 225] on div "Create MECE problem structure based on {research_topic}" at bounding box center [305, 229] width 80 height 13
drag, startPoint x: 721, startPoint y: 112, endPoint x: 662, endPoint y: 221, distance: 124.0
click at [662, 221] on div ".deletable-edge-delete-btn { width: 20px; height: 20px; border: 0px solid #ffff…" at bounding box center [562, 209] width 751 height 333
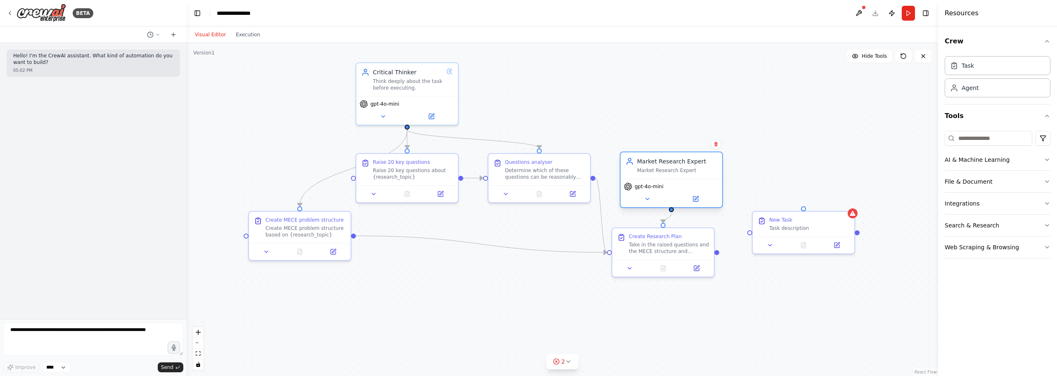
drag, startPoint x: 721, startPoint y: 75, endPoint x: 671, endPoint y: 176, distance: 113.0
click at [671, 176] on div "Market Research Expert Market Research Expert" at bounding box center [672, 165] width 102 height 26
click at [801, 222] on div "New Task Task description" at bounding box center [809, 222] width 80 height 15
click at [848, 203] on icon at bounding box center [848, 202] width 5 height 5
click at [661, 107] on div ".deletable-edge-delete-btn { width: 20px; height: 20px; border: 0px solid #ffff…" at bounding box center [562, 209] width 751 height 333
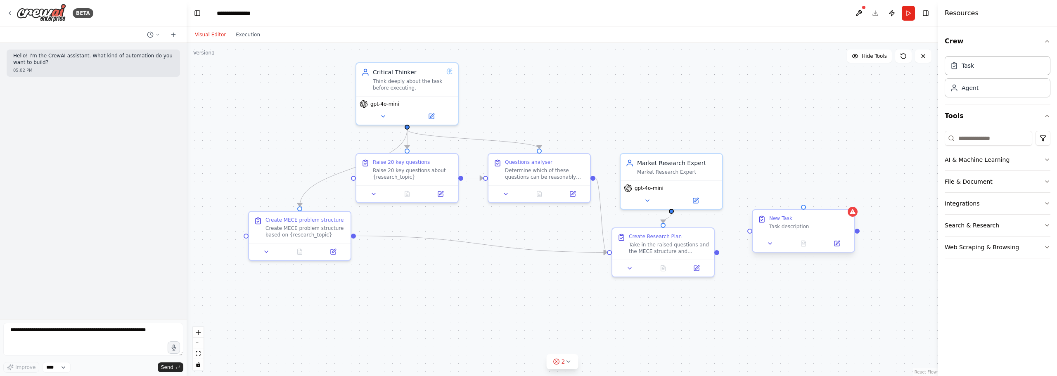
click at [828, 210] on div "New Task Task description" at bounding box center [804, 222] width 102 height 25
click at [850, 201] on icon at bounding box center [848, 202] width 5 height 5
click at [849, 201] on icon at bounding box center [848, 202] width 5 height 5
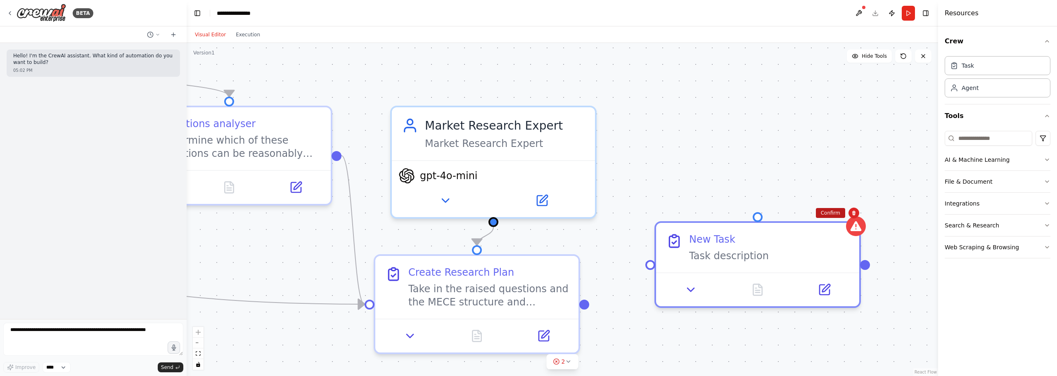
click at [839, 213] on button "Confirm" at bounding box center [830, 213] width 29 height 10
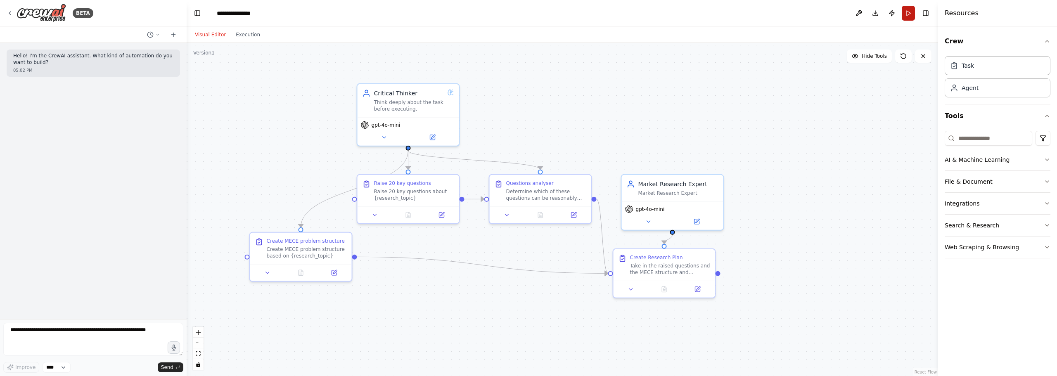
click at [910, 12] on button "Run" at bounding box center [908, 13] width 13 height 15
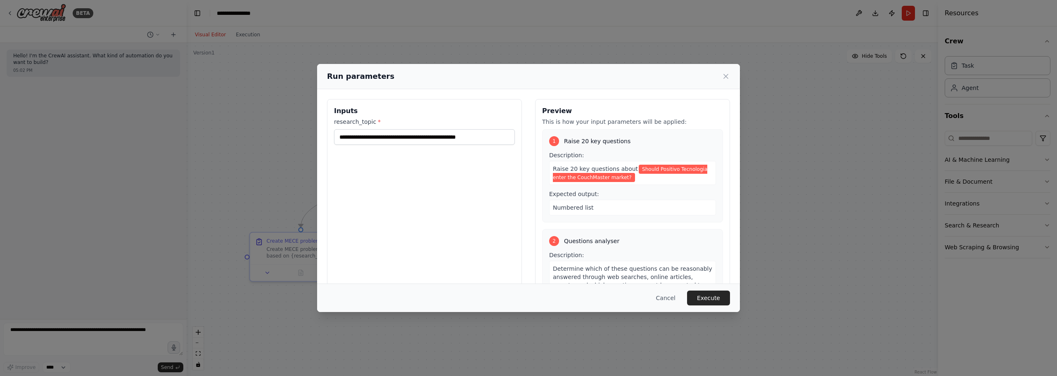
click at [725, 75] on icon at bounding box center [726, 76] width 8 height 8
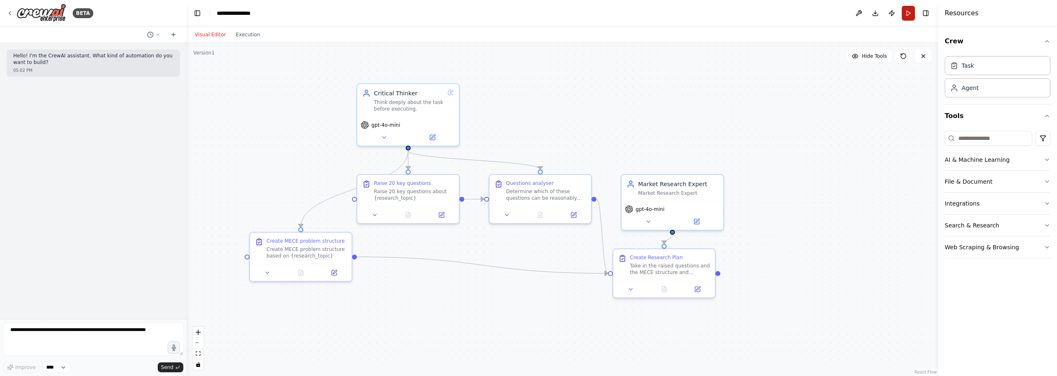
click at [905, 11] on button "Run" at bounding box center [908, 13] width 13 height 15
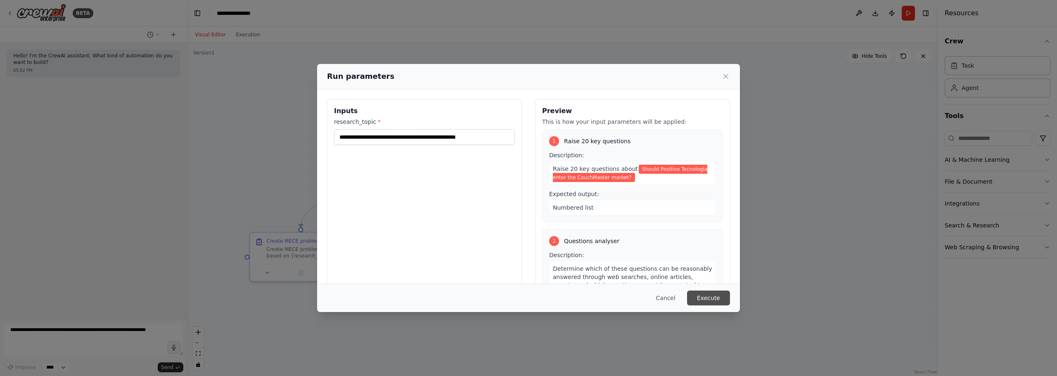
click at [716, 298] on button "Execute" at bounding box center [708, 298] width 43 height 15
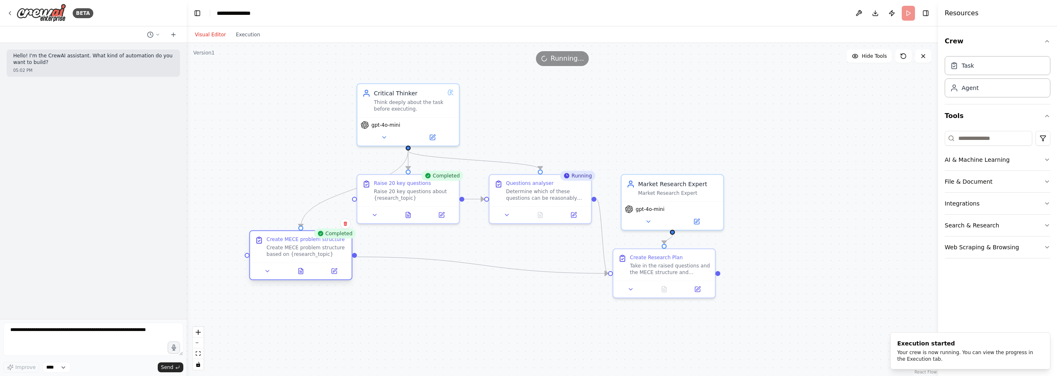
click at [296, 248] on div "Create MECE problem structure based on {research_topic}" at bounding box center [307, 250] width 80 height 13
click at [297, 275] on button at bounding box center [300, 271] width 35 height 10
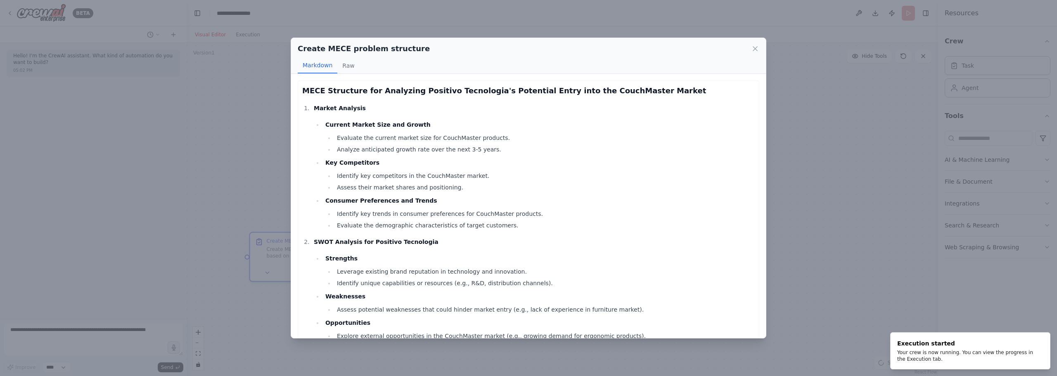
click at [959, 179] on div "Create MECE problem structure Markdown Raw MECE Structure for Analyzing Positiv…" at bounding box center [528, 188] width 1057 height 376
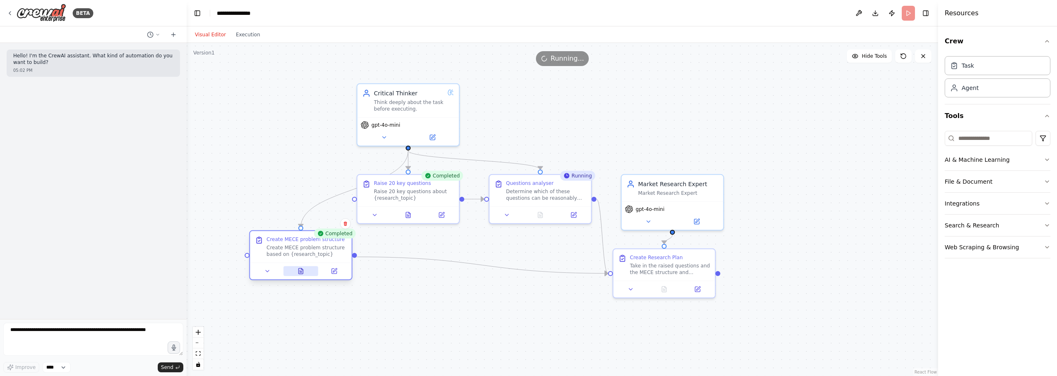
click at [293, 270] on button at bounding box center [300, 271] width 35 height 10
click at [301, 272] on icon at bounding box center [301, 272] width 2 height 0
click at [304, 270] on button at bounding box center [300, 271] width 35 height 10
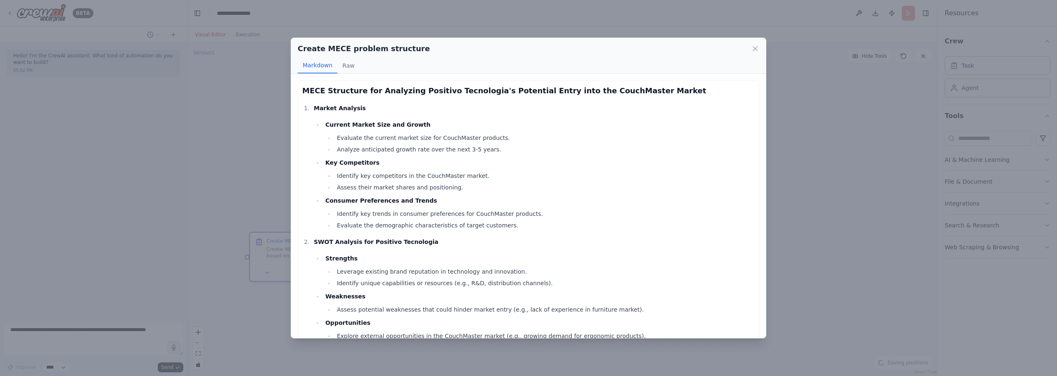
click at [528, 203] on li "Consumer Preferences and Trends Identify key trends in consumer preferences for…" at bounding box center [539, 213] width 432 height 35
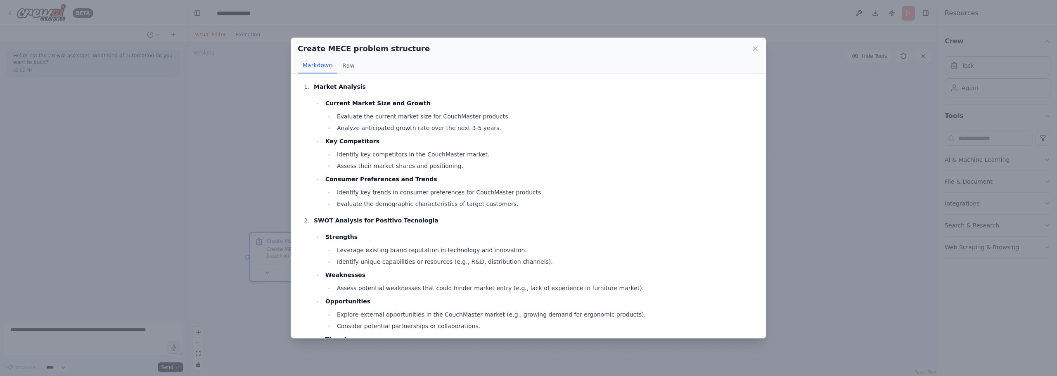
scroll to position [28, 0]
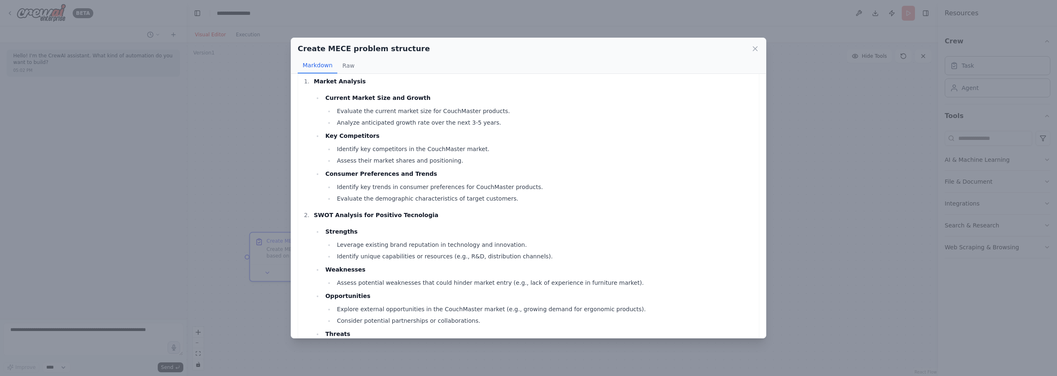
drag, startPoint x: 571, startPoint y: 122, endPoint x: 567, endPoint y: 137, distance: 14.8
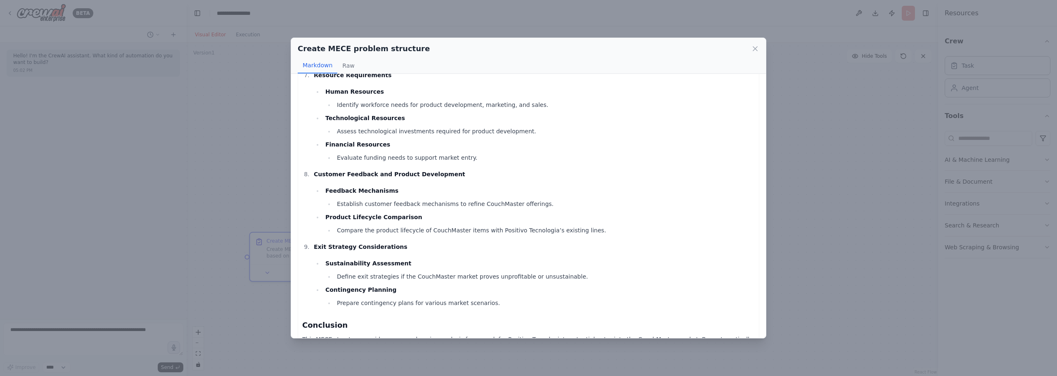
scroll to position [709, 0]
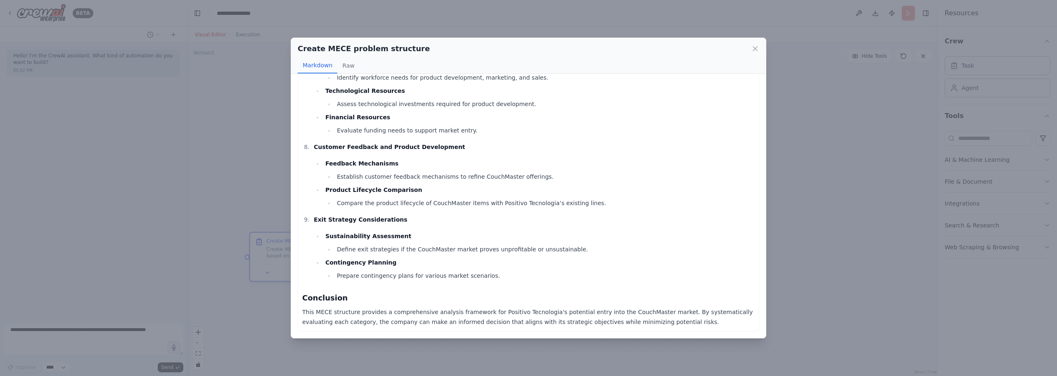
click at [790, 242] on div "Create MECE problem structure Markdown Raw MECE Structure for Analyzing Positiv…" at bounding box center [528, 188] width 1057 height 376
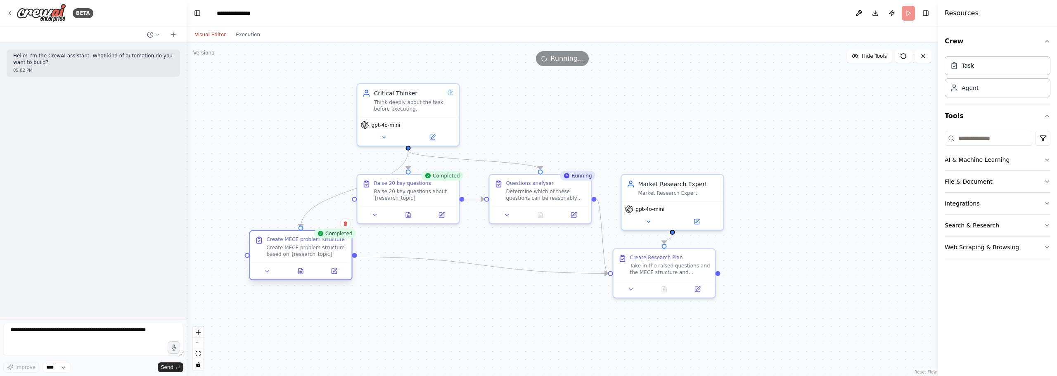
click at [308, 248] on div "Create MECE problem structure based on {research_topic}" at bounding box center [307, 250] width 80 height 13
click at [412, 214] on button at bounding box center [408, 213] width 35 height 10
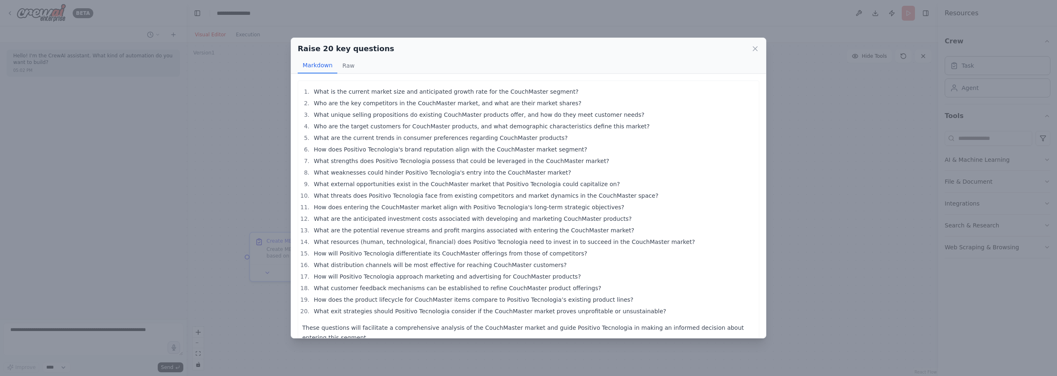
scroll to position [6, 0]
click at [168, 173] on div "Raise 20 key questions Markdown Raw What is the current market size and anticip…" at bounding box center [528, 188] width 1057 height 376
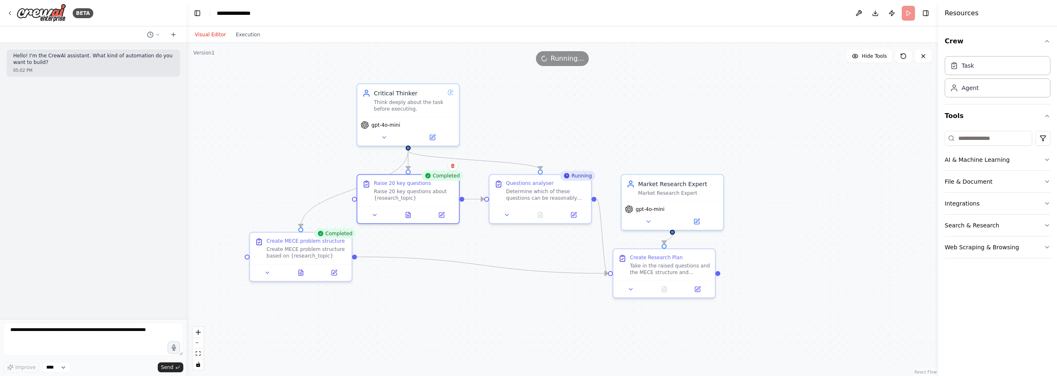
click at [244, 40] on div "Visual Editor Execution" at bounding box center [227, 34] width 75 height 17
click at [246, 35] on button "Execution" at bounding box center [248, 35] width 34 height 10
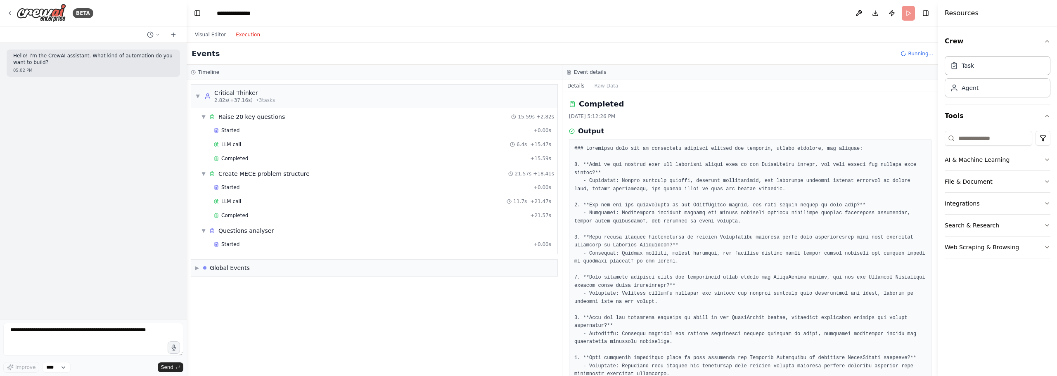
scroll to position [0, 0]
click at [260, 230] on div "Questions analyser" at bounding box center [245, 231] width 55 height 8
click at [258, 235] on div "Questions analyser" at bounding box center [245, 231] width 55 height 8
click at [250, 247] on div "Started" at bounding box center [372, 244] width 316 height 7
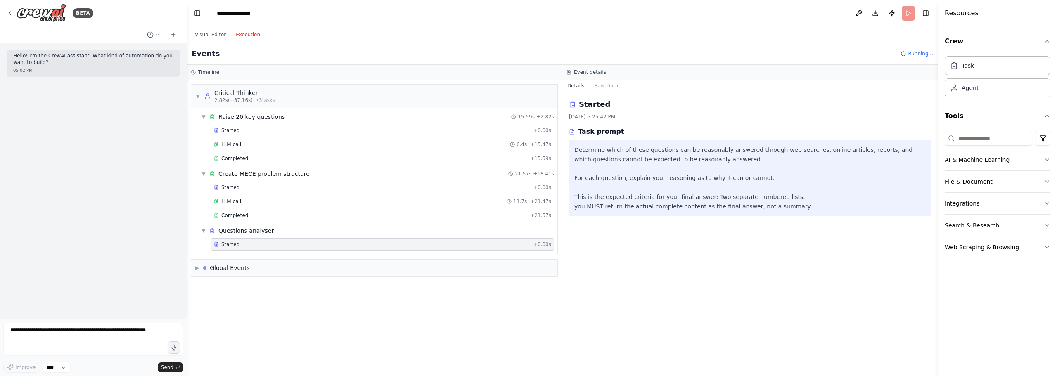
click at [287, 247] on div "Started" at bounding box center [372, 244] width 316 height 7
click at [265, 244] on div "Started" at bounding box center [372, 244] width 316 height 7
click at [227, 245] on span "Started" at bounding box center [230, 244] width 18 height 7
click at [227, 244] on span "Started" at bounding box center [230, 244] width 18 height 7
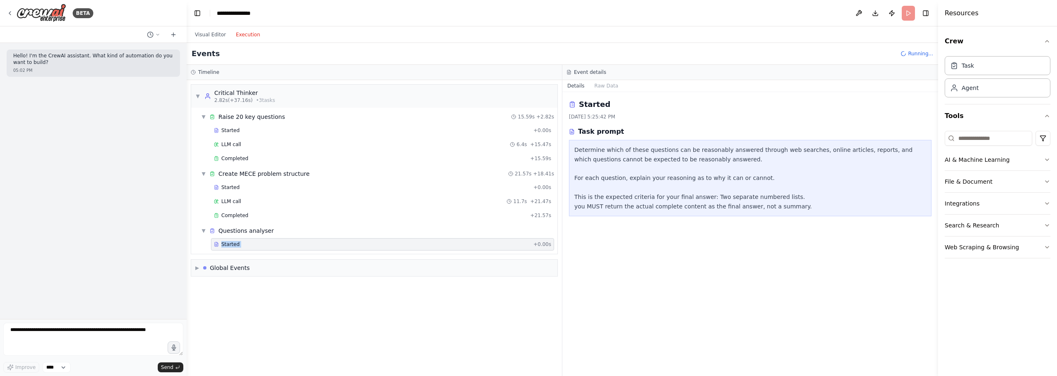
click at [227, 244] on span "Started" at bounding box center [230, 244] width 18 height 7
click at [272, 246] on div "Started" at bounding box center [372, 244] width 316 height 7
click at [298, 256] on div "▼ Critical Thinker 2.82s (+37.16s) • 3 task s ▼ Raise 20 key questions 15.59s +…" at bounding box center [374, 228] width 375 height 296
click at [786, 251] on div "Started 8/21/2025, 5:25:42 PM Task prompt Determine which of these questions ca…" at bounding box center [750, 234] width 376 height 284
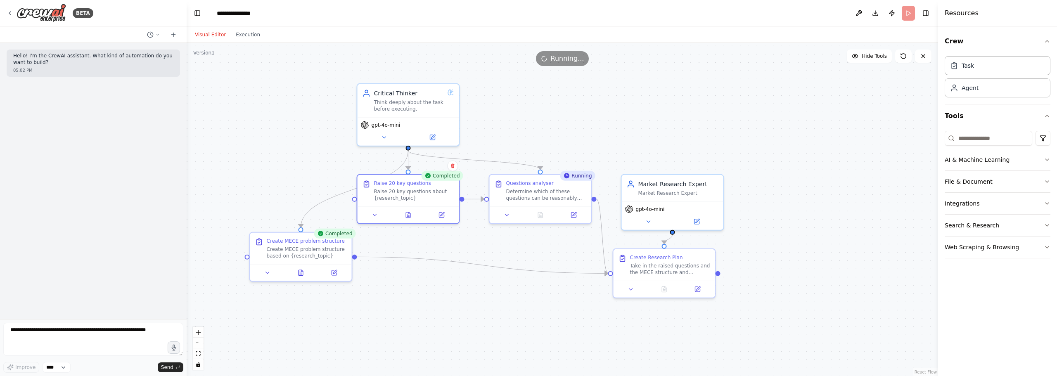
click at [211, 38] on button "Visual Editor" at bounding box center [210, 35] width 41 height 10
click at [547, 192] on div "Determine which of these questions can be reasonably answered through web searc…" at bounding box center [546, 193] width 80 height 13
click at [541, 189] on div "Determine which of these questions can be reasonably answered through web searc…" at bounding box center [546, 193] width 80 height 13
drag, startPoint x: 543, startPoint y: 189, endPoint x: 543, endPoint y: 176, distance: 12.4
click at [543, 178] on div "Questions analyser Determine which of these questions can be reasonably answere…" at bounding box center [546, 188] width 80 height 21
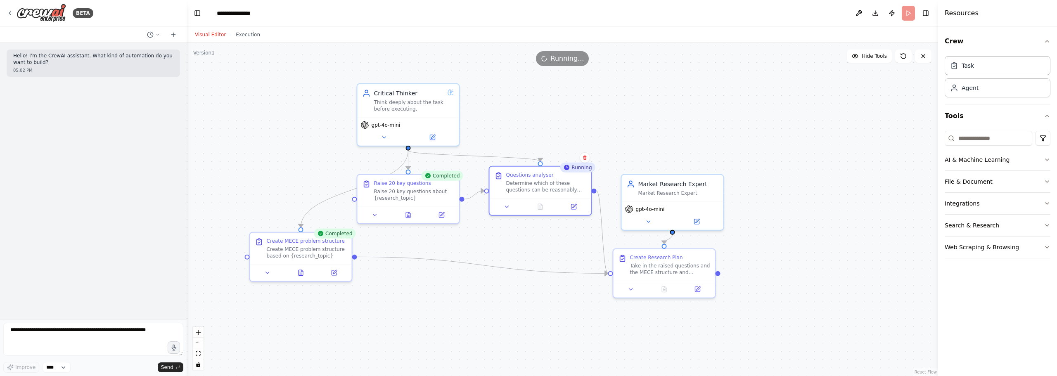
click at [895, 90] on div ".deletable-edge-delete-btn { width: 20px; height: 20px; border: 0px solid #ffff…" at bounding box center [562, 209] width 751 height 333
click at [922, 59] on icon at bounding box center [923, 56] width 7 height 7
click at [908, 12] on header "**********" at bounding box center [562, 13] width 751 height 26
click at [907, 15] on header "**********" at bounding box center [562, 13] width 751 height 26
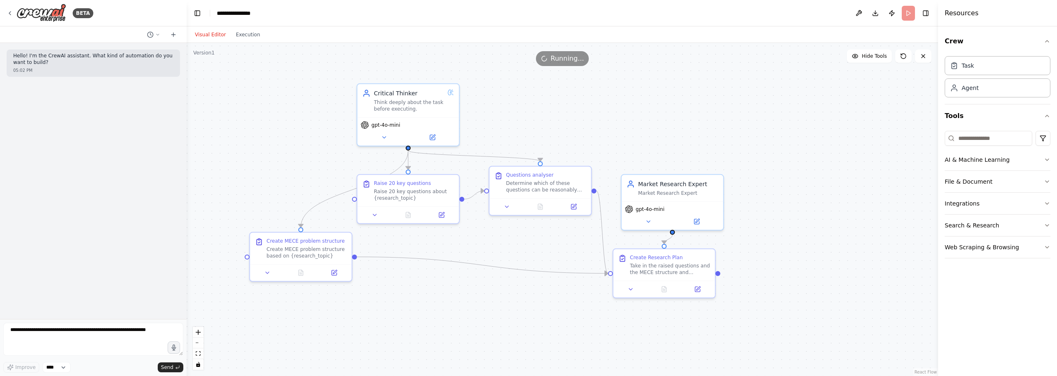
click at [907, 15] on header "**********" at bounding box center [562, 13] width 751 height 26
click at [655, 64] on div "Running..." at bounding box center [562, 58] width 751 height 15
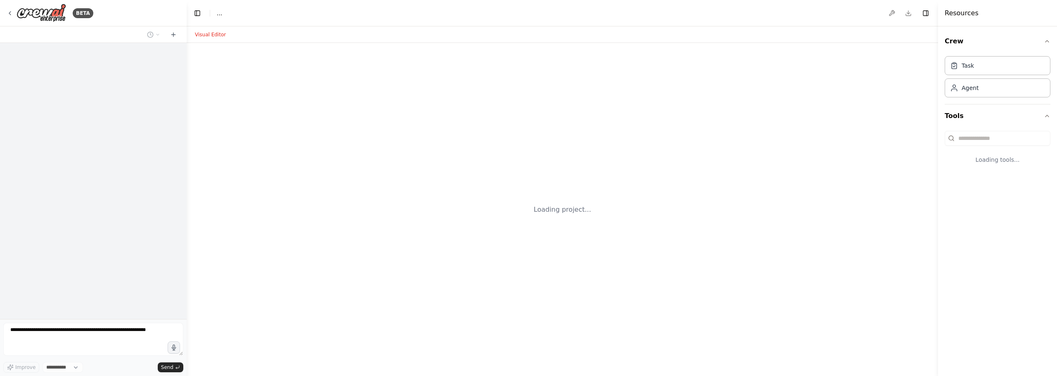
select select "****"
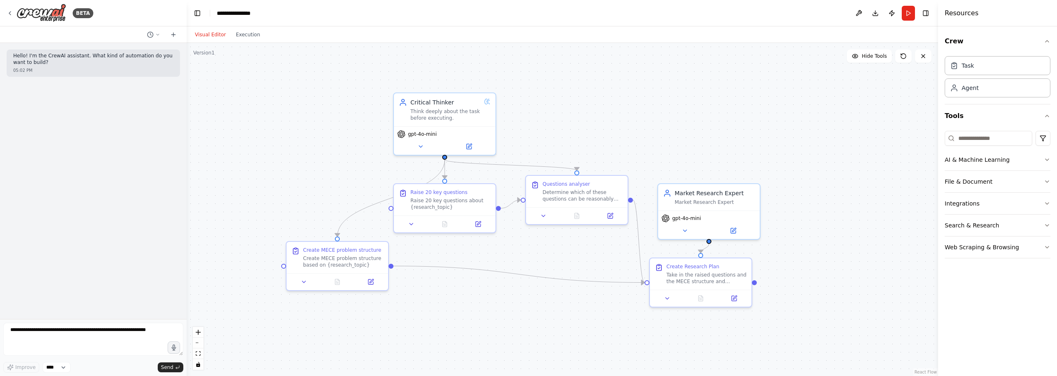
click at [704, 121] on div ".deletable-edge-delete-btn { width: 20px; height: 20px; border: 0px solid #ffff…" at bounding box center [562, 209] width 751 height 333
click at [245, 35] on button "Execution" at bounding box center [248, 35] width 34 height 10
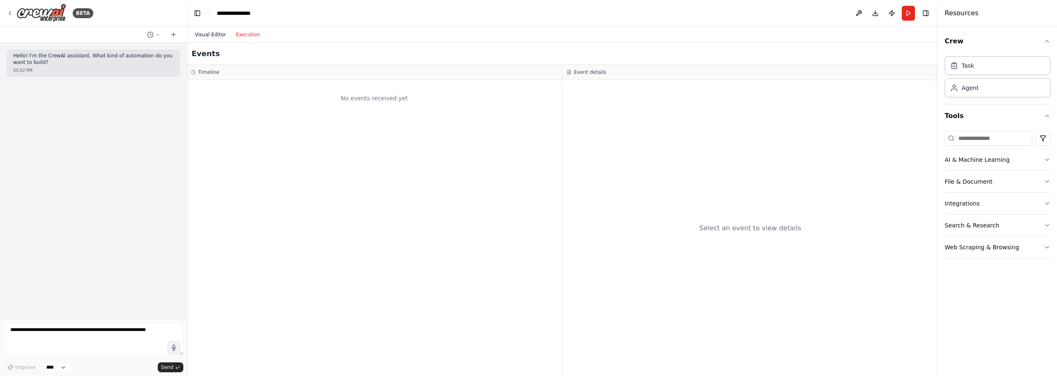
click at [218, 37] on button "Visual Editor" at bounding box center [210, 35] width 41 height 10
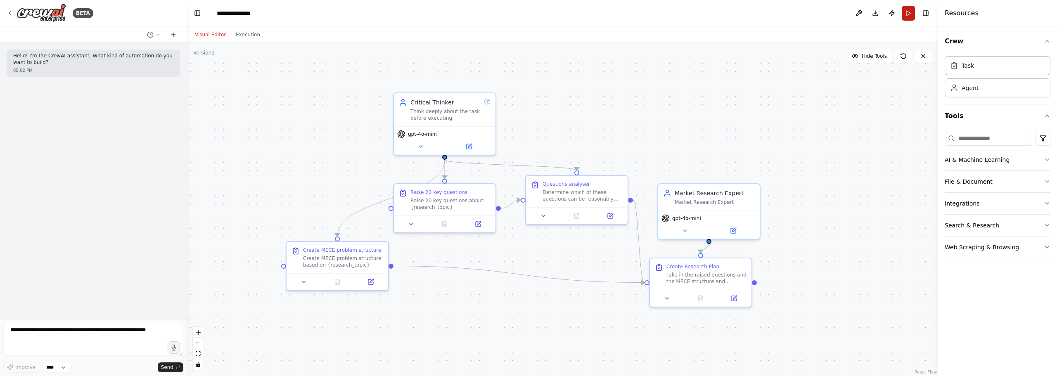
click at [906, 12] on button "Run" at bounding box center [908, 13] width 13 height 15
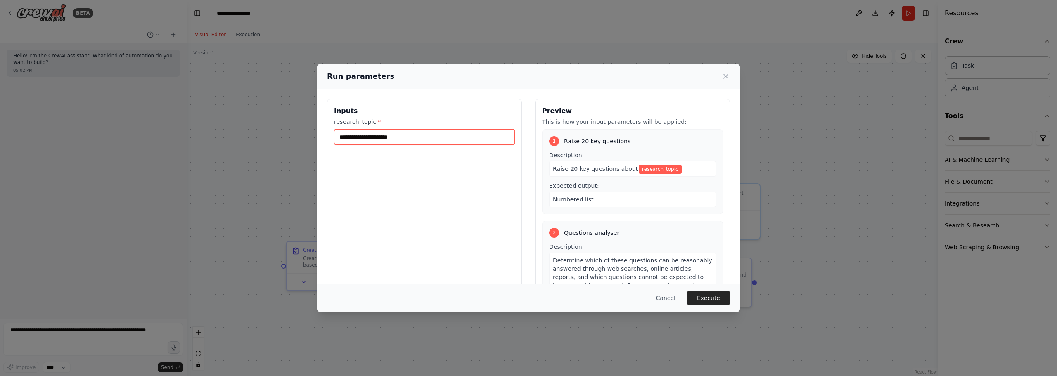
click at [448, 136] on input "research_topic *" at bounding box center [424, 137] width 181 height 16
click at [450, 133] on input "research_topic *" at bounding box center [424, 137] width 181 height 16
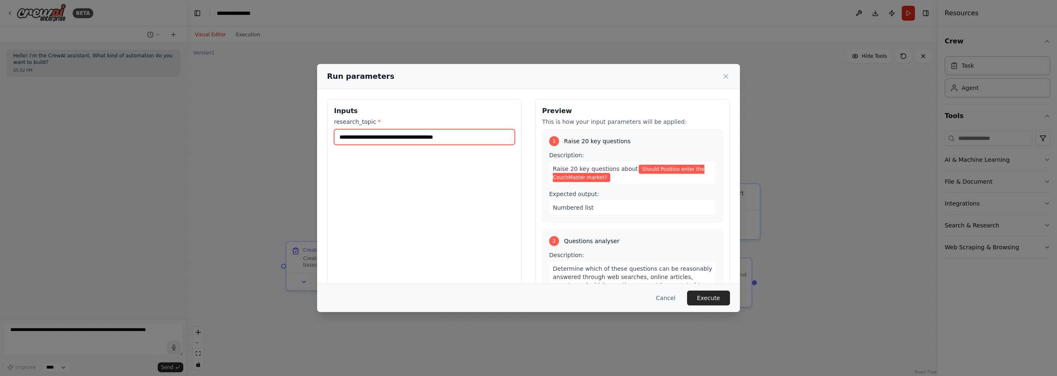
click at [375, 140] on input "**********" at bounding box center [424, 137] width 181 height 16
click at [379, 138] on input "**********" at bounding box center [424, 137] width 181 height 16
type input "**********"
click at [711, 296] on button "Execute" at bounding box center [708, 298] width 43 height 15
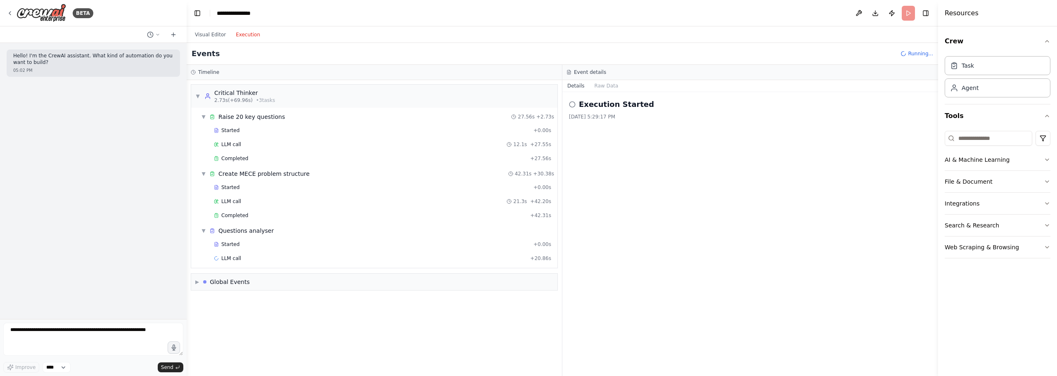
click at [238, 33] on button "Execution" at bounding box center [248, 35] width 34 height 10
click at [237, 258] on span "LLM call" at bounding box center [231, 258] width 20 height 7
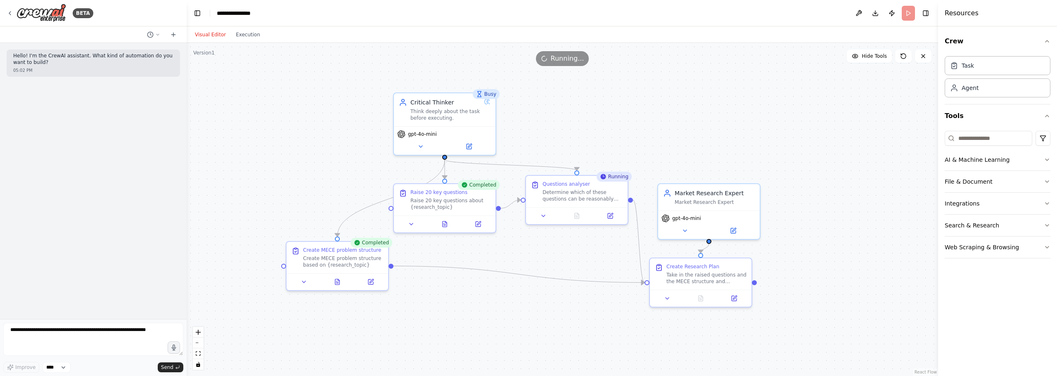
click at [211, 35] on button "Visual Editor" at bounding box center [210, 35] width 41 height 10
click at [583, 195] on div "Determine which of these questions can be reasonably answered through web searc…" at bounding box center [582, 193] width 80 height 13
click at [575, 215] on icon at bounding box center [577, 213] width 5 height 5
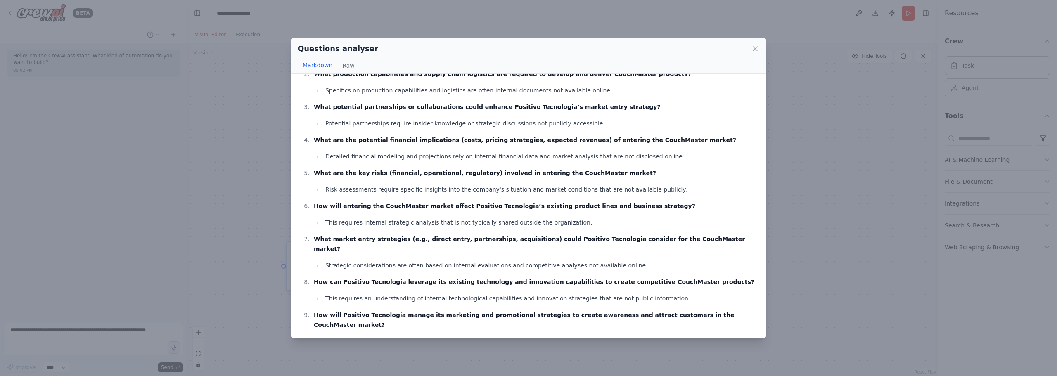
scroll to position [475, 0]
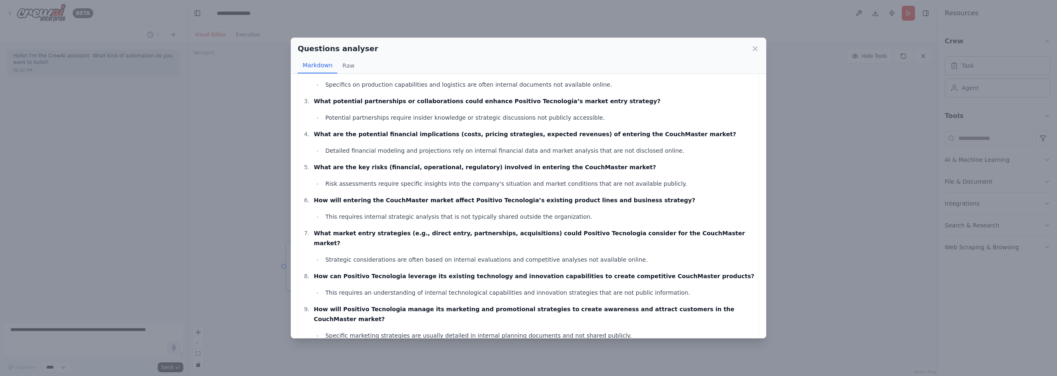
click at [813, 81] on div "Questions analyser Markdown Raw Questions that can be reasonably answered throu…" at bounding box center [528, 188] width 1057 height 376
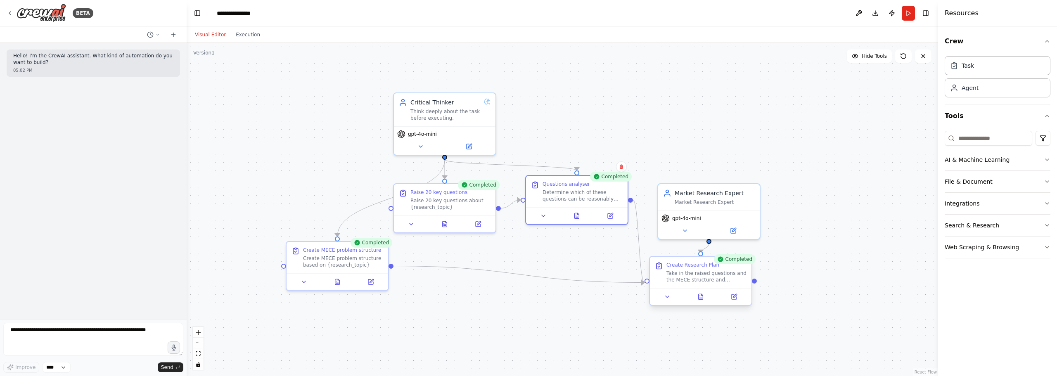
click at [683, 272] on div "Take in the raised questions and the MECE structure and propose an actionable r…" at bounding box center [706, 276] width 80 height 13
click at [701, 298] on icon at bounding box center [700, 298] width 2 height 0
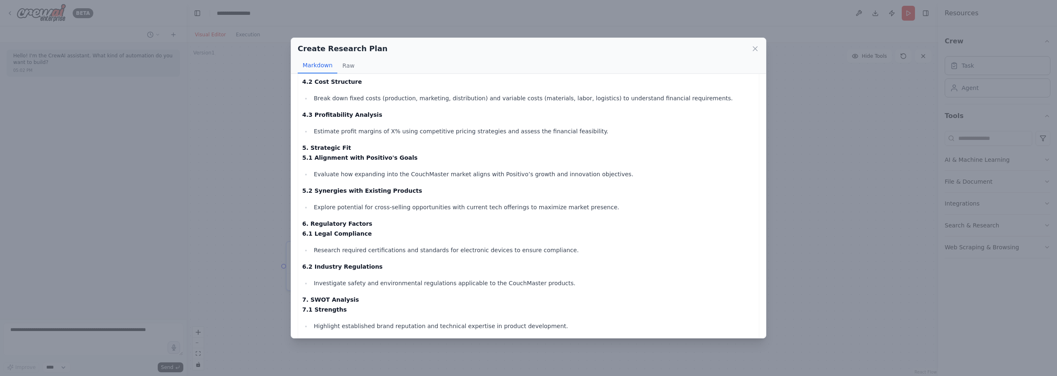
scroll to position [0, 0]
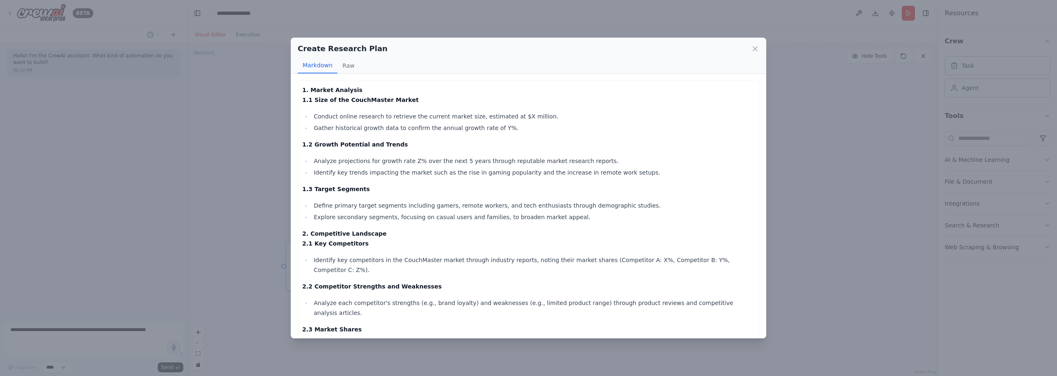
drag, startPoint x: 606, startPoint y: 250, endPoint x: 533, endPoint y: 53, distance: 210.3
click at [784, 140] on div "Create Research Plan Markdown Raw 1. Market Analysis 1.1 Size of the CouchMaste…" at bounding box center [528, 188] width 1057 height 376
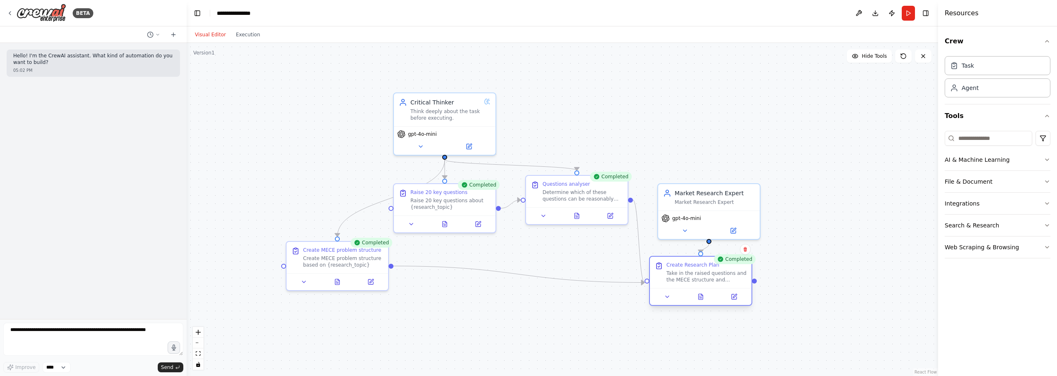
click at [685, 275] on div "Take in the raised questions and the MECE structure and propose an actionable r…" at bounding box center [706, 276] width 80 height 13
click at [682, 275] on div "Take in the raised questions and the MECE structure and propose an actionable r…" at bounding box center [706, 276] width 80 height 13
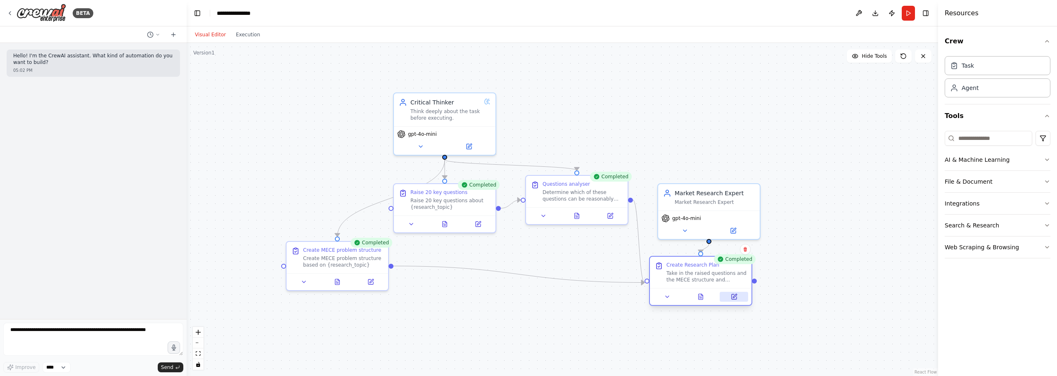
click at [732, 295] on icon at bounding box center [734, 296] width 5 height 5
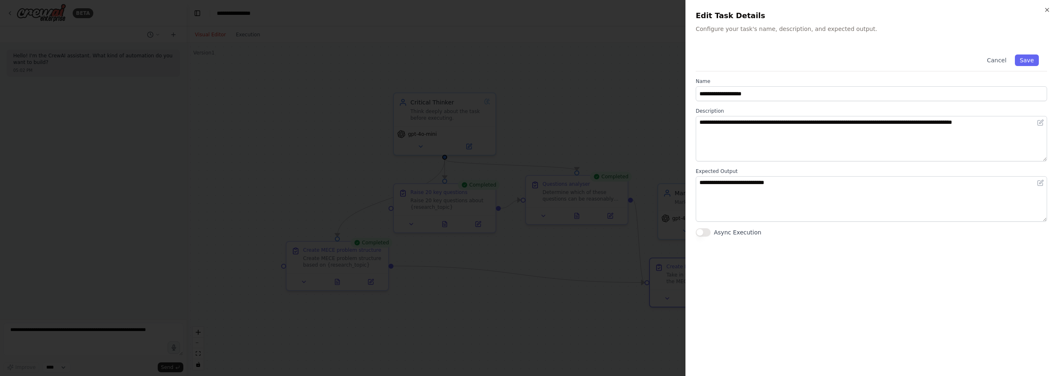
click at [546, 152] on div at bounding box center [528, 188] width 1057 height 376
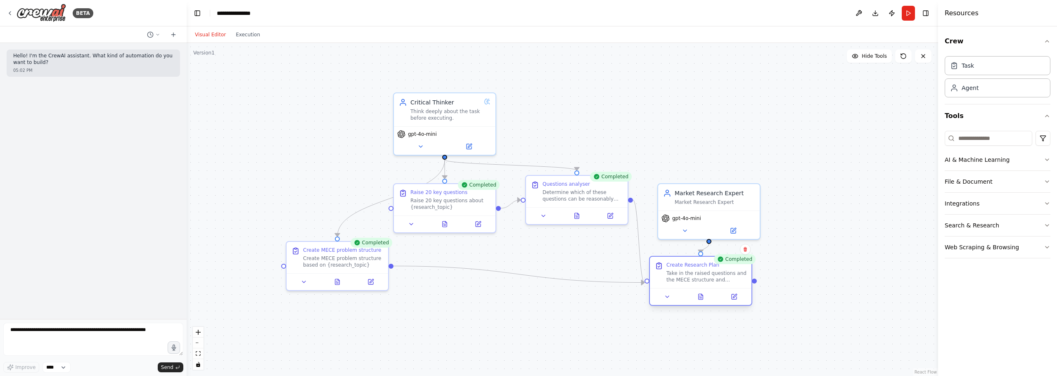
click at [704, 280] on div "Take in the raised questions and the MECE structure and propose an actionable r…" at bounding box center [706, 276] width 80 height 13
click at [796, 152] on div ".deletable-edge-delete-btn { width: 20px; height: 20px; border: 0px solid #ffff…" at bounding box center [562, 209] width 751 height 333
click at [793, 114] on div ".deletable-edge-delete-btn { width: 20px; height: 20px; border: 0px solid #ffff…" at bounding box center [562, 209] width 751 height 333
click at [765, 85] on div ".deletable-edge-delete-btn { width: 20px; height: 20px; border: 0px solid #ffff…" at bounding box center [562, 209] width 751 height 333
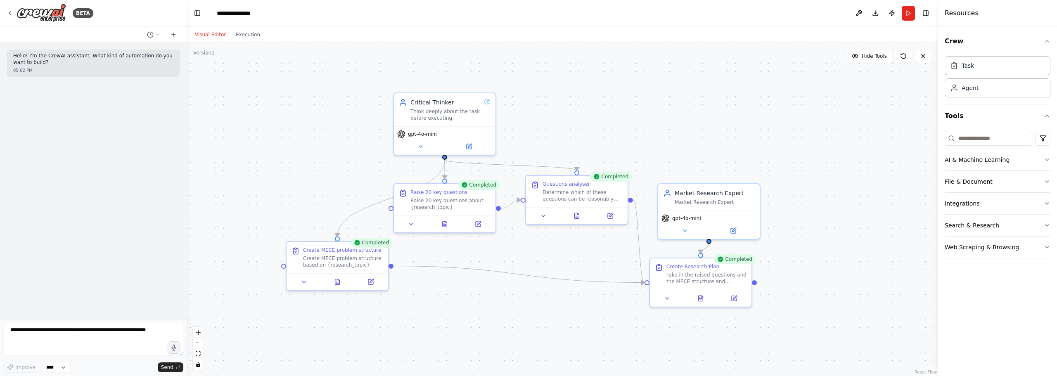
click at [587, 87] on div ".deletable-edge-delete-btn { width: 20px; height: 20px; border: 0px solid #ffff…" at bounding box center [562, 209] width 751 height 333
click at [700, 294] on icon at bounding box center [700, 297] width 7 height 7
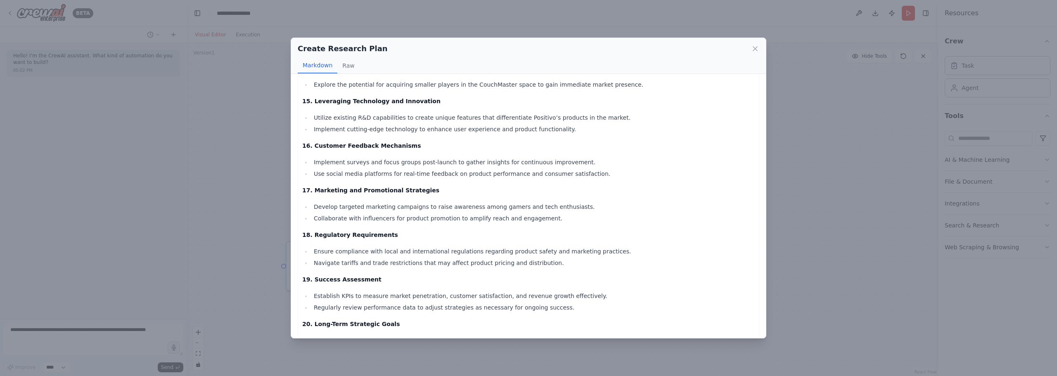
scroll to position [1399, 0]
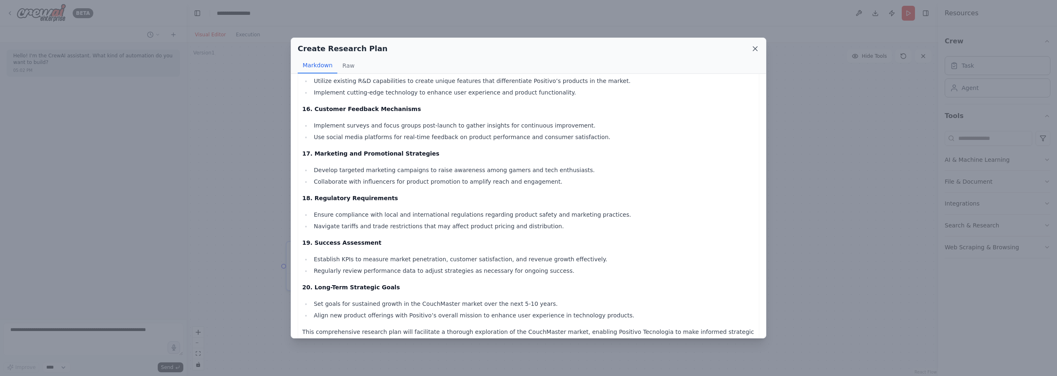
click at [756, 49] on icon at bounding box center [755, 49] width 4 height 4
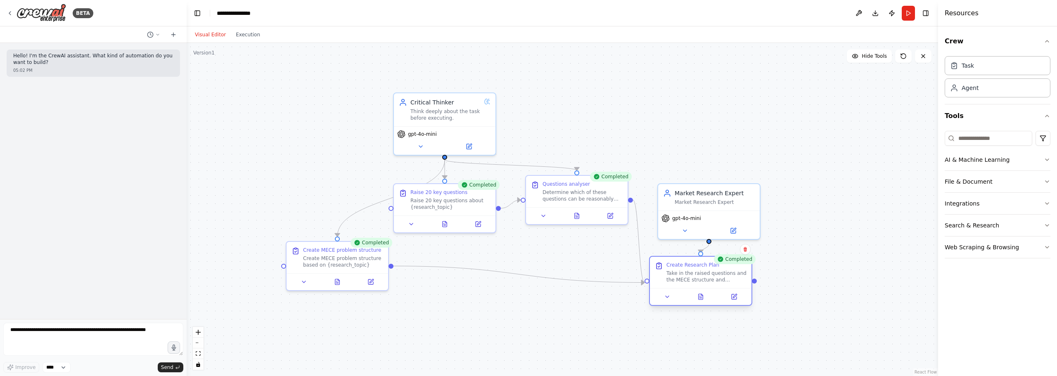
click at [686, 276] on div "Take in the raised questions and the MECE structure and propose an actionable r…" at bounding box center [706, 276] width 80 height 13
click at [467, 323] on div ".deletable-edge-delete-btn { width: 20px; height: 20px; border: 0px solid #ffff…" at bounding box center [562, 209] width 751 height 333
click at [505, 303] on div ".deletable-edge-delete-btn { width: 20px; height: 20px; border: 0px solid #ffff…" at bounding box center [562, 209] width 751 height 333
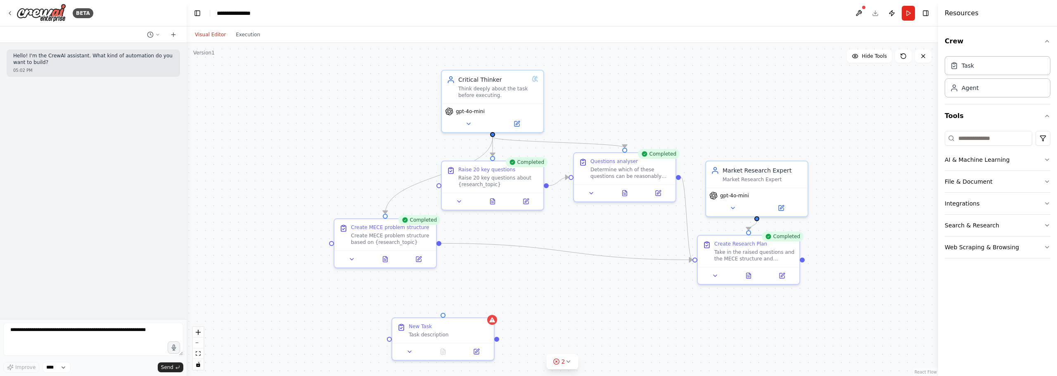
drag, startPoint x: 450, startPoint y: 297, endPoint x: 499, endPoint y: 272, distance: 55.0
click at [499, 272] on div ".deletable-edge-delete-btn { width: 20px; height: 20px; border: 0px solid #ffff…" at bounding box center [562, 209] width 751 height 333
click at [433, 318] on div "New Task Task description" at bounding box center [444, 326] width 102 height 25
click at [420, 325] on div "New Task" at bounding box center [421, 322] width 23 height 7
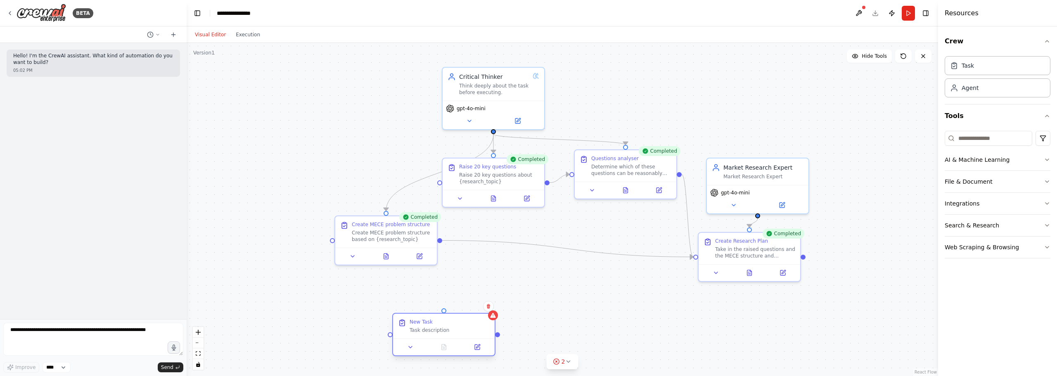
click at [420, 325] on div "New Task" at bounding box center [421, 322] width 23 height 7
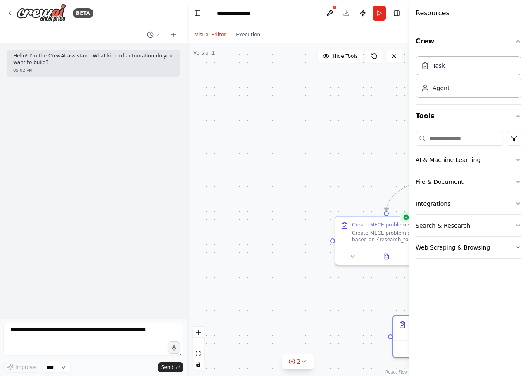
click at [308, 144] on div ".deletable-edge-delete-btn { width: 20px; height: 20px; border: 0px solid #ffff…" at bounding box center [298, 209] width 222 height 333
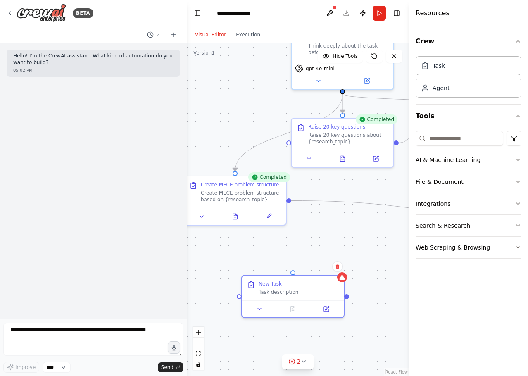
drag, startPoint x: 321, startPoint y: 148, endPoint x: 171, endPoint y: 107, distance: 155.2
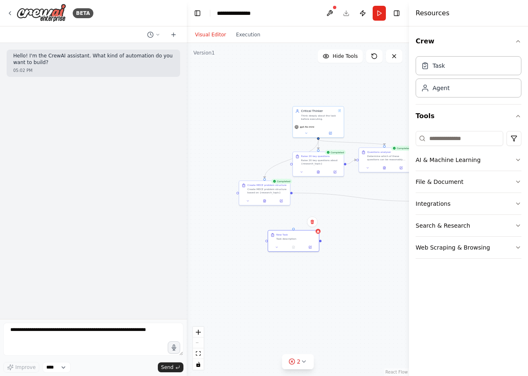
drag, startPoint x: 325, startPoint y: 214, endPoint x: 252, endPoint y: 215, distance: 72.7
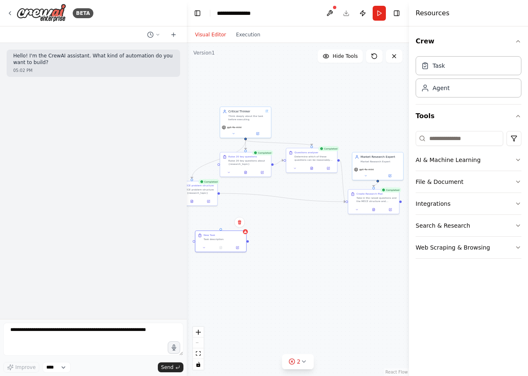
drag, startPoint x: 458, startPoint y: 11, endPoint x: 422, endPoint y: 16, distance: 35.8
click at [455, 12] on div "Resources" at bounding box center [468, 13] width 119 height 26
click at [395, 14] on button "Toggle Right Sidebar" at bounding box center [397, 13] width 12 height 12
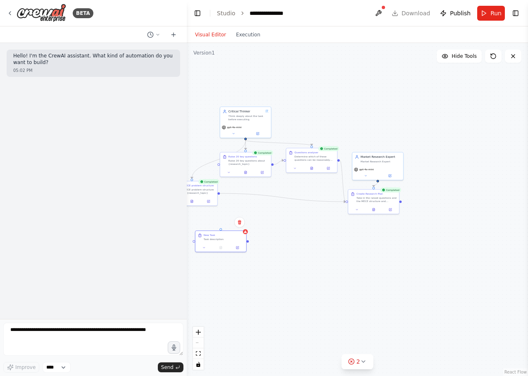
drag, startPoint x: 322, startPoint y: 256, endPoint x: 387, endPoint y: 263, distance: 65.2
click at [387, 263] on div ".deletable-edge-delete-btn { width: 20px; height: 20px; border: 0px solid #ffff…" at bounding box center [357, 209] width 341 height 333
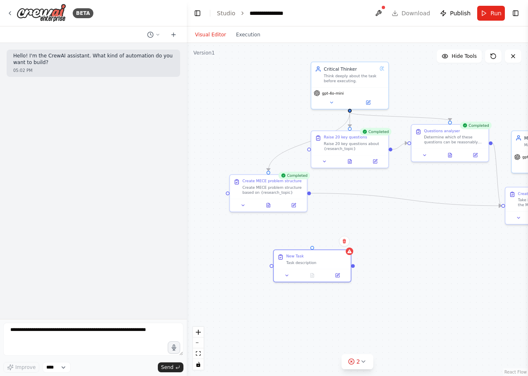
drag, startPoint x: 417, startPoint y: 280, endPoint x: 438, endPoint y: 287, distance: 21.8
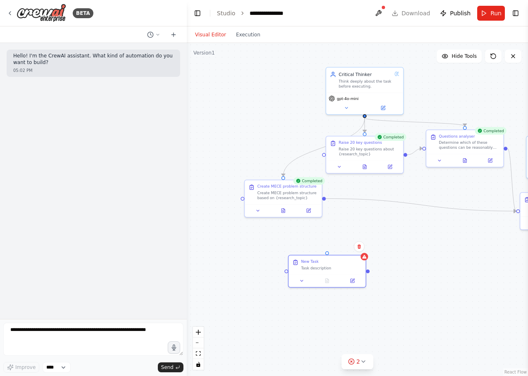
click at [441, 229] on div ".deletable-edge-delete-btn { width: 20px; height: 20px; border: 0px solid #ffff…" at bounding box center [357, 209] width 341 height 333
click at [430, 267] on div ".deletable-edge-delete-btn { width: 20px; height: 20px; border: 0px solid #ffff…" at bounding box center [357, 209] width 341 height 333
click at [304, 265] on div "Task description" at bounding box center [331, 266] width 61 height 5
click at [313, 262] on div "New Task" at bounding box center [309, 260] width 17 height 5
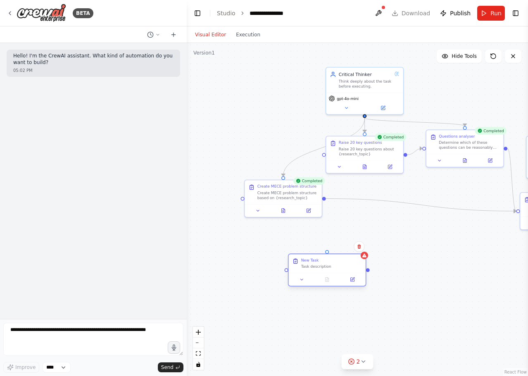
click at [313, 262] on div "New Task" at bounding box center [309, 260] width 17 height 5
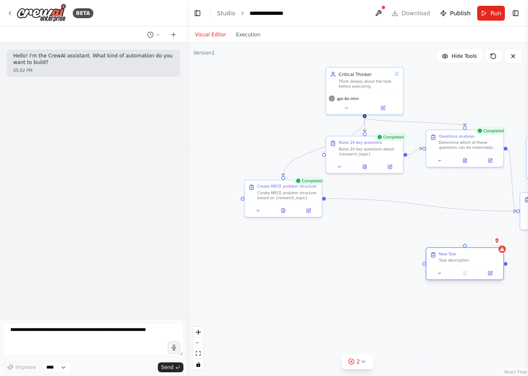
drag, startPoint x: 332, startPoint y: 261, endPoint x: 469, endPoint y: 253, distance: 136.9
click at [469, 253] on div "New Task" at bounding box center [468, 253] width 61 height 5
click at [472, 217] on div ".deletable-edge-delete-btn { width: 20px; height: 20px; border: 0px solid #ffff…" at bounding box center [357, 209] width 341 height 333
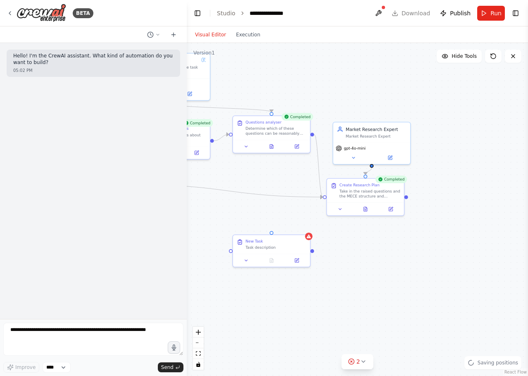
drag, startPoint x: 375, startPoint y: 219, endPoint x: 203, endPoint y: 205, distance: 172.7
drag, startPoint x: 295, startPoint y: 260, endPoint x: 412, endPoint y: 309, distance: 127.0
click at [412, 310] on button at bounding box center [415, 309] width 21 height 7
click at [445, 232] on div ".deletable-edge-delete-btn { width: 20px; height: 20px; border: 0px solid #ffff…" at bounding box center [357, 209] width 341 height 333
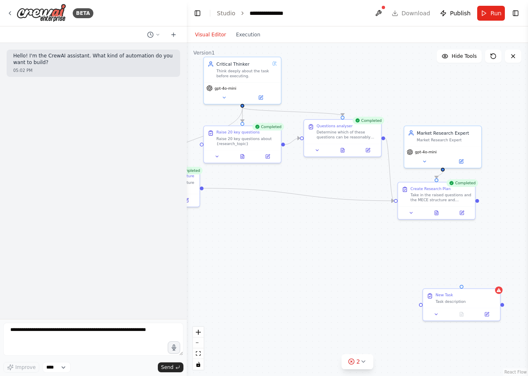
drag, startPoint x: 275, startPoint y: 180, endPoint x: 422, endPoint y: 203, distance: 147.9
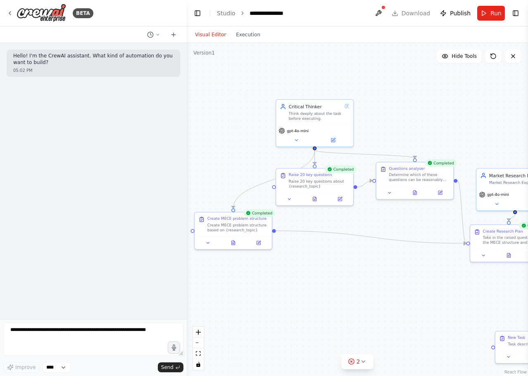
drag, startPoint x: 348, startPoint y: 226, endPoint x: 320, endPoint y: 247, distance: 34.5
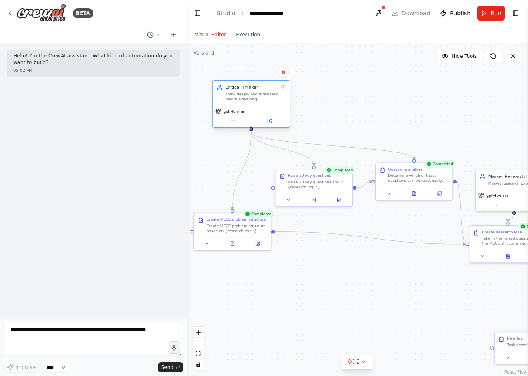
drag, startPoint x: 301, startPoint y: 123, endPoint x: 244, endPoint y: 101, distance: 61.6
click at [244, 101] on div "Think deeply about the task before executing." at bounding box center [251, 97] width 53 height 10
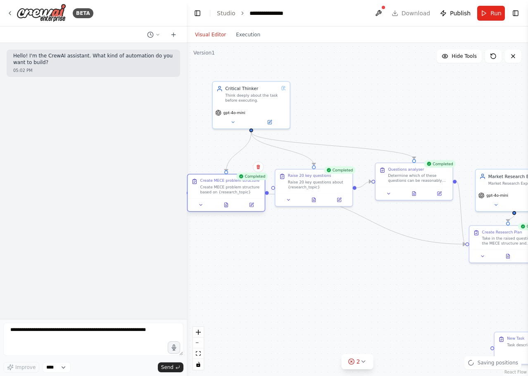
drag, startPoint x: 237, startPoint y: 229, endPoint x: 232, endPoint y: 190, distance: 39.9
click at [232, 190] on div "Create MECE problem structure based on {research_topic}" at bounding box center [230, 190] width 61 height 10
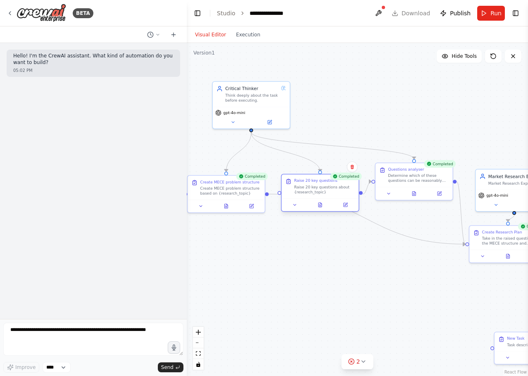
click at [320, 179] on div "Raise 20 key questions" at bounding box center [315, 180] width 43 height 5
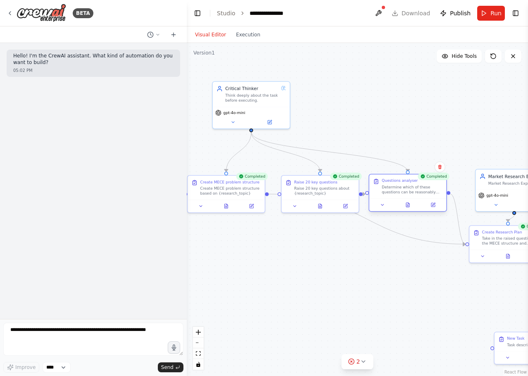
drag, startPoint x: 419, startPoint y: 177, endPoint x: 415, endPoint y: 191, distance: 14.1
click at [415, 191] on div "Determine which of these questions can be reasonably answered through web searc…" at bounding box center [411, 190] width 61 height 10
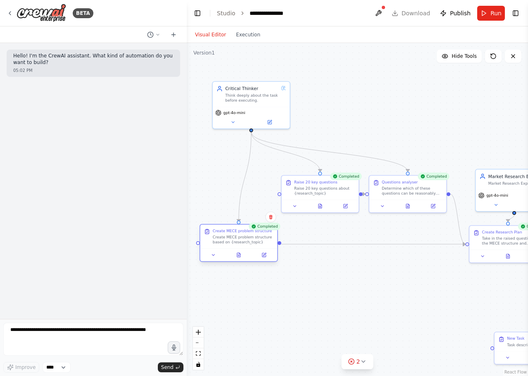
drag, startPoint x: 227, startPoint y: 208, endPoint x: 238, endPoint y: 246, distance: 39.0
click at [238, 246] on div "Create MECE problem structure Create MECE problem structure based on {research_…" at bounding box center [238, 237] width 77 height 24
drag, startPoint x: 487, startPoint y: 240, endPoint x: 474, endPoint y: 239, distance: 13.7
click at [474, 239] on div "Take in the raised questions and the MECE structure and propose an actionable r…" at bounding box center [499, 240] width 61 height 10
click at [384, 275] on div ".deletable-edge-delete-btn { width: 20px; height: 20px; border: 0px solid #ffff…" at bounding box center [357, 209] width 341 height 333
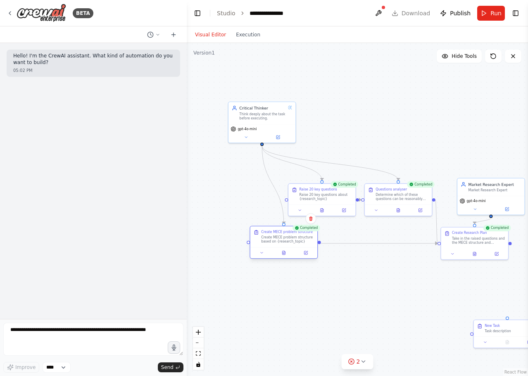
drag, startPoint x: 255, startPoint y: 246, endPoint x: 287, endPoint y: 246, distance: 31.4
click at [287, 246] on div "Create MECE problem structure Create MECE problem structure based on {research_…" at bounding box center [283, 236] width 67 height 21
click at [335, 291] on div ".deletable-edge-delete-btn { width: 20px; height: 20px; border: 0px solid #ffff…" at bounding box center [357, 209] width 341 height 333
drag, startPoint x: 489, startPoint y: 321, endPoint x: 265, endPoint y: 268, distance: 230.3
click at [265, 268] on div "New Task Task description" at bounding box center [284, 272] width 67 height 17
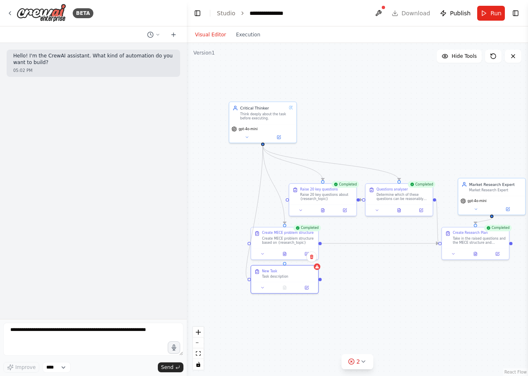
drag, startPoint x: 262, startPoint y: 144, endPoint x: 247, endPoint y: 277, distance: 133.8
click at [247, 277] on div ".deletable-edge-delete-btn { width: 20px; height: 20px; border: 0px solid #ffff…" at bounding box center [357, 209] width 341 height 333
drag, startPoint x: 278, startPoint y: 278, endPoint x: 234, endPoint y: 284, distance: 44.6
click at [234, 284] on div "New Task Task description" at bounding box center [240, 278] width 67 height 17
click at [227, 275] on div "New Task" at bounding box center [225, 275] width 15 height 5
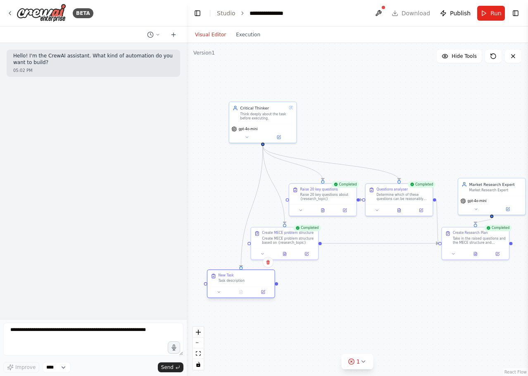
click at [227, 275] on div "New Task" at bounding box center [225, 275] width 15 height 5
click at [266, 294] on button at bounding box center [262, 292] width 19 height 7
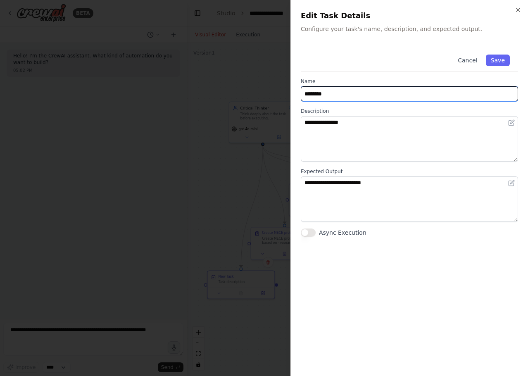
drag, startPoint x: 389, startPoint y: 89, endPoint x: 257, endPoint y: 78, distance: 132.6
click at [260, 77] on body "**********" at bounding box center [264, 188] width 528 height 376
type input "*"
type input "**********"
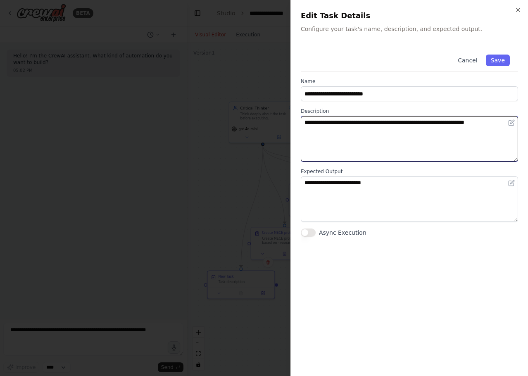
type textarea "**********"
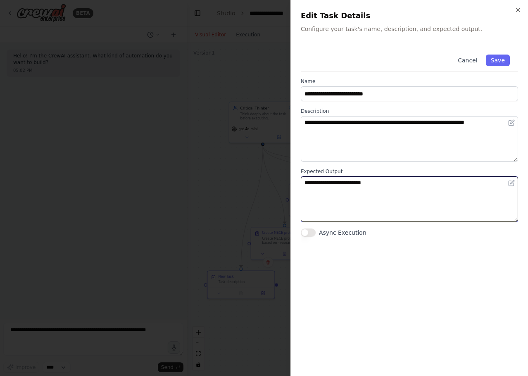
click at [430, 197] on textarea "**********" at bounding box center [409, 198] width 217 height 45
drag, startPoint x: 414, startPoint y: 194, endPoint x: 74, endPoint y: 145, distance: 343.7
click at [74, 145] on body "**********" at bounding box center [264, 188] width 528 height 376
type textarea "**********"
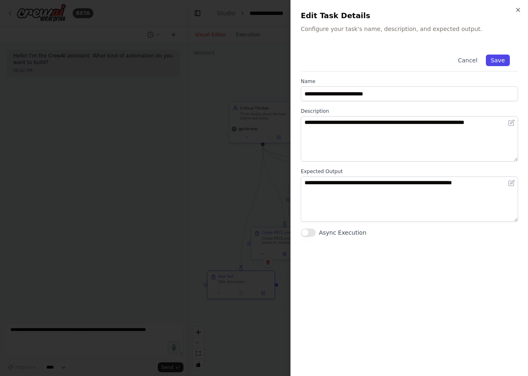
drag, startPoint x: 504, startPoint y: 62, endPoint x: 493, endPoint y: 65, distance: 11.1
click at [493, 64] on button "Save" at bounding box center [498, 60] width 24 height 12
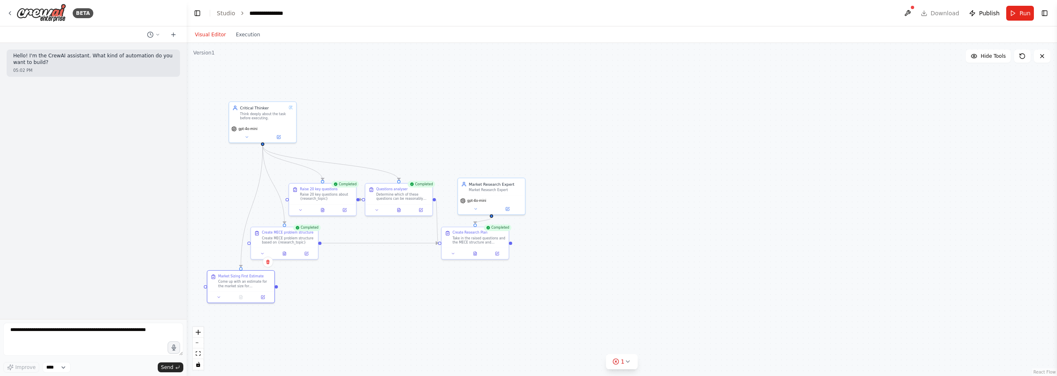
click at [455, 149] on div ".deletable-edge-delete-btn { width: 20px; height: 20px; border: 0px solid #ffff…" at bounding box center [622, 209] width 870 height 333
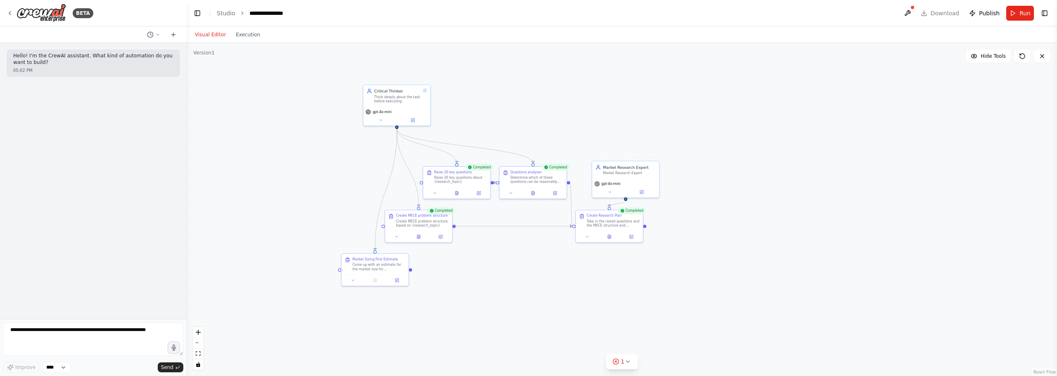
drag, startPoint x: 554, startPoint y: 134, endPoint x: 656, endPoint y: 110, distance: 104.7
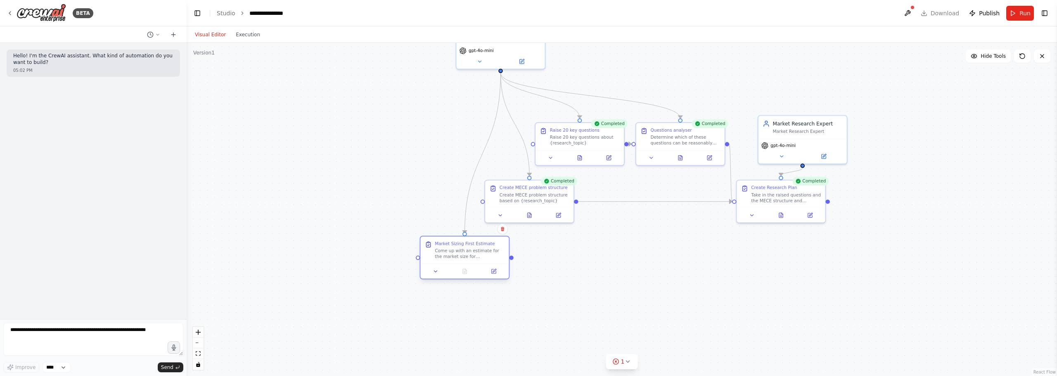
drag, startPoint x: 473, startPoint y: 249, endPoint x: 480, endPoint y: 255, distance: 9.4
click at [480, 255] on div "Come up with an estimate for the market size for {research_topic} in {market}" at bounding box center [470, 254] width 70 height 12
drag, startPoint x: 512, startPoint y: 260, endPoint x: 733, endPoint y: 197, distance: 230.0
click at [733, 197] on div ".deletable-edge-delete-btn { width: 20px; height: 20px; border: 0px solid #ffff…" at bounding box center [727, 138] width 758 height 290
click at [584, 289] on div ".deletable-edge-delete-btn { width: 20px; height: 20px; border: 0px solid #ffff…" at bounding box center [622, 209] width 870 height 333
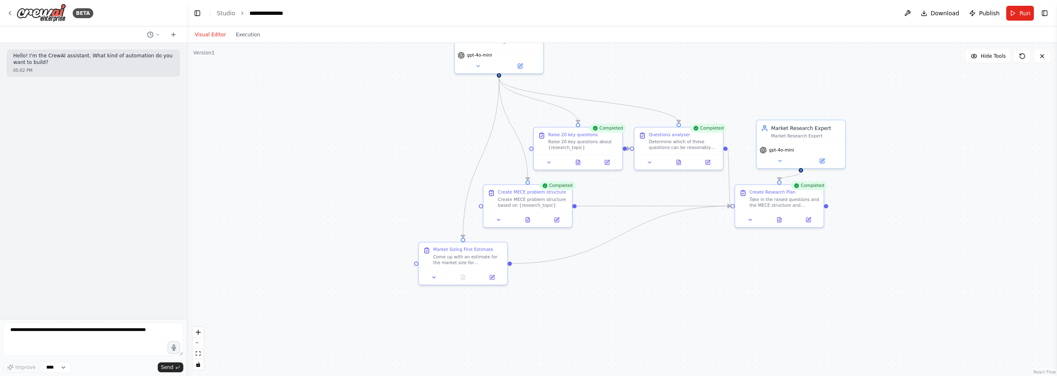
drag, startPoint x: 724, startPoint y: 256, endPoint x: 722, endPoint y: 272, distance: 16.2
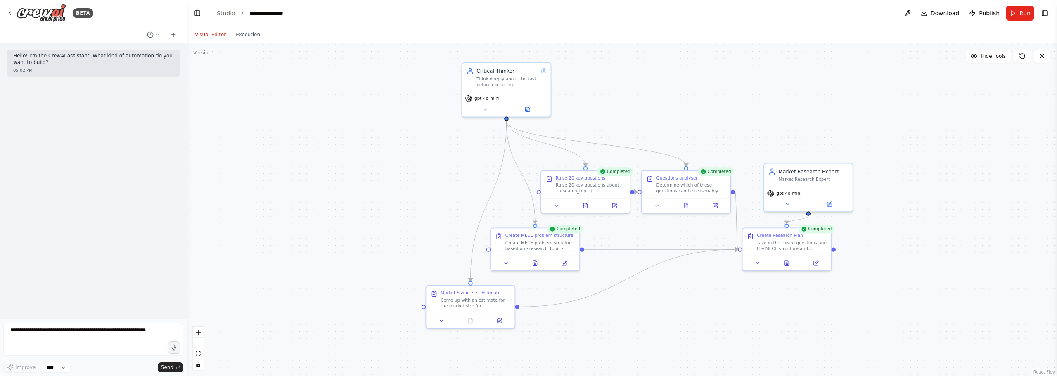
drag, startPoint x: 360, startPoint y: 149, endPoint x: 369, endPoint y: 176, distance: 28.7
click at [497, 86] on div "Think deeply about the task before executing." at bounding box center [506, 81] width 61 height 12
click at [686, 98] on div ".deletable-edge-delete-btn { width: 20px; height: 20px; border: 0px solid #ffff…" at bounding box center [622, 209] width 870 height 333
click at [500, 320] on icon at bounding box center [499, 319] width 4 height 4
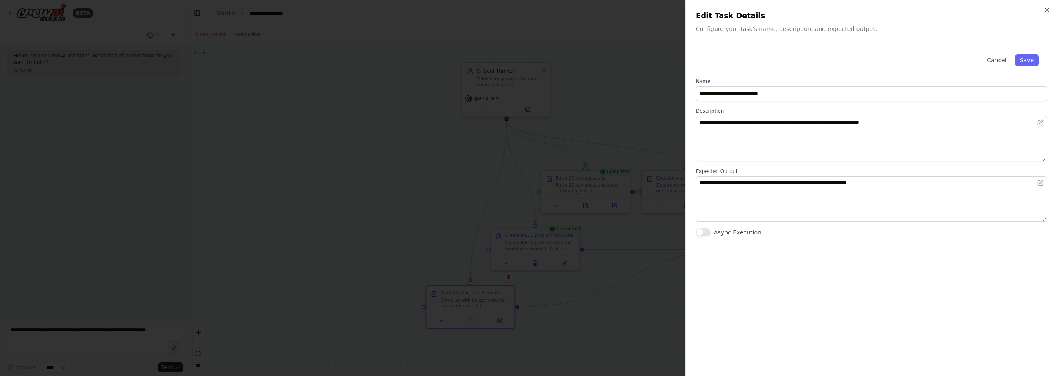
click at [388, 137] on div at bounding box center [528, 188] width 1057 height 376
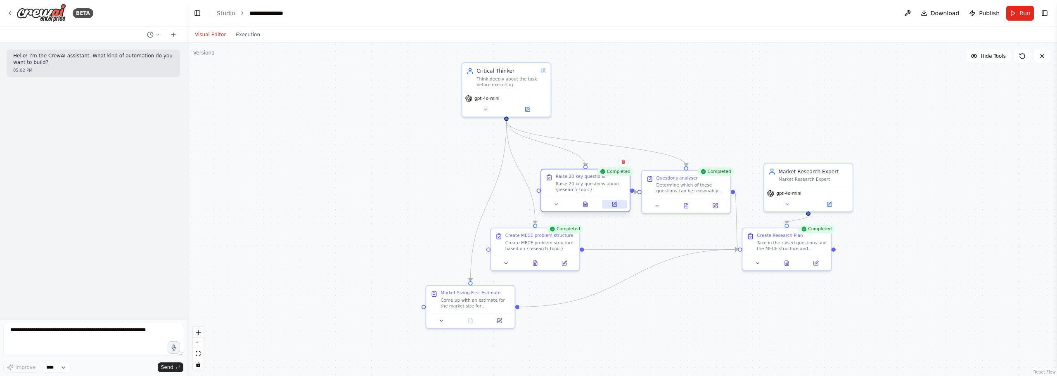
click at [616, 208] on button at bounding box center [614, 204] width 25 height 9
click at [343, 158] on div ".deletable-edge-delete-btn { width: 20px; height: 20px; border: 0px solid #ffff…" at bounding box center [622, 209] width 870 height 333
click at [1011, 9] on button "Run" at bounding box center [1020, 13] width 28 height 15
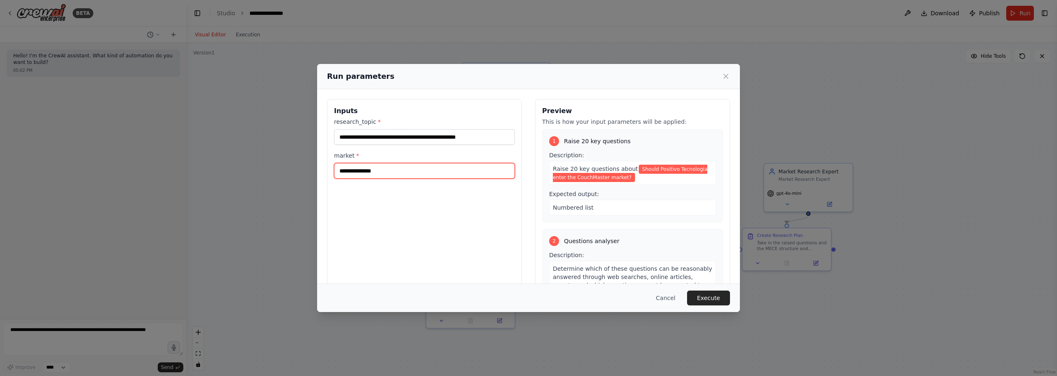
click at [410, 168] on input "market *" at bounding box center [424, 171] width 181 height 16
type input "******"
click at [495, 203] on div "**********" at bounding box center [424, 197] width 195 height 196
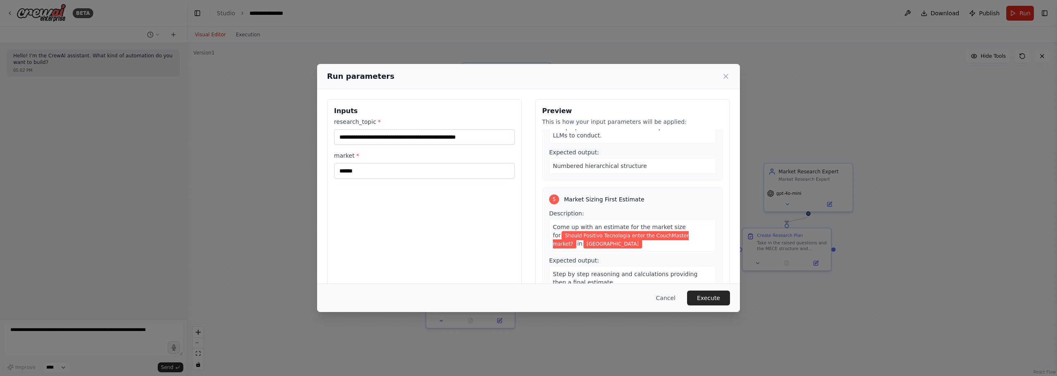
scroll to position [376, 0]
click at [718, 294] on button "Execute" at bounding box center [708, 298] width 43 height 15
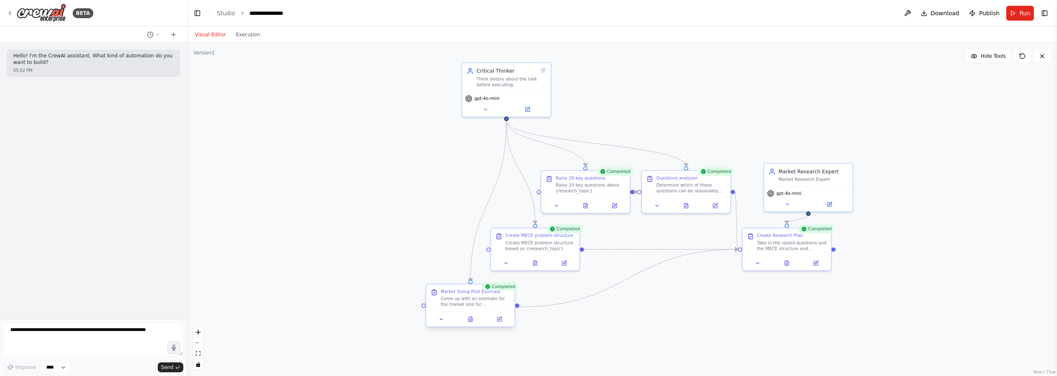
click at [471, 314] on div at bounding box center [470, 319] width 88 height 15
click at [473, 319] on icon at bounding box center [470, 320] width 6 height 6
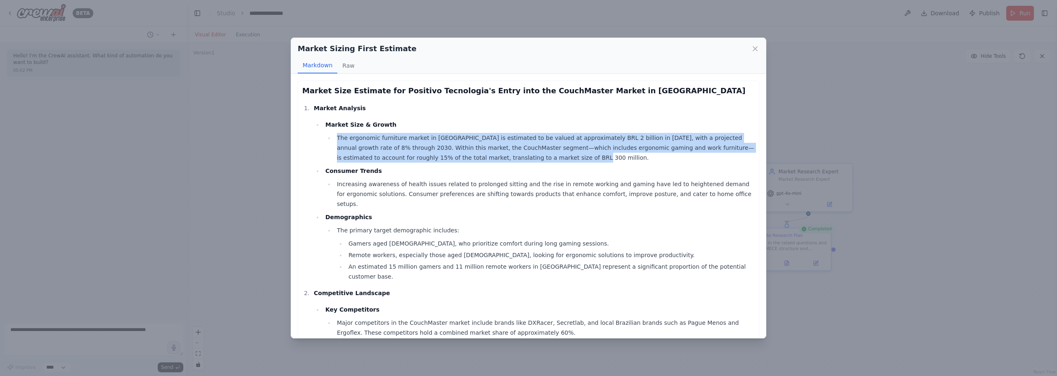
drag, startPoint x: 327, startPoint y: 142, endPoint x: 500, endPoint y: 158, distance: 172.9
click at [500, 158] on li "The ergonomic furniture market in [GEOGRAPHIC_DATA] is estimated to be valued a…" at bounding box center [544, 148] width 420 height 30
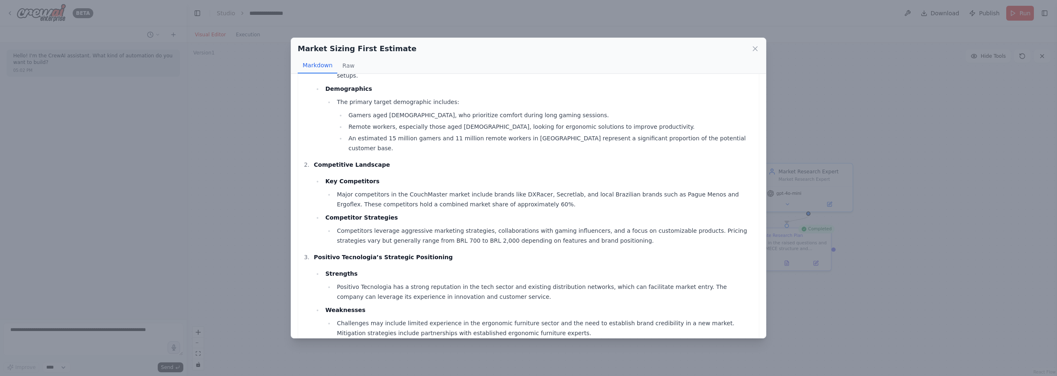
scroll to position [124, 0]
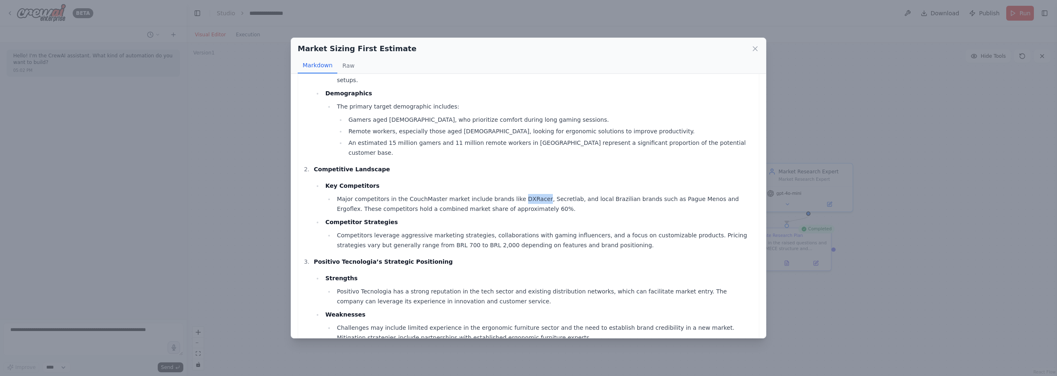
drag, startPoint x: 527, startPoint y: 180, endPoint x: 506, endPoint y: 180, distance: 20.7
click at [506, 194] on li "Major competitors in the CouchMaster market include brands like DXRacer, Secret…" at bounding box center [544, 204] width 420 height 20
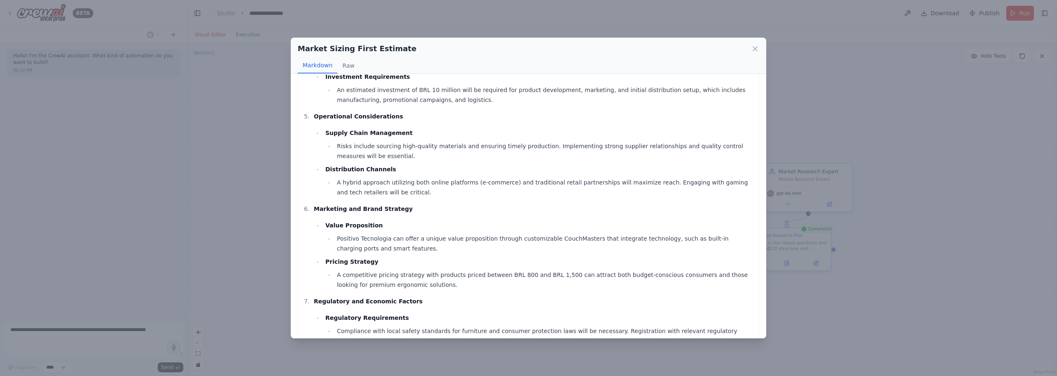
click at [497, 220] on li "Value Proposition Positivo Tecnologia can offer a unique value proposition thro…" at bounding box center [539, 236] width 432 height 33
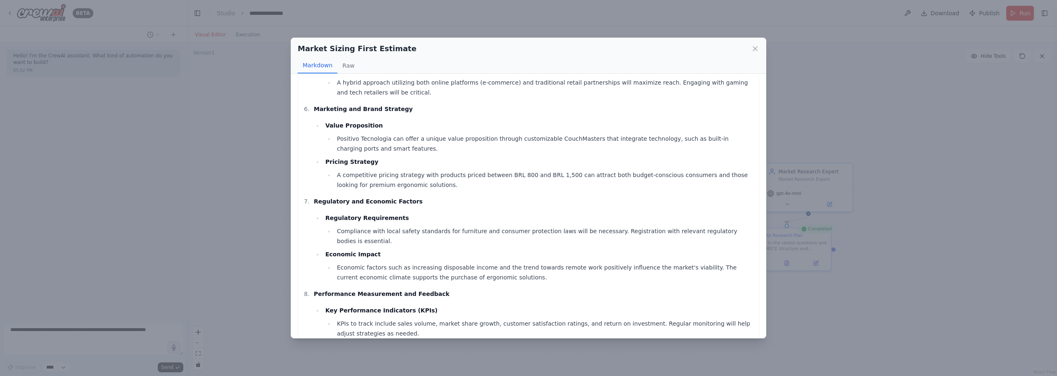
scroll to position [727, 0]
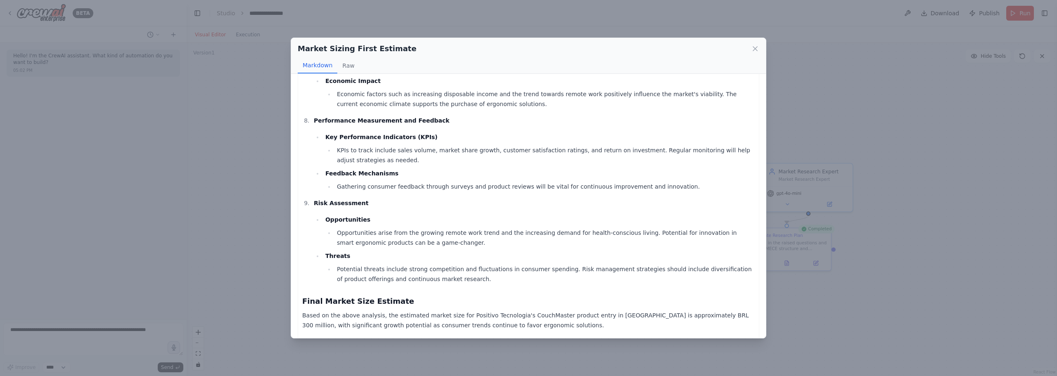
click at [634, 310] on p "Based on the above analysis, the estimated market size for Positivo Tecnologia'…" at bounding box center [528, 320] width 452 height 20
click at [639, 310] on p "Based on the above analysis, the estimated market size for Positivo Tecnologia'…" at bounding box center [528, 320] width 452 height 20
click at [641, 310] on p "Based on the above analysis, the estimated market size for Positivo Tecnologia'…" at bounding box center [528, 320] width 452 height 20
click at [645, 310] on p "Based on the above analysis, the estimated market size for Positivo Tecnologia'…" at bounding box center [528, 320] width 452 height 20
click at [635, 310] on p "Based on the above analysis, the estimated market size for Positivo Tecnologia'…" at bounding box center [528, 320] width 452 height 20
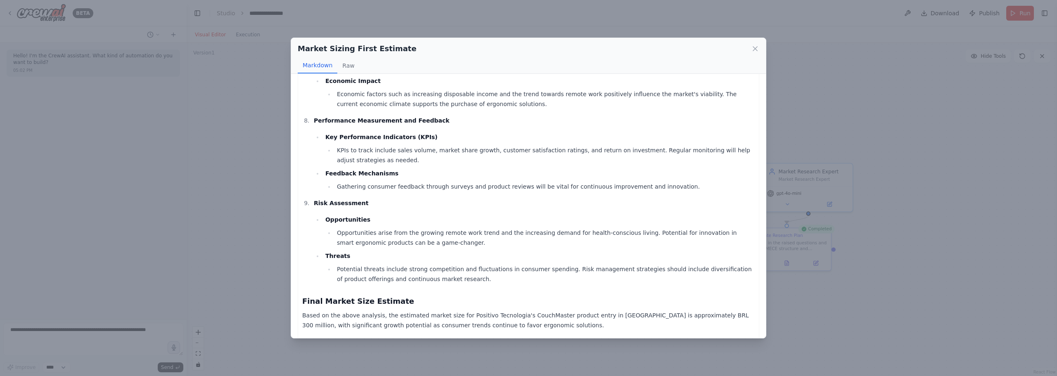
click at [637, 310] on p "Based on the above analysis, the estimated market size for Positivo Tecnologia'…" at bounding box center [528, 320] width 452 height 20
click at [260, 153] on div "Market Sizing First Estimate Markdown Raw Market Size Estimate for Positivo Tec…" at bounding box center [528, 188] width 1057 height 376
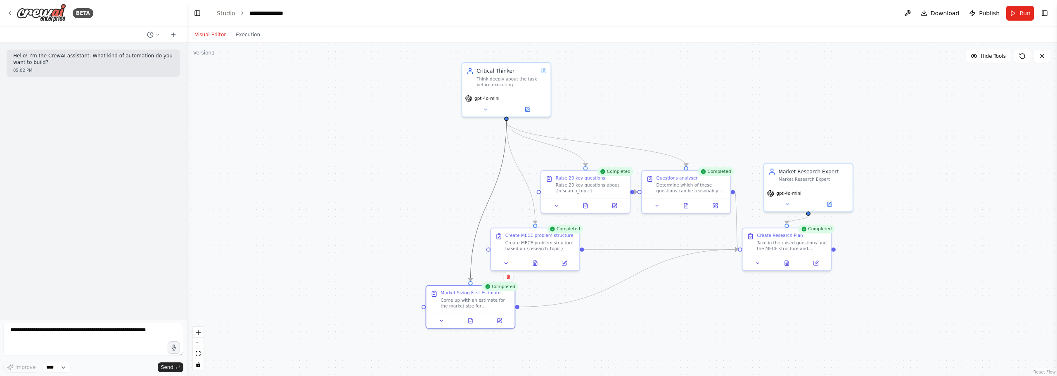
click at [473, 242] on icon "Edge from 366a1339-7bf6-425d-ad26-c733098fe781 to a6c0714b-482e-488a-b4d7-8fa72…" at bounding box center [488, 201] width 36 height 160
click at [465, 303] on div "Come up with an estimate for the market size for {research_topic} in {market}" at bounding box center [476, 302] width 70 height 12
click at [445, 293] on div "Market Sizing First Estimate" at bounding box center [471, 292] width 60 height 6
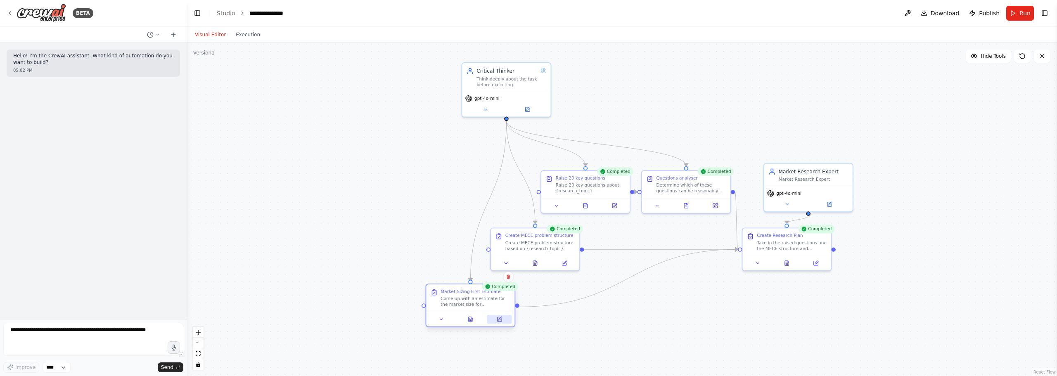
click at [498, 319] on icon at bounding box center [499, 319] width 4 height 4
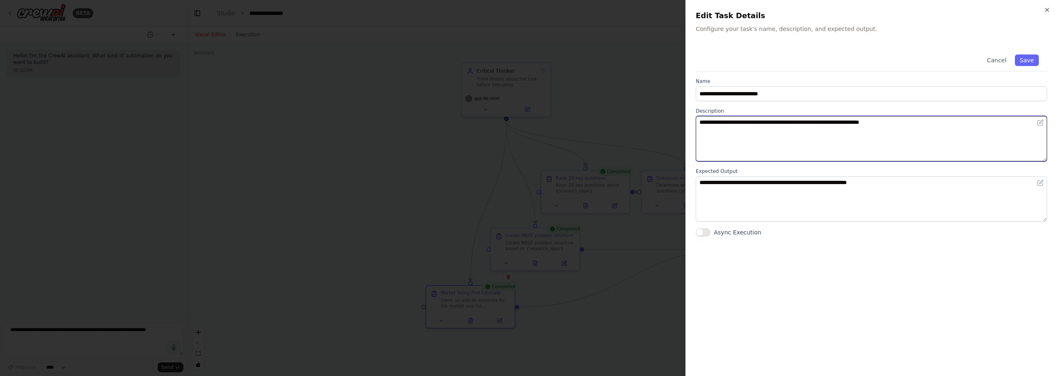
click at [928, 131] on textarea "**********" at bounding box center [871, 138] width 351 height 45
type textarea "**********"
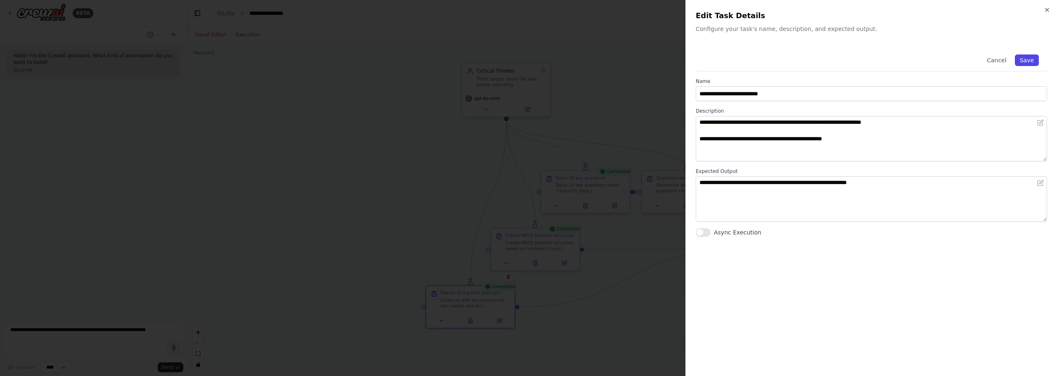
click at [1031, 57] on button "Save" at bounding box center [1027, 60] width 24 height 12
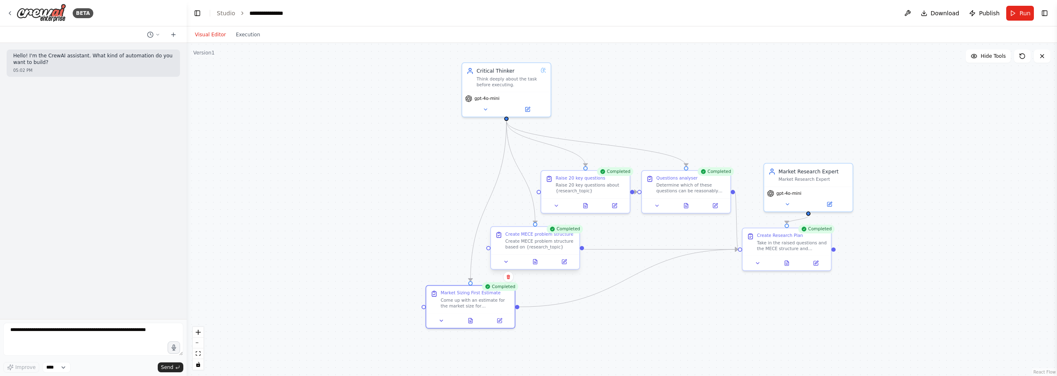
click at [526, 234] on div "Create MECE problem structure" at bounding box center [539, 234] width 68 height 6
click at [678, 311] on div ".deletable-edge-delete-btn { width: 20px; height: 20px; border: 0px solid #ffff…" at bounding box center [622, 209] width 870 height 333
